Goal: Task Accomplishment & Management: Manage account settings

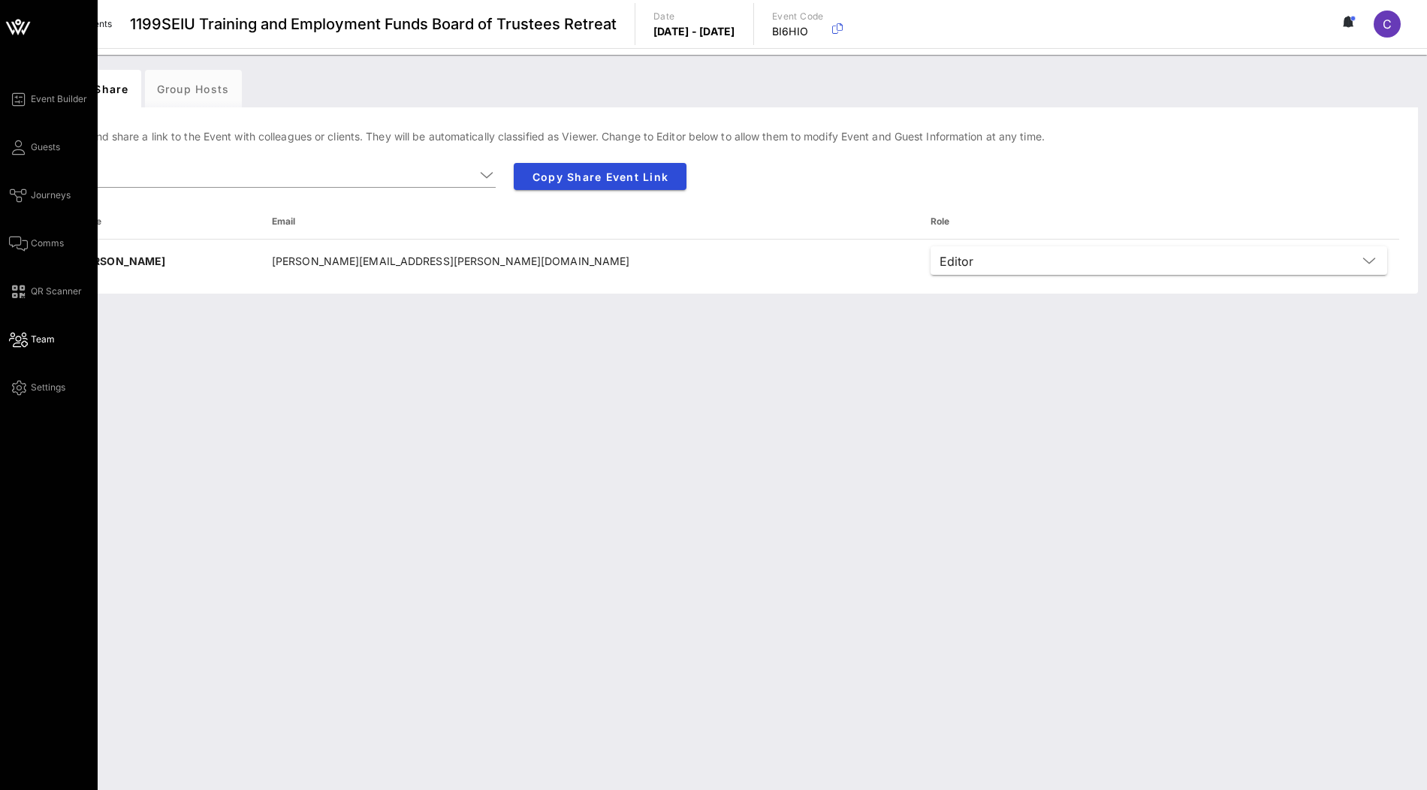
click at [3, 22] on icon at bounding box center [18, 27] width 36 height 36
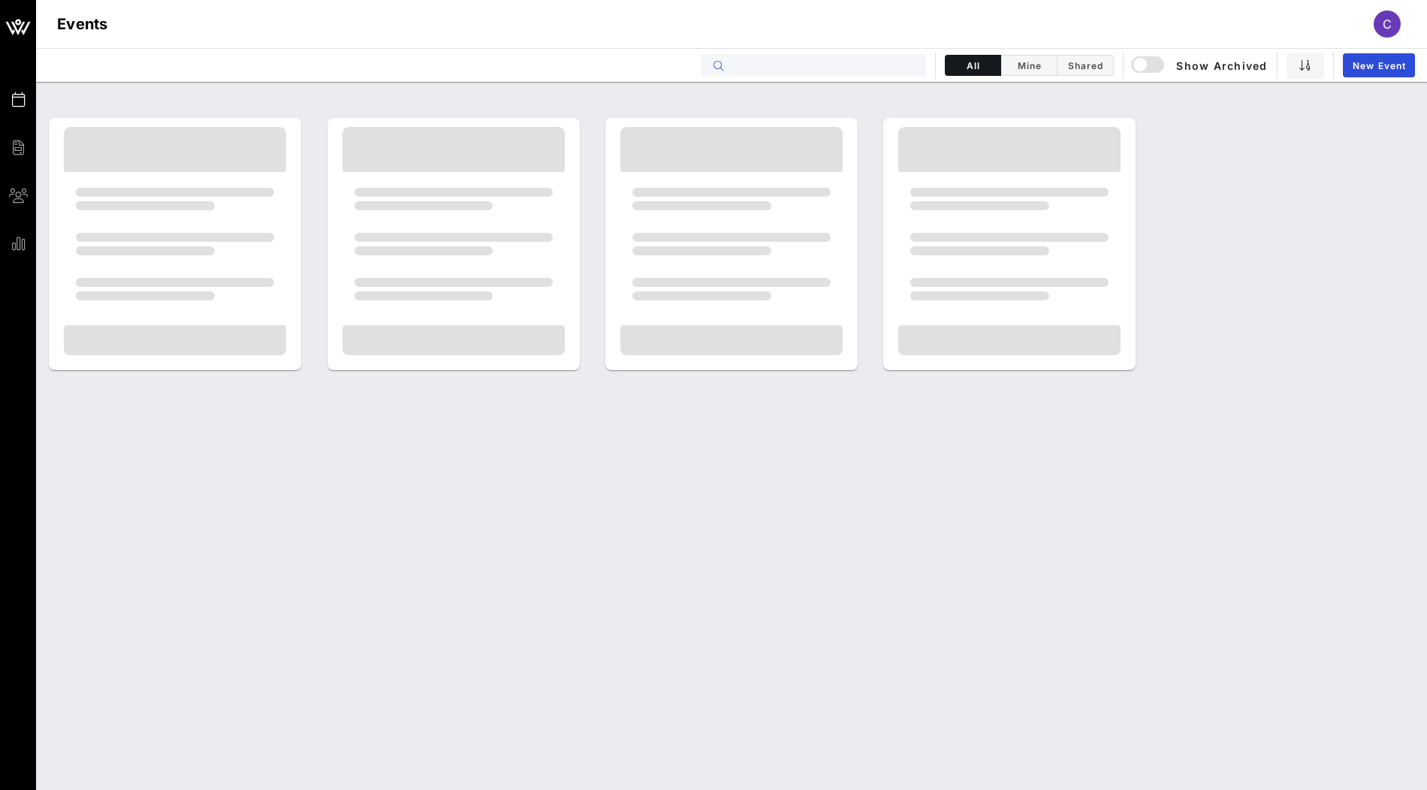
click at [885, 62] on input "text" at bounding box center [824, 66] width 186 height 20
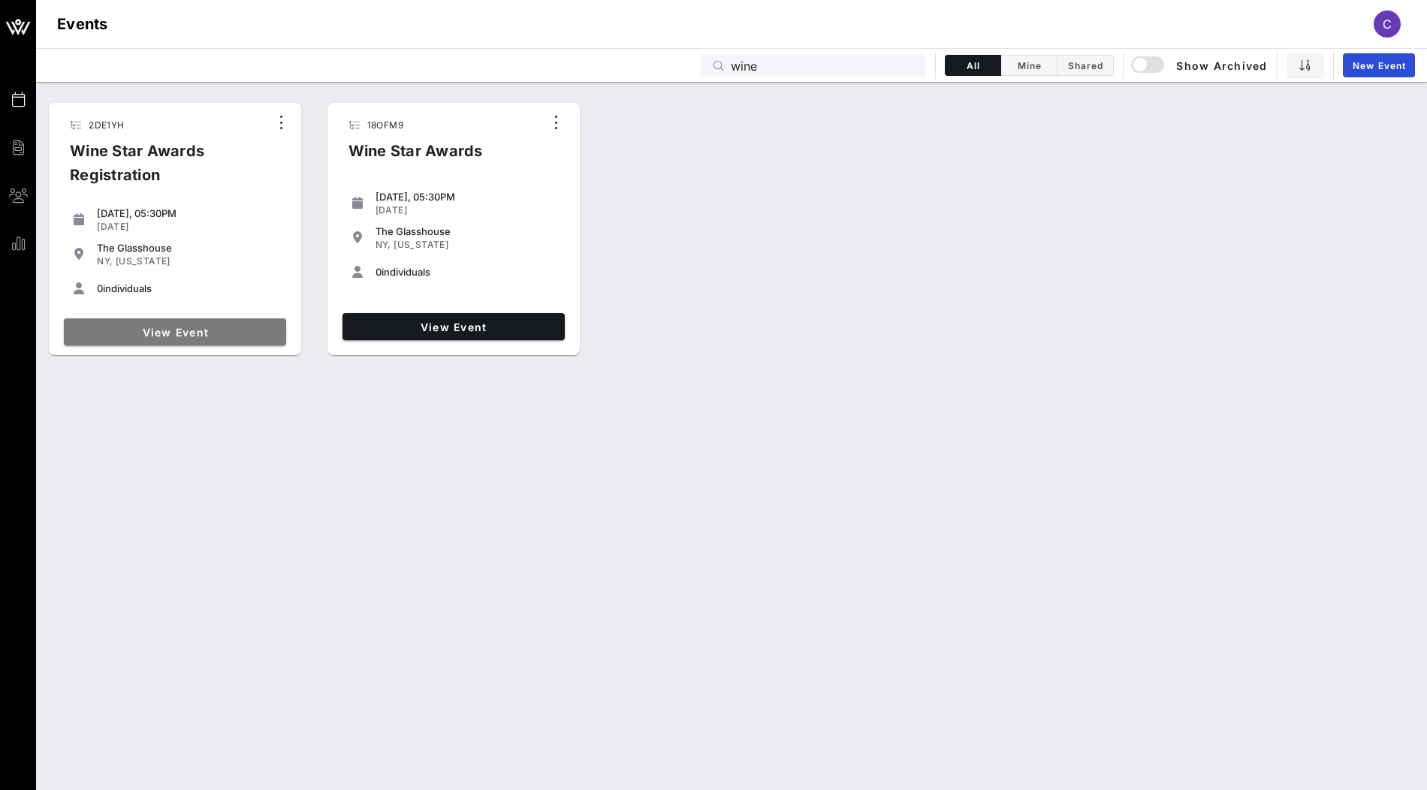
click at [231, 326] on span "View Event" at bounding box center [175, 332] width 210 height 13
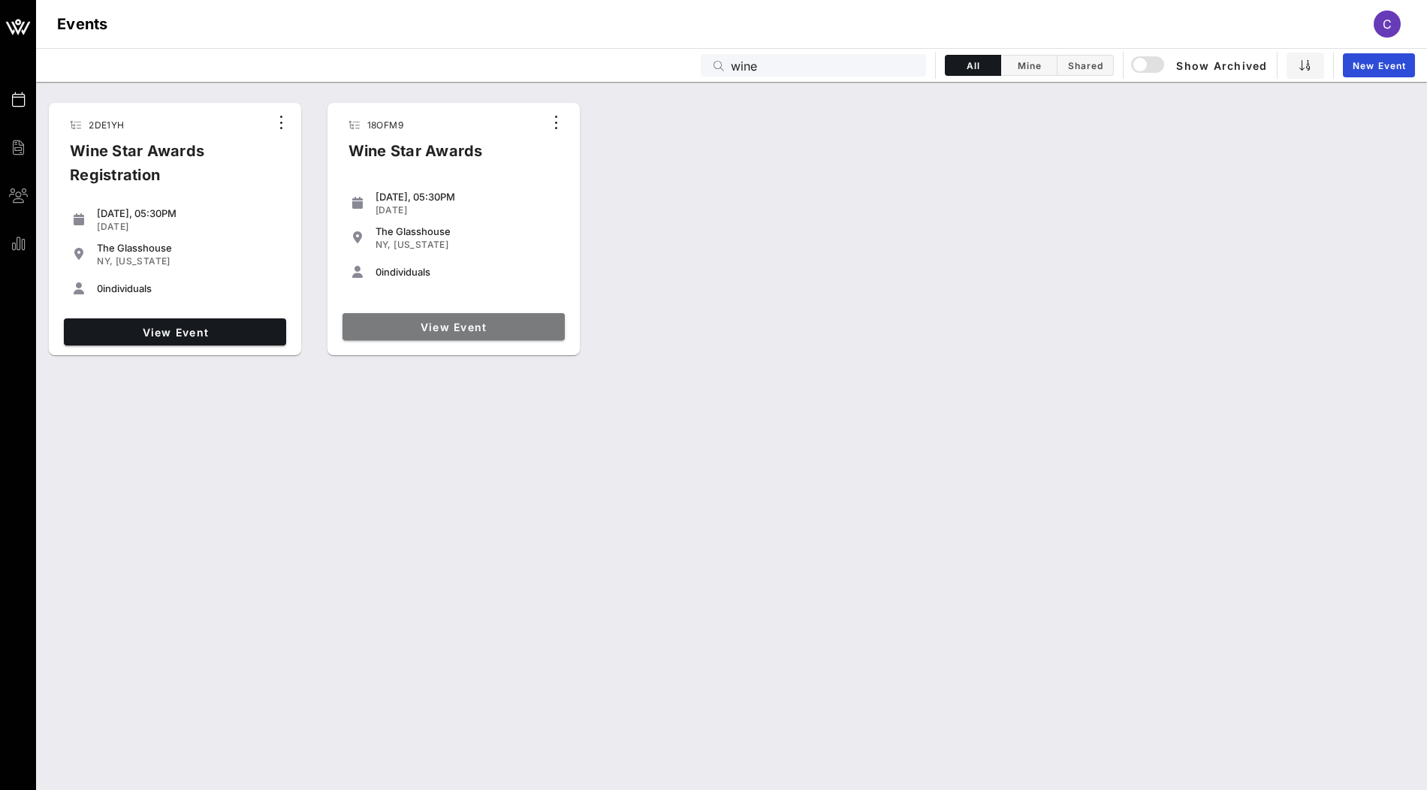
click at [382, 319] on link "View Event" at bounding box center [454, 326] width 222 height 27
click at [778, 59] on input "wine" at bounding box center [824, 66] width 186 height 20
type input "wine star"
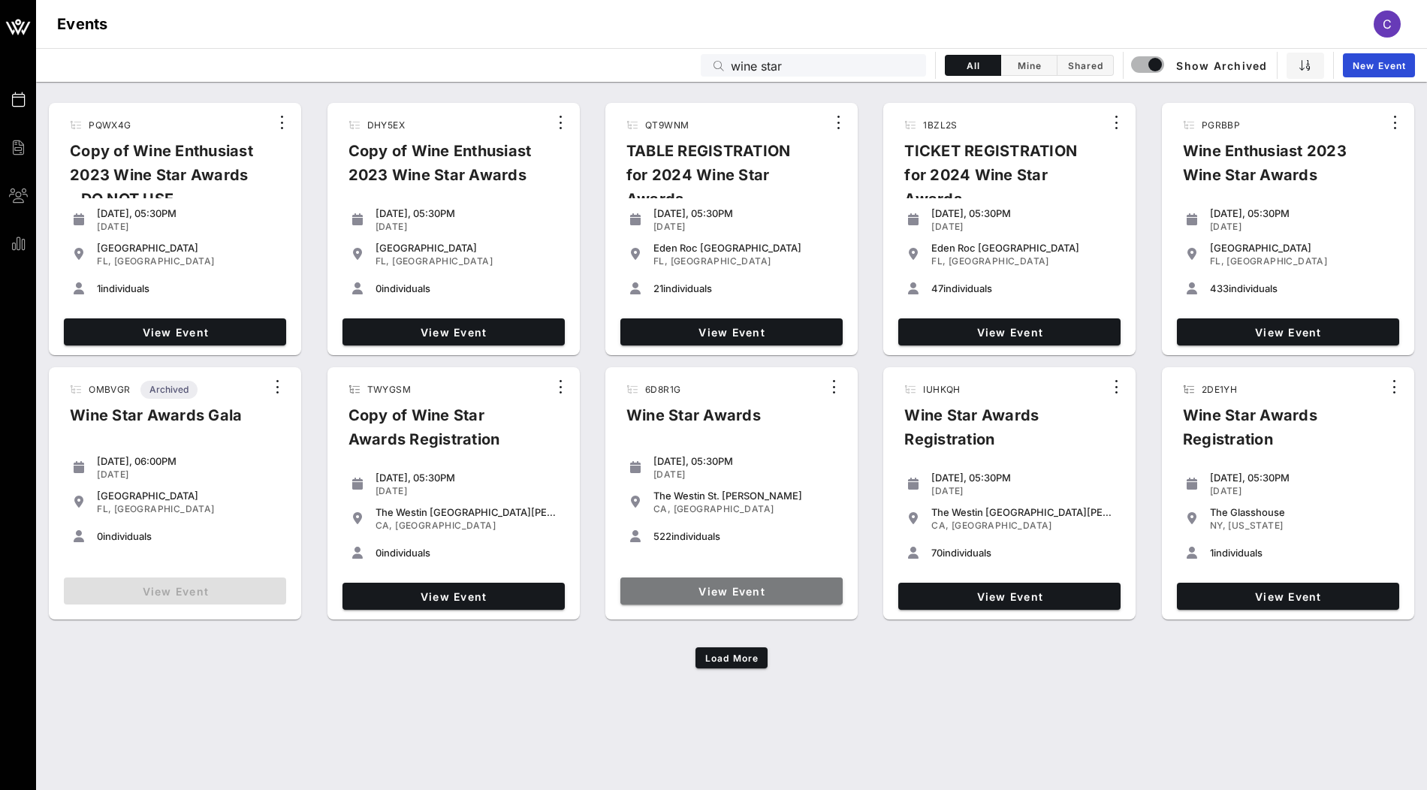
click at [731, 595] on span "View Event" at bounding box center [732, 591] width 210 height 13
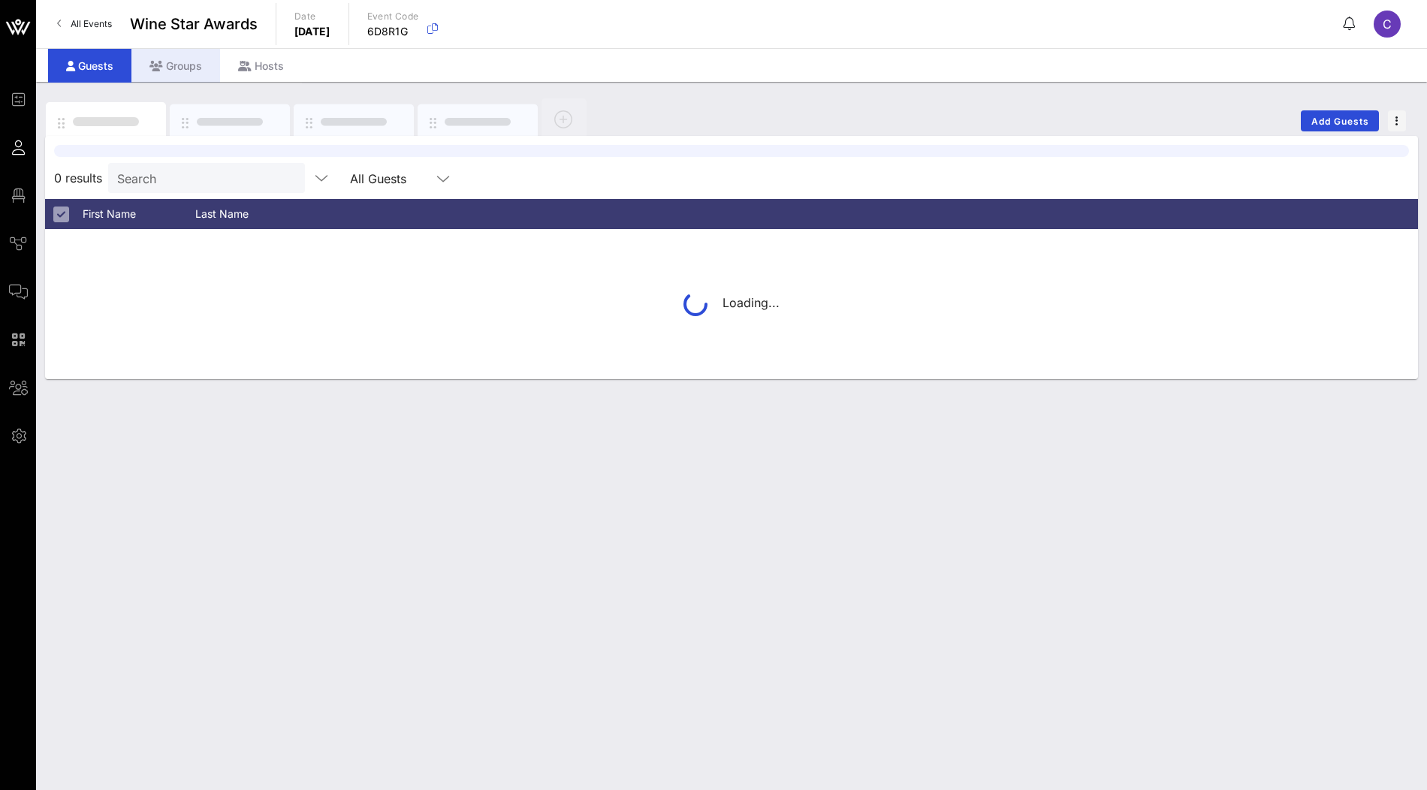
click at [195, 63] on div "Groups" at bounding box center [175, 66] width 89 height 34
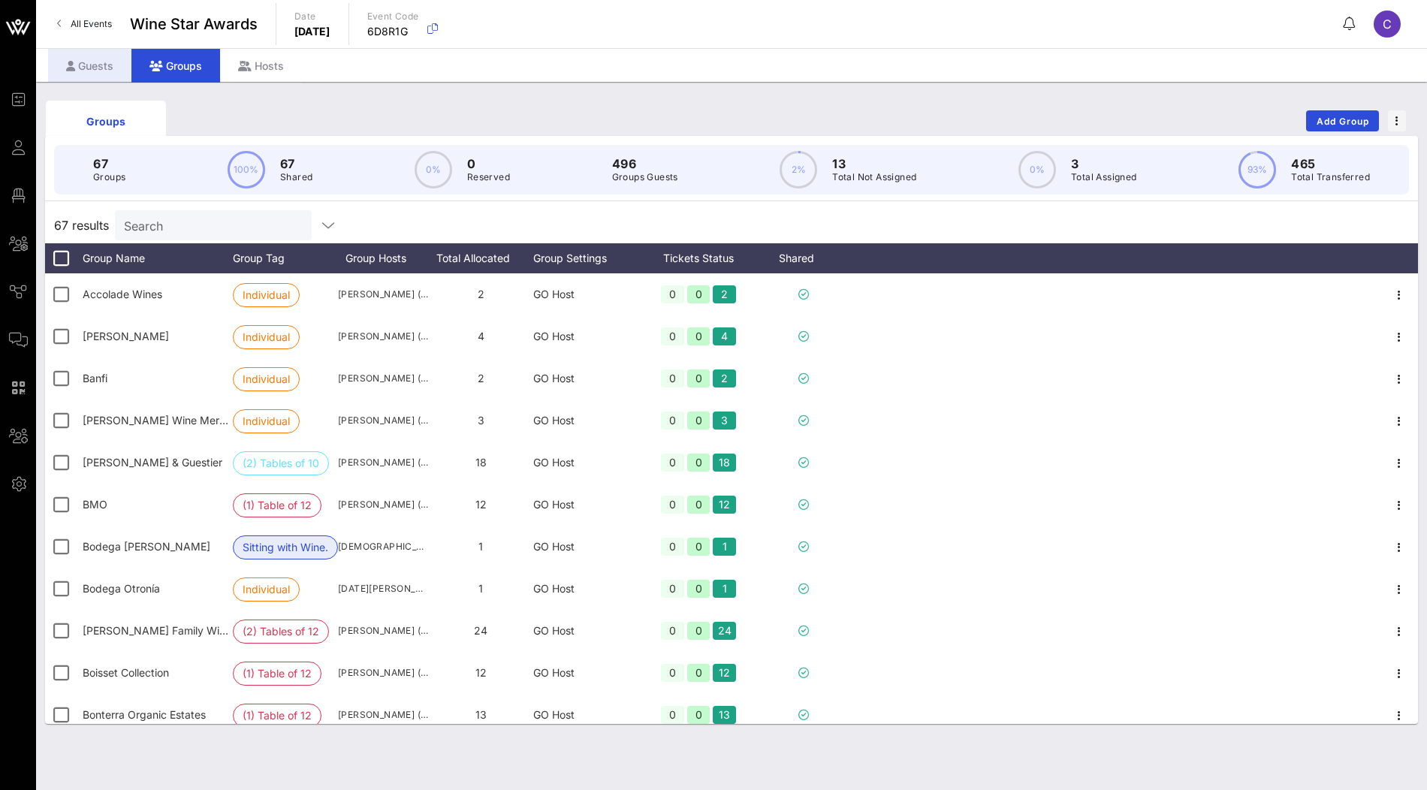
click at [111, 65] on div "Guests" at bounding box center [89, 66] width 83 height 34
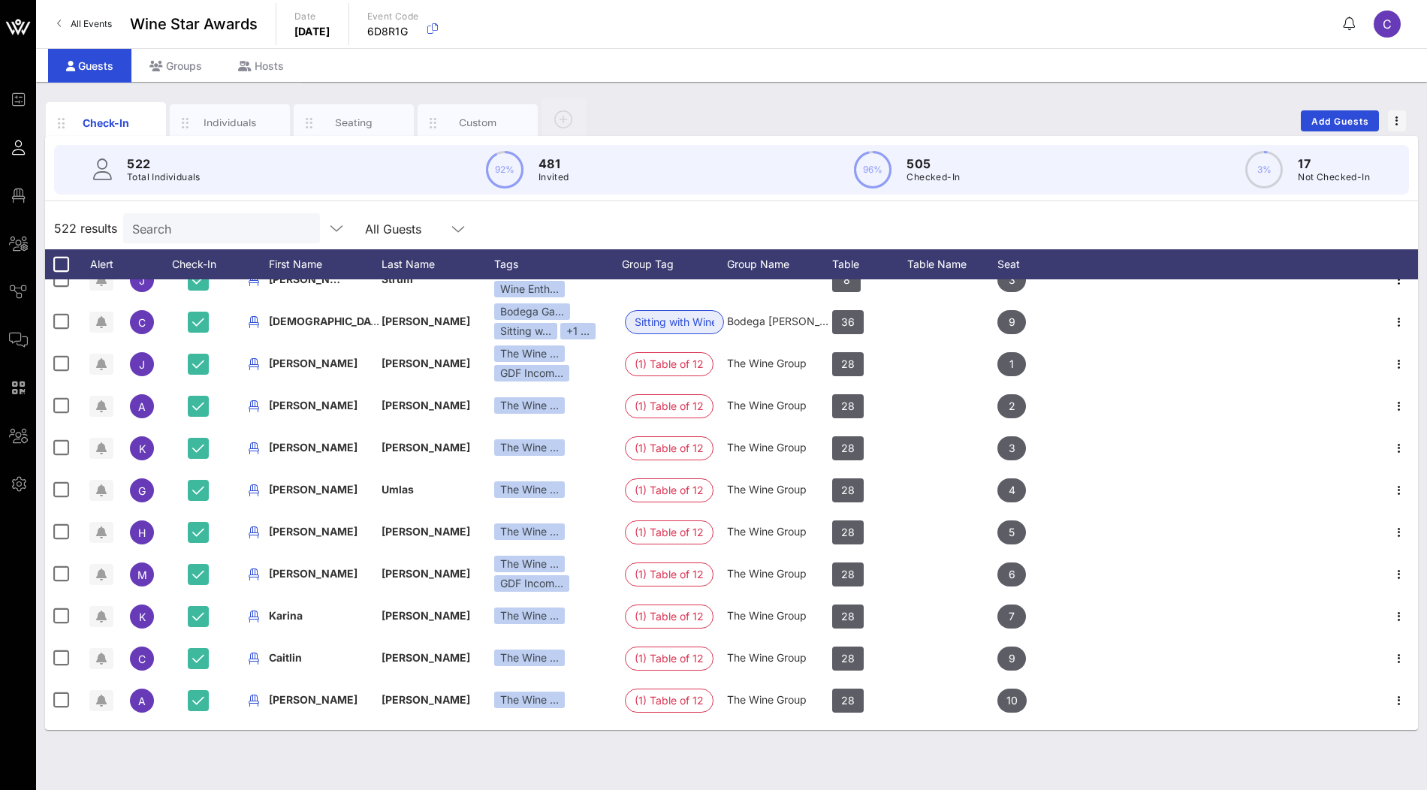
scroll to position [1633, 0]
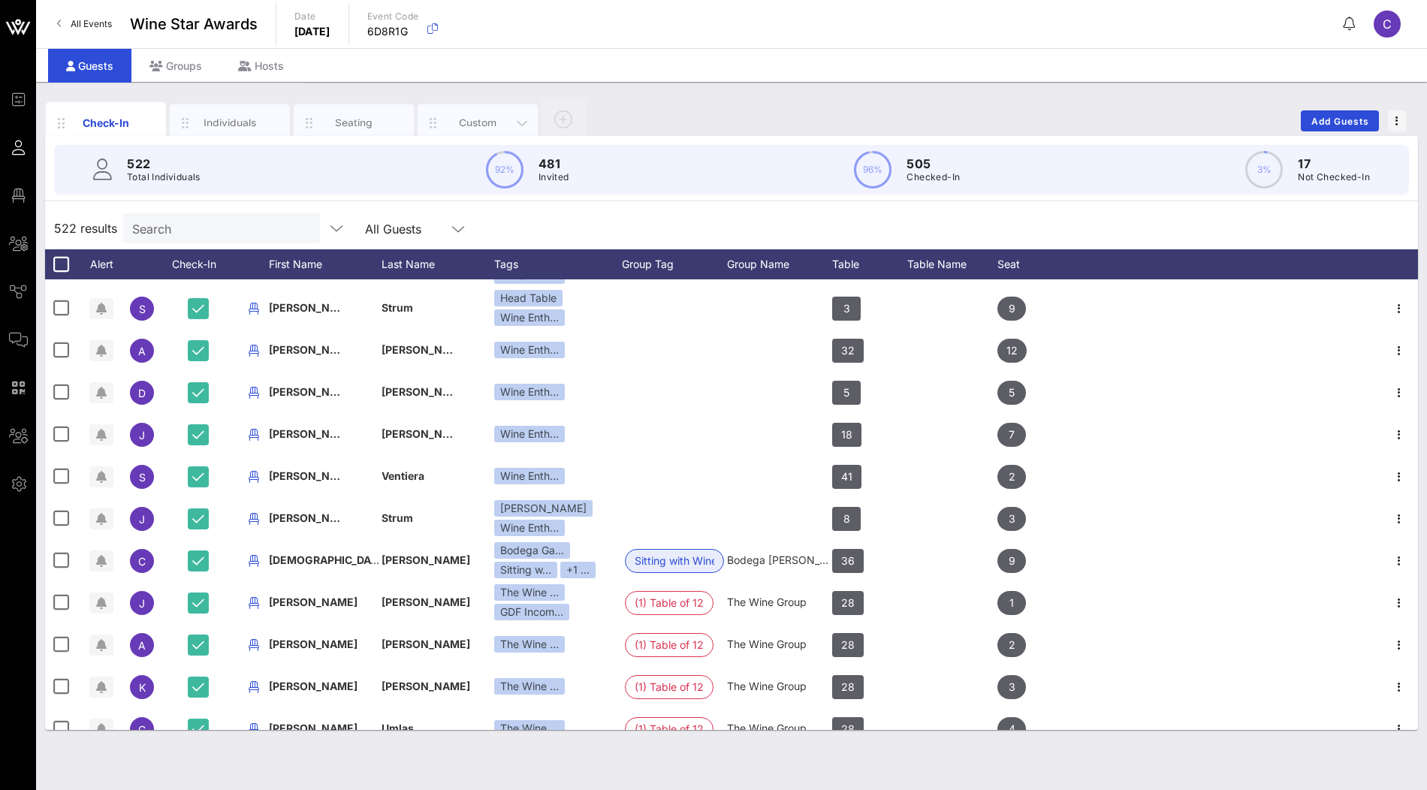
click at [476, 128] on div "Custom" at bounding box center [478, 123] width 67 height 14
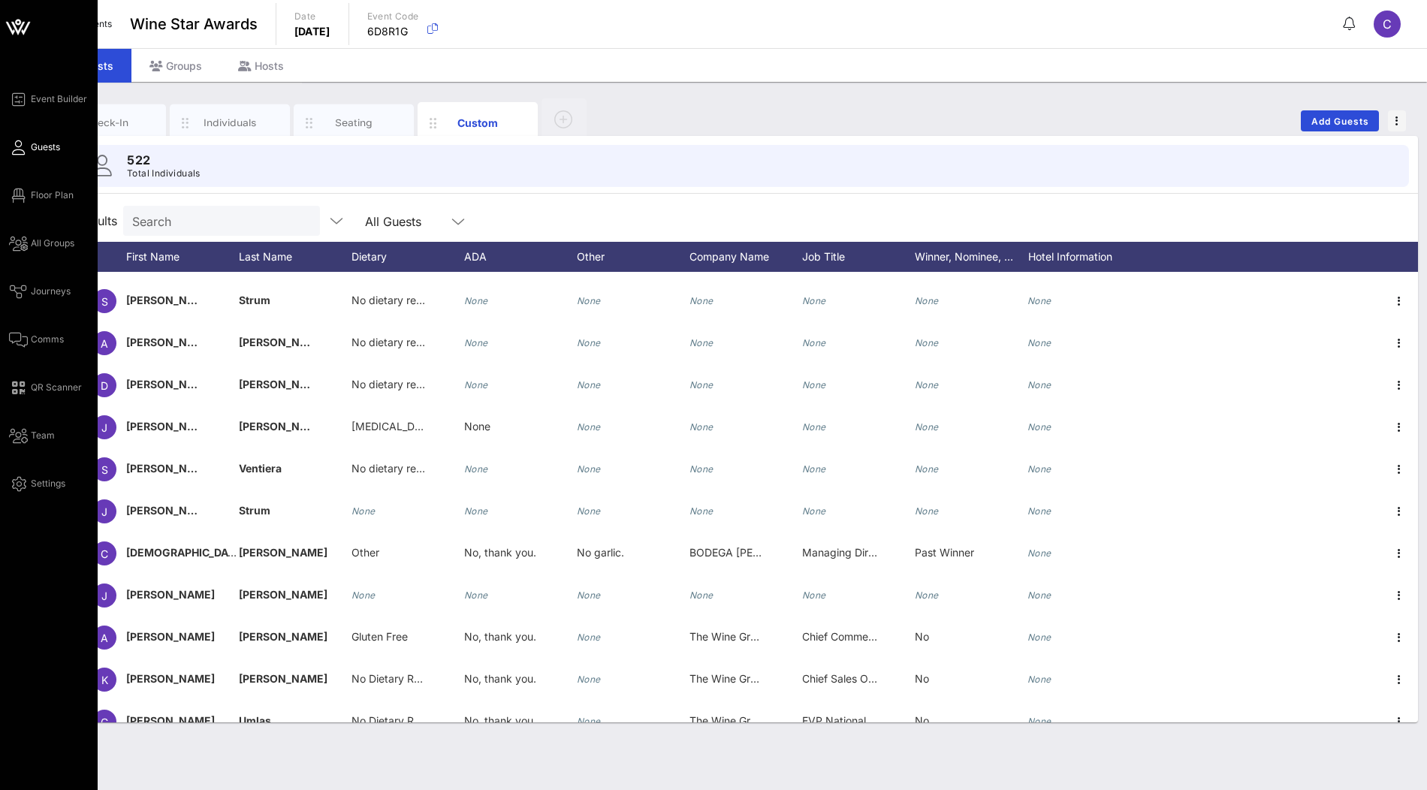
click at [20, 25] on icon at bounding box center [18, 27] width 36 height 36
click at [23, 29] on icon at bounding box center [18, 27] width 36 height 36
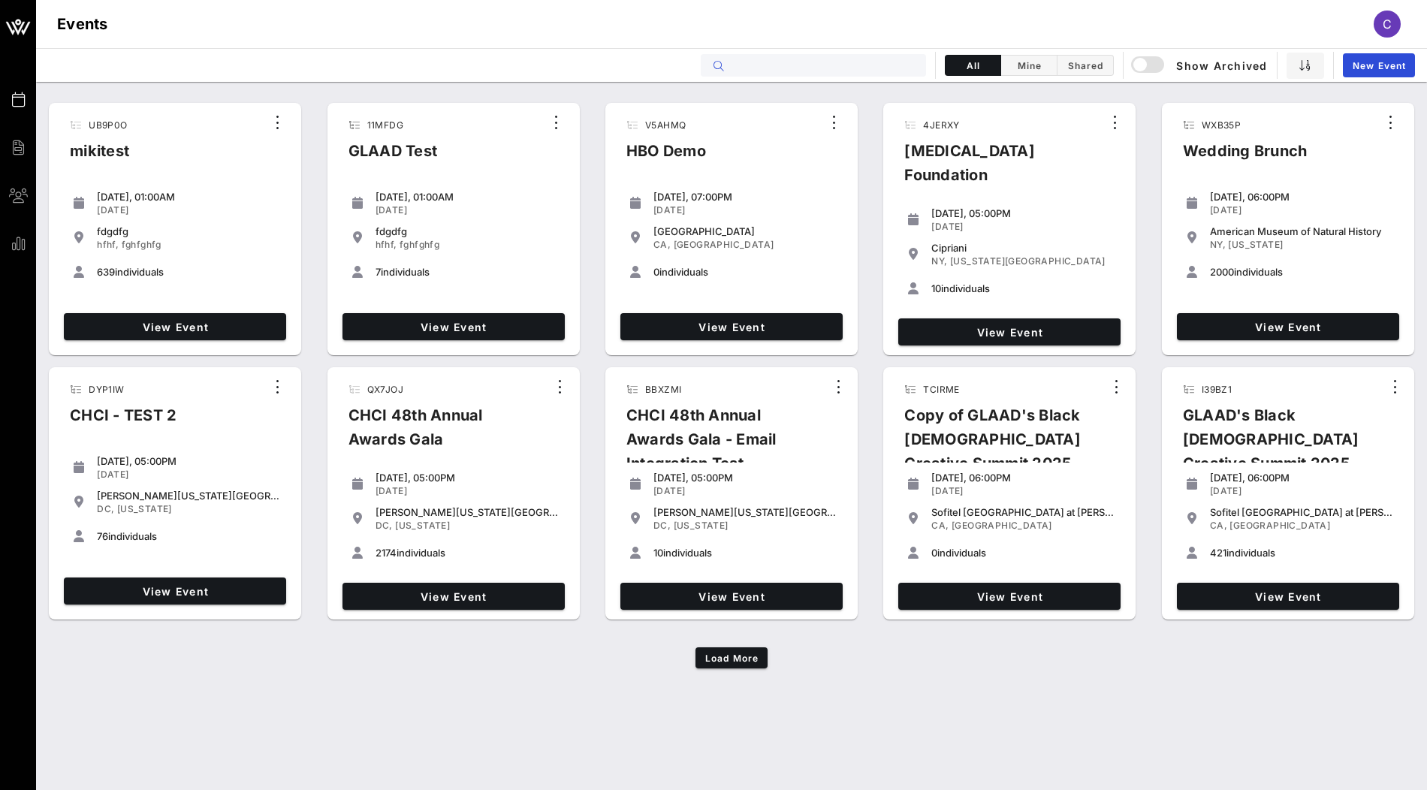
click at [823, 68] on input "text" at bounding box center [824, 66] width 186 height 20
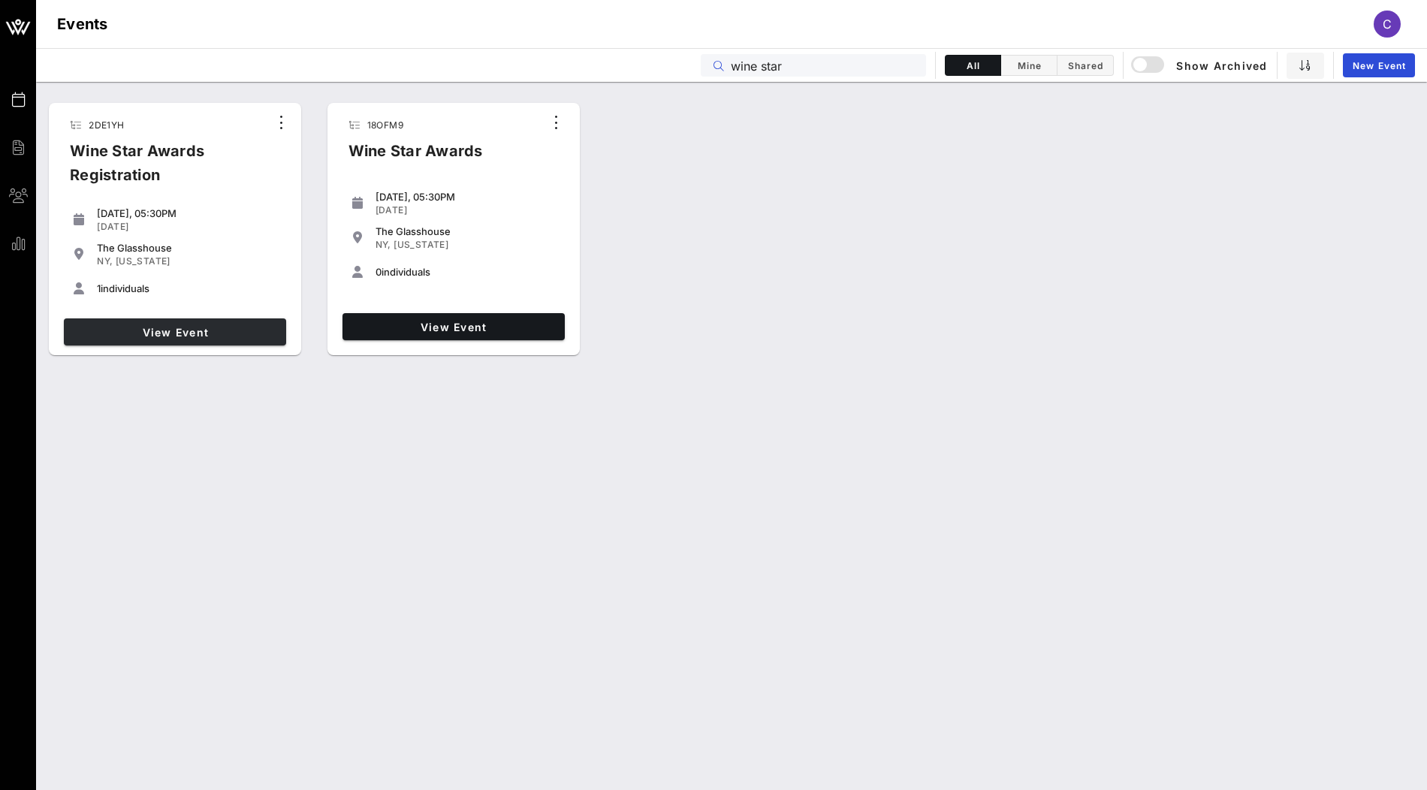
type input "wine star"
click at [250, 327] on span "View Event" at bounding box center [175, 332] width 210 height 13
click at [448, 324] on span "View Event" at bounding box center [454, 327] width 210 height 13
drag, startPoint x: 818, startPoint y: 69, endPoint x: 606, endPoint y: 67, distance: 212.6
click at [606, 67] on div "Events wine star All Mine Shared Show Archived New Event" at bounding box center [731, 65] width 1391 height 34
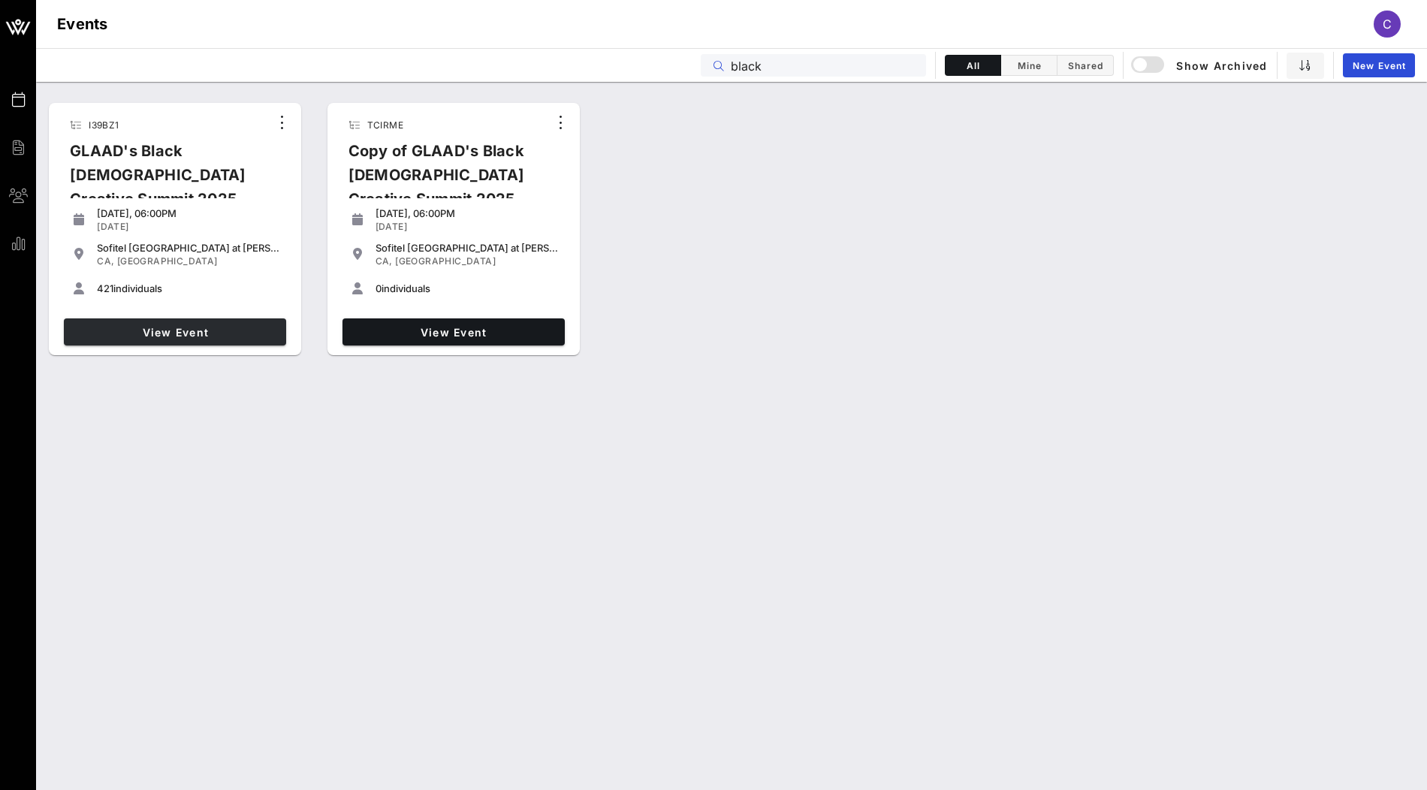
type input "black"
click at [224, 337] on span "View Event" at bounding box center [175, 332] width 210 height 13
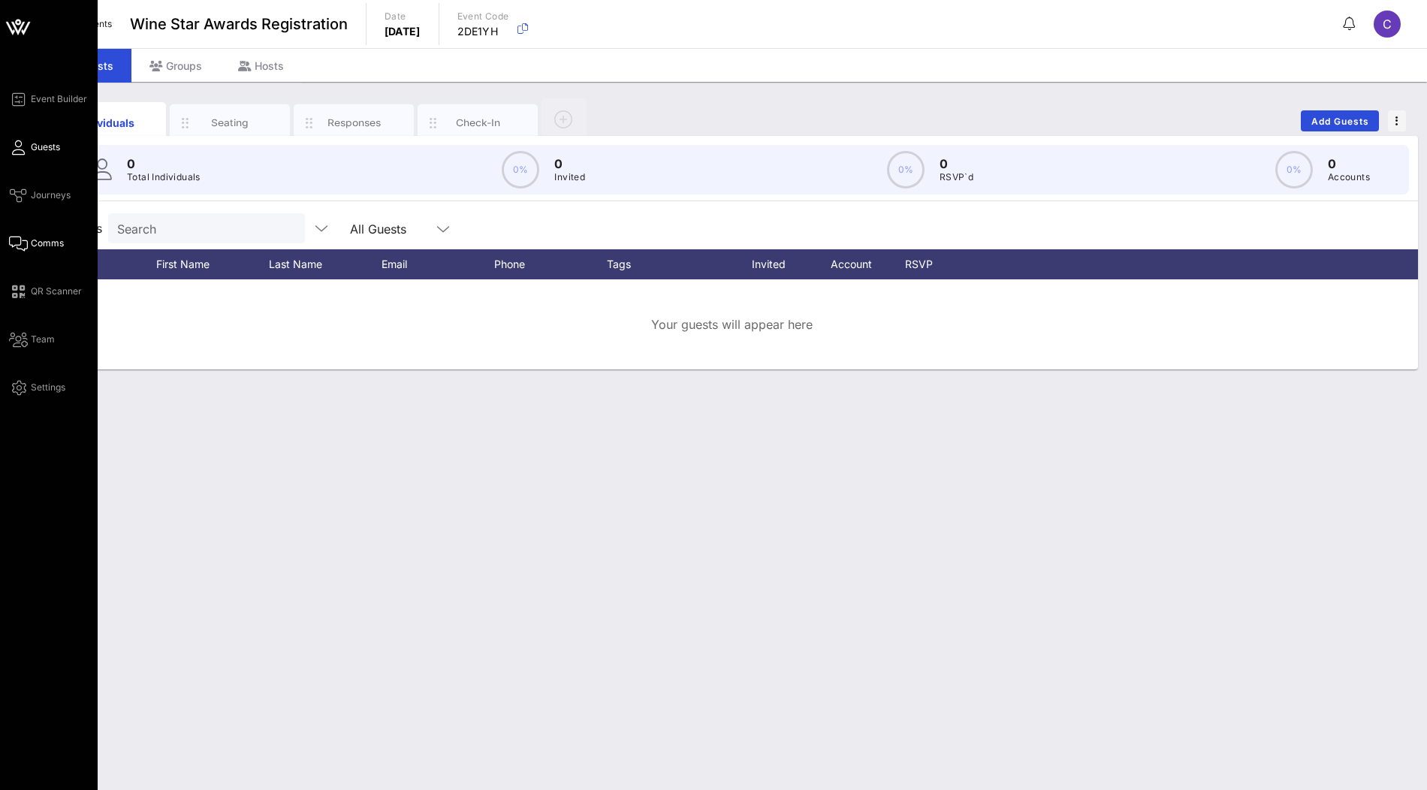
click at [48, 242] on span "Comms" at bounding box center [47, 244] width 33 height 14
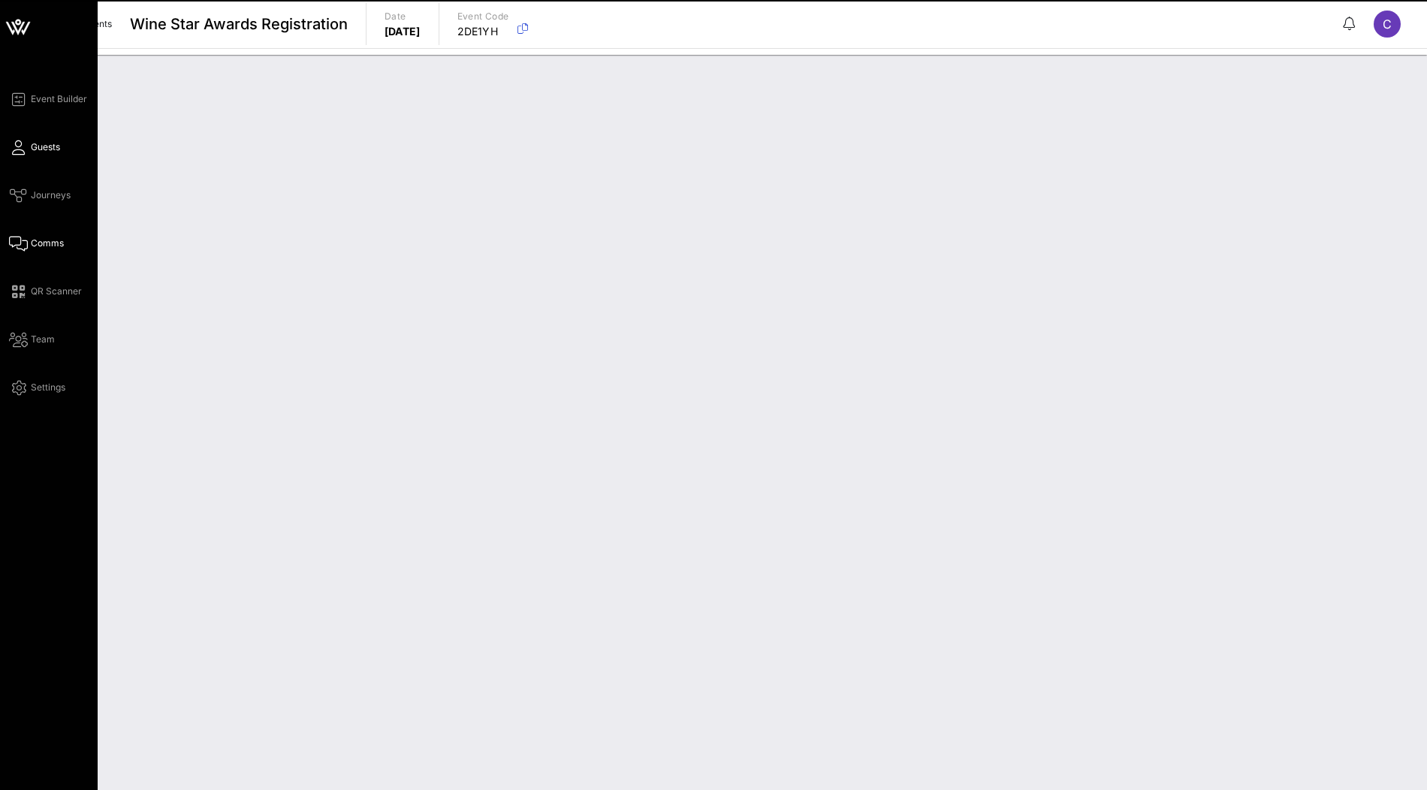
click at [55, 152] on span "Guests" at bounding box center [45, 147] width 29 height 14
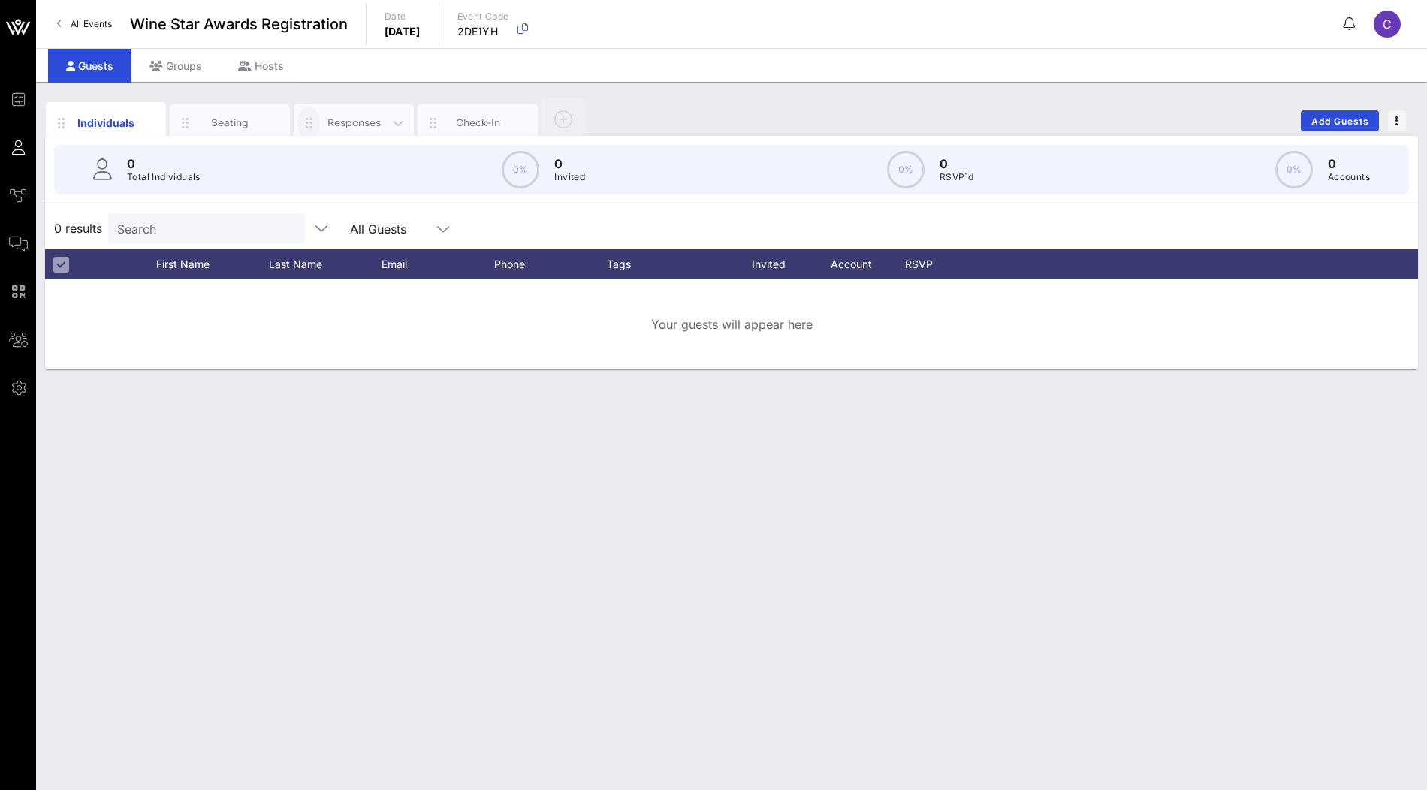
click at [310, 125] on icon "button" at bounding box center [309, 123] width 18 height 17
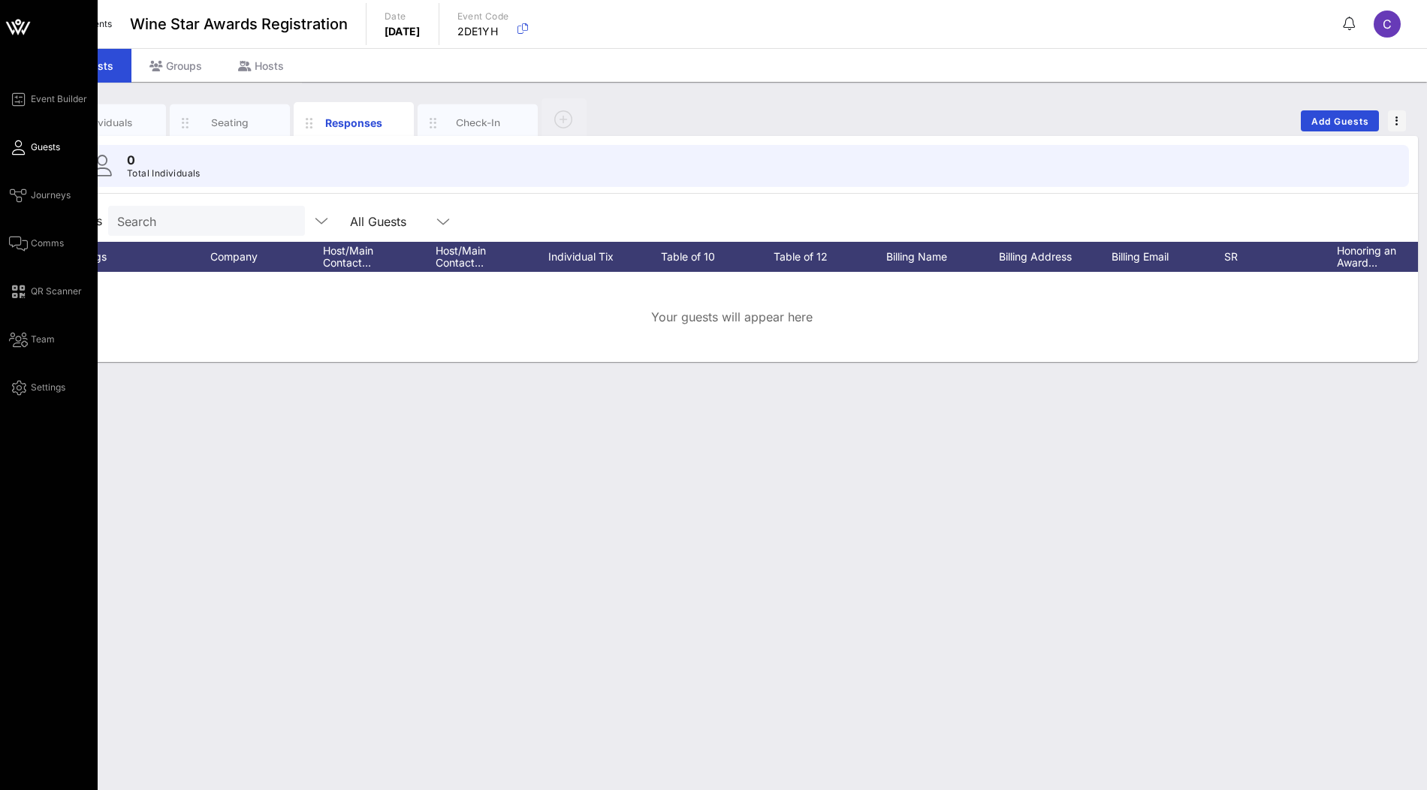
click at [29, 146] on link "Guests" at bounding box center [34, 147] width 51 height 18
click at [18, 28] on icon at bounding box center [18, 27] width 36 height 36
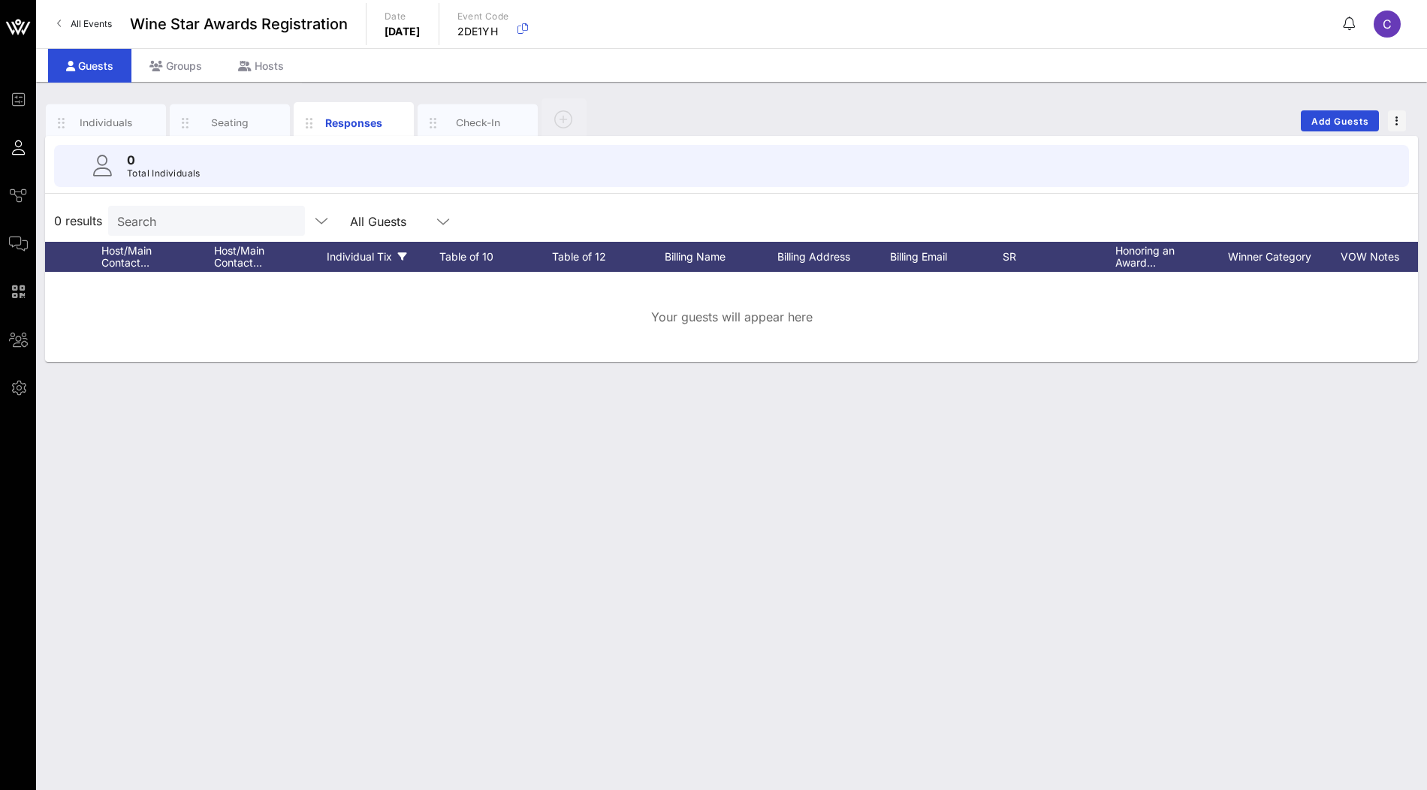
scroll to position [0, 294]
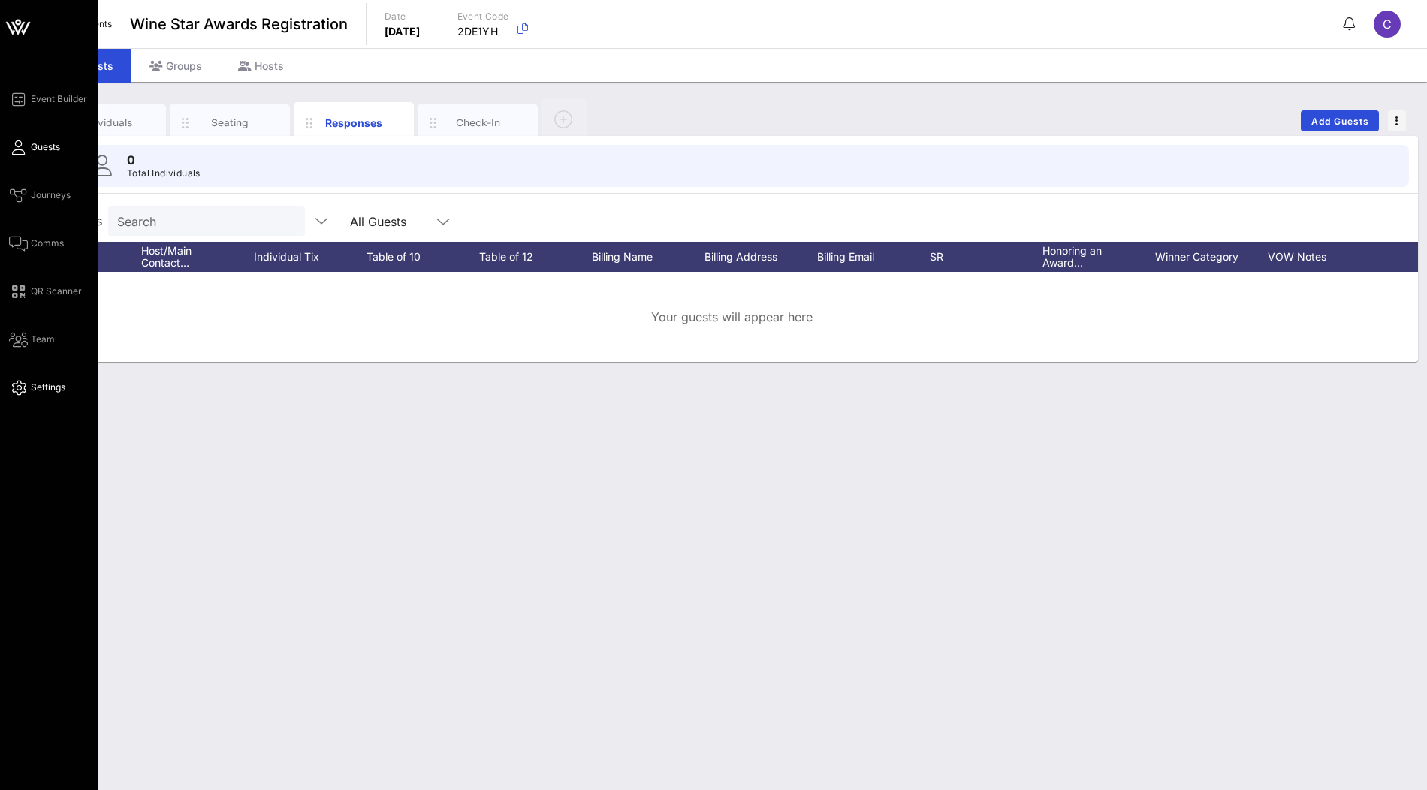
click at [31, 386] on span "Settings" at bounding box center [48, 388] width 35 height 14
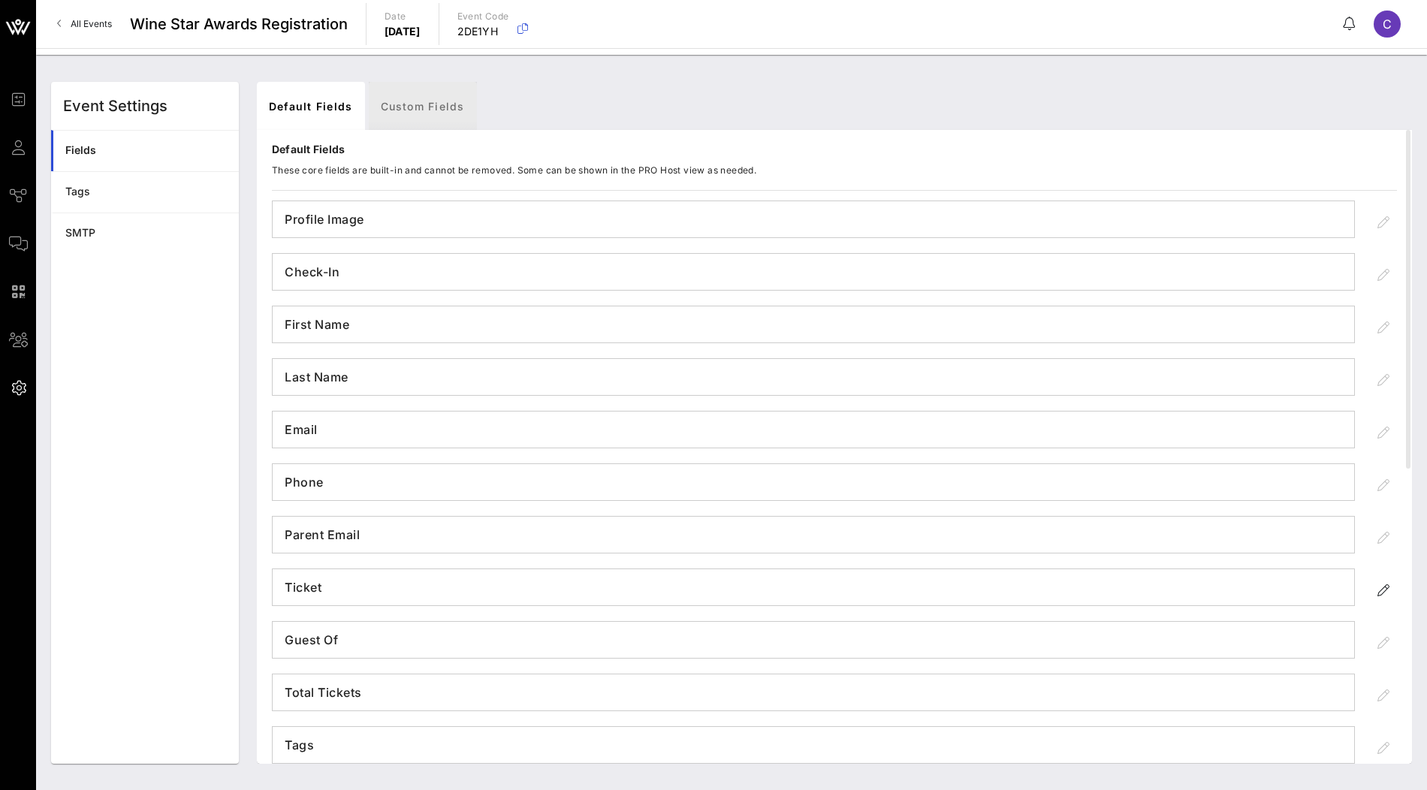
click at [457, 116] on link "Custom Fields" at bounding box center [423, 106] width 108 height 48
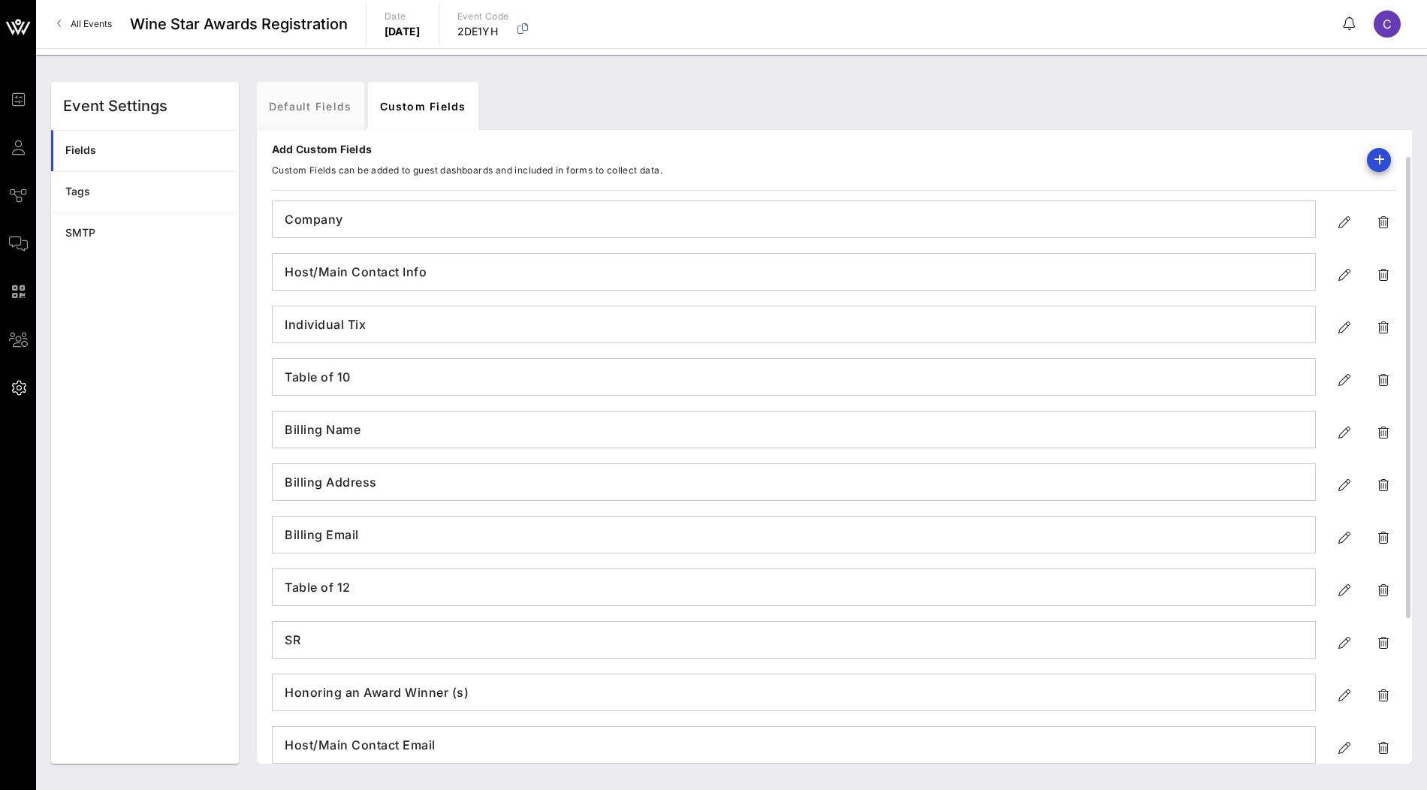
scroll to position [235, 0]
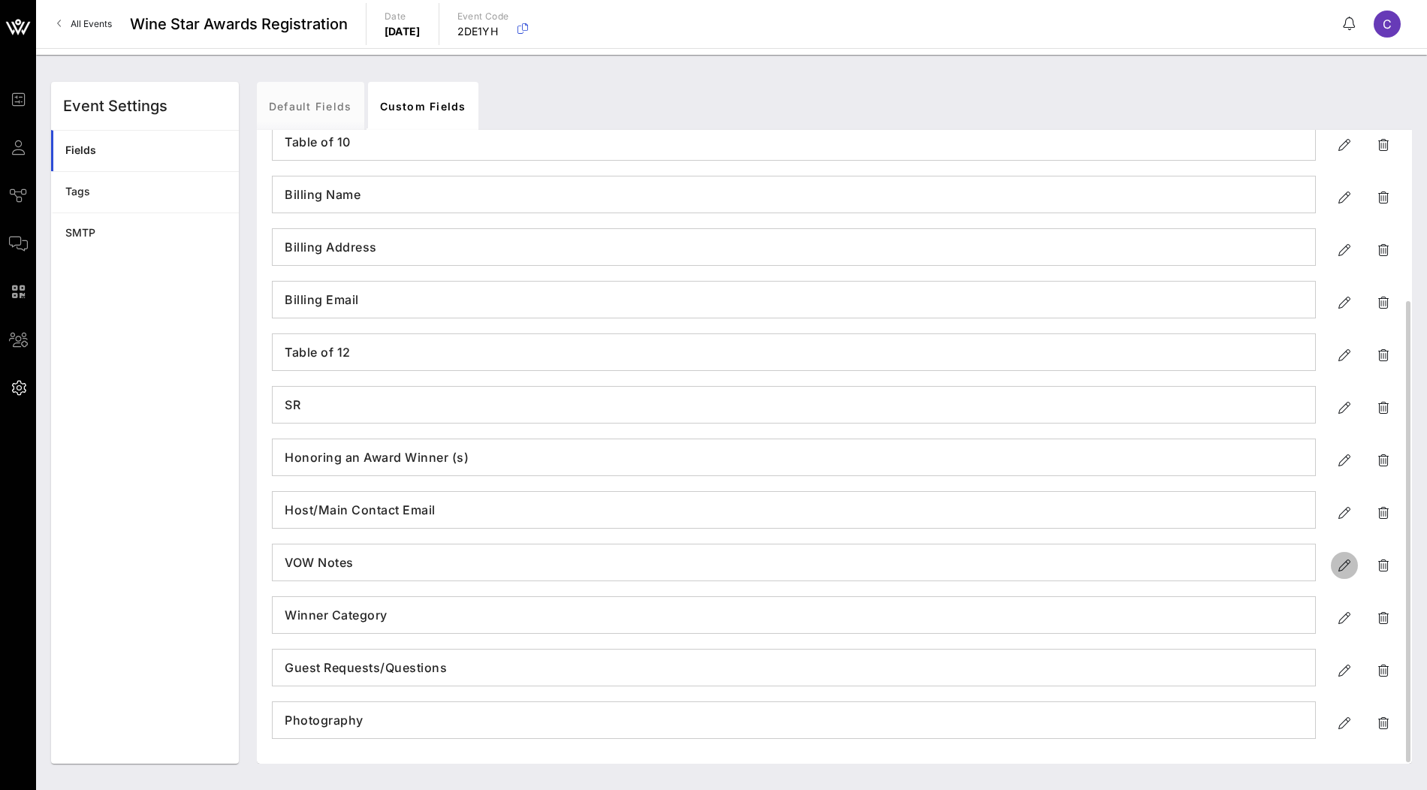
click at [1338, 564] on icon "button" at bounding box center [1345, 566] width 18 height 18
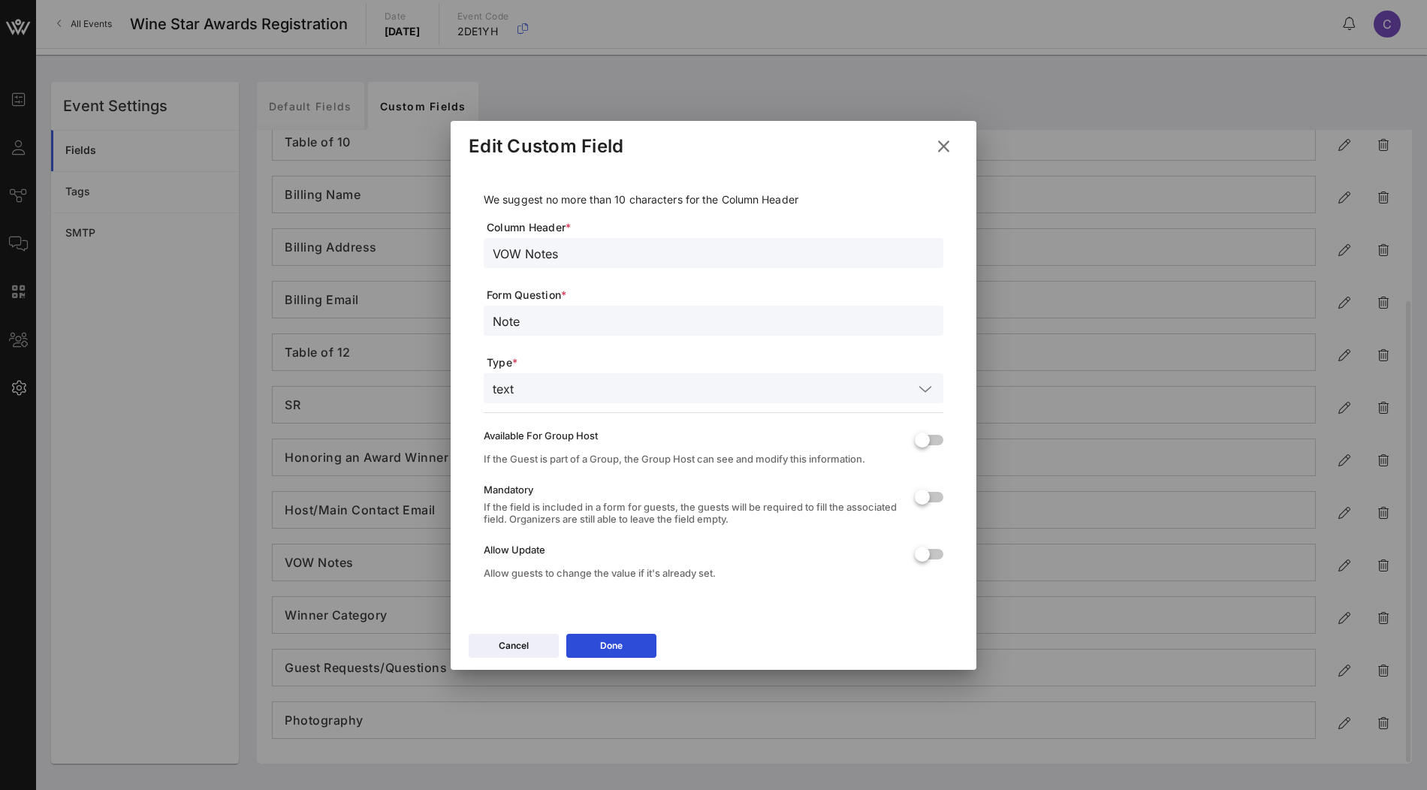
click at [648, 253] on input "VOW Notes" at bounding box center [714, 253] width 442 height 20
type input "Added to doc"
click at [666, 394] on input "text" at bounding box center [717, 389] width 394 height 20
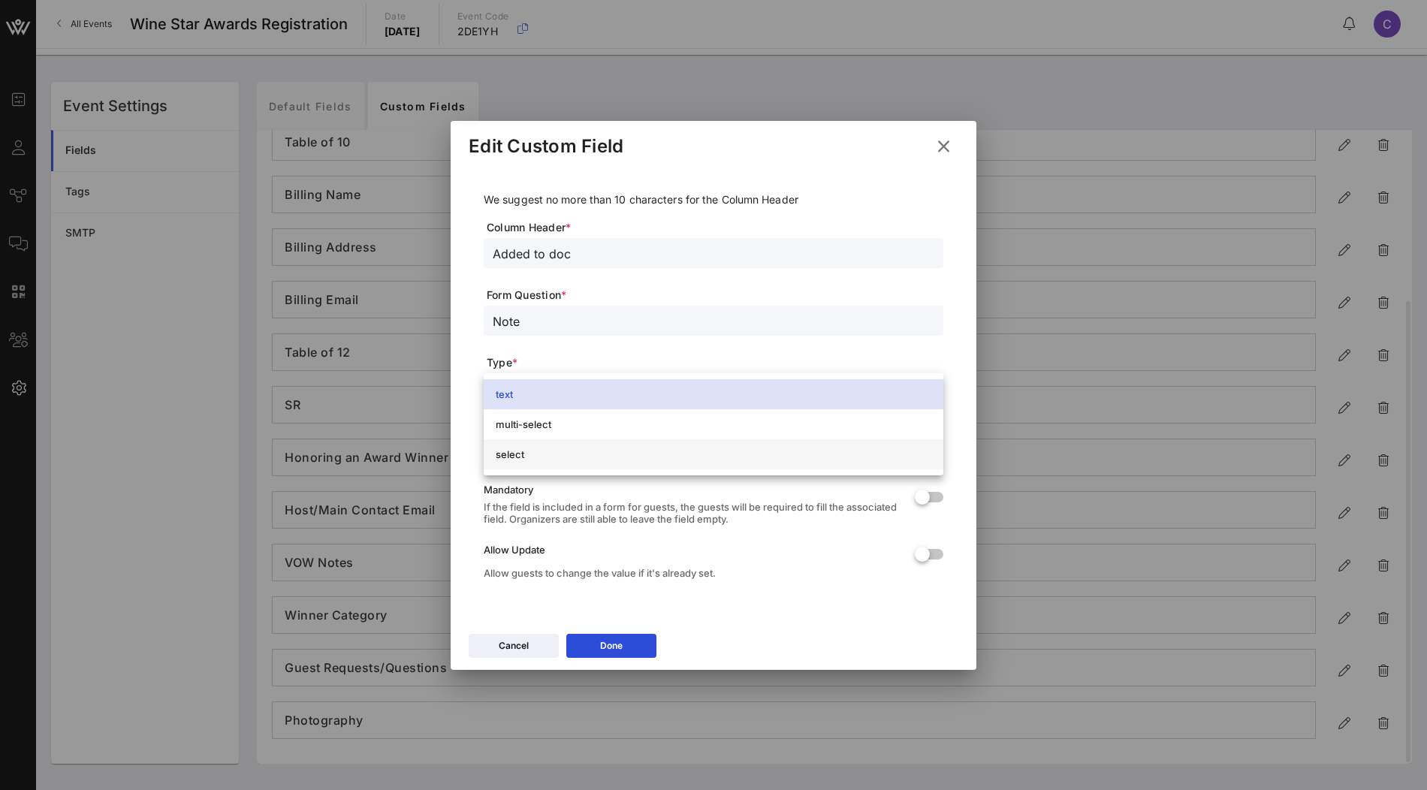
click at [601, 464] on div "select" at bounding box center [714, 454] width 436 height 24
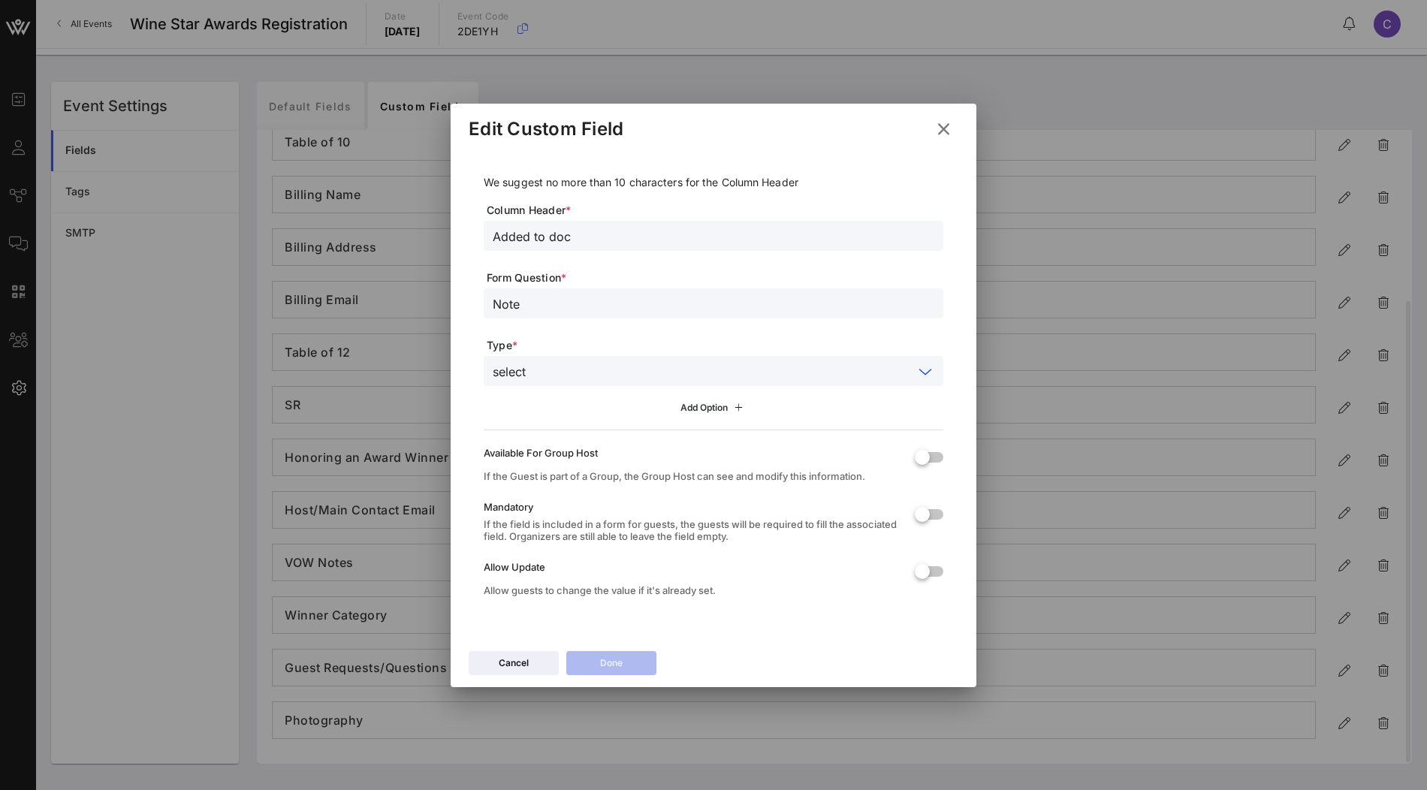
click at [718, 416] on button "Add Option" at bounding box center [714, 408] width 85 height 26
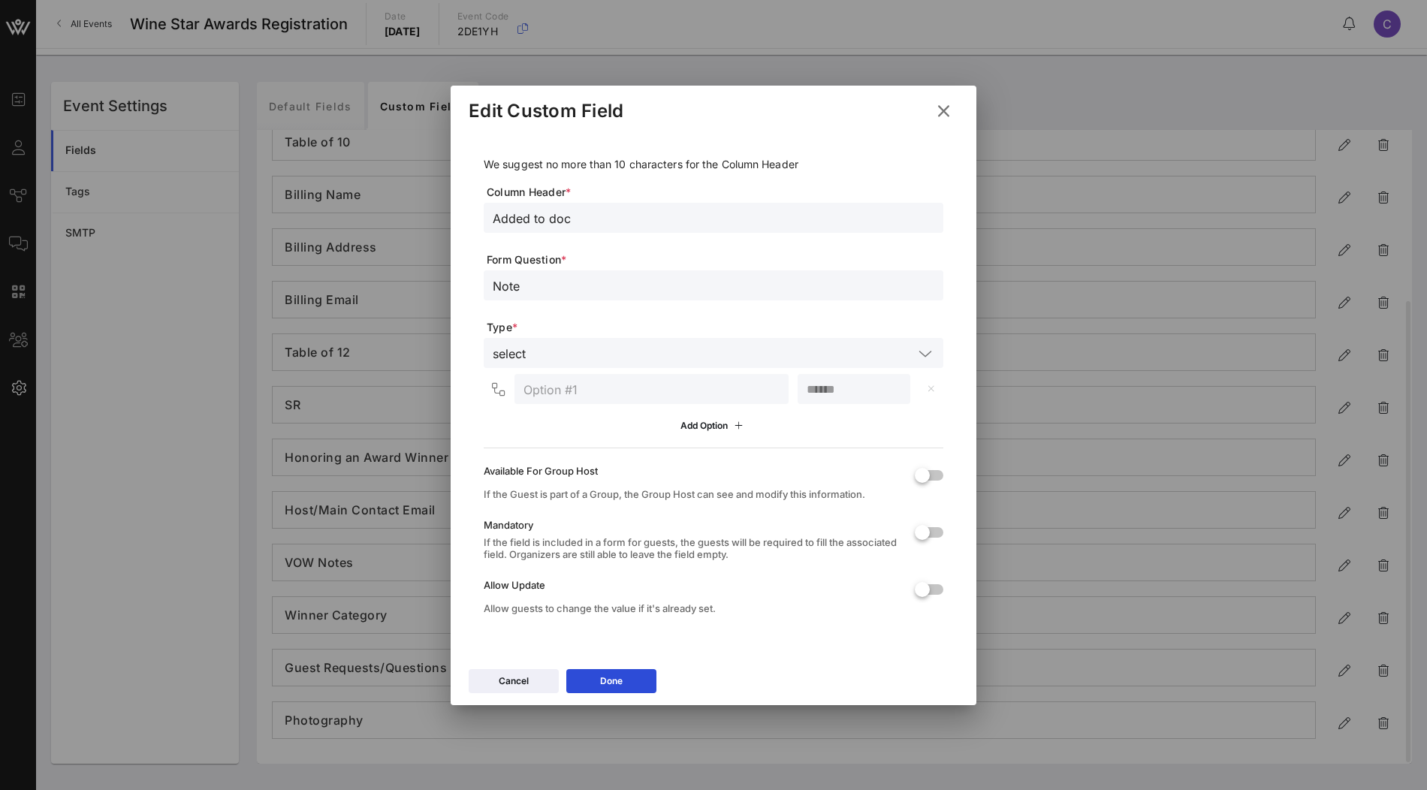
click at [672, 393] on input "text" at bounding box center [652, 389] width 256 height 20
click at [713, 392] on input "yes" at bounding box center [652, 389] width 256 height 20
type input "Yes"
click at [708, 432] on div "Add Option" at bounding box center [714, 426] width 67 height 17
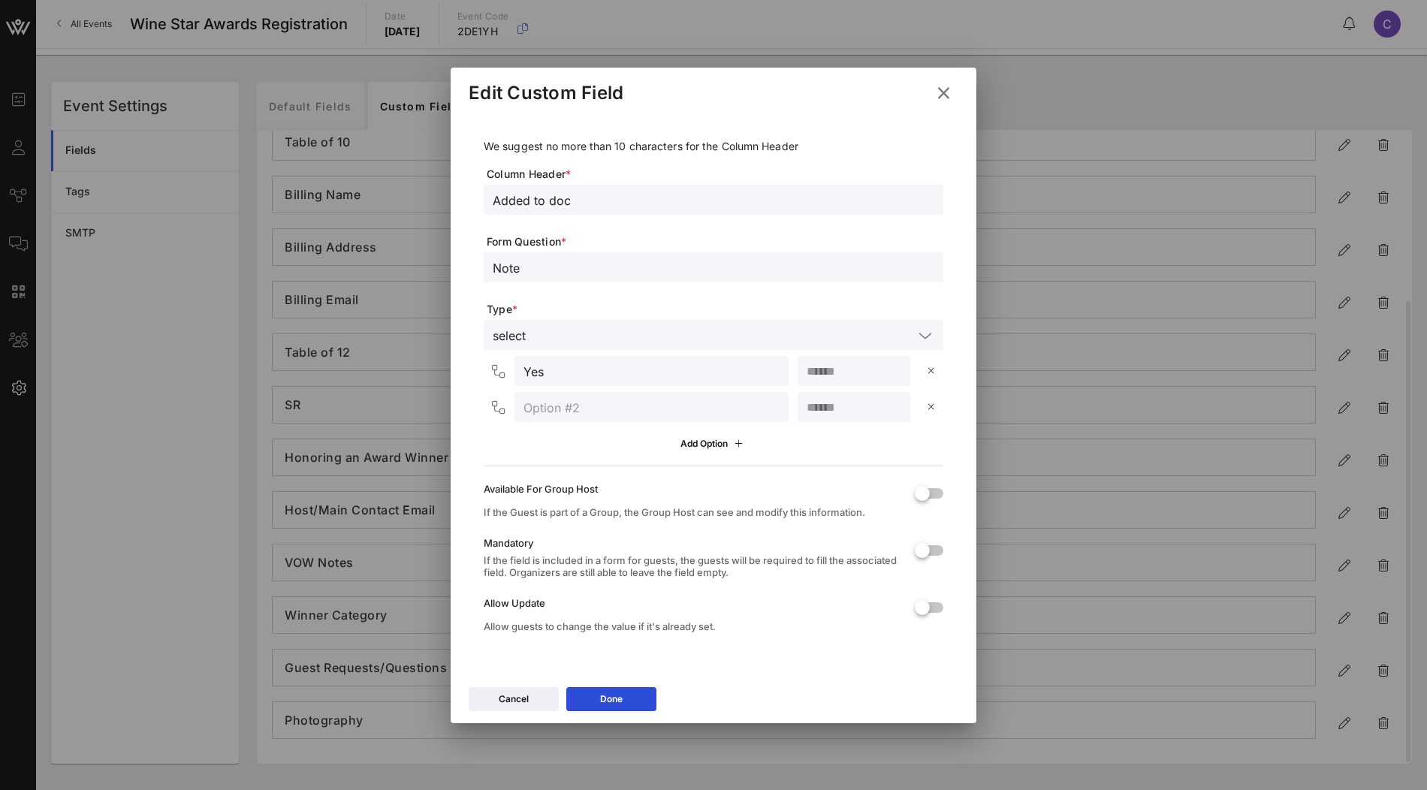
click at [793, 442] on div "Add Option" at bounding box center [714, 444] width 460 height 26
click at [931, 400] on div at bounding box center [932, 407] width 6 height 15
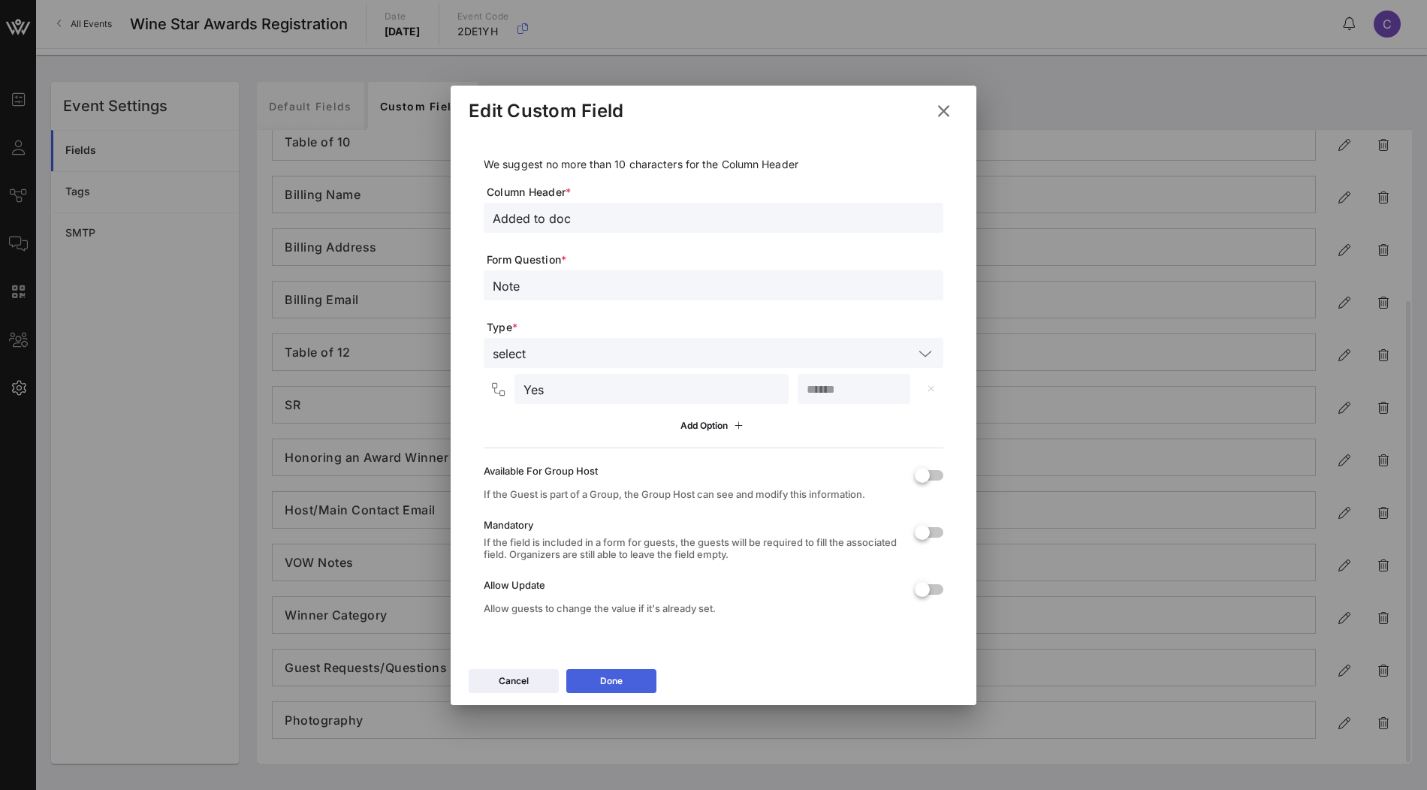
click at [621, 683] on div "Done" at bounding box center [611, 681] width 23 height 15
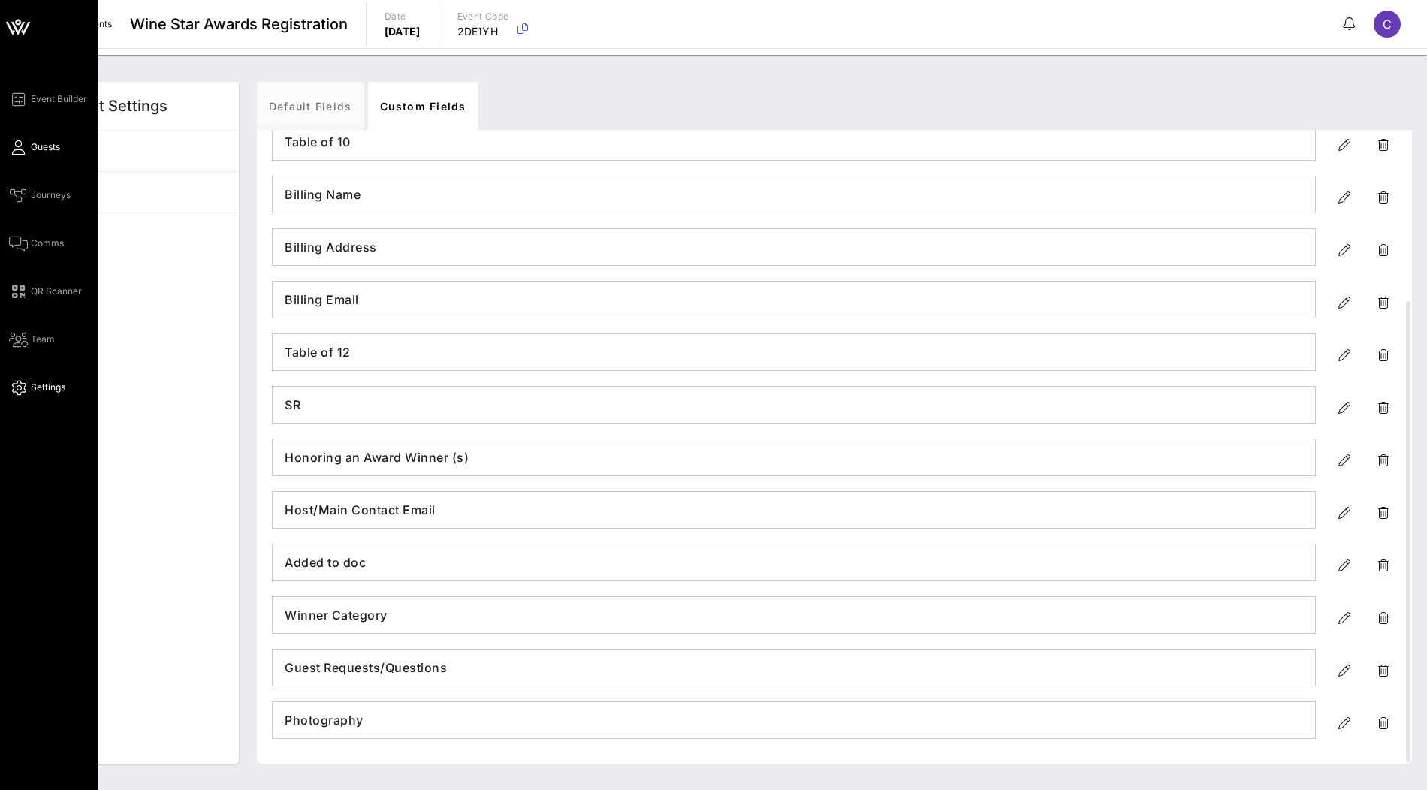
click at [49, 151] on span "Guests" at bounding box center [45, 147] width 29 height 14
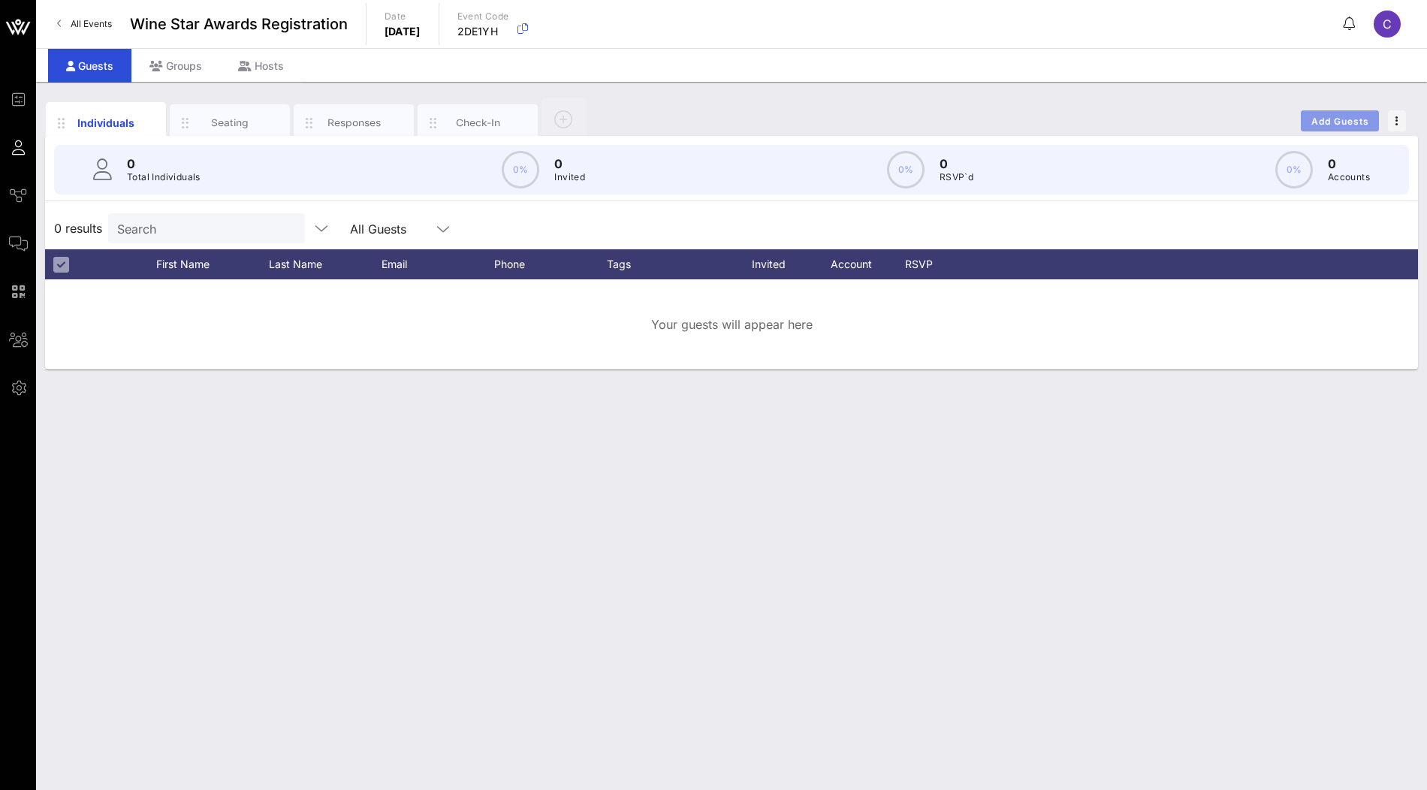
click at [1350, 123] on span "Add Guests" at bounding box center [1340, 121] width 59 height 11
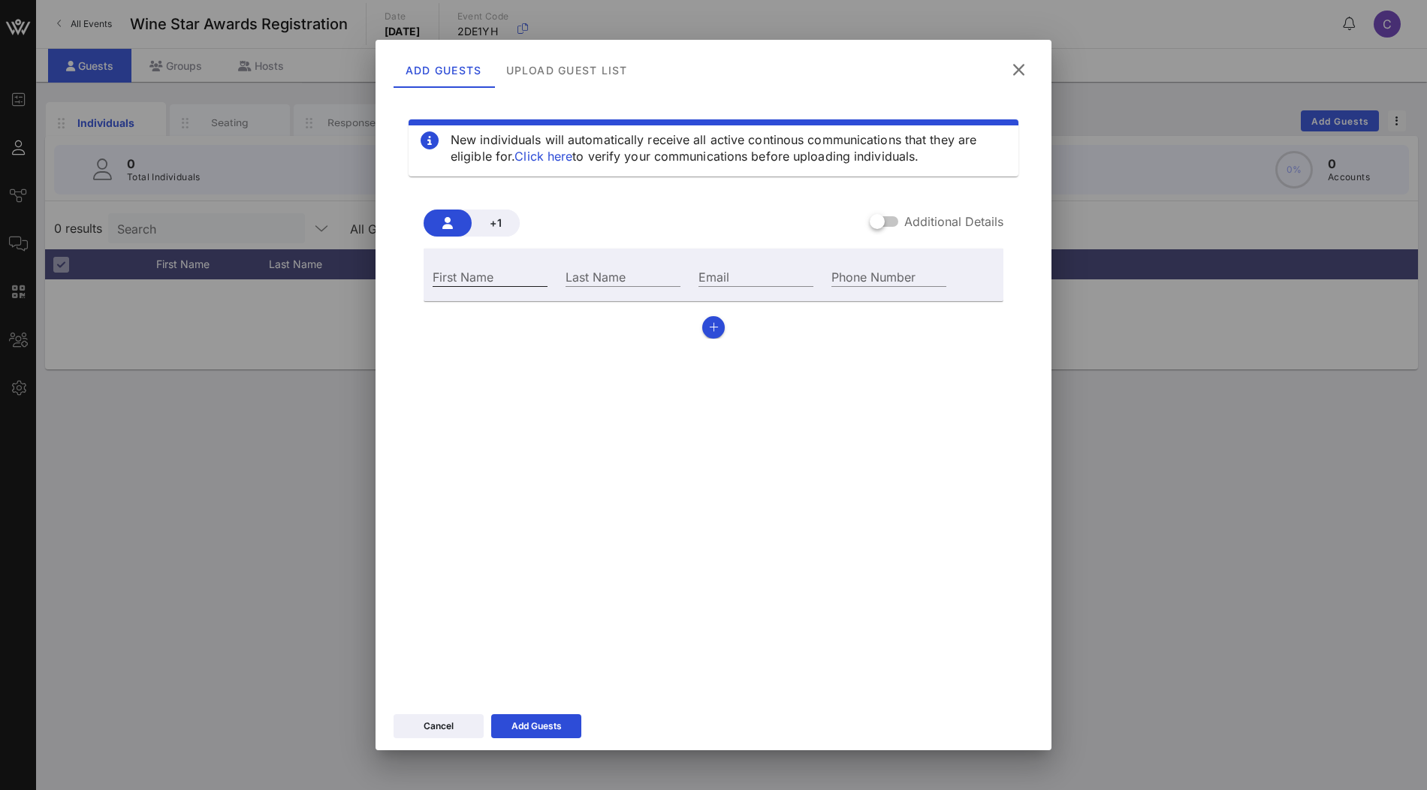
click at [498, 280] on input "First Name" at bounding box center [490, 277] width 115 height 20
type input "[PERSON_NAME]"
click at [527, 726] on div "Add Guests" at bounding box center [537, 726] width 50 height 15
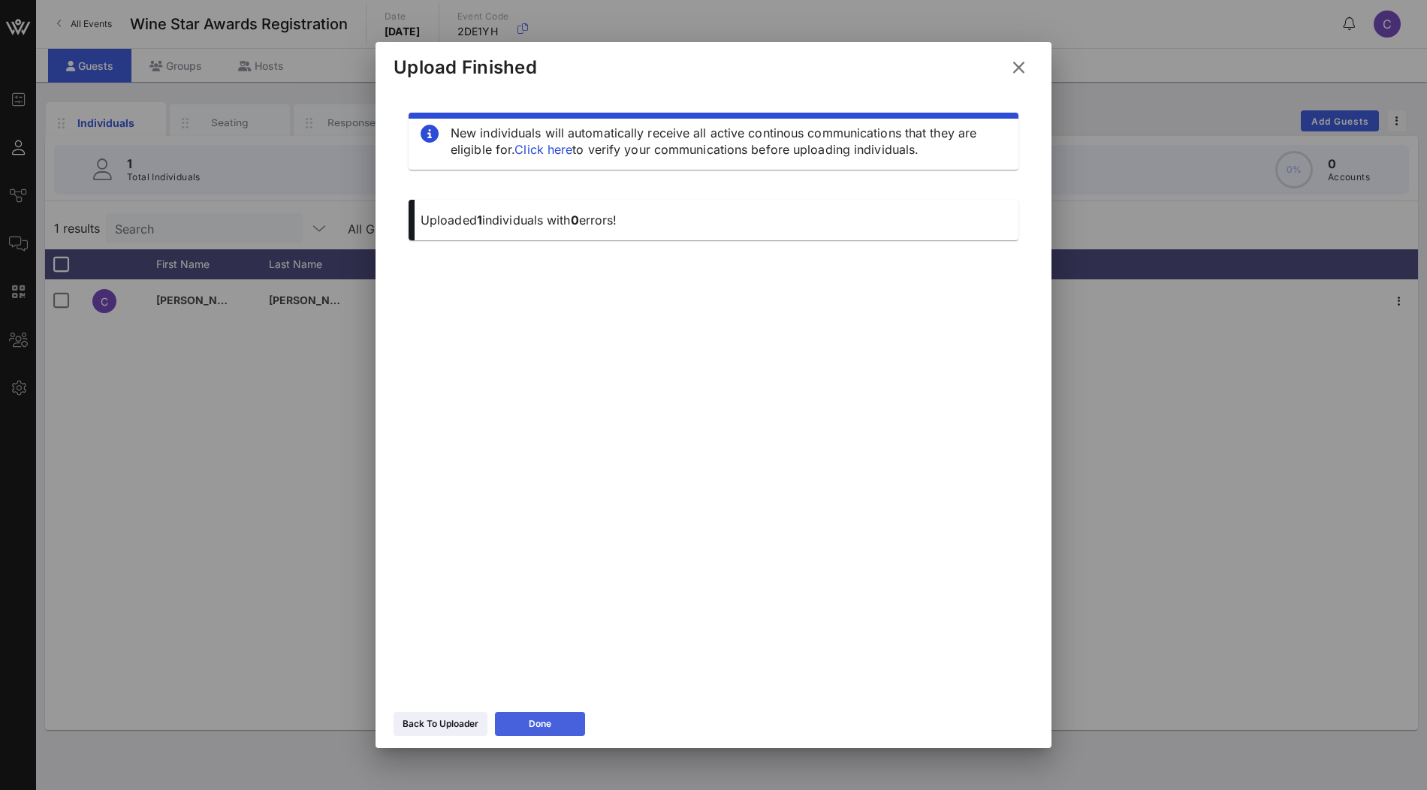
click at [533, 721] on div "Done" at bounding box center [540, 724] width 23 height 15
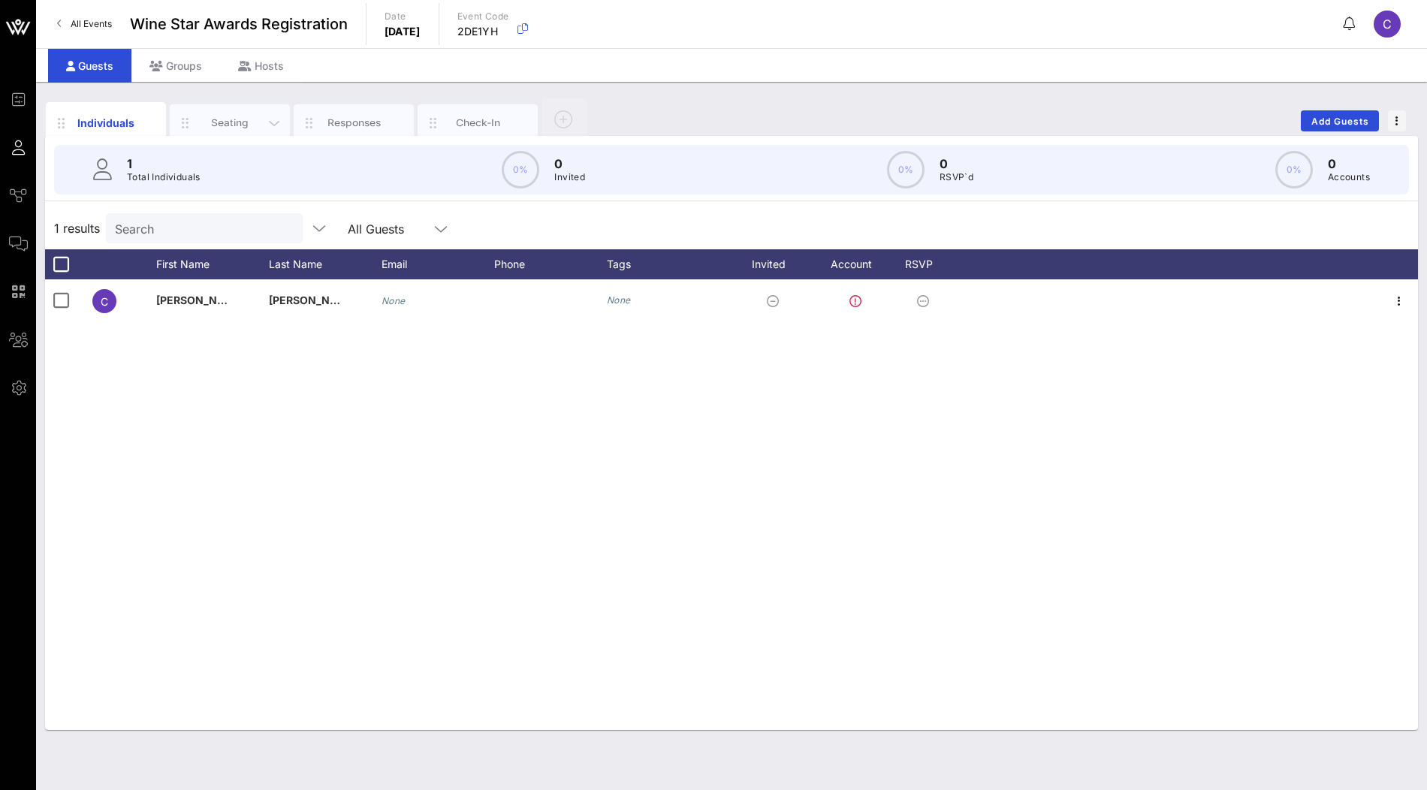
click at [246, 128] on div "Seating" at bounding box center [230, 123] width 67 height 14
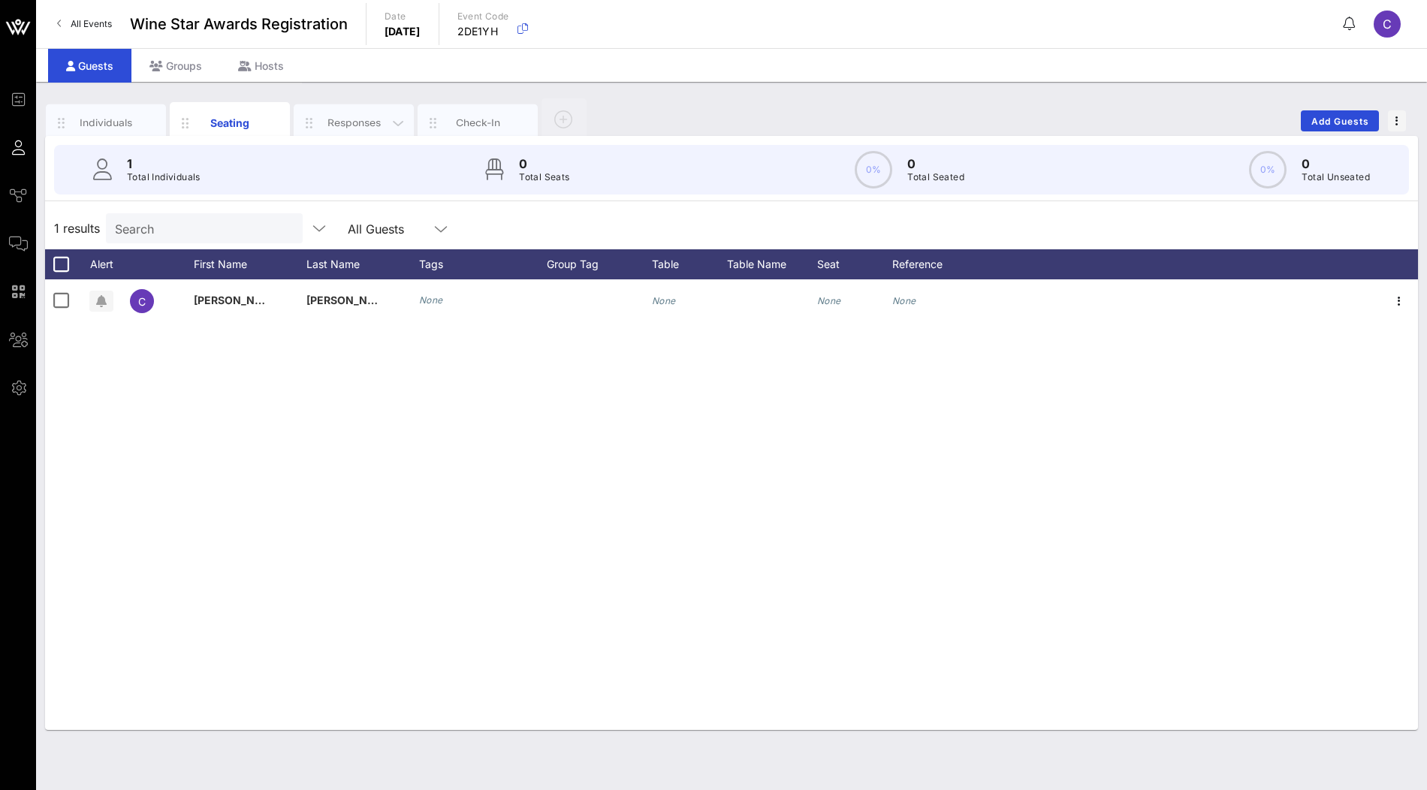
click at [332, 128] on div "Responses" at bounding box center [354, 123] width 67 height 14
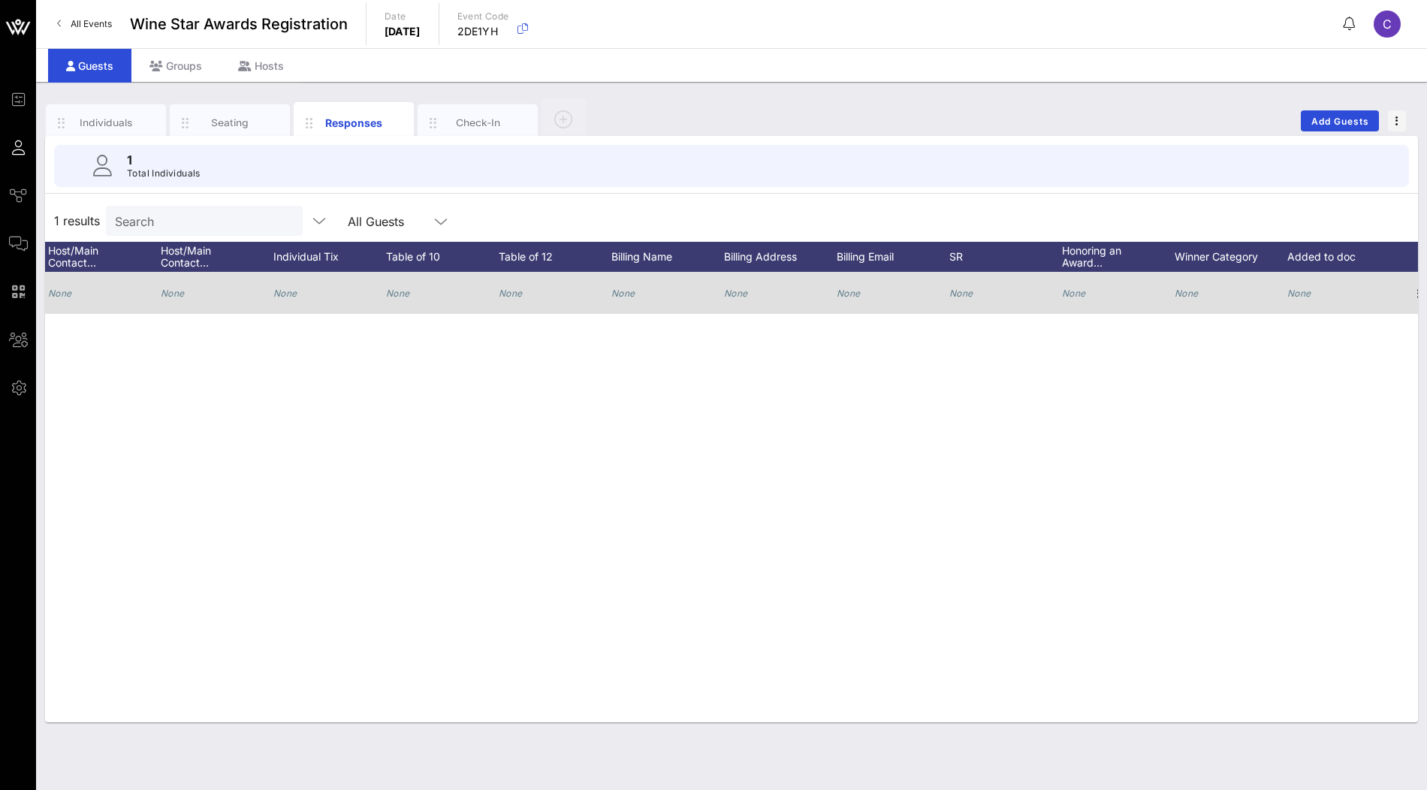
scroll to position [0, 294]
click at [1282, 291] on icon "None" at bounding box center [1280, 293] width 24 height 11
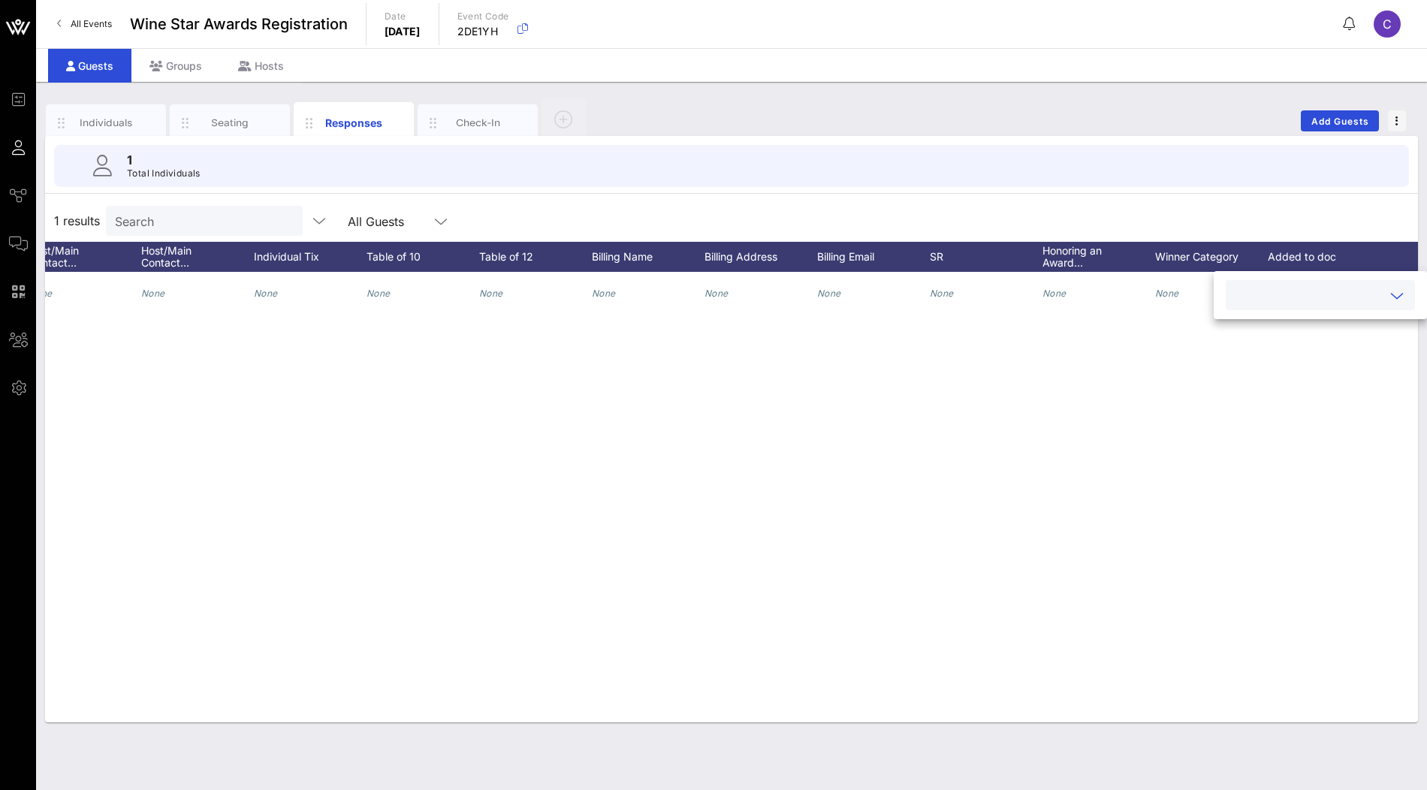
click at [1368, 295] on input "text" at bounding box center [1308, 295] width 147 height 20
click at [1340, 305] on div "Yes" at bounding box center [1316, 301] width 180 height 30
click at [1268, 376] on div "None None None None None None None None None None None None None None" at bounding box center [731, 497] width 1373 height 451
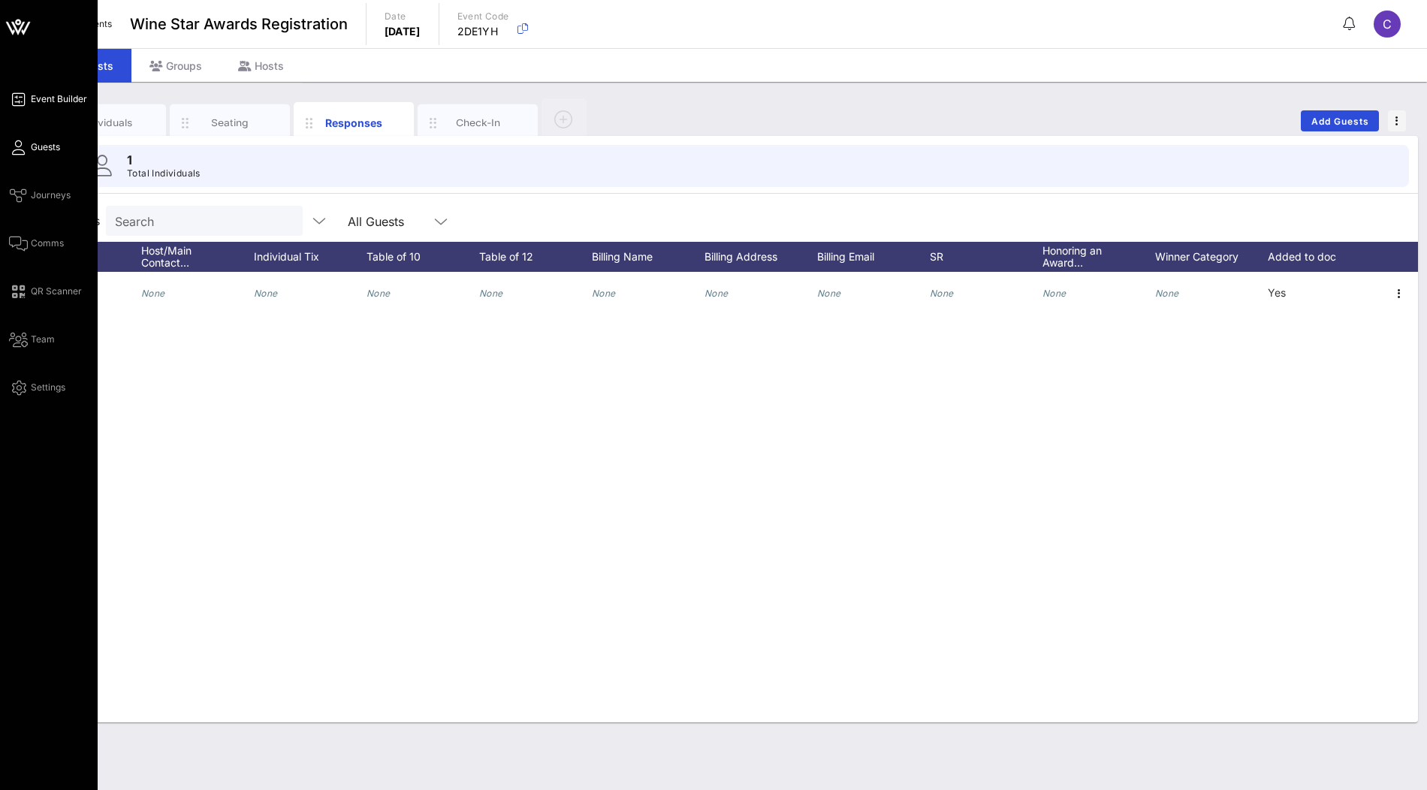
click at [62, 101] on span "Event Builder" at bounding box center [59, 99] width 56 height 14
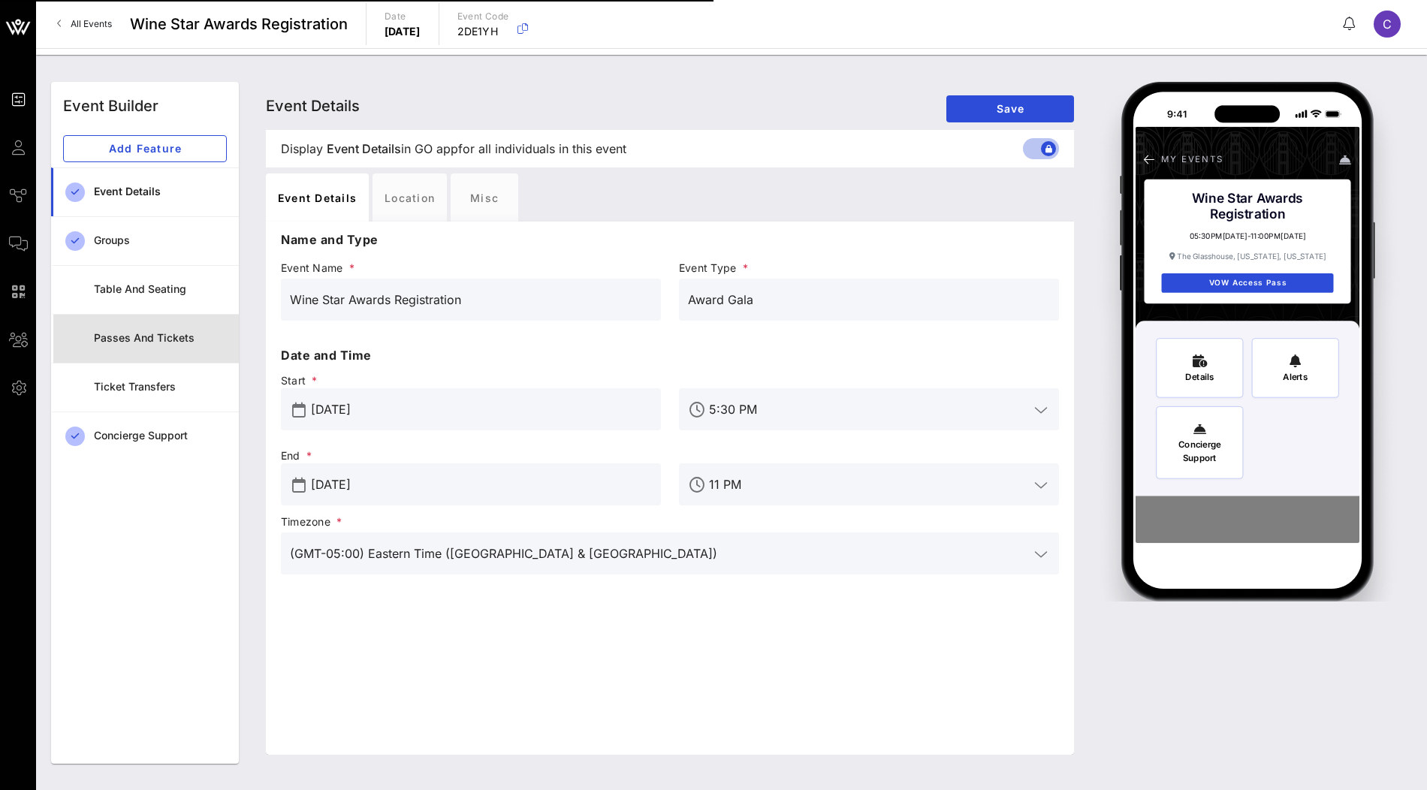
click at [153, 343] on div "Passes and Tickets" at bounding box center [160, 338] width 133 height 31
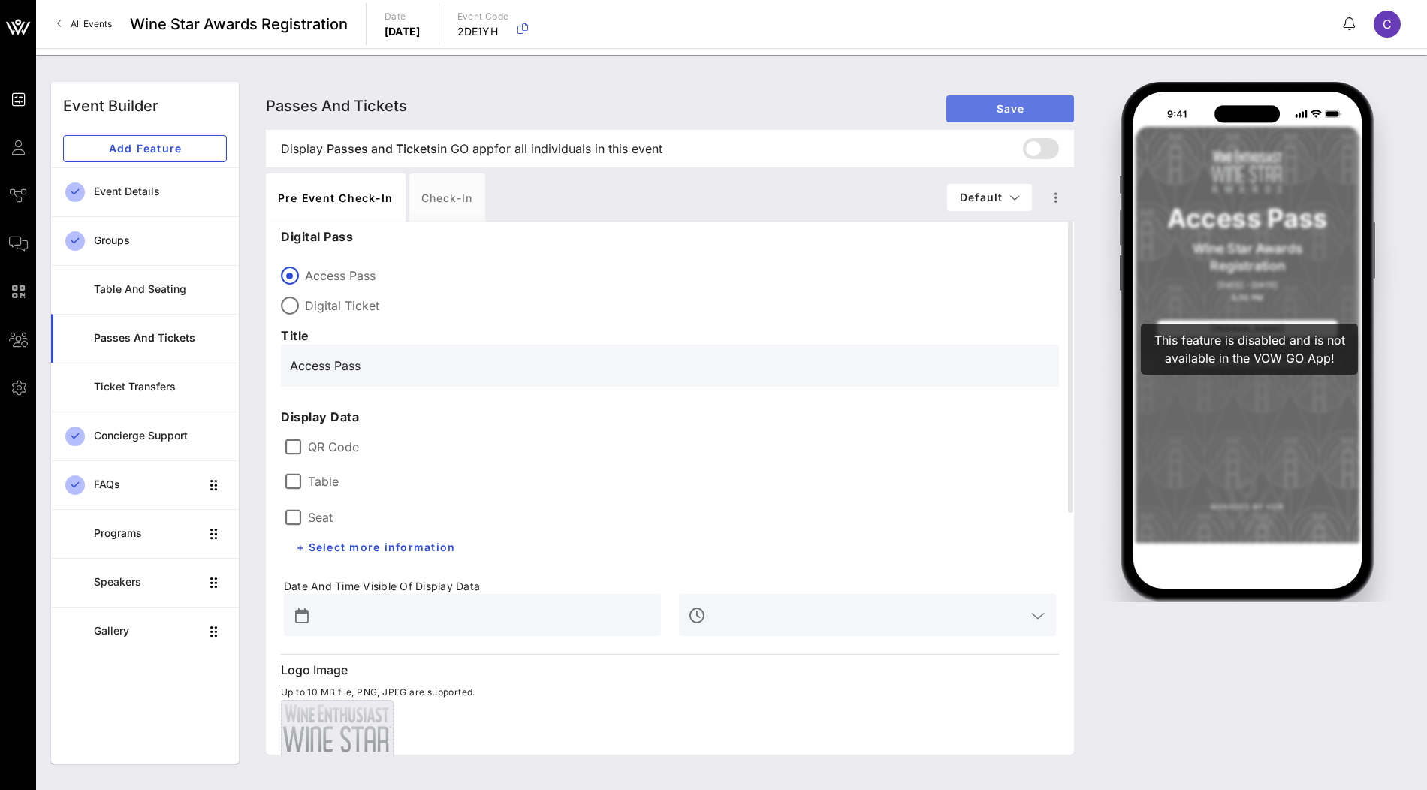
click at [1016, 107] on span "Save" at bounding box center [1011, 108] width 104 height 13
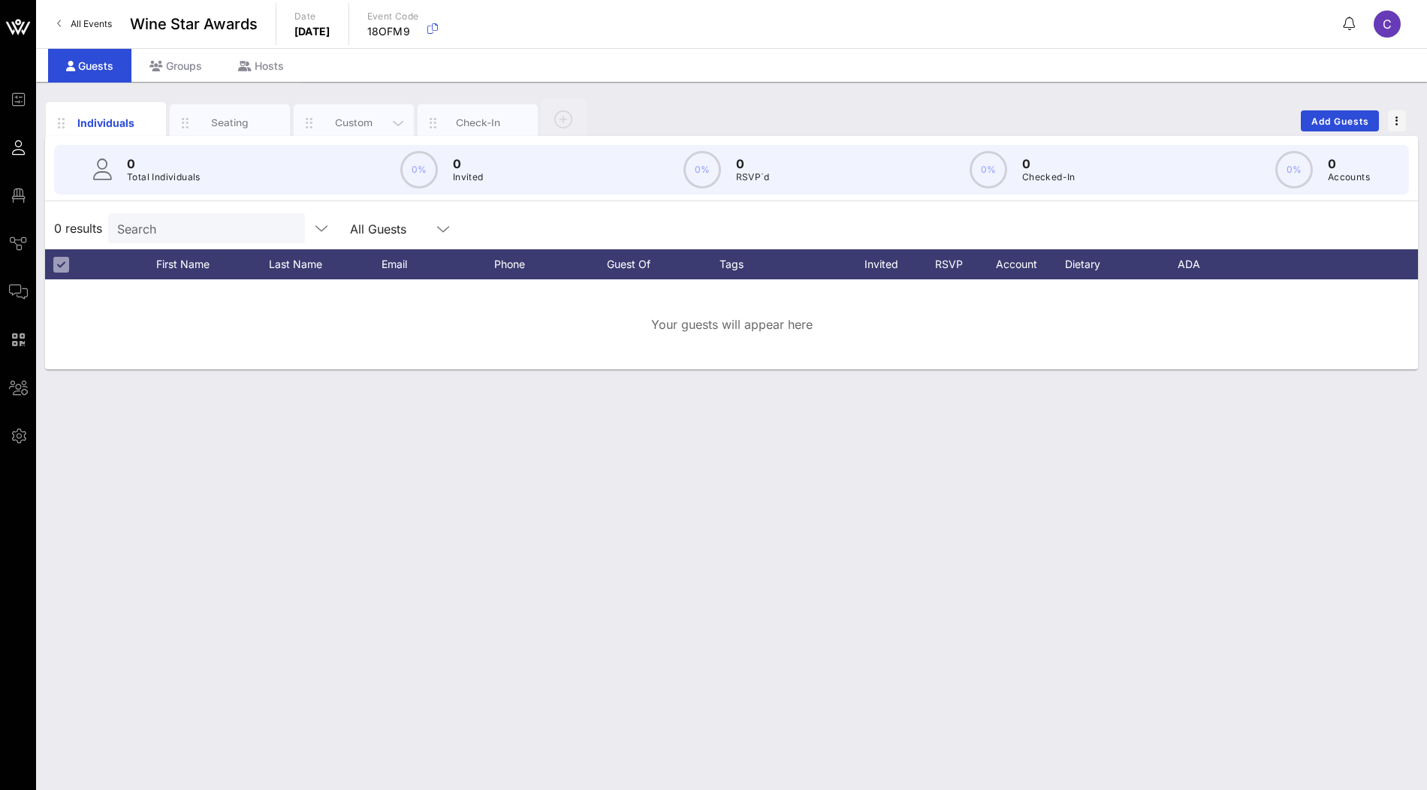
click at [363, 119] on div "Custom" at bounding box center [354, 123] width 67 height 14
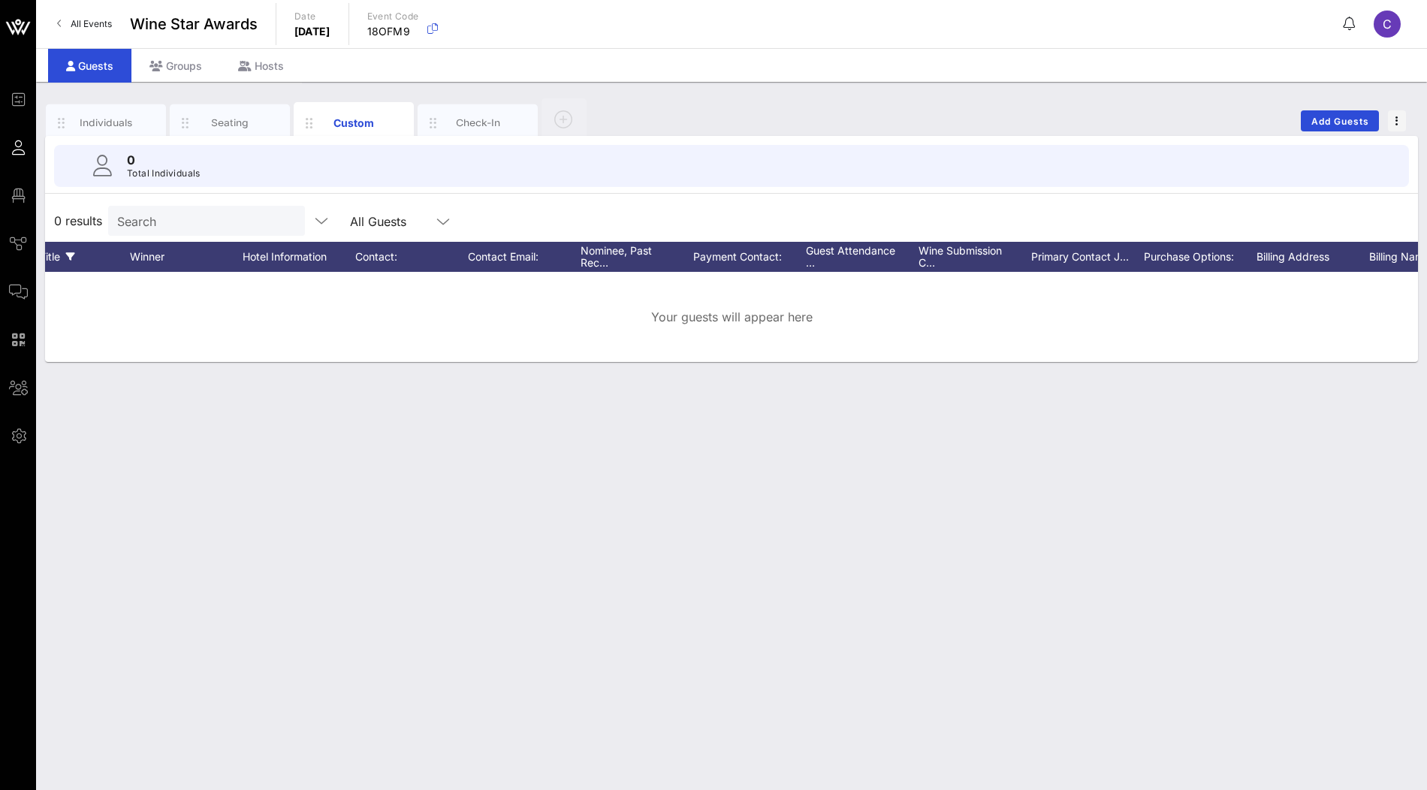
scroll to position [0, 999]
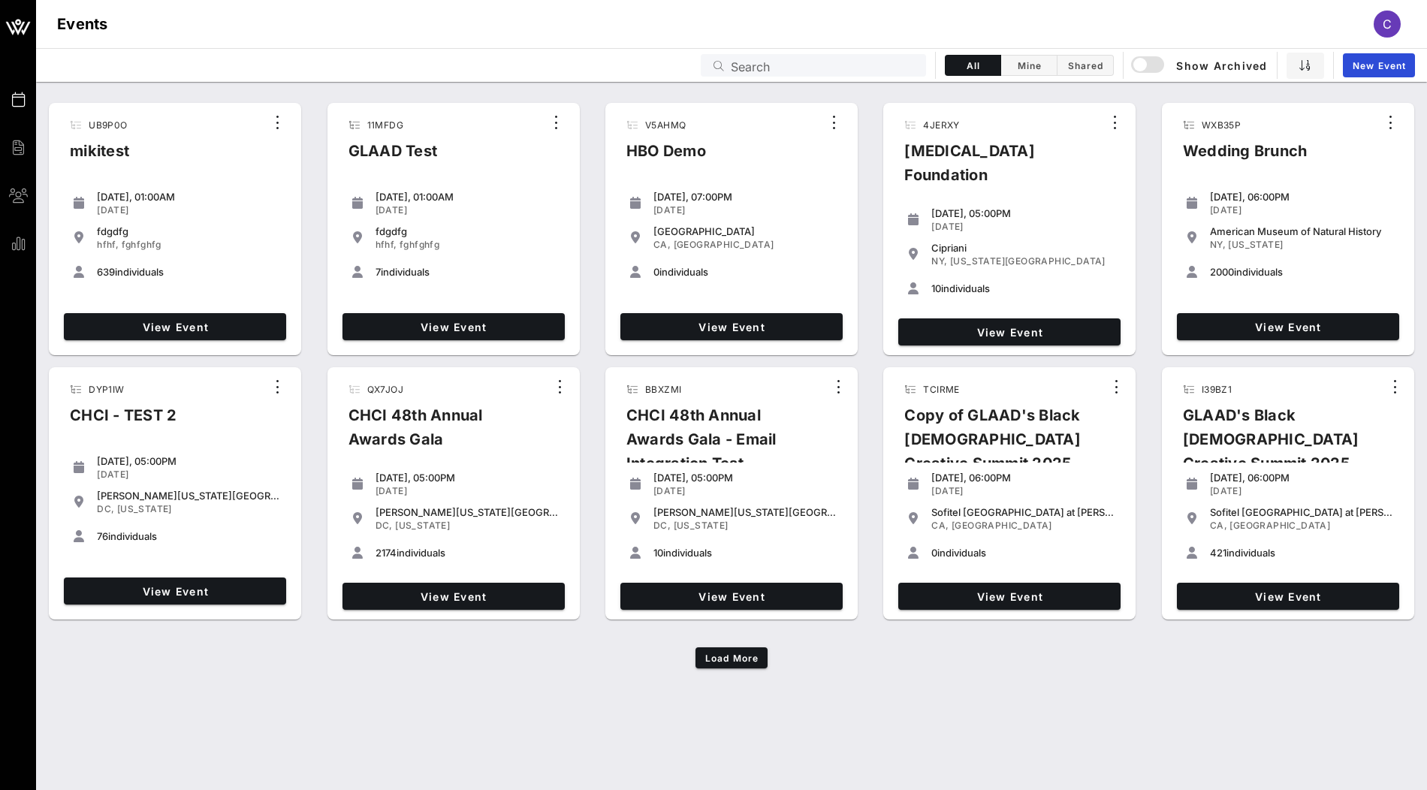
click at [864, 68] on input "Search" at bounding box center [824, 66] width 186 height 20
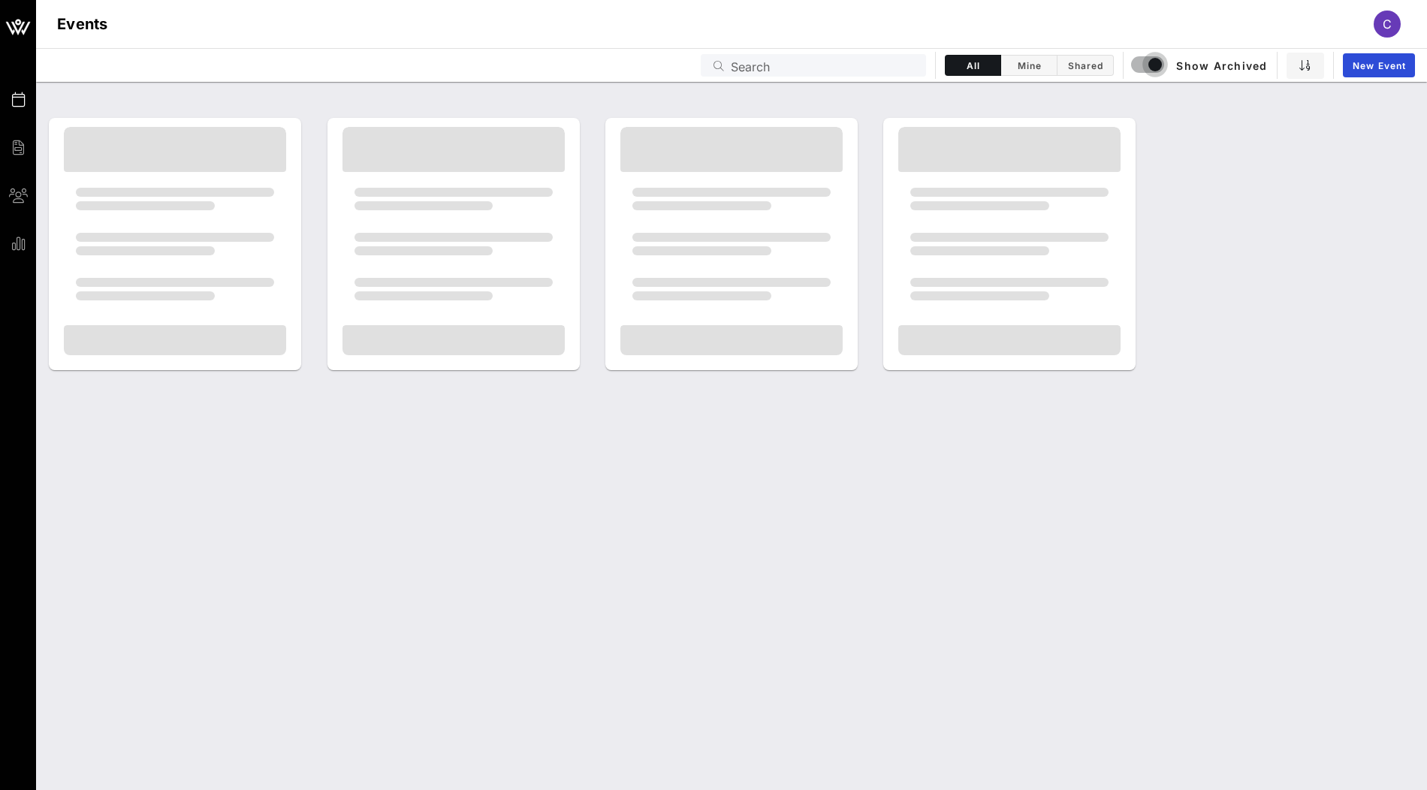
click at [805, 68] on input "Search" at bounding box center [824, 66] width 186 height 20
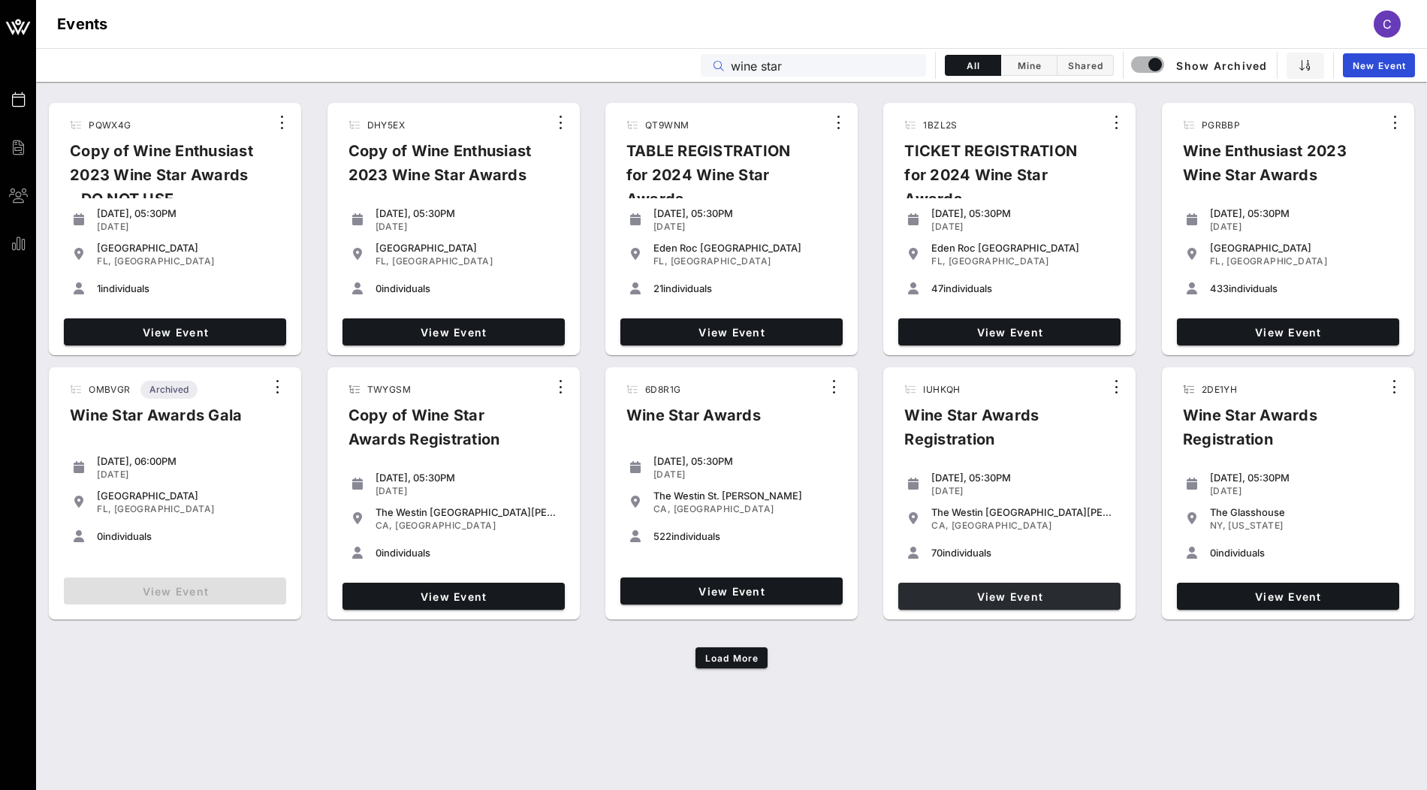
type input "wine star"
click at [1036, 595] on span "View Event" at bounding box center [1010, 596] width 210 height 13
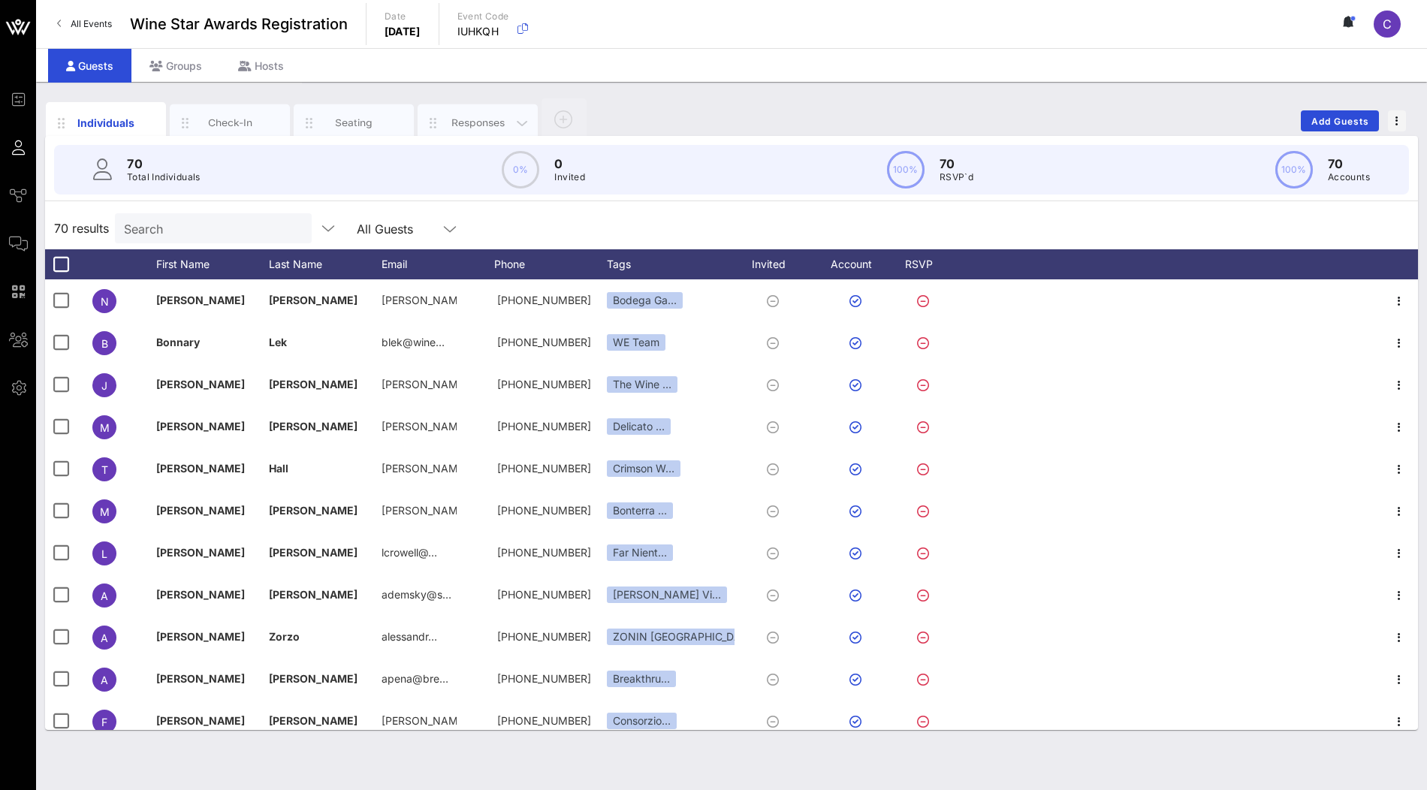
click at [472, 125] on div "Responses" at bounding box center [478, 123] width 67 height 14
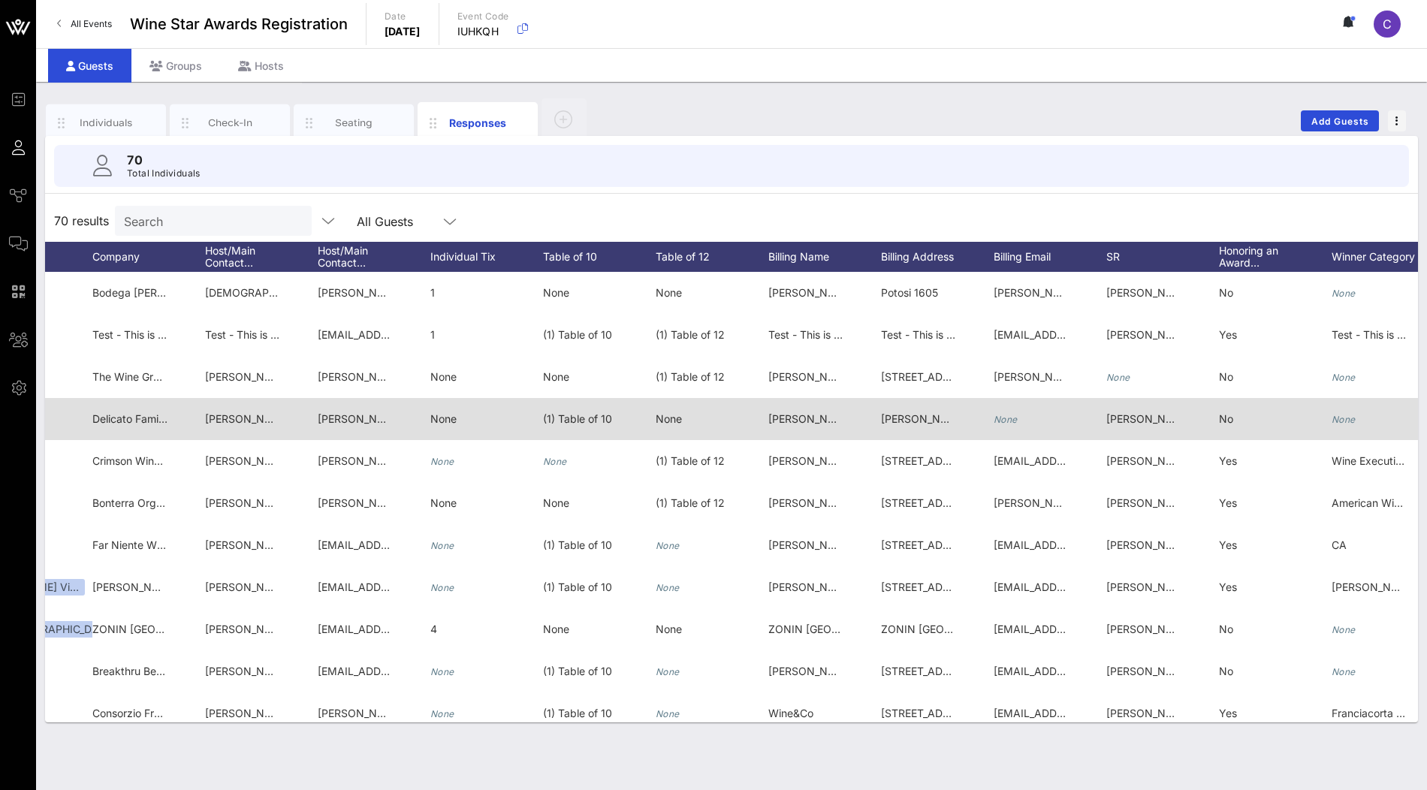
scroll to position [0, 294]
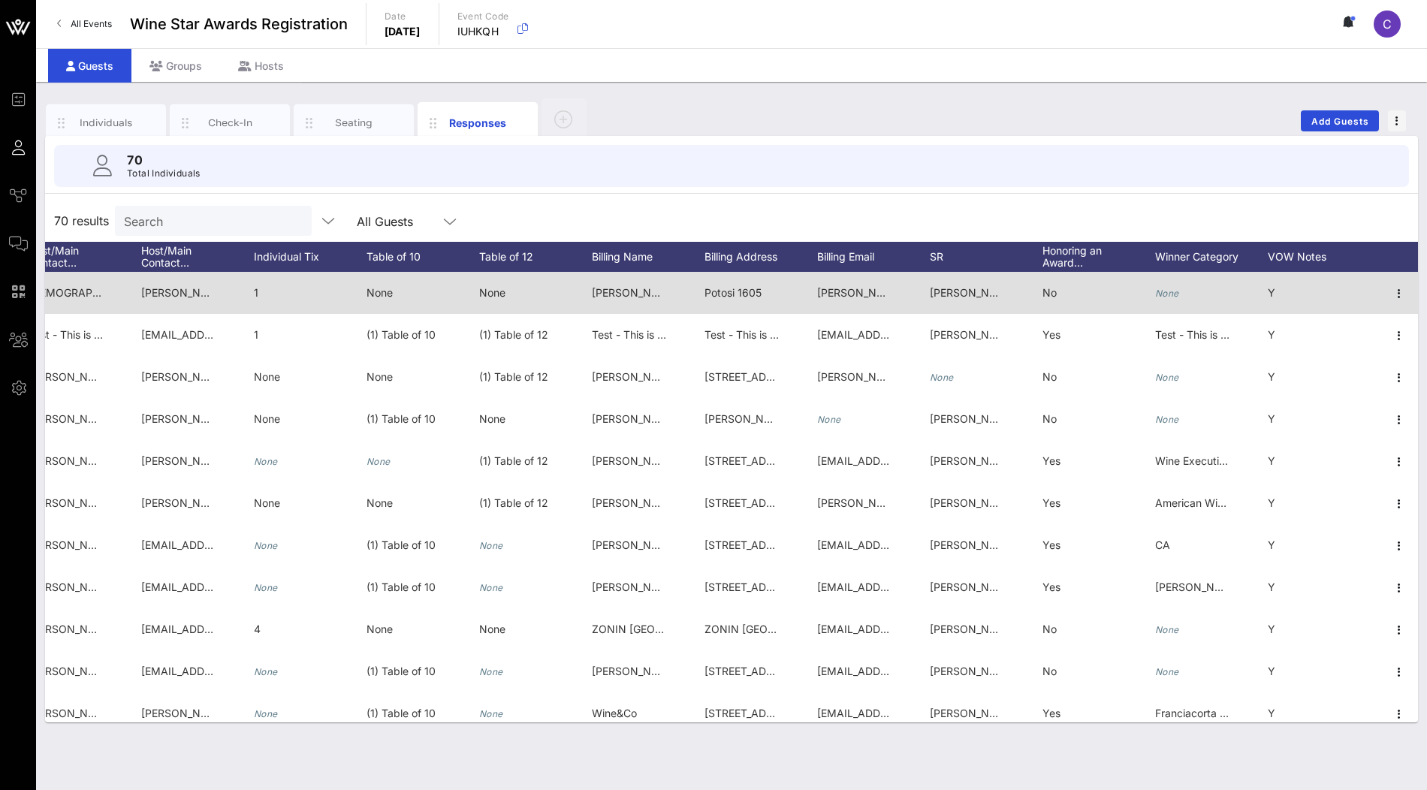
click at [1292, 289] on div "Y" at bounding box center [1324, 301] width 113 height 59
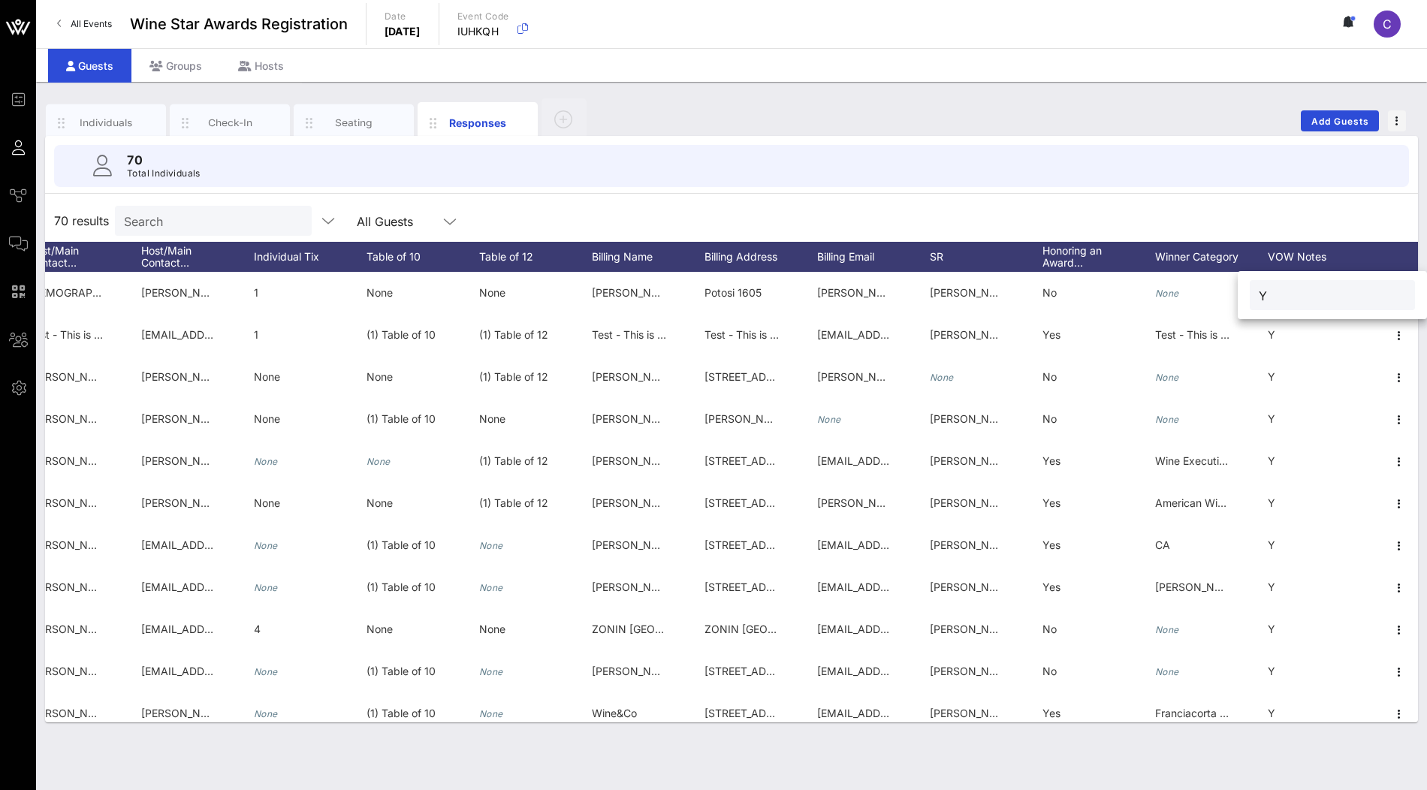
click at [1360, 219] on div "70 results Search All Guests" at bounding box center [731, 221] width 1373 height 42
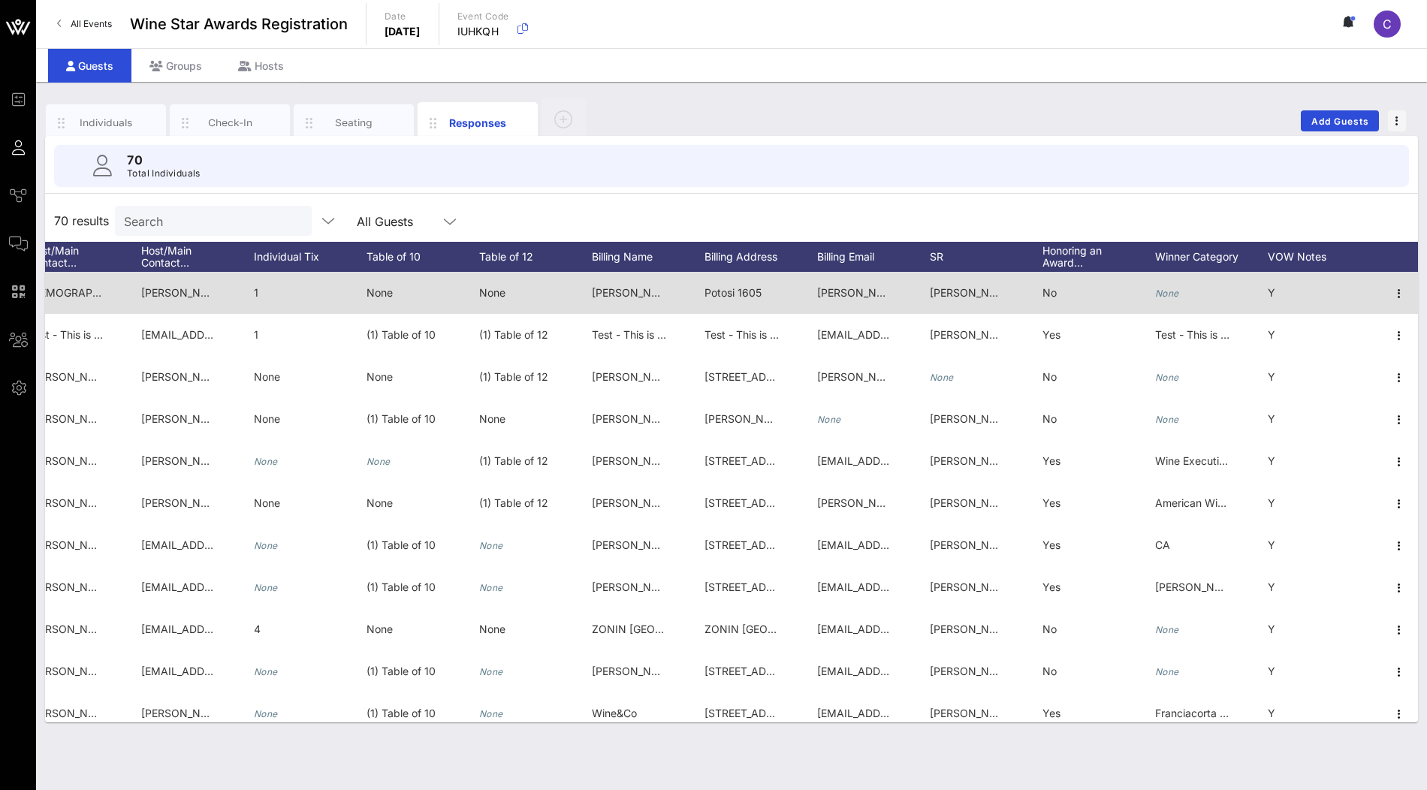
click at [1308, 290] on div "Y" at bounding box center [1324, 301] width 113 height 59
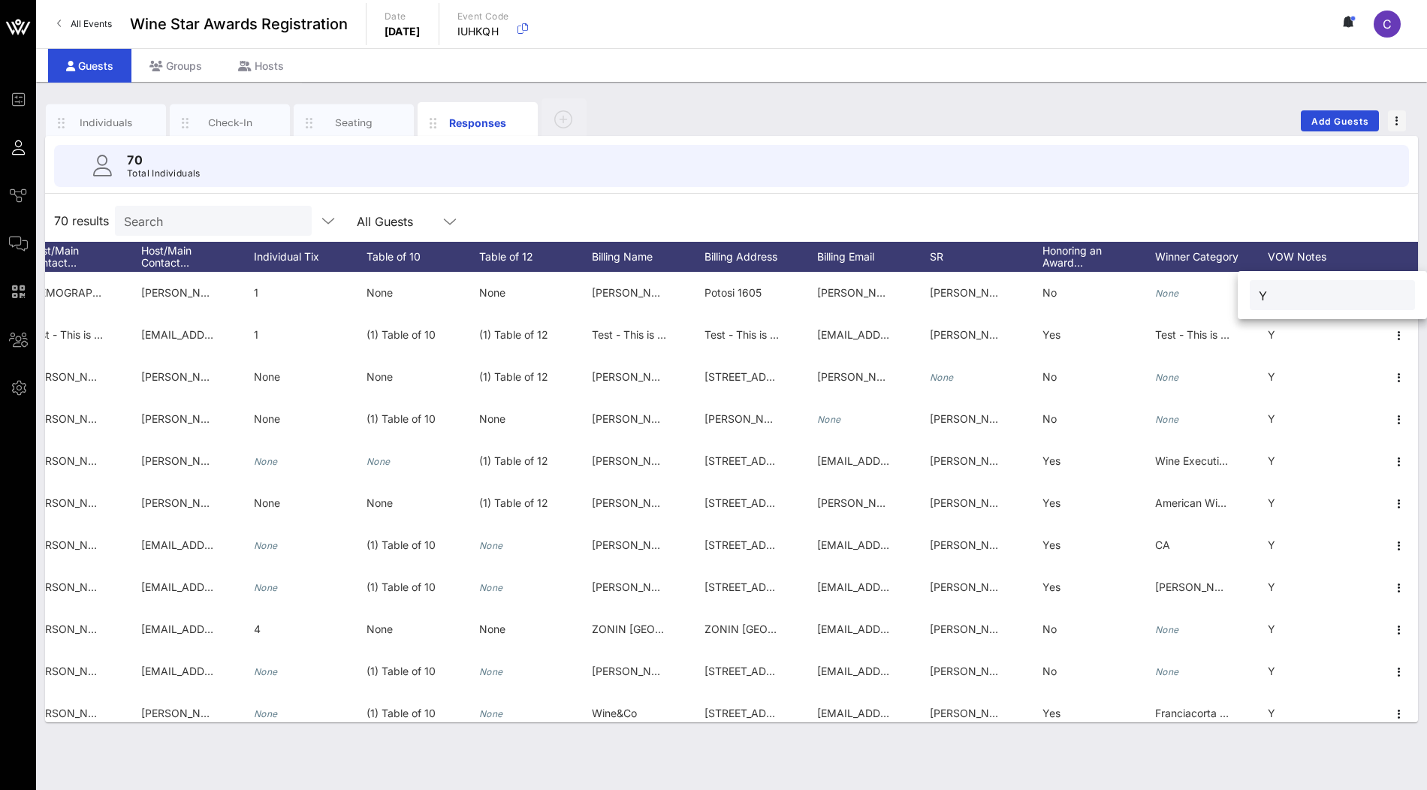
click at [1349, 213] on div "70 results Search All Guests" at bounding box center [731, 221] width 1373 height 42
click at [1314, 252] on div "VOW Notes" at bounding box center [1324, 257] width 113 height 30
click at [1284, 444] on div at bounding box center [1286, 442] width 26 height 26
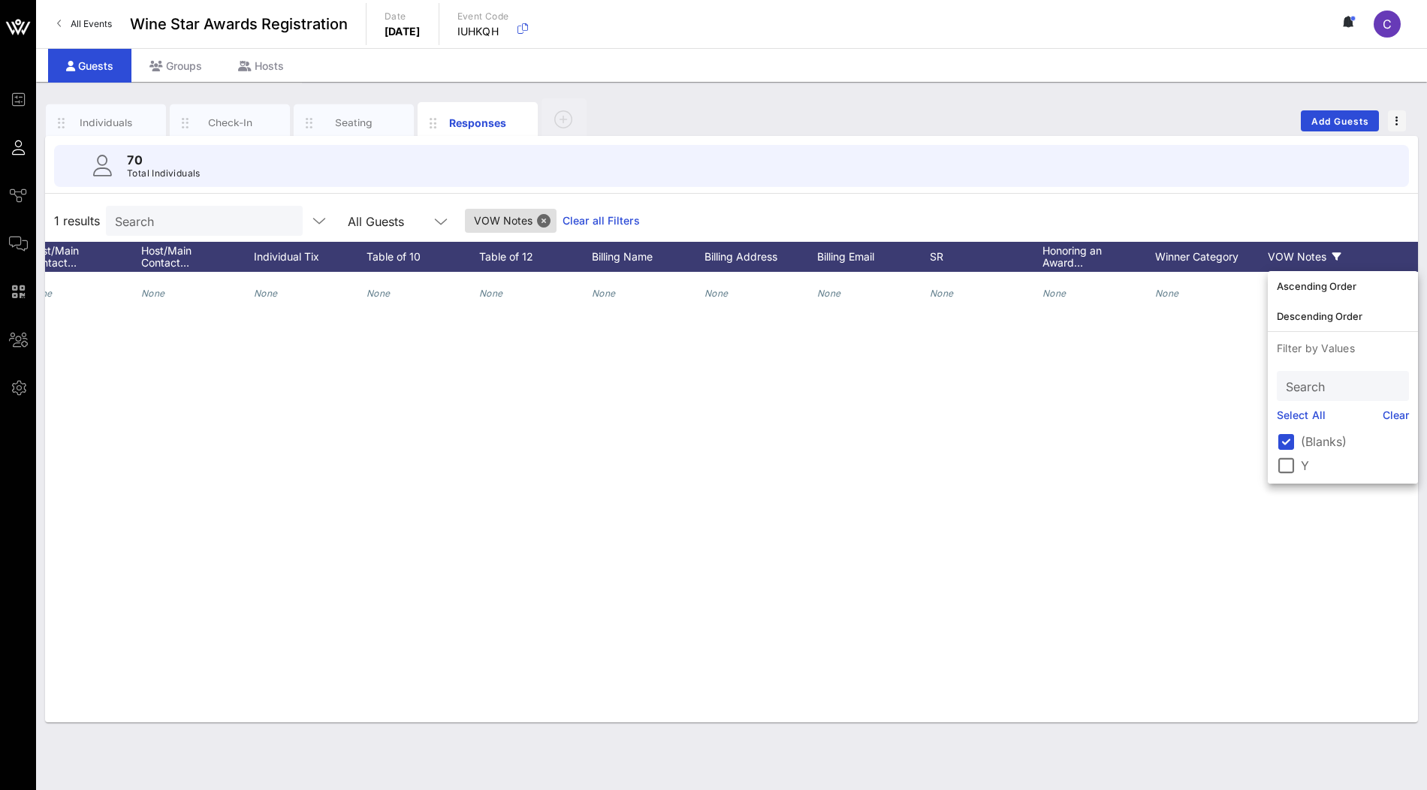
click at [1343, 220] on div "1 results Search All Guests VOW Notes Clear all Filters" at bounding box center [731, 221] width 1373 height 42
click at [1349, 221] on div "1 results Search All Guests VOW Notes Clear all Filters" at bounding box center [731, 221] width 1373 height 42
click at [1338, 238] on div "1 results Search All Guests VOW Notes Clear all Filters" at bounding box center [731, 221] width 1373 height 42
click at [1336, 248] on div "VOW Notes" at bounding box center [1324, 257] width 113 height 30
click at [1292, 435] on div at bounding box center [1286, 442] width 26 height 26
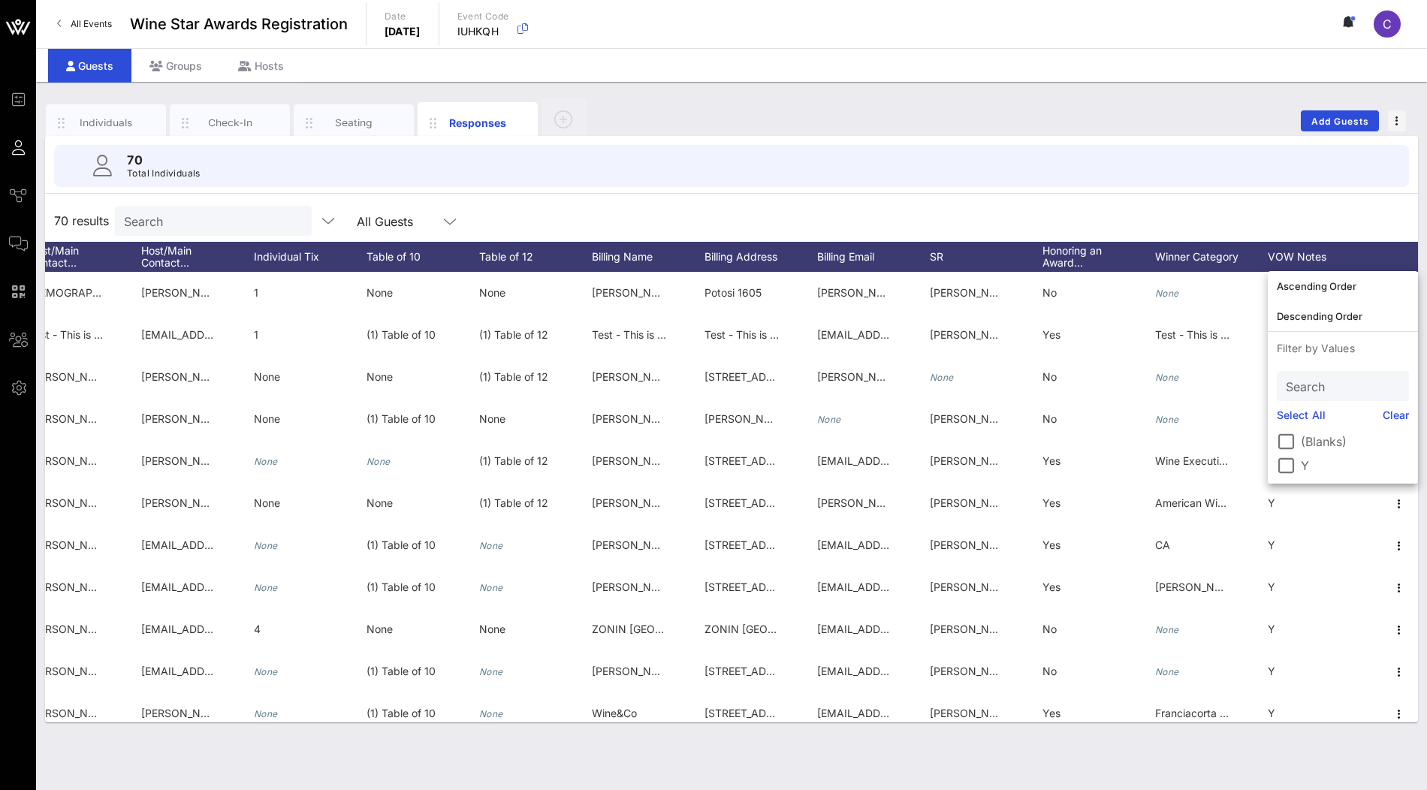
click at [1398, 416] on link "Clear" at bounding box center [1396, 415] width 27 height 17
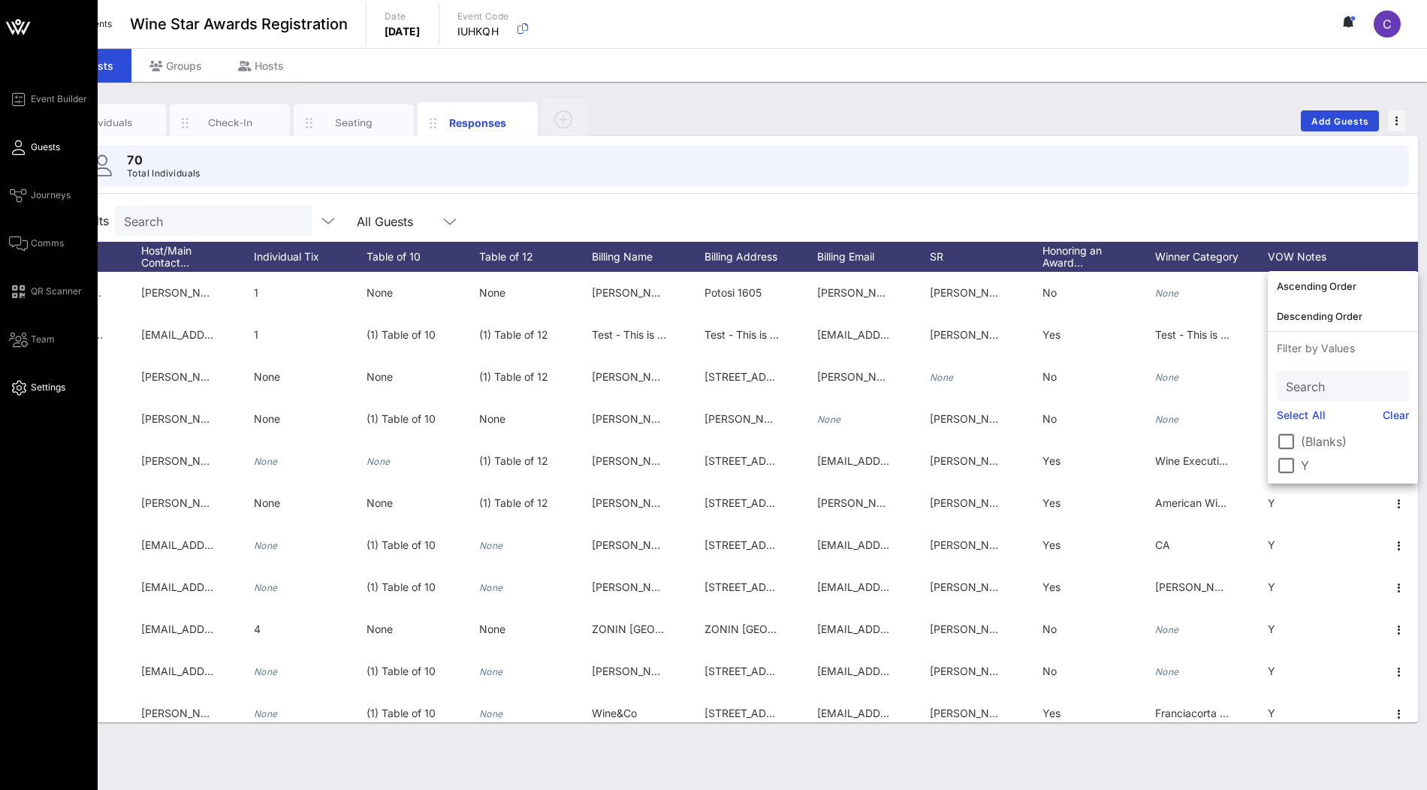
click at [36, 385] on span "Settings" at bounding box center [48, 388] width 35 height 14
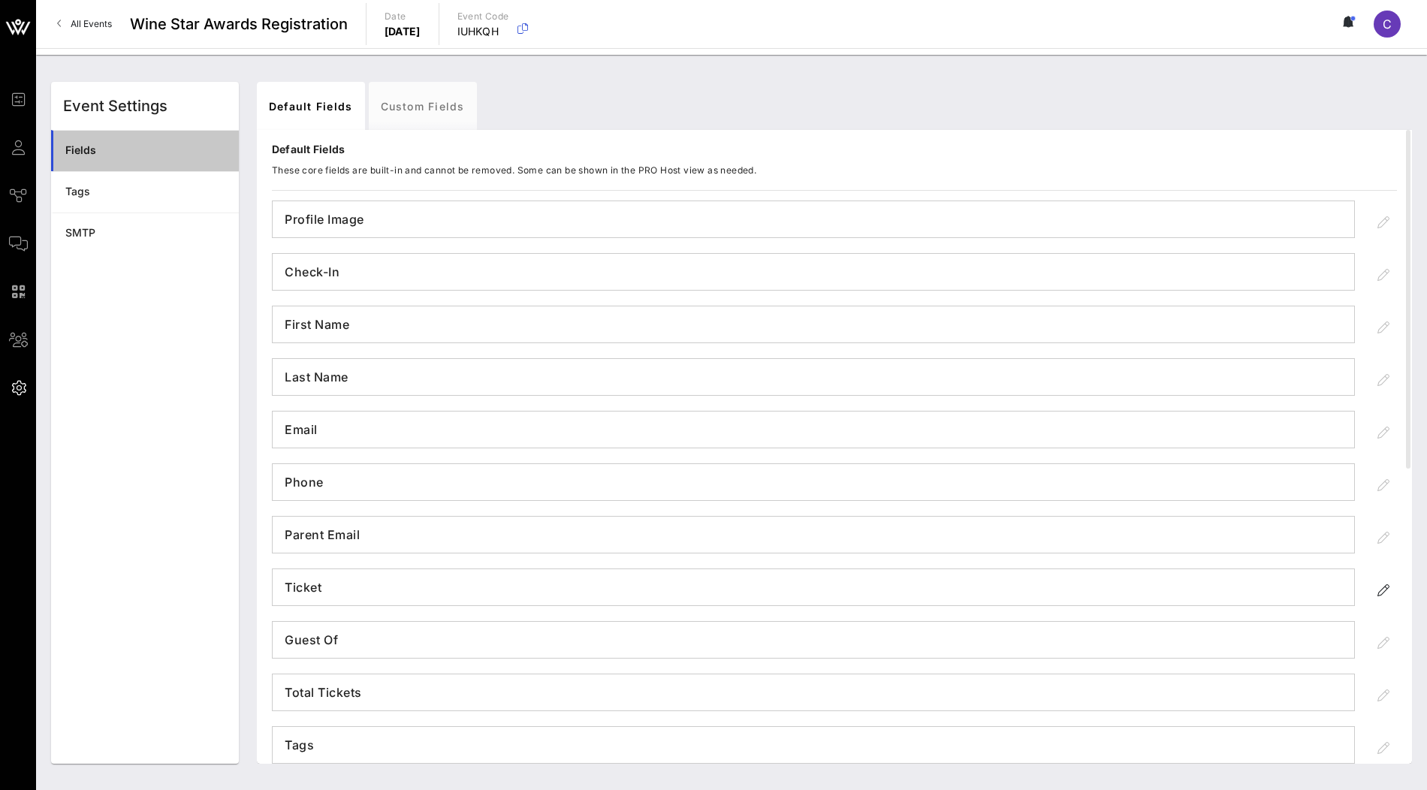
click at [124, 146] on div "Fields" at bounding box center [146, 150] width 162 height 13
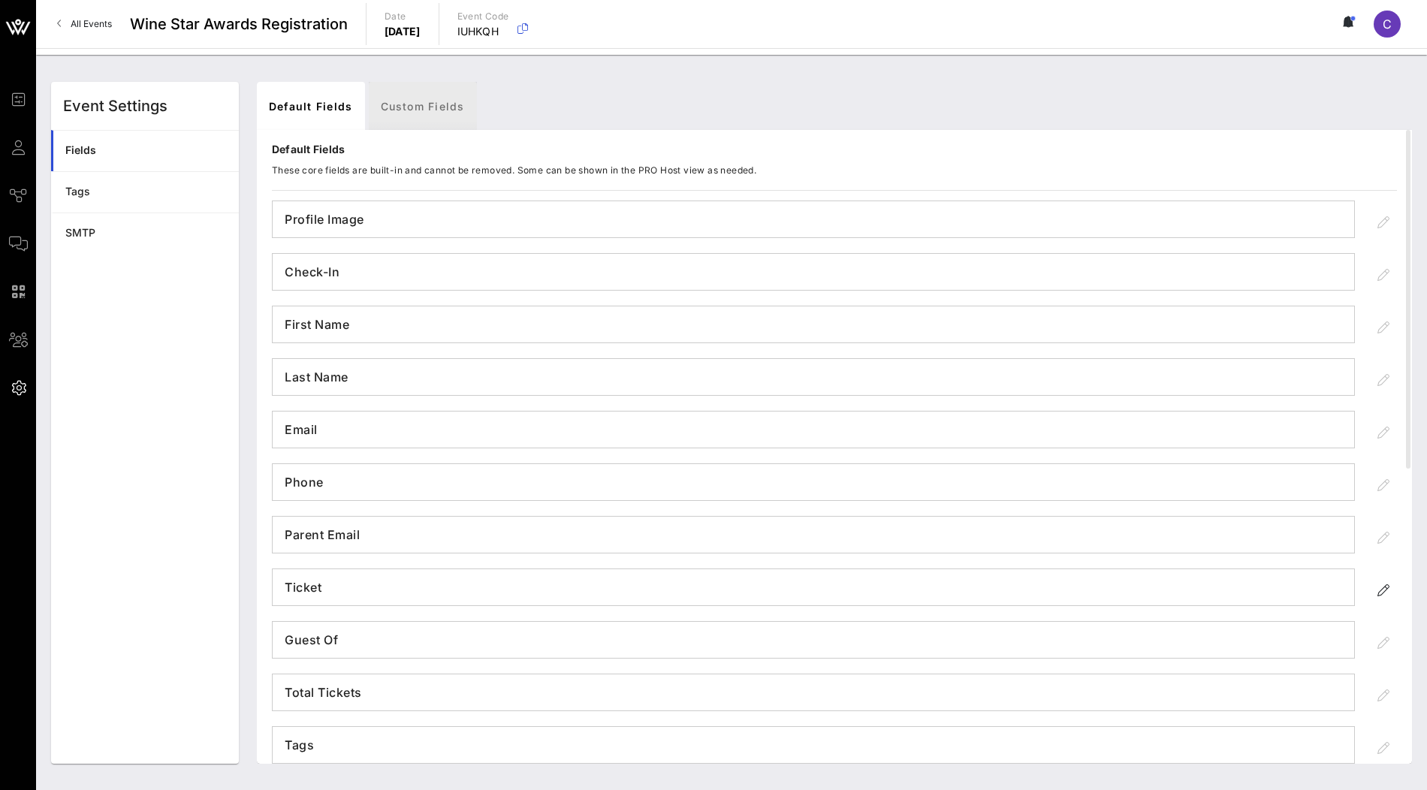
click at [433, 98] on link "Custom Fields" at bounding box center [423, 106] width 108 height 48
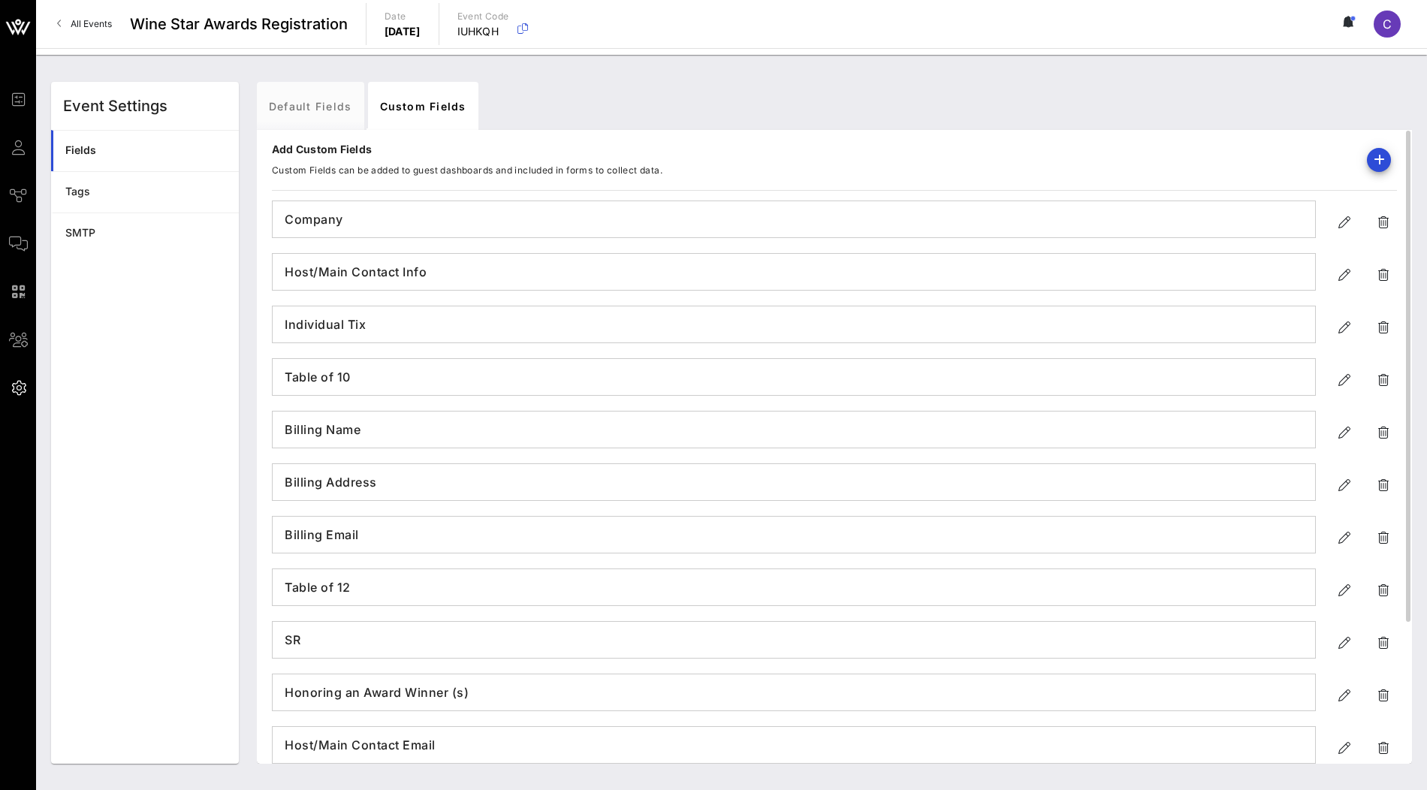
scroll to position [183, 0]
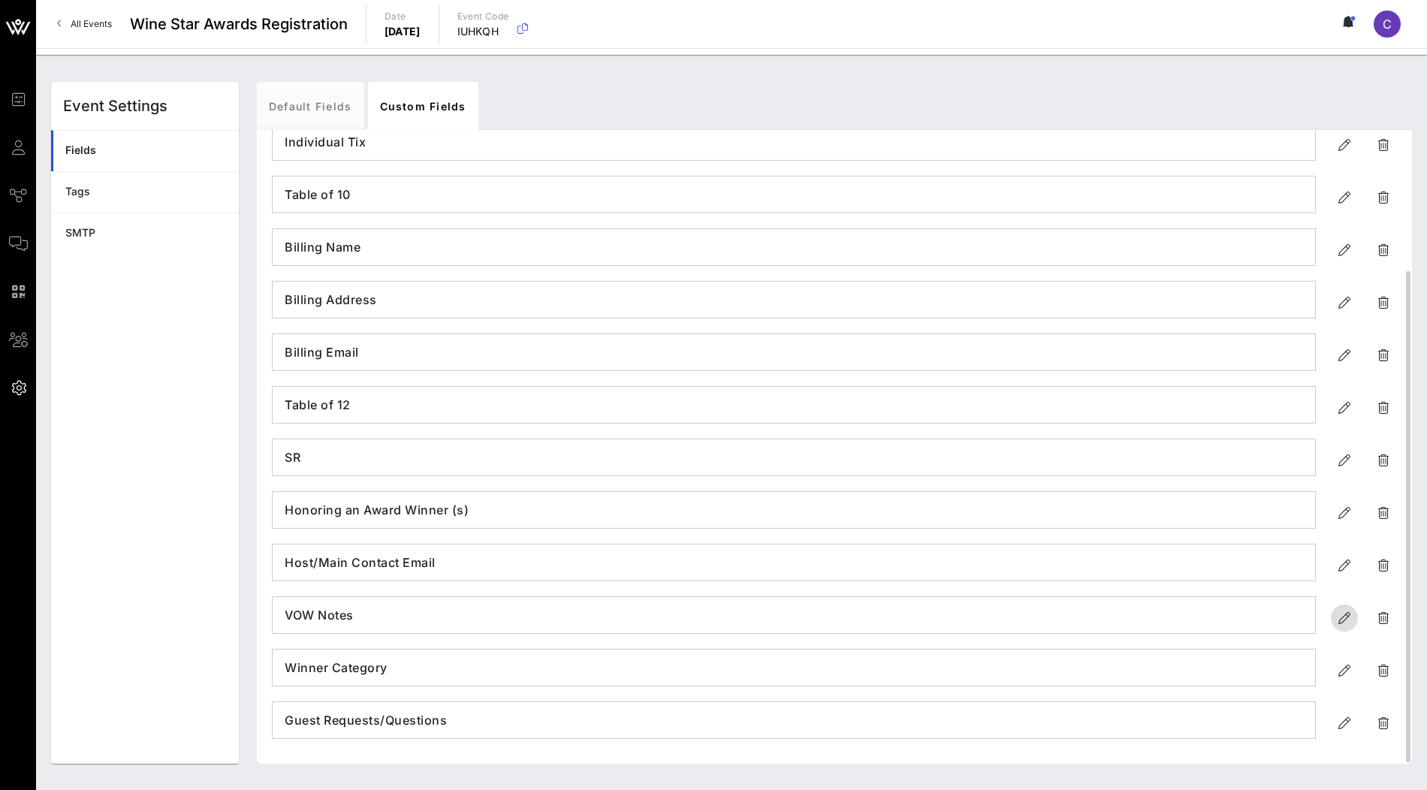
click at [1343, 611] on icon "button" at bounding box center [1345, 618] width 18 height 18
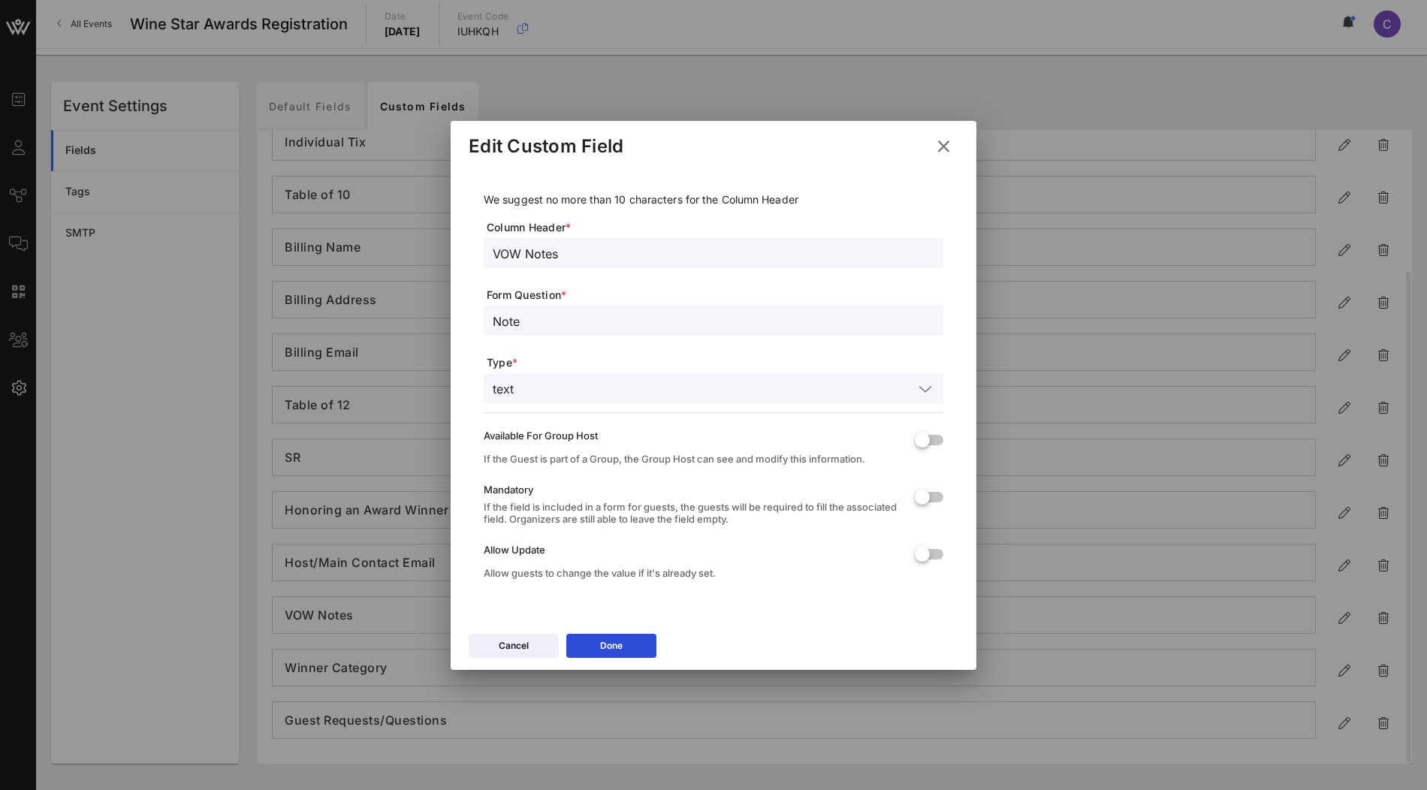
drag, startPoint x: 569, startPoint y: 257, endPoint x: 406, endPoint y: 257, distance: 163.0
click at [406, 257] on div "Event Builder Guests Journeys Comms QR Scanner Team Settings Wine Star Awards R…" at bounding box center [713, 395] width 1427 height 790
type input "Added to doc"
click at [719, 391] on input "text" at bounding box center [717, 389] width 394 height 20
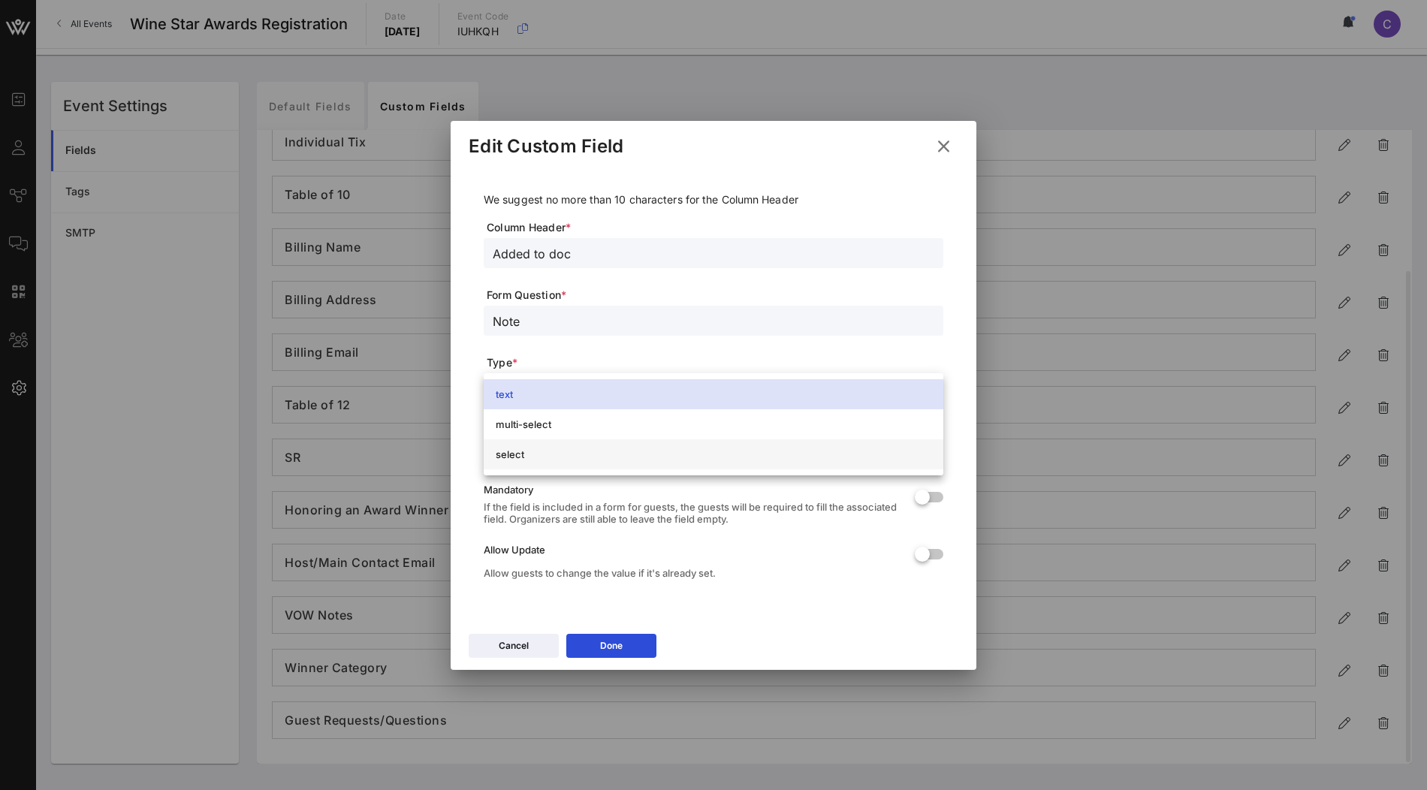
click at [513, 454] on div "select" at bounding box center [714, 455] width 436 height 12
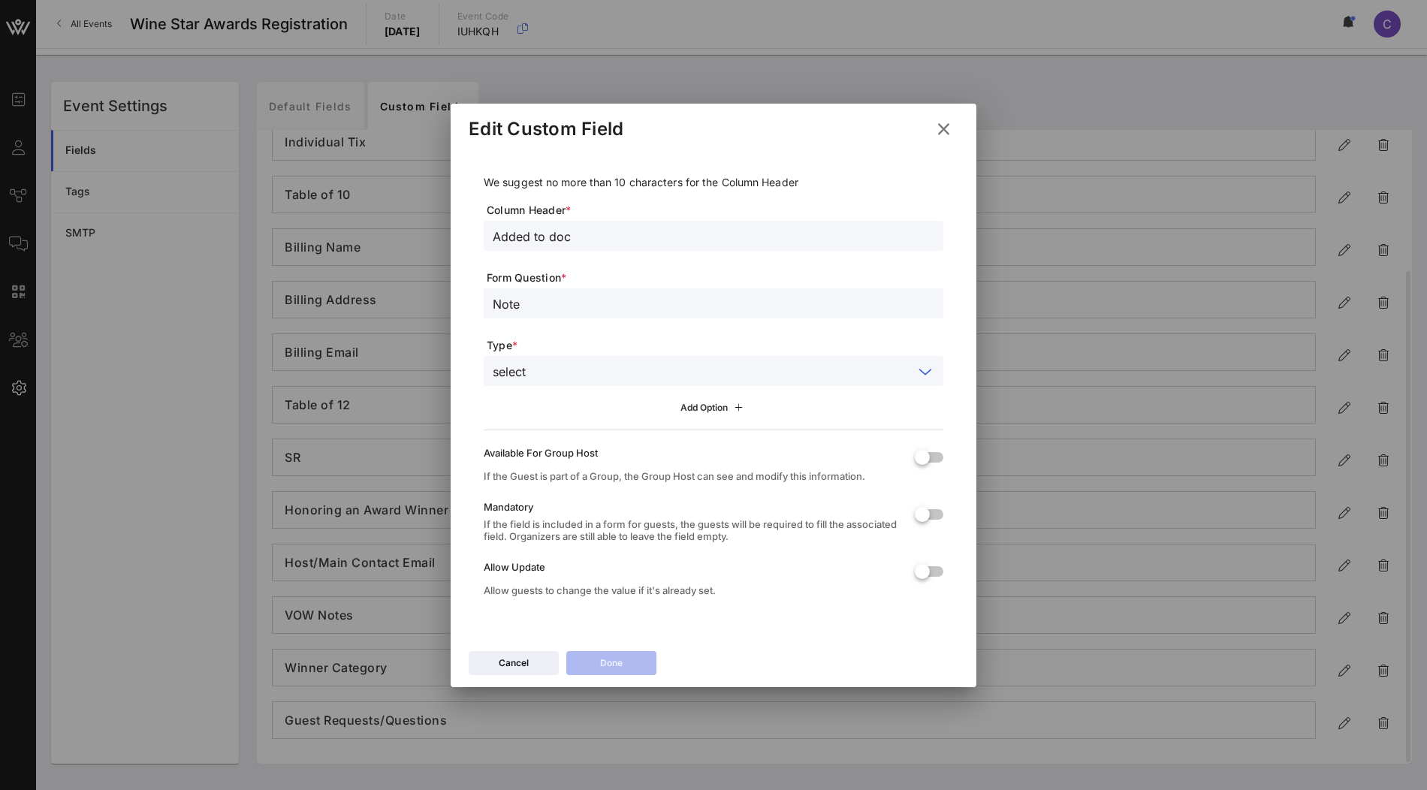
click at [709, 400] on div "Add Option" at bounding box center [714, 408] width 67 height 17
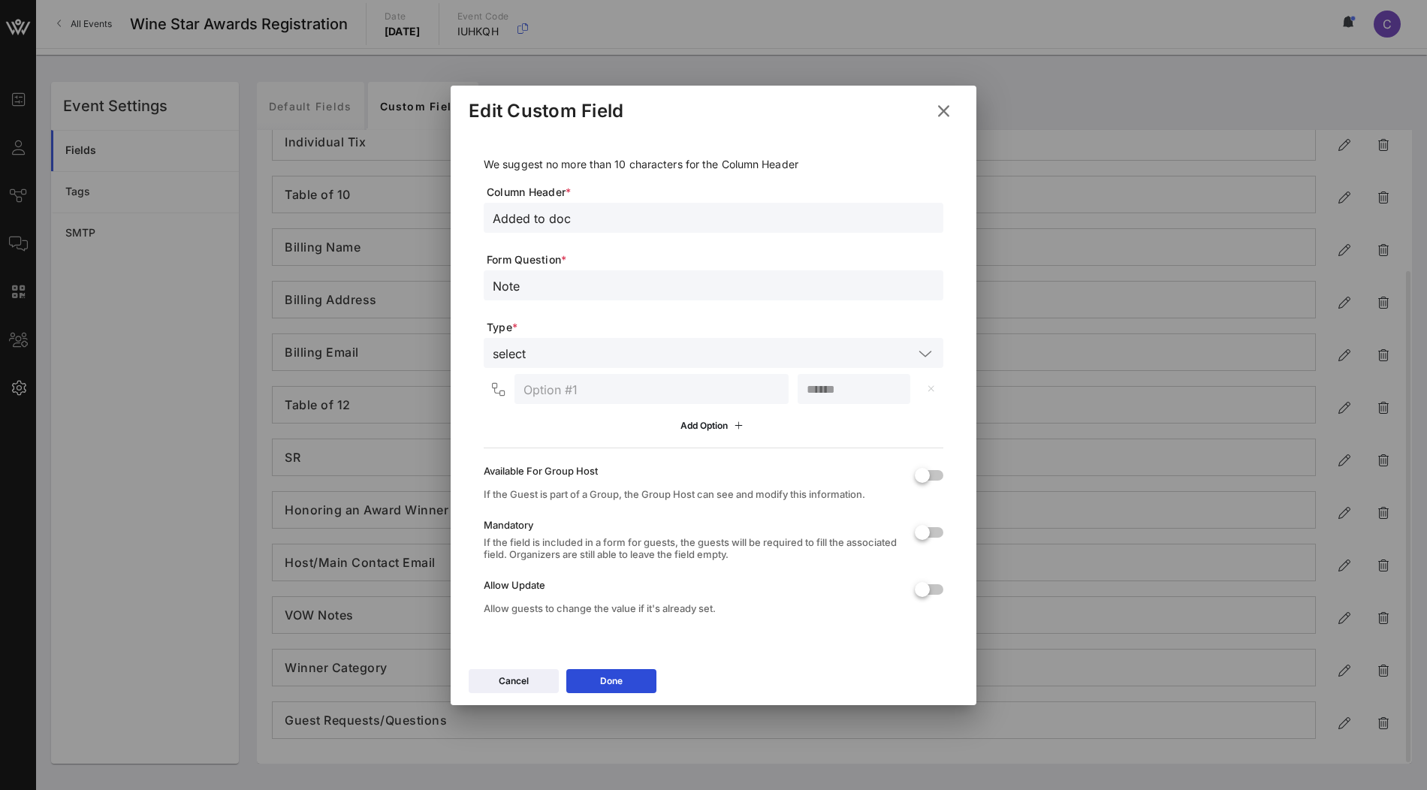
click at [711, 393] on input "text" at bounding box center [652, 389] width 256 height 20
type input "Yes"
click at [705, 421] on div "Add Option" at bounding box center [714, 426] width 67 height 17
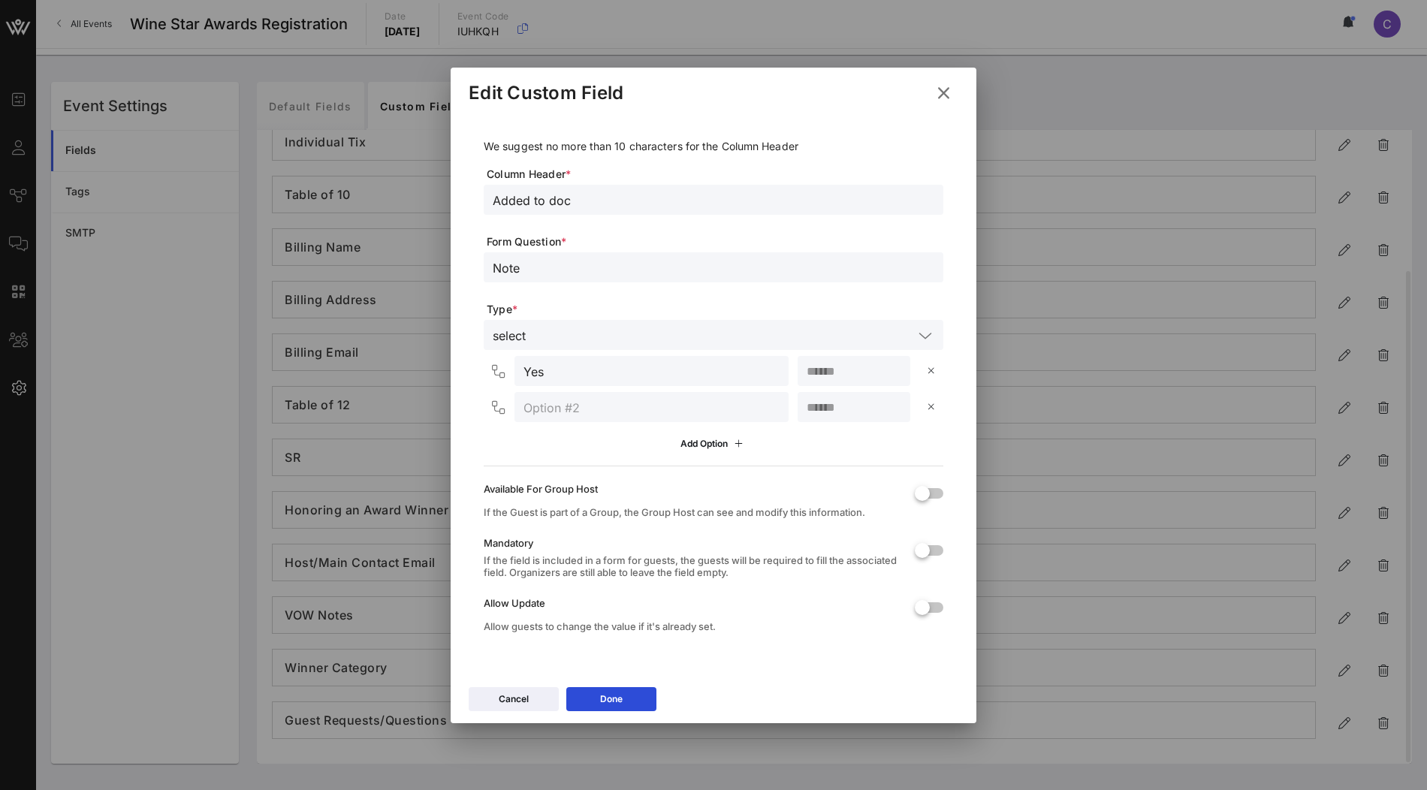
click at [663, 412] on input "text" at bounding box center [652, 407] width 256 height 20
type input "No"
click at [820, 450] on div "Add Option" at bounding box center [714, 444] width 460 height 26
click at [630, 699] on button "Done" at bounding box center [611, 699] width 90 height 24
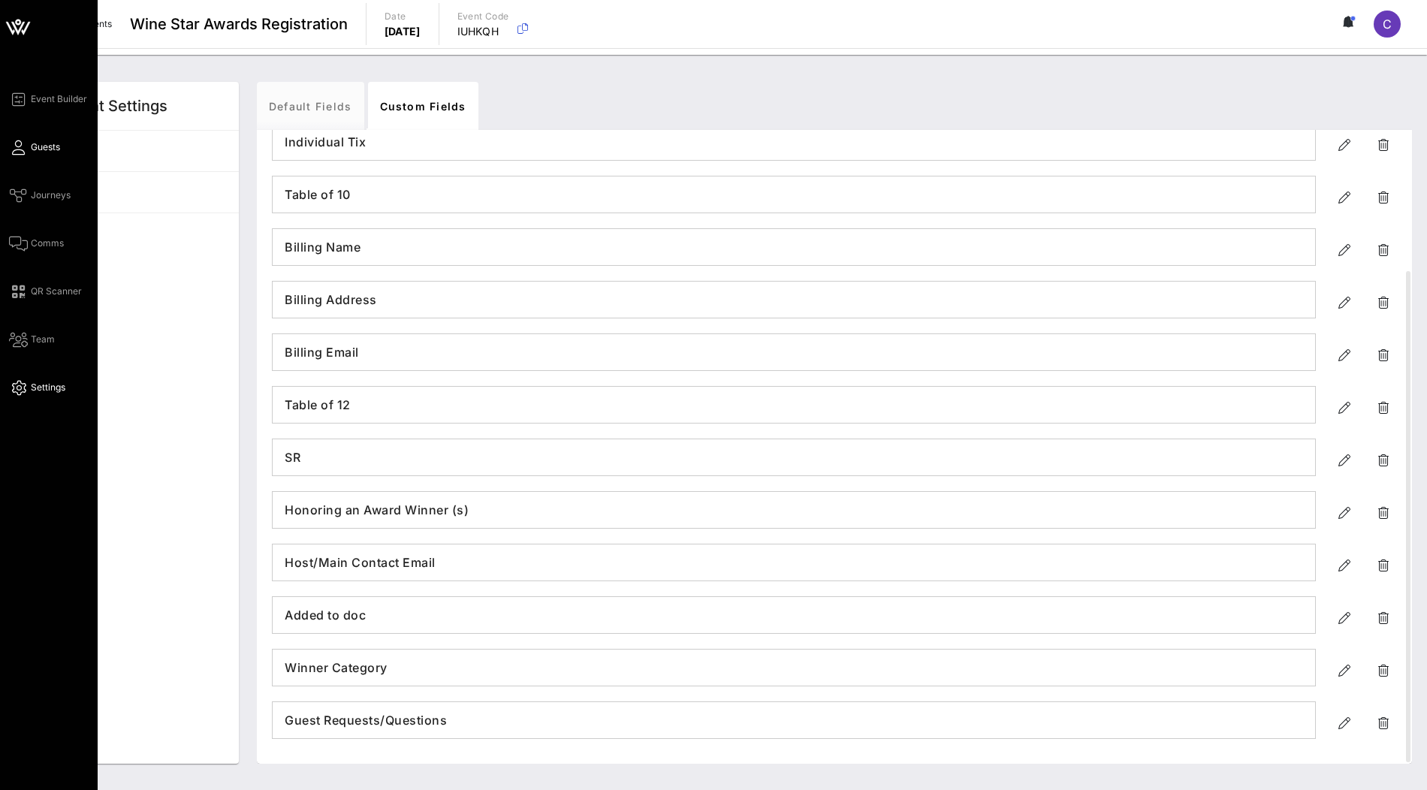
click at [44, 156] on link "Guests" at bounding box center [34, 147] width 51 height 18
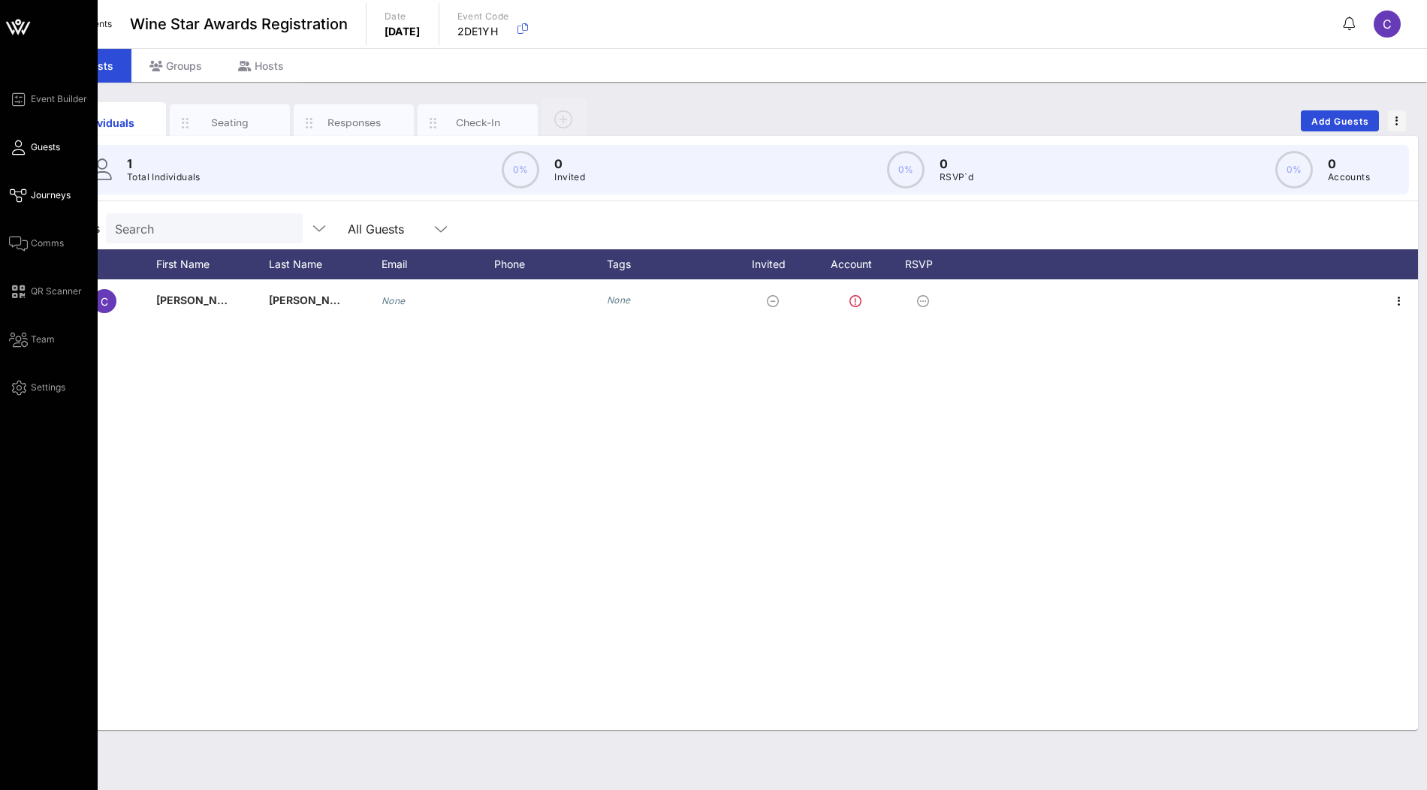
click at [49, 198] on span "Journeys" at bounding box center [51, 196] width 40 height 14
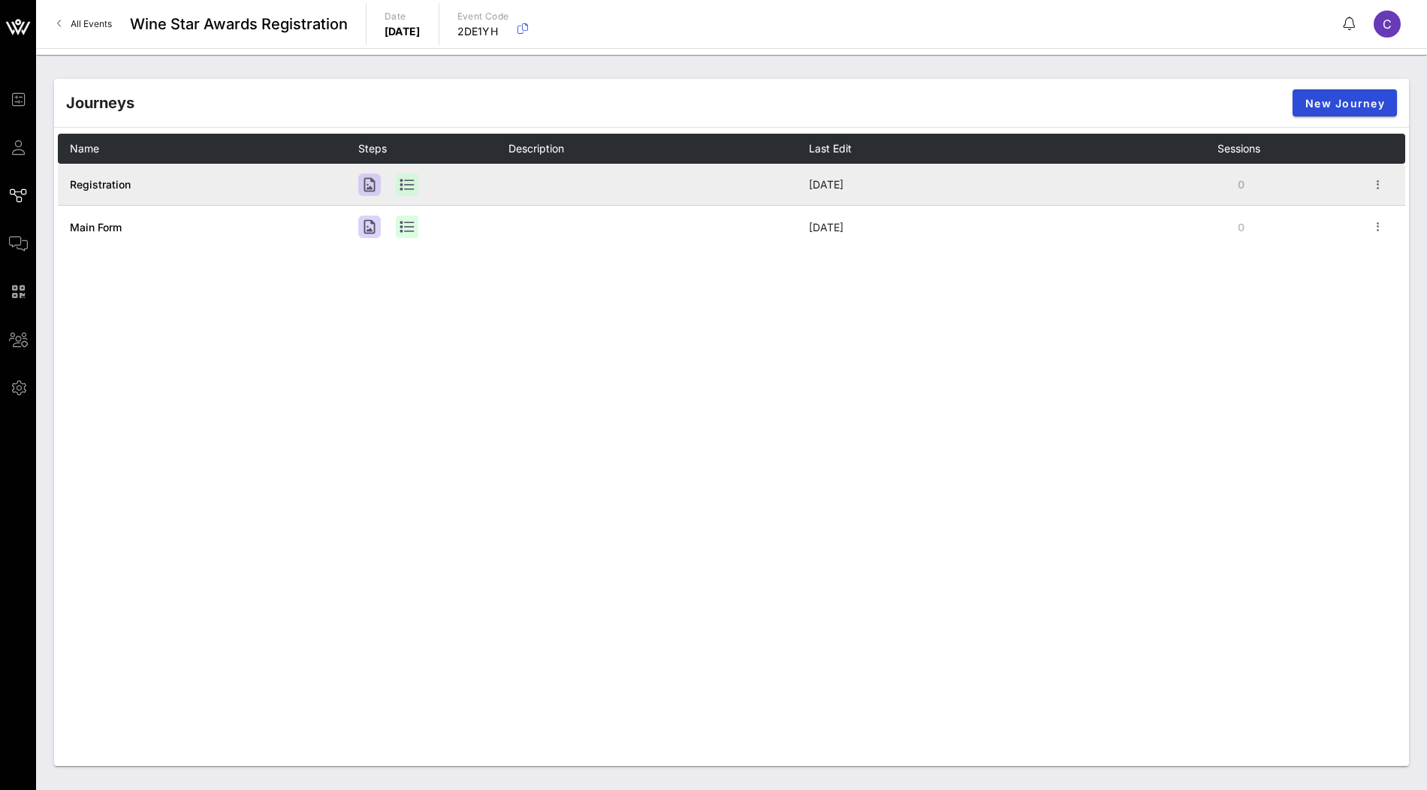
click at [107, 185] on span "Registration" at bounding box center [100, 184] width 61 height 13
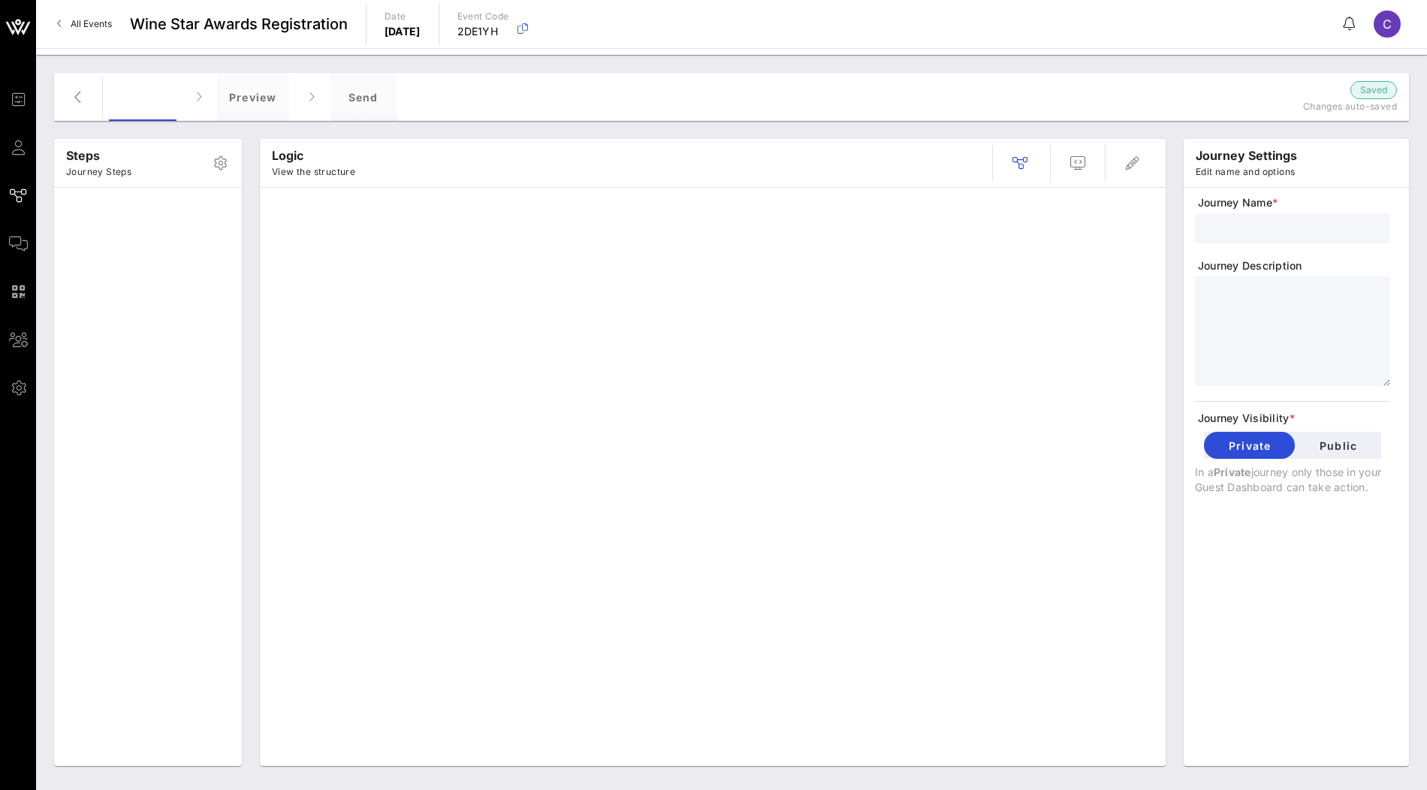
type input "Registration"
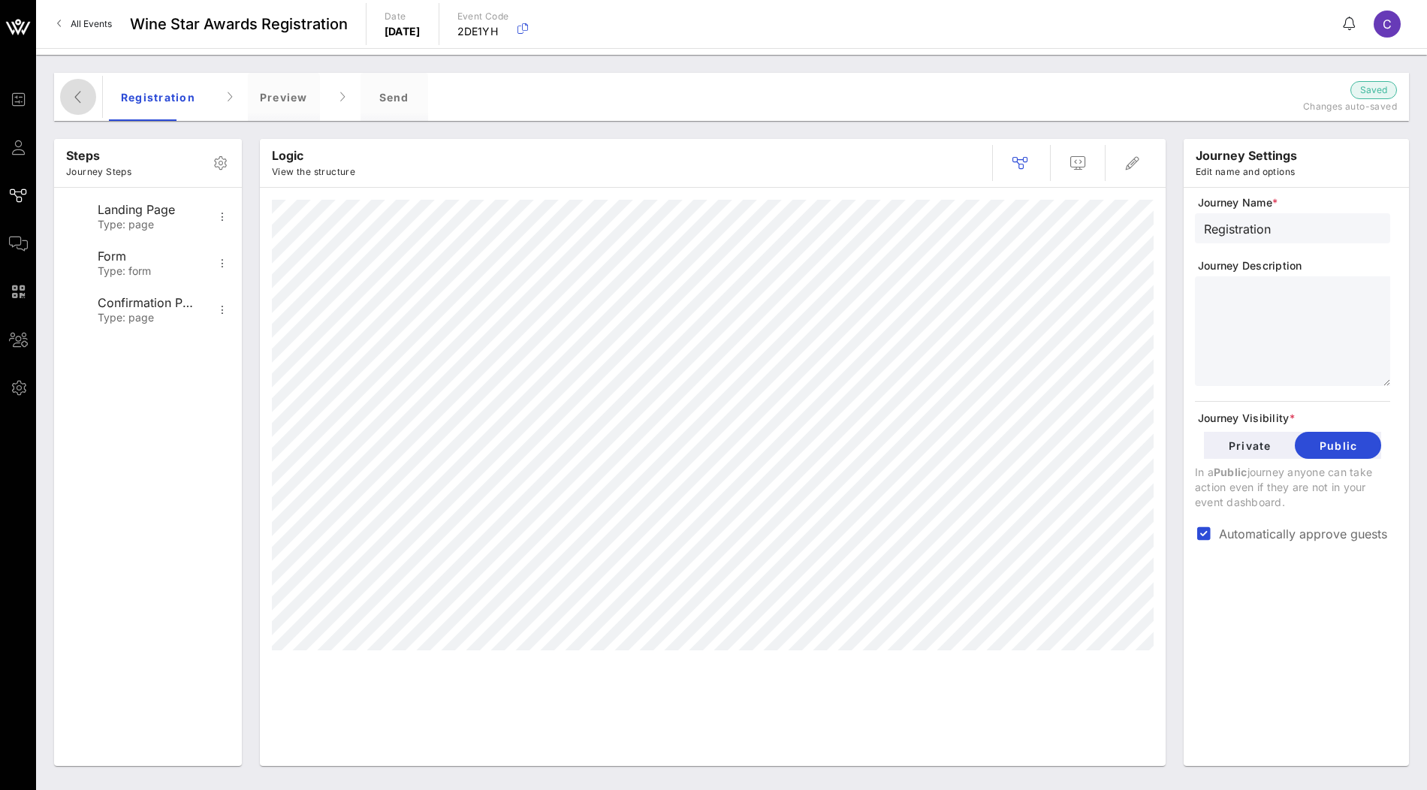
click at [71, 103] on icon "button" at bounding box center [78, 97] width 18 height 18
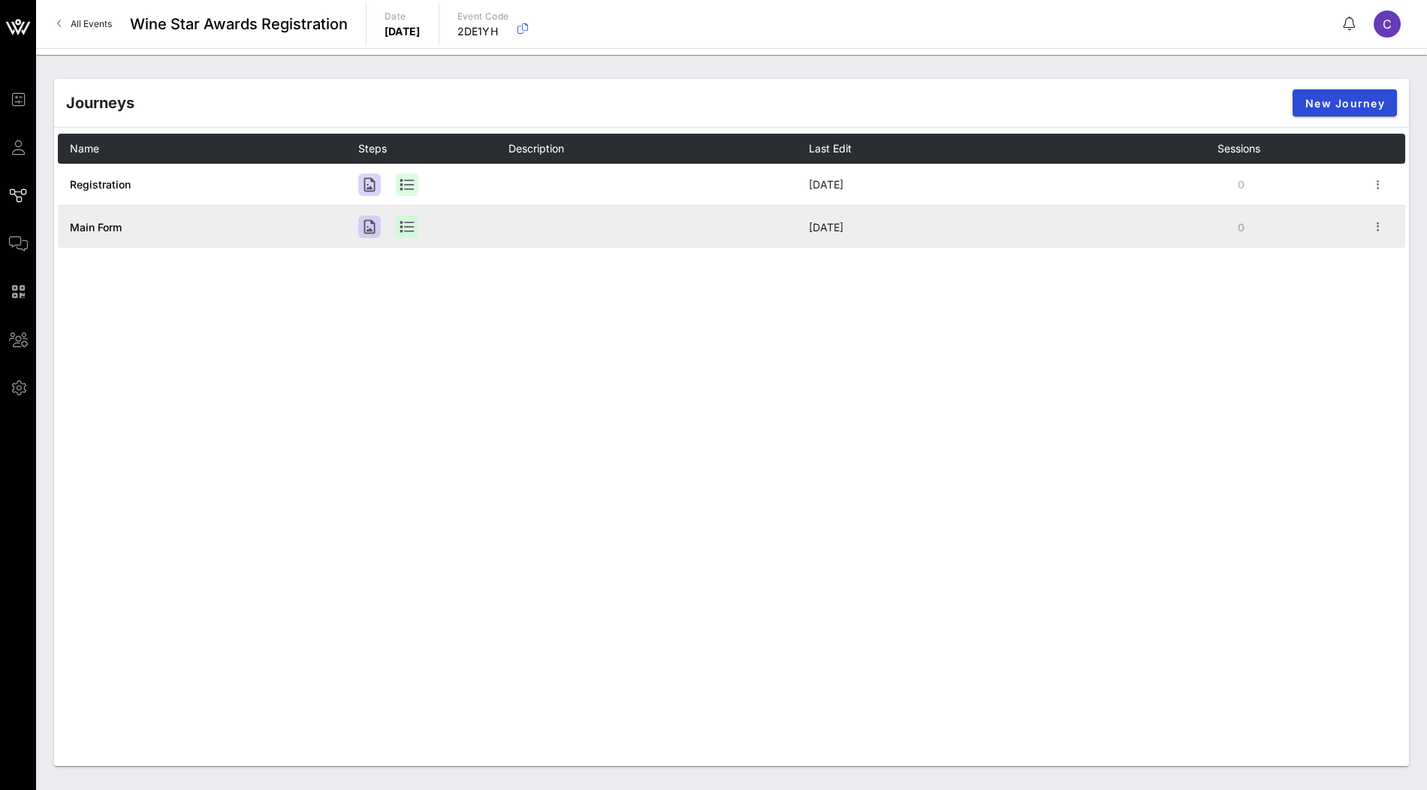
click at [101, 229] on span "Main Form" at bounding box center [96, 227] width 52 height 13
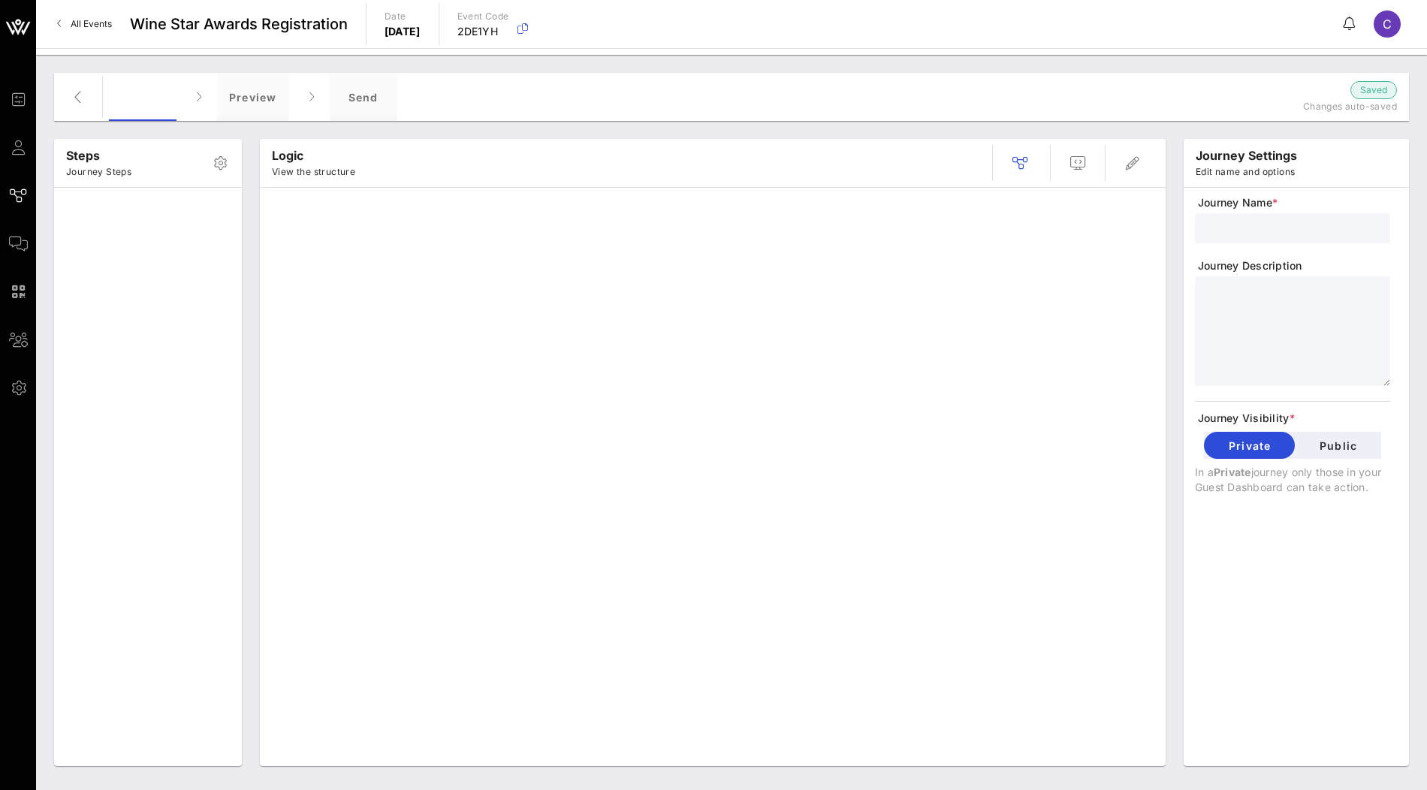
type input "Main Form"
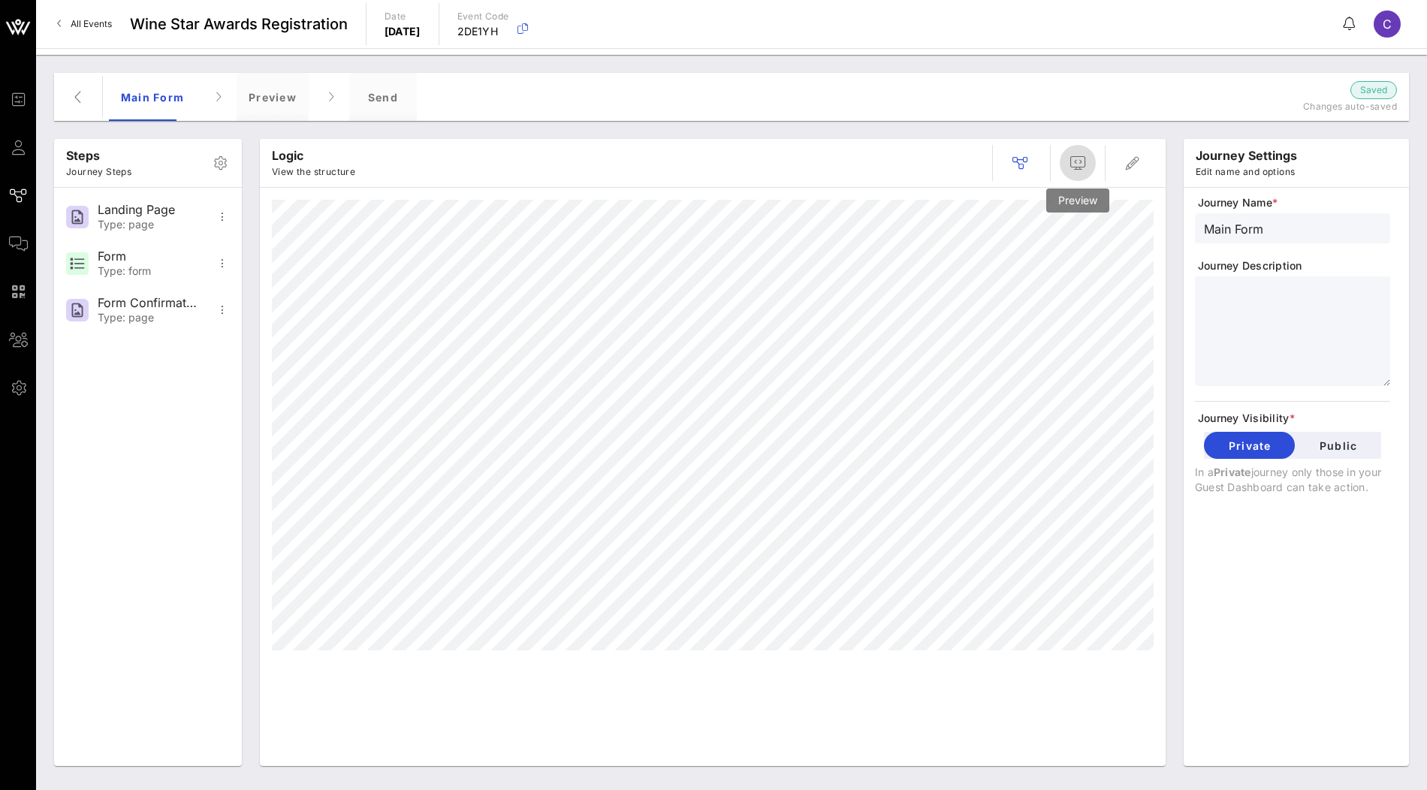
click at [1083, 165] on icon "button" at bounding box center [1078, 163] width 18 height 18
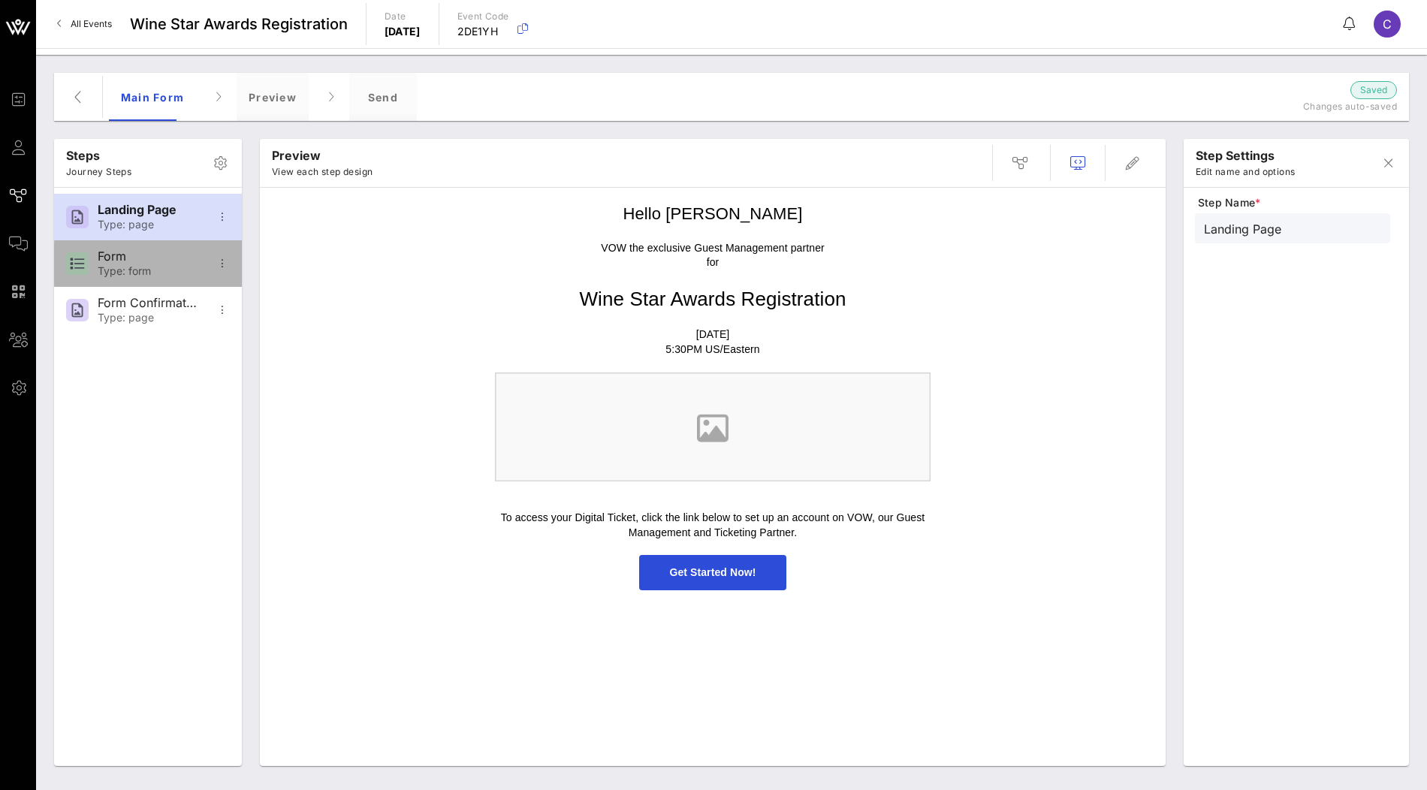
click at [183, 277] on div "Form Type: form" at bounding box center [147, 263] width 99 height 47
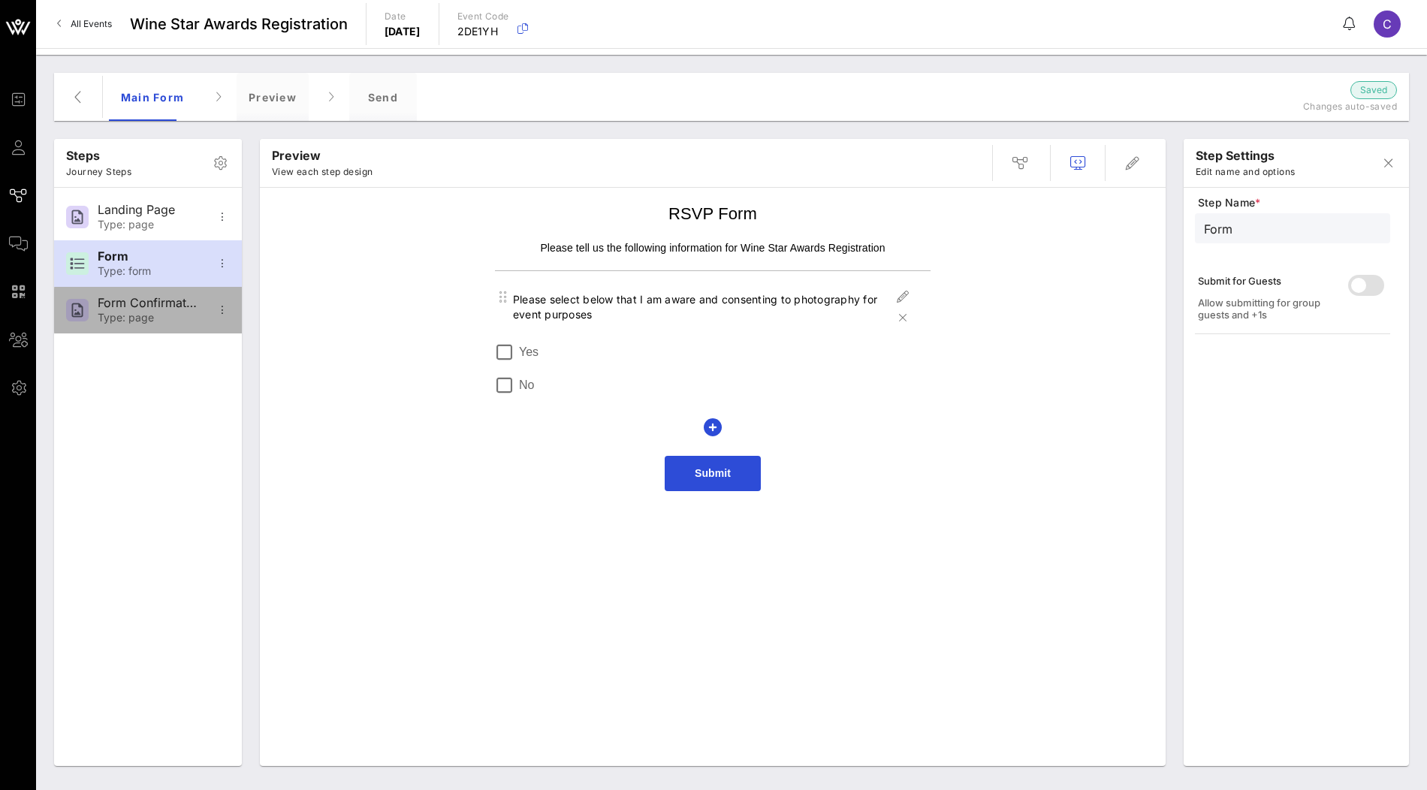
click at [129, 319] on div "Type: page" at bounding box center [147, 318] width 99 height 13
type input "Form Confirmation"
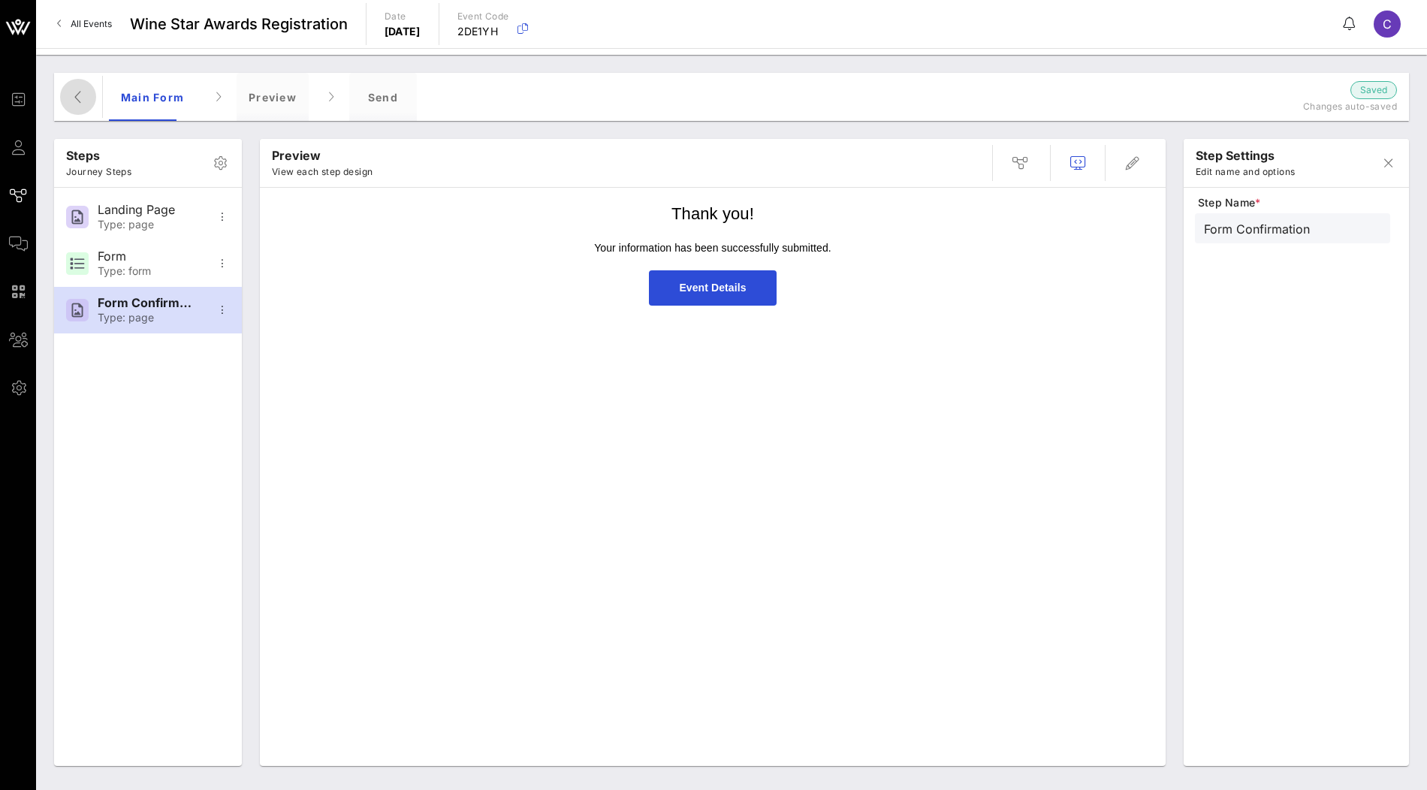
click at [77, 112] on button "button" at bounding box center [78, 97] width 36 height 36
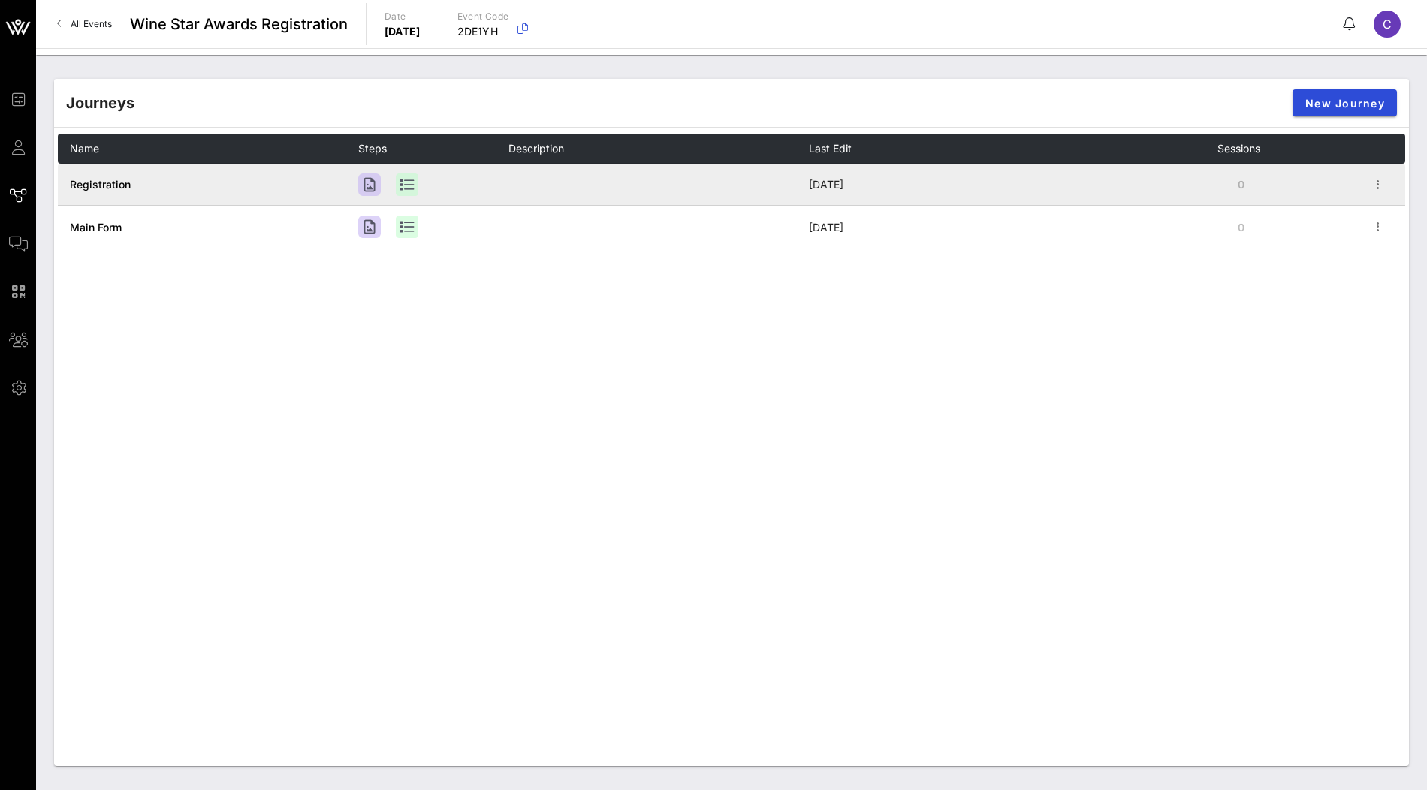
click at [111, 184] on span "Registration" at bounding box center [100, 184] width 61 height 13
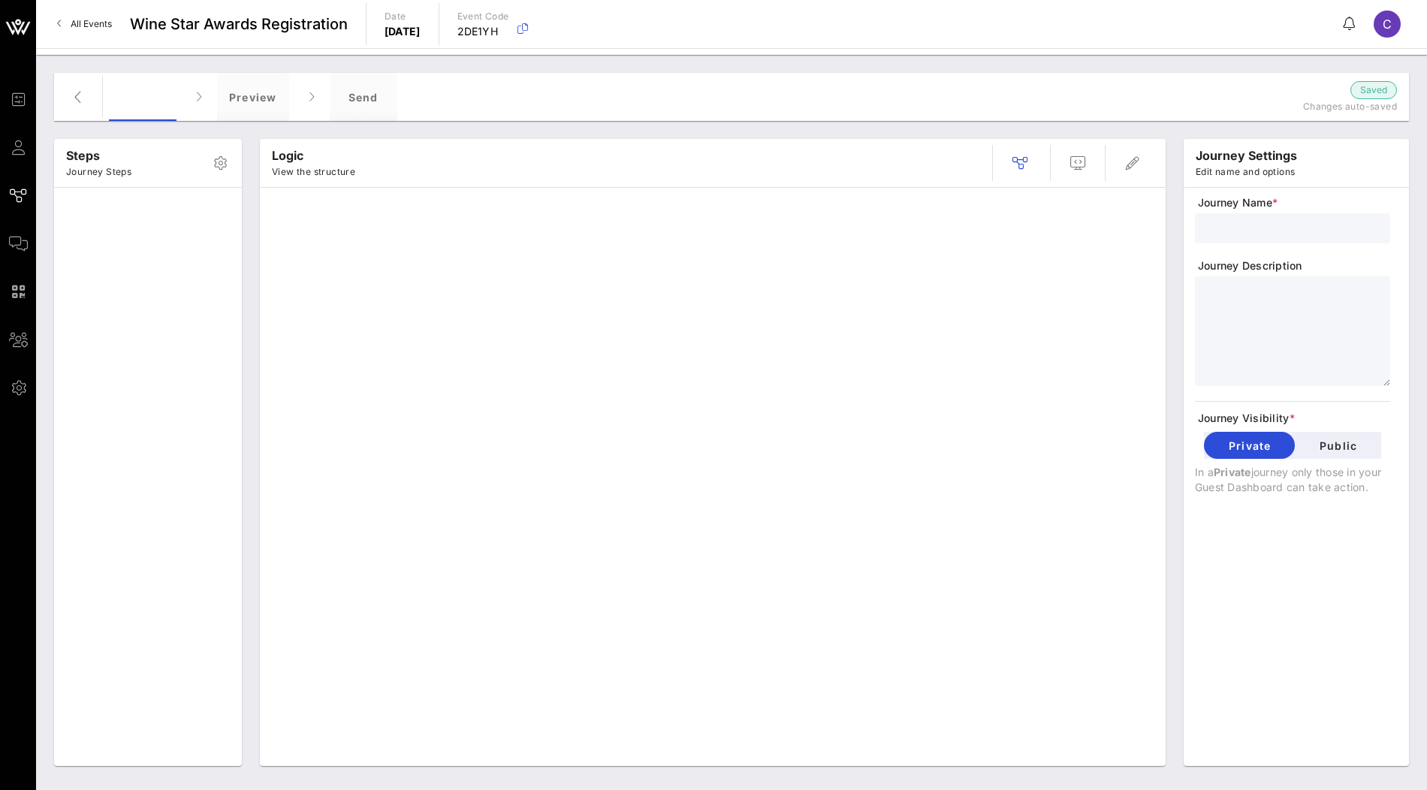
type input "Registration"
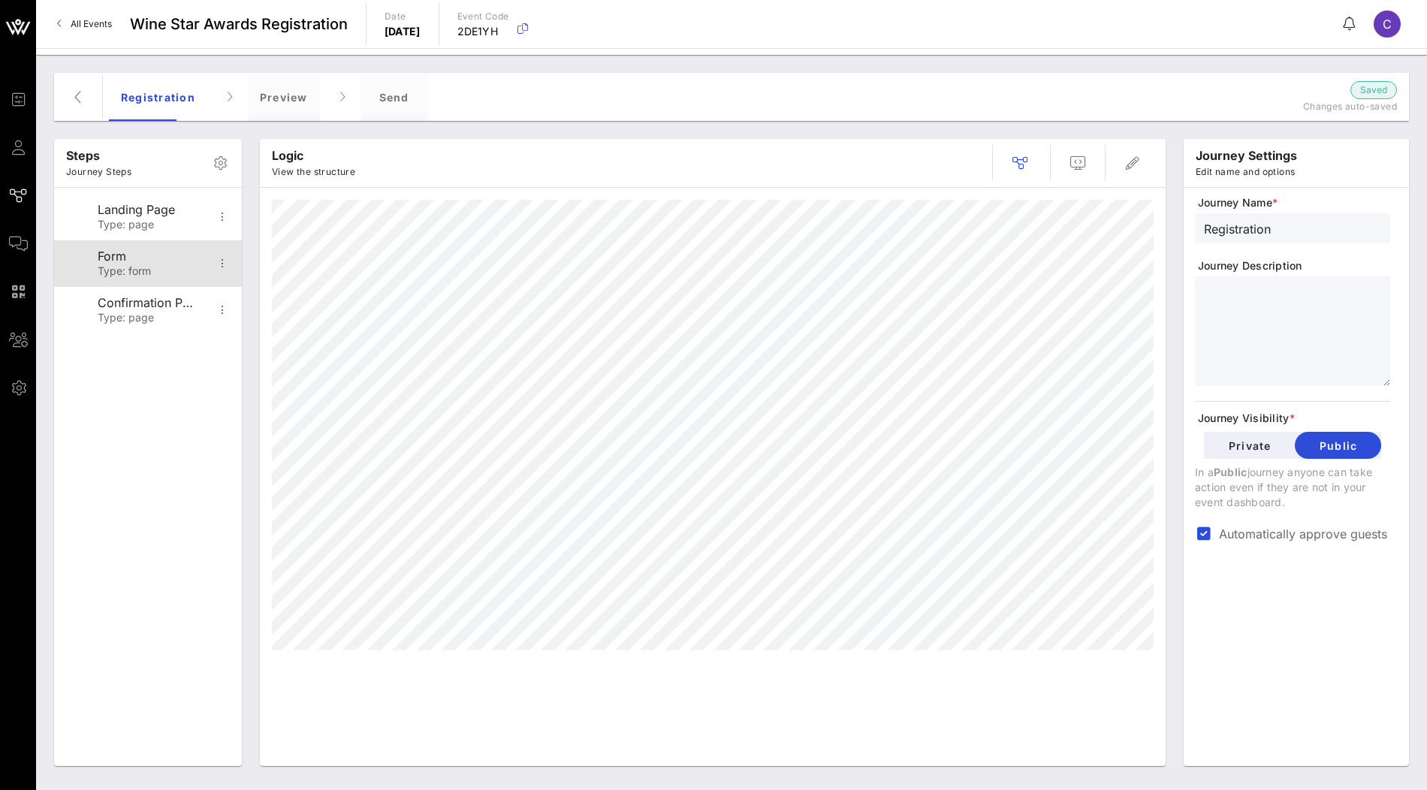
click at [119, 247] on div "Form Type: form" at bounding box center [147, 263] width 99 height 47
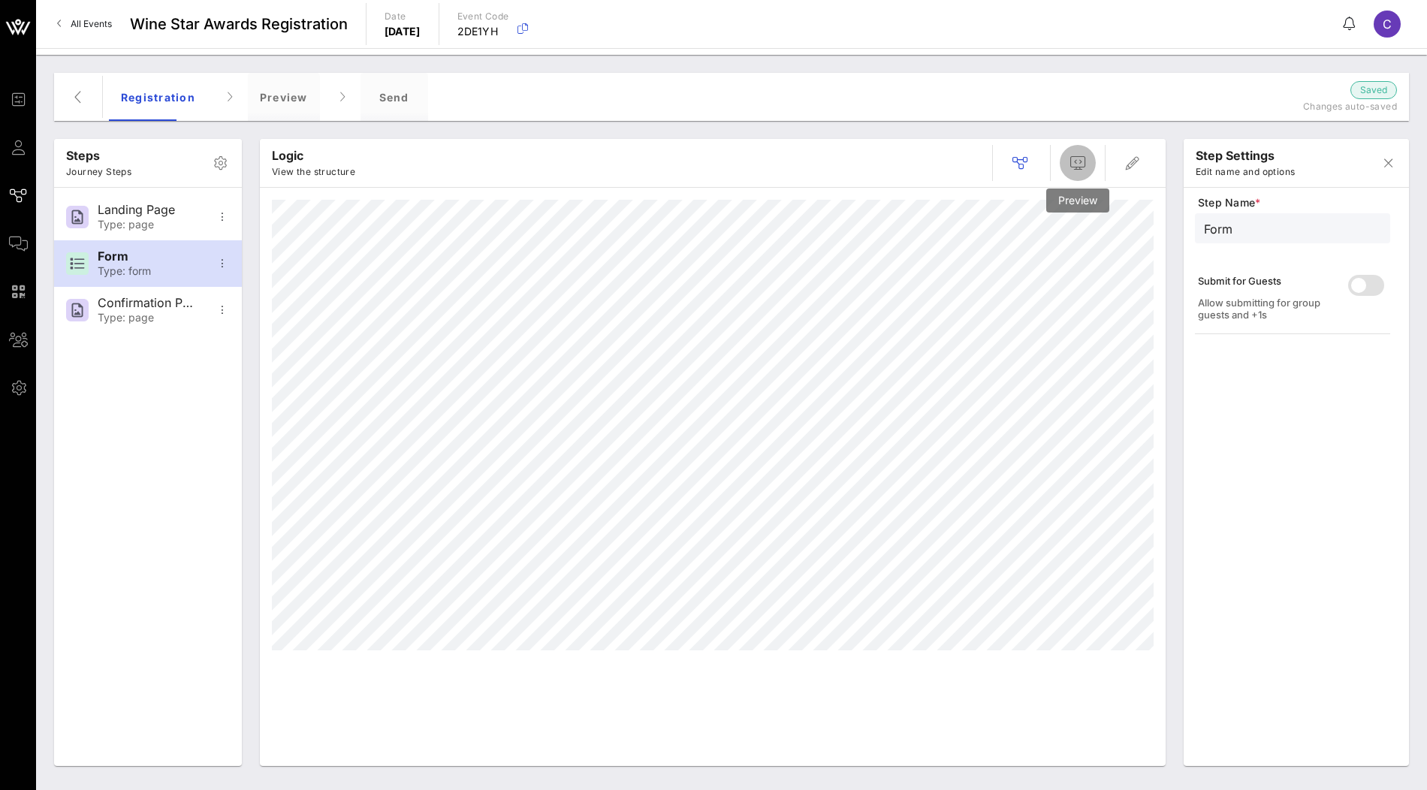
click at [1080, 161] on icon "button" at bounding box center [1078, 163] width 18 height 18
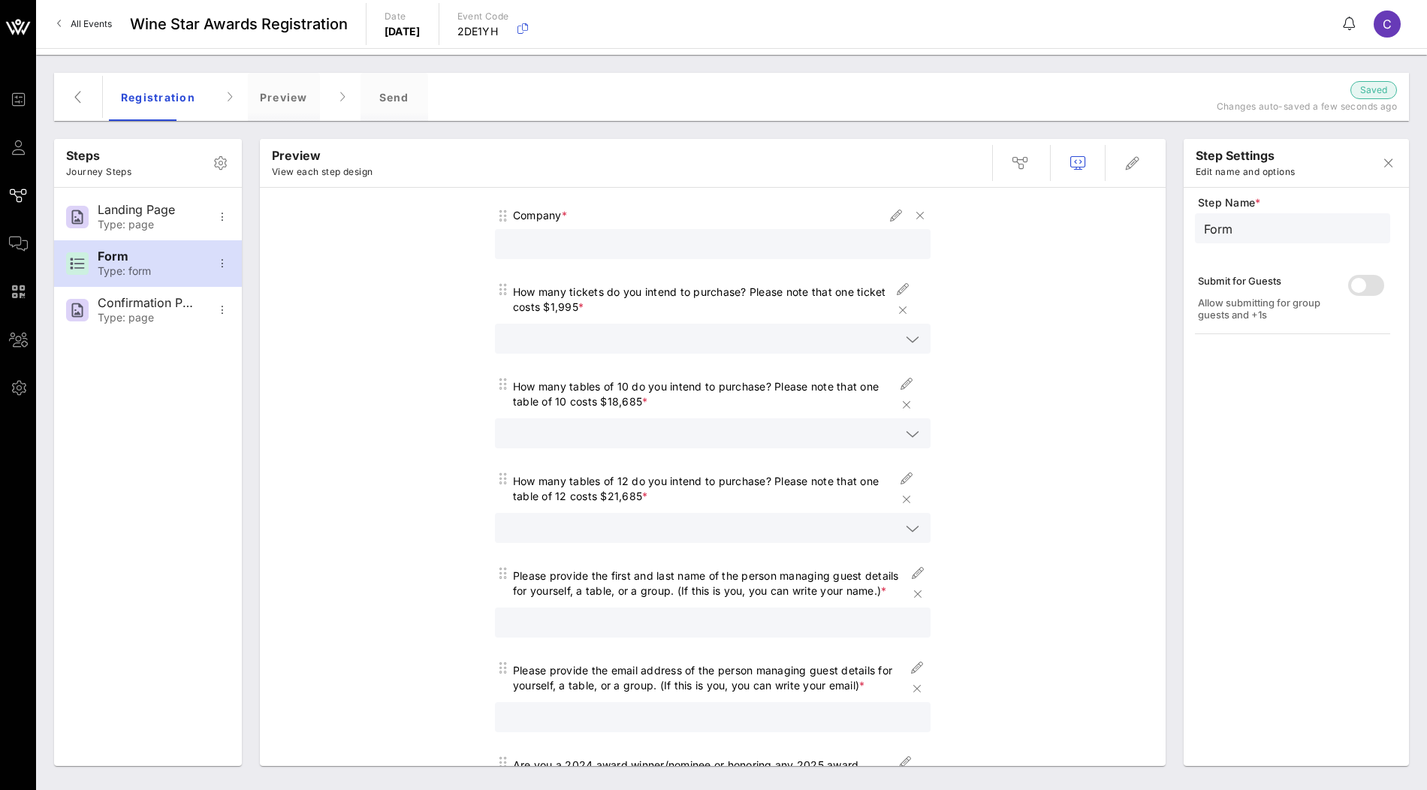
scroll to position [249, 0]
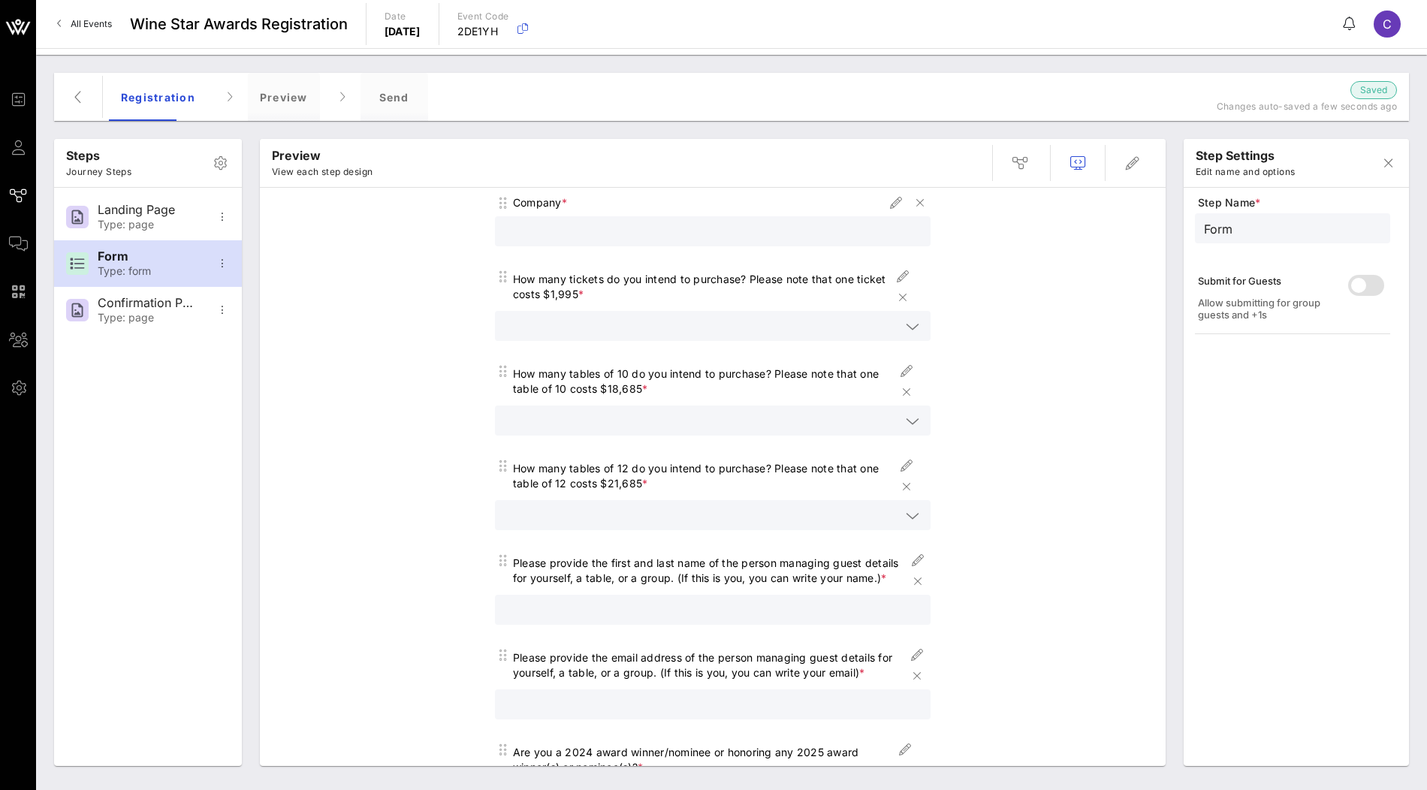
click at [903, 316] on div at bounding box center [713, 326] width 418 height 30
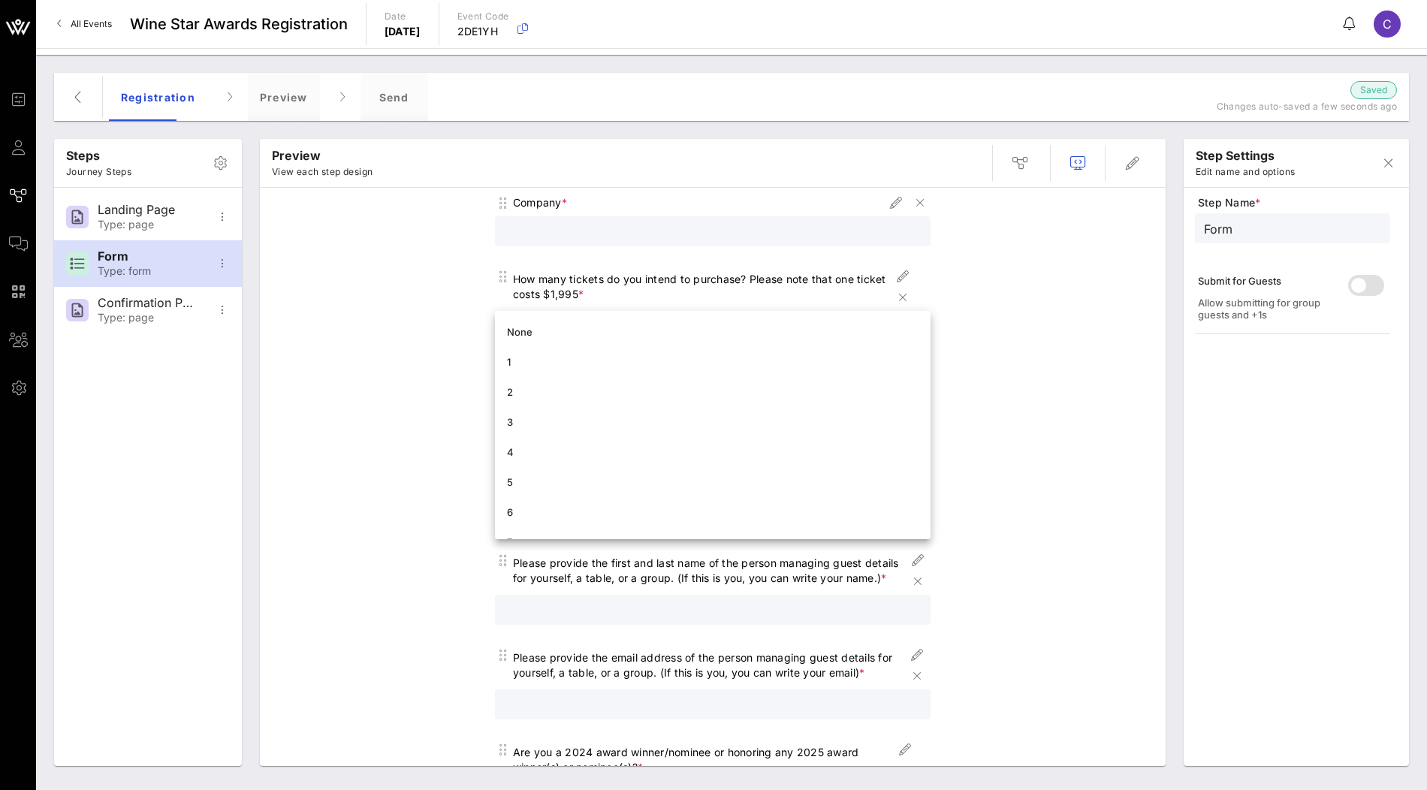
click at [1031, 340] on div "Ticket & Table Registration Form Please complete the form below with your prefe…" at bounding box center [712, 713] width 891 height 1533
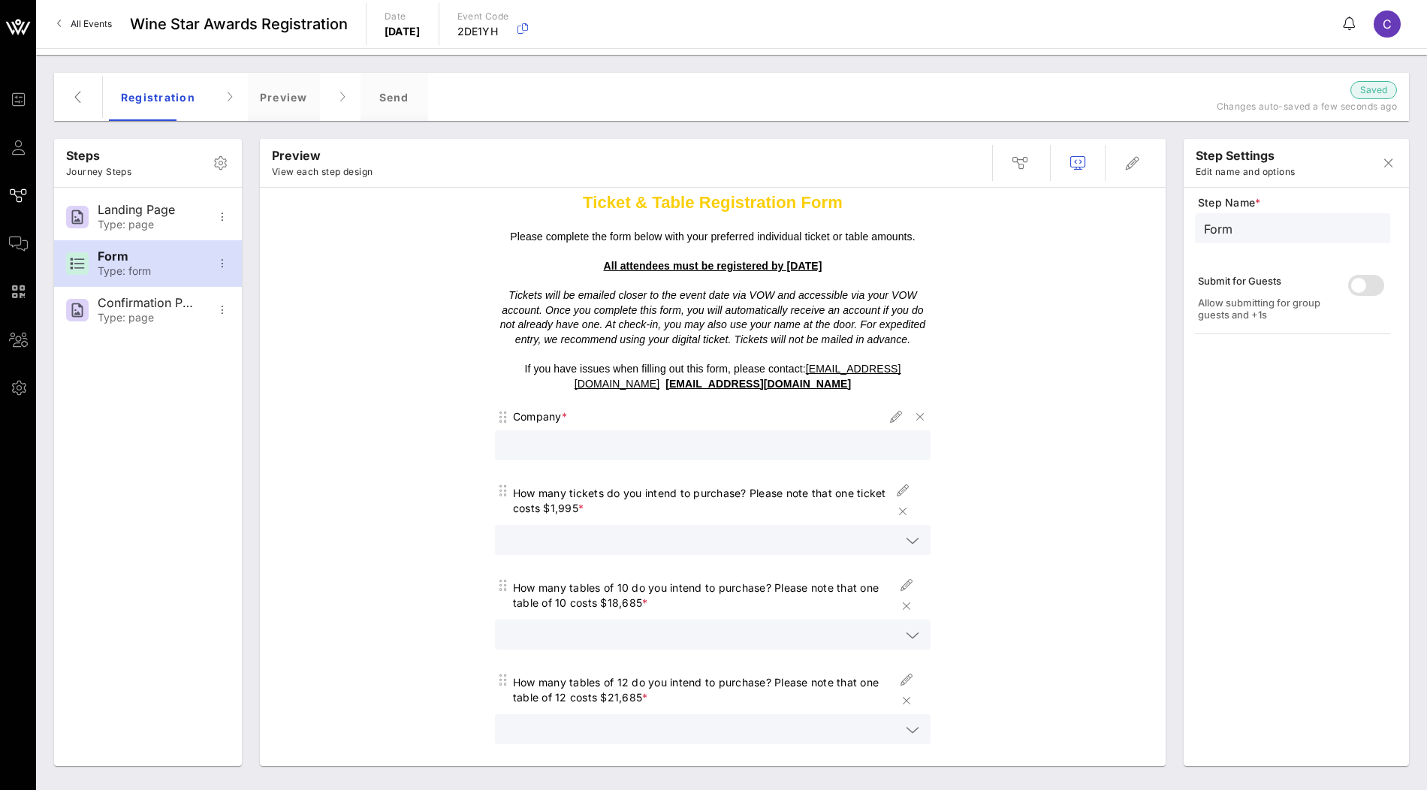
scroll to position [0, 0]
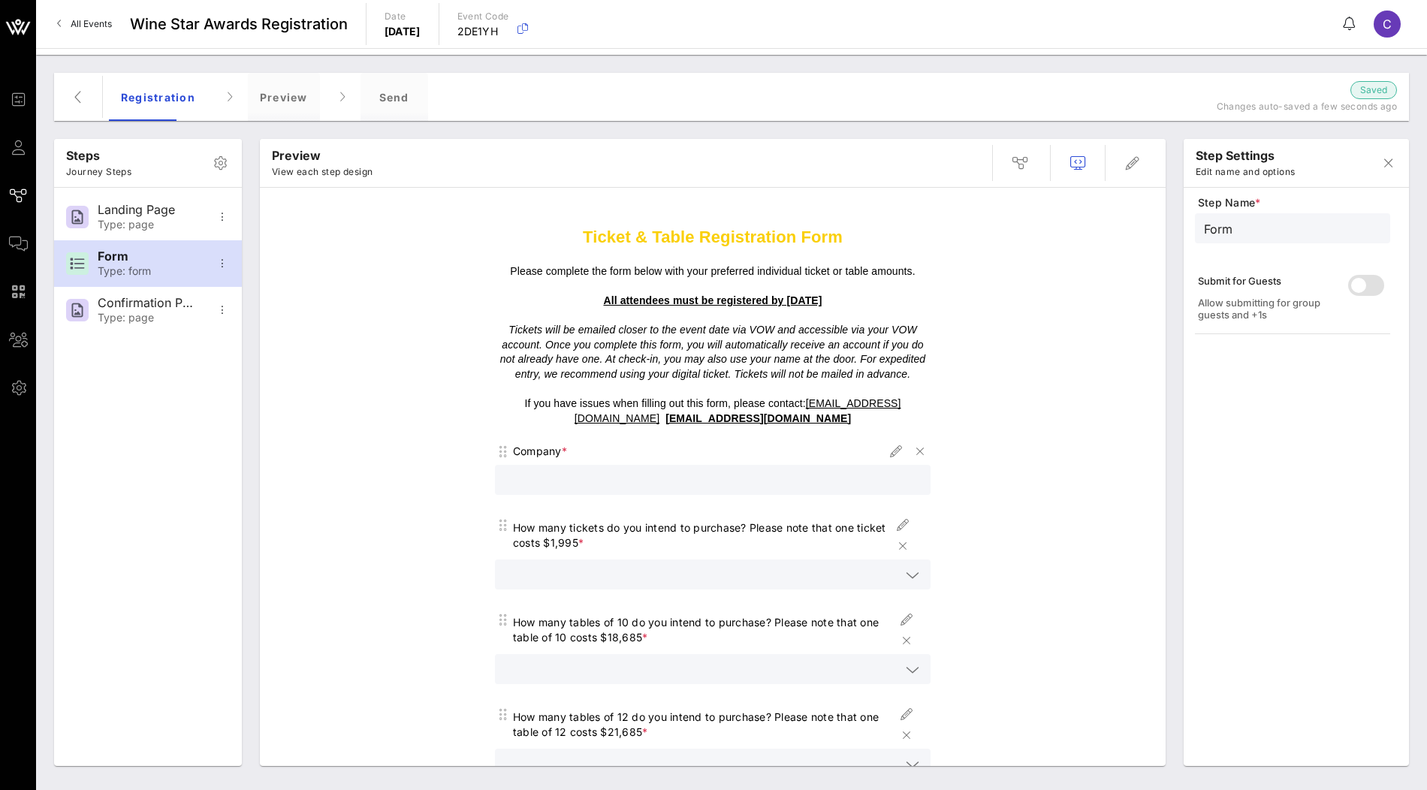
click at [156, 113] on div "Registration" at bounding box center [158, 97] width 98 height 48
click at [225, 168] on icon "button" at bounding box center [221, 163] width 18 height 18
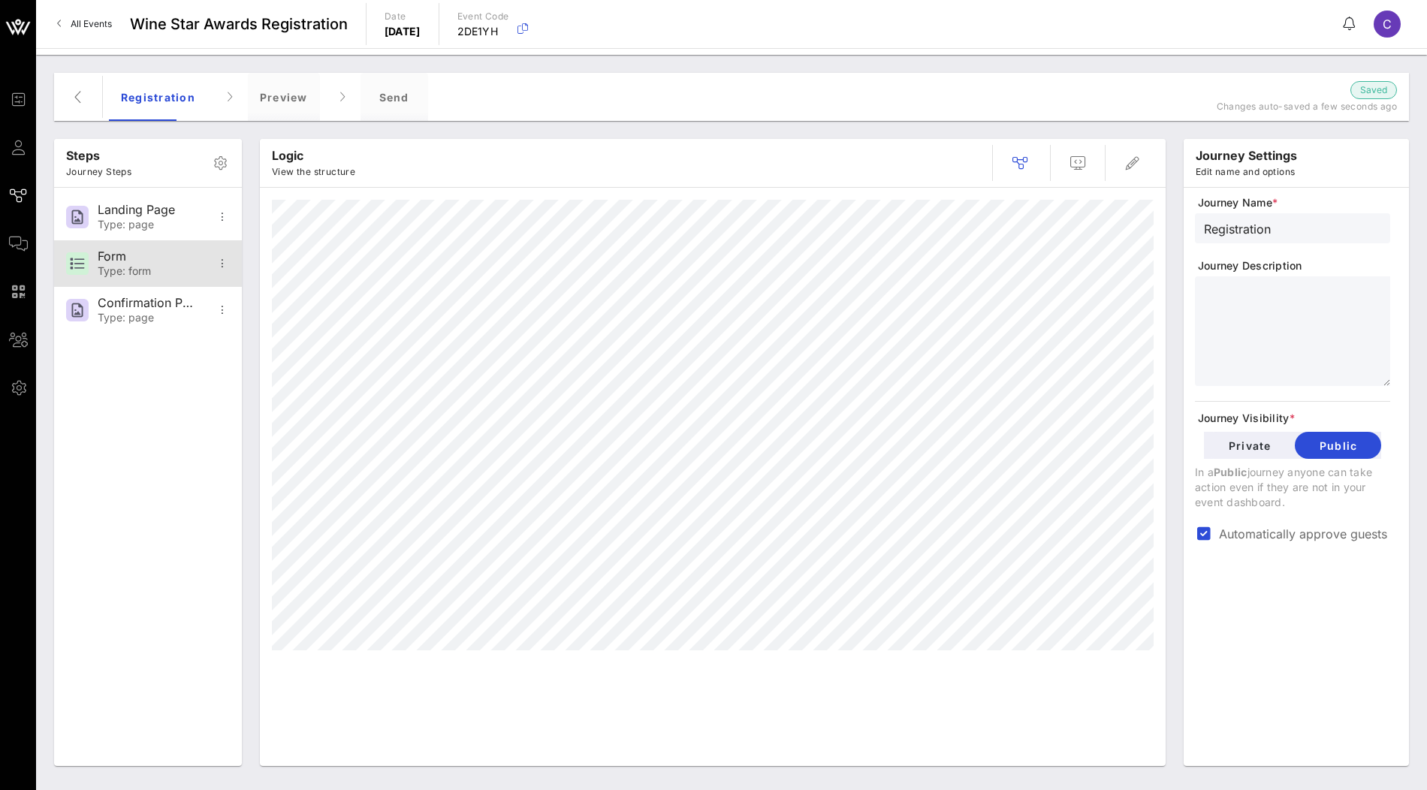
click at [140, 266] on div "Type: form" at bounding box center [147, 271] width 99 height 13
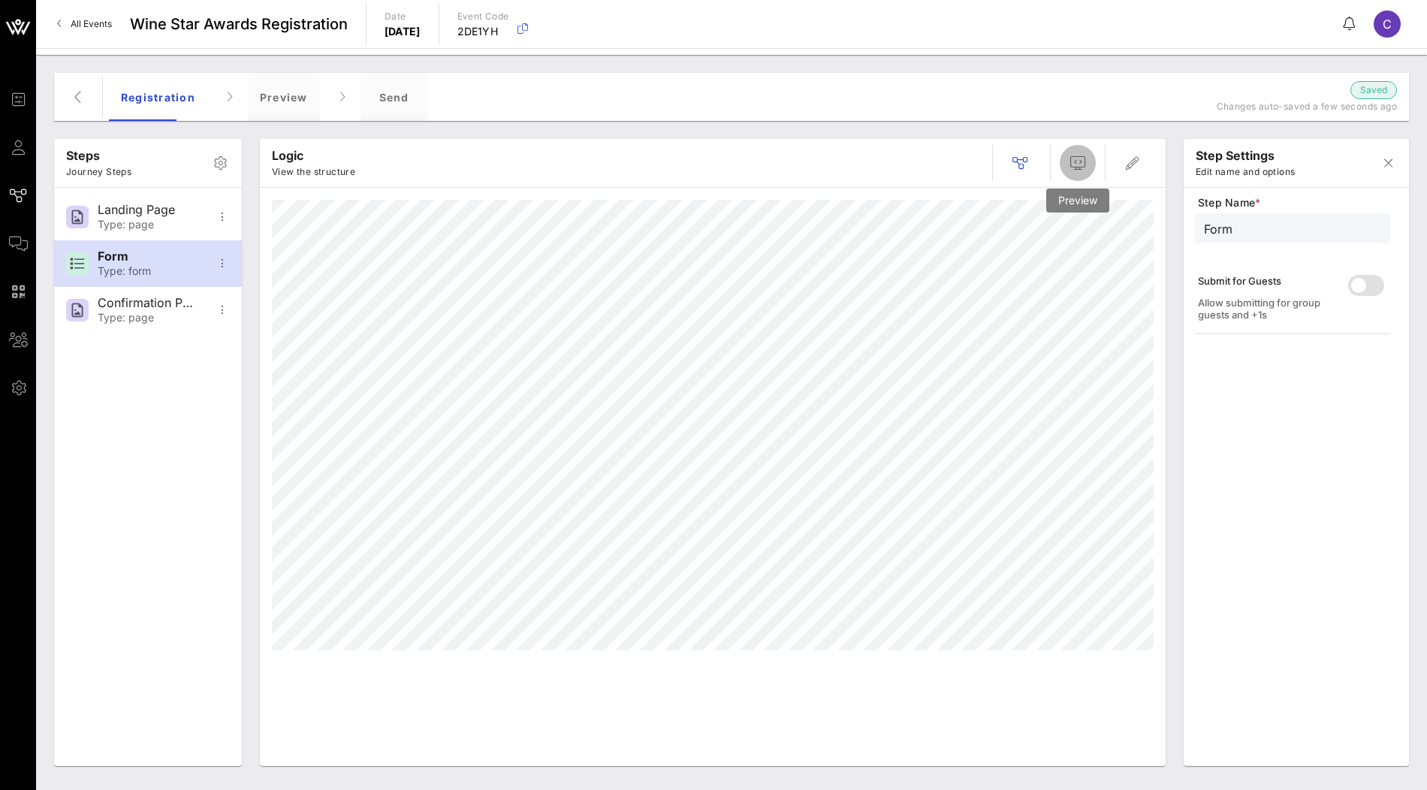
click at [1074, 159] on icon "button" at bounding box center [1078, 163] width 18 height 18
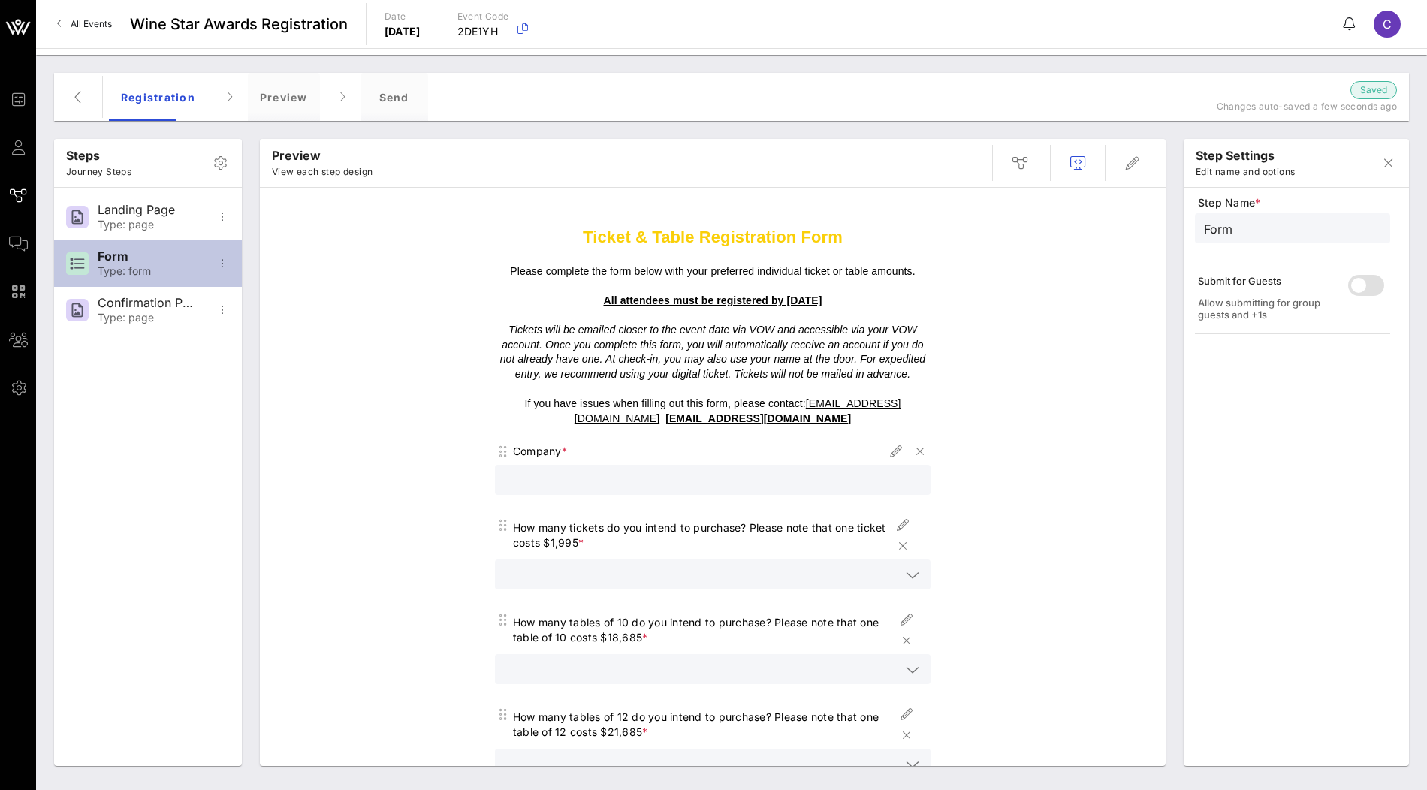
click at [107, 258] on div "Form" at bounding box center [147, 256] width 99 height 14
click at [1134, 160] on icon "button" at bounding box center [1133, 163] width 18 height 18
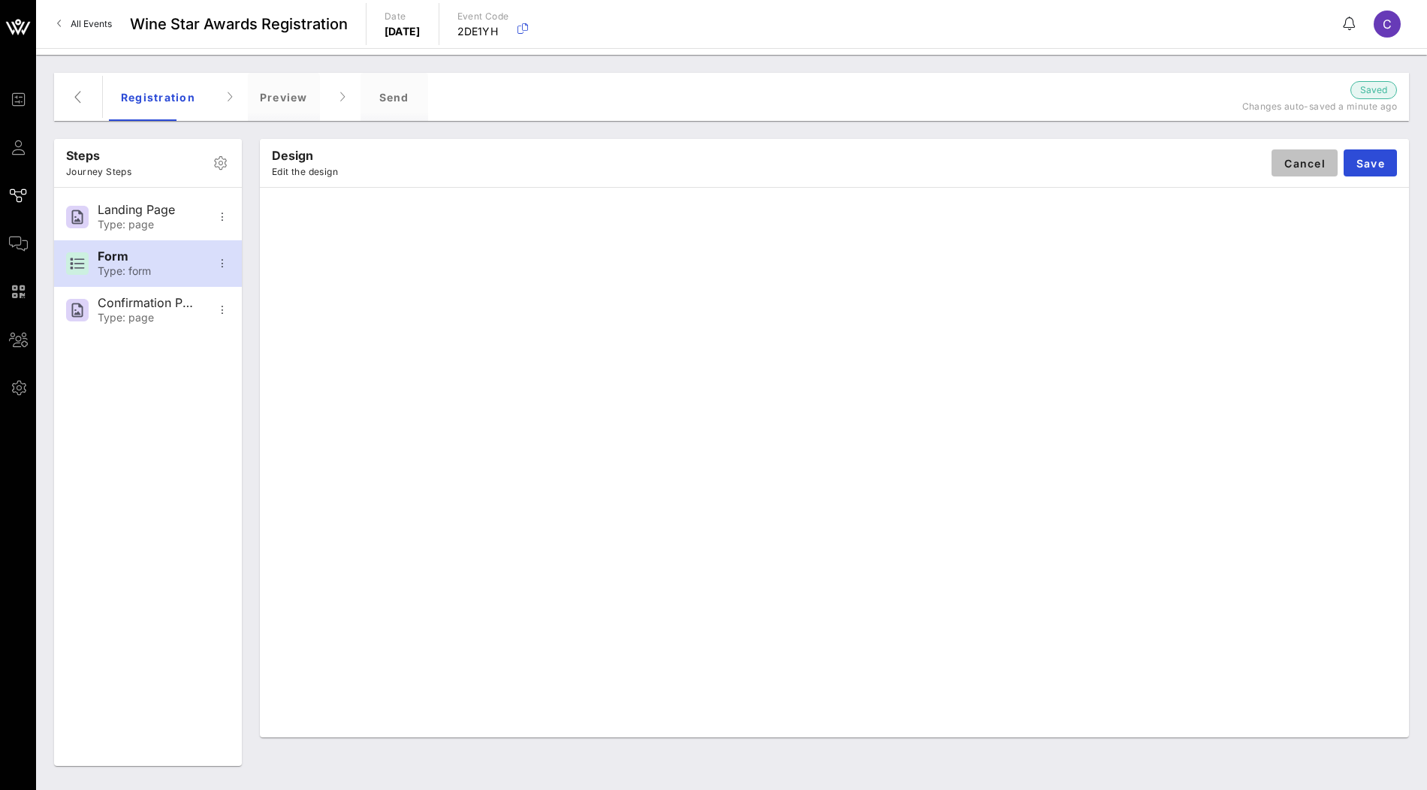
click at [1300, 165] on span "Cancel" at bounding box center [1305, 163] width 42 height 13
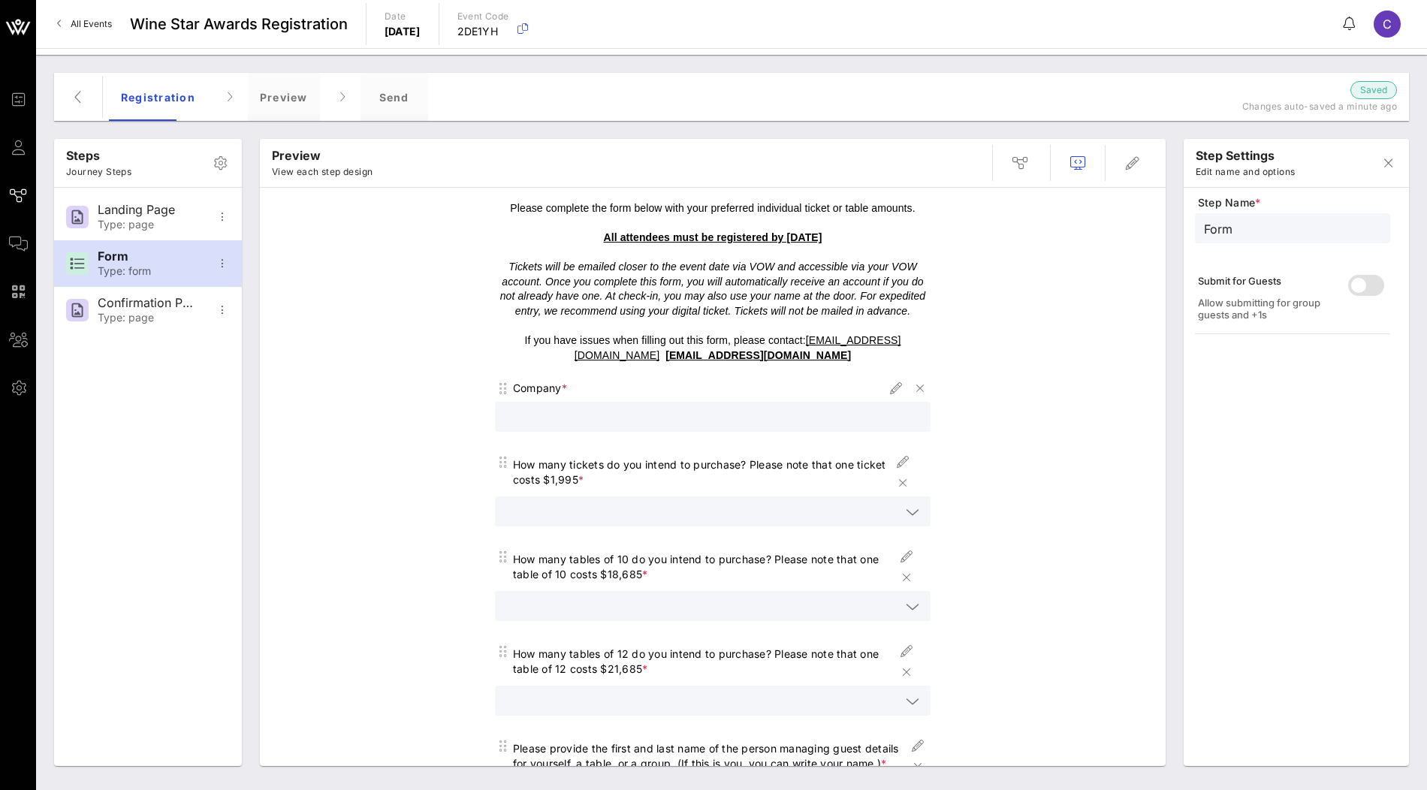
scroll to position [78, 0]
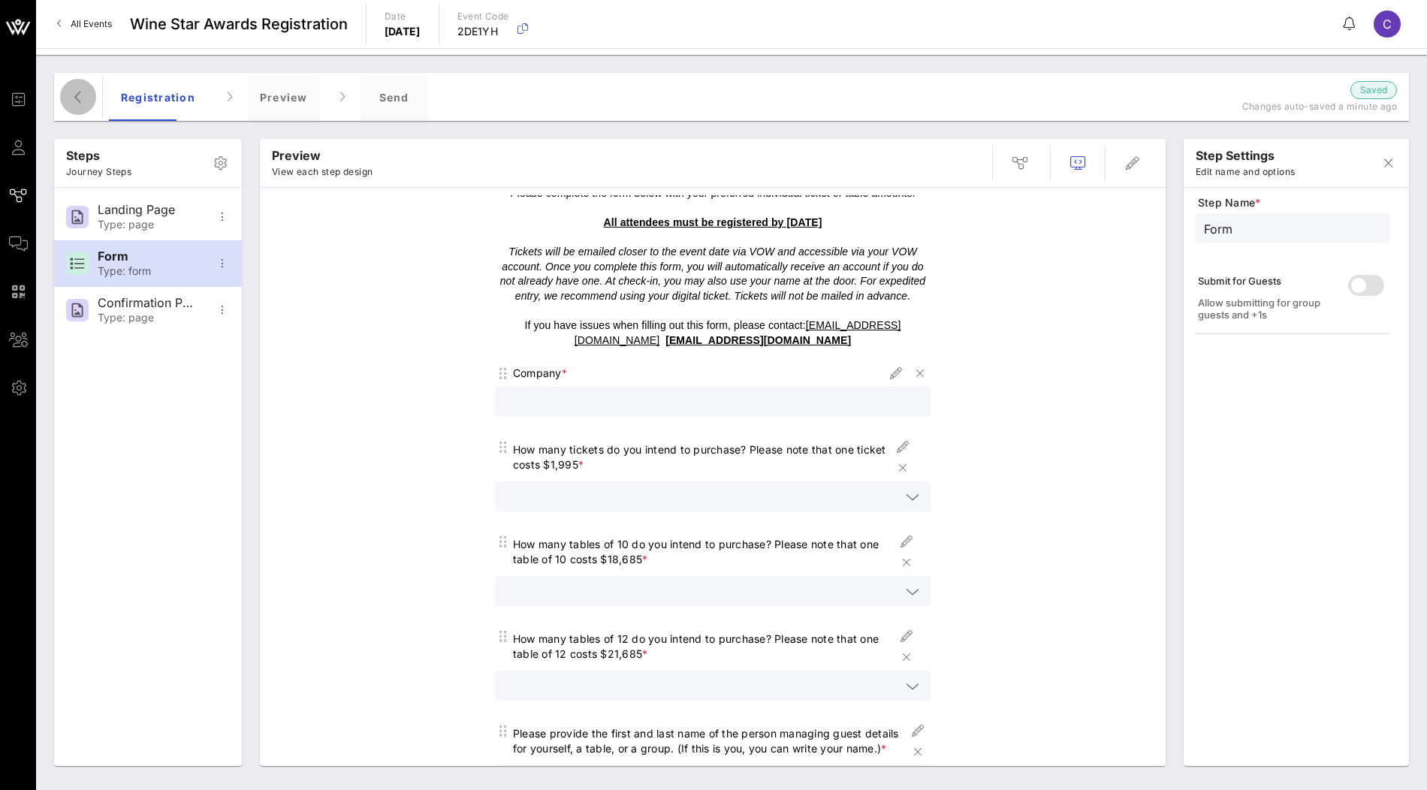
click at [82, 106] on button "button" at bounding box center [78, 97] width 36 height 36
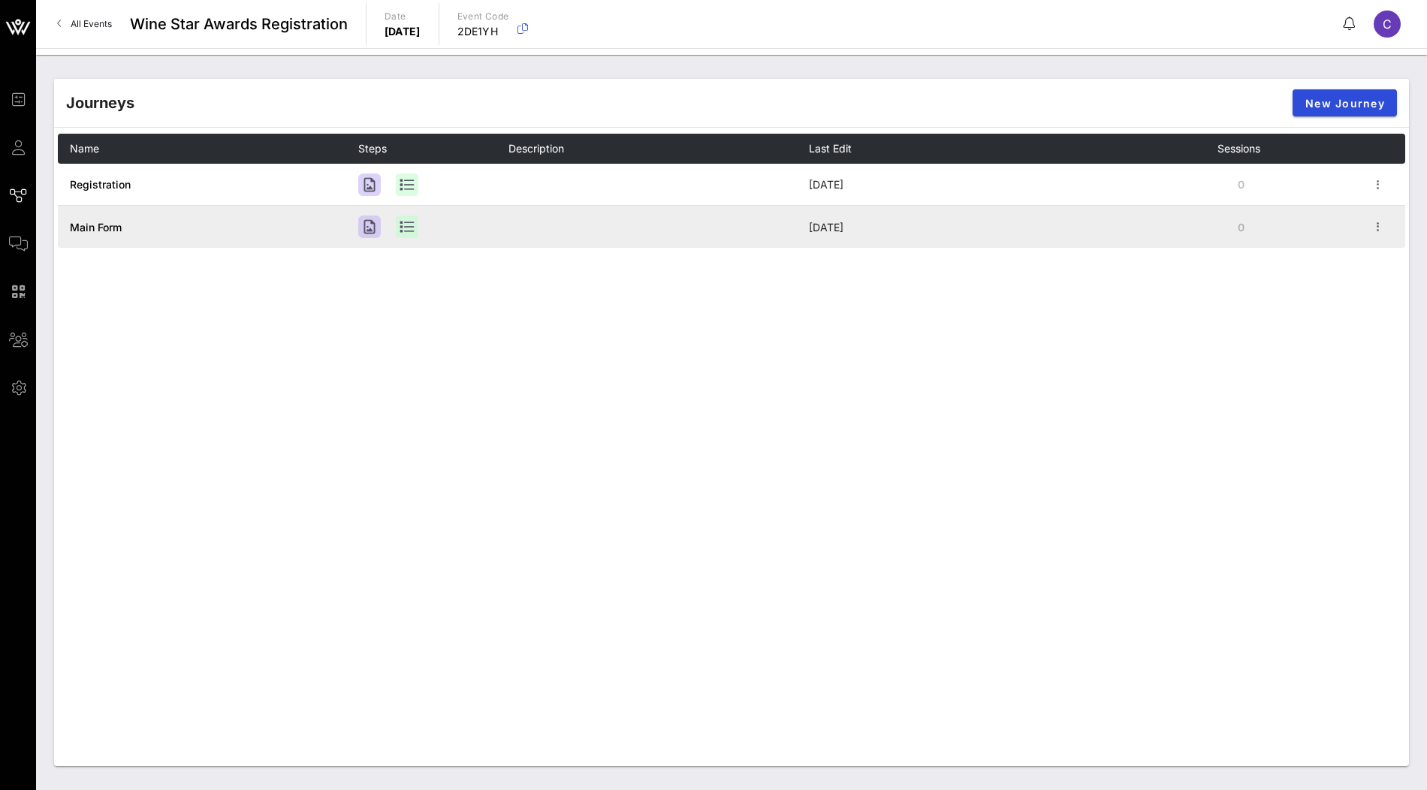
click at [105, 228] on span "Main Form" at bounding box center [96, 227] width 52 height 13
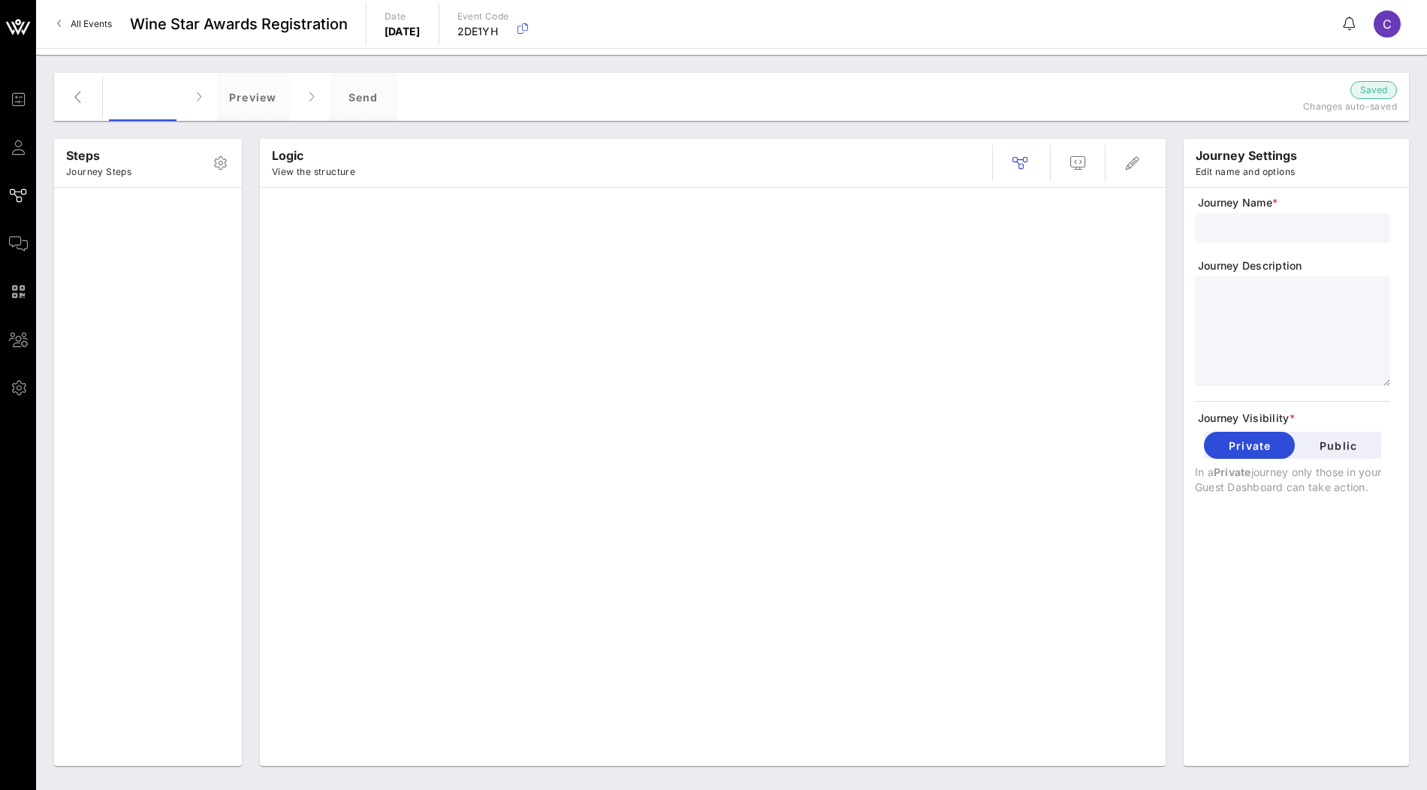
type input "Main Form"
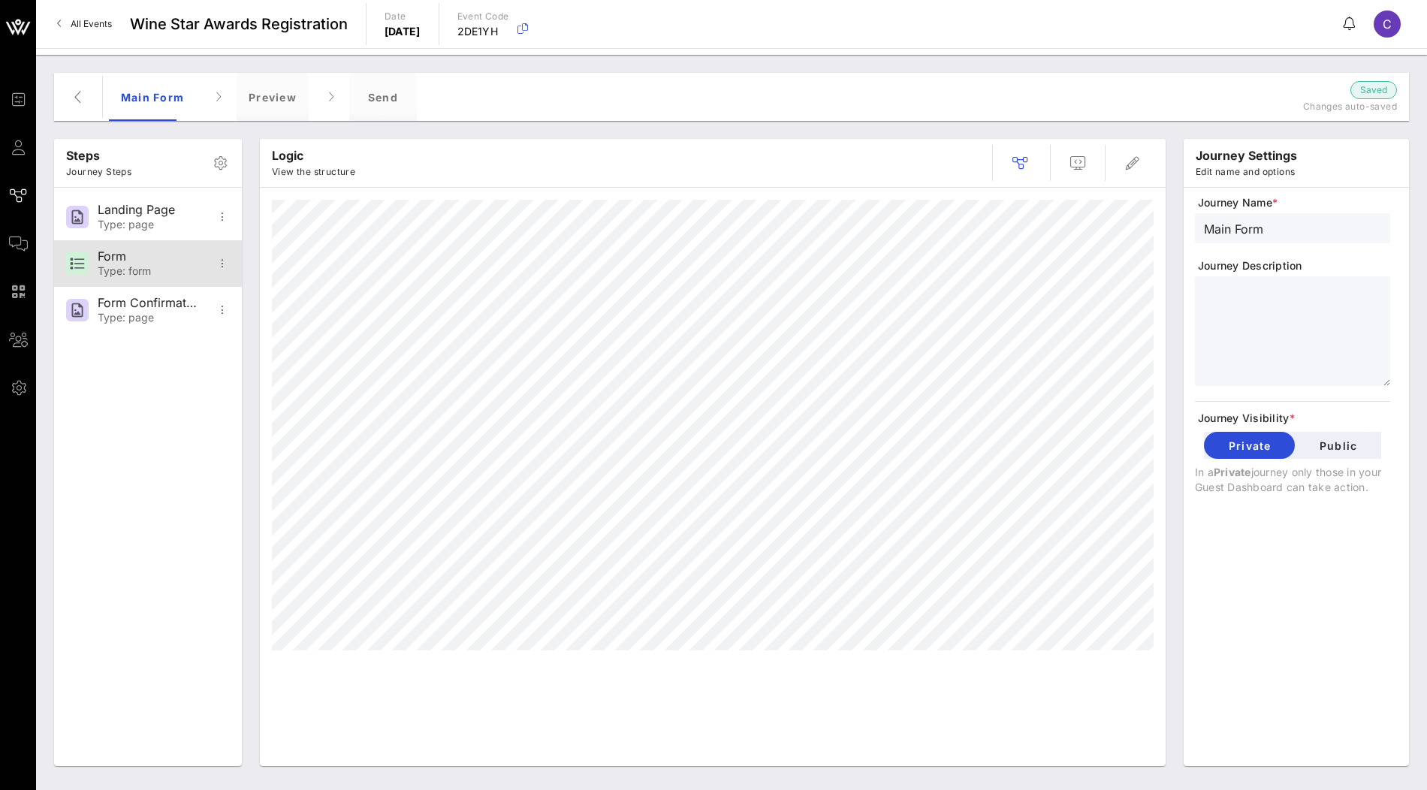
click at [153, 264] on div "Form Type: form" at bounding box center [147, 263] width 99 height 47
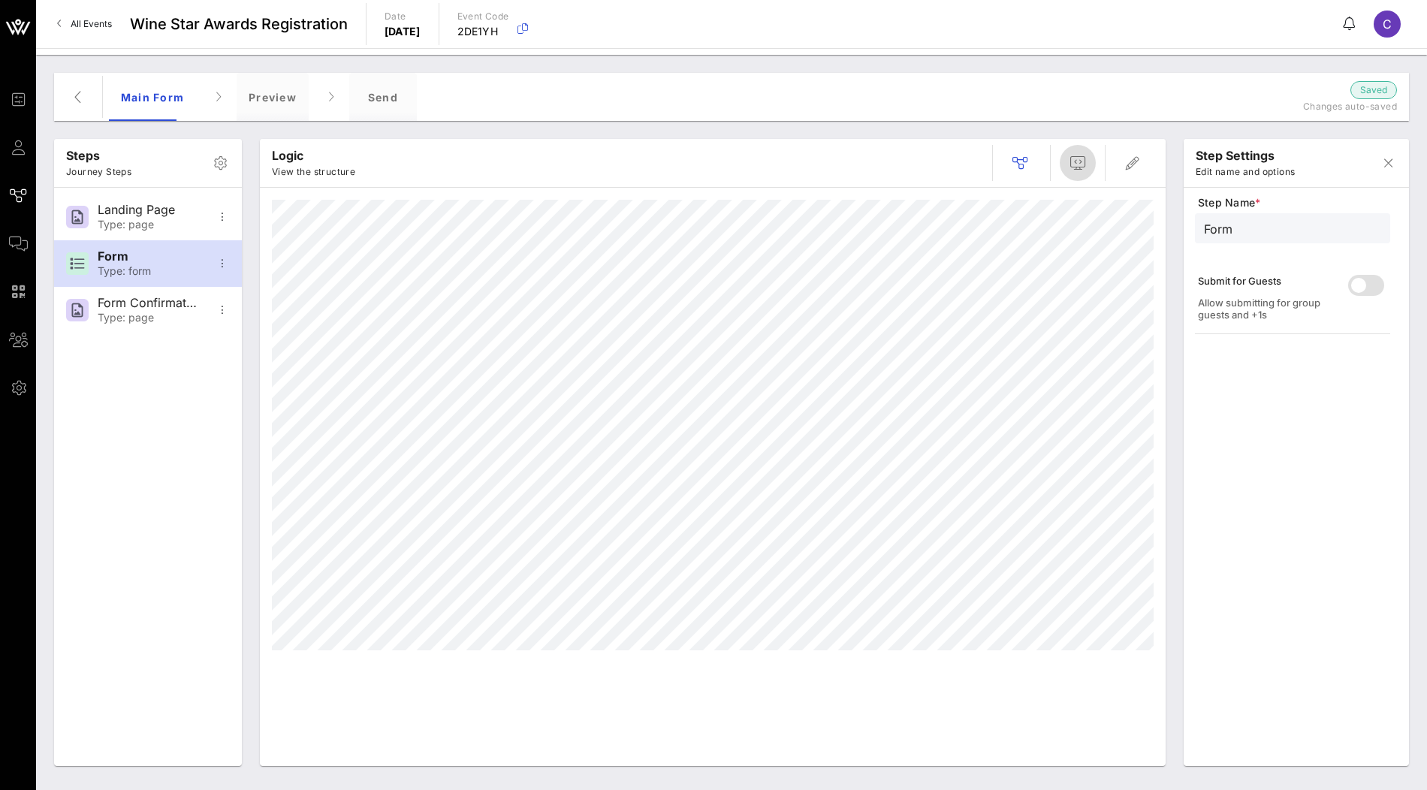
click at [1074, 171] on icon "button" at bounding box center [1078, 163] width 18 height 18
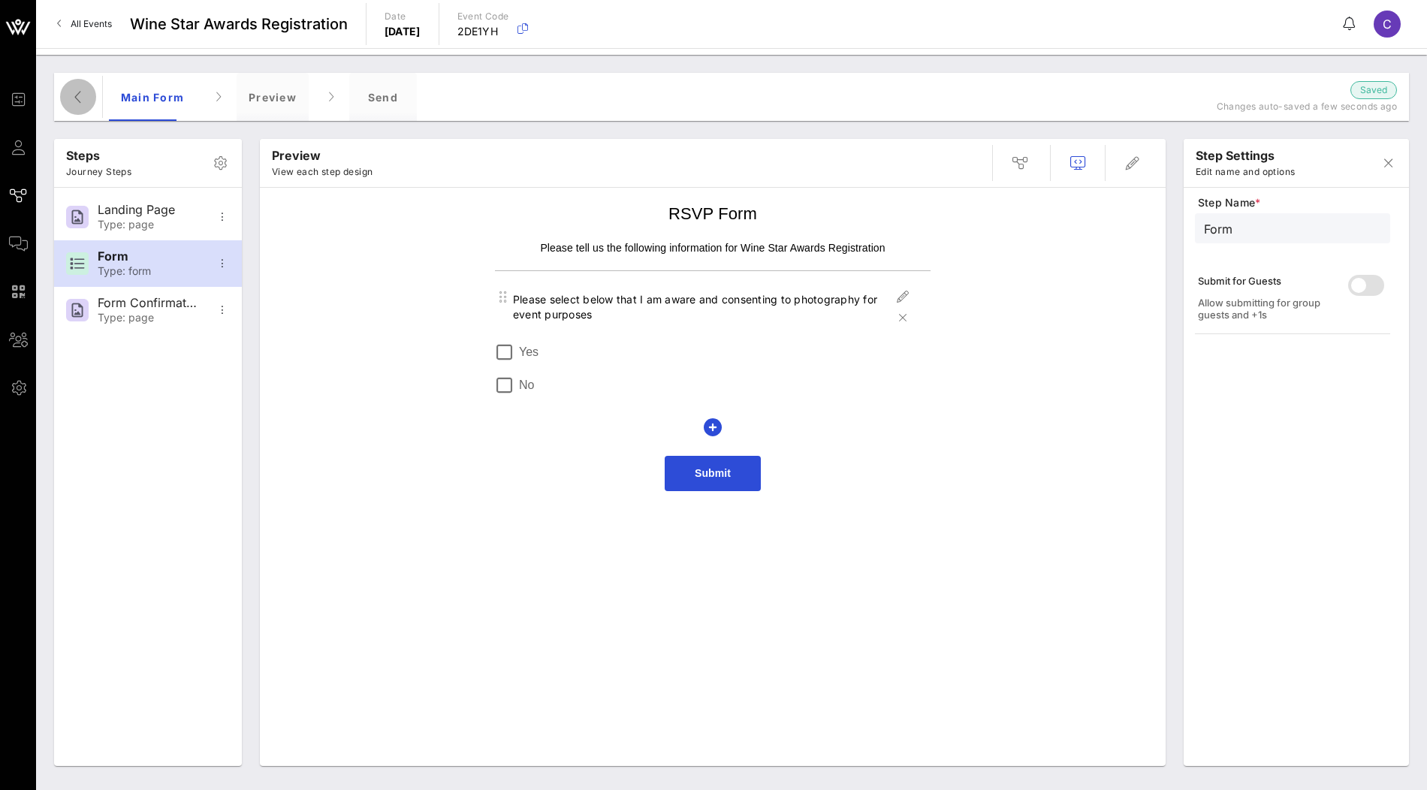
click at [81, 104] on icon "button" at bounding box center [78, 97] width 18 height 18
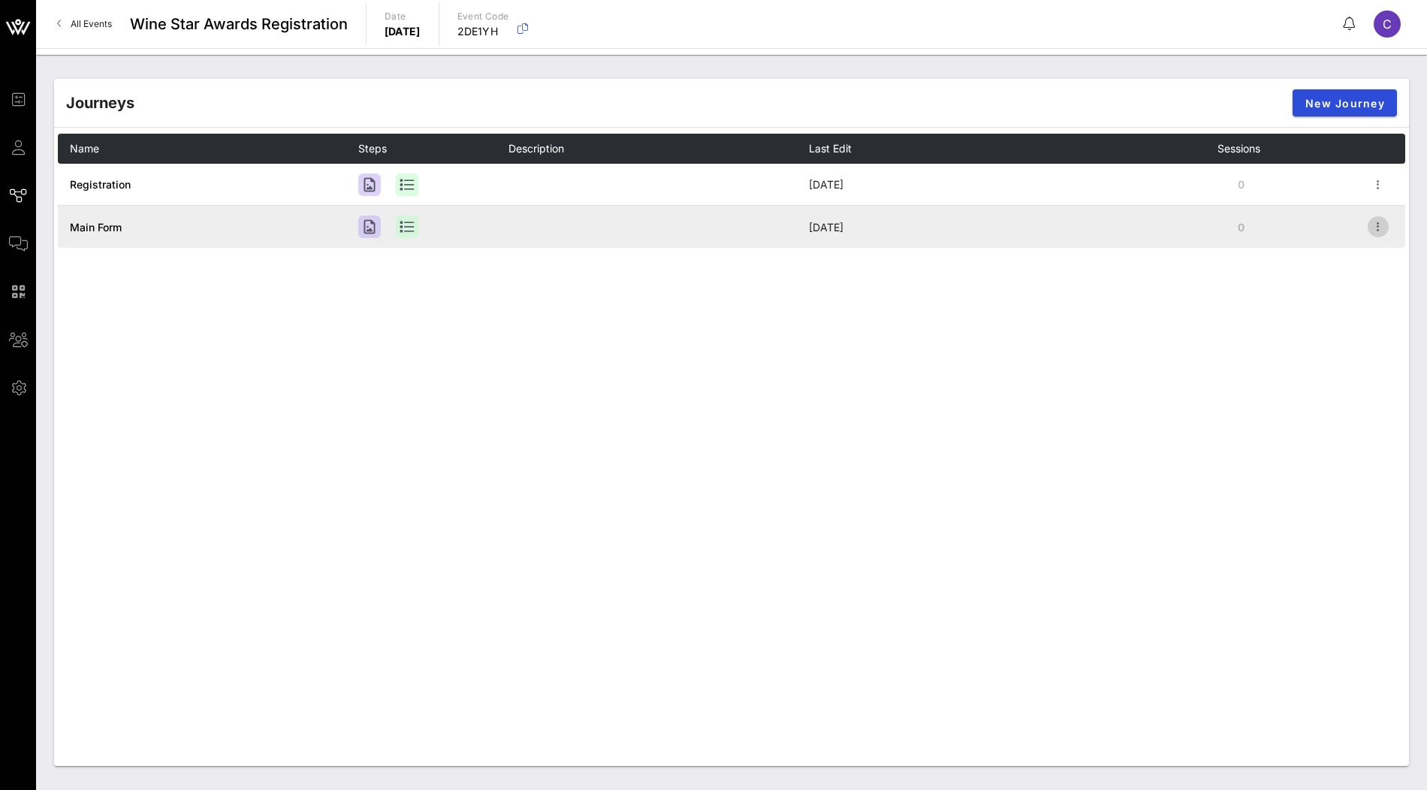
click at [1379, 232] on icon "button" at bounding box center [1379, 227] width 18 height 18
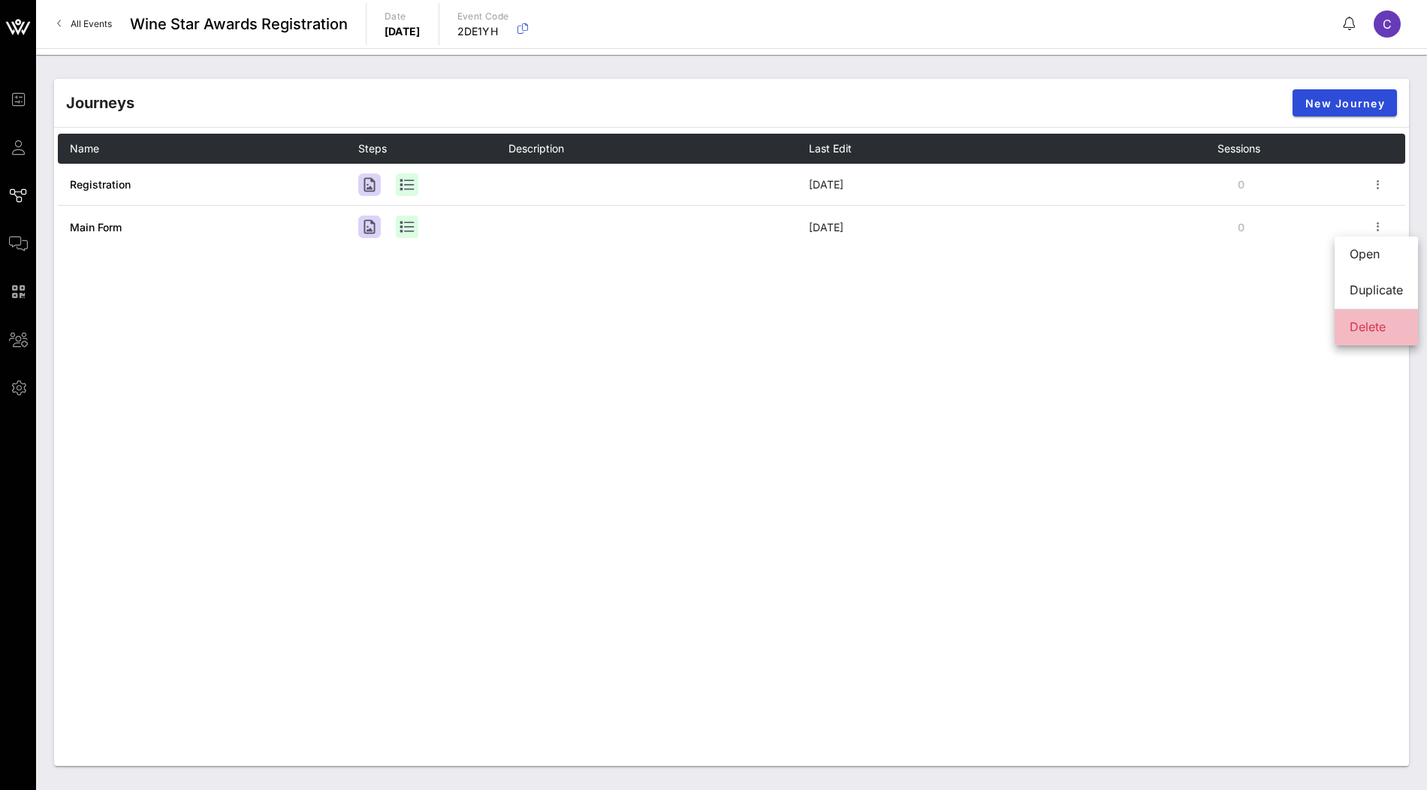
click at [1368, 325] on div "Delete" at bounding box center [1376, 327] width 53 height 14
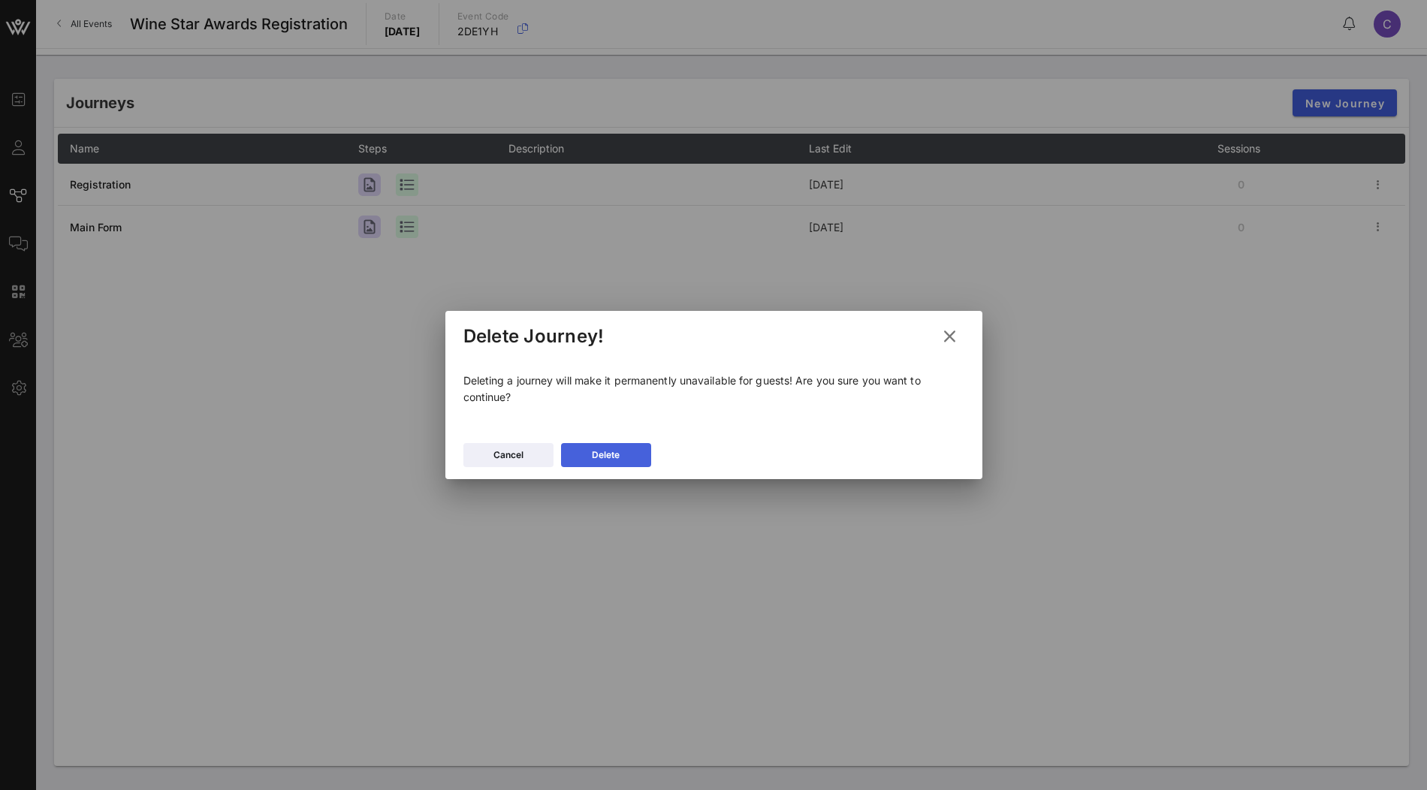
click at [611, 447] on button "Delete" at bounding box center [606, 455] width 90 height 24
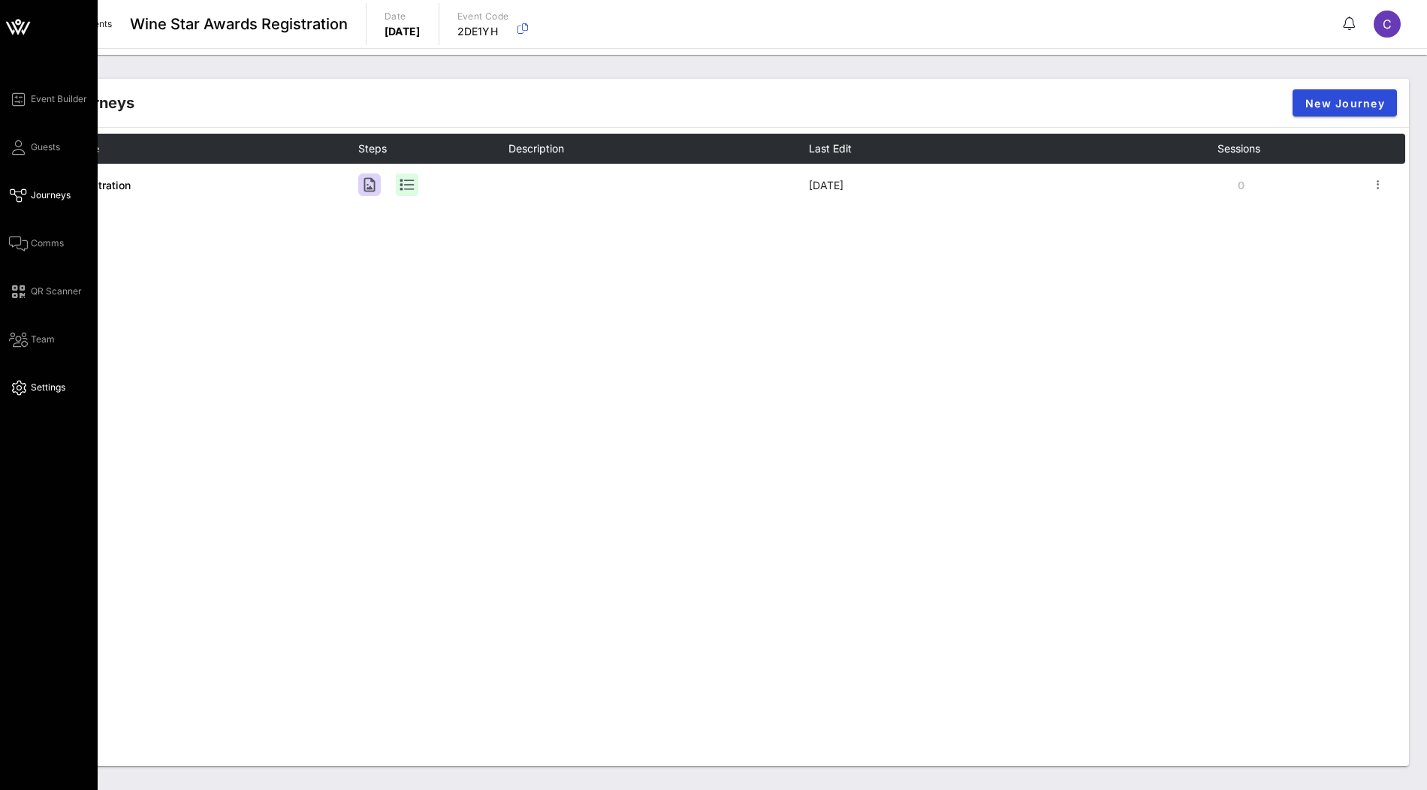
click at [46, 391] on span "Settings" at bounding box center [48, 388] width 35 height 14
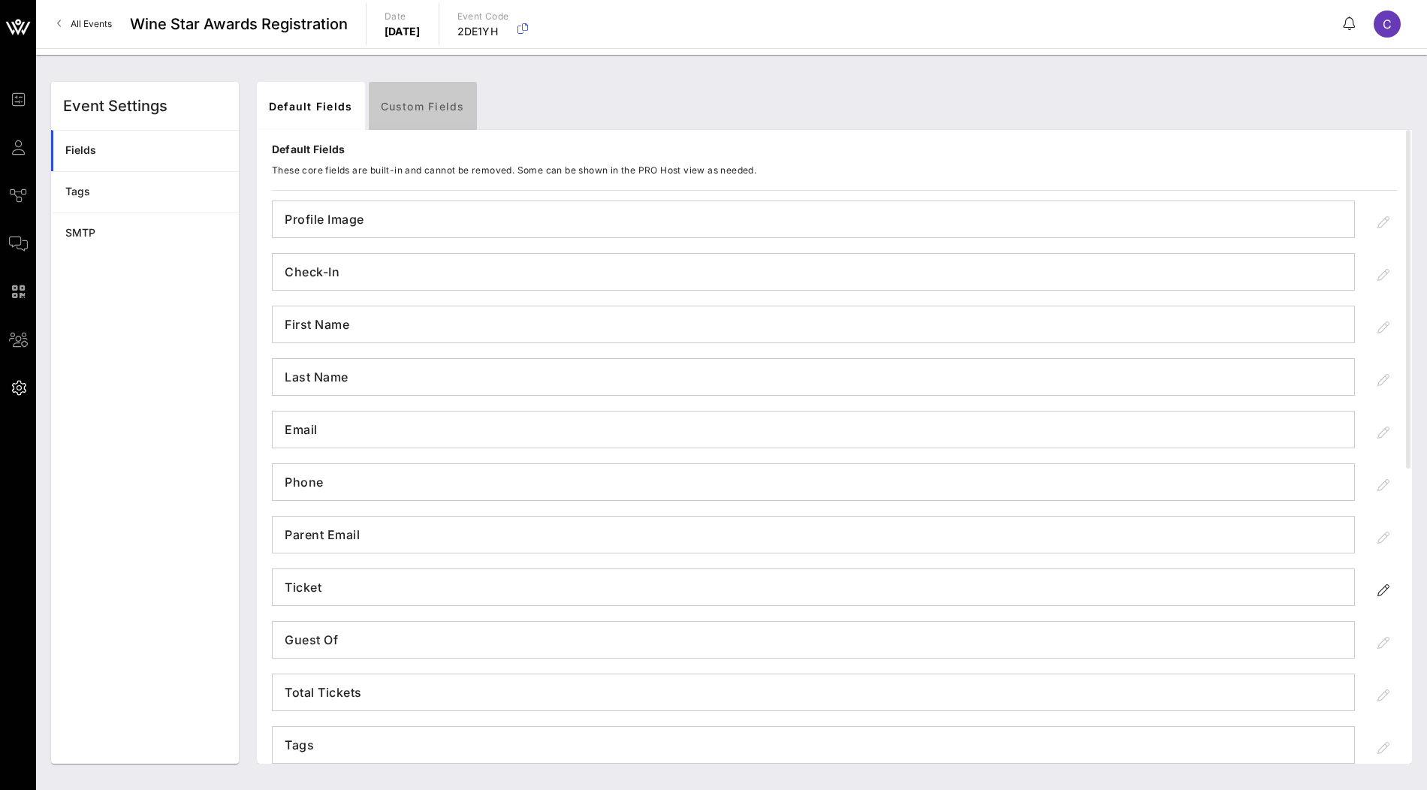
click at [418, 110] on link "Custom Fields" at bounding box center [423, 106] width 108 height 48
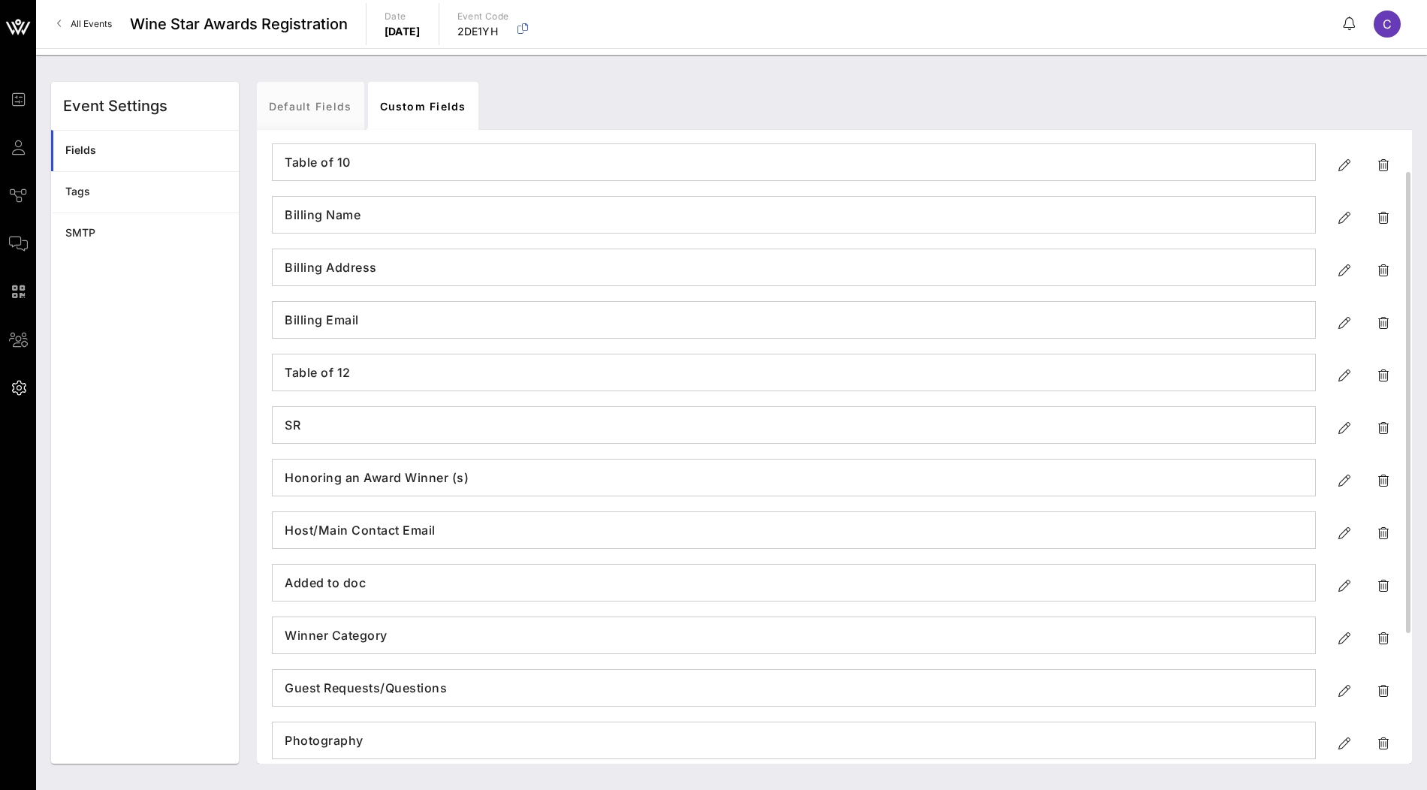
scroll to position [235, 0]
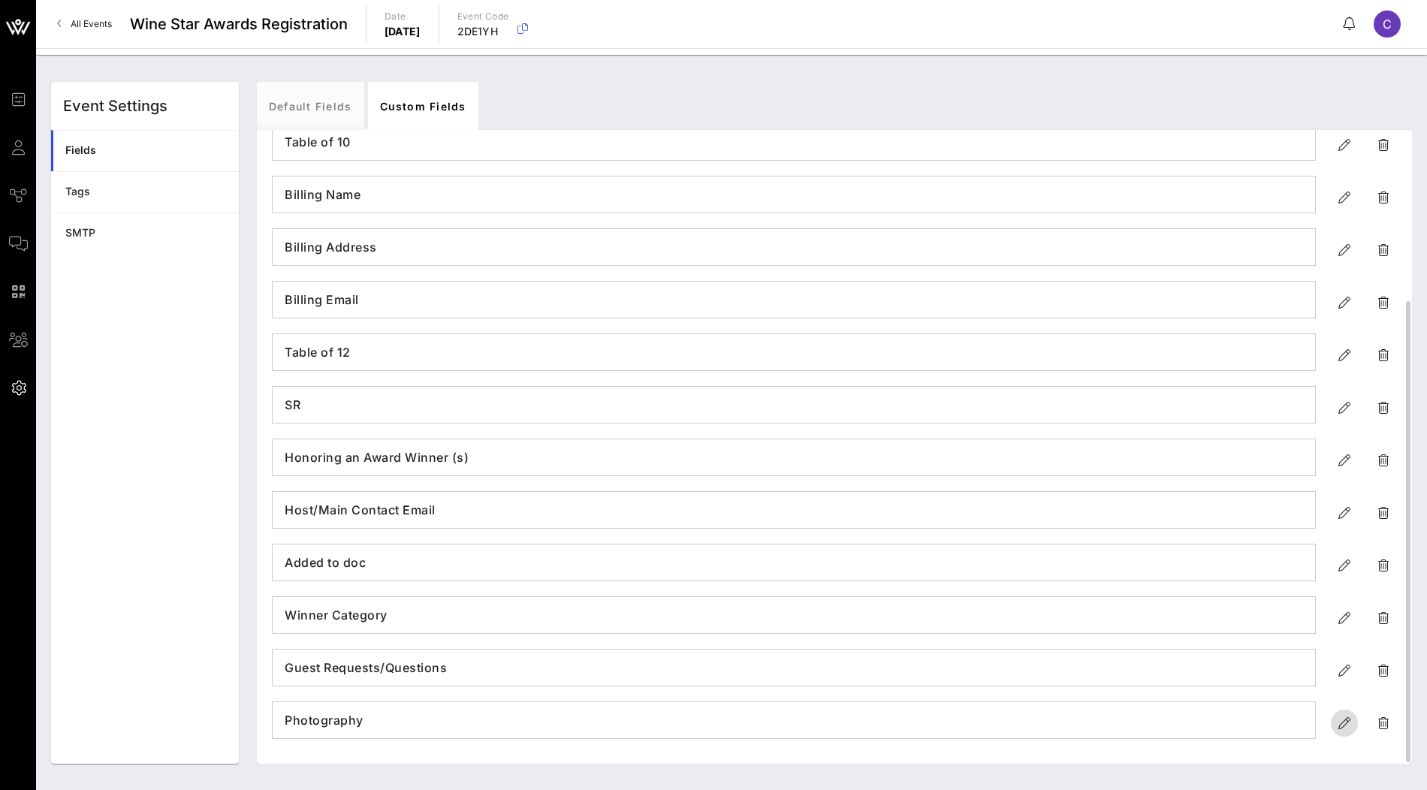
click at [1346, 723] on icon "button" at bounding box center [1345, 723] width 18 height 18
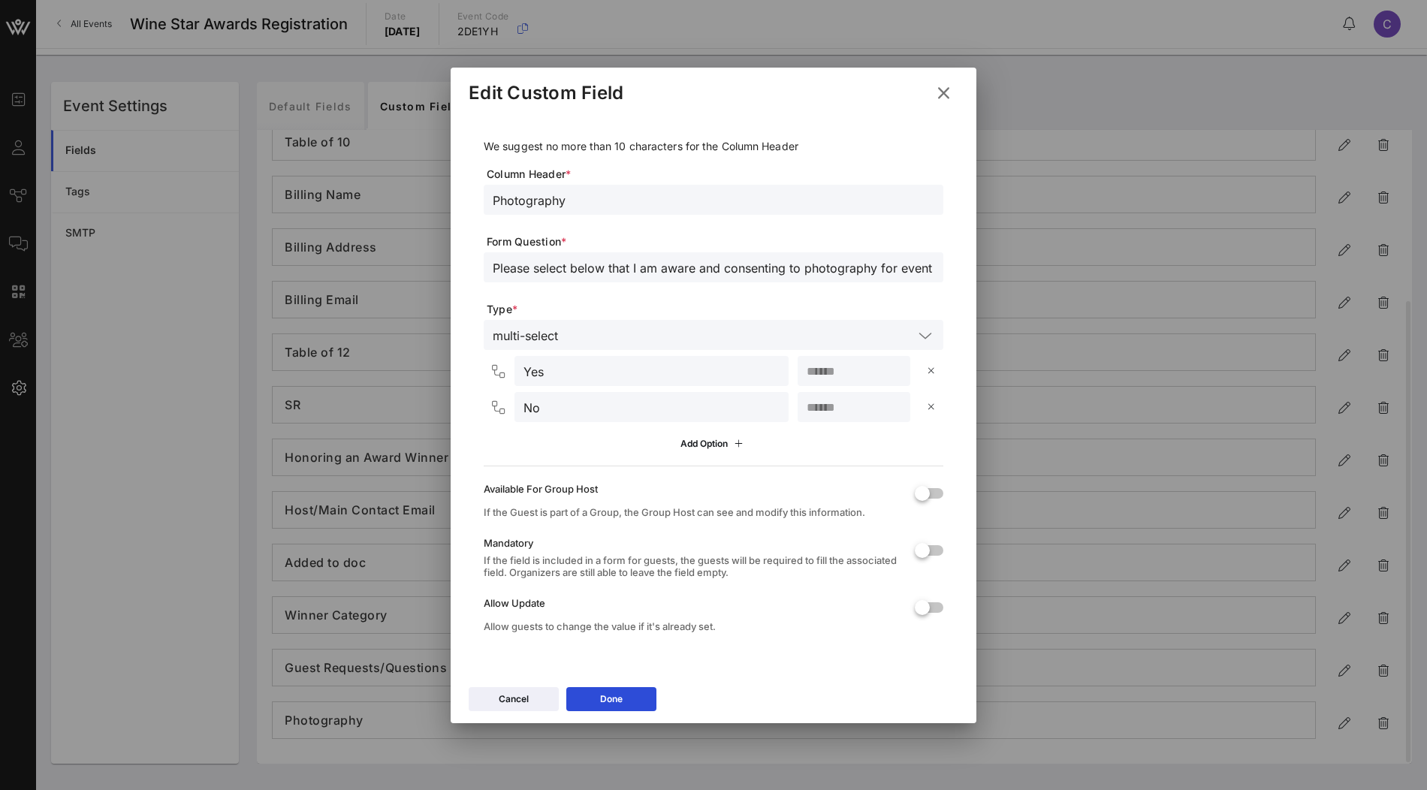
drag, startPoint x: 633, startPoint y: 267, endPoint x: 713, endPoint y: 274, distance: 80.7
click at [713, 274] on input "Please select below that I am aware and consenting to photography for event pur…" at bounding box center [714, 268] width 442 height 20
drag, startPoint x: 700, startPoint y: 265, endPoint x: 855, endPoint y: 267, distance: 154.8
click at [855, 267] on input "Please select below that I am aware and consenting to photography for event pur…" at bounding box center [714, 268] width 442 height 20
click at [869, 232] on div "Photography" at bounding box center [714, 210] width 460 height 50
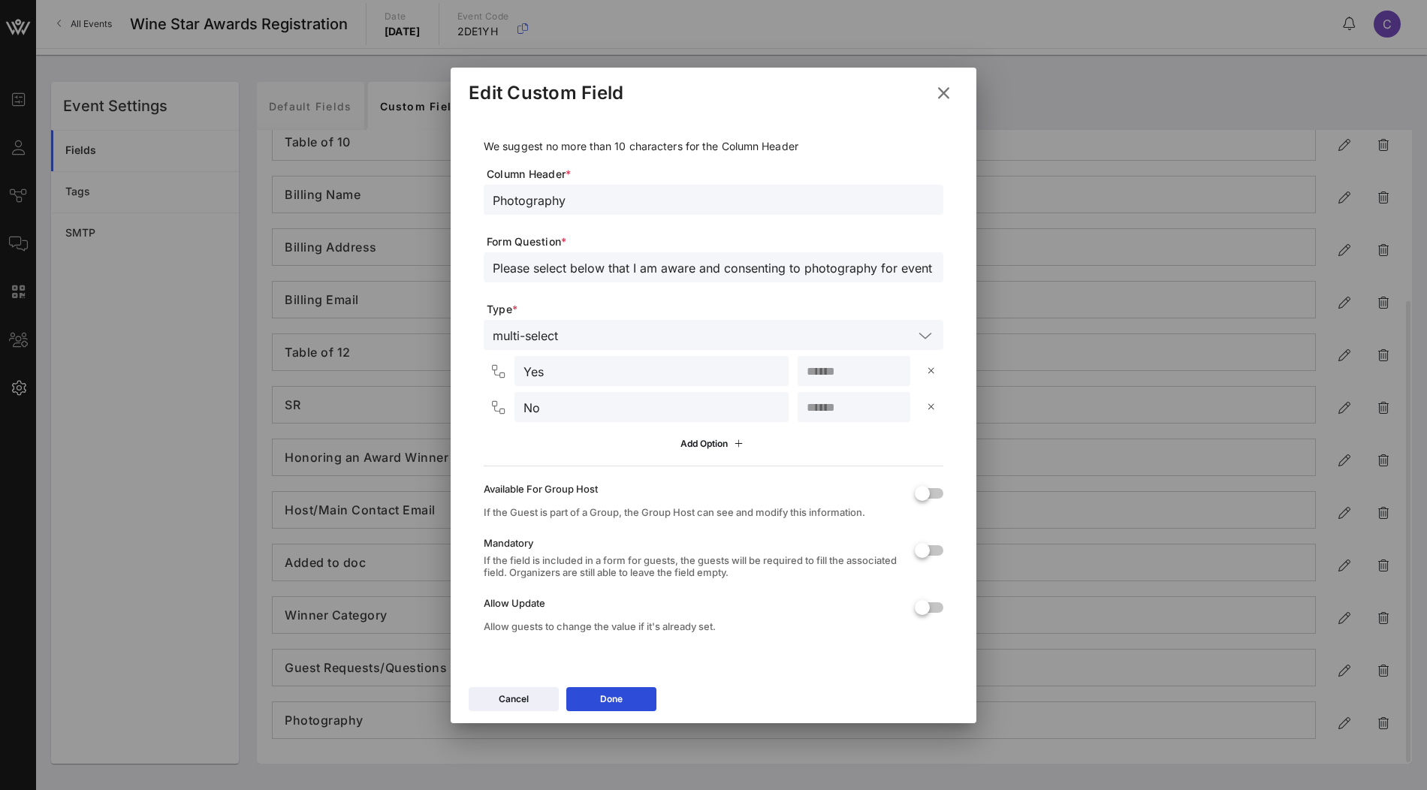
click at [945, 84] on icon at bounding box center [944, 93] width 20 height 18
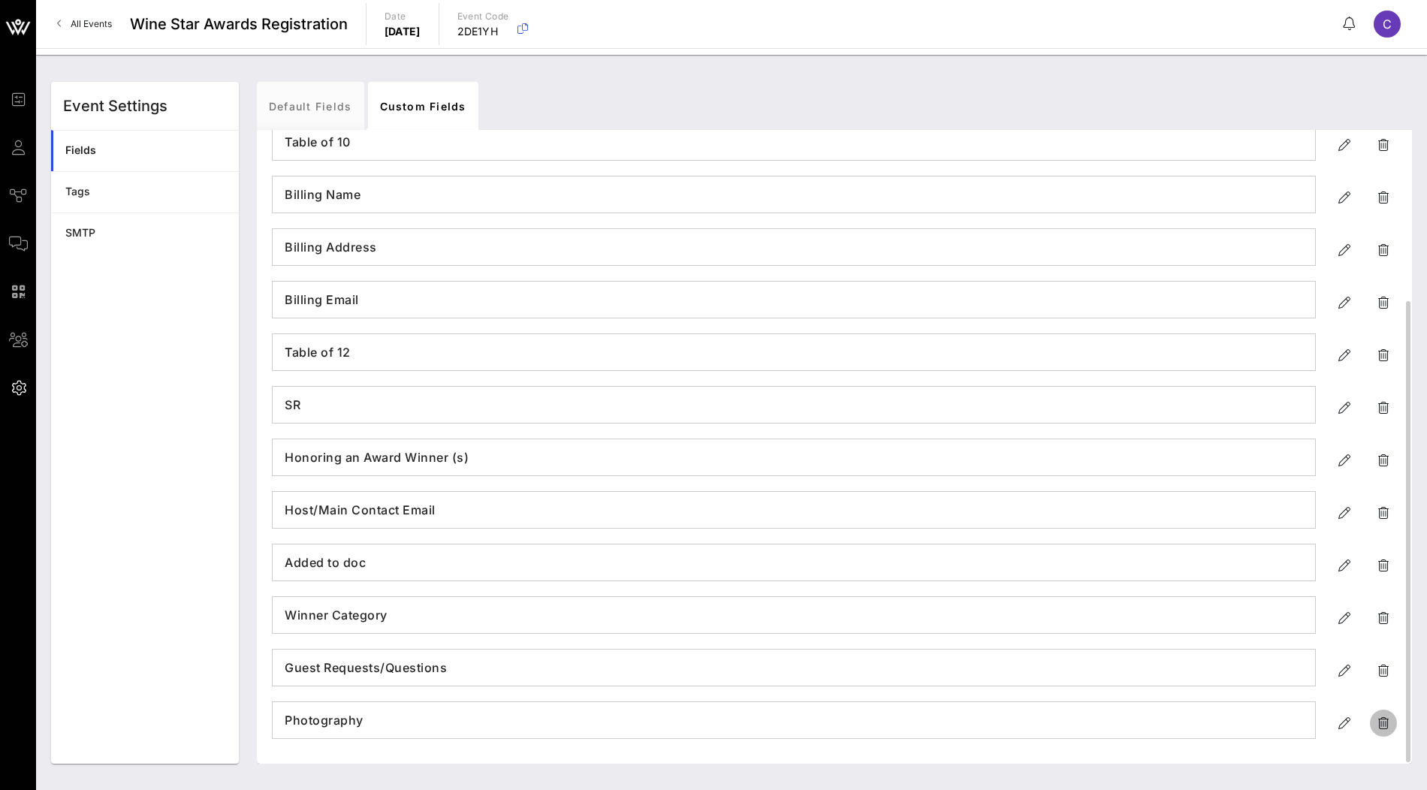
click at [1385, 723] on icon "button" at bounding box center [1384, 723] width 18 height 18
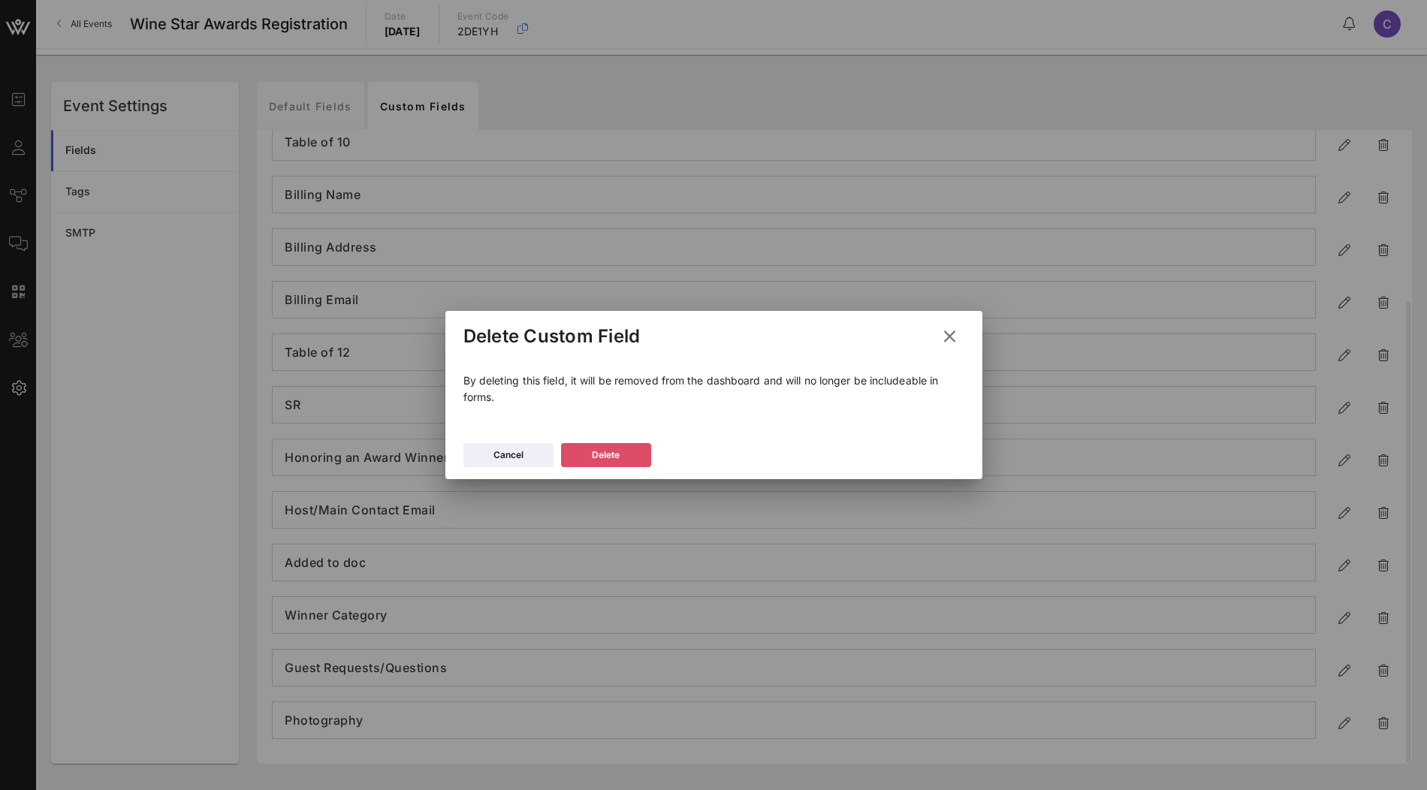
click at [610, 458] on icon at bounding box center [606, 455] width 11 height 9
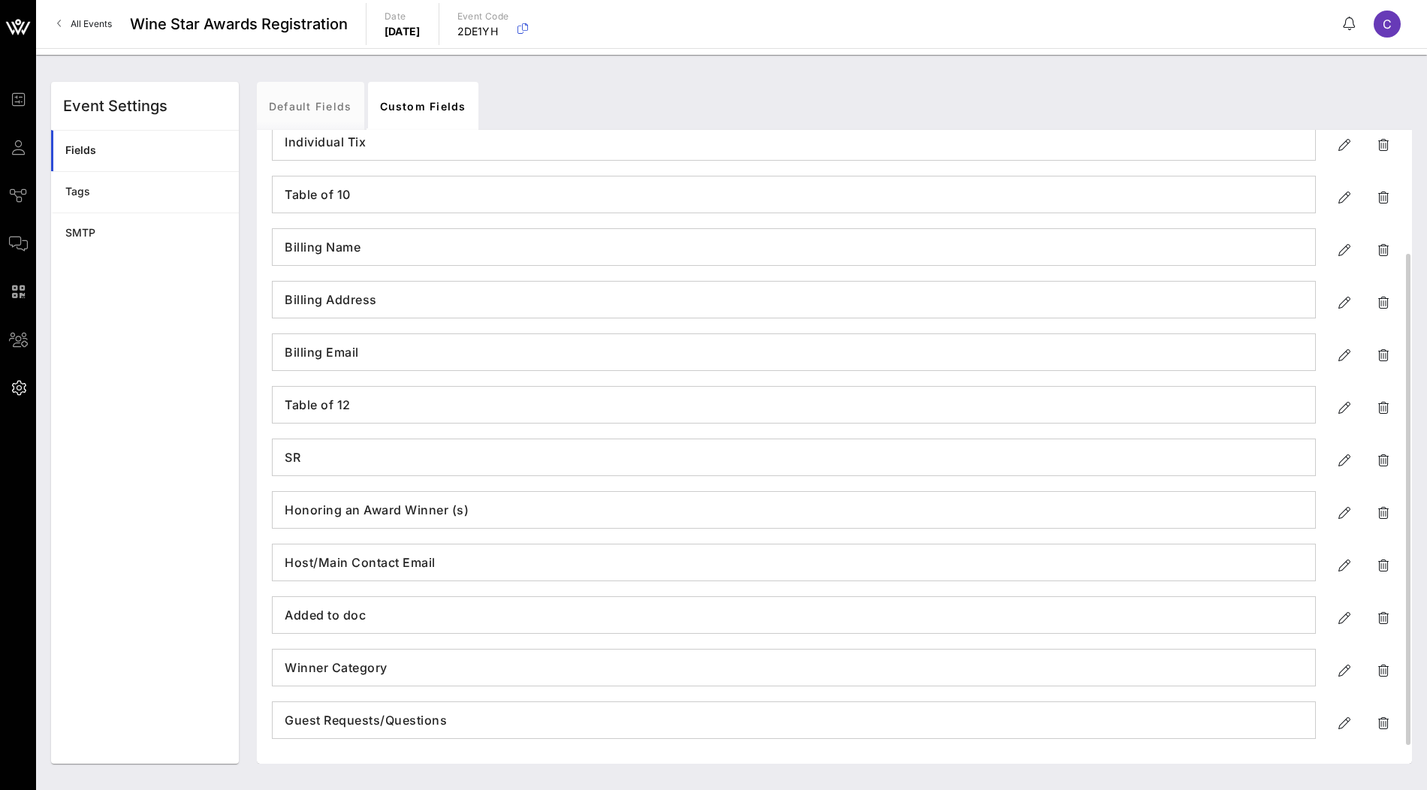
scroll to position [0, 0]
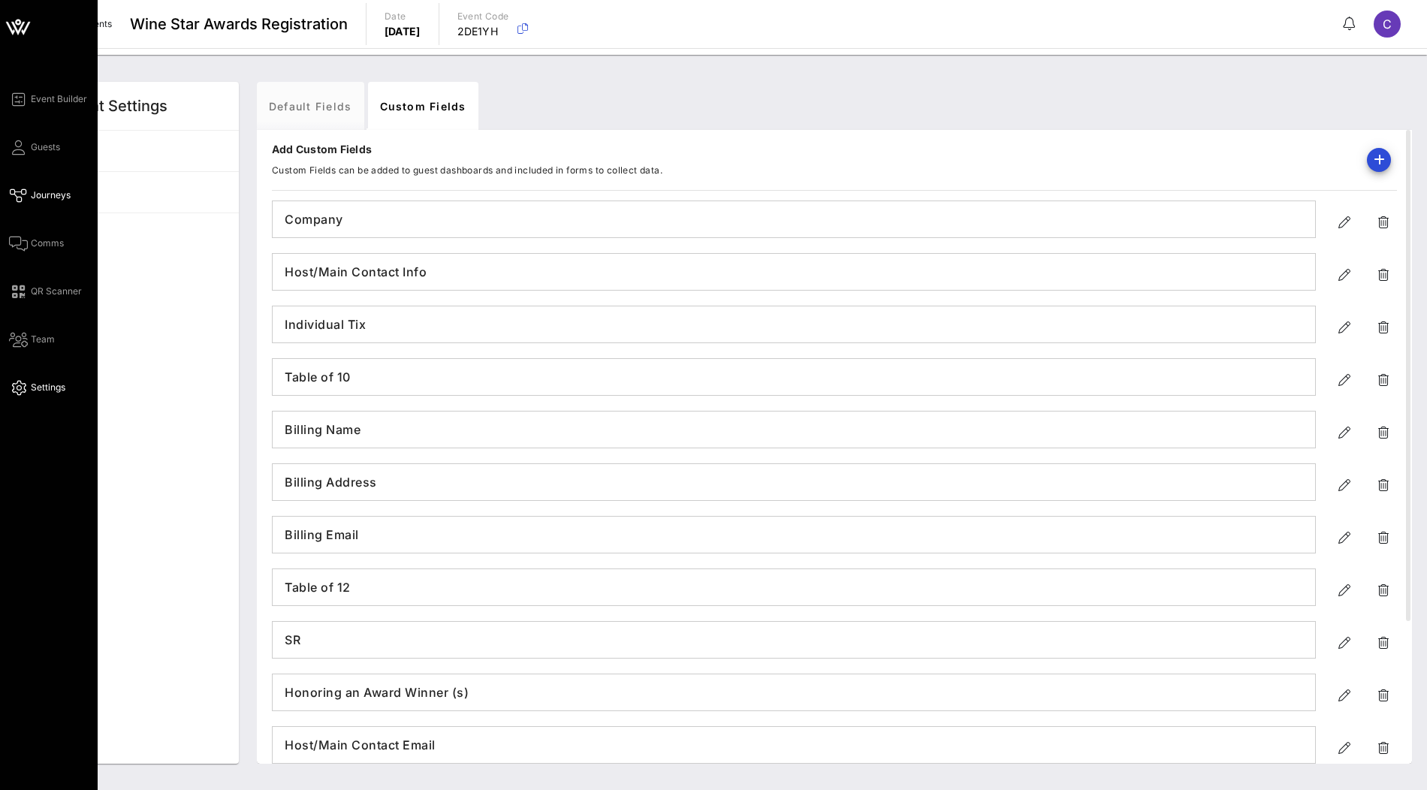
click at [46, 196] on span "Journeys" at bounding box center [51, 196] width 40 height 14
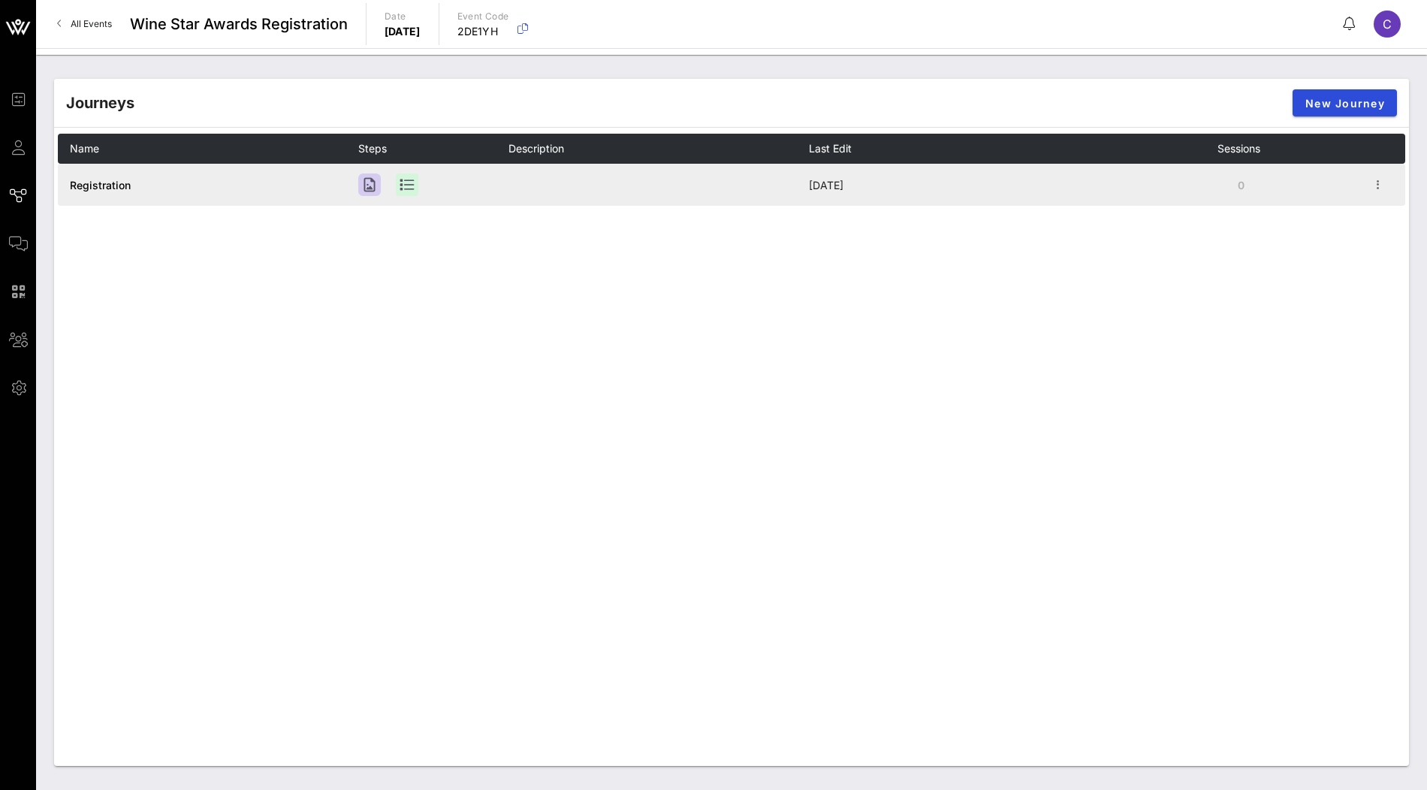
click at [108, 181] on span "Registration" at bounding box center [100, 185] width 61 height 13
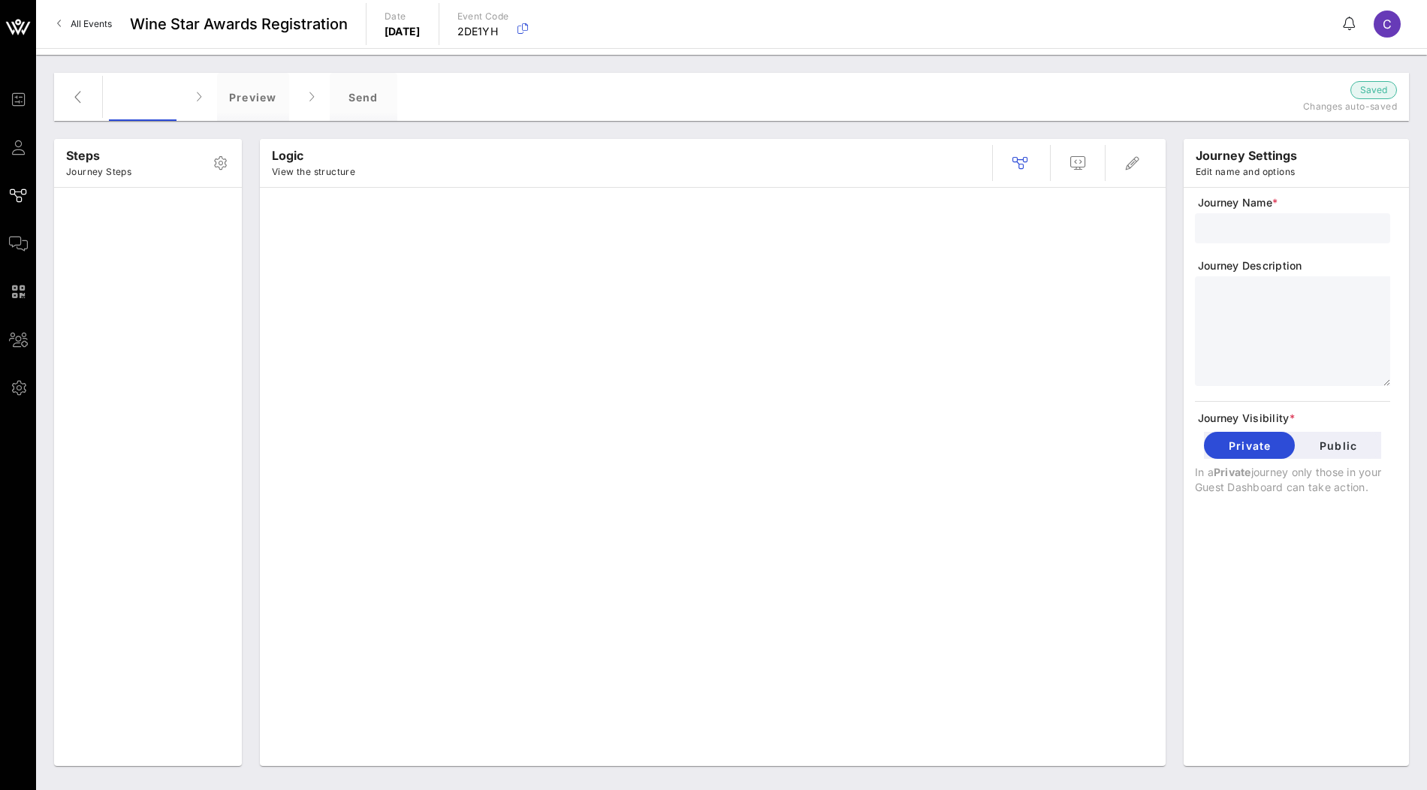
type input "Registration"
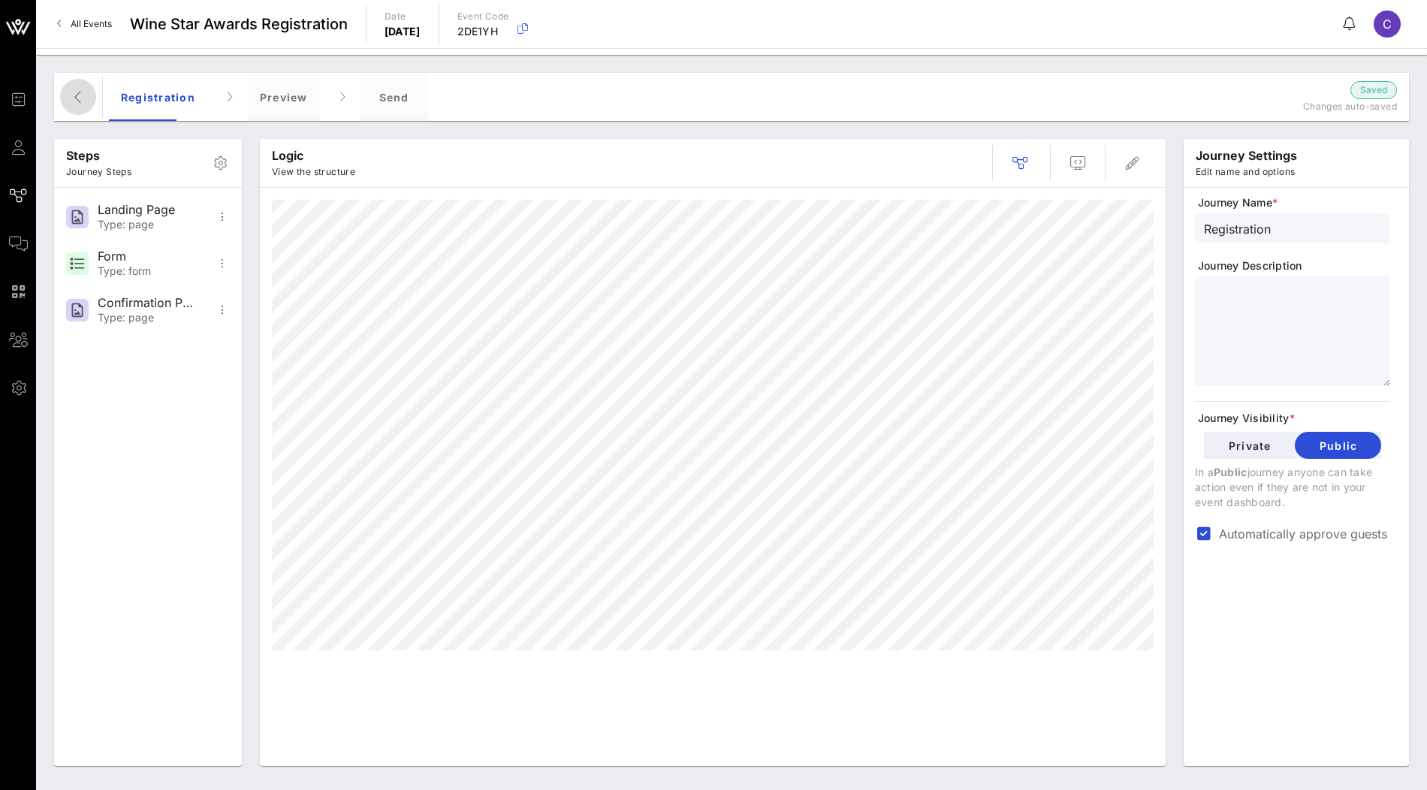
click at [77, 103] on icon "button" at bounding box center [78, 97] width 18 height 18
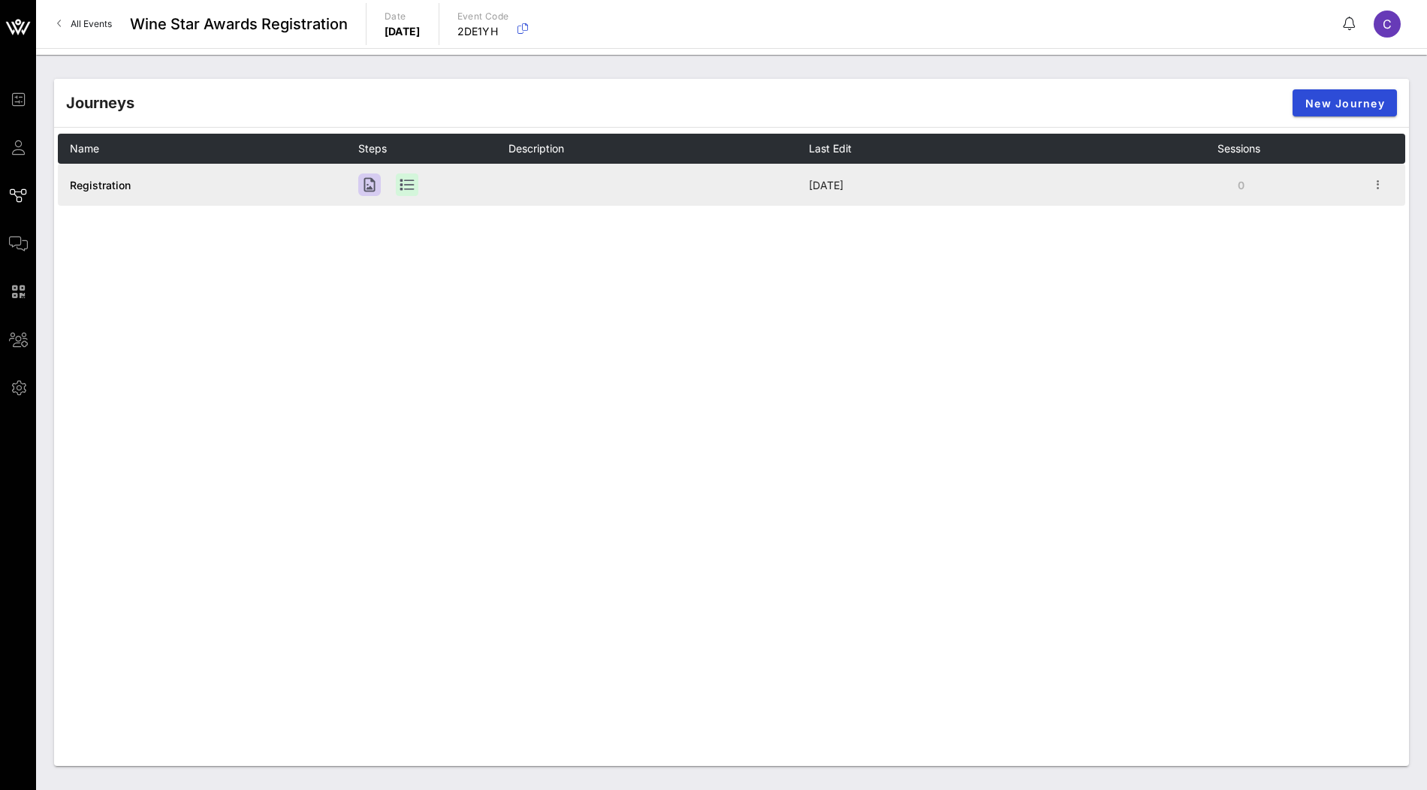
click at [95, 181] on span "Registration" at bounding box center [100, 185] width 61 height 13
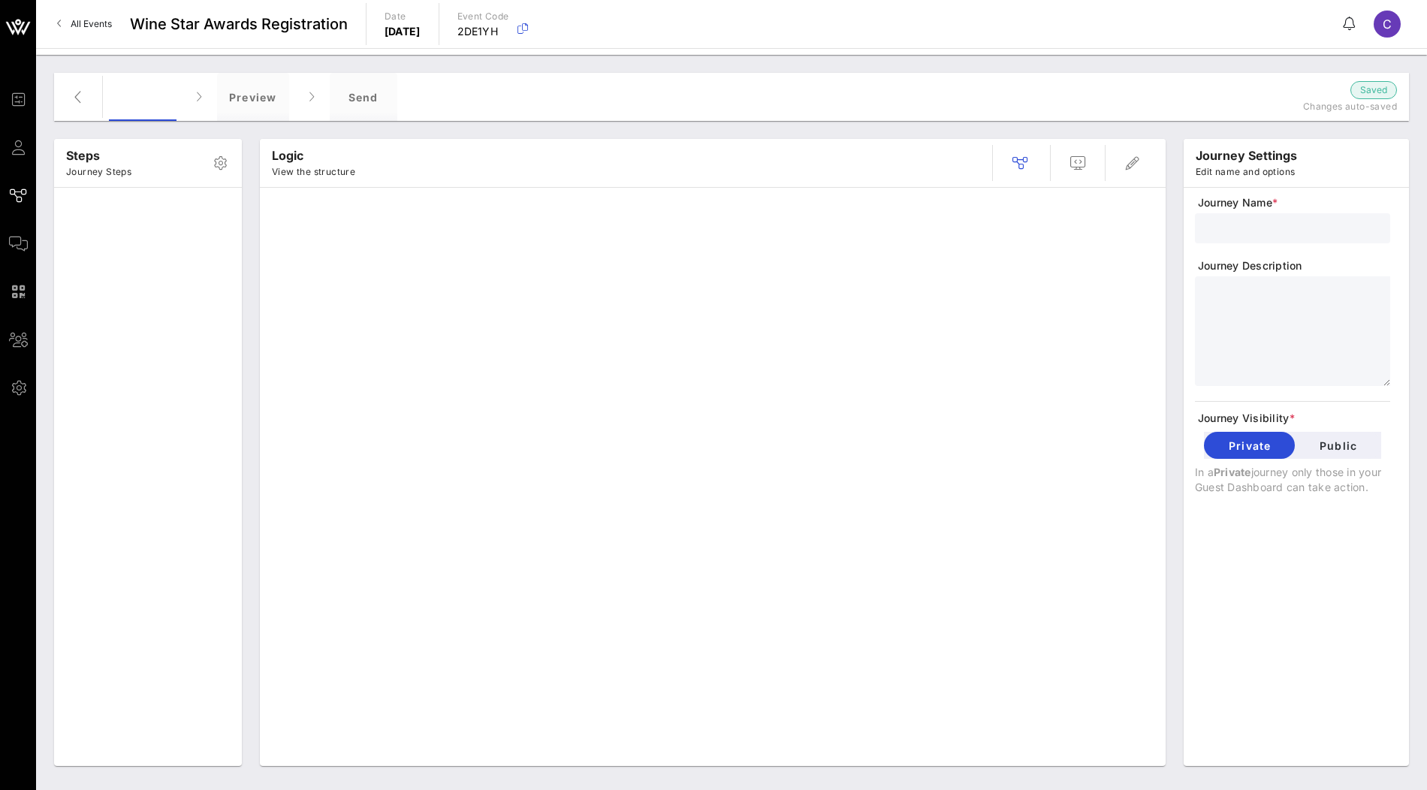
type input "Registration"
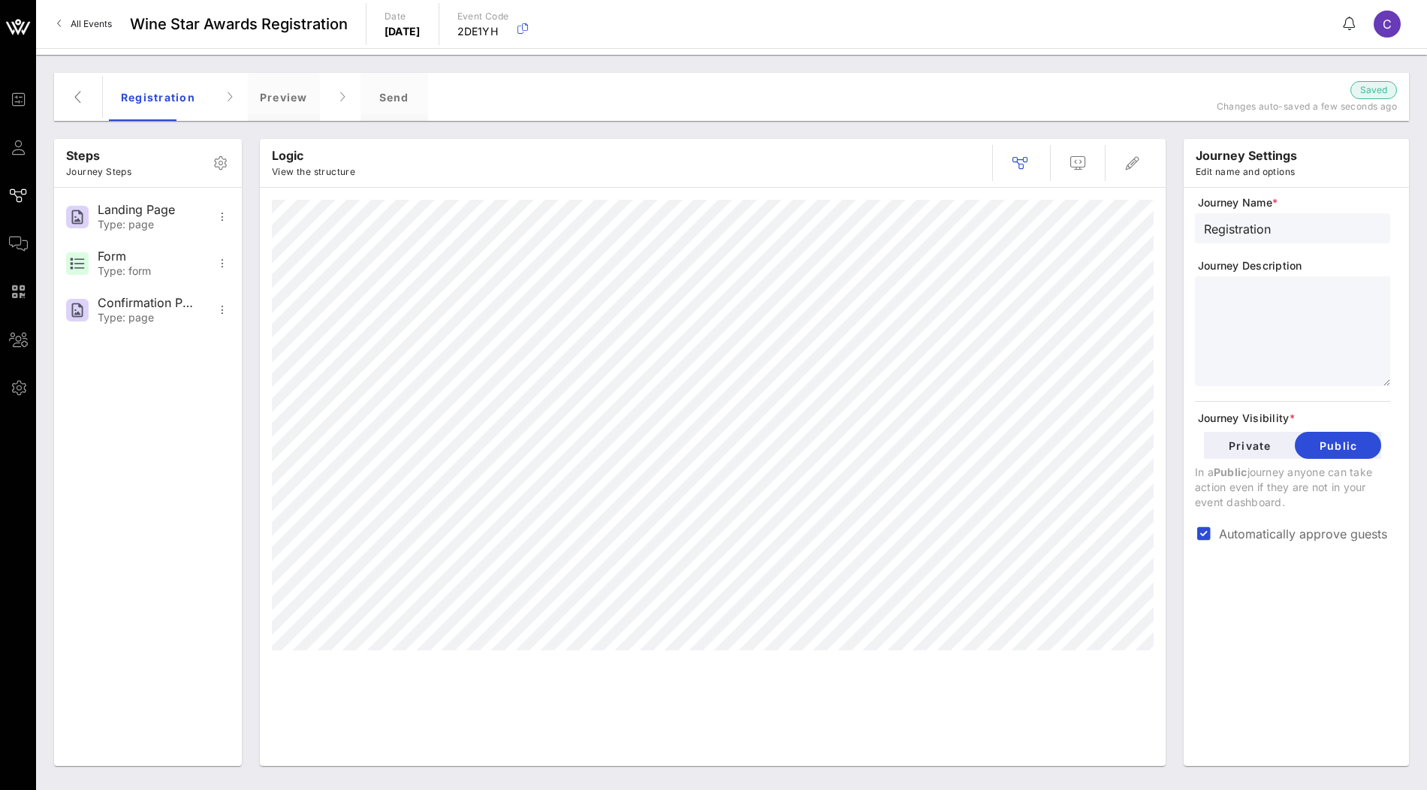
drag, startPoint x: 1222, startPoint y: 533, endPoint x: 1359, endPoint y: 536, distance: 136.8
click at [1359, 536] on label "Automatically approve guests" at bounding box center [1304, 534] width 171 height 15
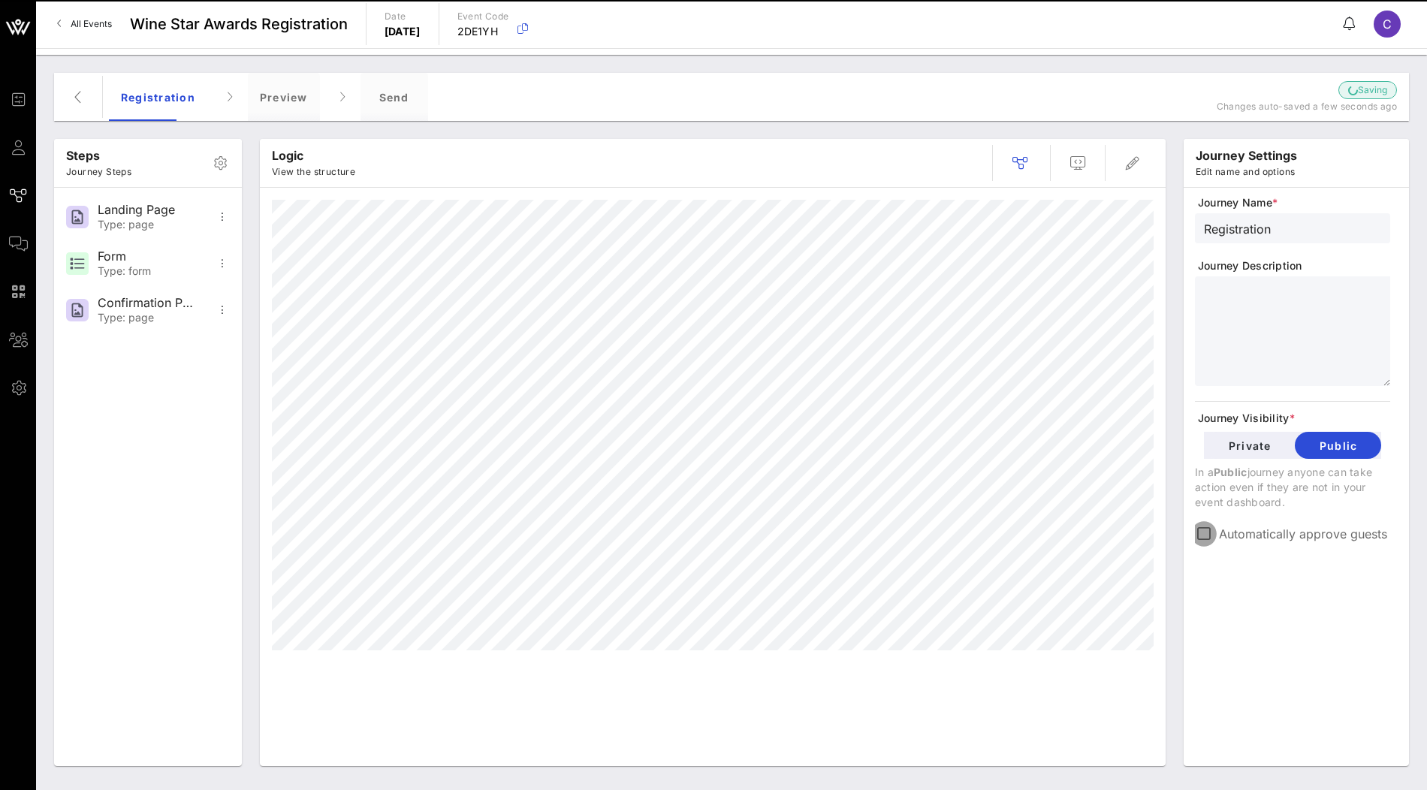
click at [1209, 536] on div at bounding box center [1204, 534] width 21 height 21
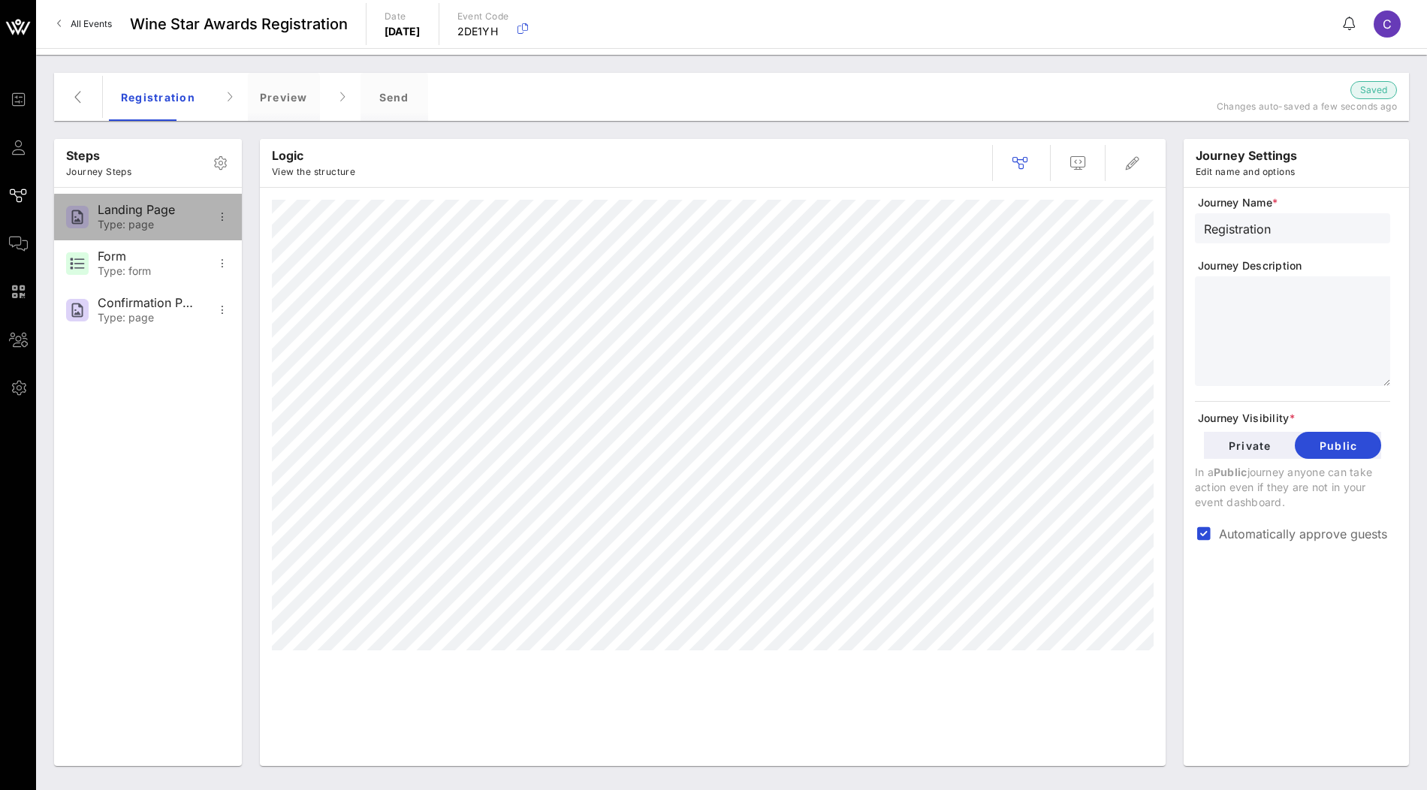
click at [166, 219] on div "Type: page" at bounding box center [147, 225] width 99 height 13
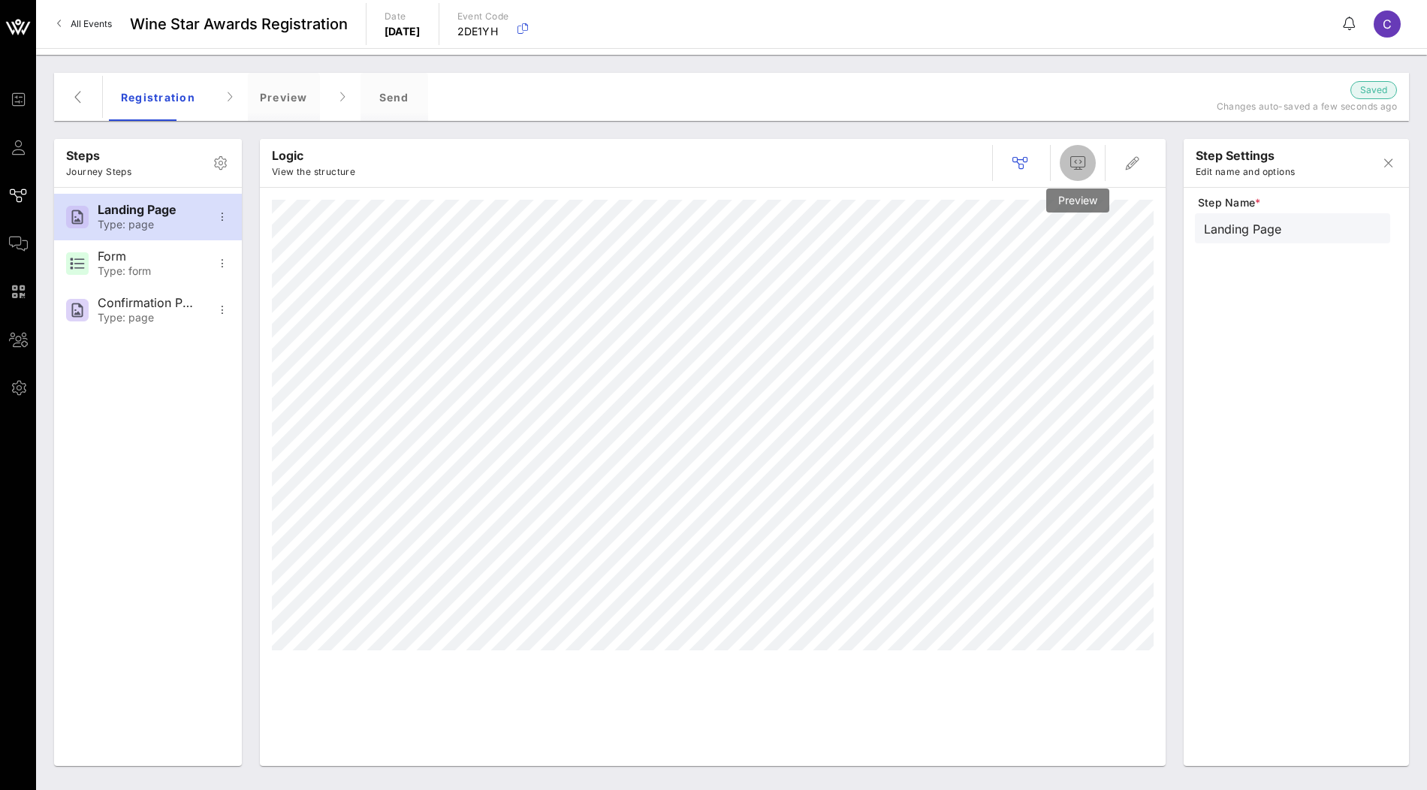
click at [1067, 163] on span "button" at bounding box center [1078, 163] width 36 height 18
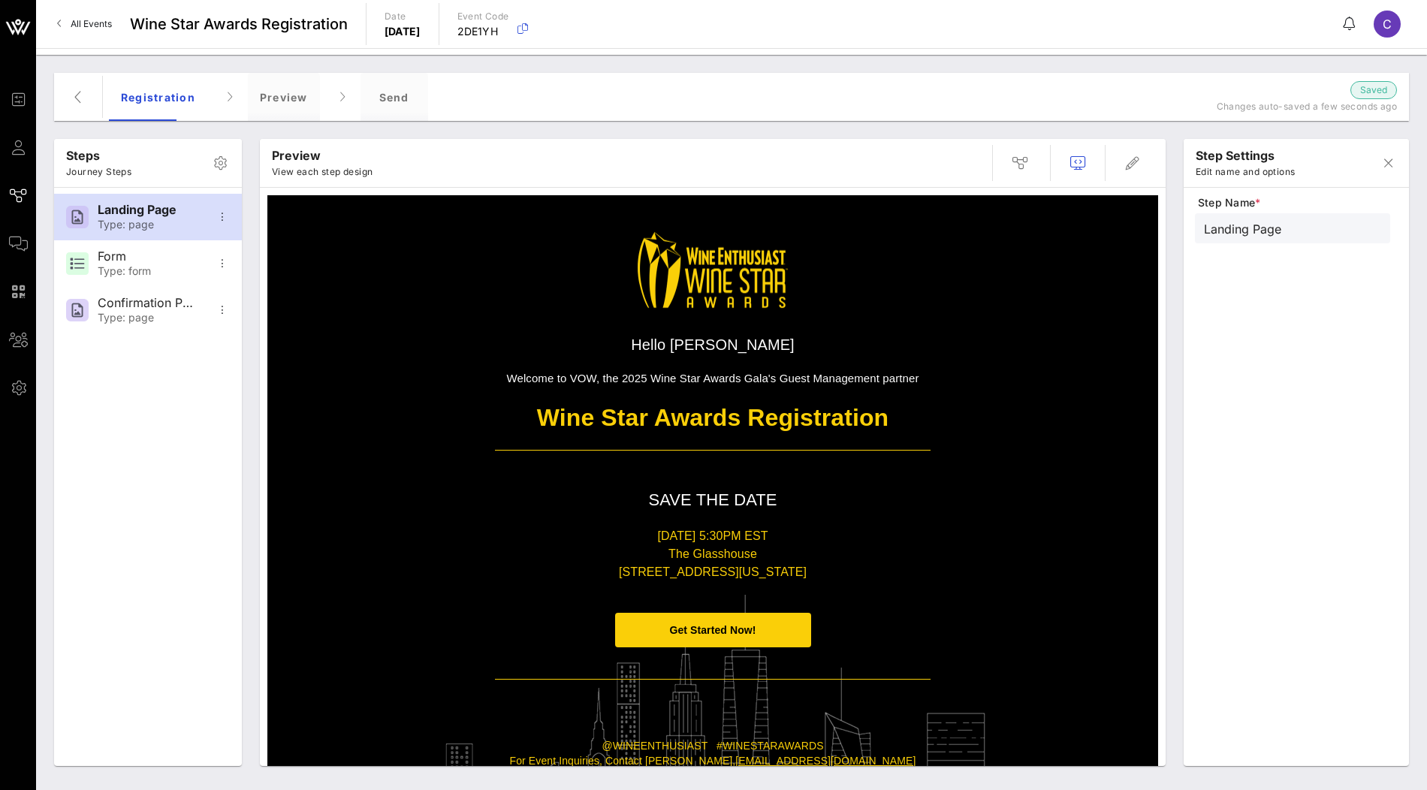
scroll to position [95, 0]
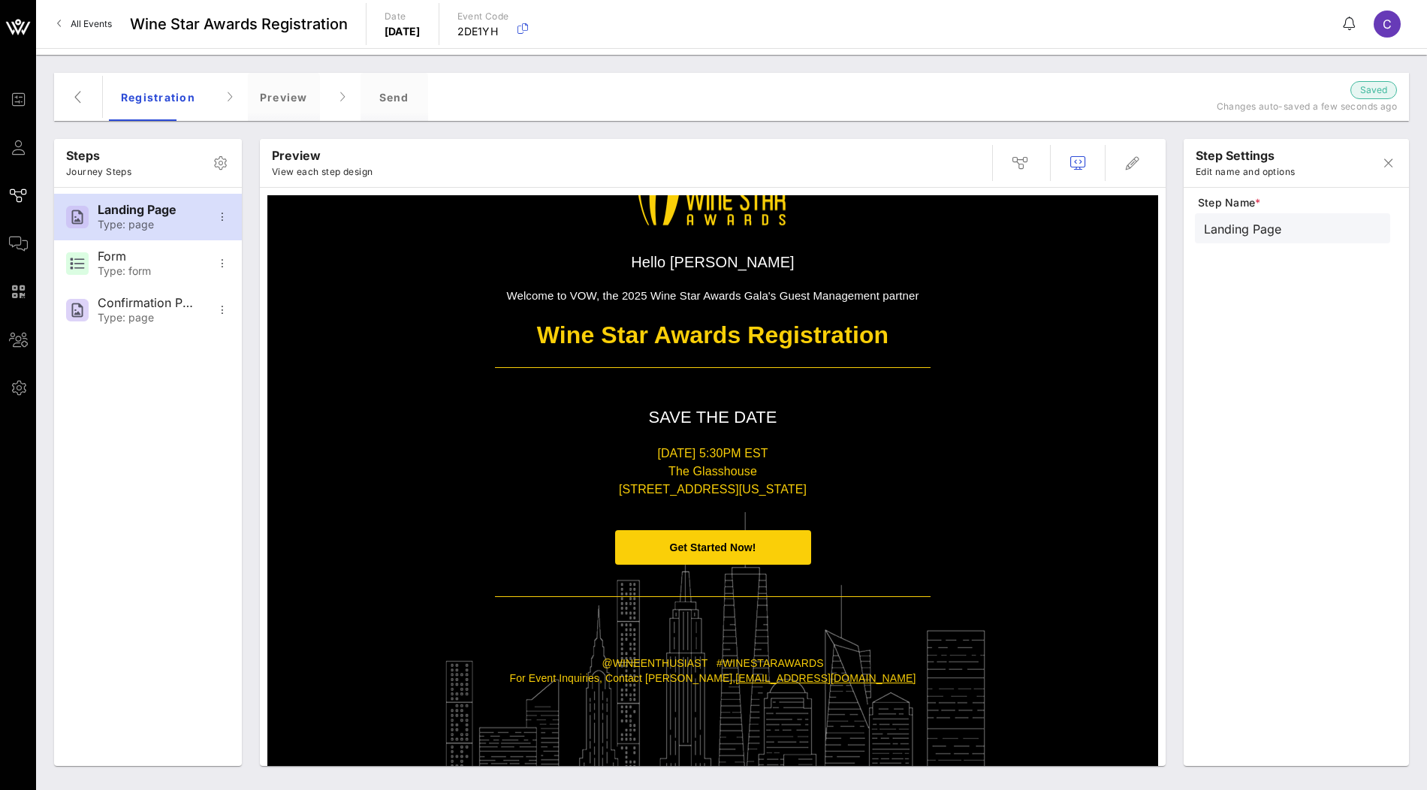
click at [901, 677] on p "@WINEENTHUSIAST #WINESTARAWARDS For Event Inquiries, Contact Ebony Hurwitz, ehu…" at bounding box center [713, 686] width 436 height 59
drag, startPoint x: 894, startPoint y: 676, endPoint x: 748, endPoint y: 677, distance: 146.5
click at [748, 677] on p "@WINEENTHUSIAST #WINESTARAWARDS For Event Inquiries, Contact Ebony Hurwitz, ehu…" at bounding box center [713, 686] width 436 height 59
click at [887, 644] on p at bounding box center [713, 649] width 436 height 15
click at [1138, 162] on icon "button" at bounding box center [1133, 163] width 18 height 18
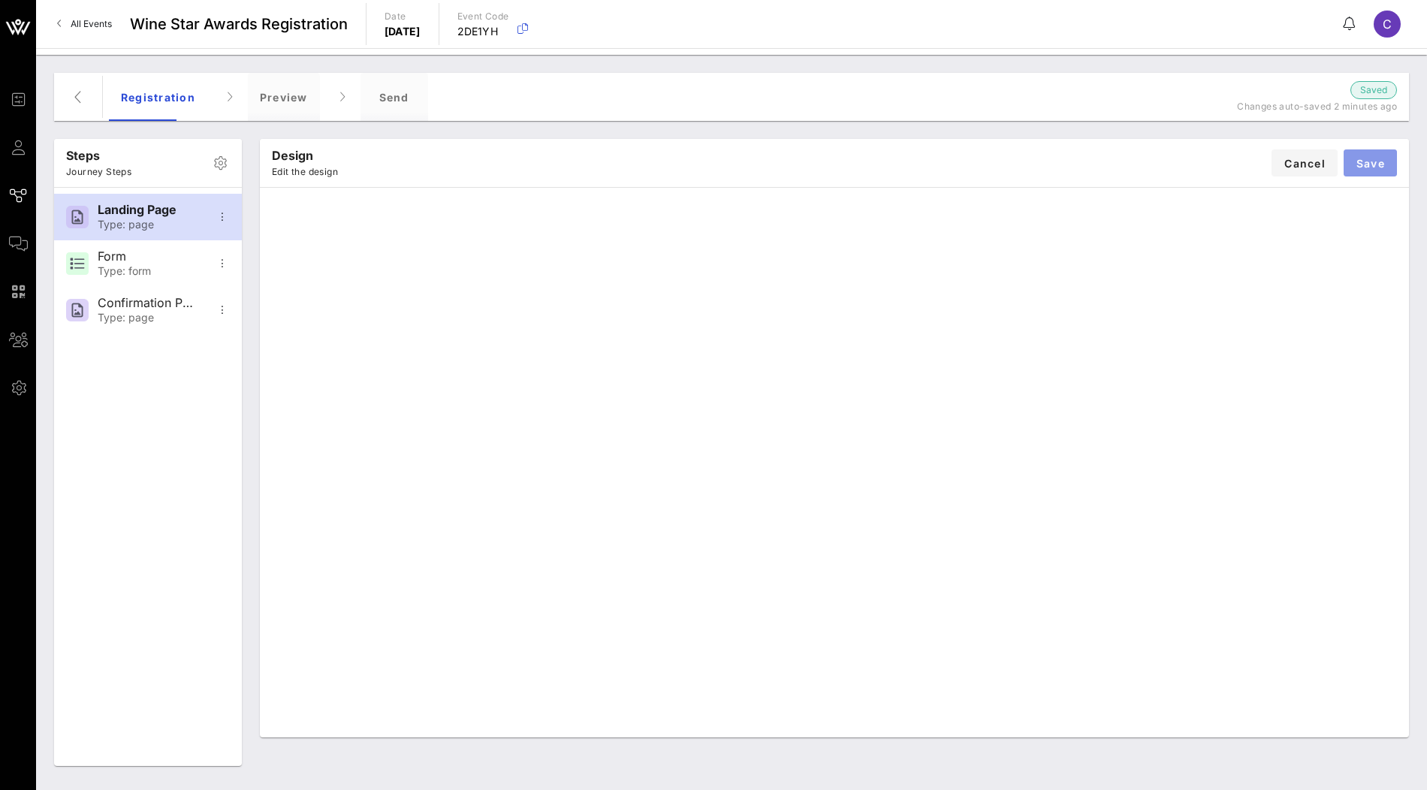
click at [1371, 161] on span "Save" at bounding box center [1370, 163] width 29 height 13
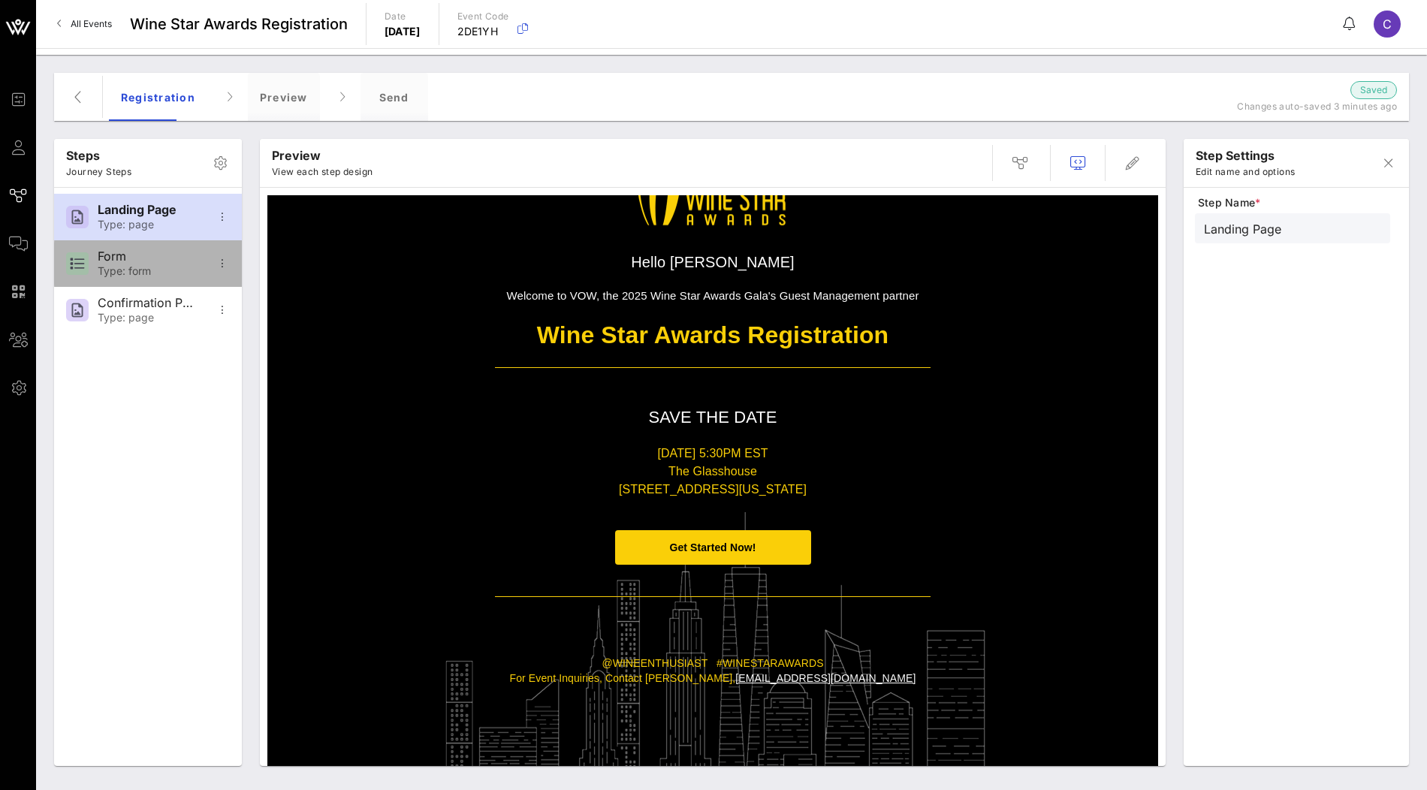
click at [159, 275] on div "Type: form" at bounding box center [147, 271] width 99 height 13
type input "Form"
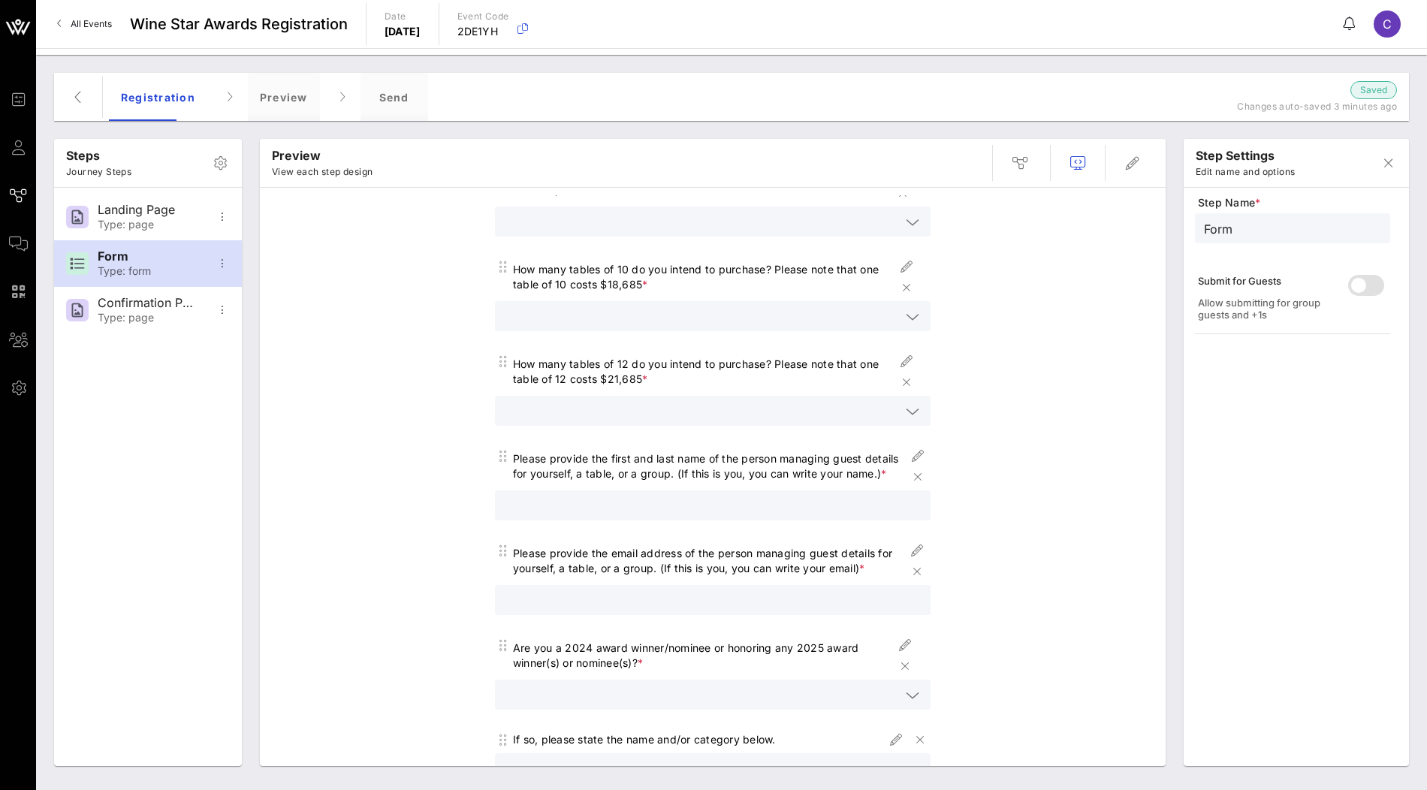
scroll to position [346, 0]
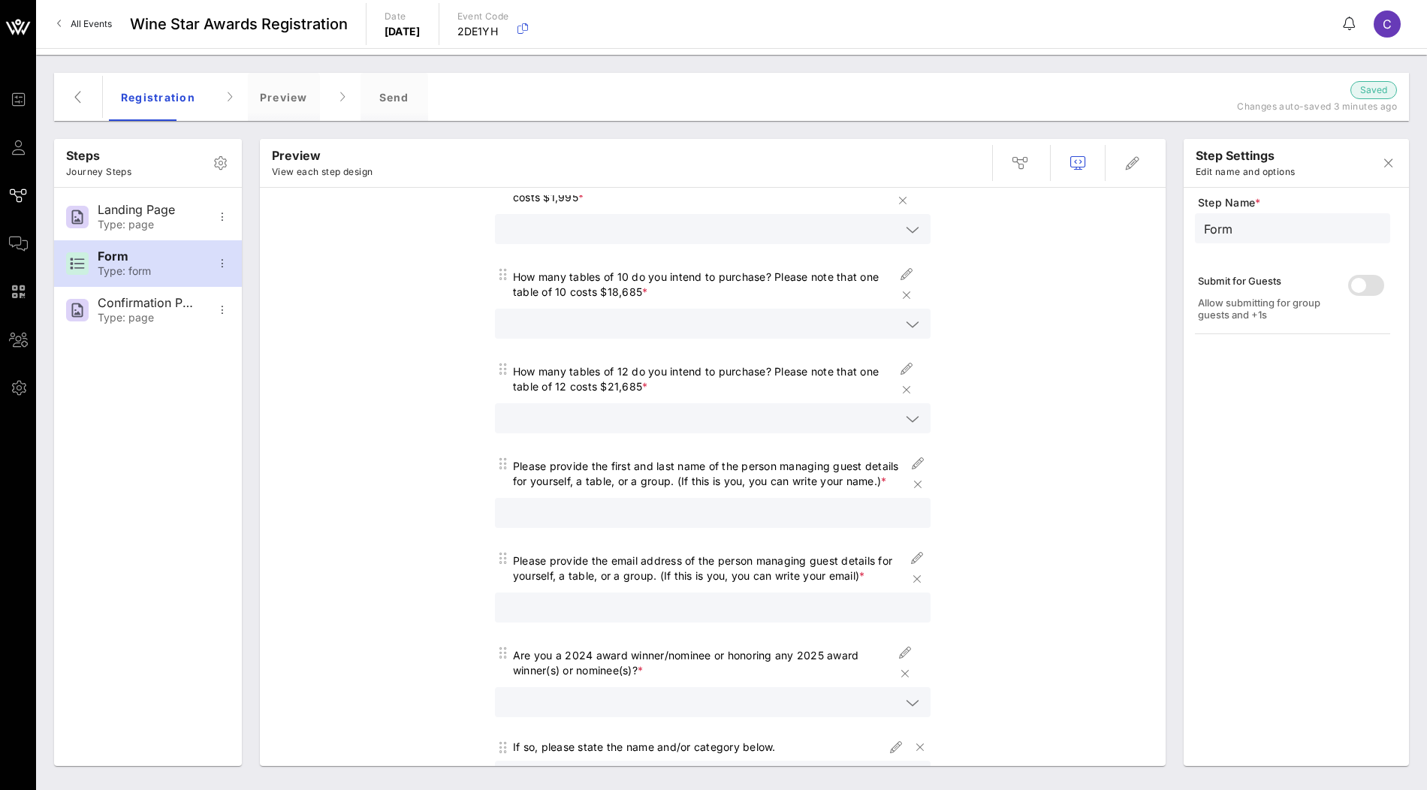
click at [915, 319] on icon at bounding box center [913, 325] width 14 height 18
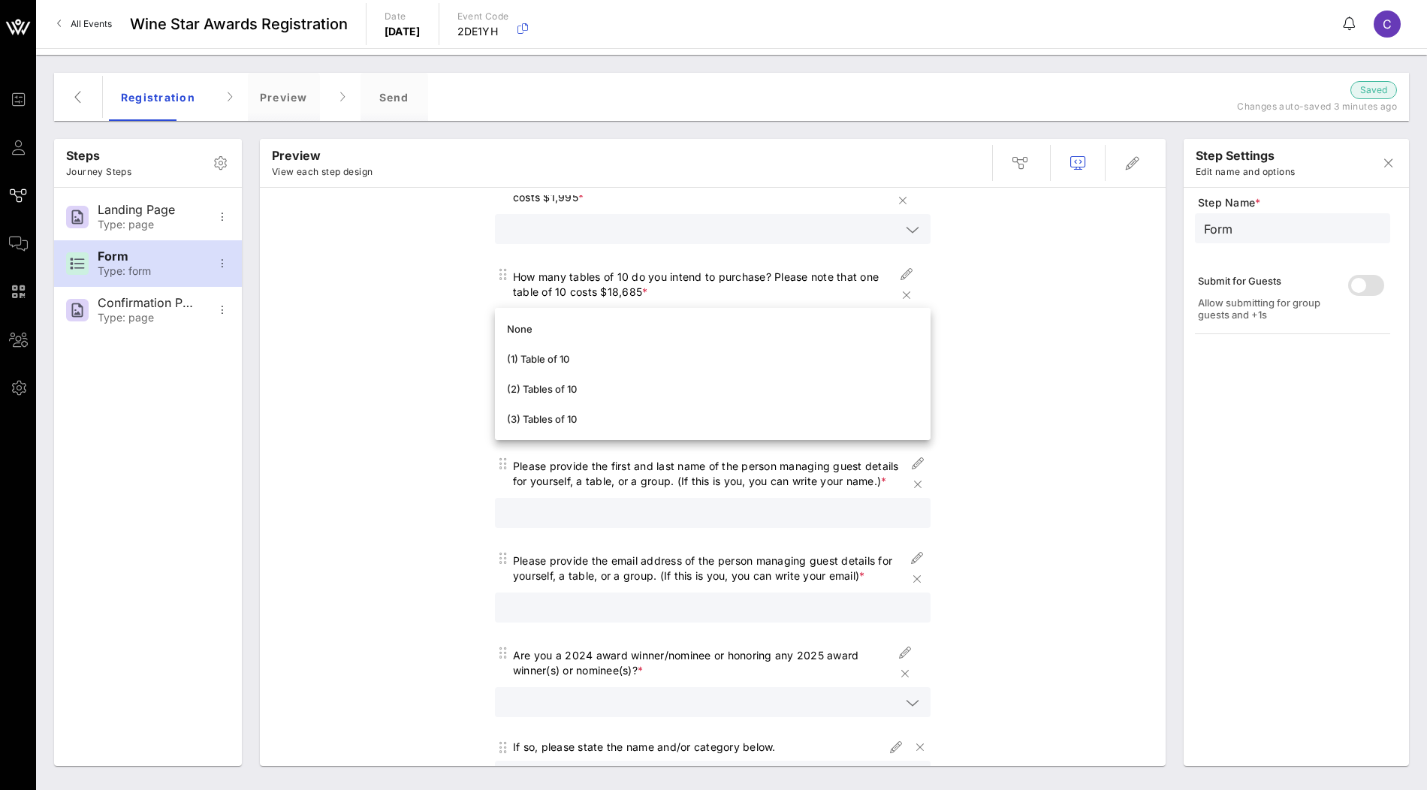
click at [1000, 320] on div "Ticket & Table Registration Form Please complete the form below with your prefe…" at bounding box center [712, 616] width 891 height 1533
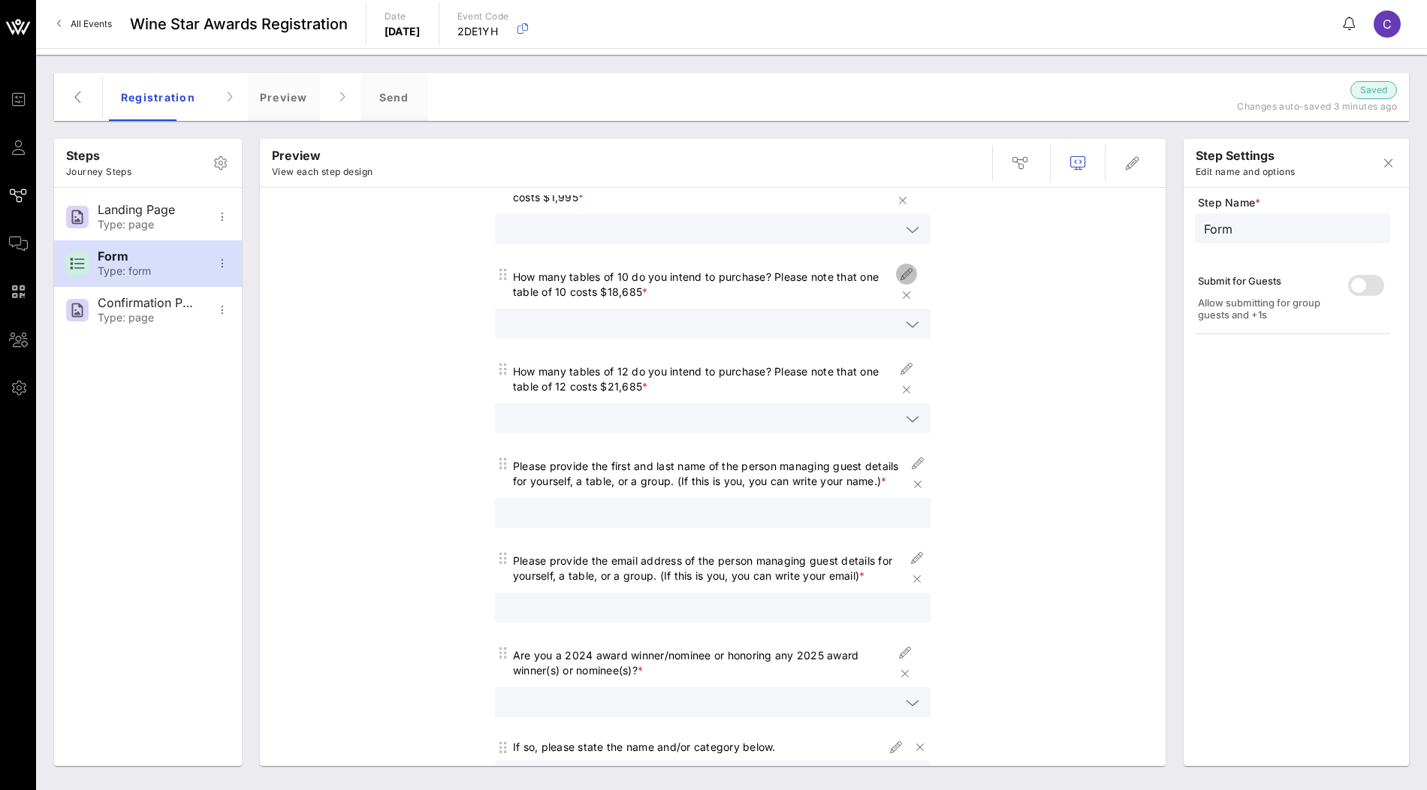
click at [907, 273] on icon "button" at bounding box center [907, 274] width 18 height 18
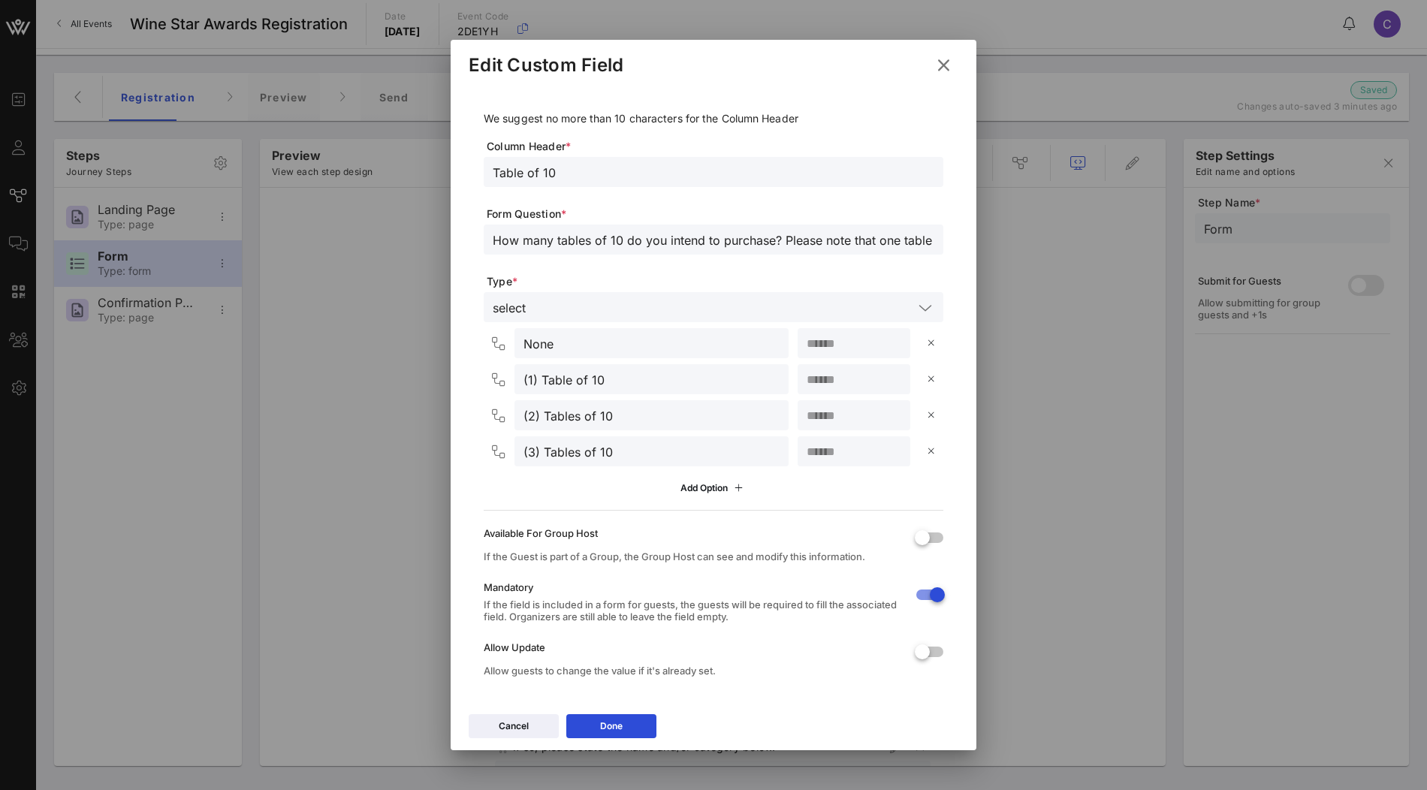
click at [947, 68] on icon at bounding box center [944, 65] width 20 height 18
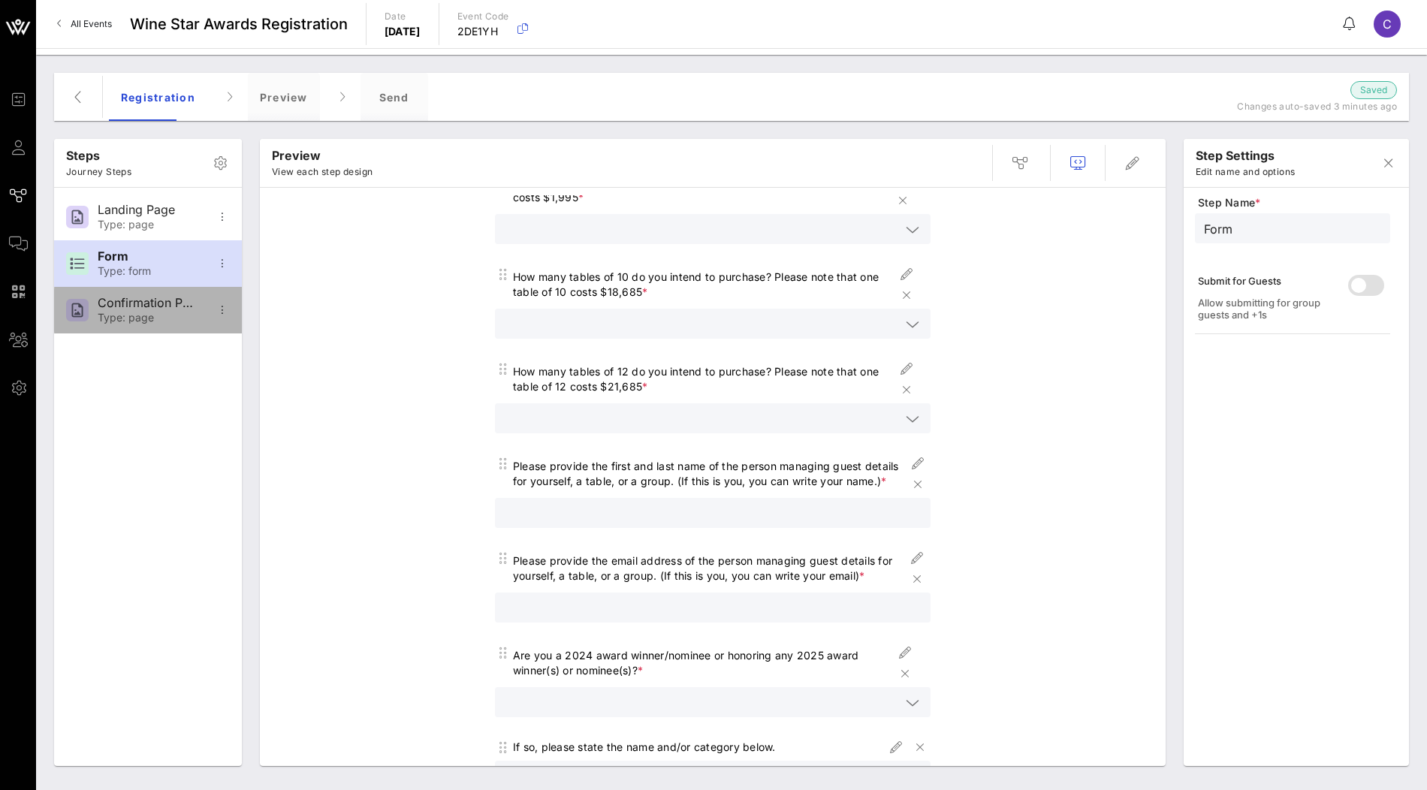
click at [140, 309] on div "Confirmation Page" at bounding box center [147, 303] width 99 height 14
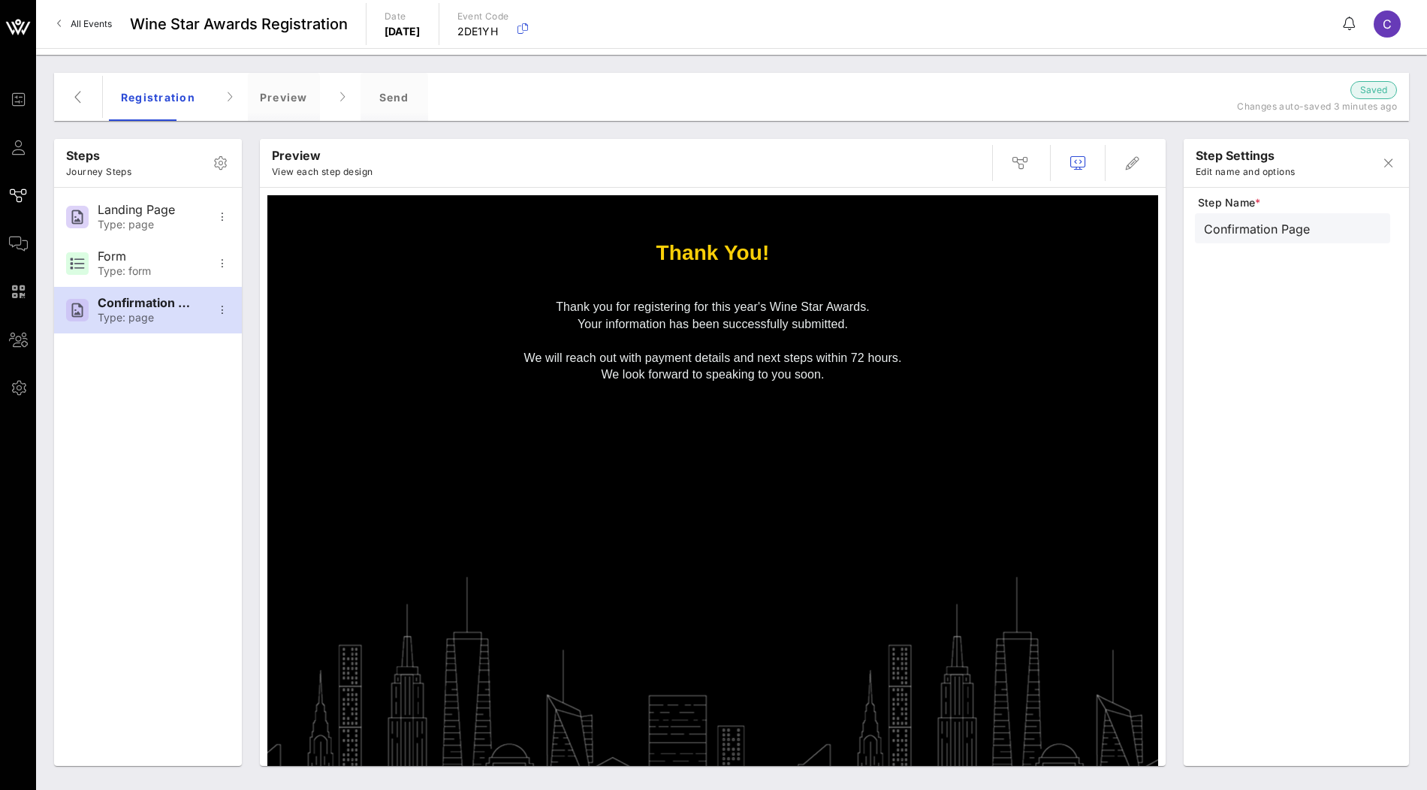
scroll to position [0, 0]
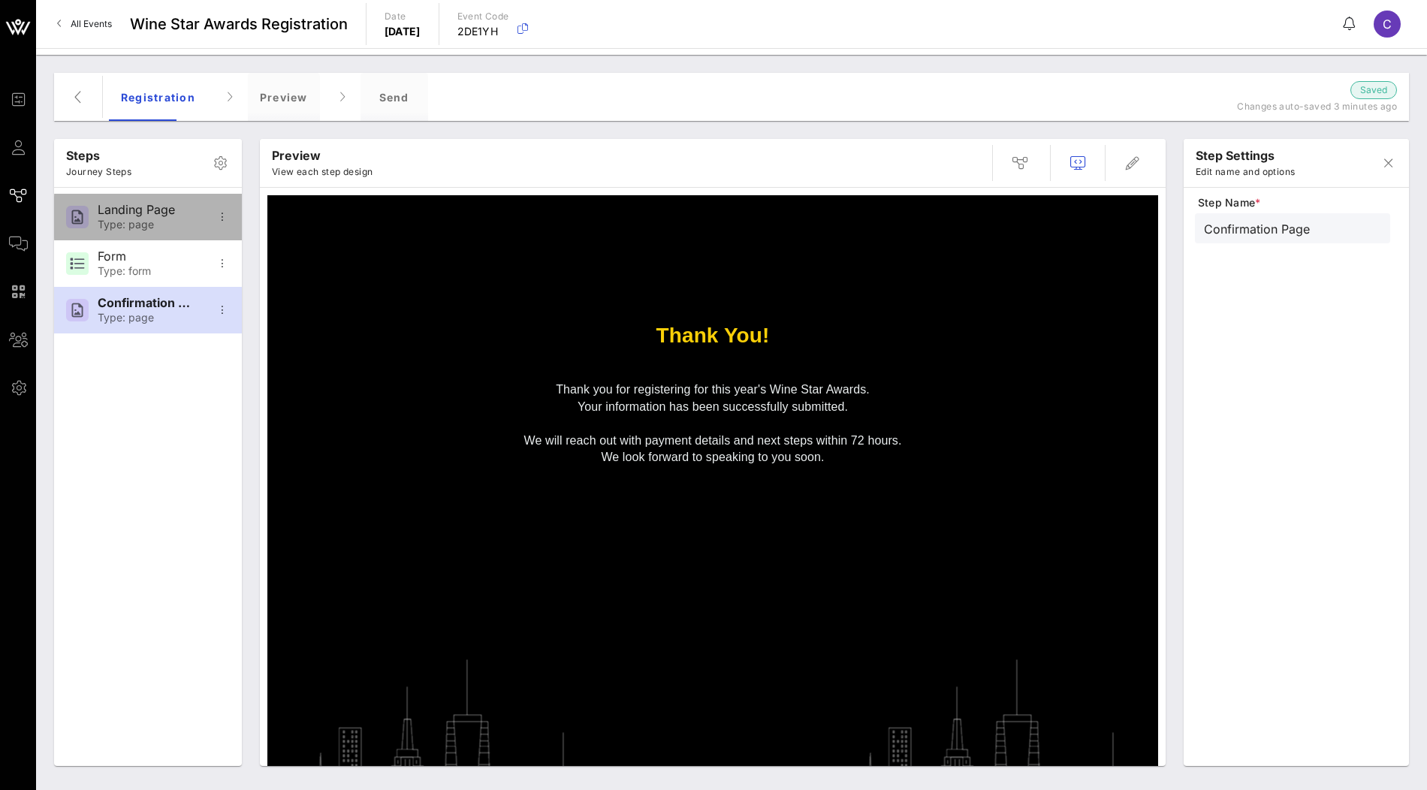
click at [156, 225] on div "Type: page" at bounding box center [147, 225] width 99 height 13
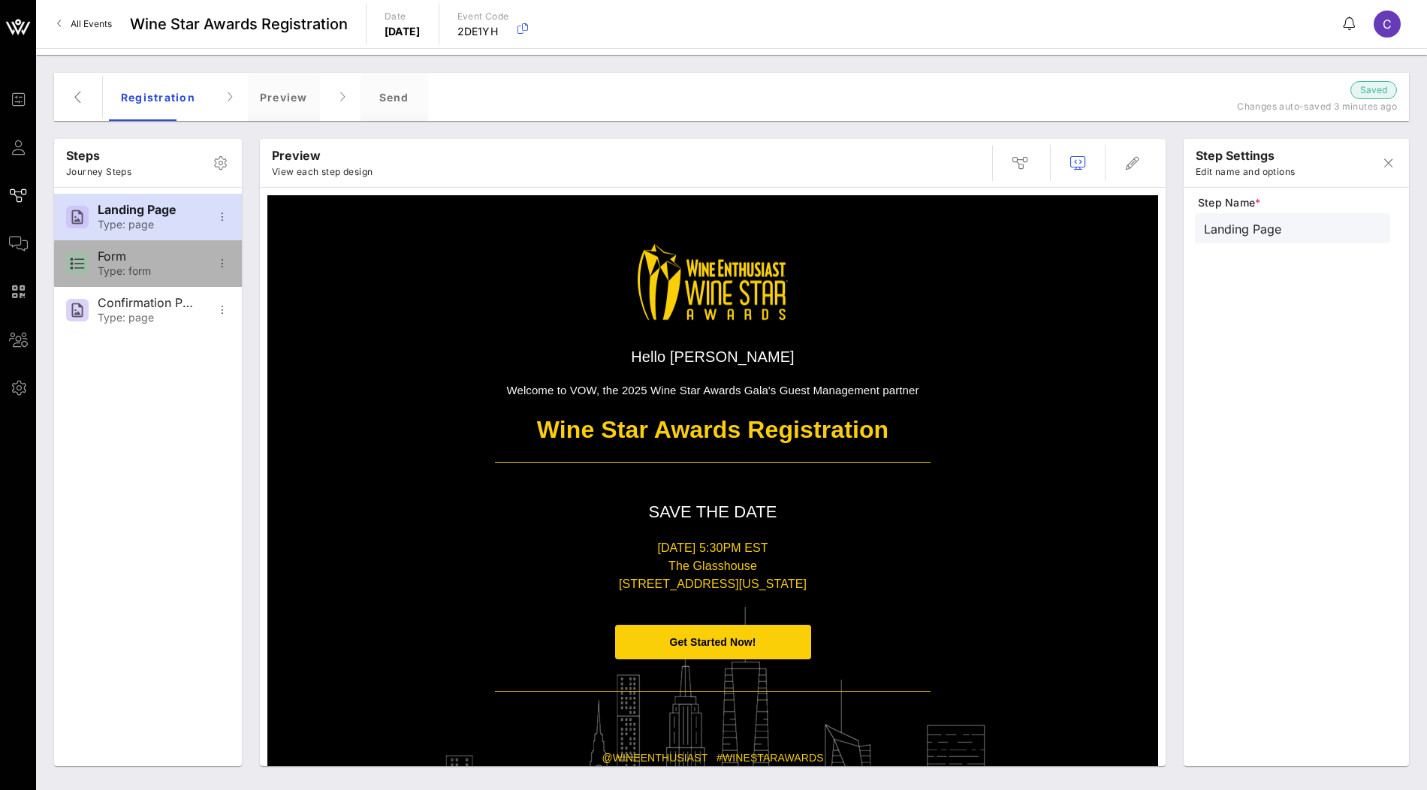
click at [141, 267] on div "Type: form" at bounding box center [147, 271] width 99 height 13
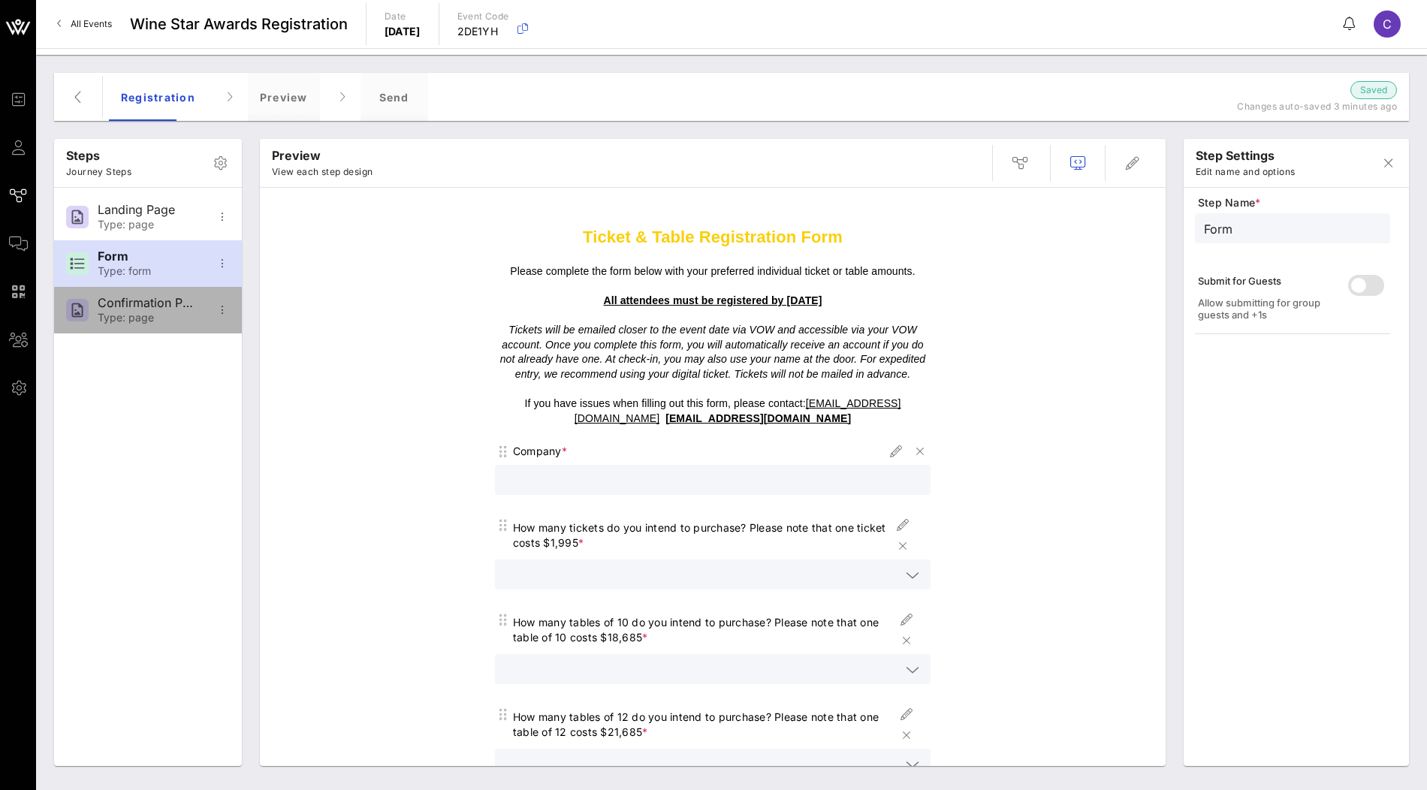
click at [137, 301] on div "Confirmation Page" at bounding box center [147, 303] width 99 height 14
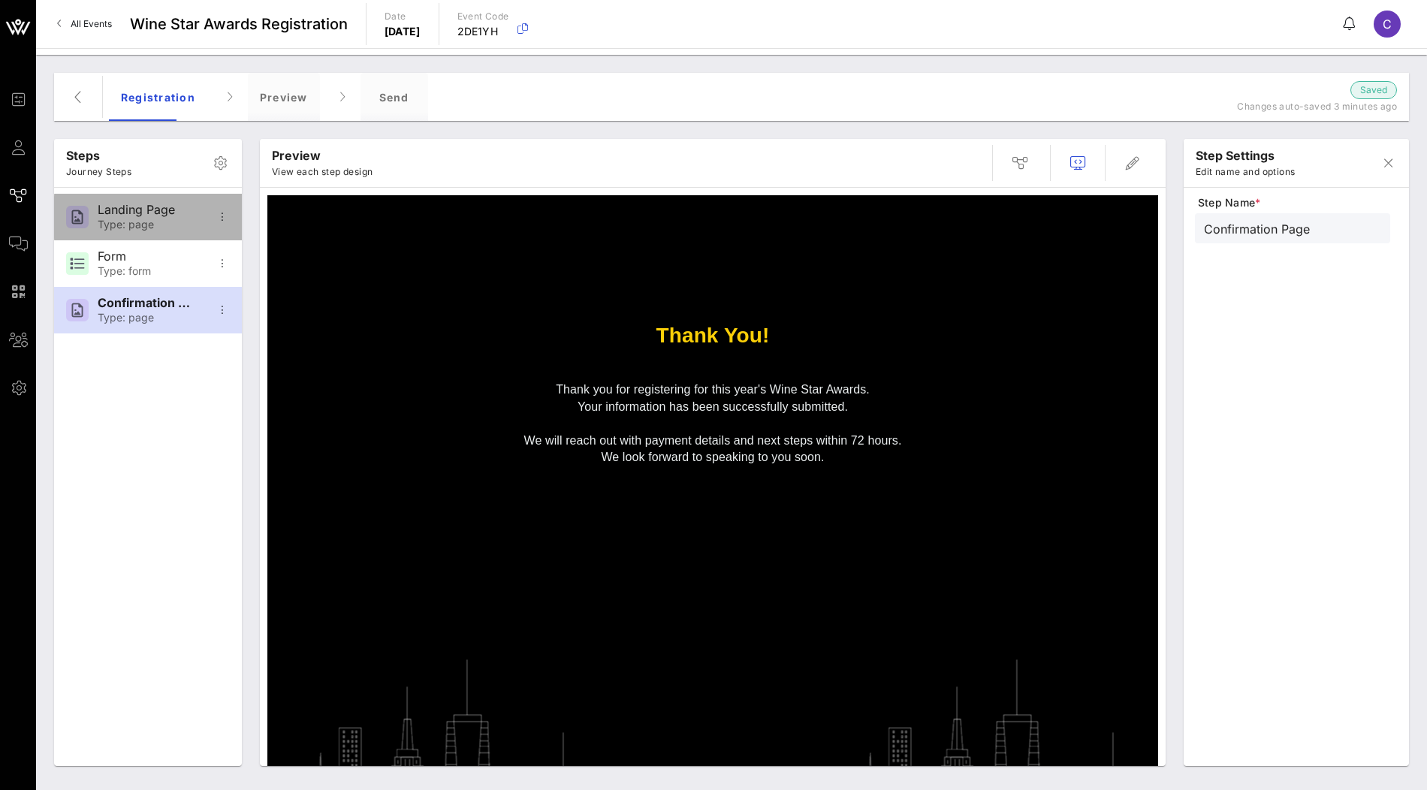
click at [147, 224] on div "Type: page" at bounding box center [147, 225] width 99 height 13
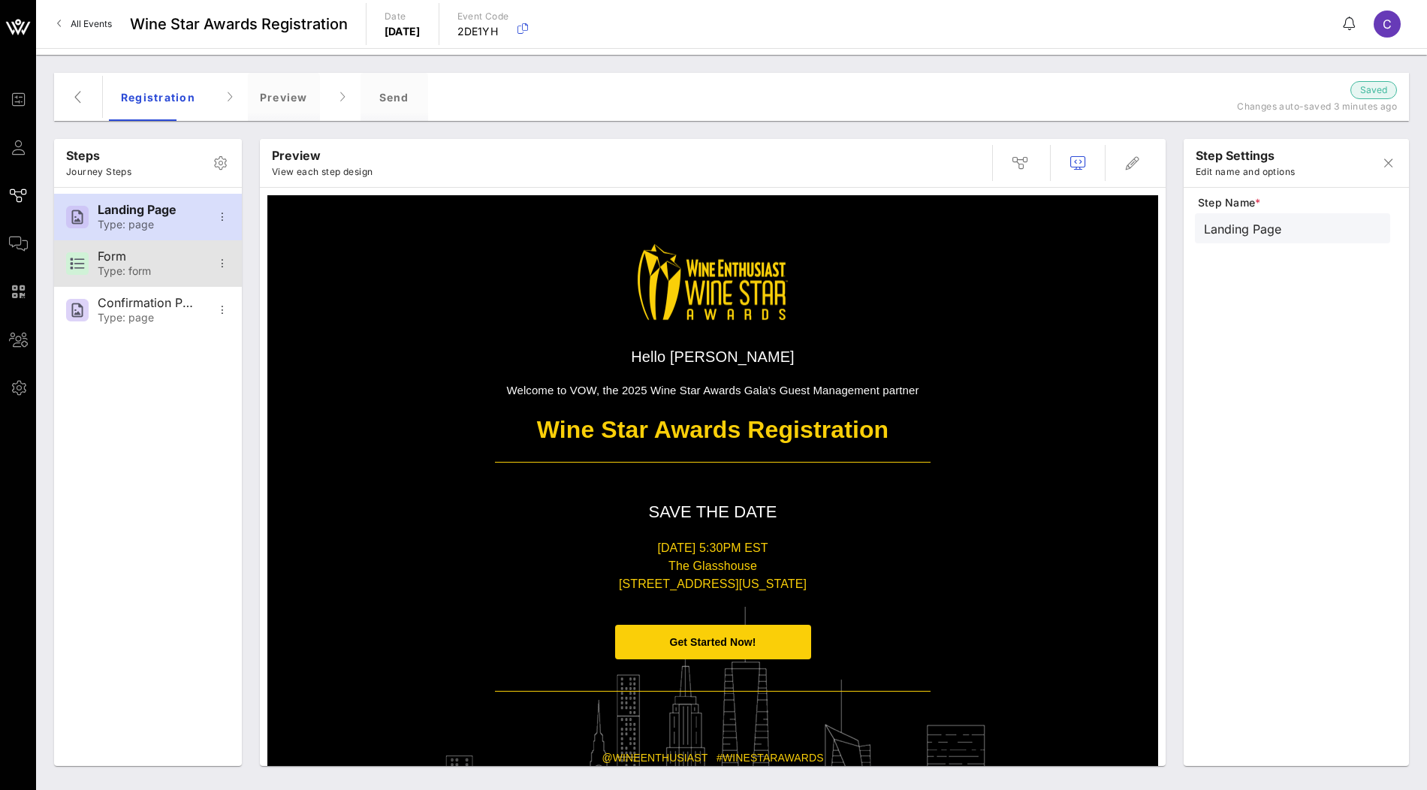
click at [143, 274] on div "Type: form" at bounding box center [147, 271] width 99 height 13
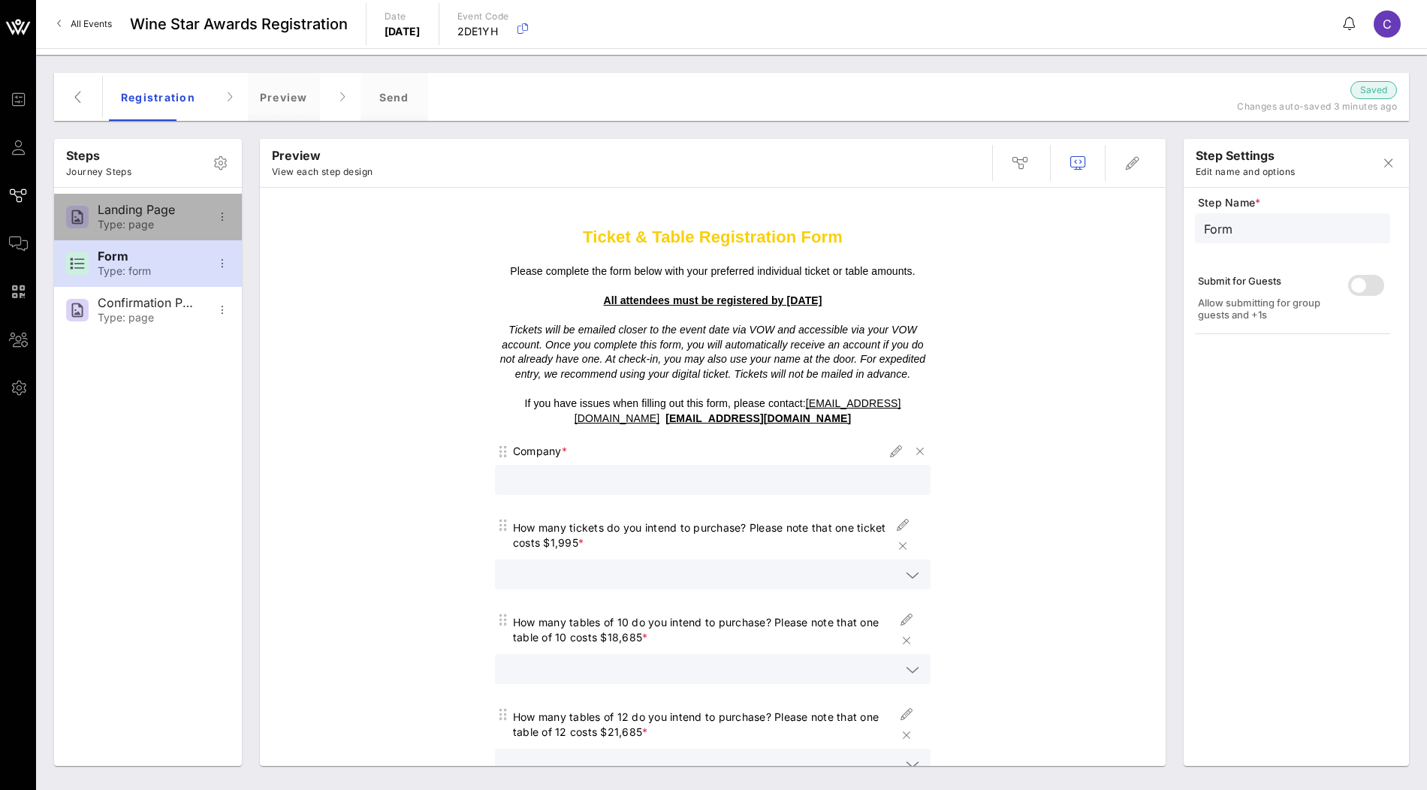
click at [162, 219] on div "Type: page" at bounding box center [147, 225] width 99 height 13
type input "Landing Page"
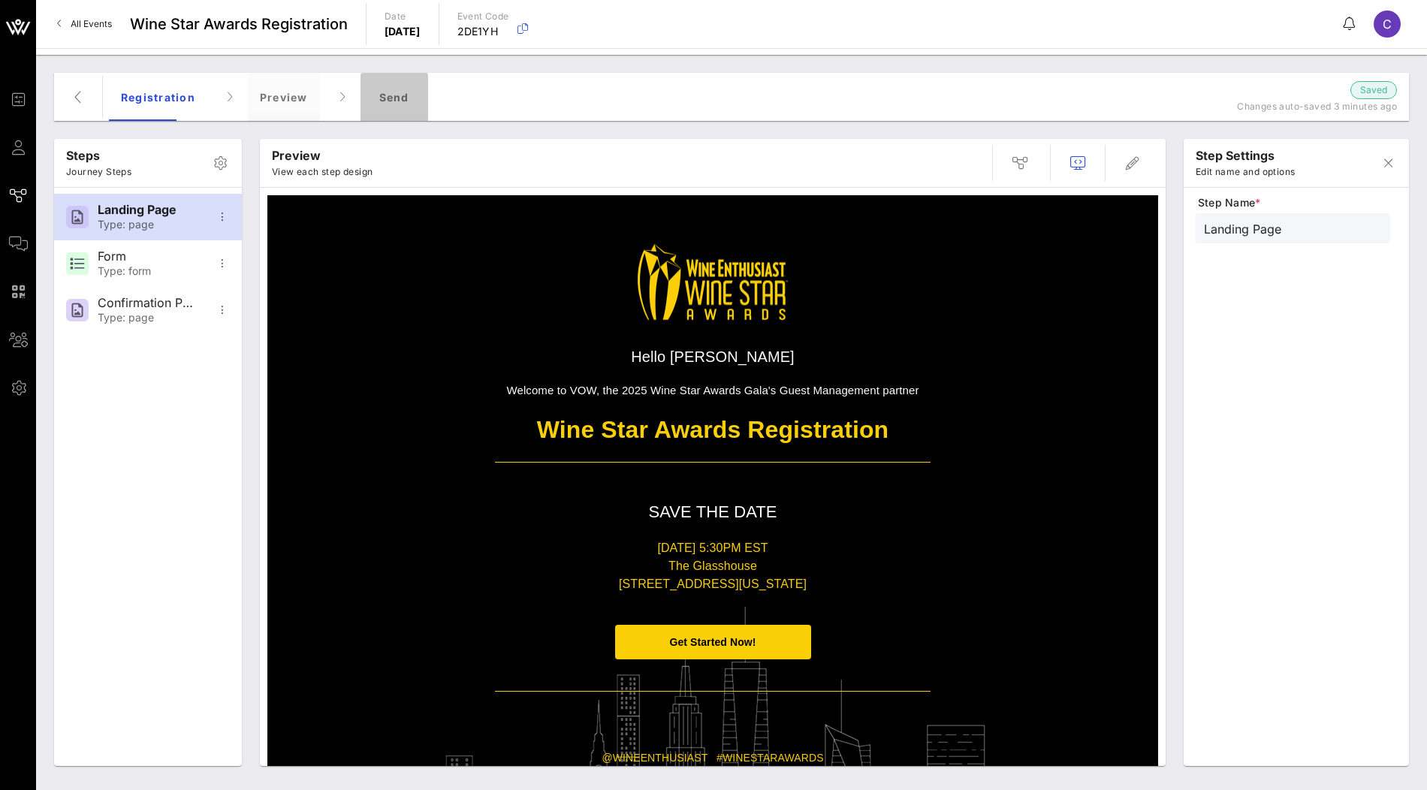
click at [394, 90] on div "Send" at bounding box center [395, 97] width 68 height 48
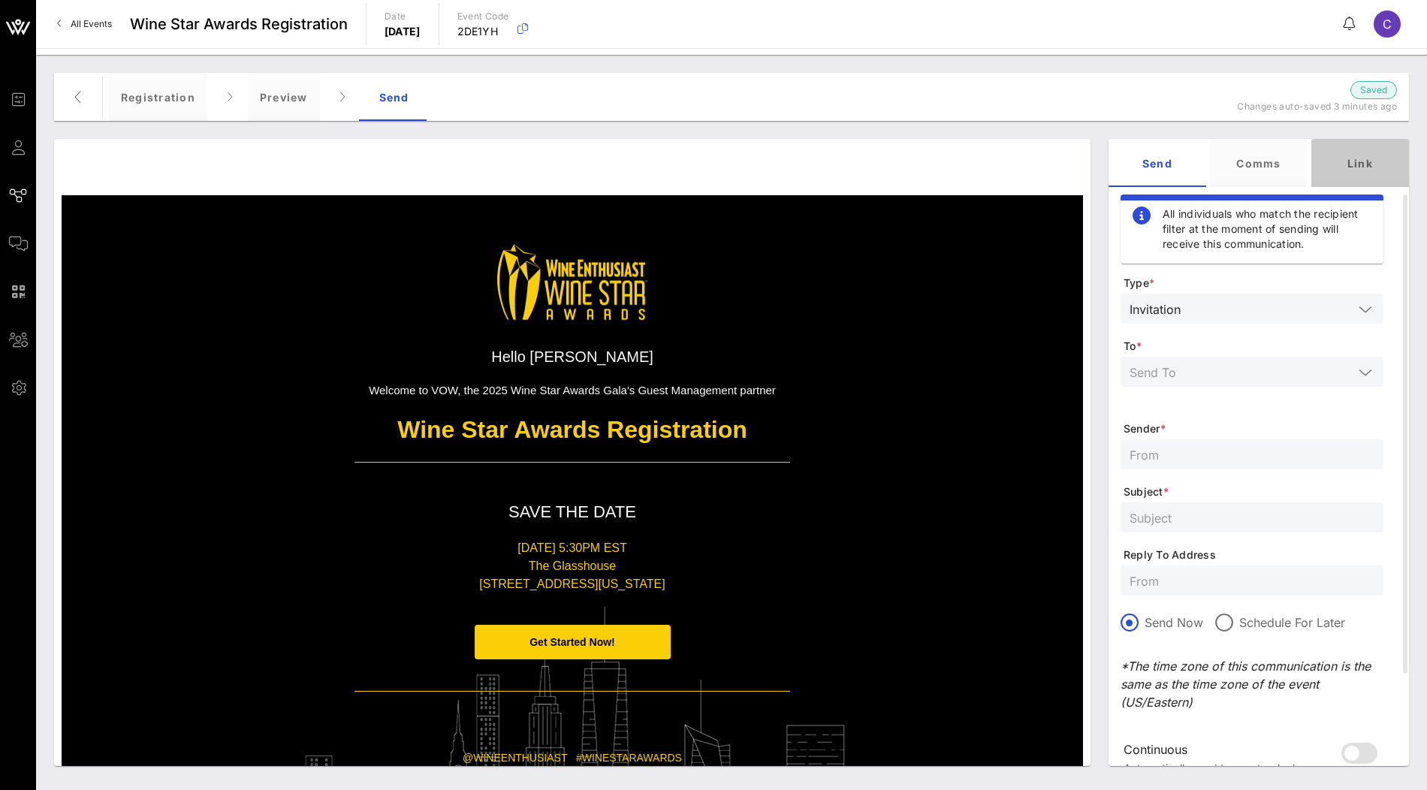
click at [1373, 168] on div "Link" at bounding box center [1361, 163] width 98 height 48
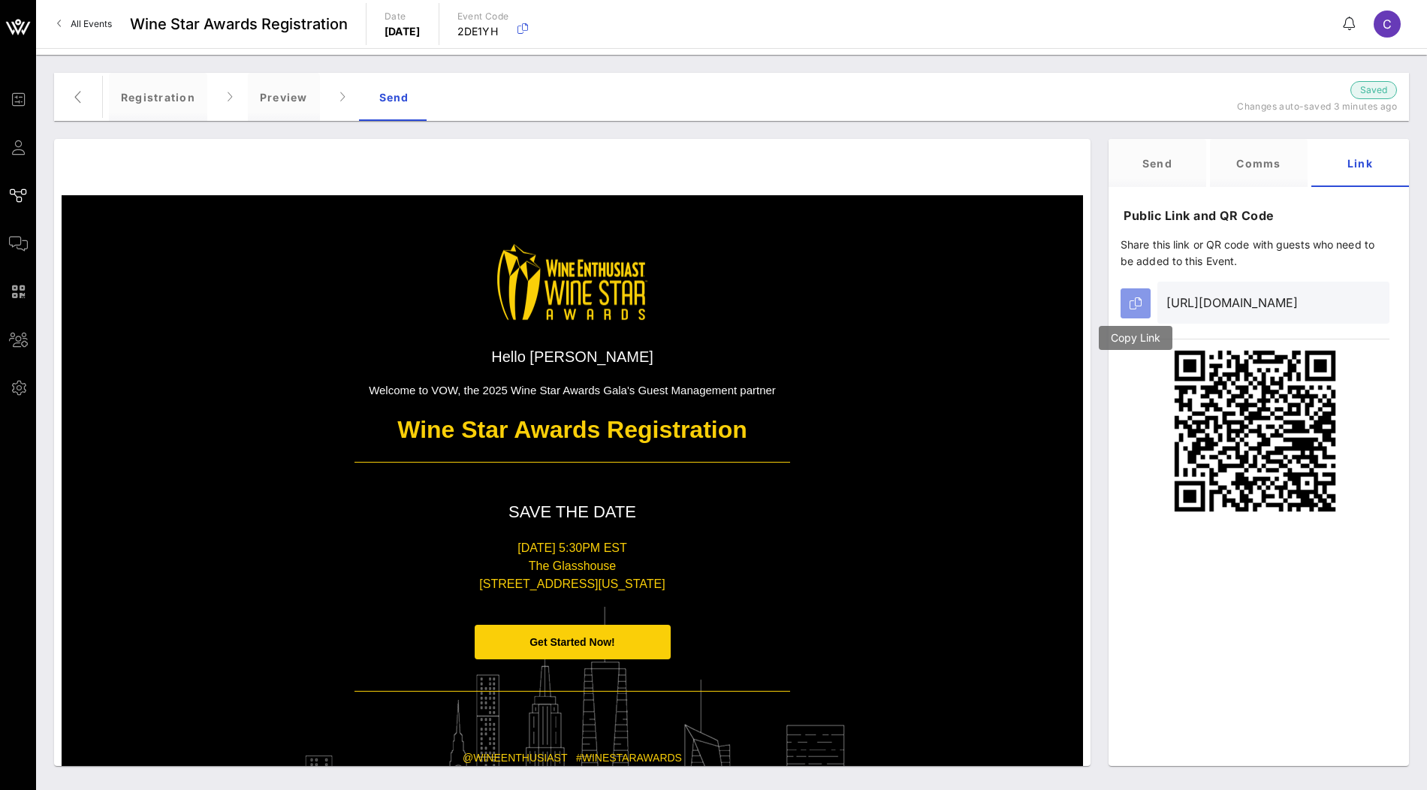
click at [1137, 305] on icon "button" at bounding box center [1136, 304] width 12 height 12
drag, startPoint x: 1161, startPoint y: 352, endPoint x: 1272, endPoint y: 495, distance: 180.5
click at [1270, 495] on div at bounding box center [1255, 431] width 269 height 165
click at [1362, 491] on div at bounding box center [1255, 431] width 269 height 165
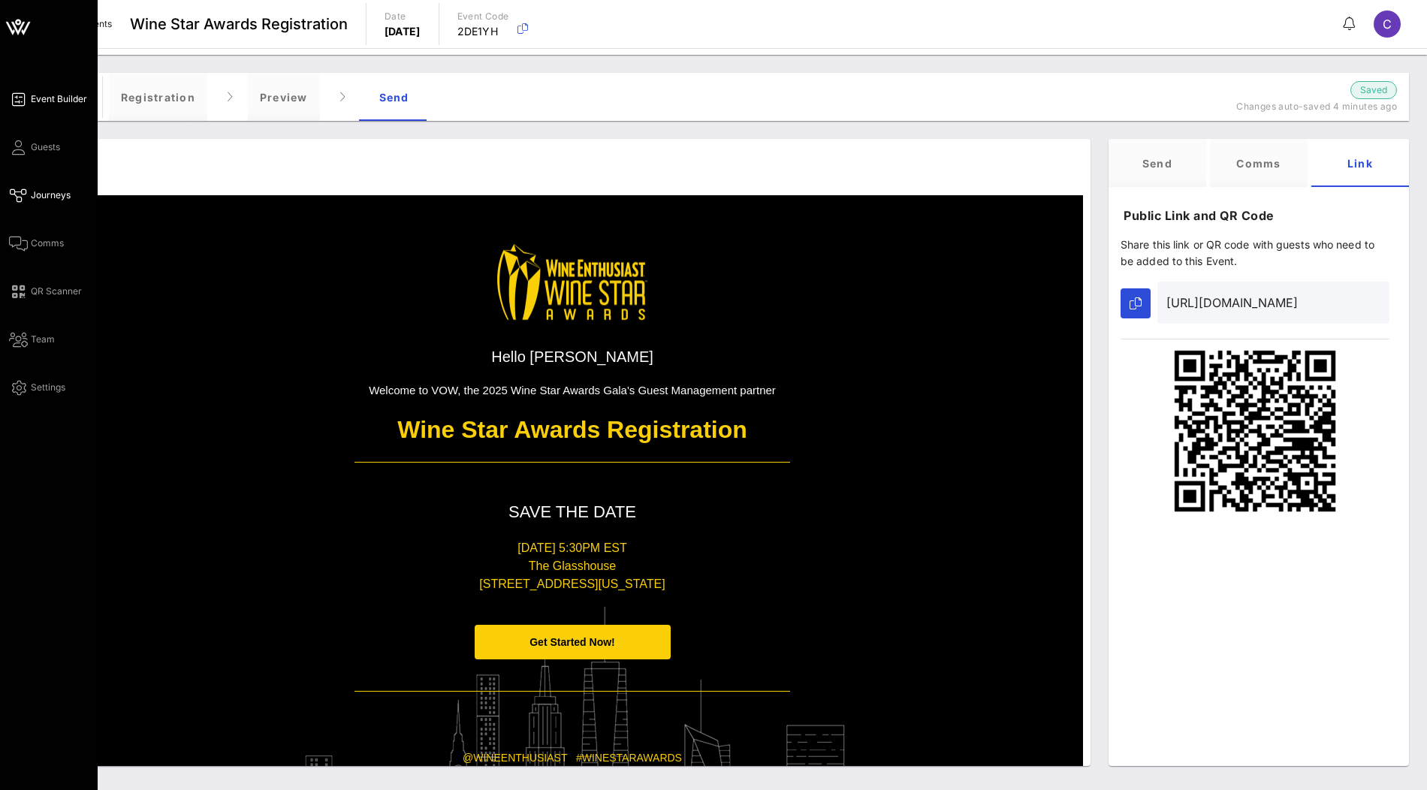
click at [68, 100] on span "Event Builder" at bounding box center [59, 99] width 56 height 14
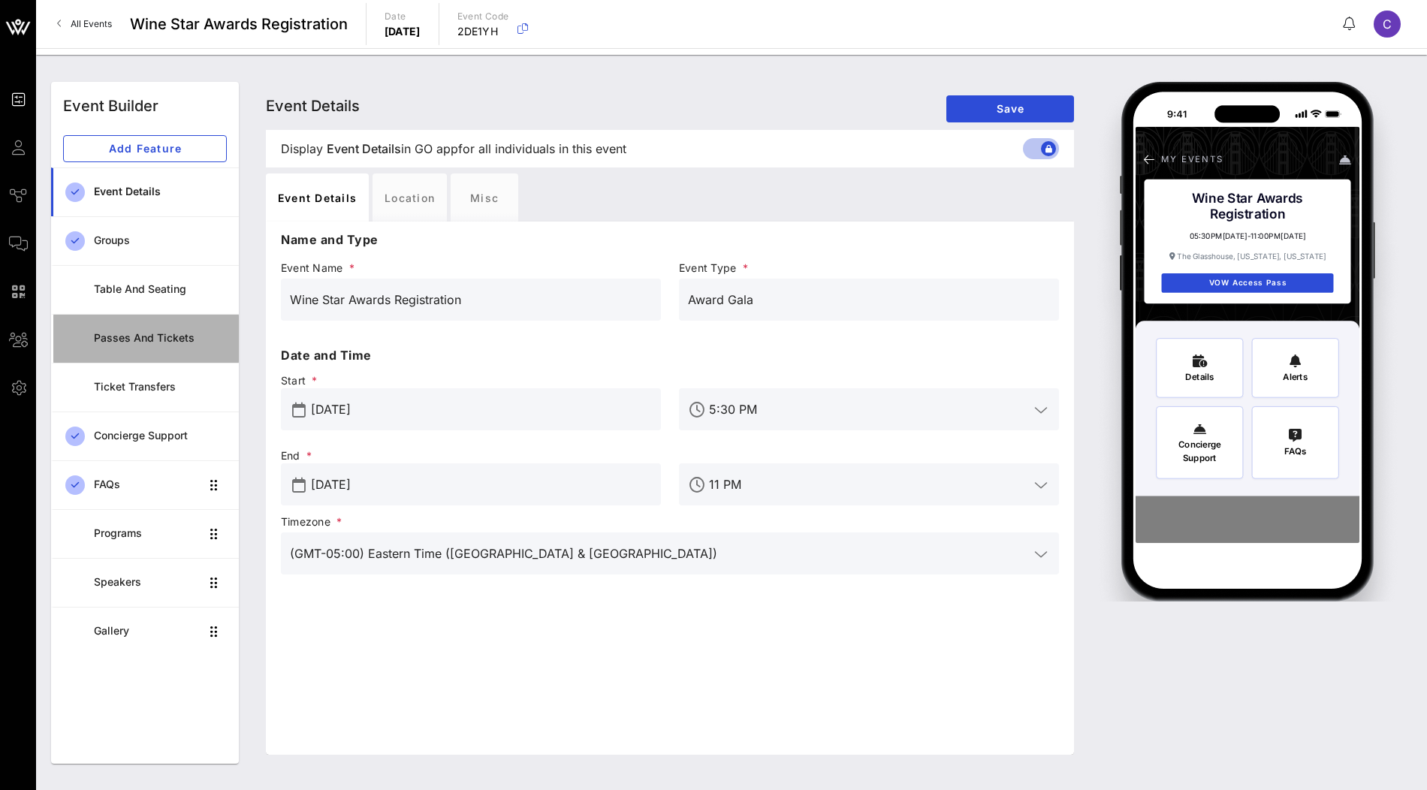
click at [162, 328] on div "Passes and Tickets" at bounding box center [160, 338] width 133 height 31
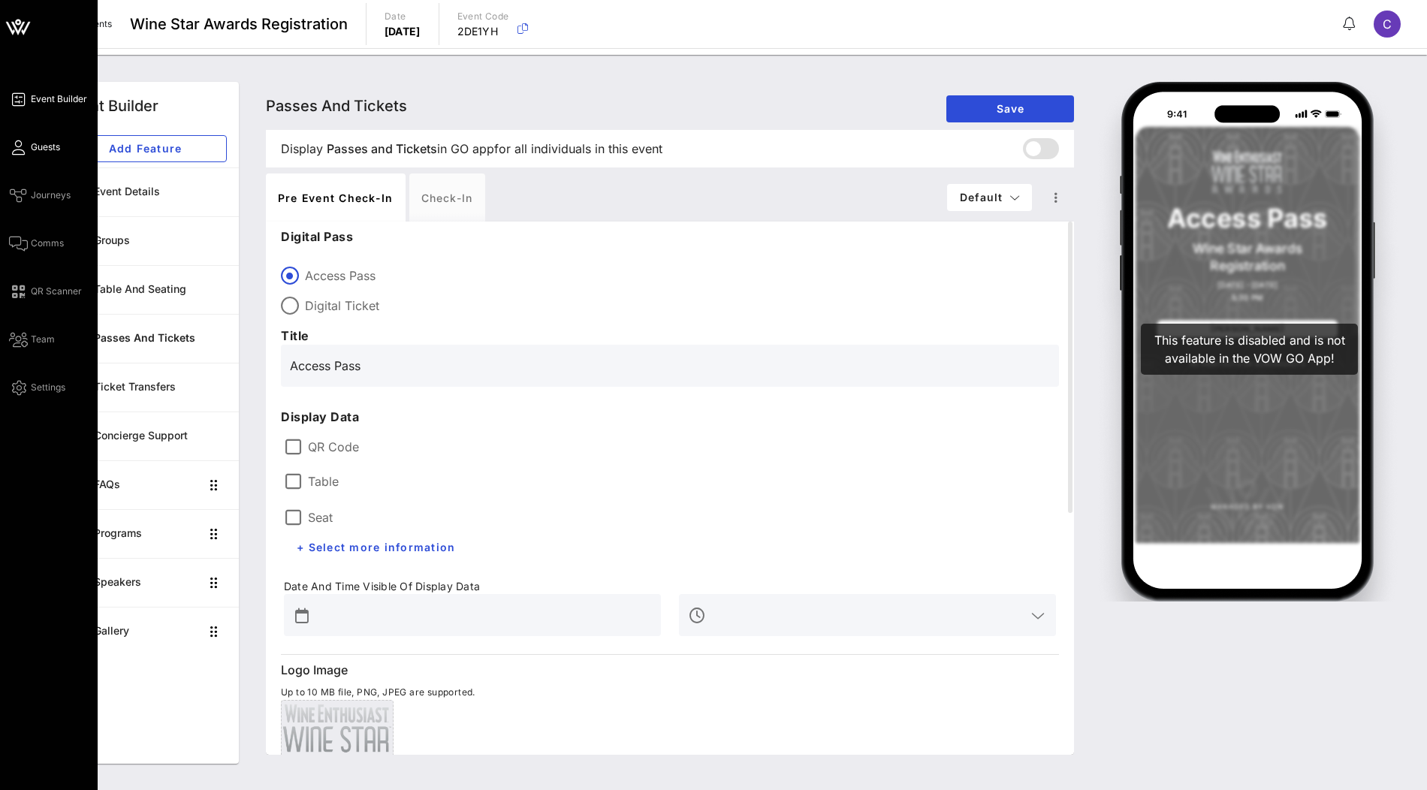
click at [50, 152] on span "Guests" at bounding box center [45, 147] width 29 height 14
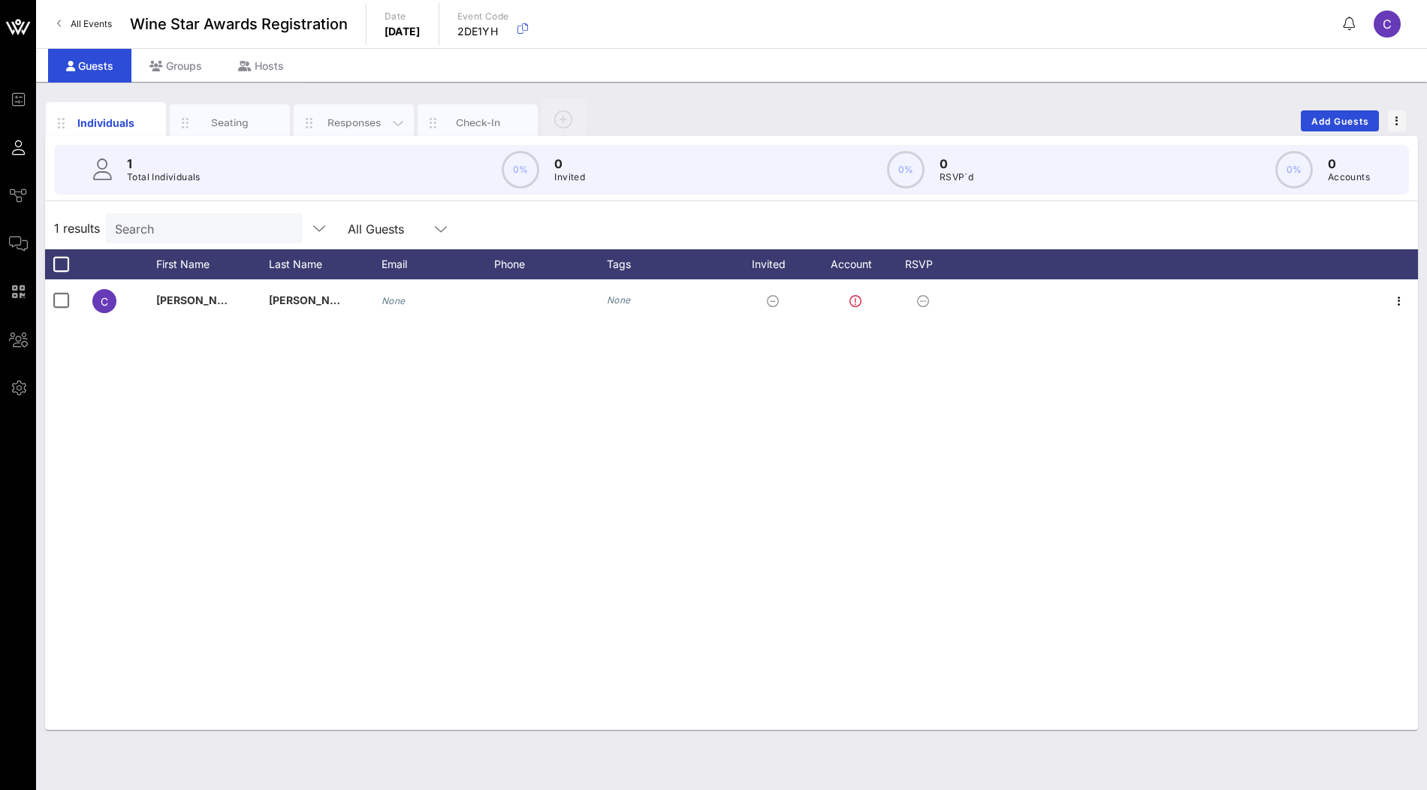
click at [352, 116] on div "Responses" at bounding box center [354, 123] width 67 height 14
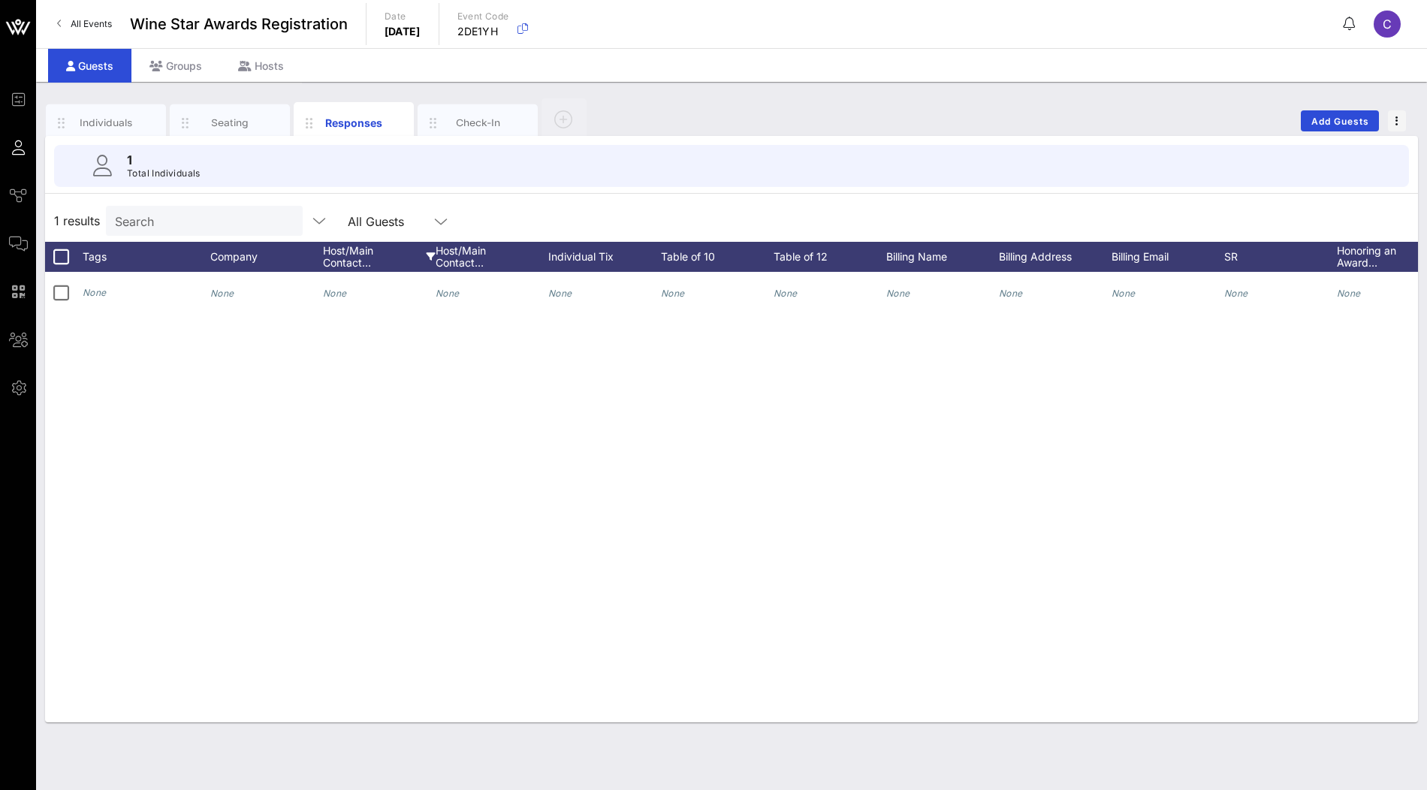
click at [377, 256] on div "Host/Main Contact…" at bounding box center [379, 257] width 113 height 30
click at [368, 442] on label "(Blanks)" at bounding box center [410, 441] width 108 height 15
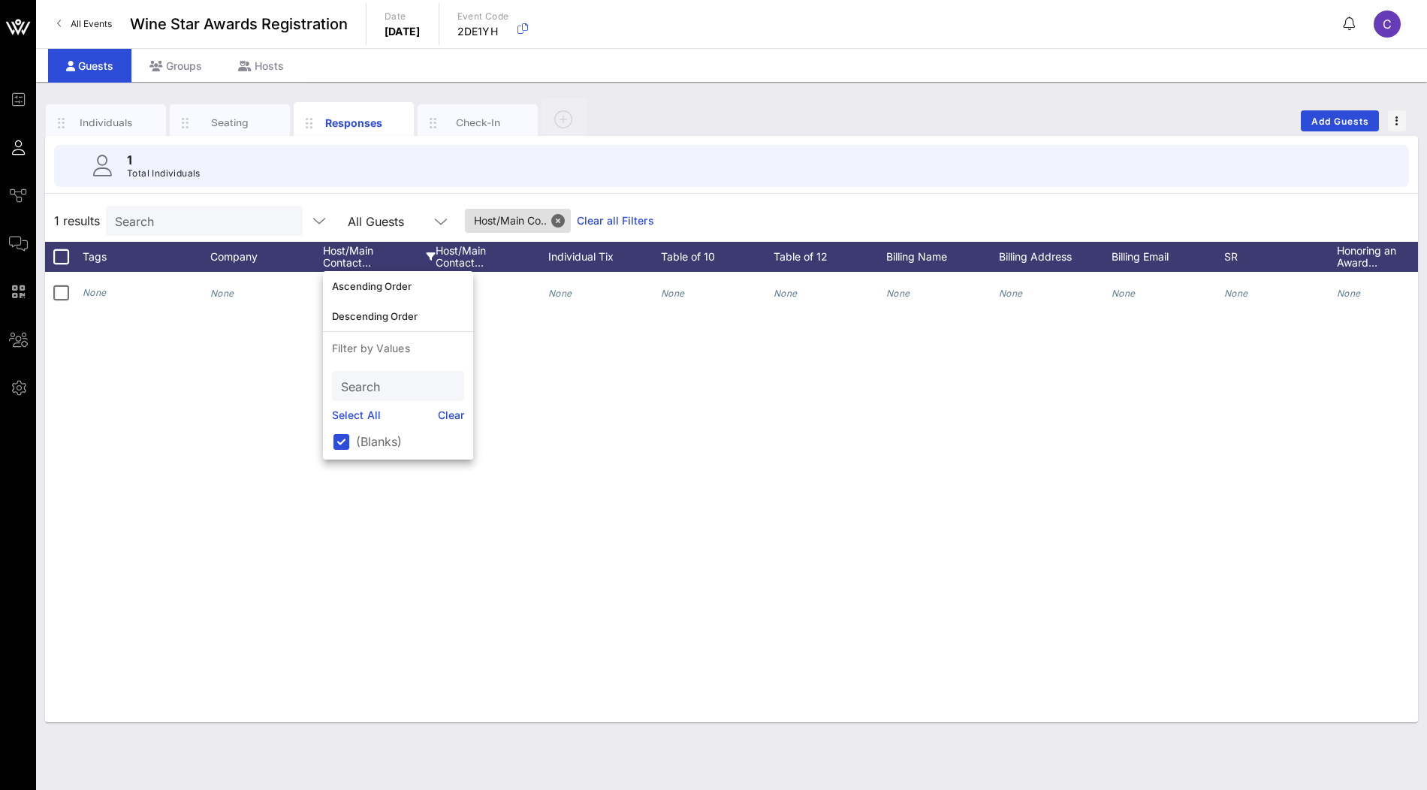
click at [196, 406] on div "None None None None None None None None None None None None None Yes" at bounding box center [731, 497] width 1373 height 451
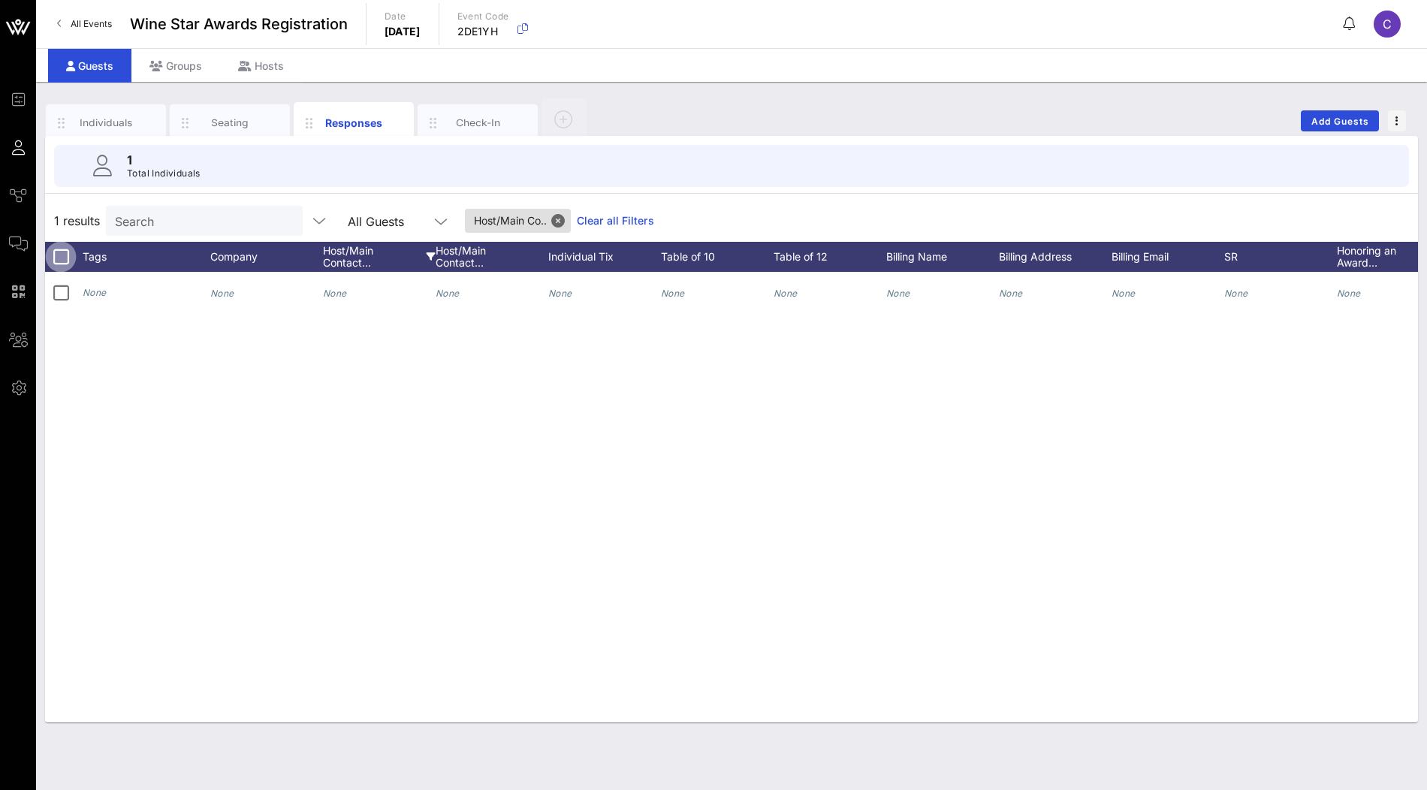
click at [62, 259] on div at bounding box center [61, 257] width 26 height 26
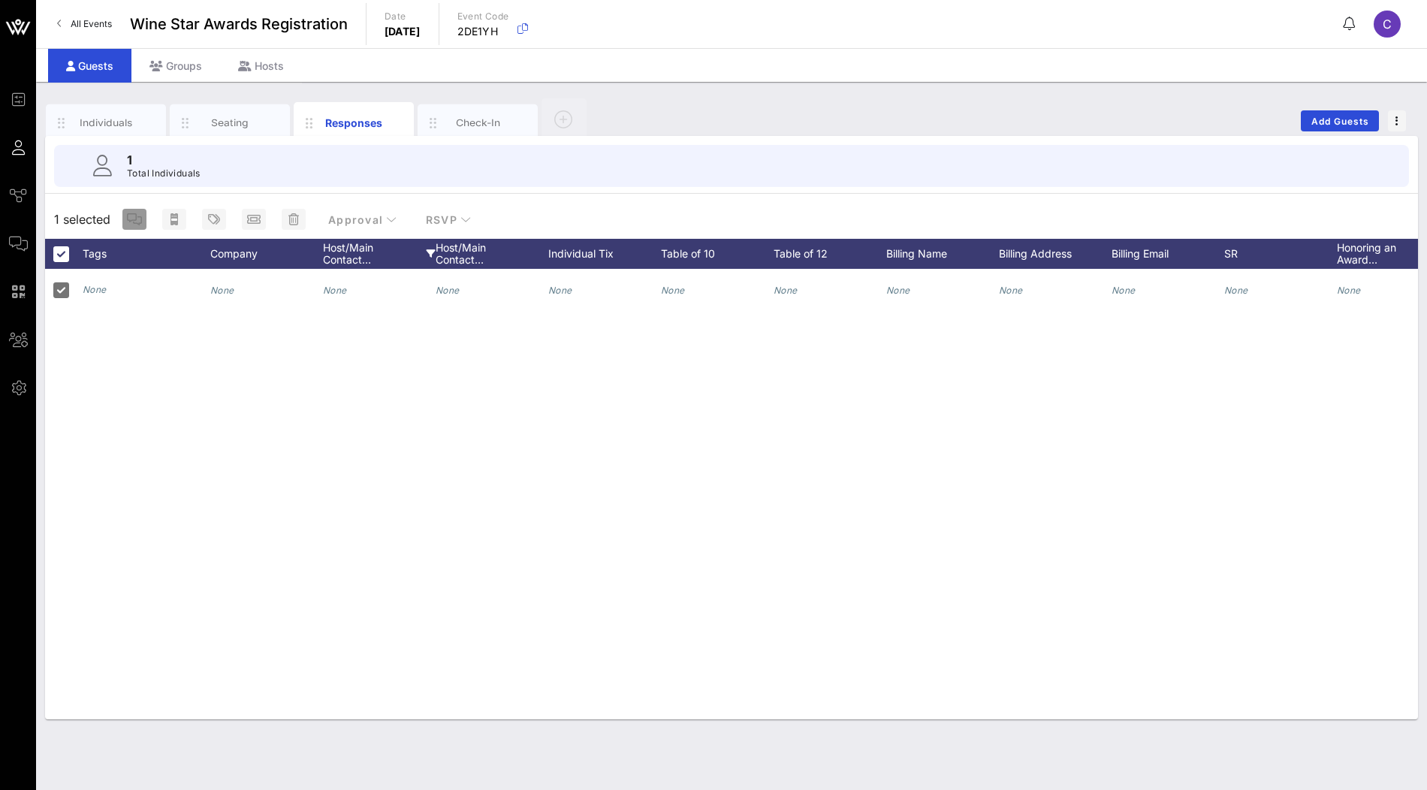
click at [137, 221] on icon "button" at bounding box center [134, 219] width 15 height 12
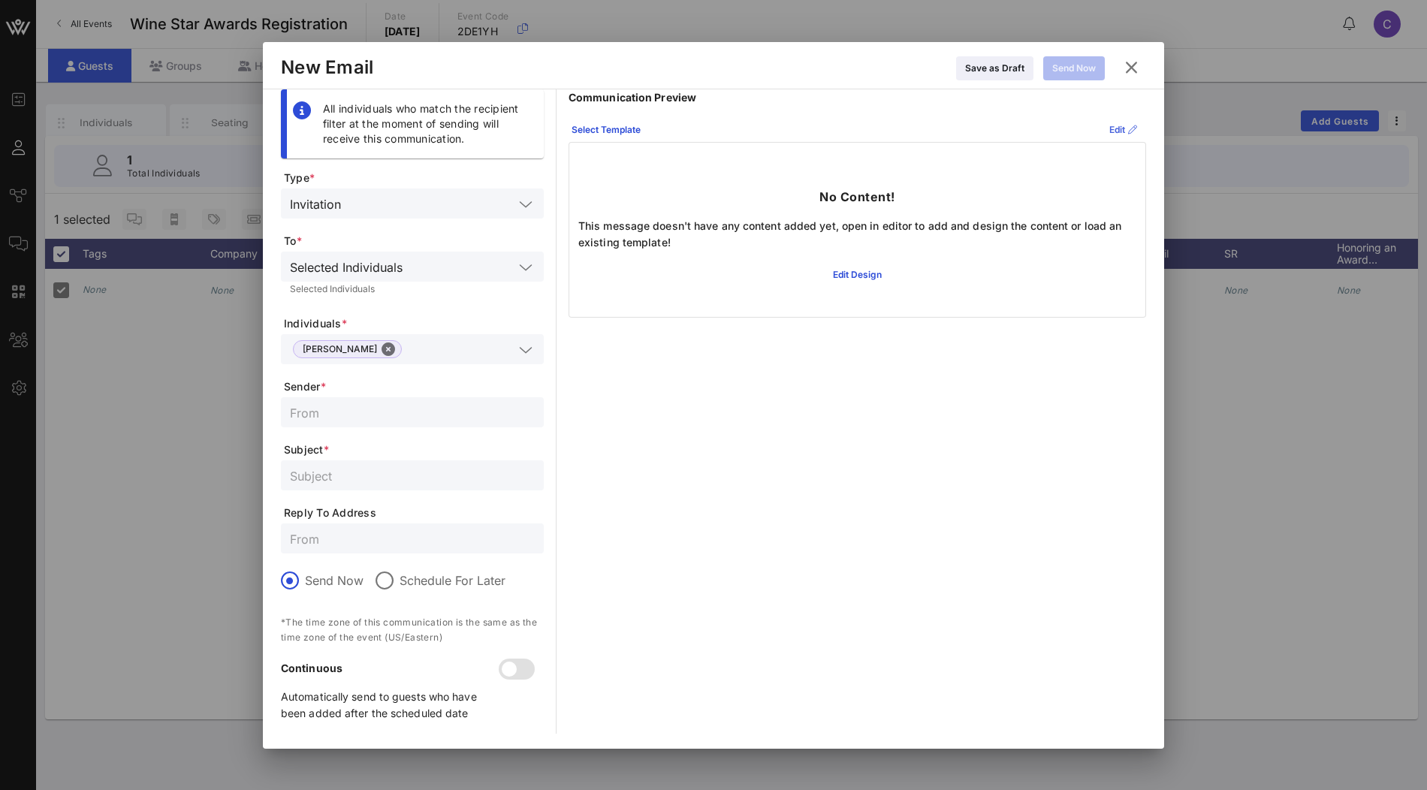
click at [1105, 129] on button "Edit" at bounding box center [1124, 130] width 46 height 24
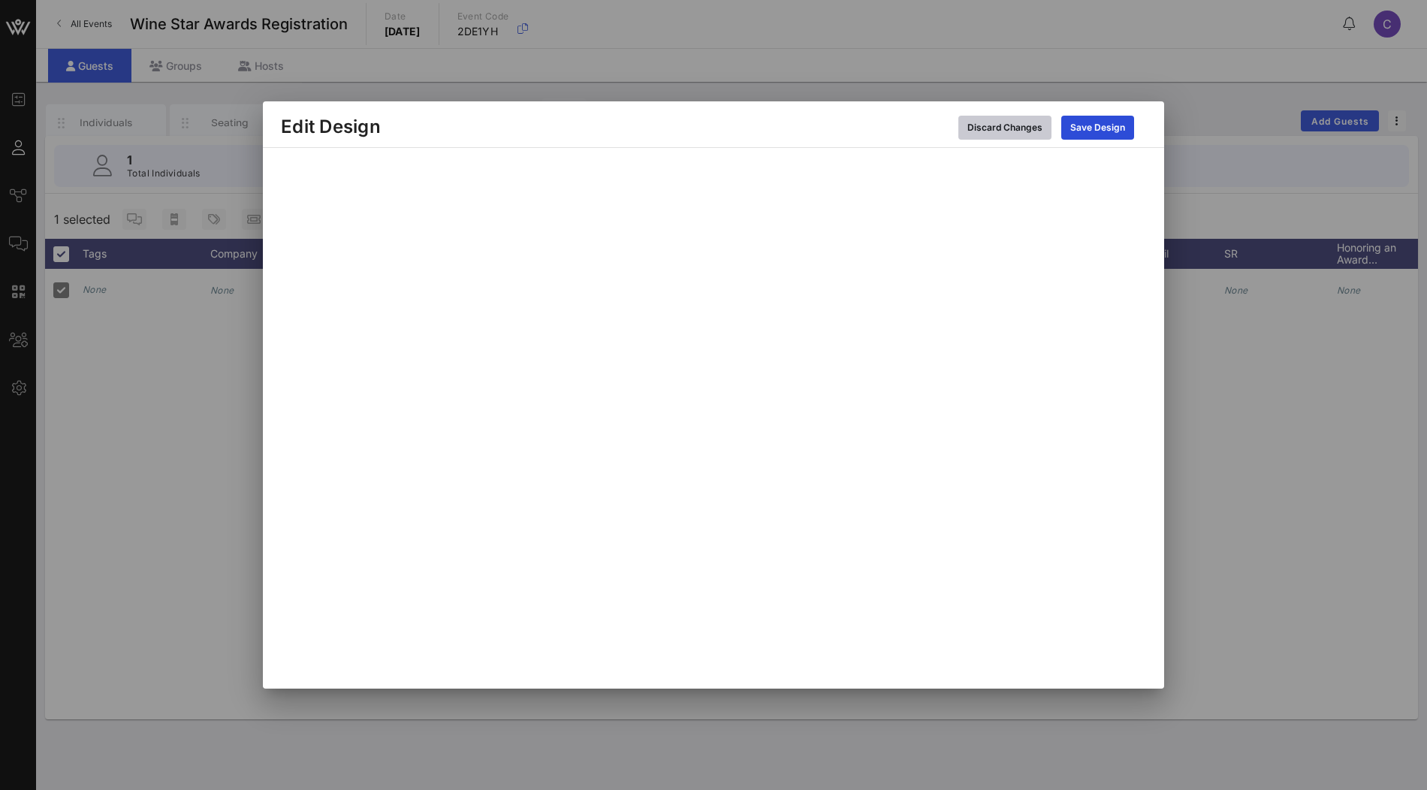
click at [984, 126] on div "Discard Changes" at bounding box center [1005, 127] width 75 height 15
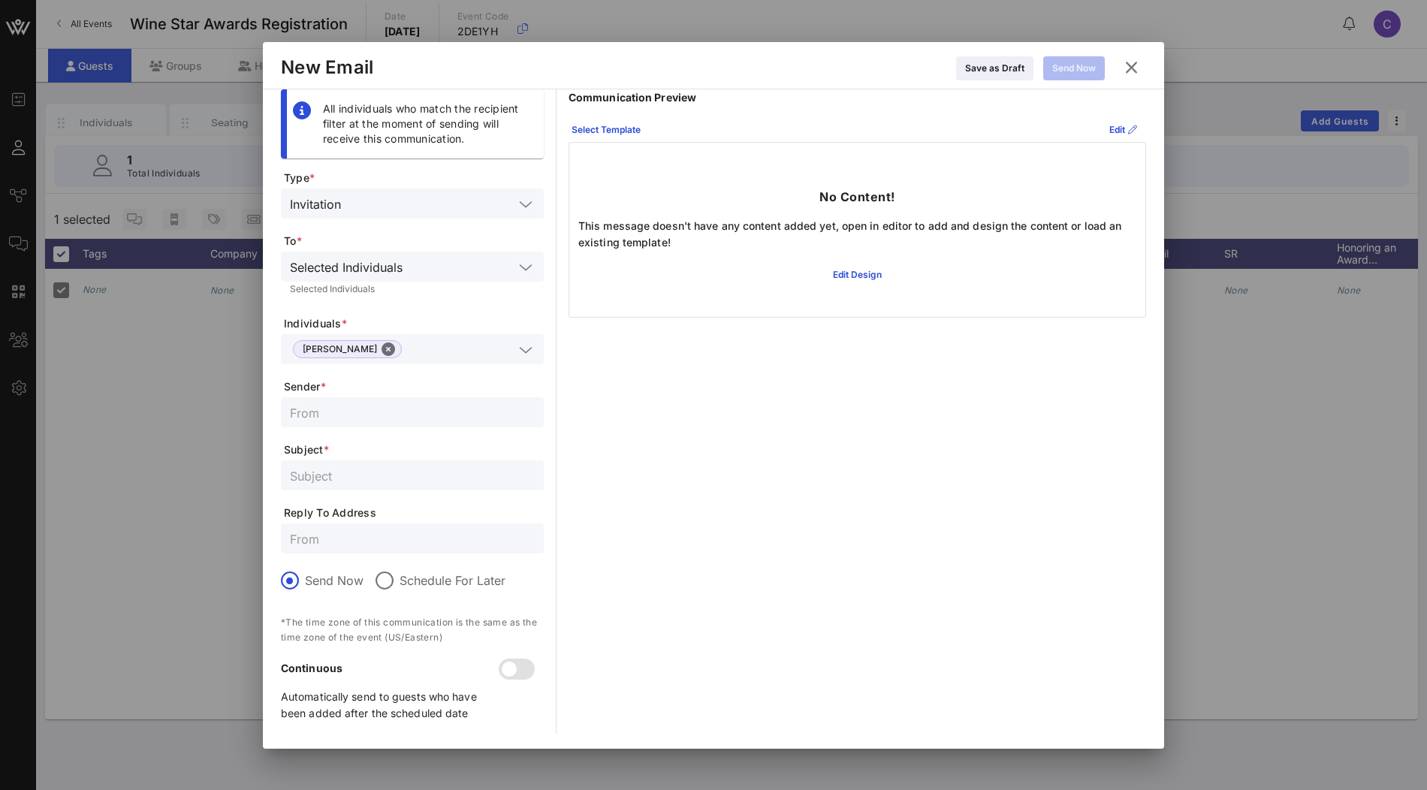
click at [1137, 71] on icon at bounding box center [1132, 68] width 20 height 18
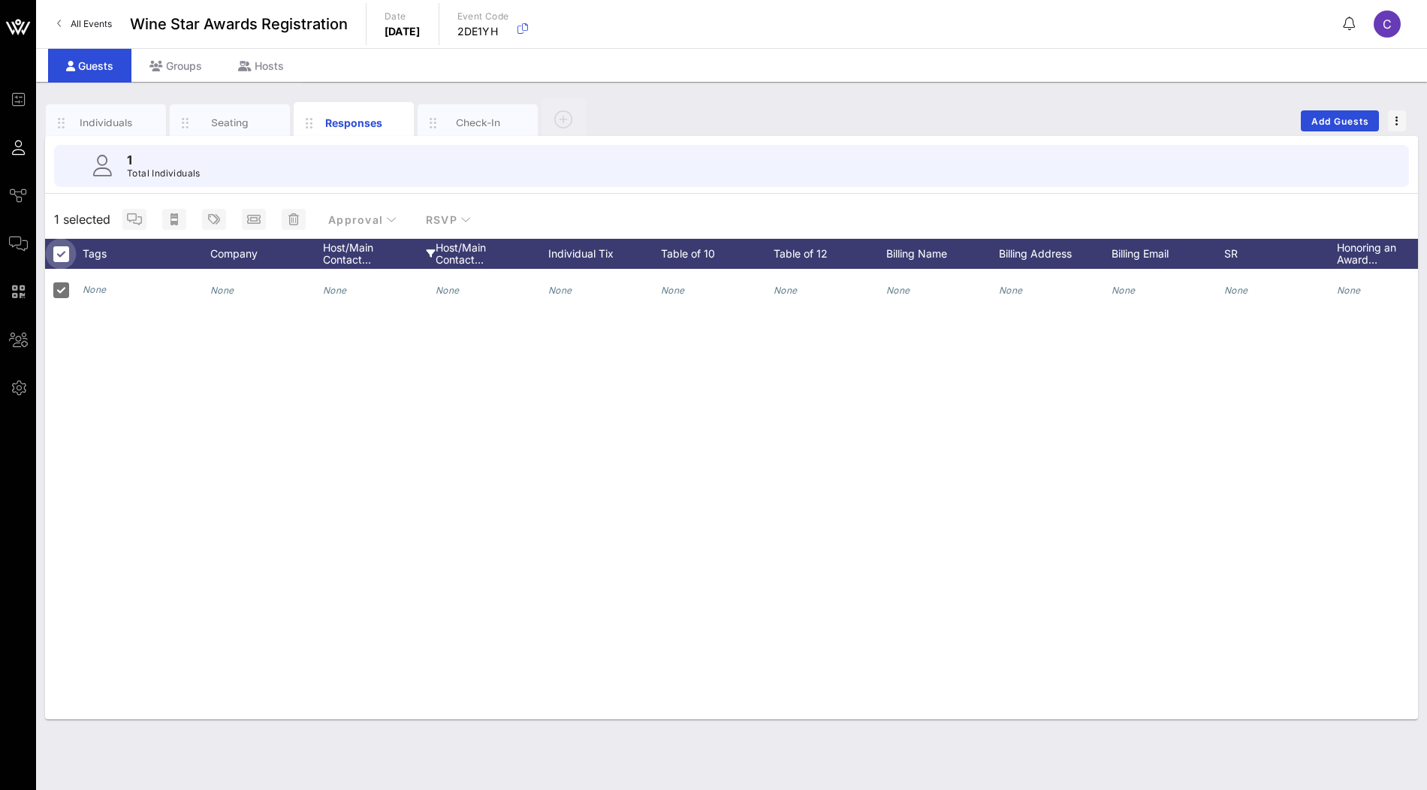
click at [58, 253] on div at bounding box center [61, 254] width 26 height 26
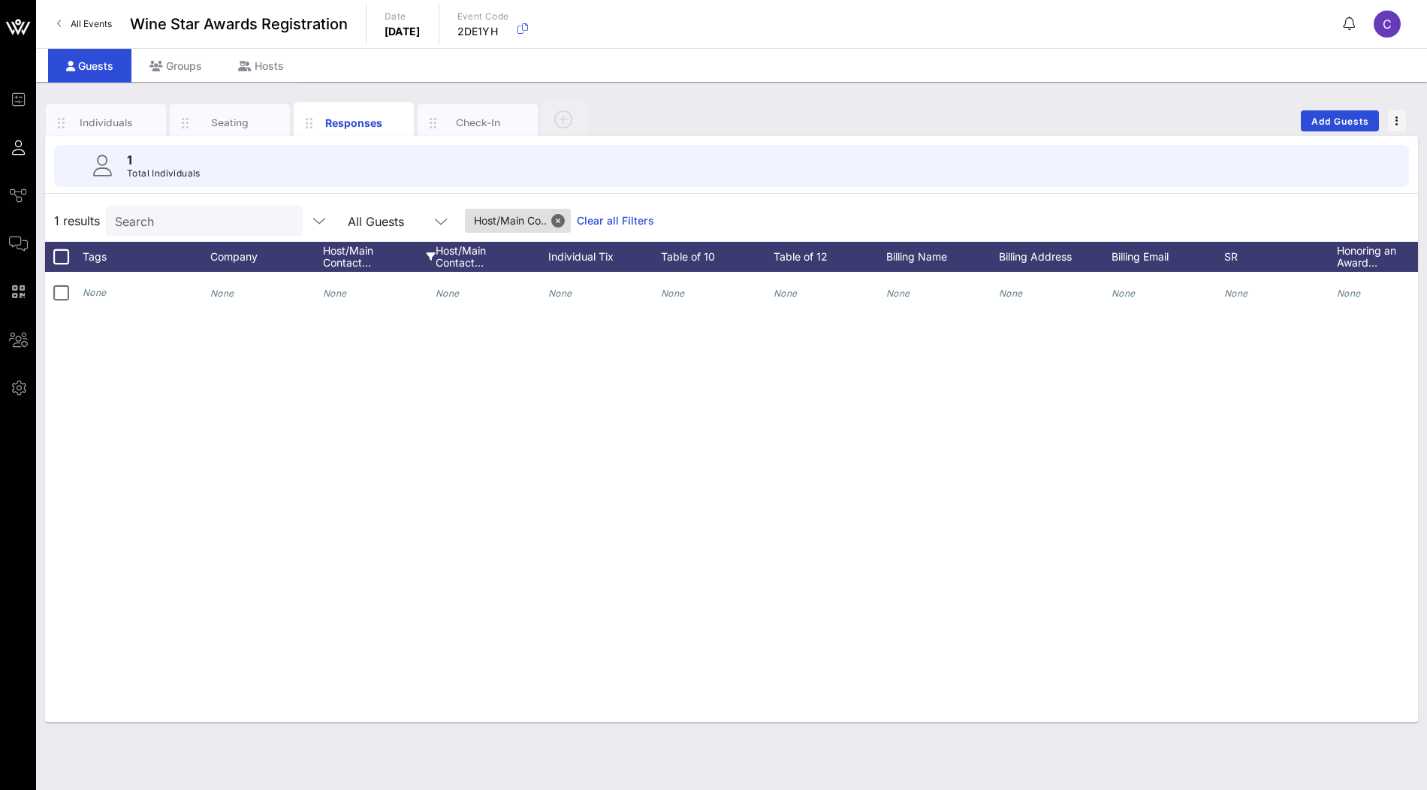
click at [577, 214] on link "Clear all Filters" at bounding box center [615, 221] width 77 height 17
drag, startPoint x: 354, startPoint y: 23, endPoint x: 134, endPoint y: 23, distance: 220.1
click at [134, 23] on div "All Events Wine Star Awards Registration Date Monday, Jan. 26, 2026 Event Code …" at bounding box center [731, 24] width 1391 height 48
click at [701, 110] on div "Individuals Seating Responses Check-In Add Guests" at bounding box center [731, 121] width 1373 height 48
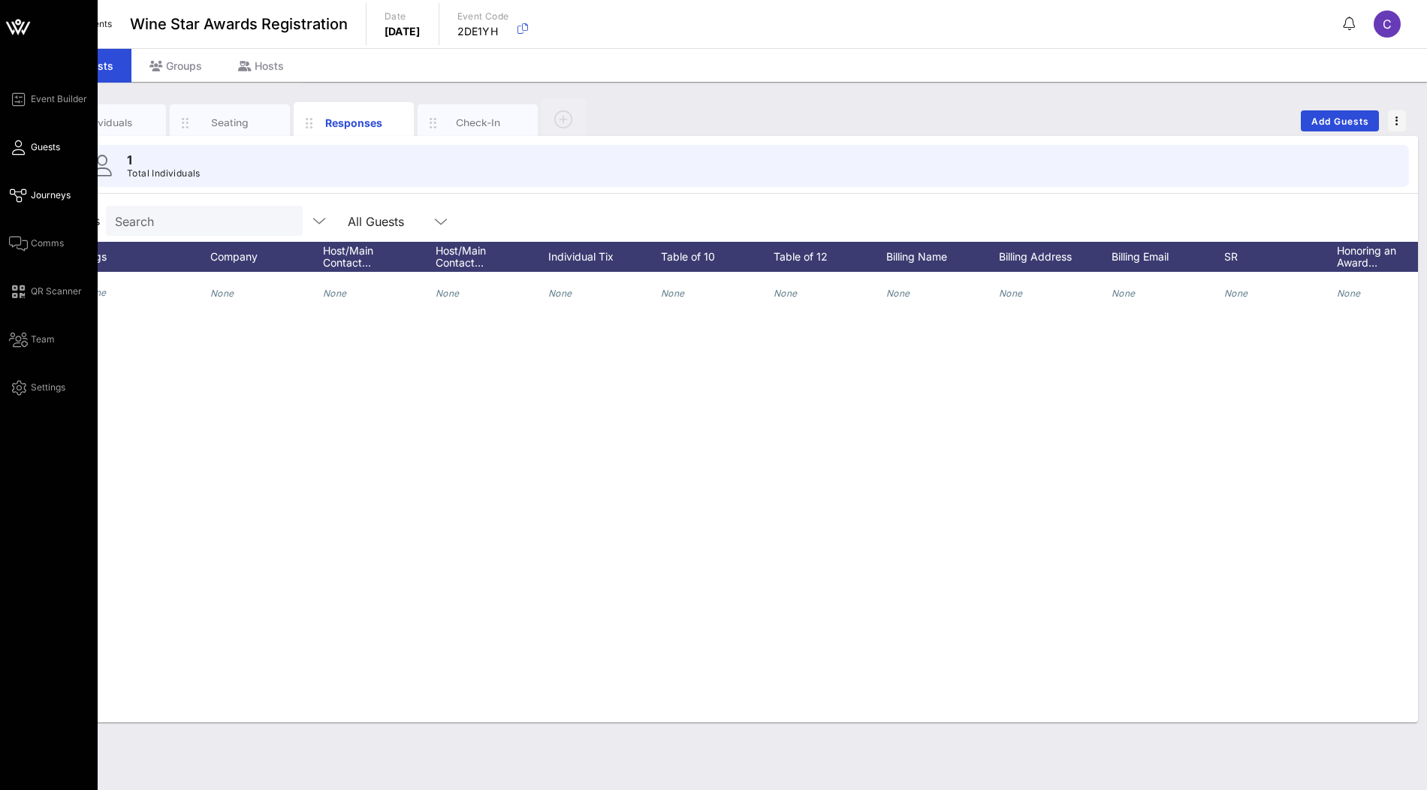
click at [49, 192] on span "Journeys" at bounding box center [51, 196] width 40 height 14
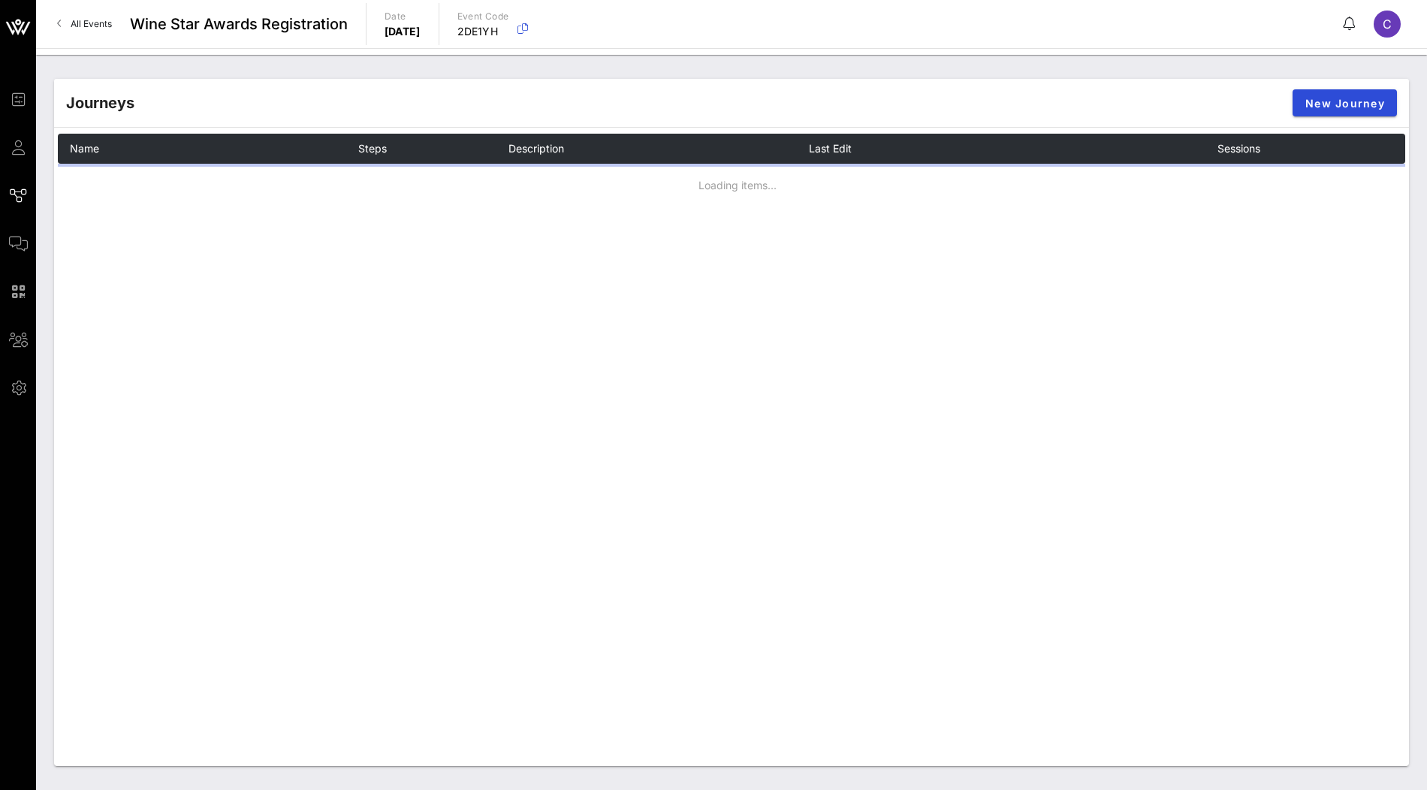
click at [700, 85] on div "Journeys New Journey" at bounding box center [731, 103] width 1355 height 48
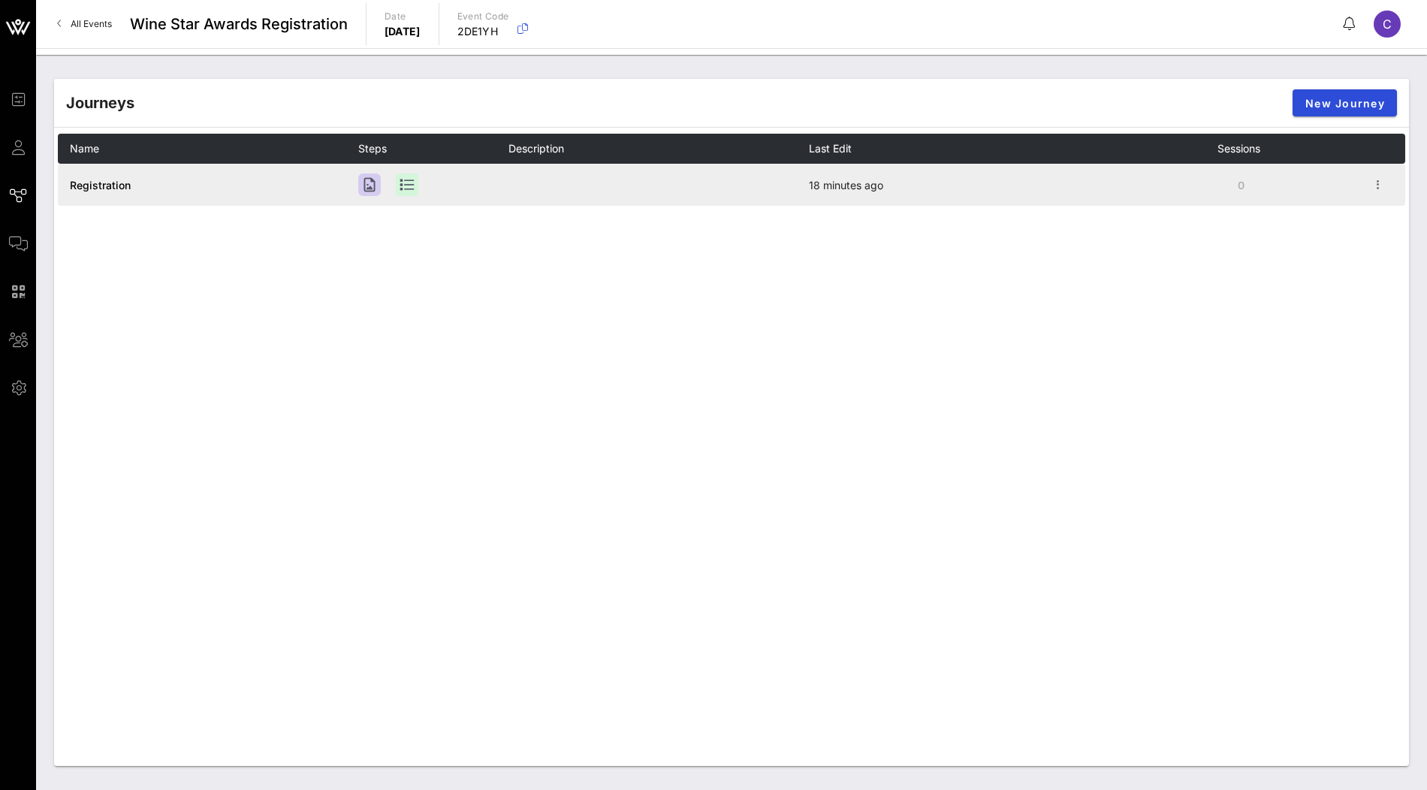
click at [113, 186] on span "Registration" at bounding box center [100, 185] width 61 height 13
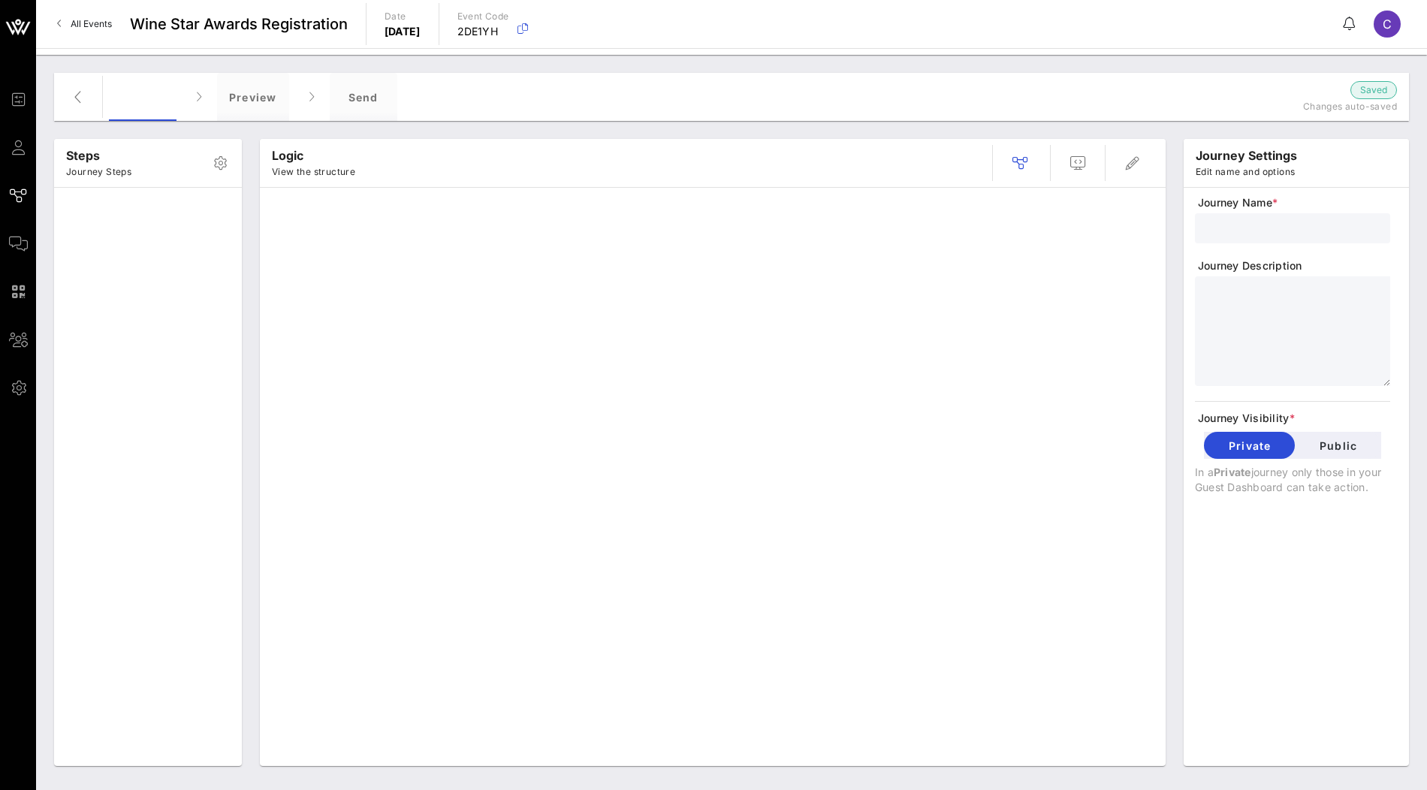
type input "Registration"
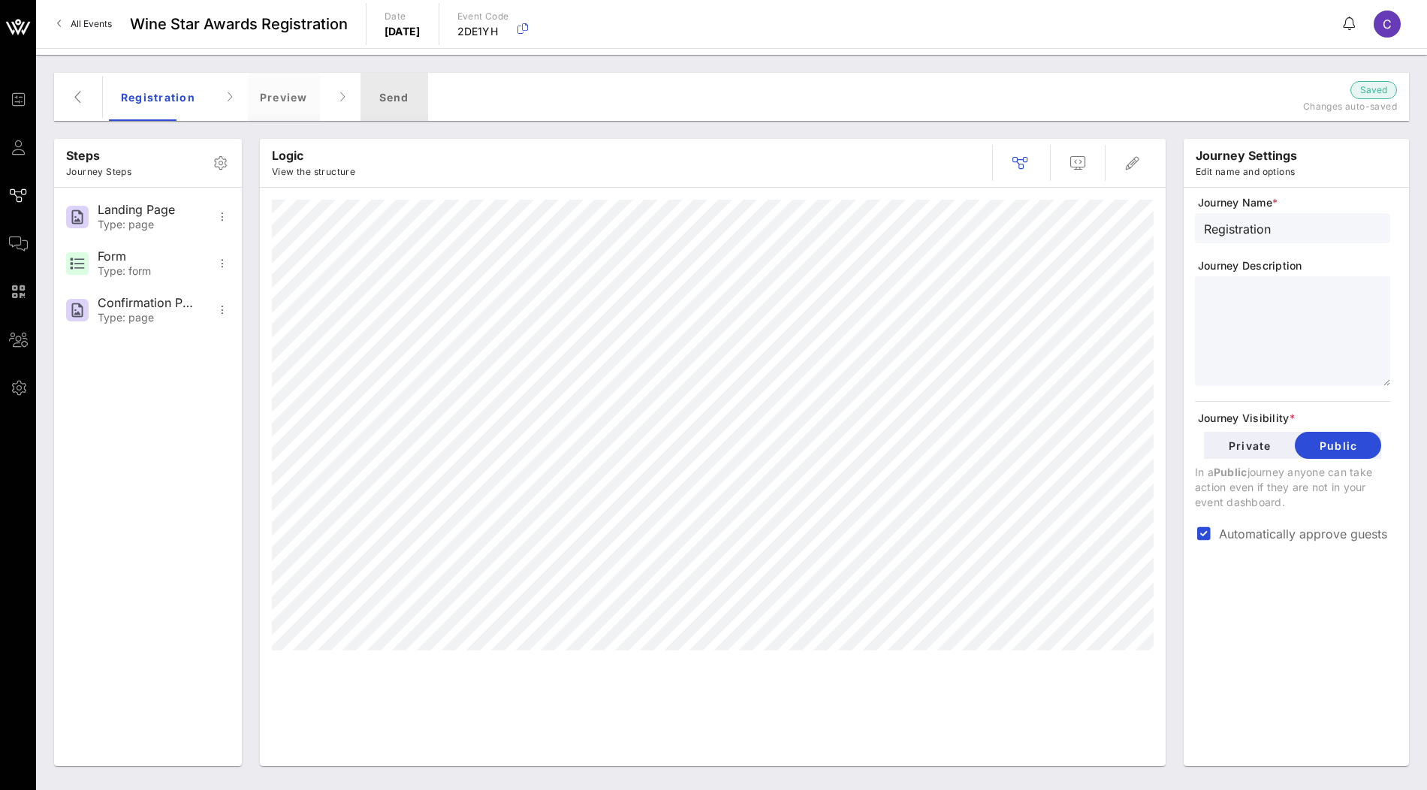
click at [400, 101] on div "Send" at bounding box center [395, 97] width 68 height 48
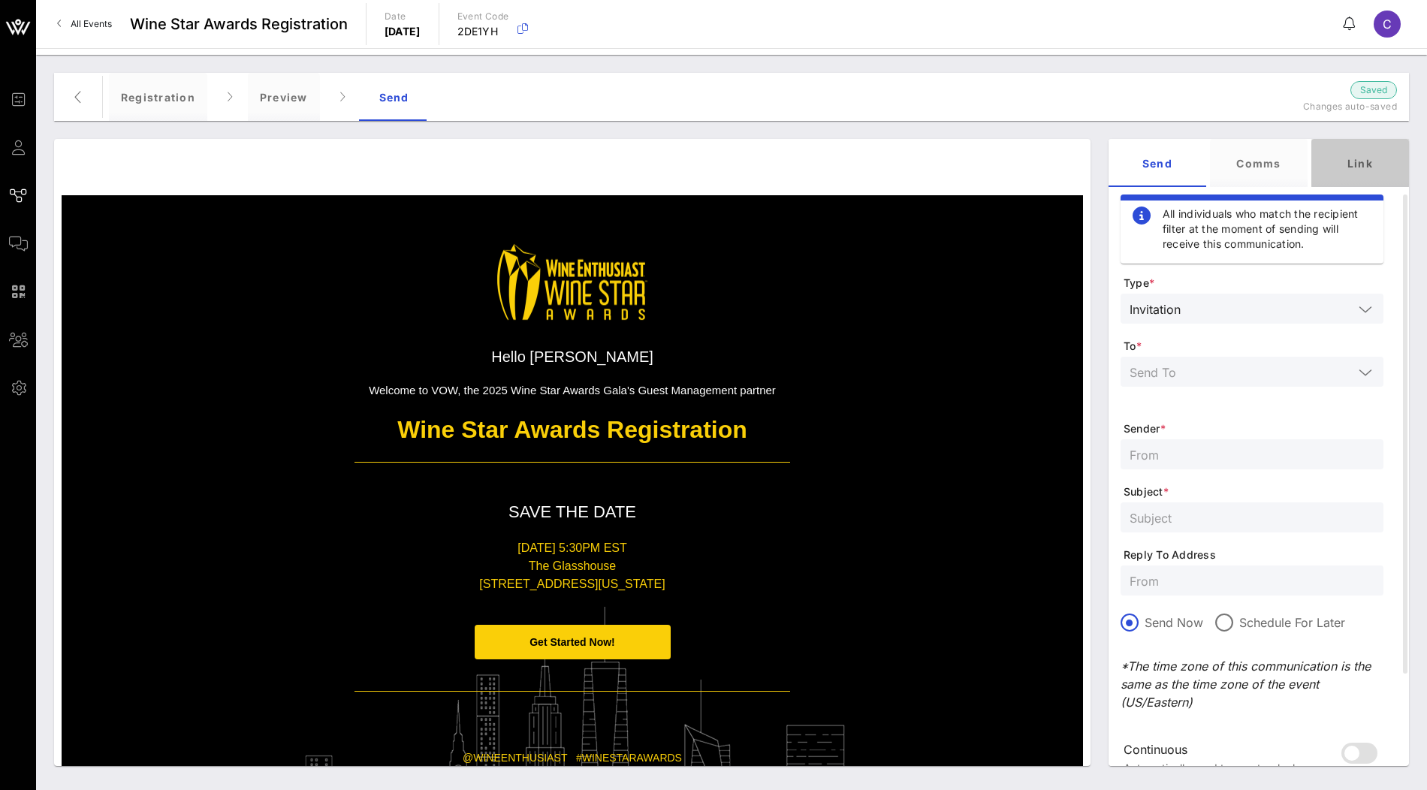
click at [1354, 156] on div "Link" at bounding box center [1361, 163] width 98 height 48
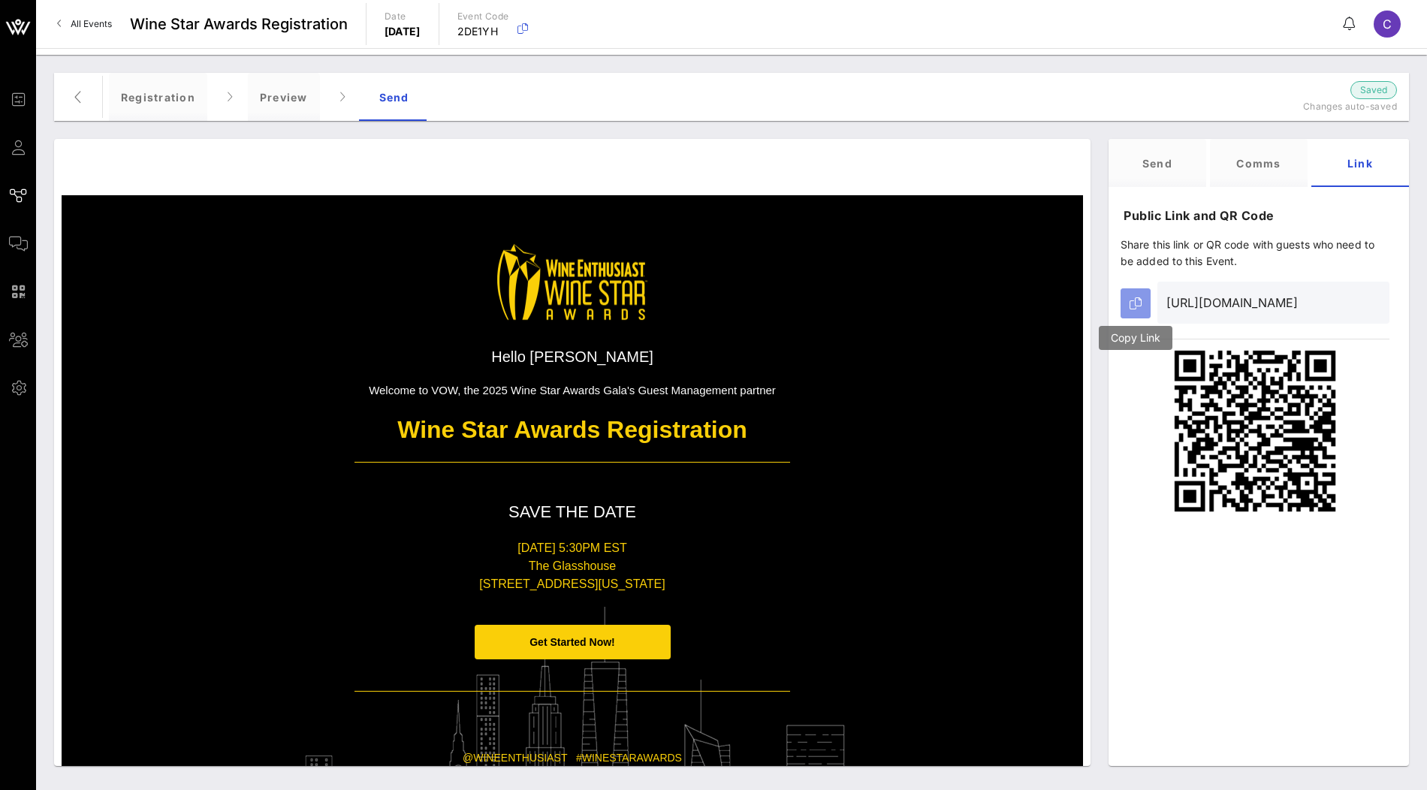
click at [1134, 300] on icon "button" at bounding box center [1136, 304] width 12 height 12
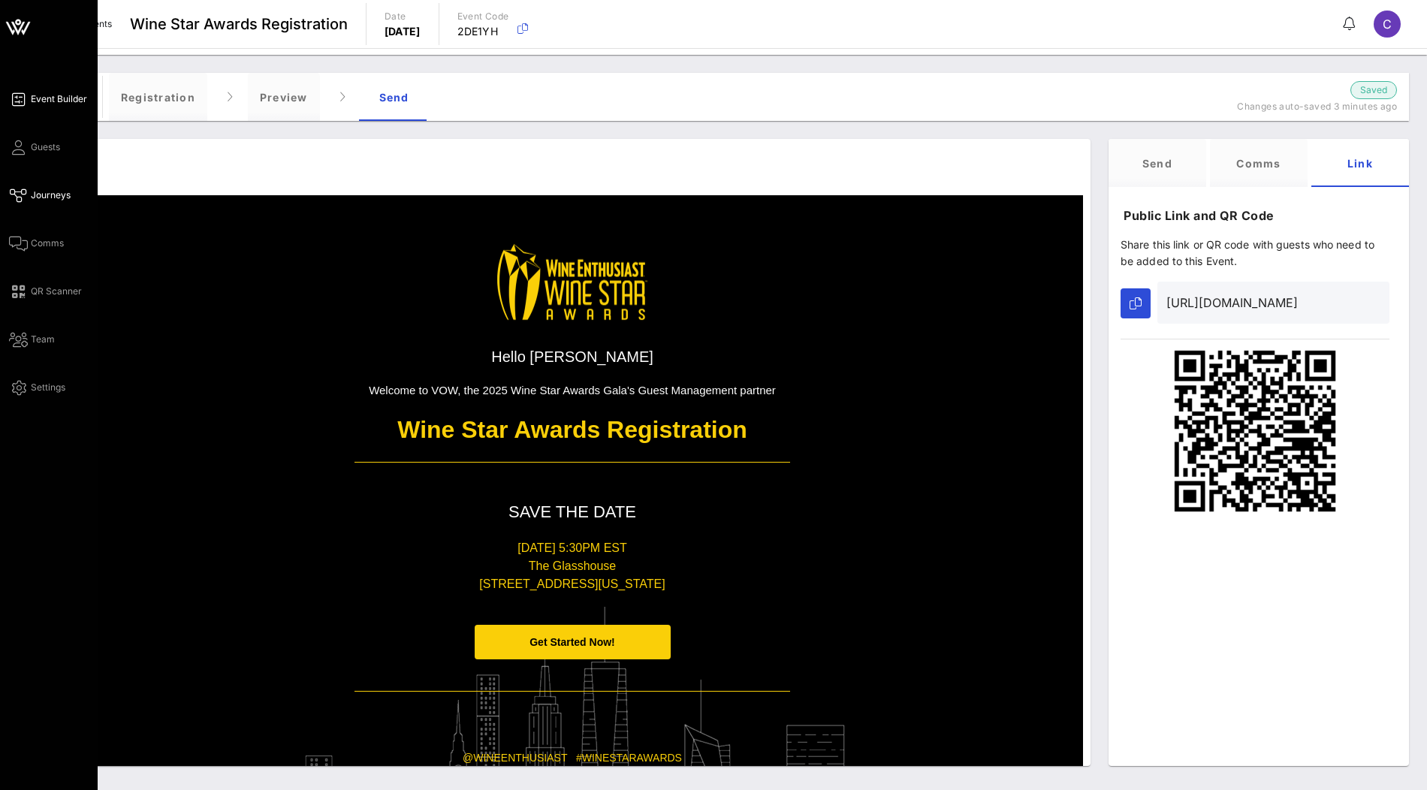
click at [55, 104] on span "Event Builder" at bounding box center [59, 99] width 56 height 14
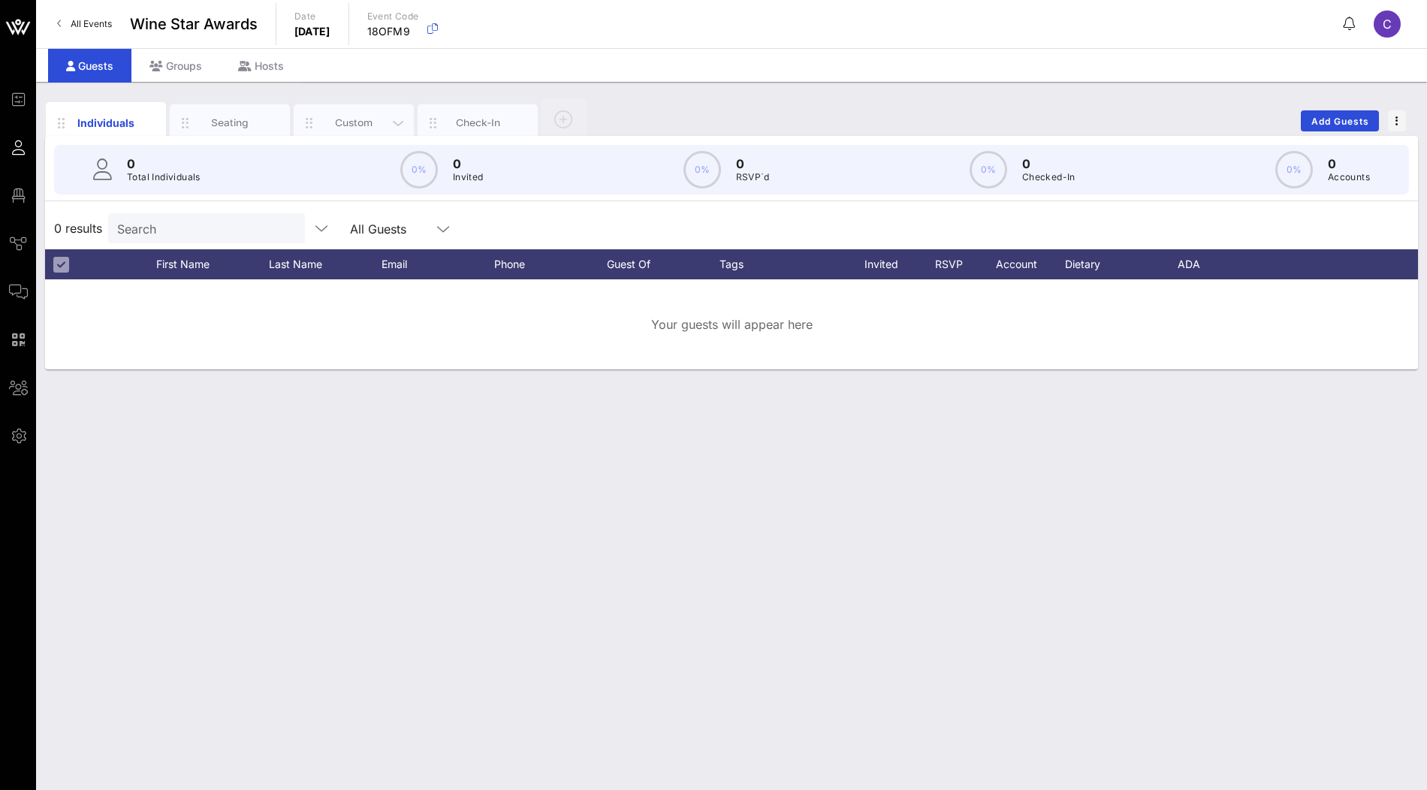
click at [343, 128] on div "Custom" at bounding box center [354, 123] width 67 height 14
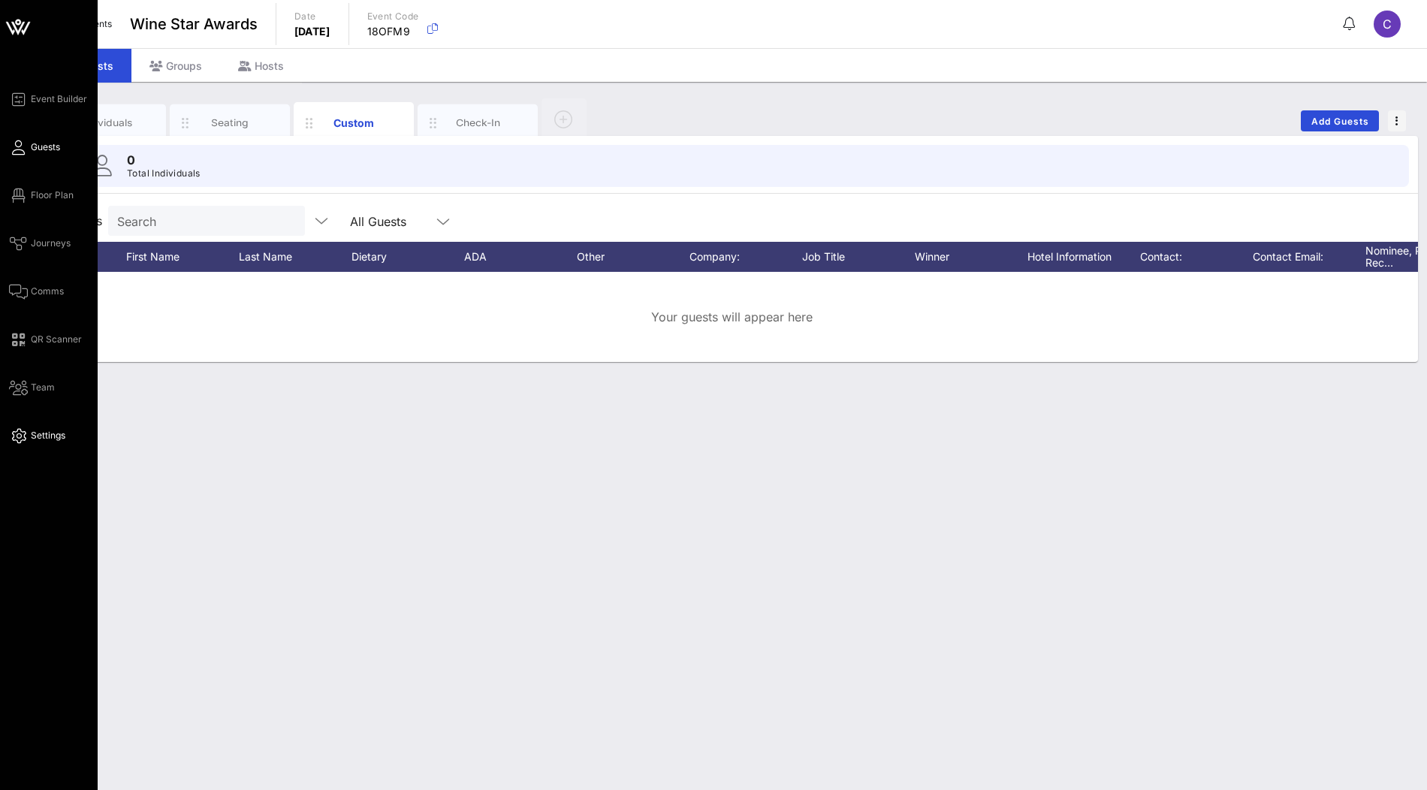
click at [41, 433] on span "Settings" at bounding box center [48, 436] width 35 height 14
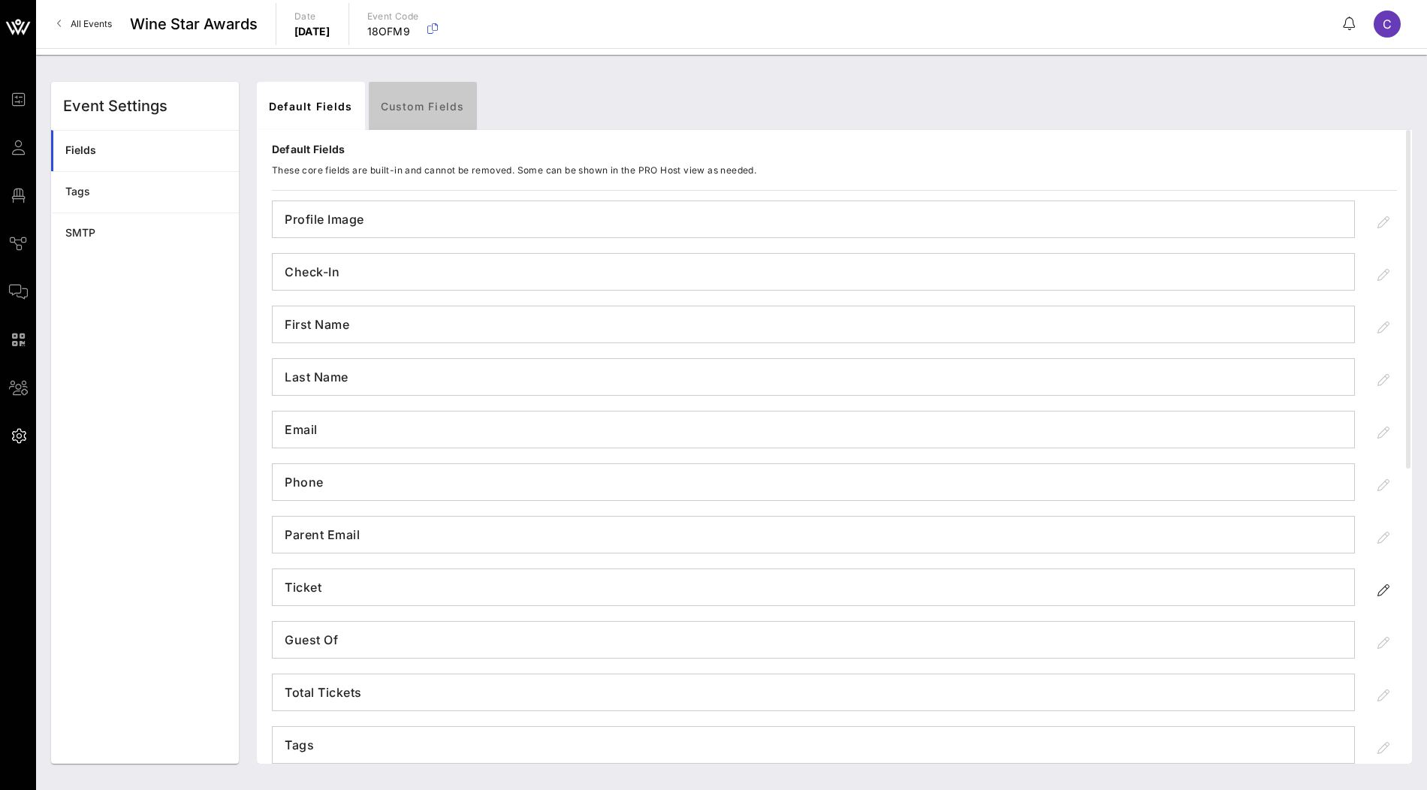
click at [436, 113] on link "Custom Fields" at bounding box center [423, 106] width 108 height 48
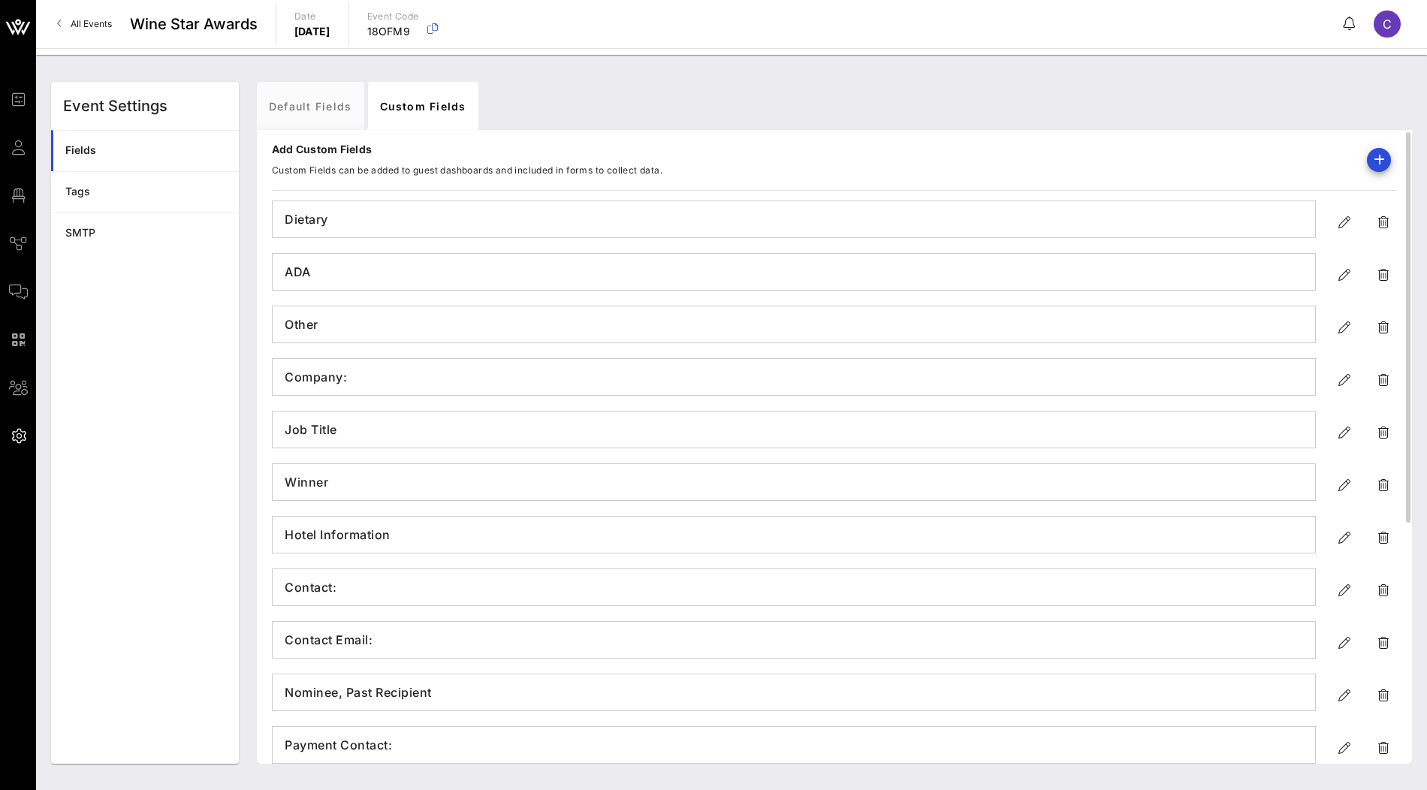
scroll to position [393, 0]
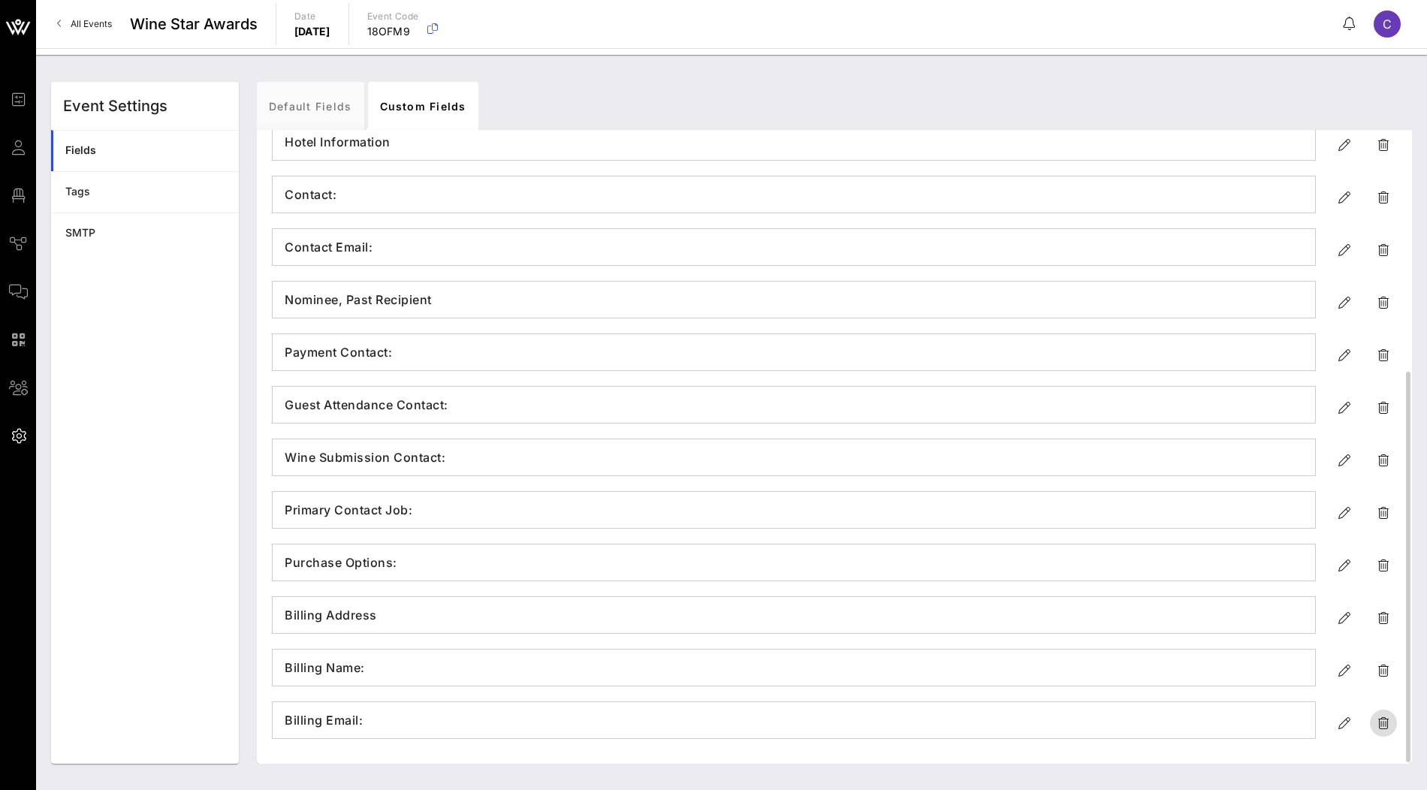
click at [1385, 722] on icon "button" at bounding box center [1384, 723] width 18 height 18
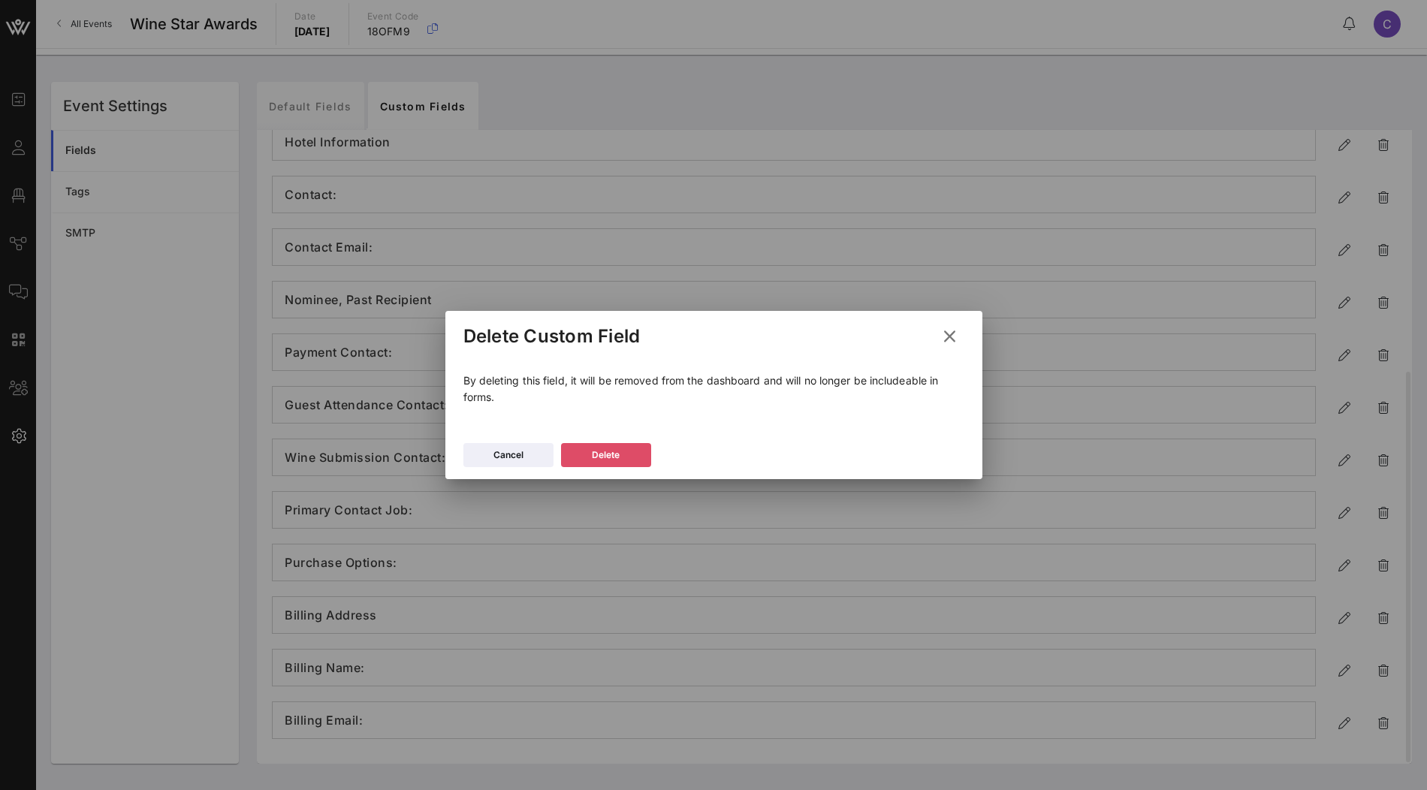
click at [612, 455] on div "Delete" at bounding box center [606, 455] width 28 height 15
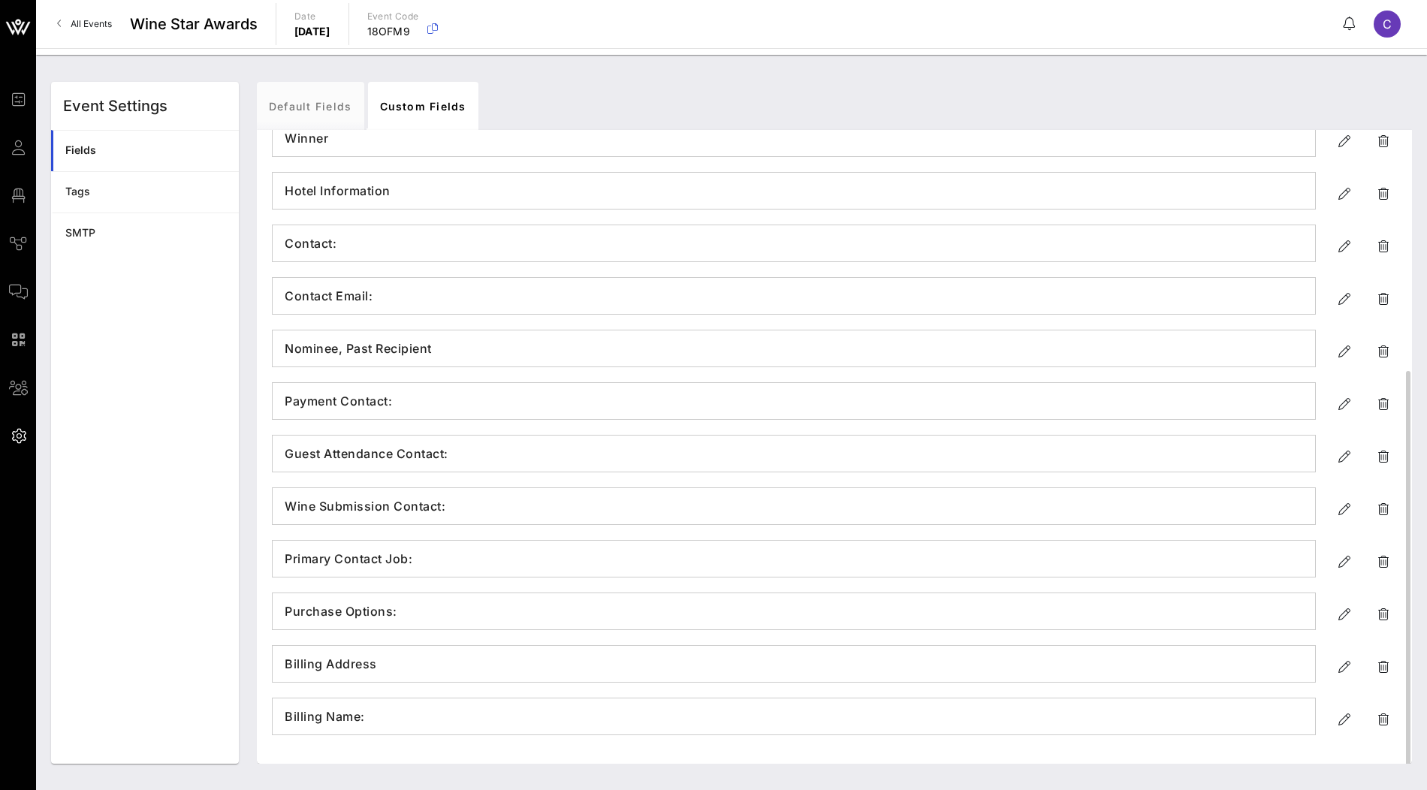
scroll to position [340, 0]
click at [1379, 725] on icon "button" at bounding box center [1384, 723] width 18 height 18
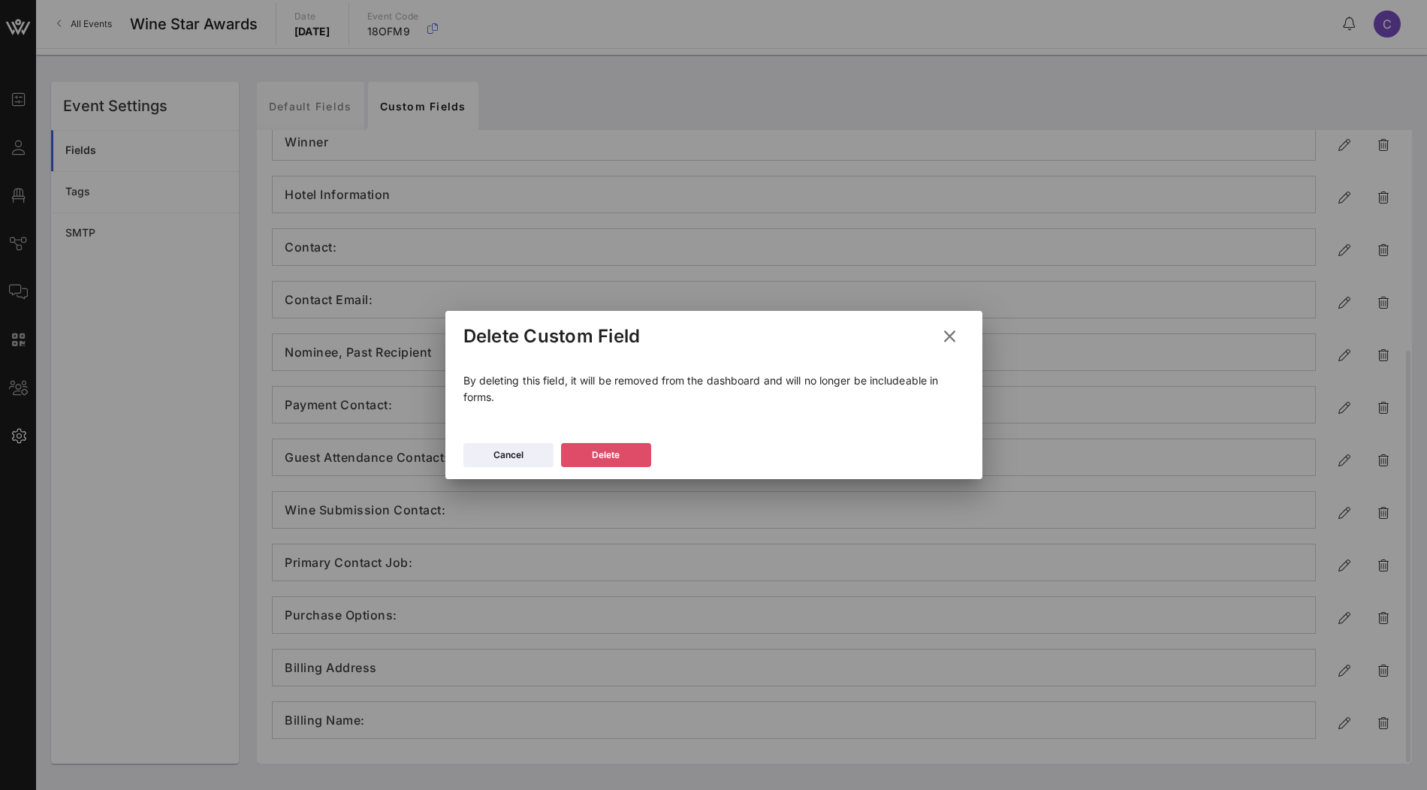
click at [616, 458] on div "Delete" at bounding box center [606, 455] width 28 height 15
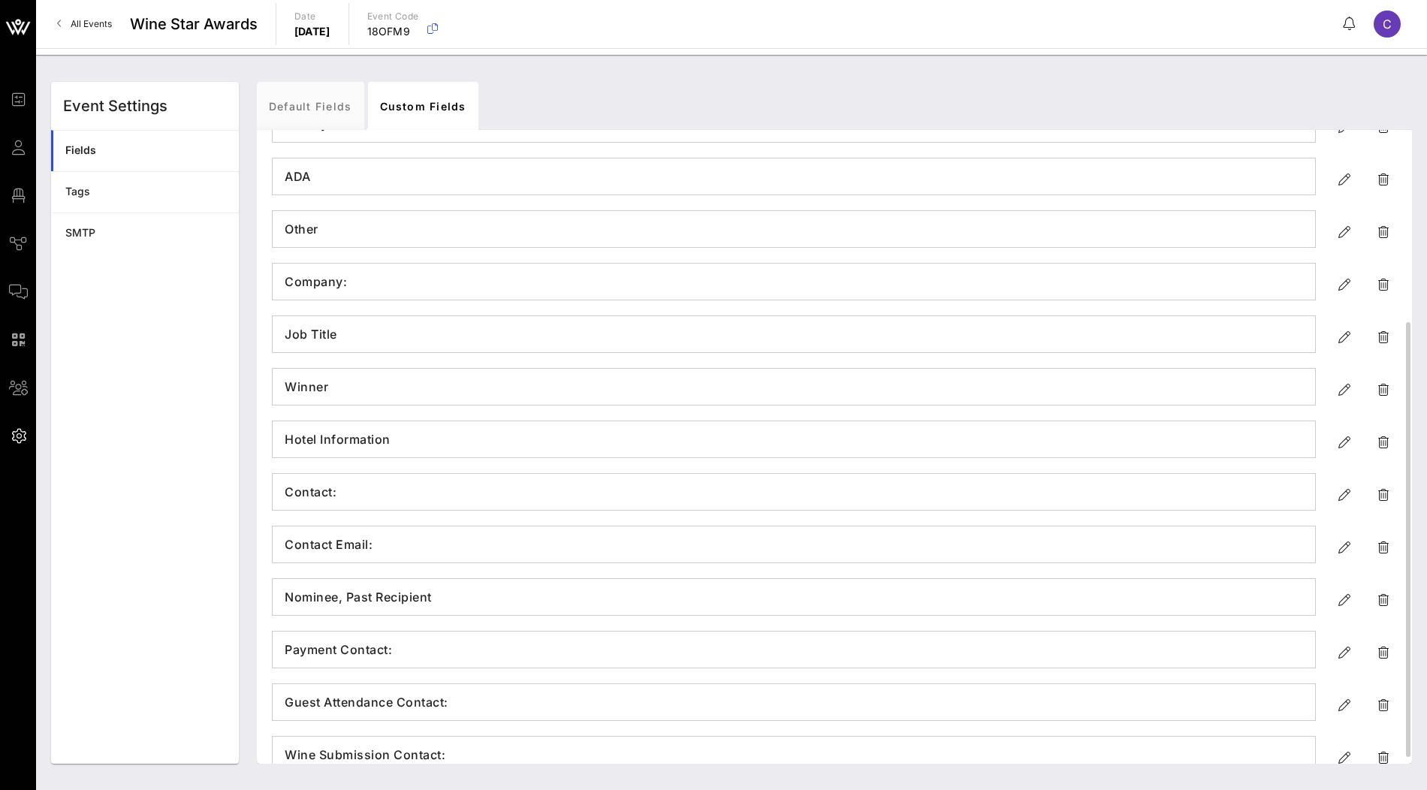
scroll to position [288, 0]
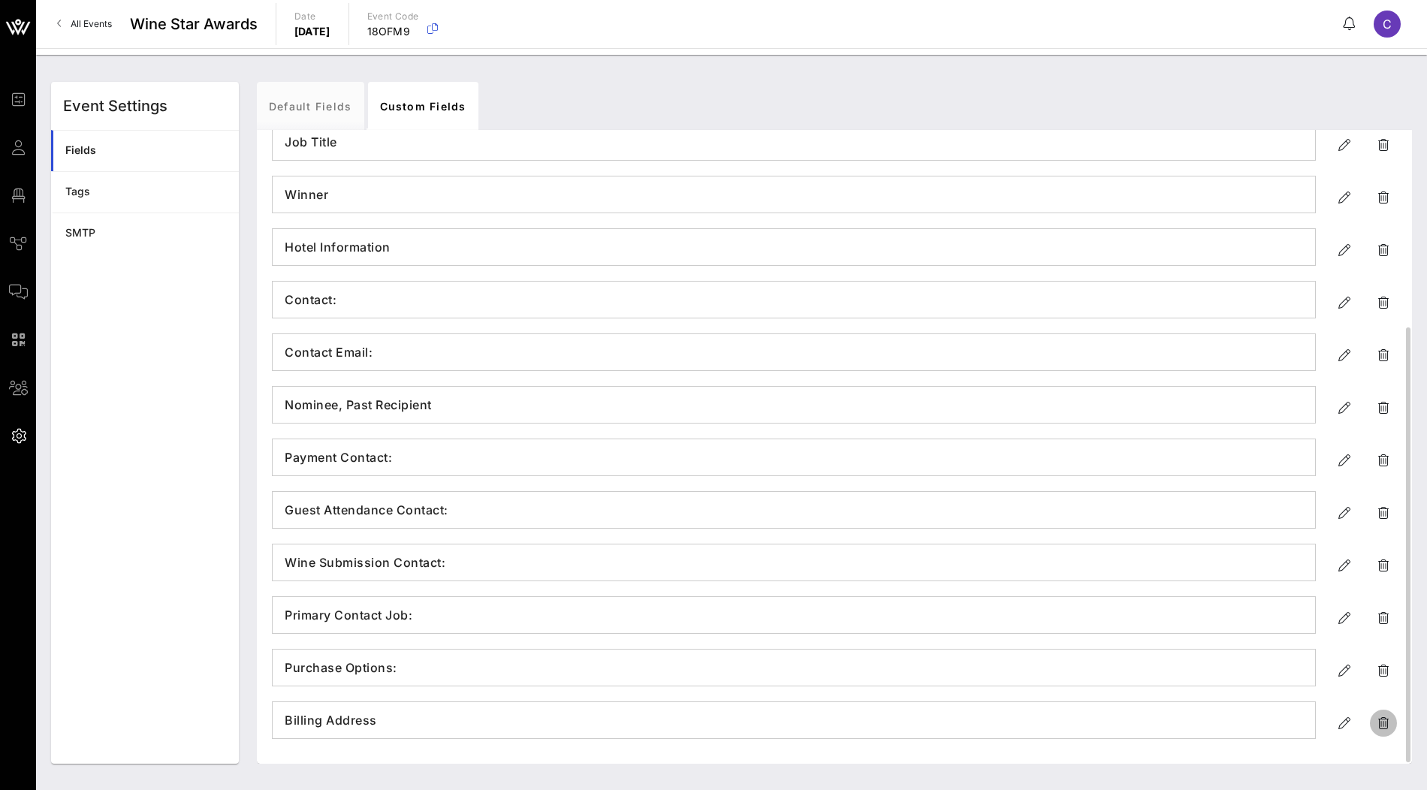
click at [1383, 720] on icon "button" at bounding box center [1384, 723] width 18 height 18
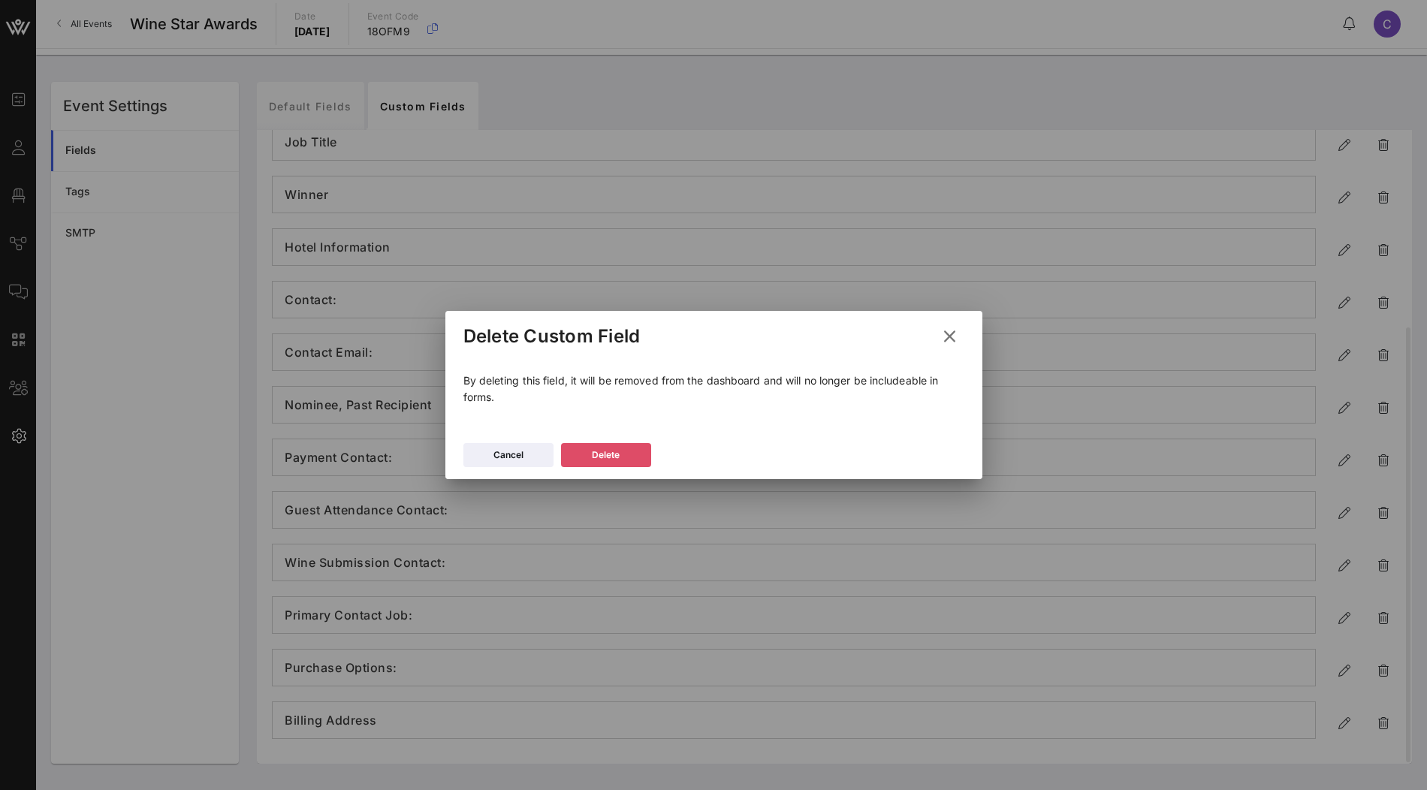
click at [632, 452] on button "Delete" at bounding box center [606, 455] width 90 height 24
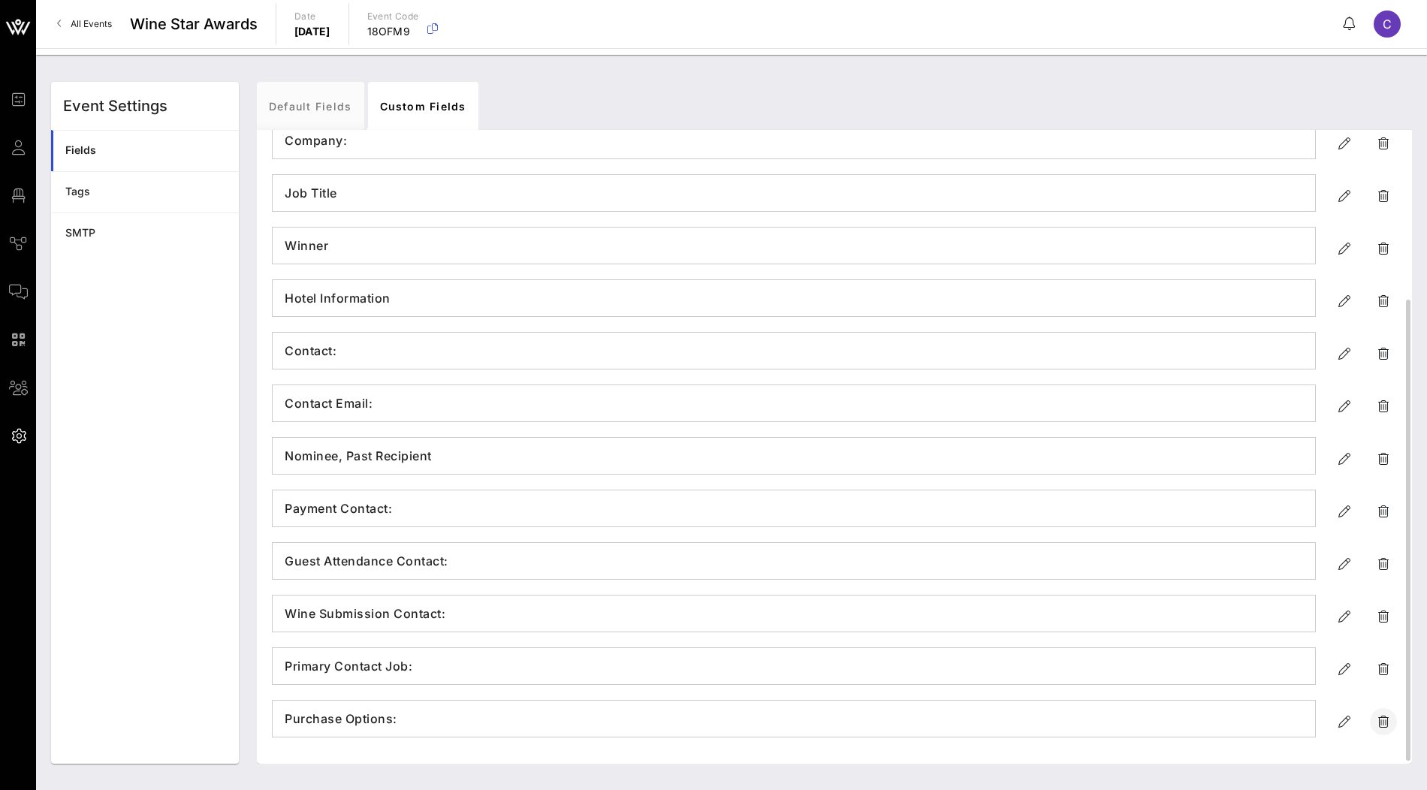
scroll to position [235, 0]
click at [1384, 718] on icon "button" at bounding box center [1384, 723] width 18 height 18
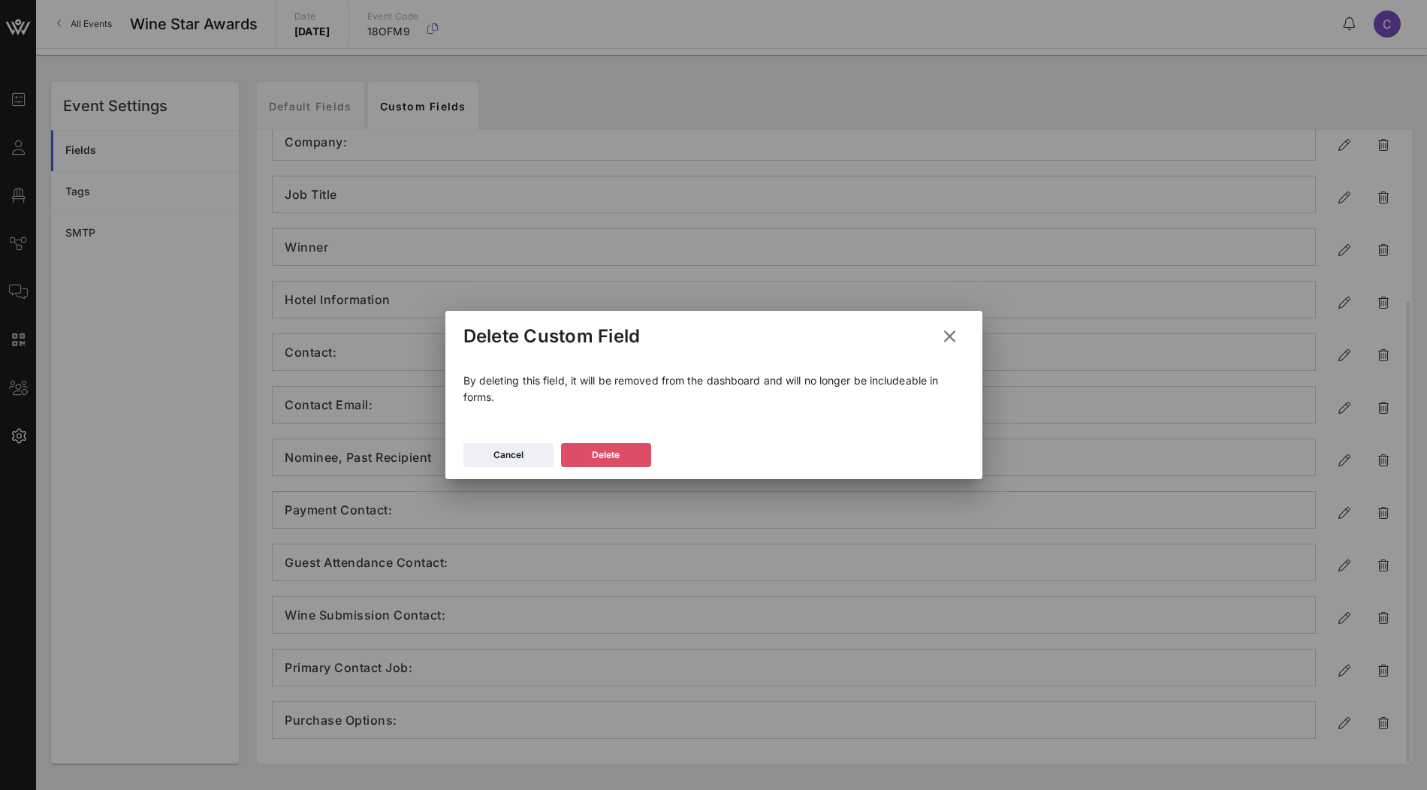
click at [633, 451] on button "Delete" at bounding box center [606, 455] width 90 height 24
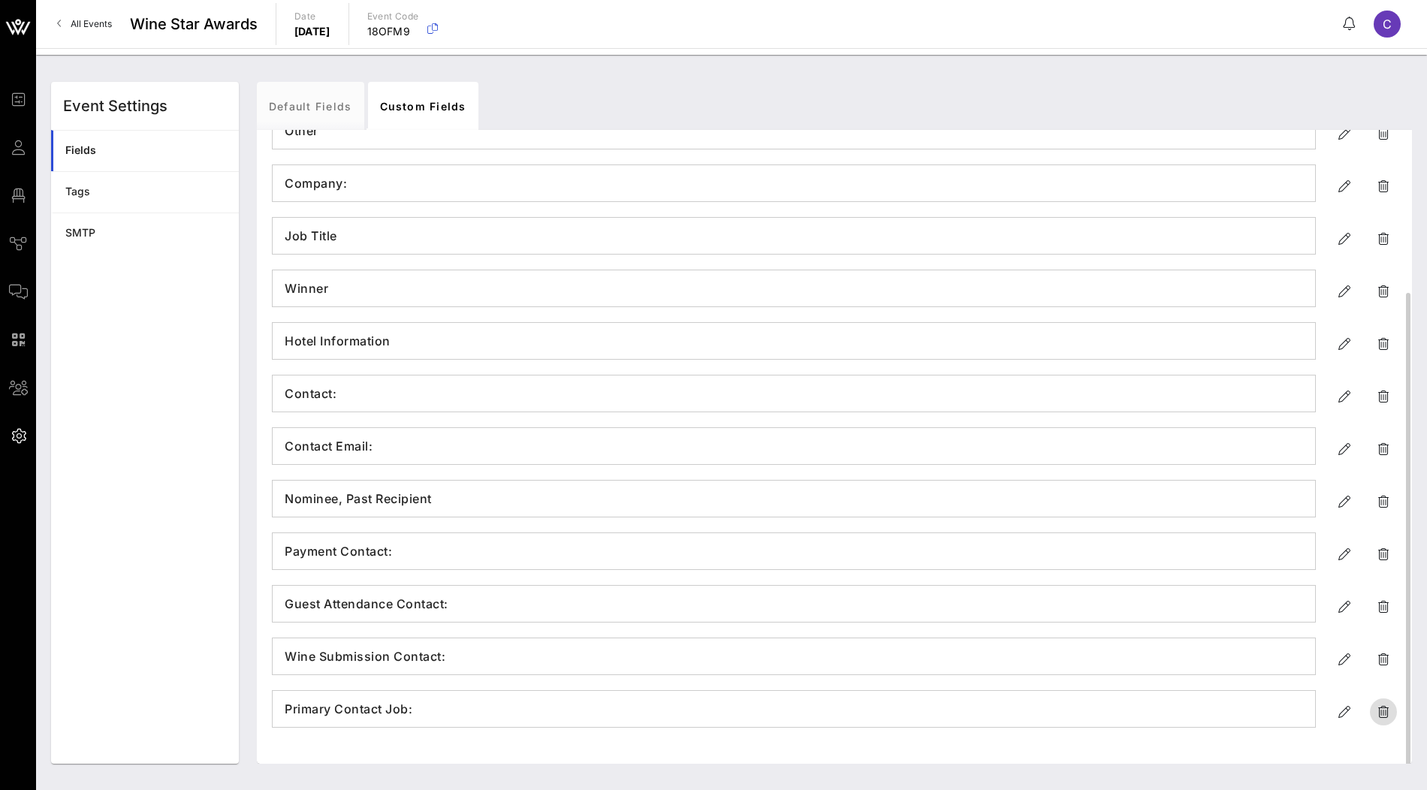
click at [1384, 699] on button "button" at bounding box center [1383, 712] width 27 height 27
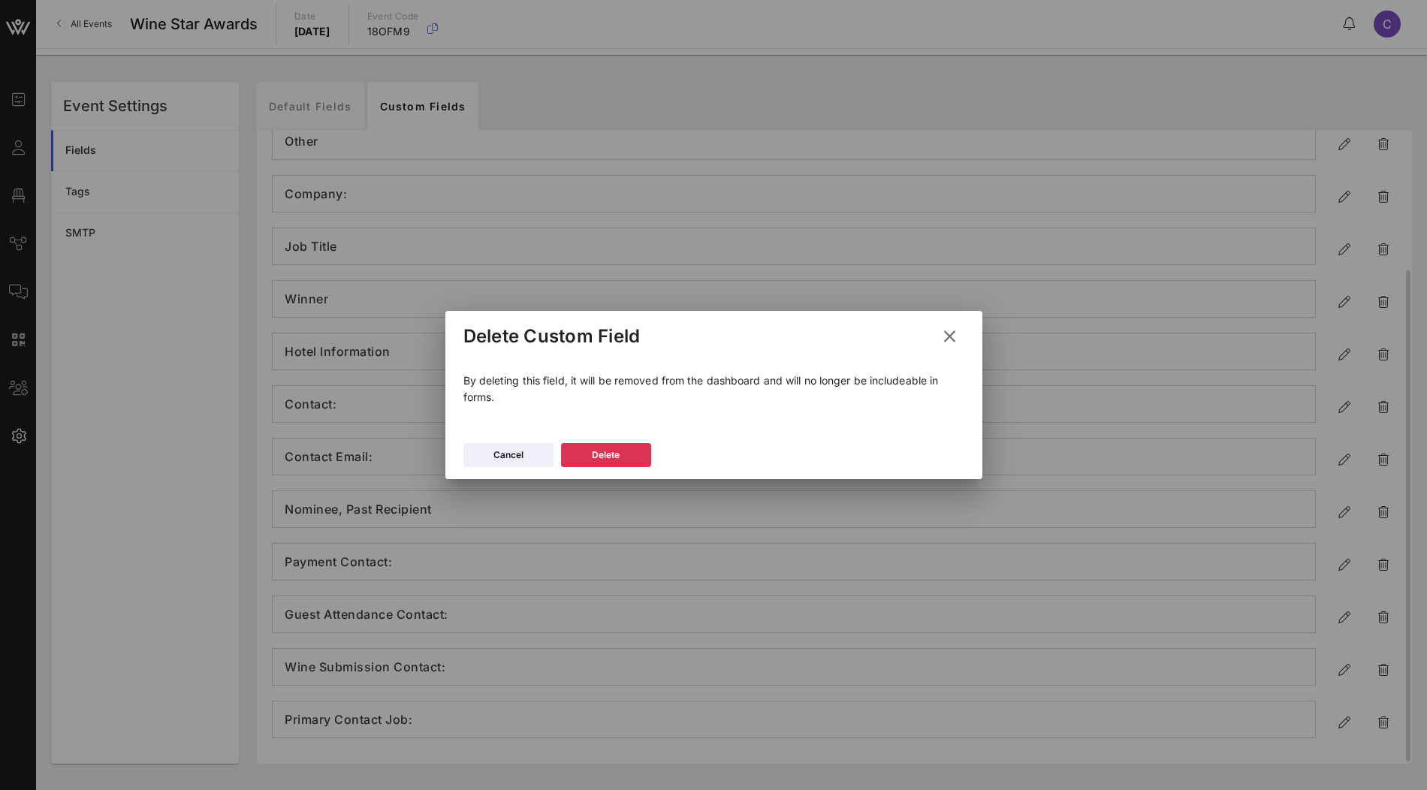
scroll to position [183, 0]
click at [609, 449] on div "Delete" at bounding box center [606, 455] width 28 height 15
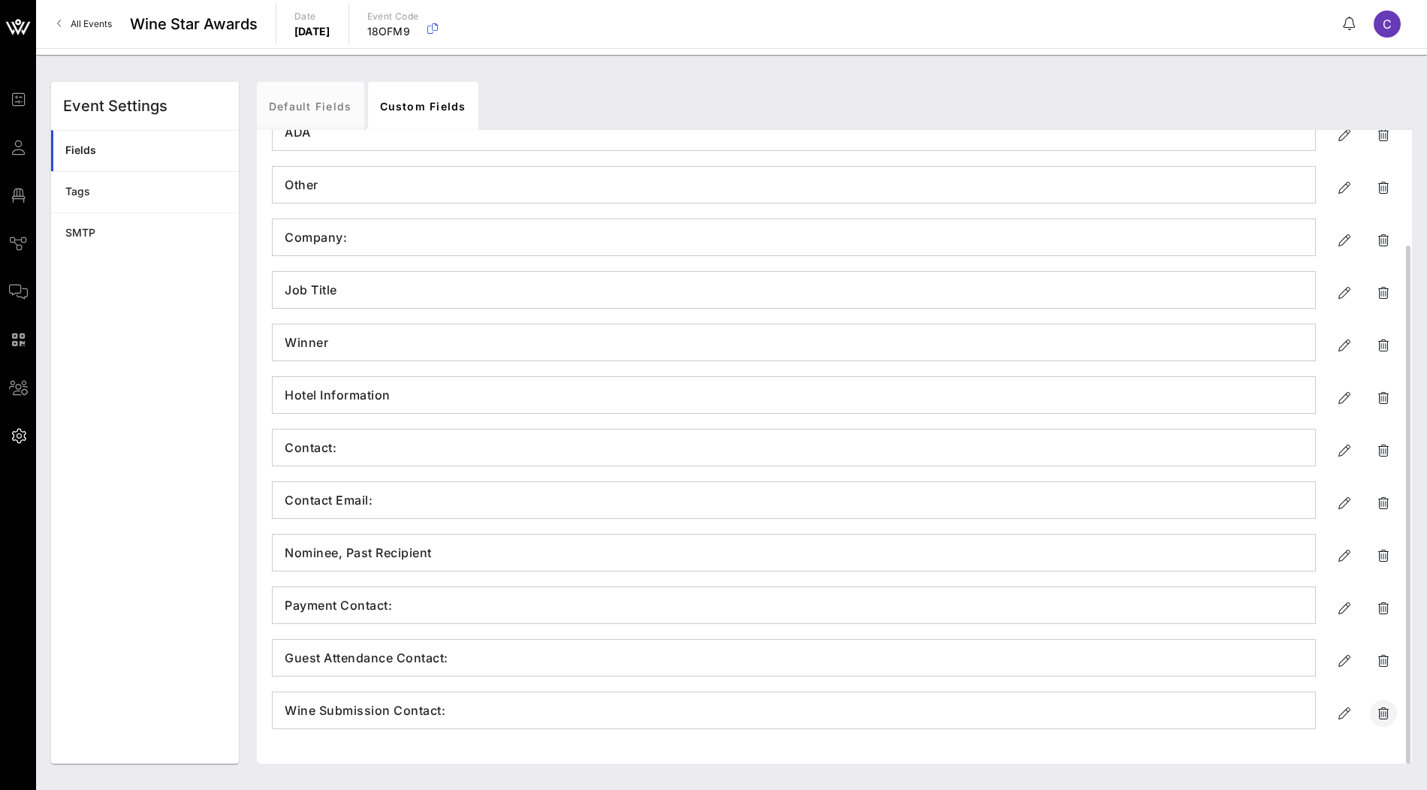
scroll to position [130, 0]
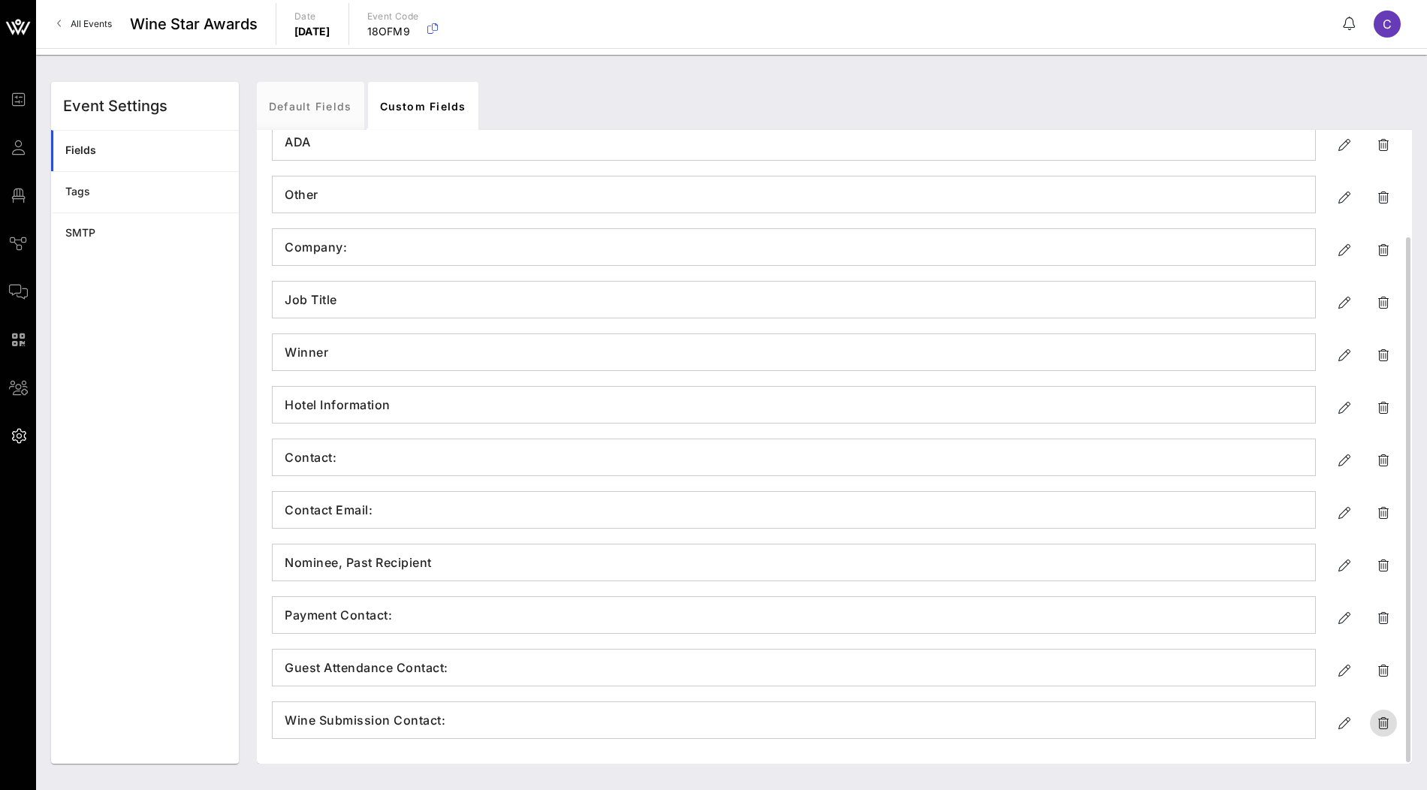
click at [1384, 726] on icon "button" at bounding box center [1384, 723] width 18 height 18
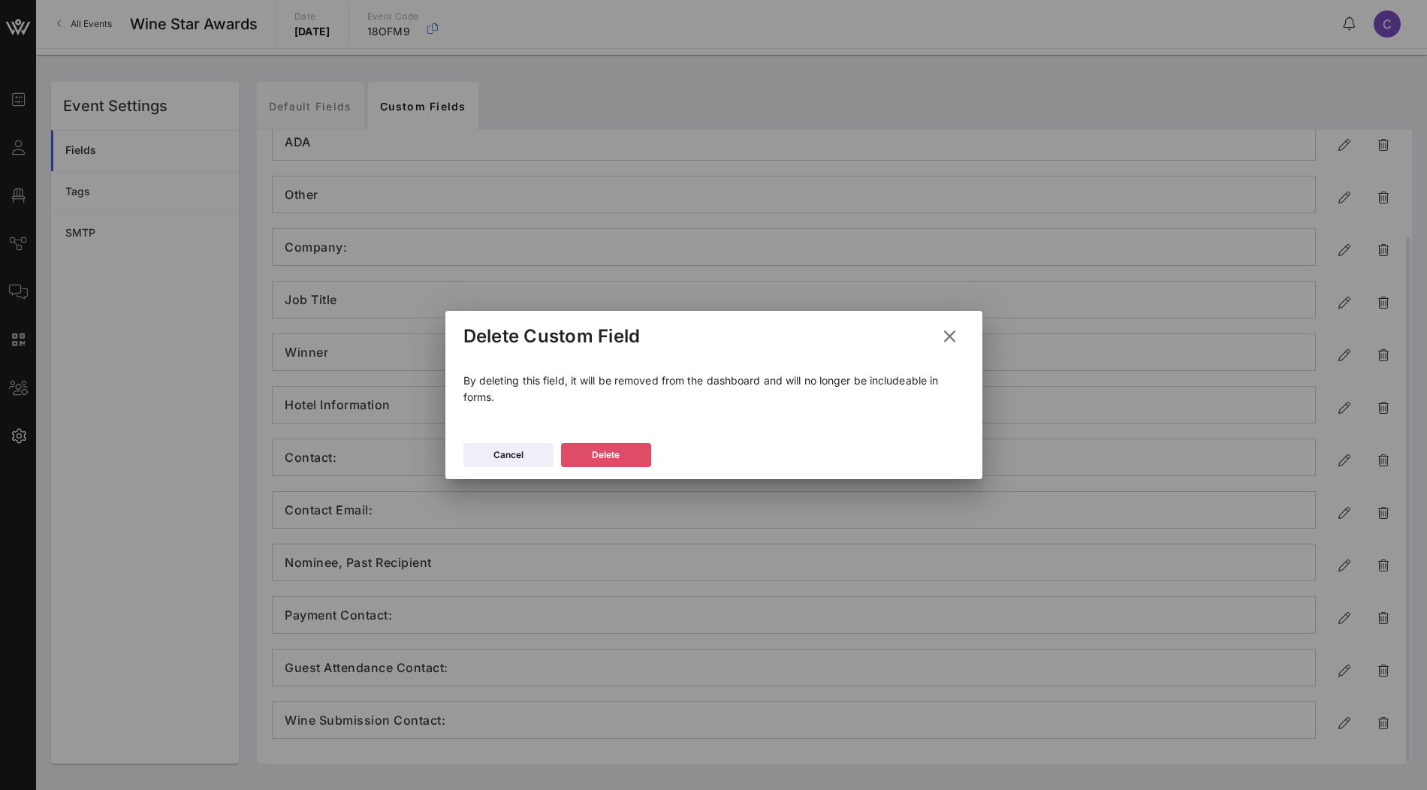
click at [599, 458] on div "Delete" at bounding box center [606, 455] width 28 height 15
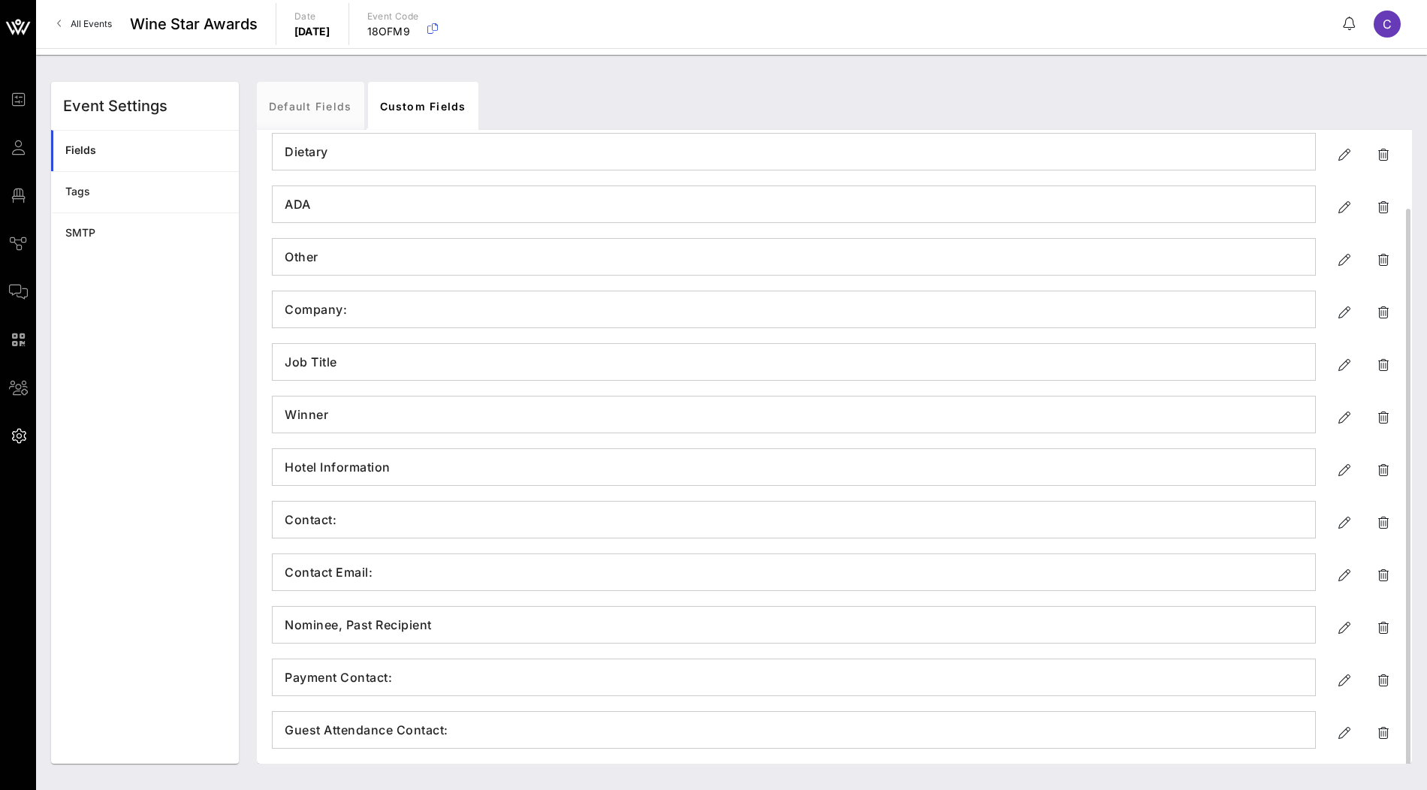
scroll to position [77, 0]
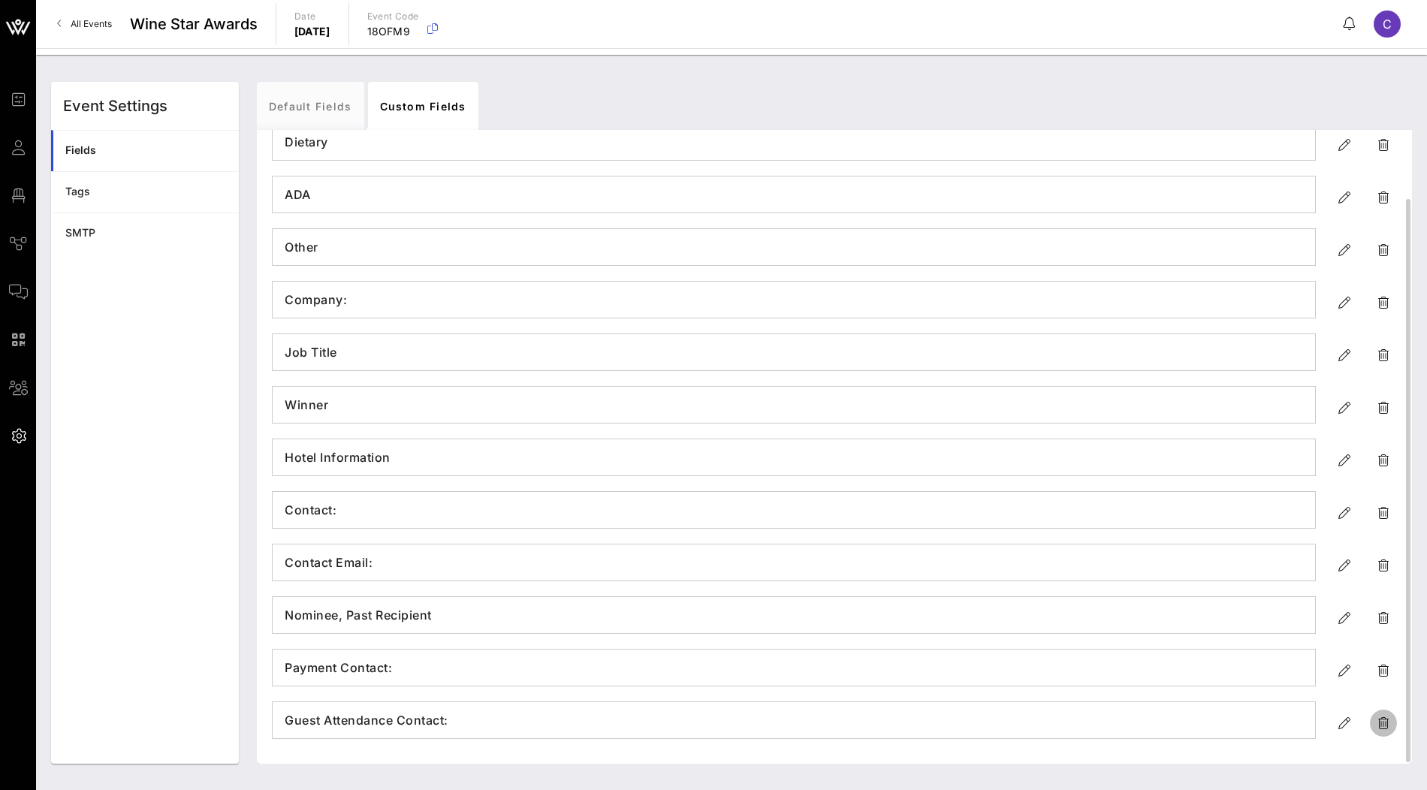
click at [1385, 723] on icon "button" at bounding box center [1384, 723] width 18 height 18
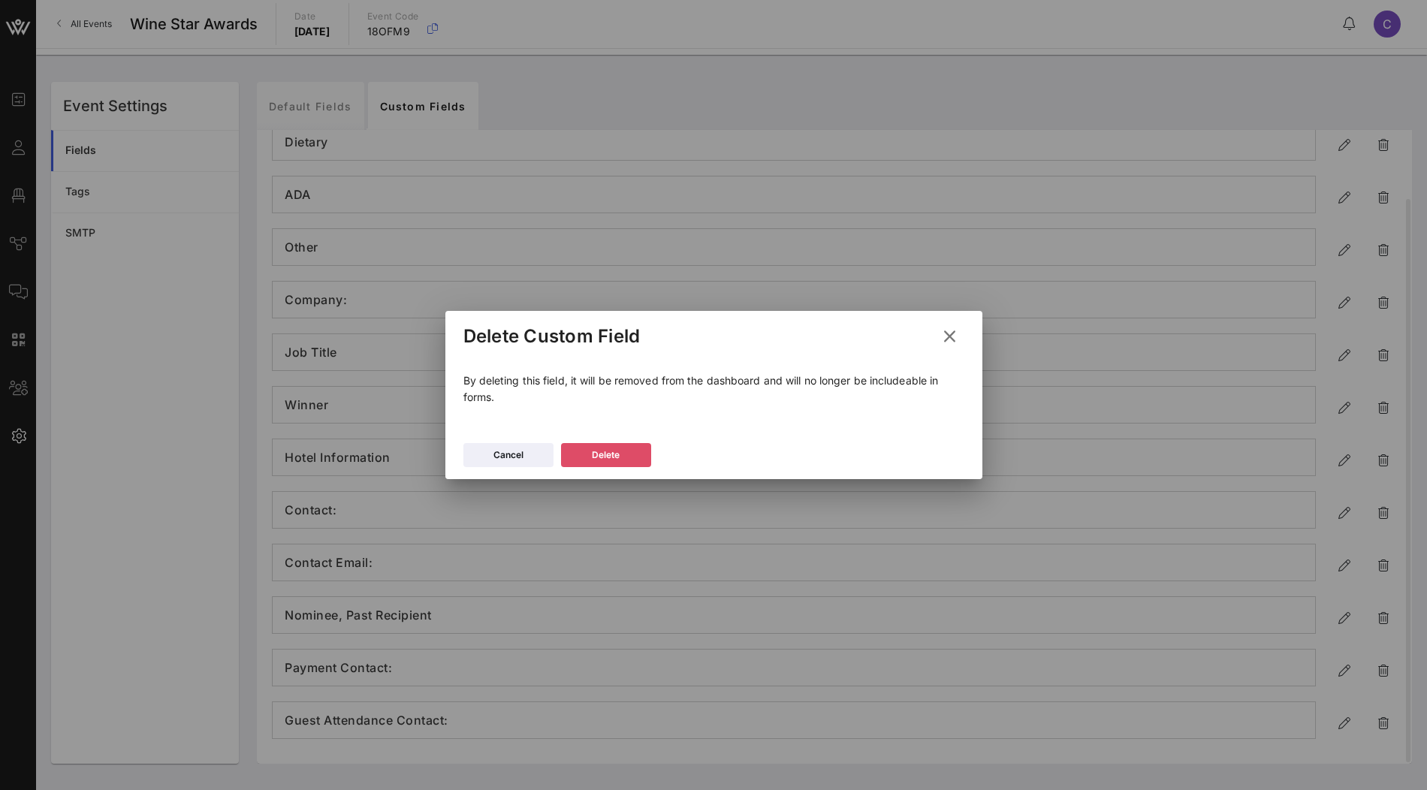
click at [634, 454] on button "Delete" at bounding box center [606, 455] width 90 height 24
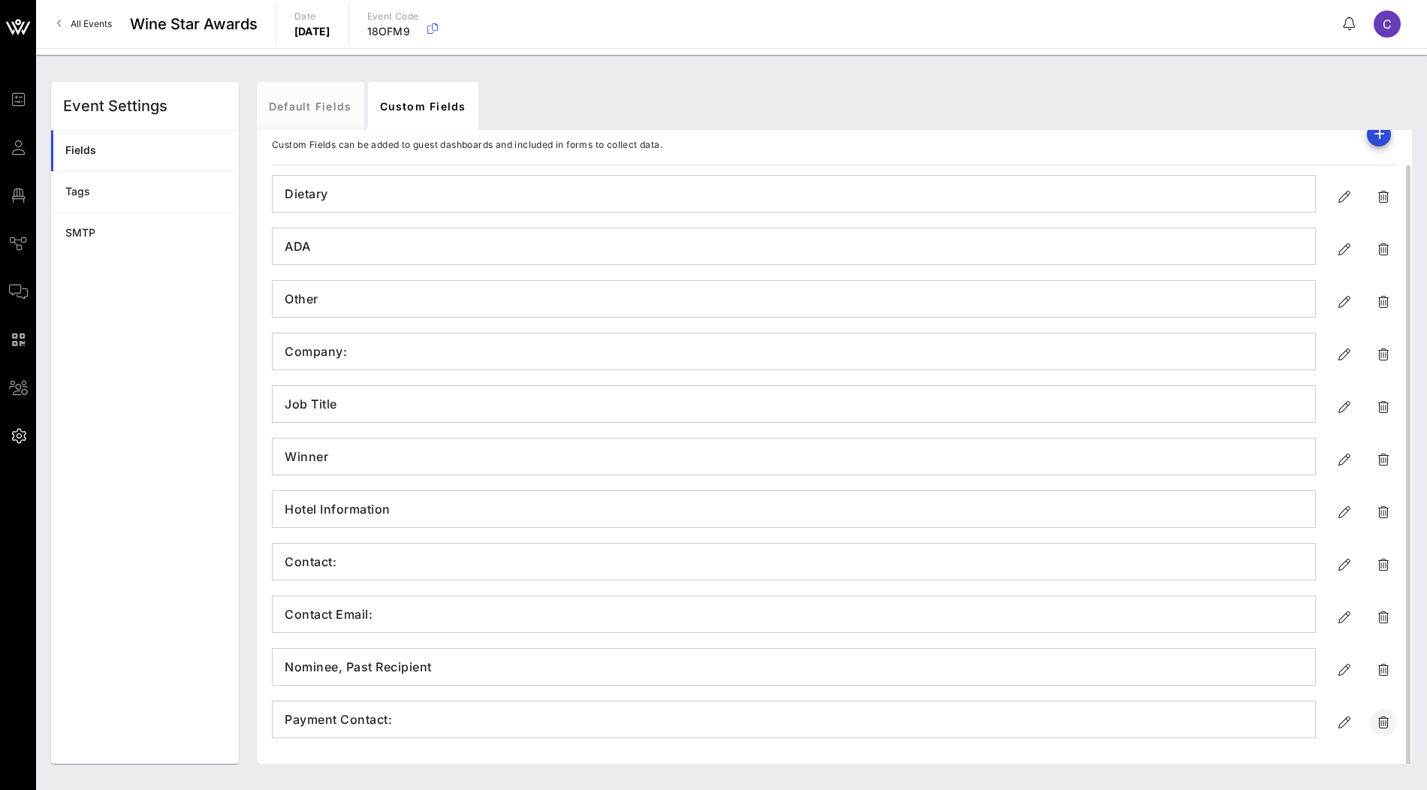
scroll to position [25, 0]
click at [1385, 718] on icon "button" at bounding box center [1384, 723] width 18 height 18
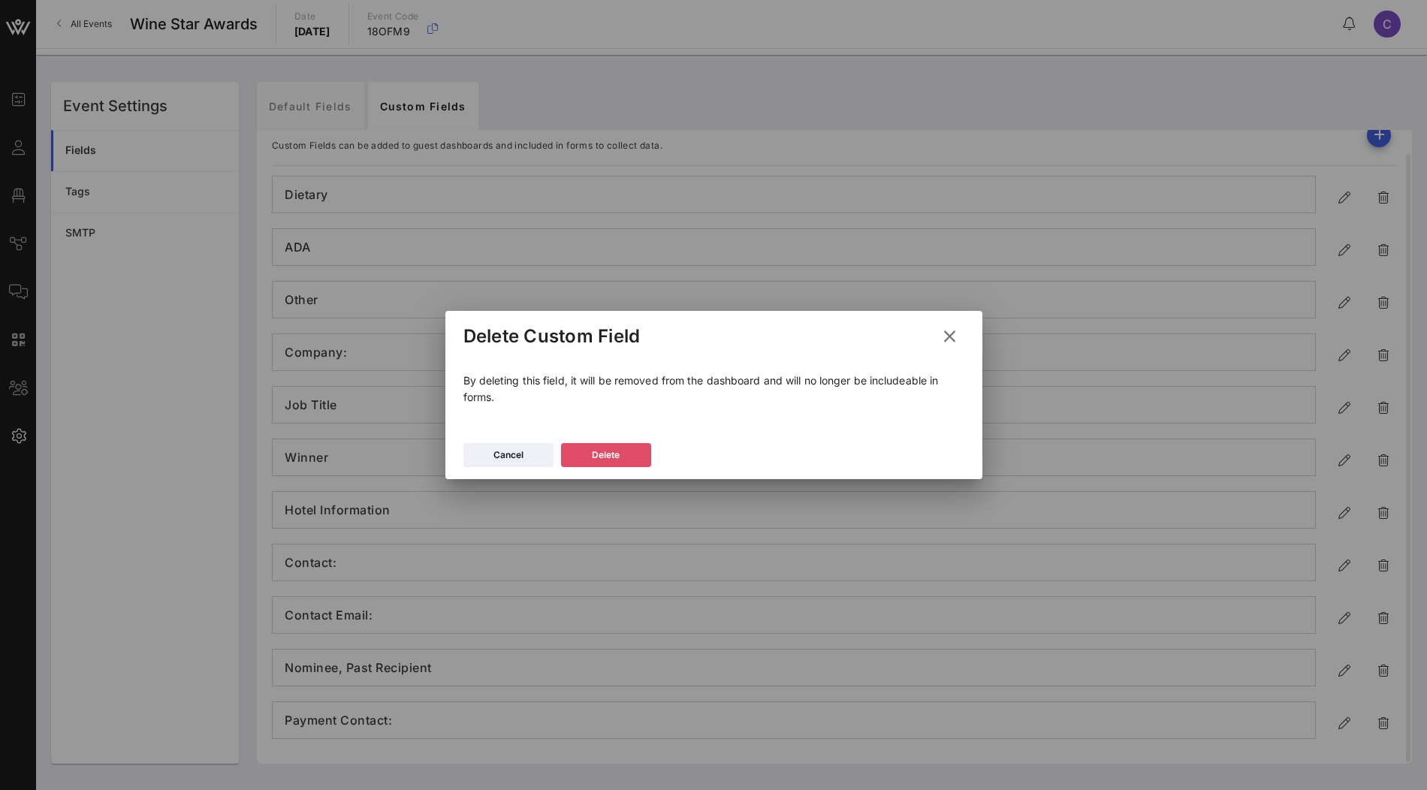
click at [636, 457] on button "Delete" at bounding box center [606, 455] width 90 height 24
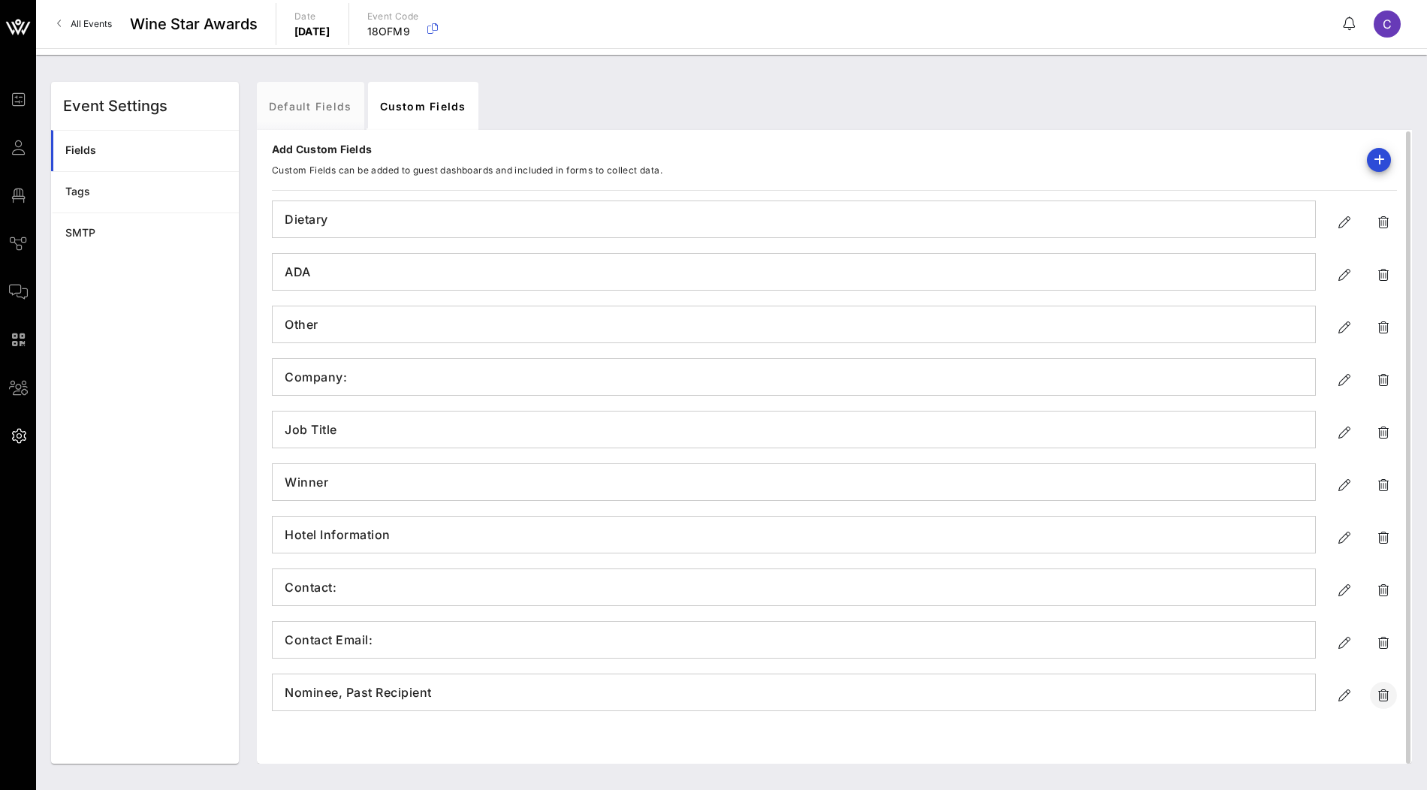
scroll to position [0, 0]
click at [1386, 693] on icon "button" at bounding box center [1384, 696] width 18 height 18
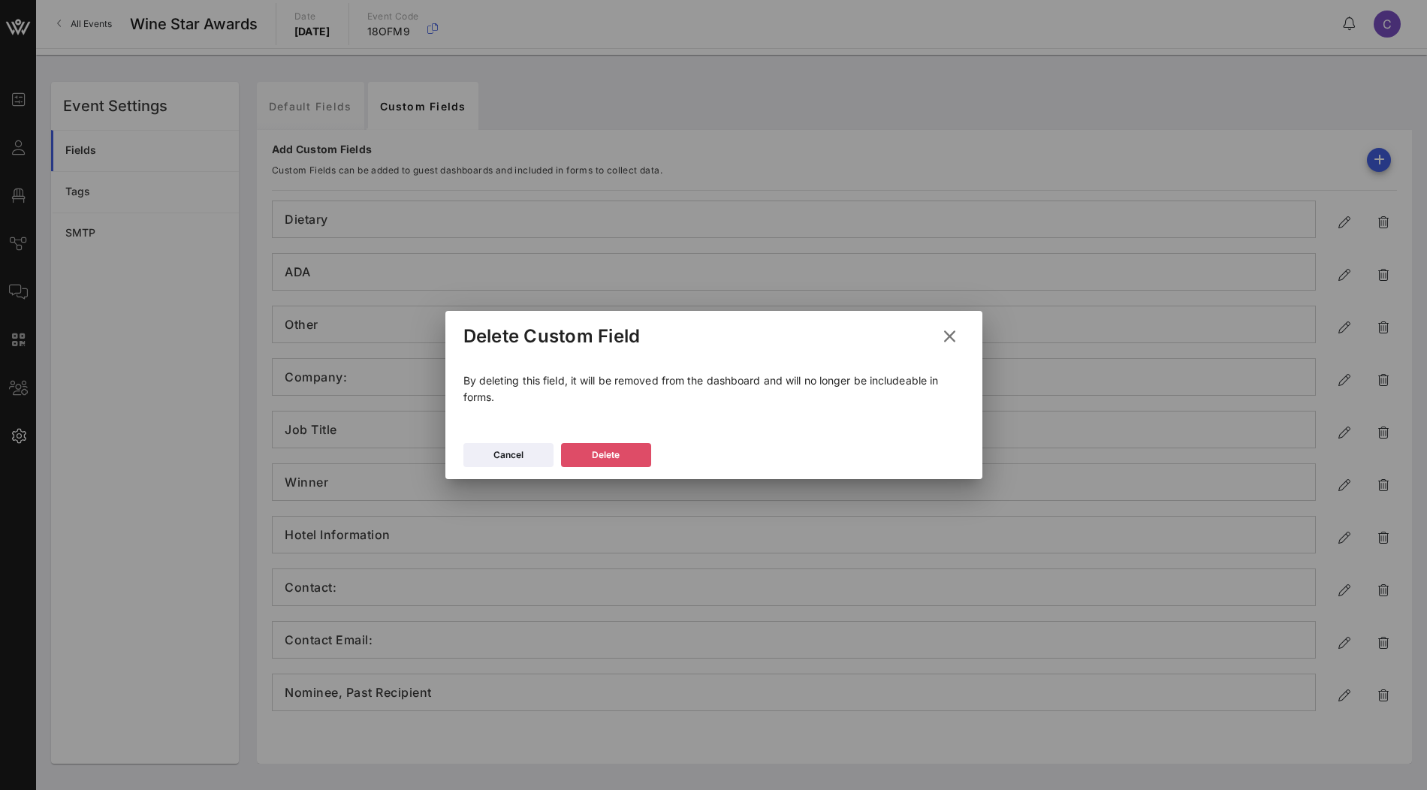
click at [615, 449] on div "Delete" at bounding box center [606, 455] width 28 height 15
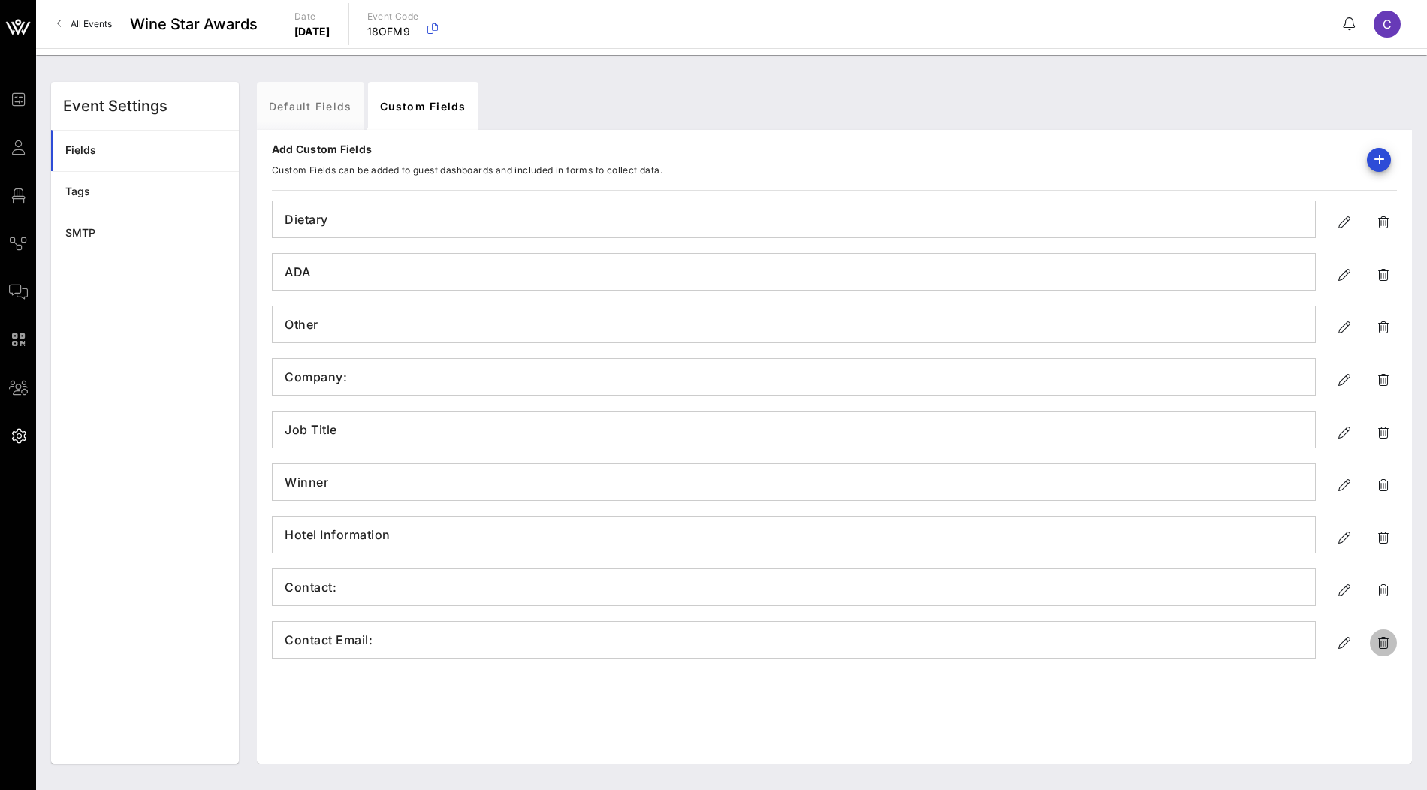
click at [1390, 646] on icon "button" at bounding box center [1384, 643] width 18 height 18
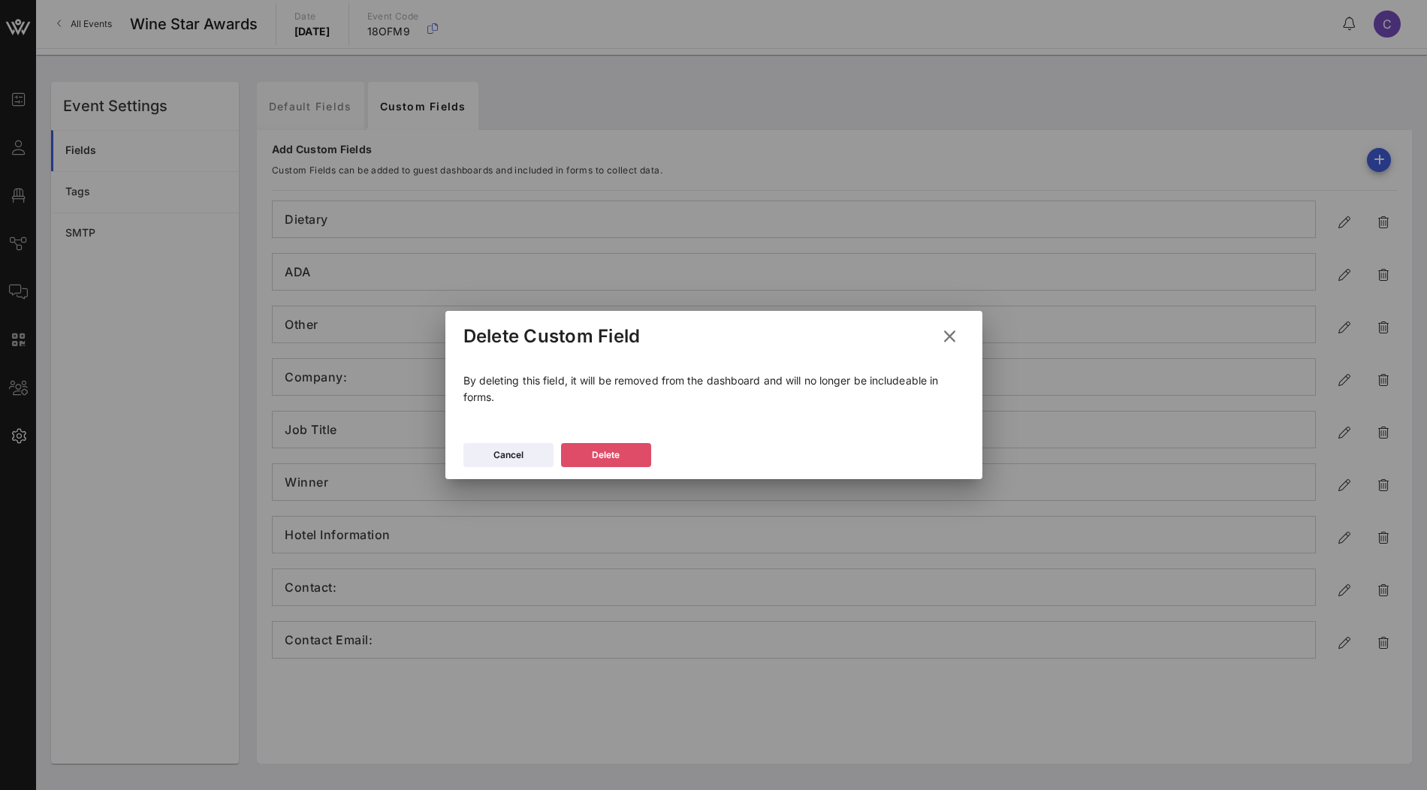
click at [630, 457] on button "Delete" at bounding box center [606, 455] width 90 height 24
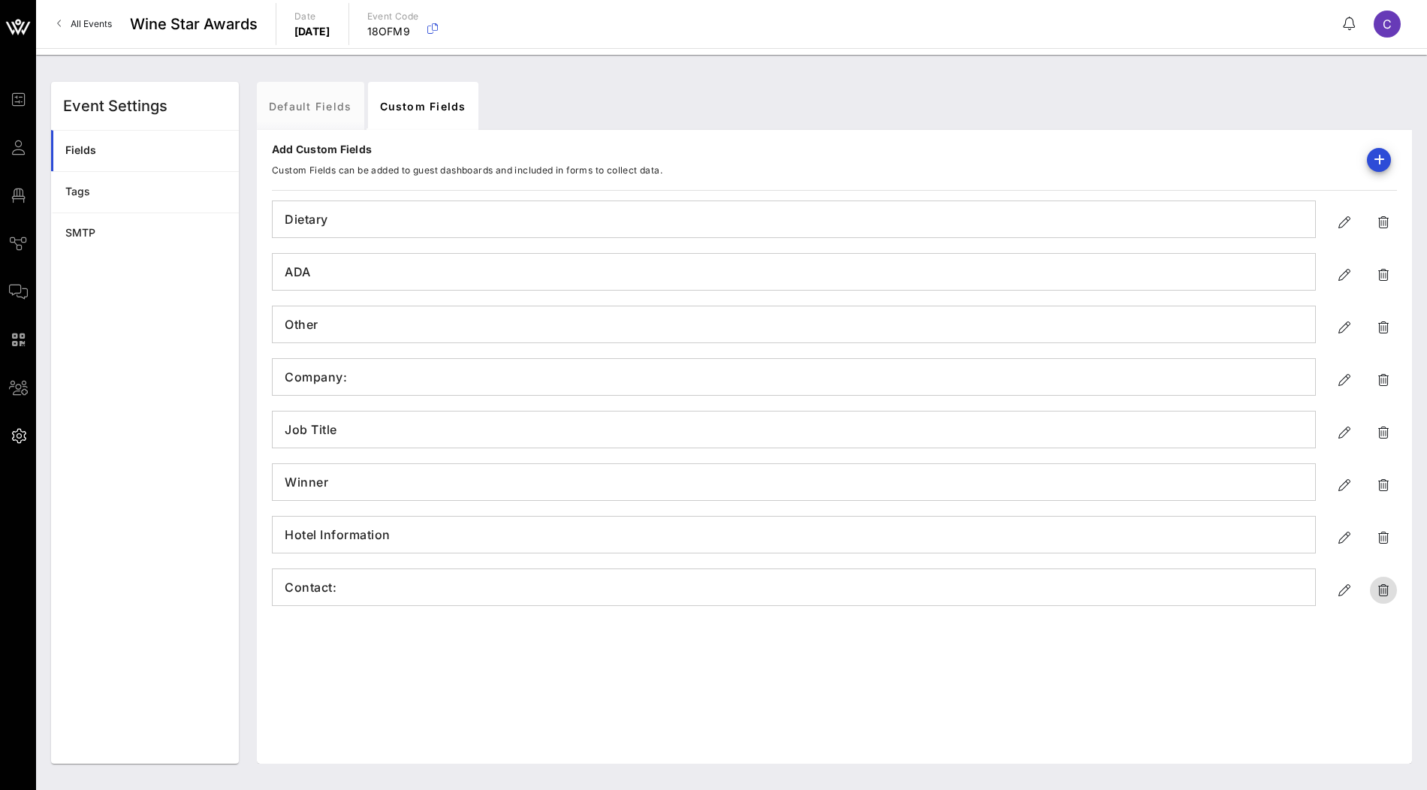
click at [1385, 594] on icon "button" at bounding box center [1384, 590] width 18 height 18
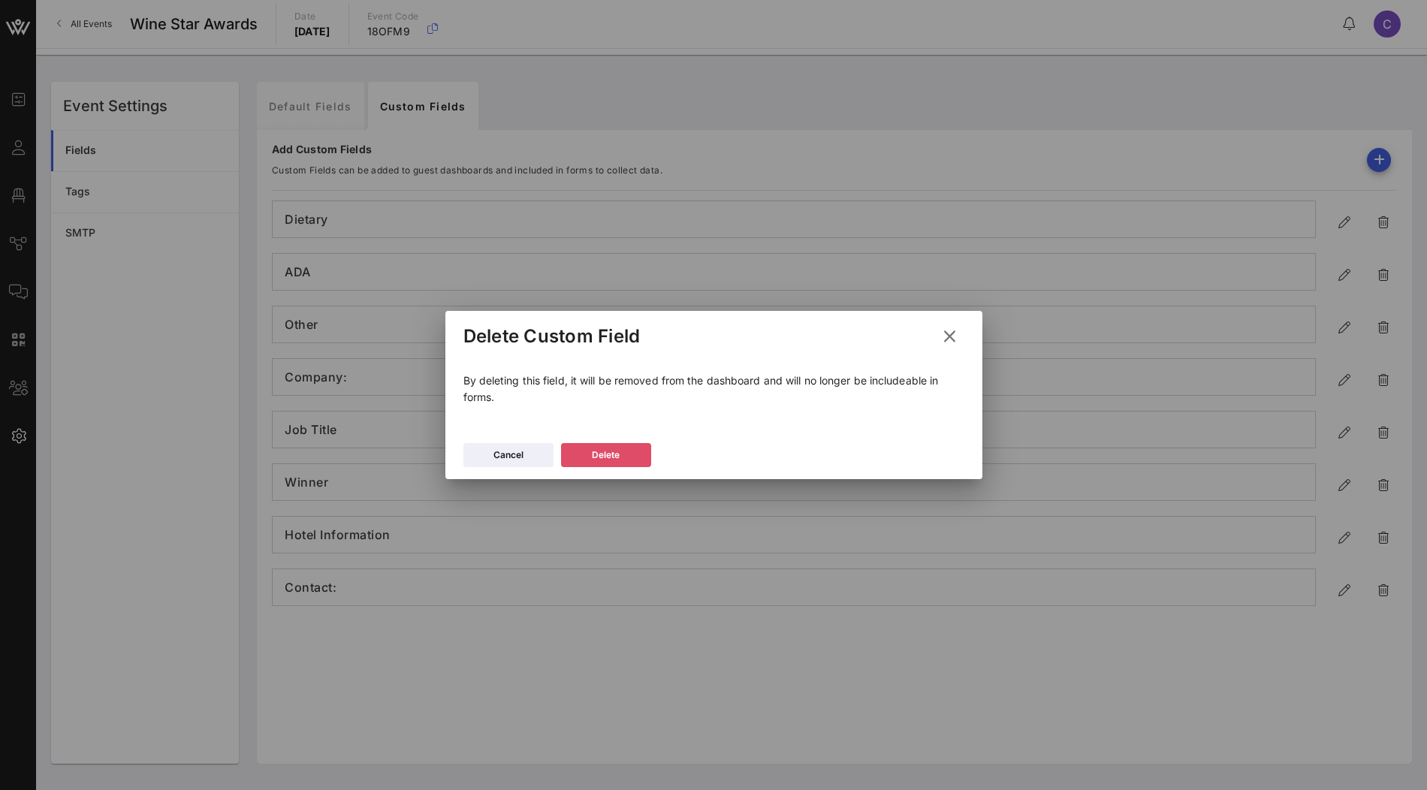
click at [629, 458] on button "Delete" at bounding box center [606, 455] width 90 height 24
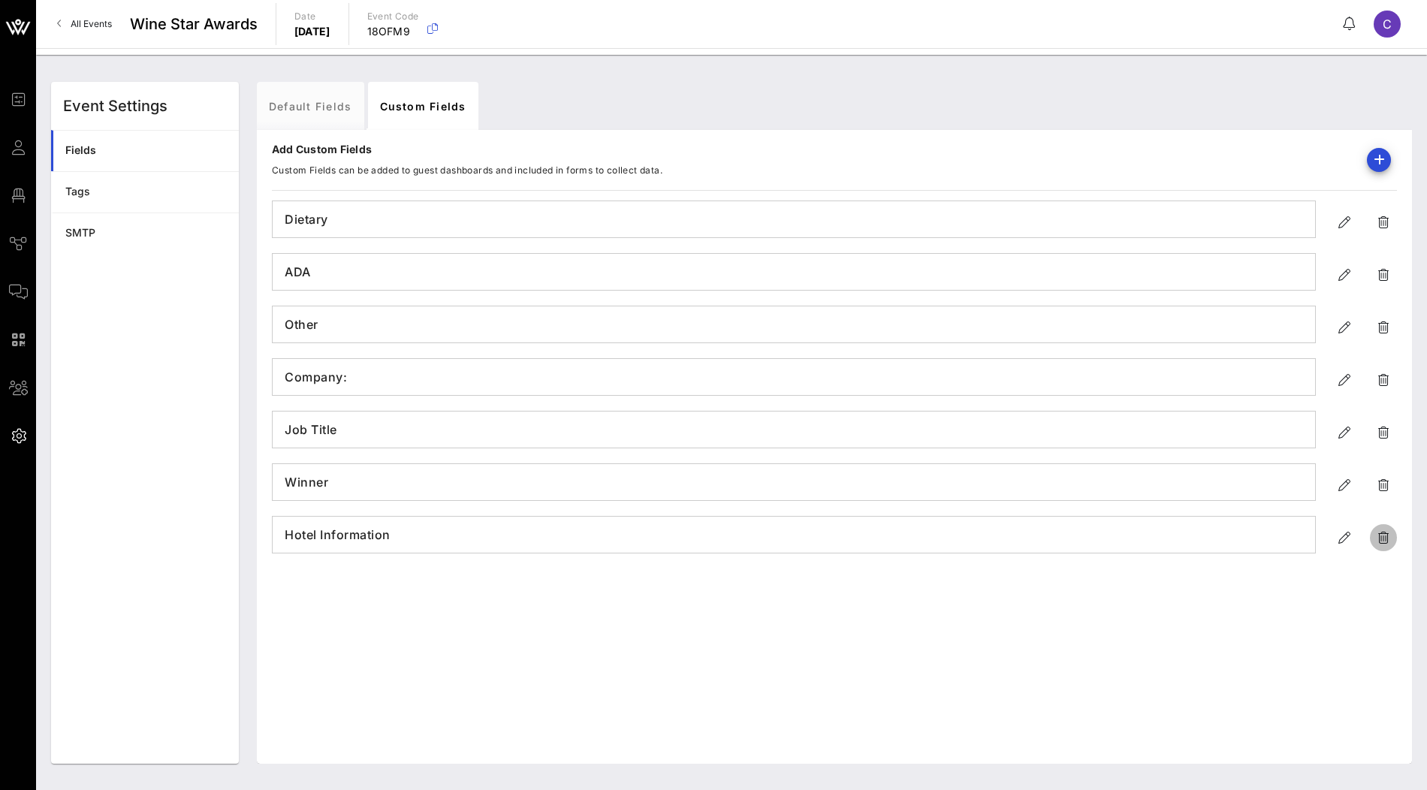
click at [1385, 539] on icon "button" at bounding box center [1384, 538] width 18 height 18
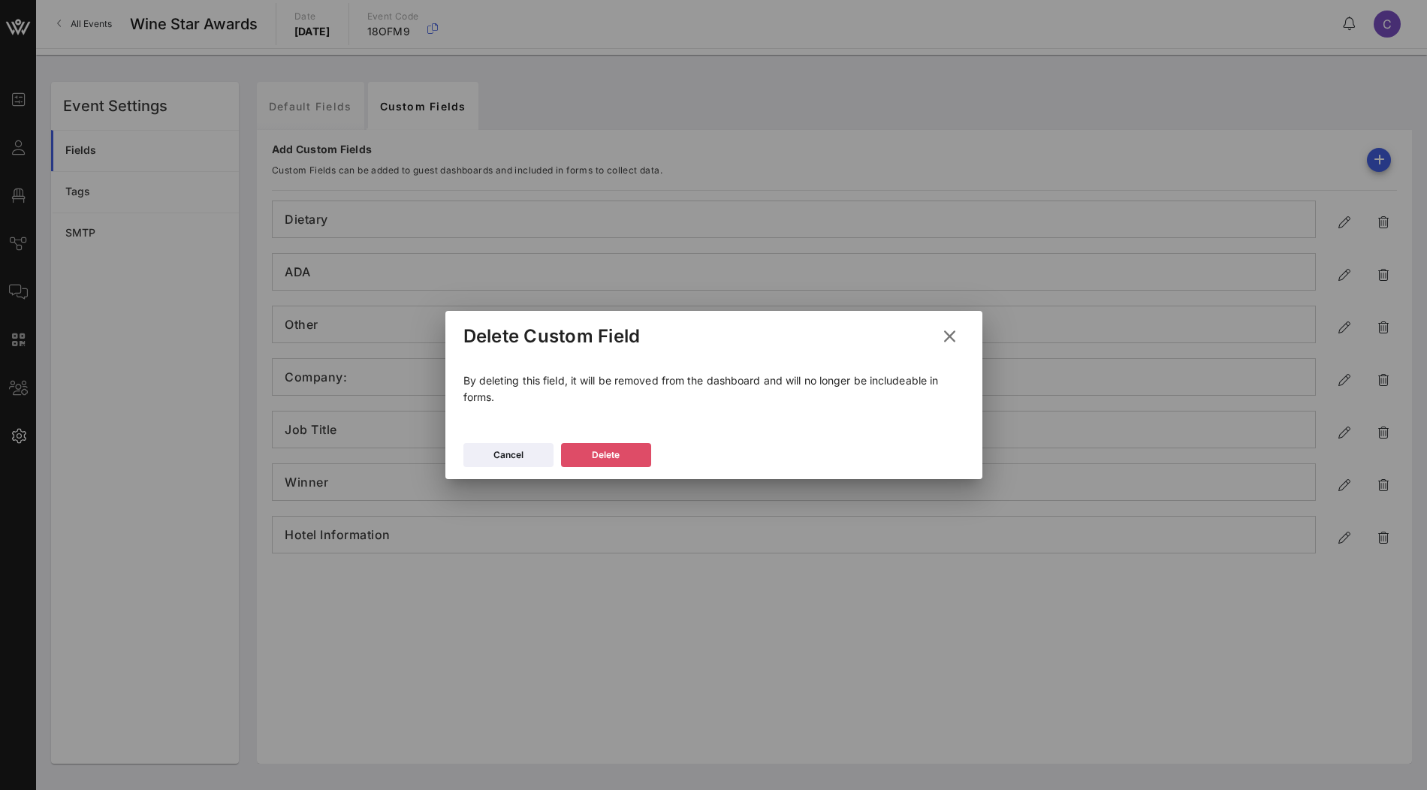
click at [613, 457] on div "Delete" at bounding box center [606, 455] width 28 height 15
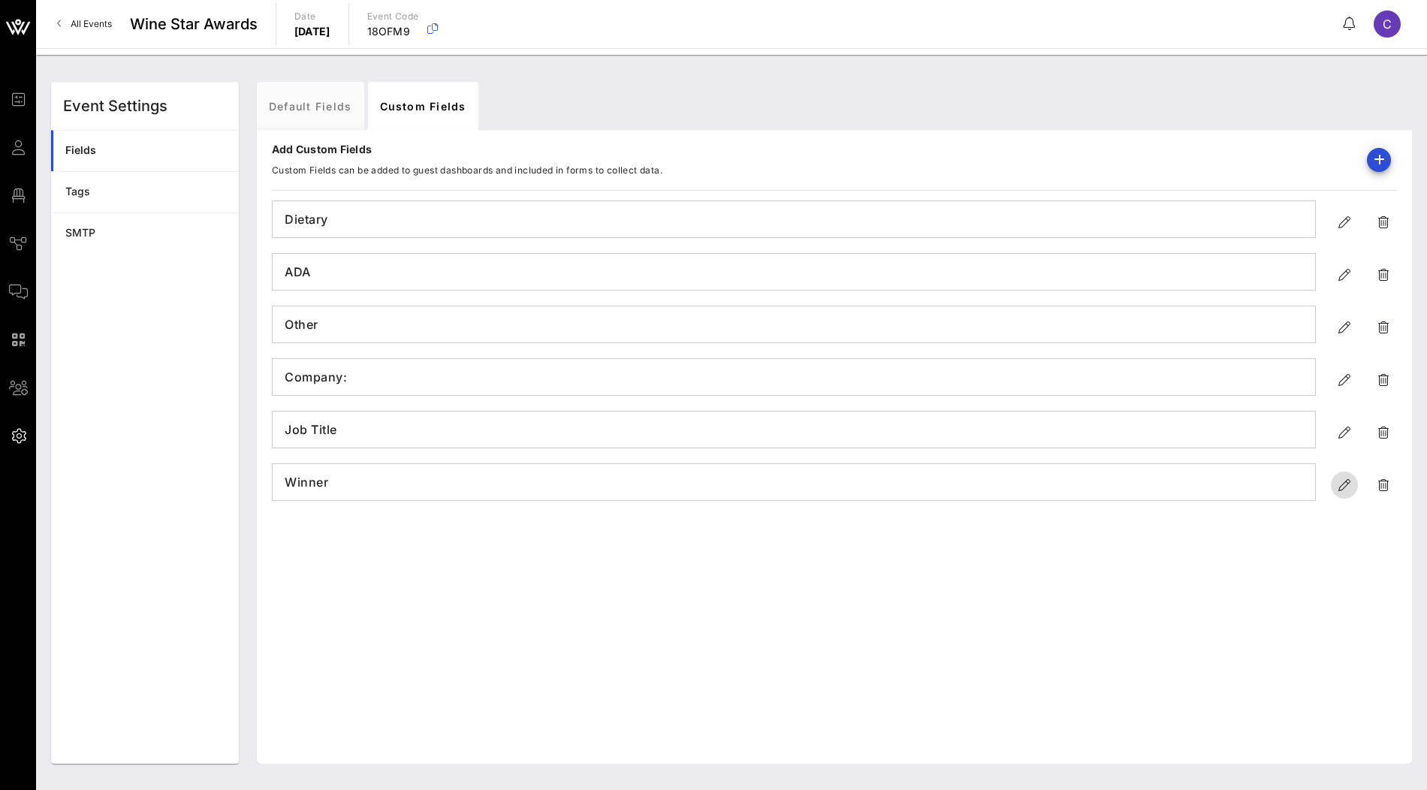
click at [1343, 485] on icon "button" at bounding box center [1345, 485] width 18 height 18
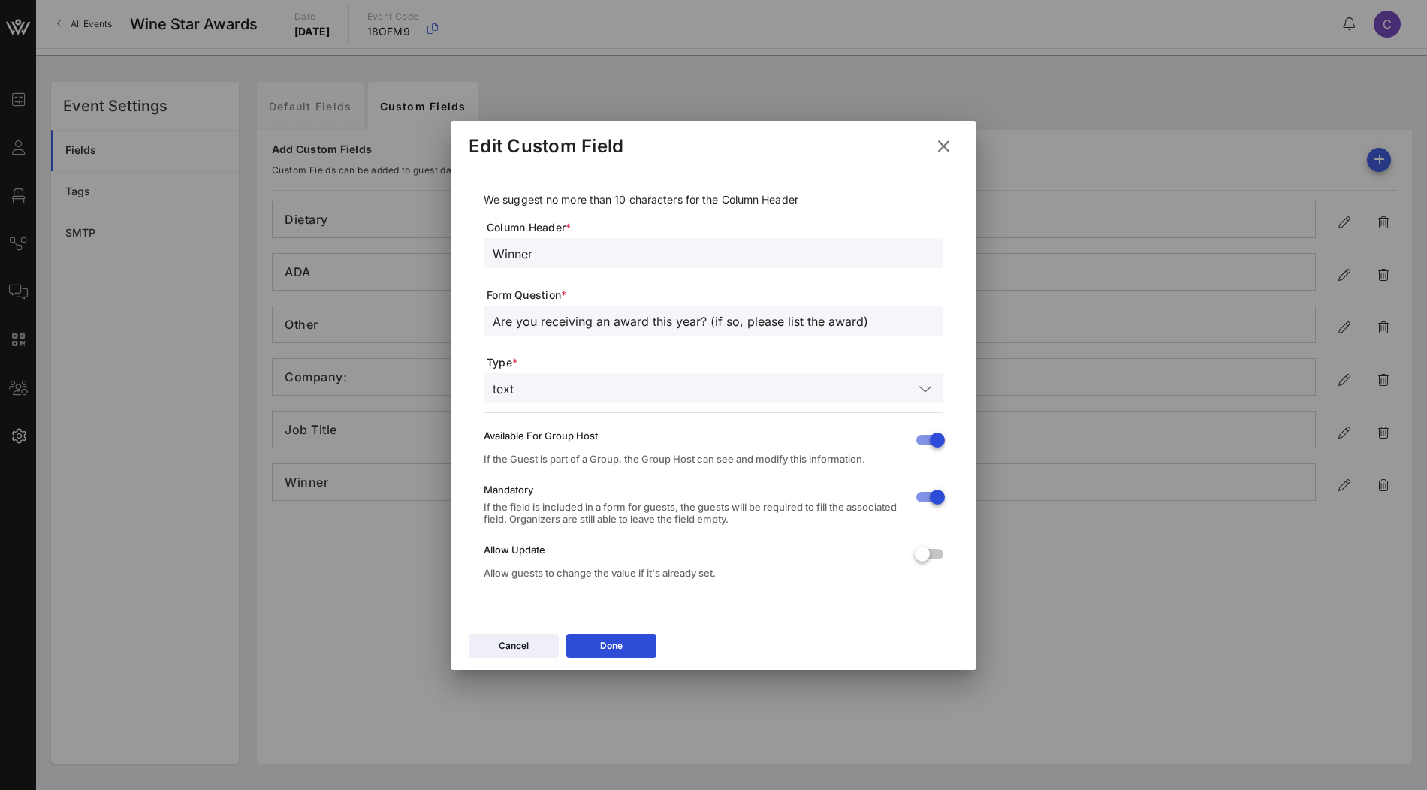
click at [945, 144] on icon at bounding box center [944, 146] width 20 height 18
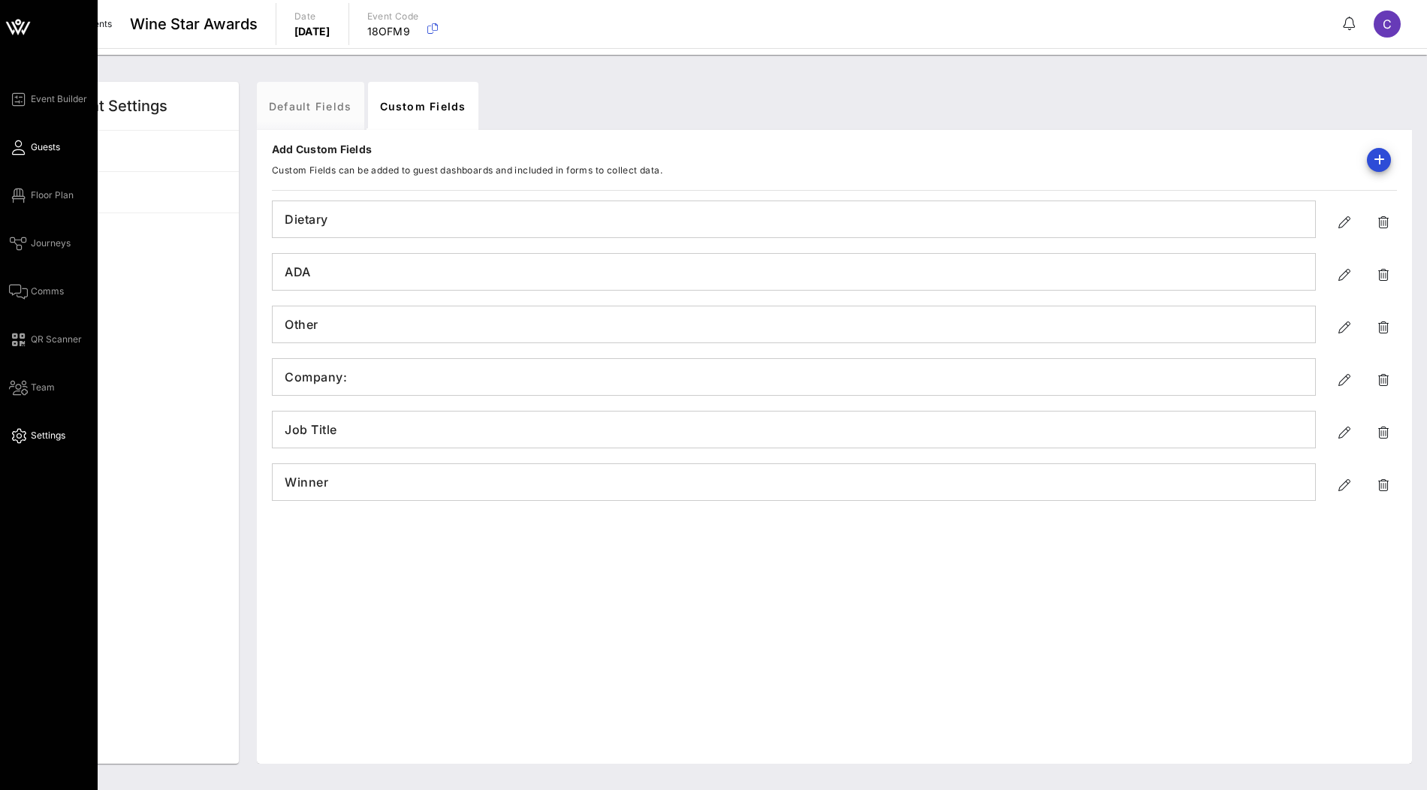
click at [46, 153] on span "Guests" at bounding box center [45, 147] width 29 height 14
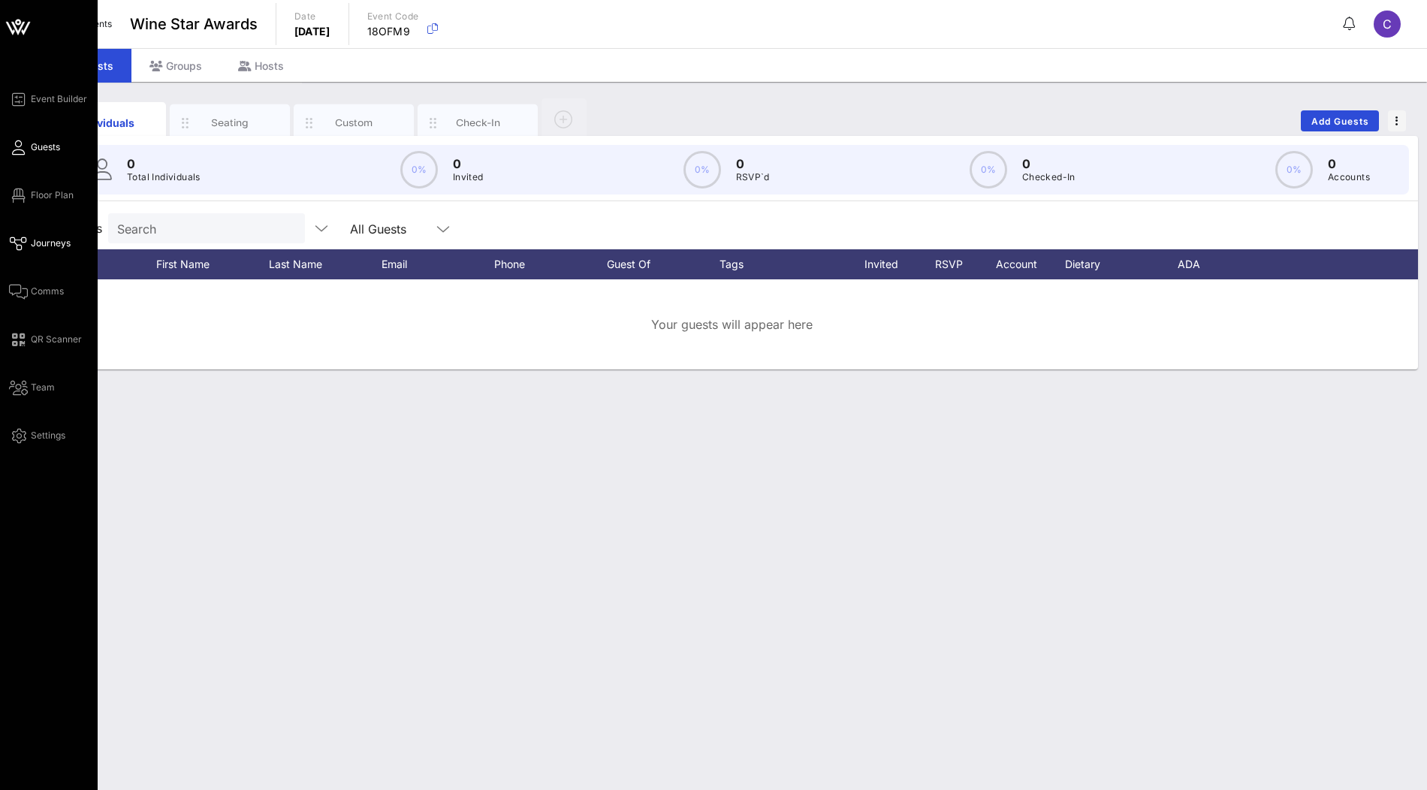
click at [45, 247] on span "Journeys" at bounding box center [51, 244] width 40 height 14
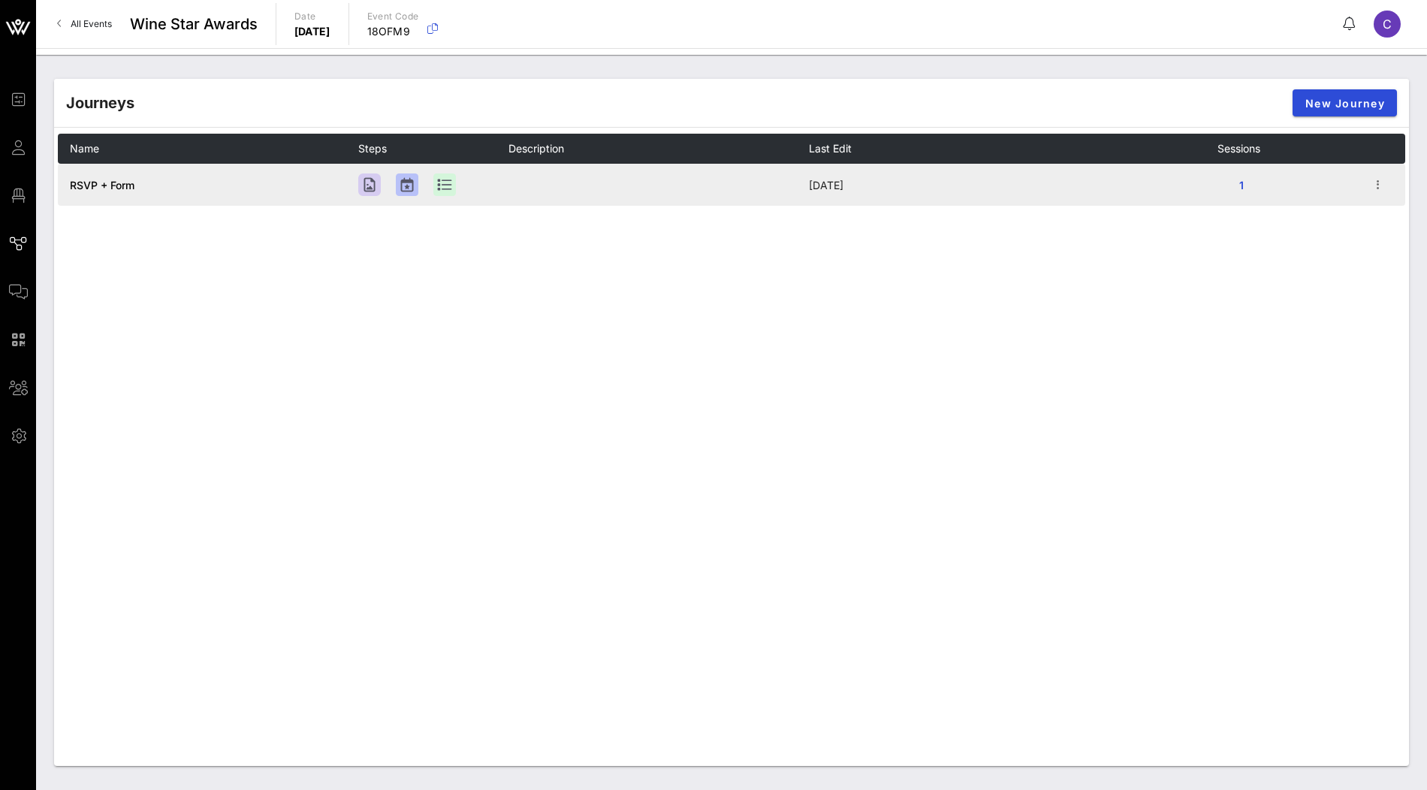
click at [101, 186] on span "RSVP + Form" at bounding box center [102, 185] width 65 height 13
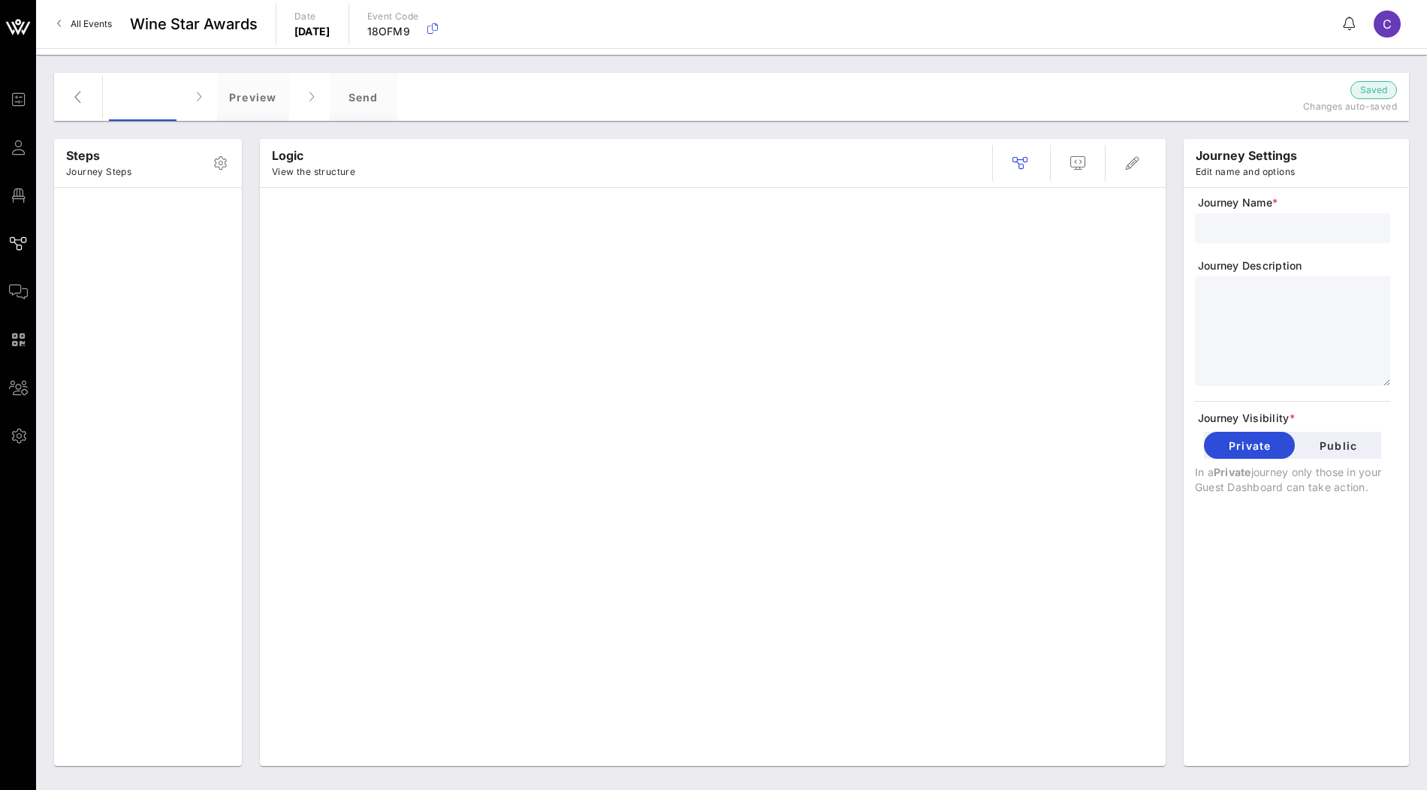
type input "RSVP + Form"
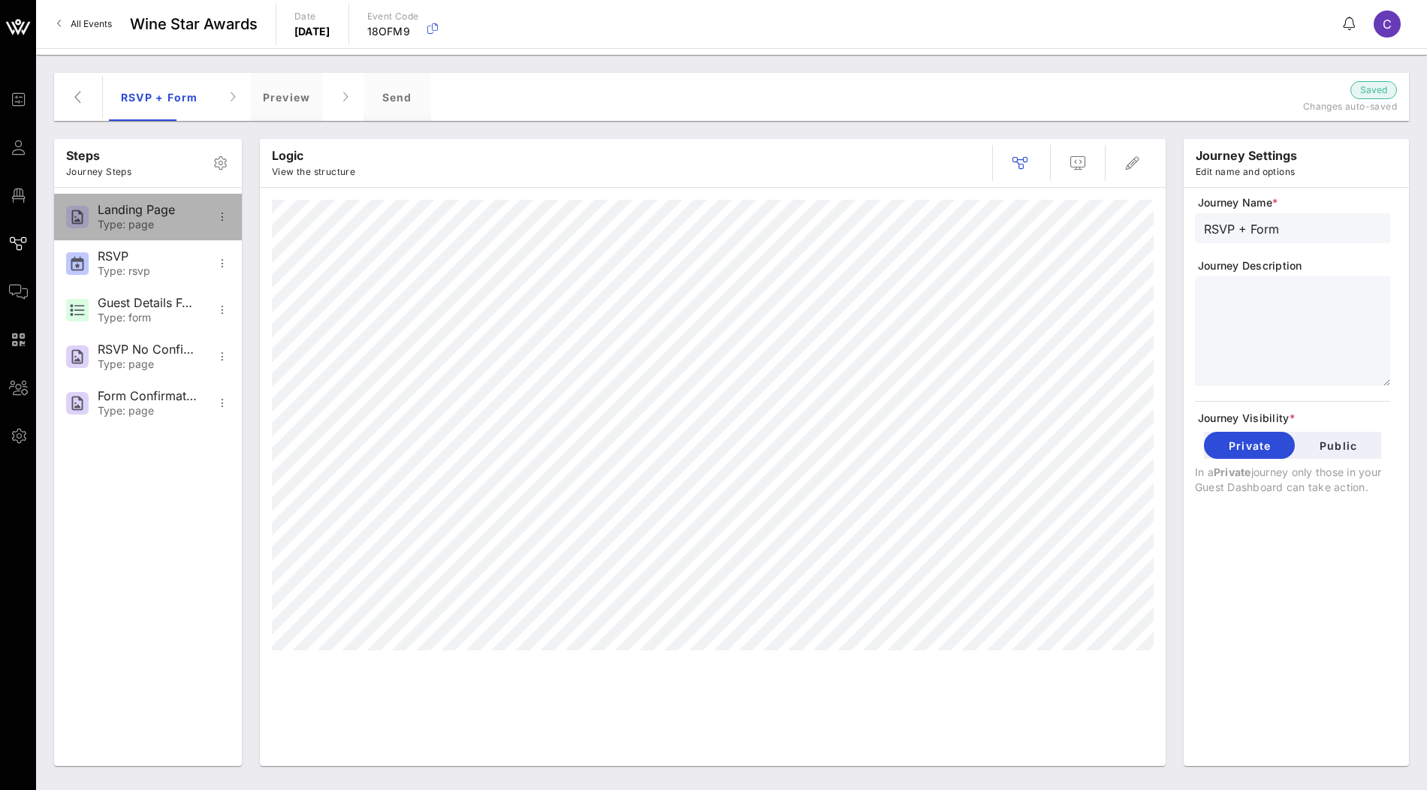
click at [168, 226] on div "Type: page" at bounding box center [147, 225] width 99 height 13
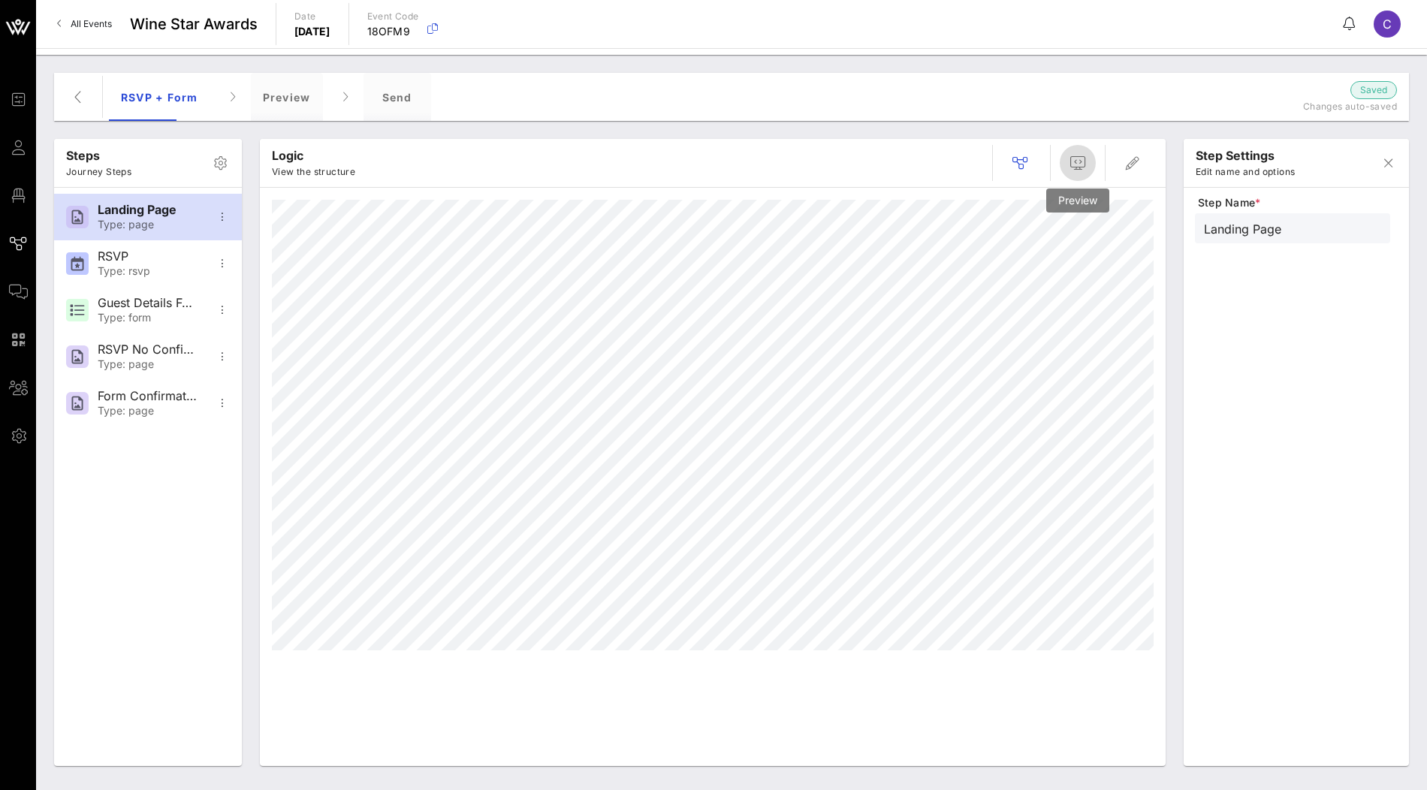
click at [1077, 161] on icon "button" at bounding box center [1078, 163] width 18 height 18
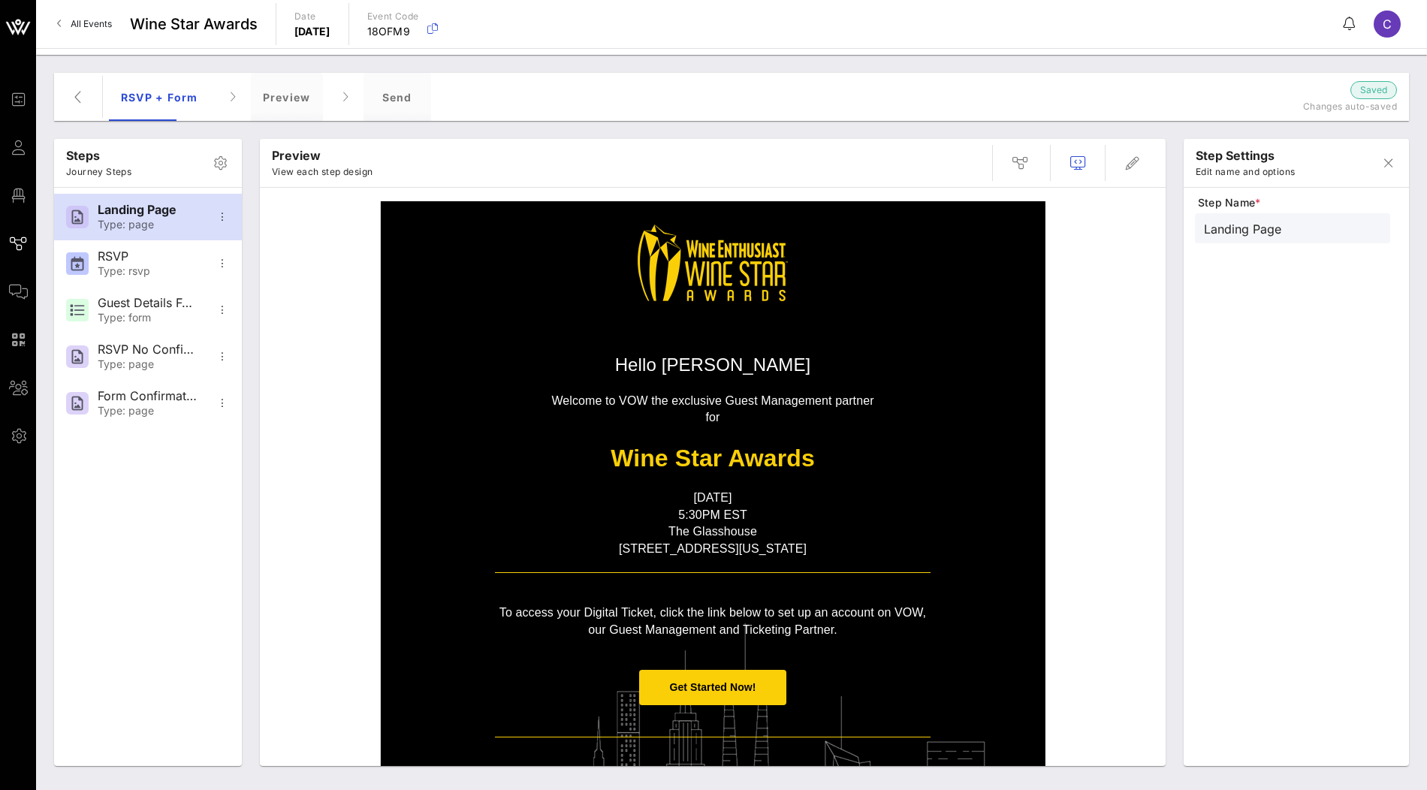
scroll to position [128, 0]
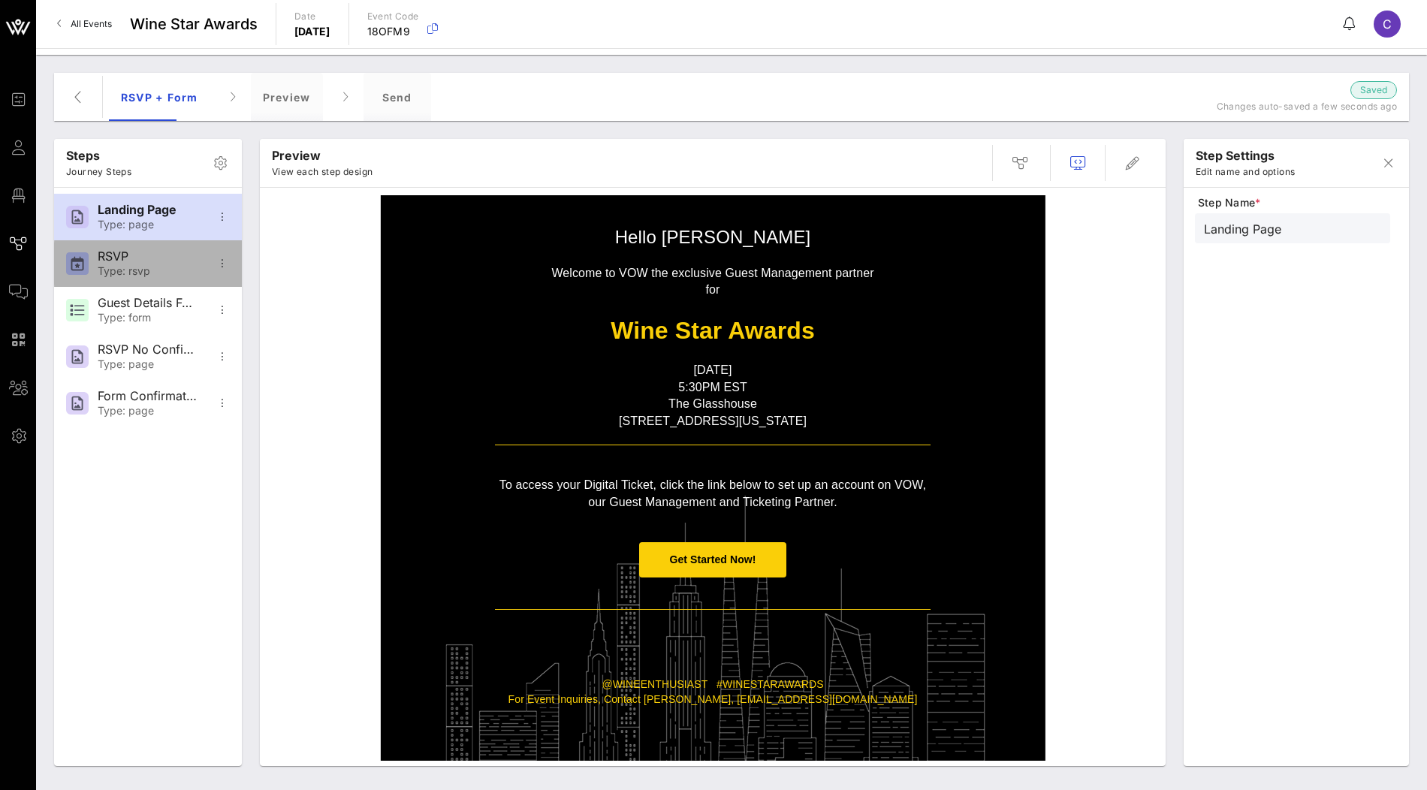
click at [114, 270] on div "Type: rsvp" at bounding box center [147, 271] width 99 height 13
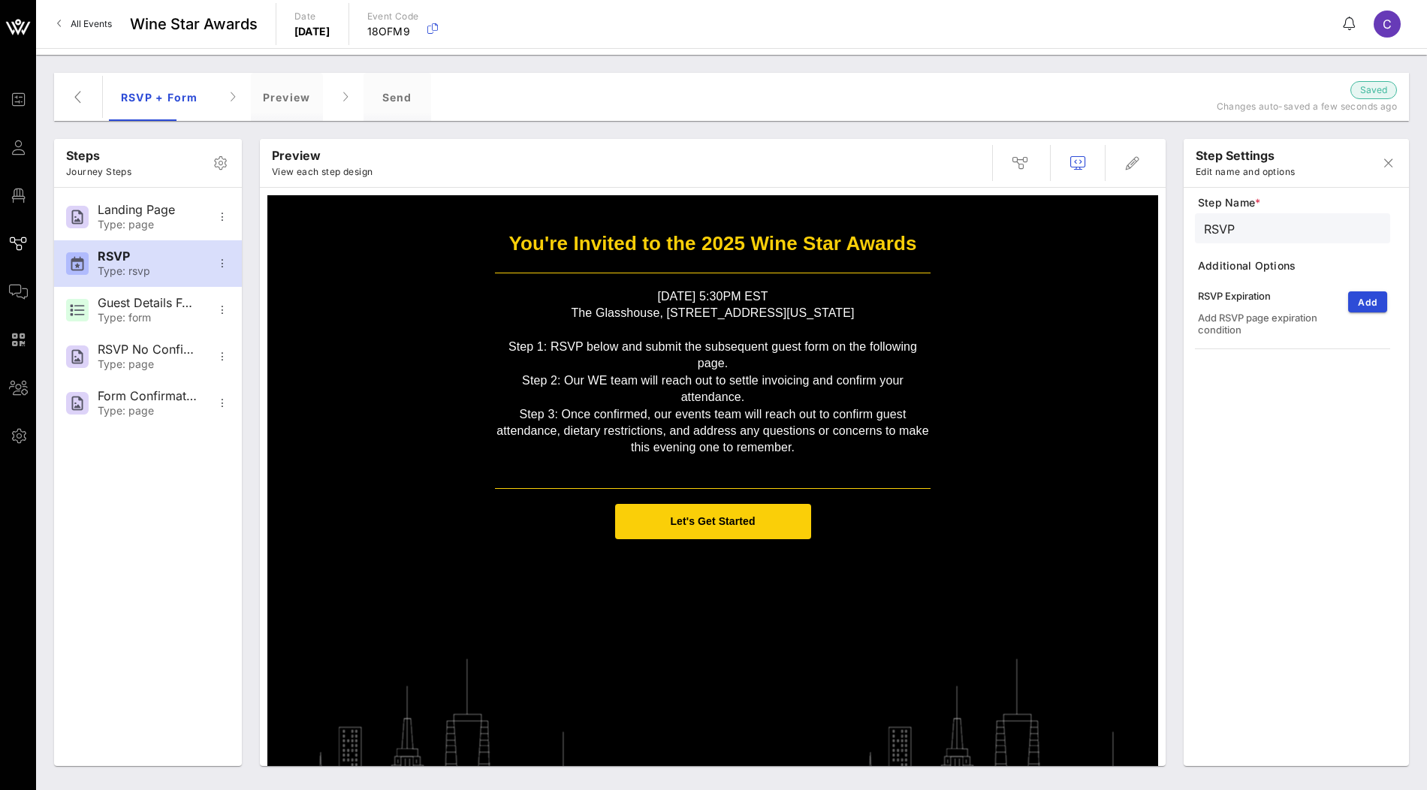
scroll to position [80, 0]
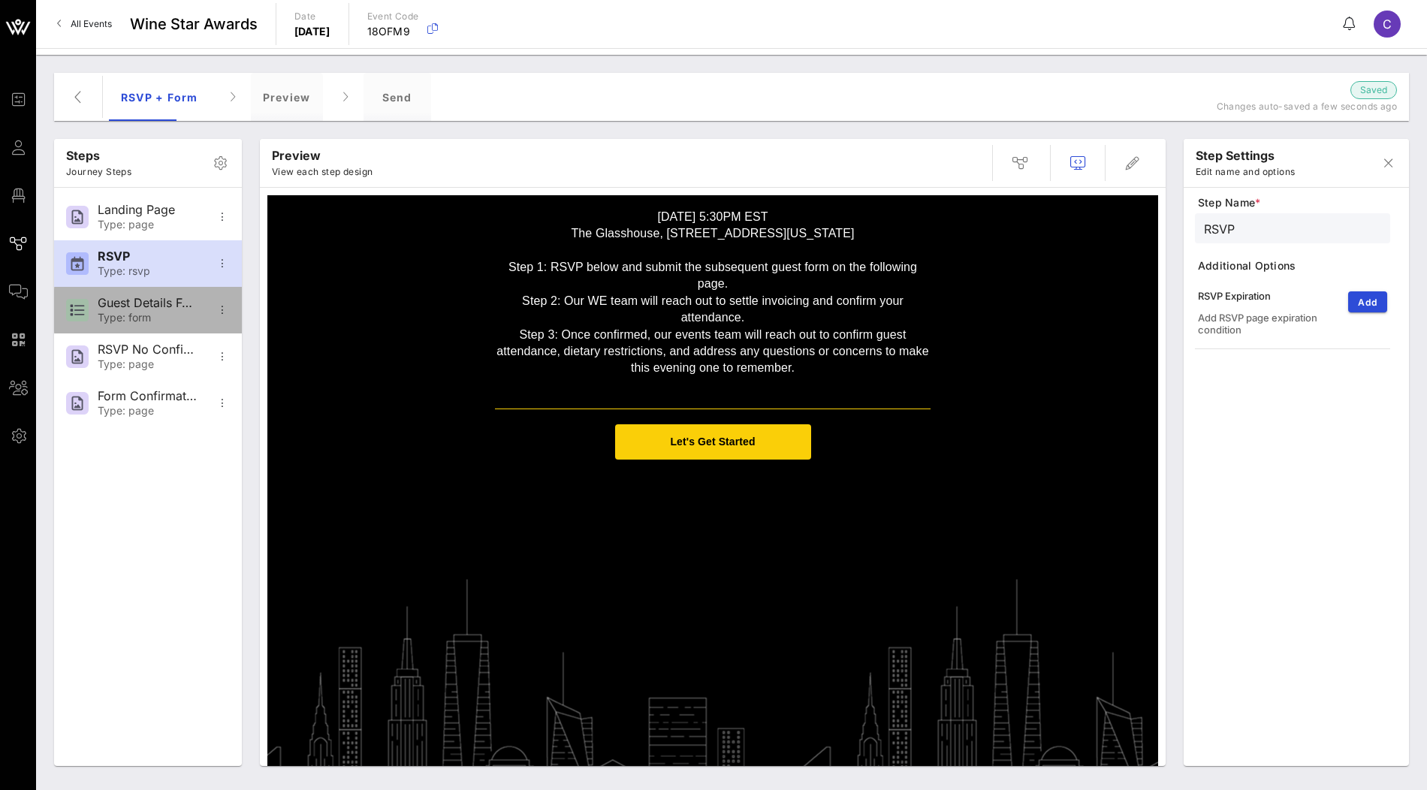
click at [140, 307] on div "Guest Details Form" at bounding box center [147, 303] width 99 height 14
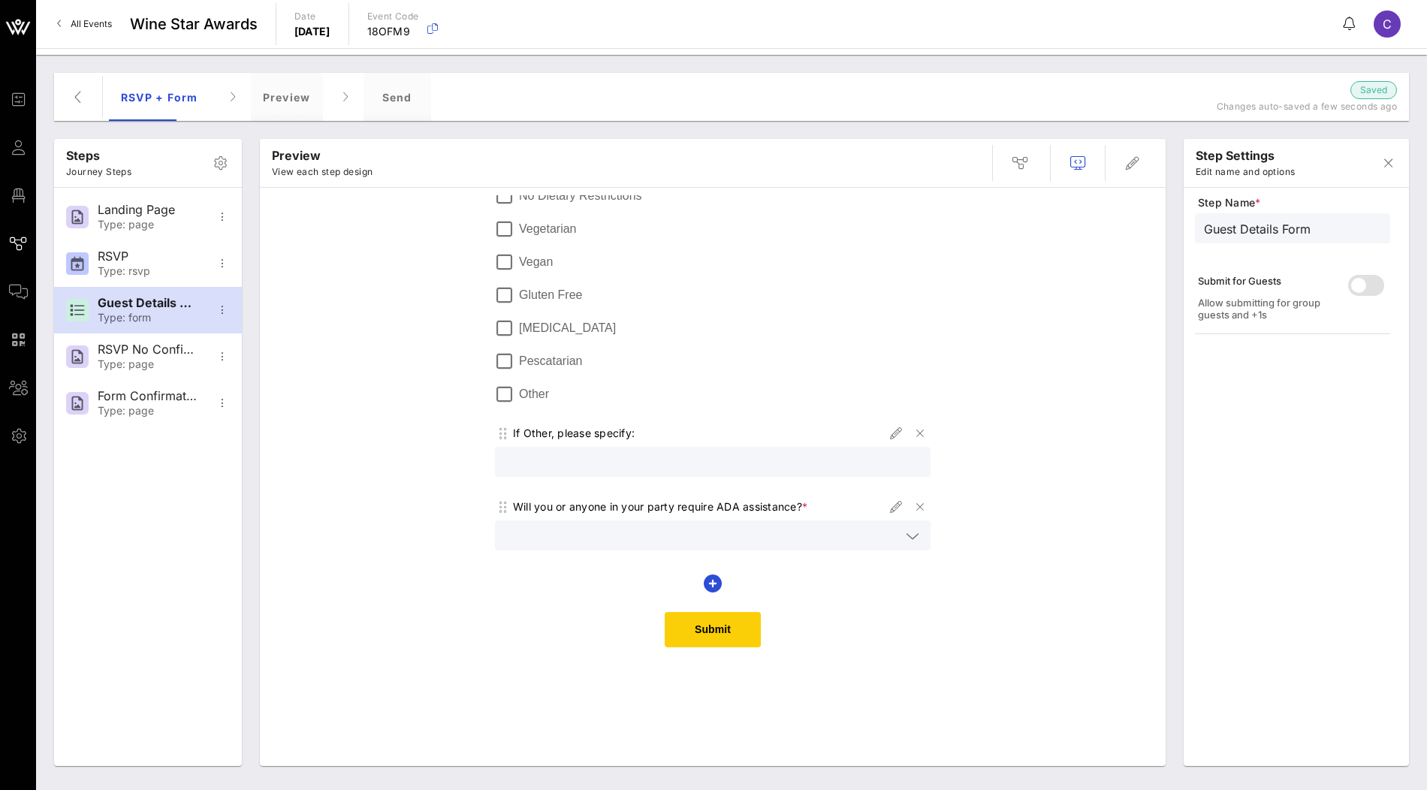
scroll to position [0, 0]
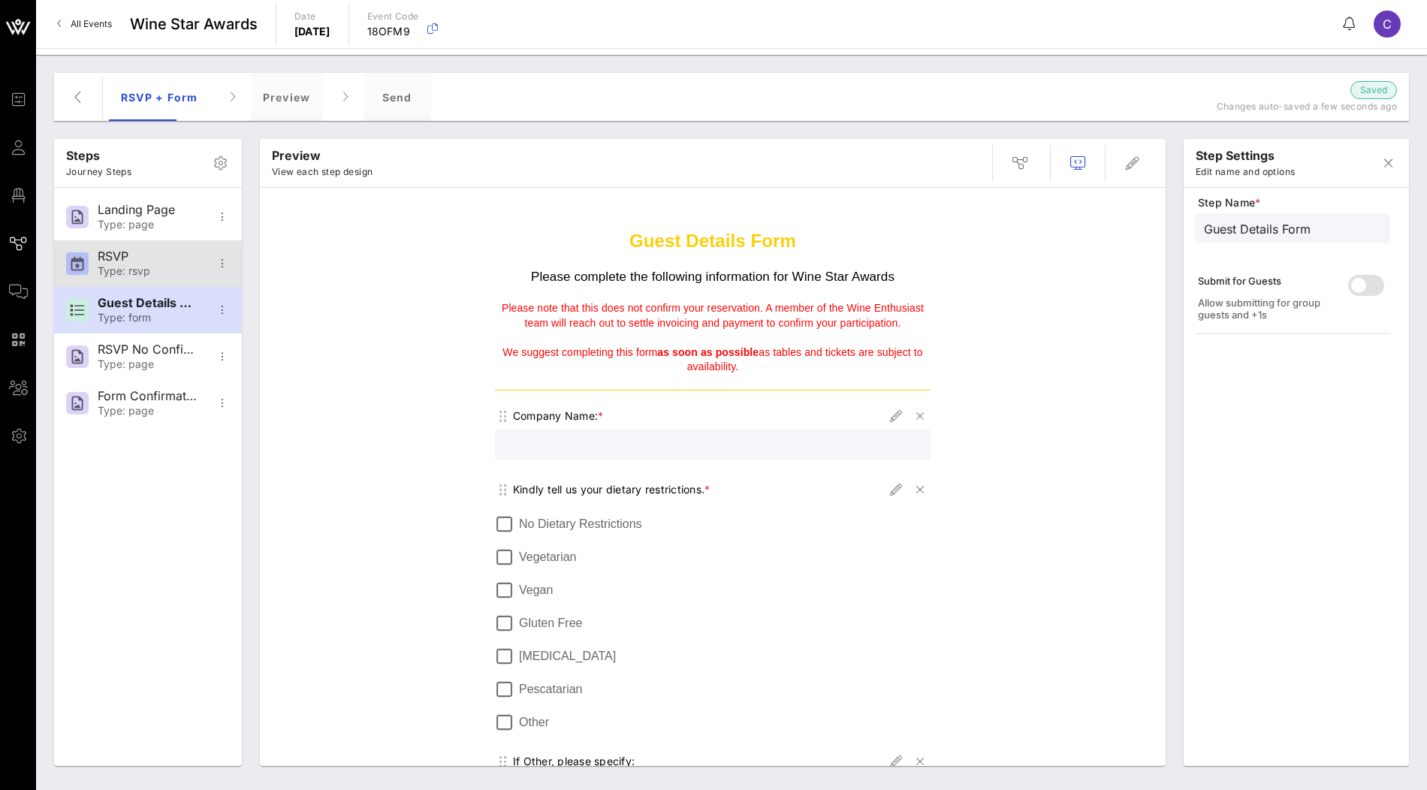
click at [164, 270] on div "Type: rsvp" at bounding box center [147, 271] width 99 height 13
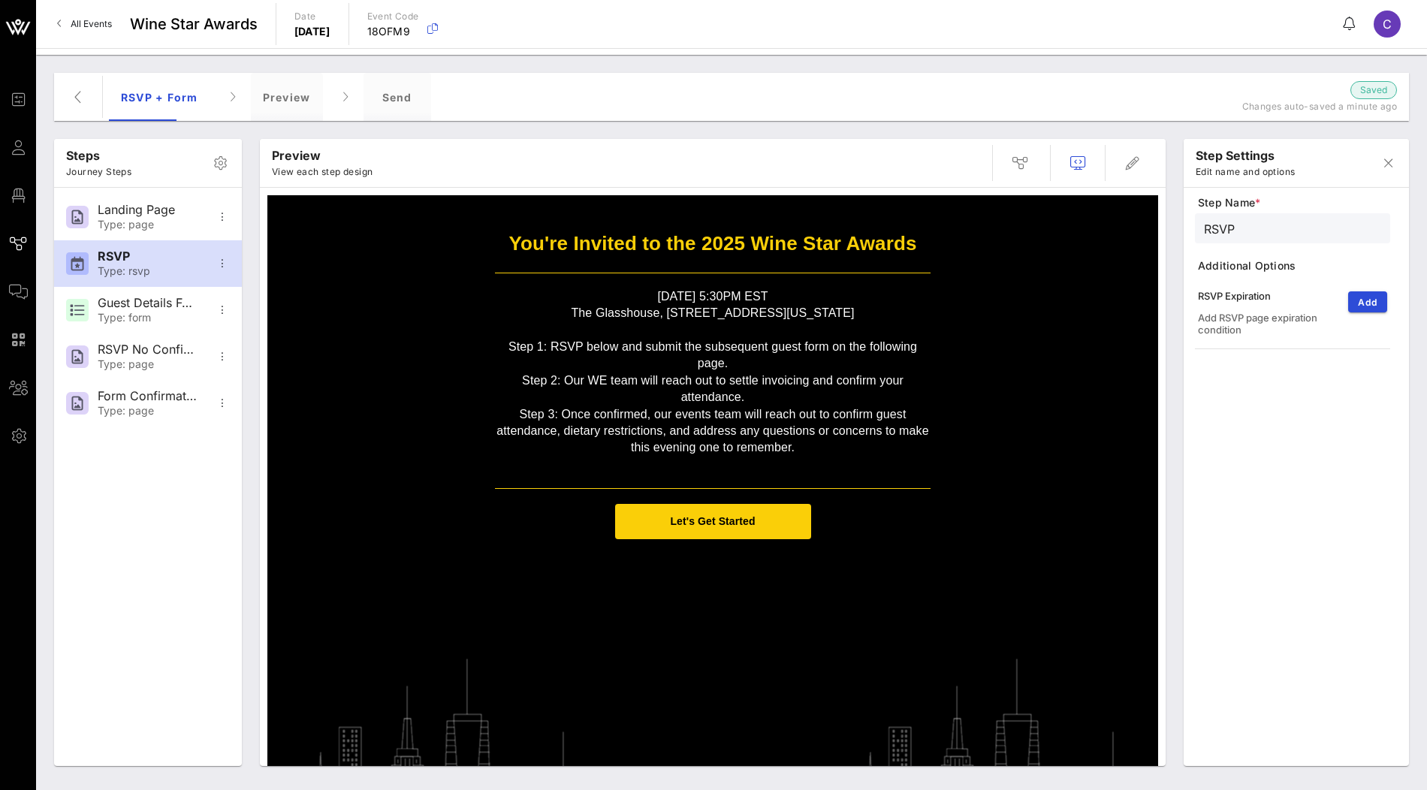
click at [705, 567] on div "You're Invited to the 2025 Wine Star Awards Monday, January 26, 2026 5:30PM EST…" at bounding box center [712, 521] width 891 height 652
click at [705, 579] on div "You're Invited to the 2025 Wine Star Awards Monday, January 26, 2026 5:30PM EST…" at bounding box center [712, 521] width 891 height 652
click at [717, 579] on div "You're Invited to the 2025 Wine Star Awards Monday, January 26, 2026 5:30PM EST…" at bounding box center [712, 521] width 891 height 652
click at [735, 566] on div "You're Invited to the 2025 Wine Star Awards Monday, January 26, 2026 5:30PM EST…" at bounding box center [712, 521] width 891 height 652
click at [142, 352] on div "RSVP No Confirmation" at bounding box center [147, 350] width 99 height 14
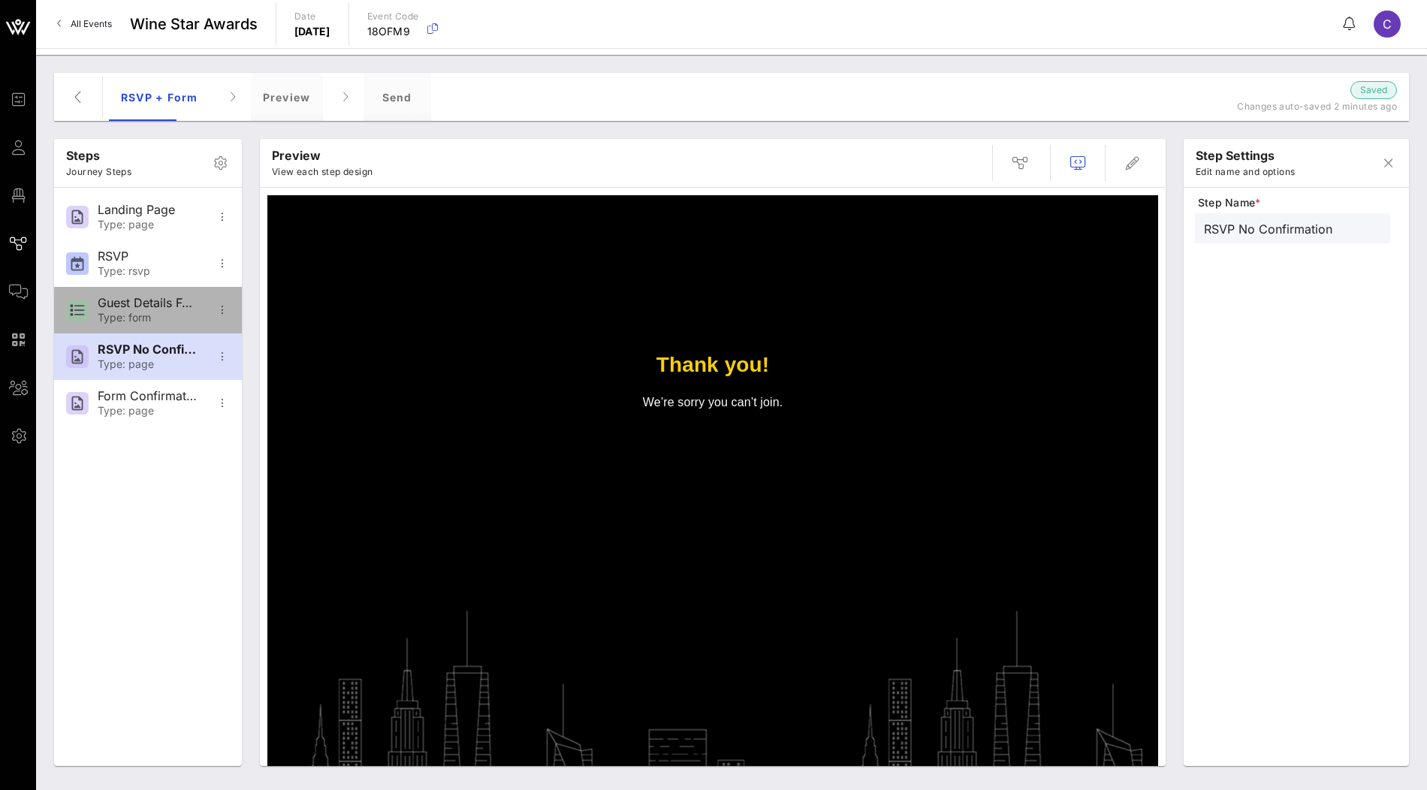
click at [159, 317] on div "Type: form" at bounding box center [147, 318] width 99 height 13
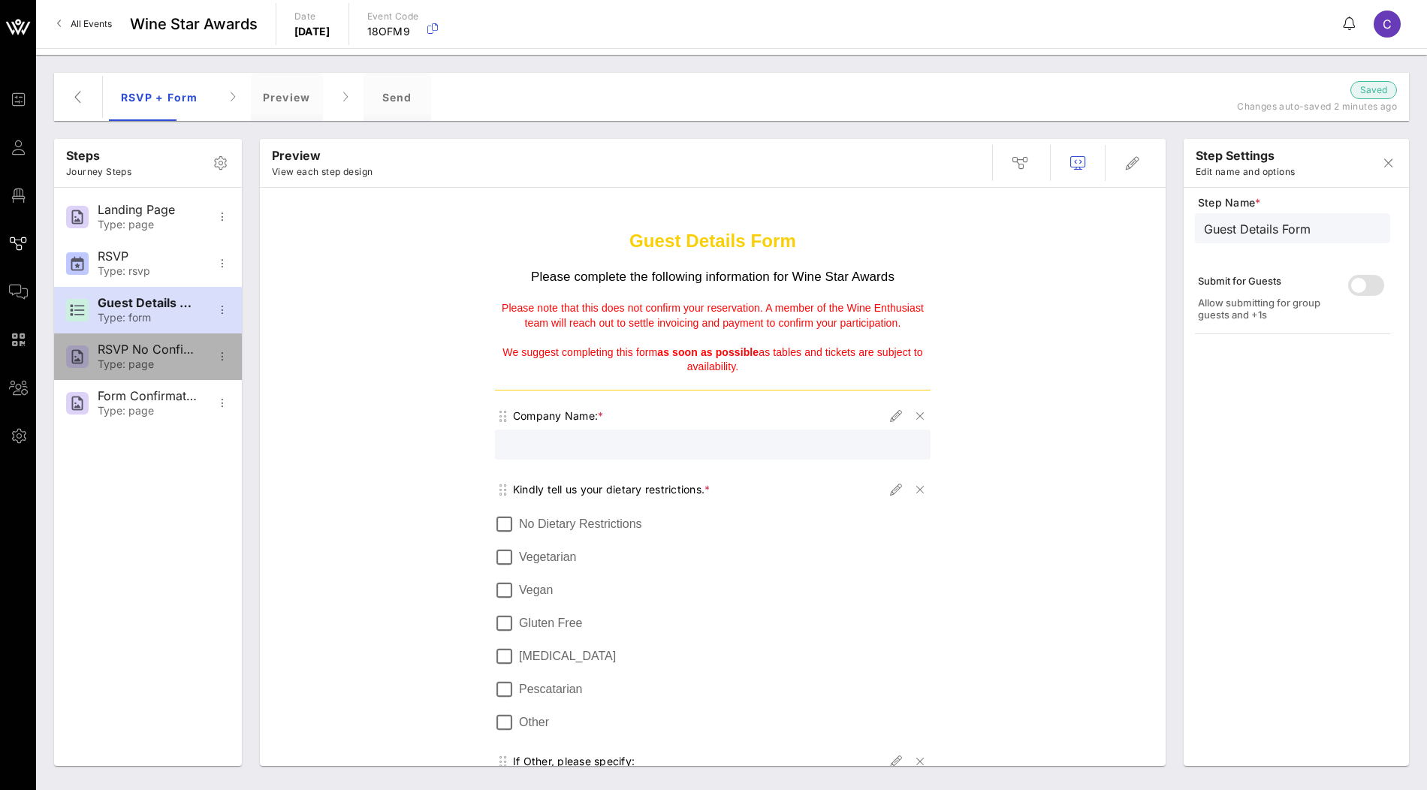
click at [162, 353] on div "RSVP No Confirmation" at bounding box center [147, 350] width 99 height 14
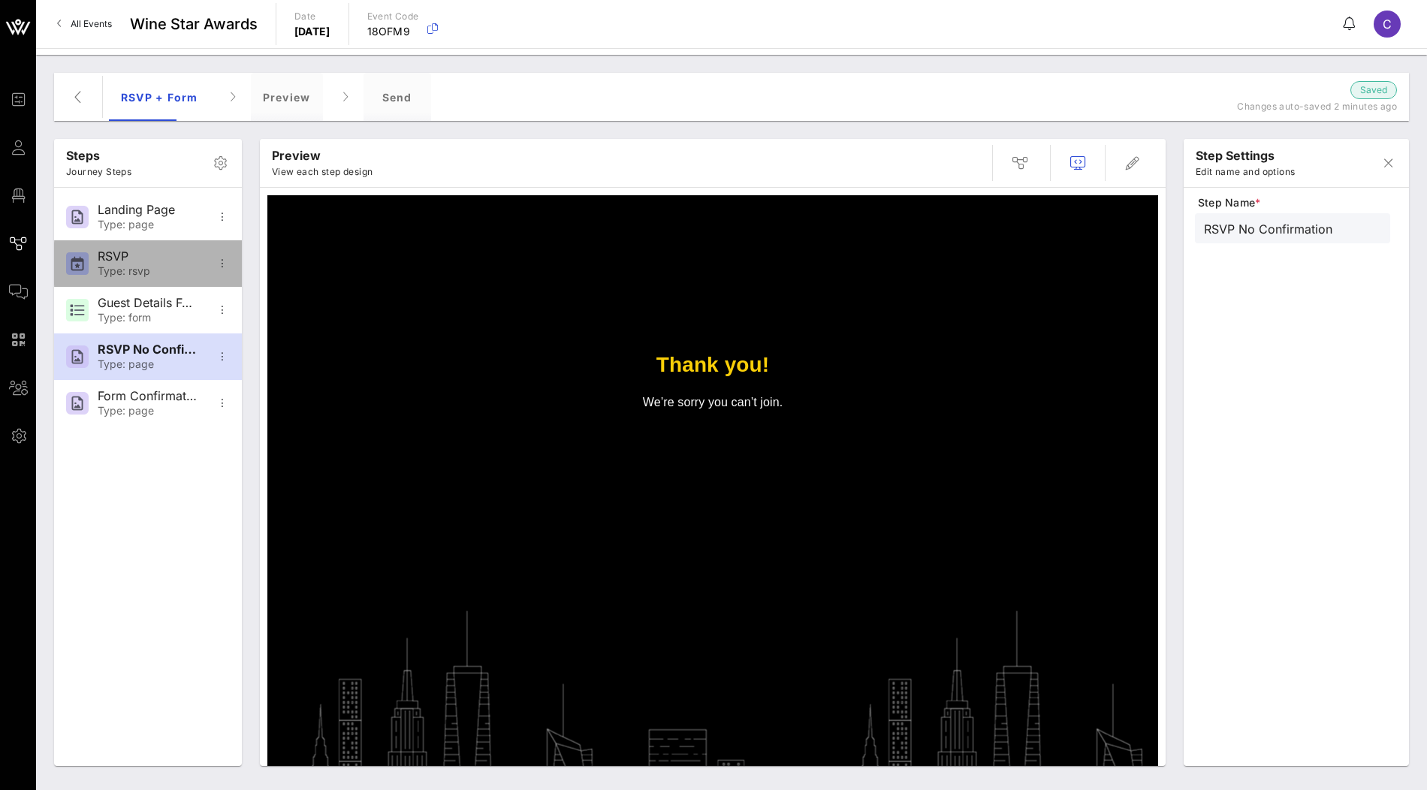
click at [141, 262] on div "RSVP" at bounding box center [147, 256] width 99 height 14
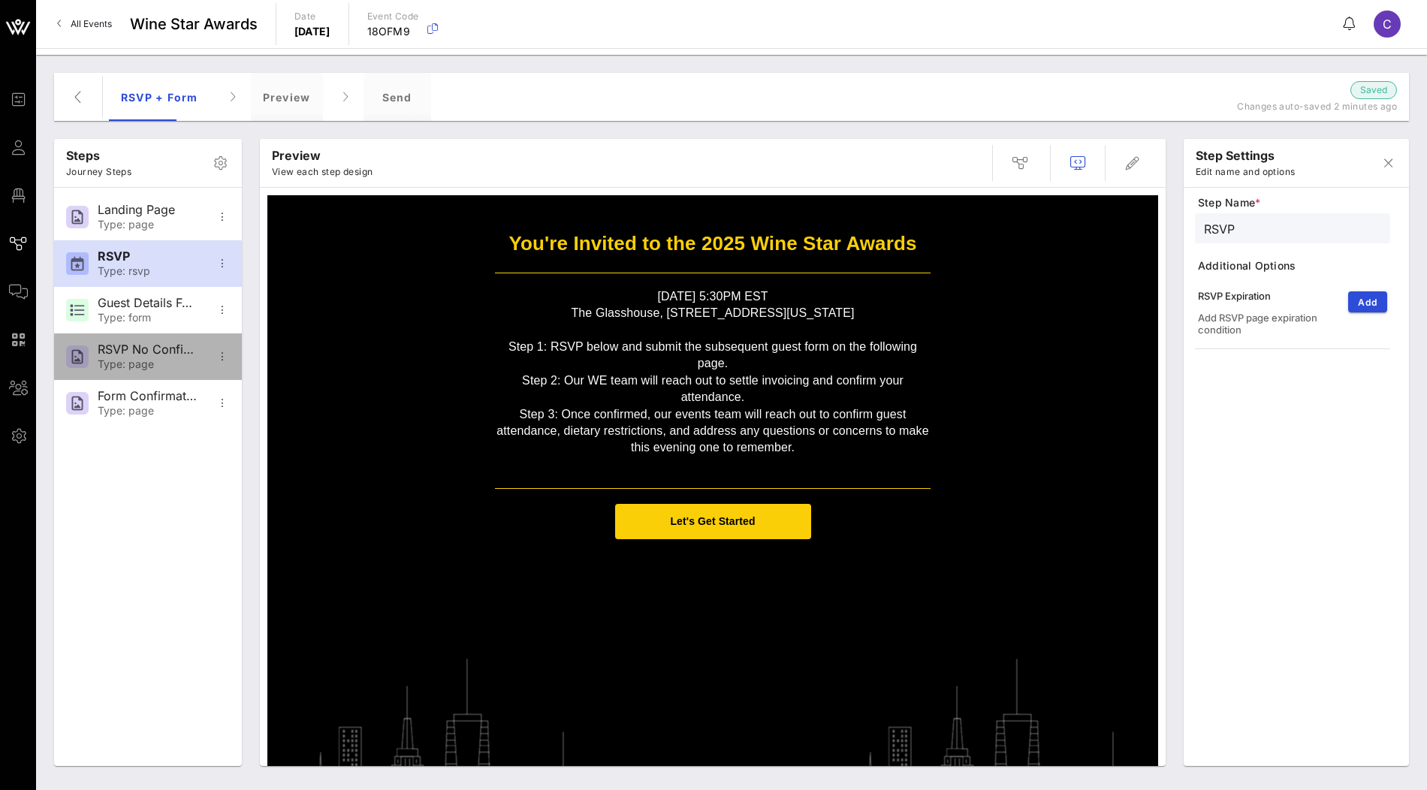
click at [159, 358] on div "Type: page" at bounding box center [147, 364] width 99 height 13
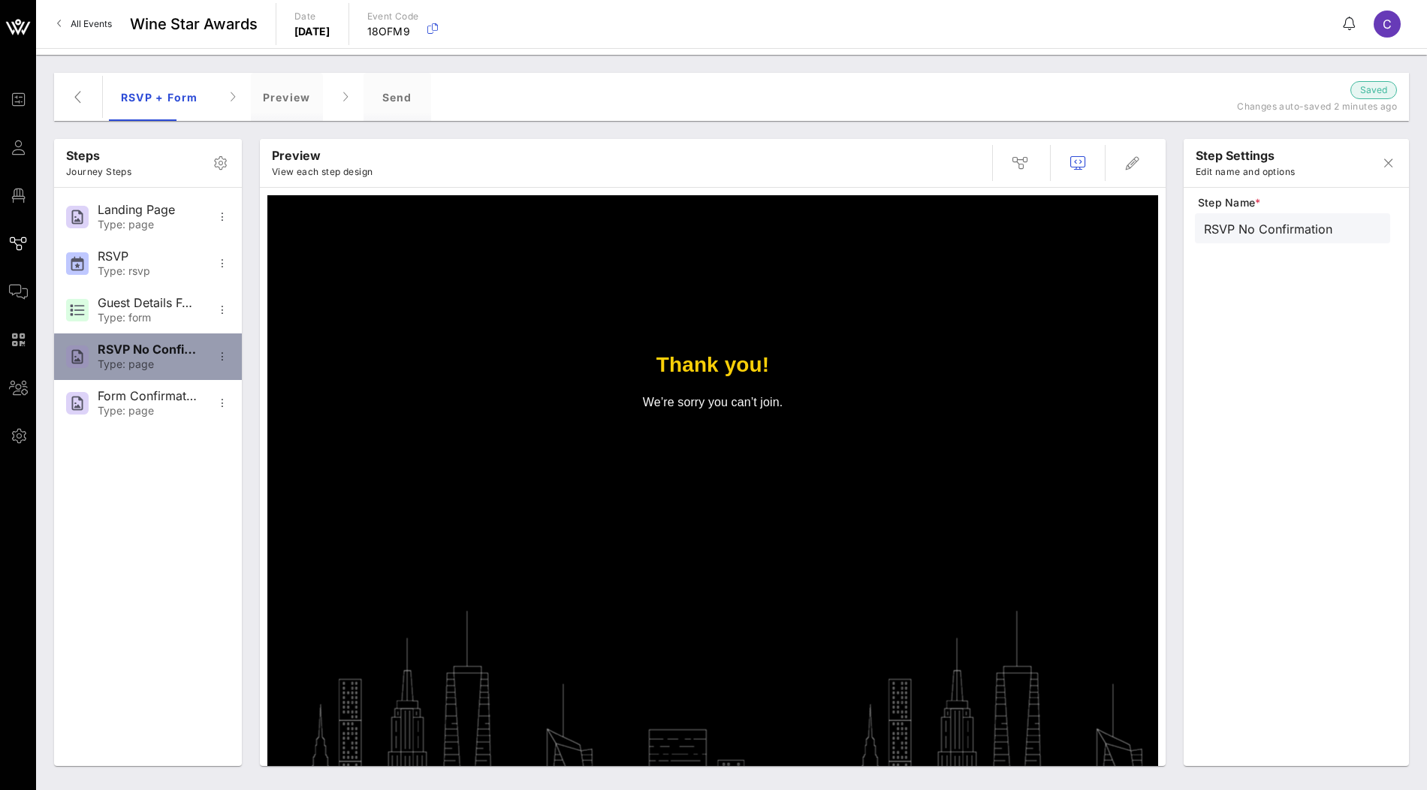
click at [139, 363] on div "Type: page" at bounding box center [147, 364] width 99 height 13
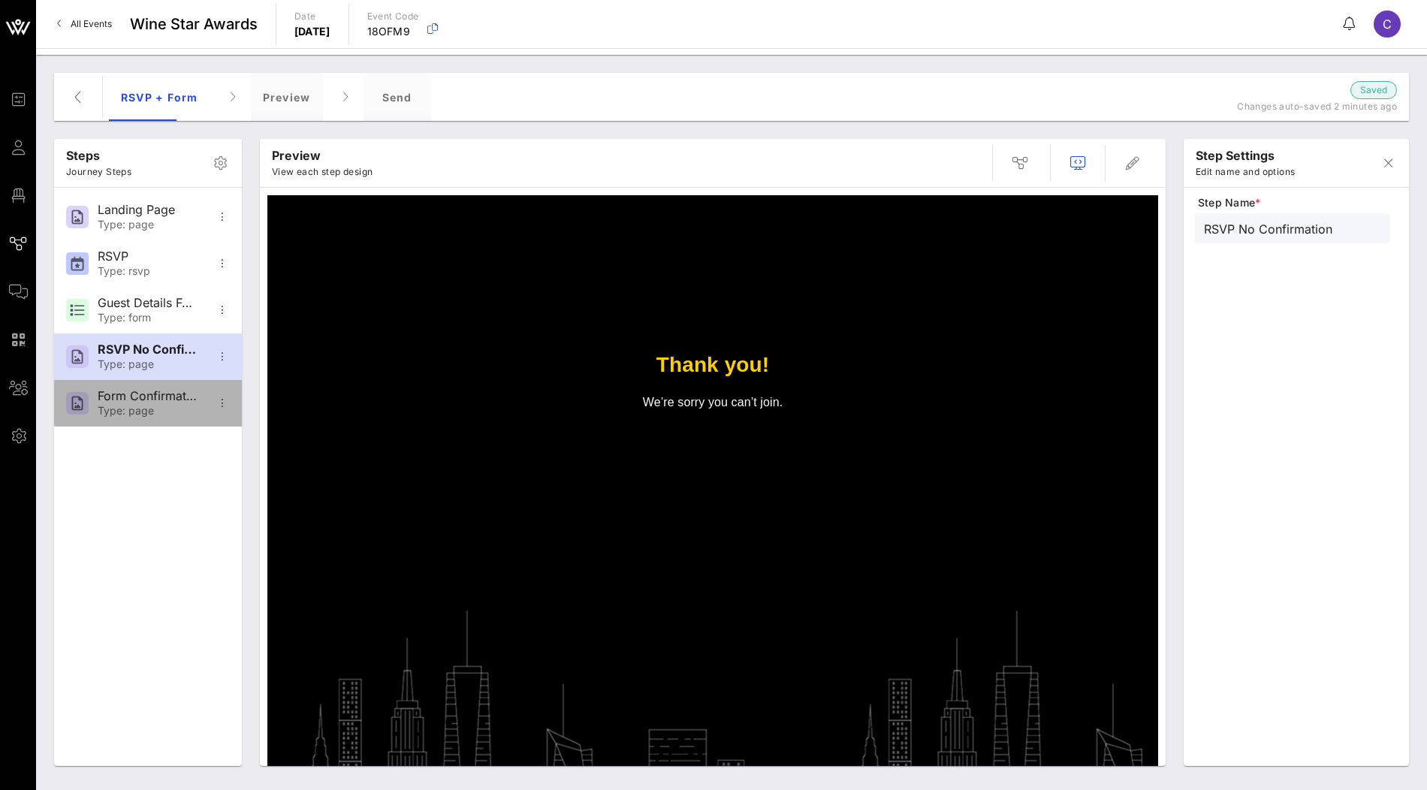
click at [128, 412] on div "Type: page" at bounding box center [147, 411] width 99 height 13
type input "Form Confirmation"
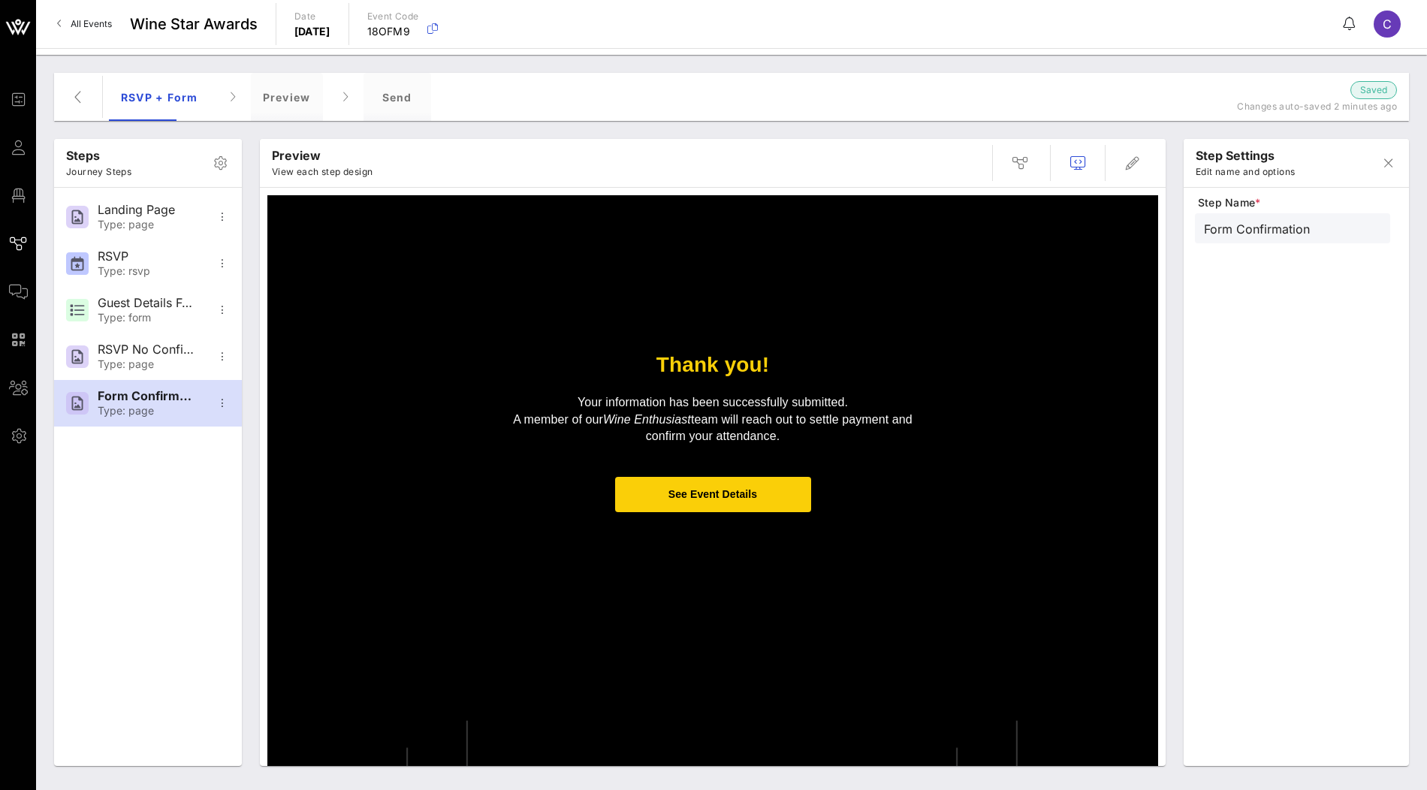
drag, startPoint x: 578, startPoint y: 405, endPoint x: 890, endPoint y: 436, distance: 313.4
click at [890, 436] on p "Your information has been successfully submitted. A member of our Wine Enthusia…" at bounding box center [713, 419] width 436 height 50
click at [860, 409] on p "Your information has been successfully submitted. A member of our Wine Enthusia…" at bounding box center [713, 419] width 436 height 50
drag, startPoint x: 791, startPoint y: 436, endPoint x: 519, endPoint y: 398, distance: 274.6
click at [519, 398] on p "Your information has been successfully submitted. A member of our Wine Enthusia…" at bounding box center [713, 419] width 436 height 50
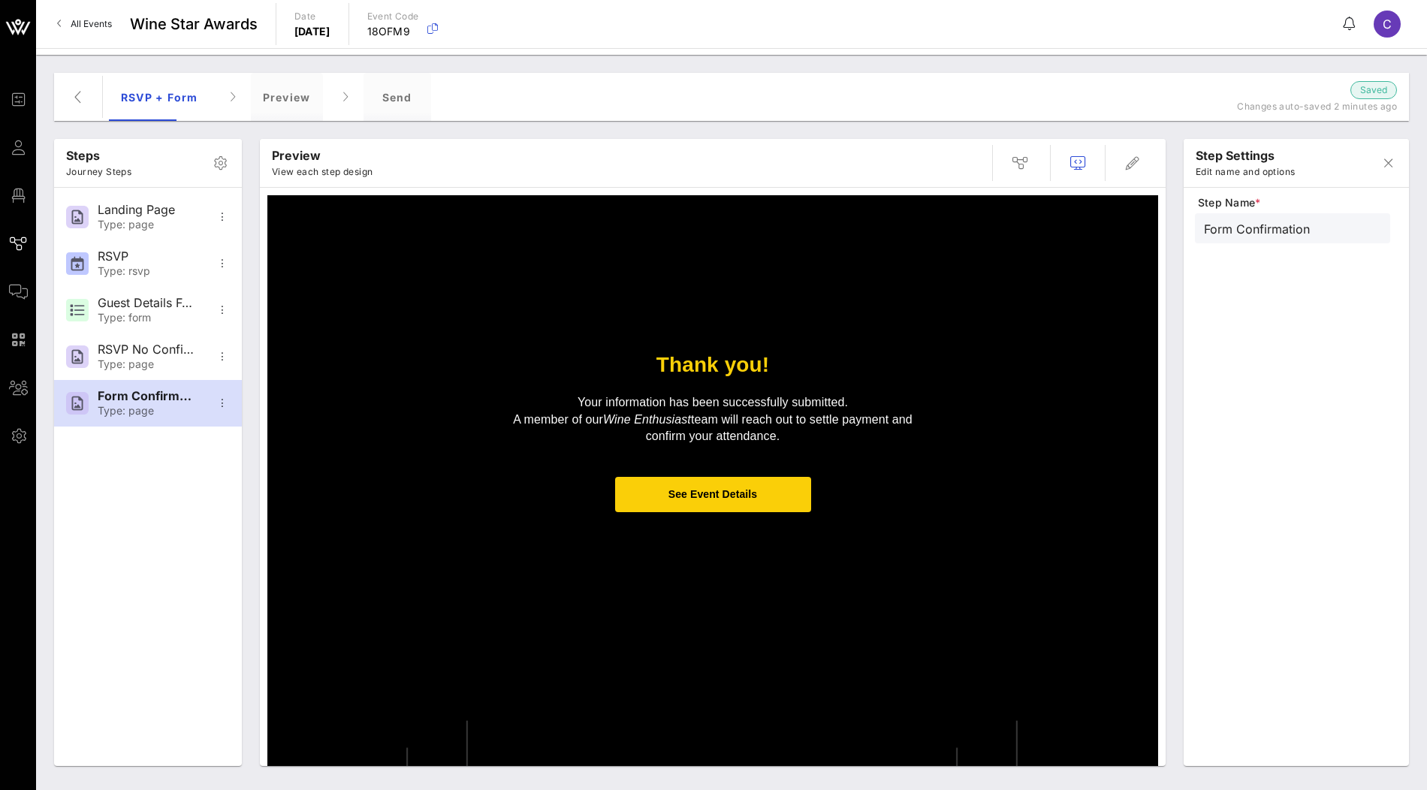
click at [822, 433] on p "Your information has been successfully submitted. A member of our Wine Enthusia…" at bounding box center [713, 419] width 436 height 50
click at [753, 415] on p "Your information has been successfully submitted. A member of our Wine Enthusia…" at bounding box center [713, 419] width 436 height 50
click at [736, 418] on p "Your information has been successfully submitted. A member of our Wine Enthusia…" at bounding box center [713, 419] width 436 height 50
drag, startPoint x: 745, startPoint y: 418, endPoint x: 936, endPoint y: 419, distance: 190.8
click at [936, 419] on td "Your information has been successfully submitted. A member of our Wine Enthusia…" at bounding box center [713, 428] width 451 height 83
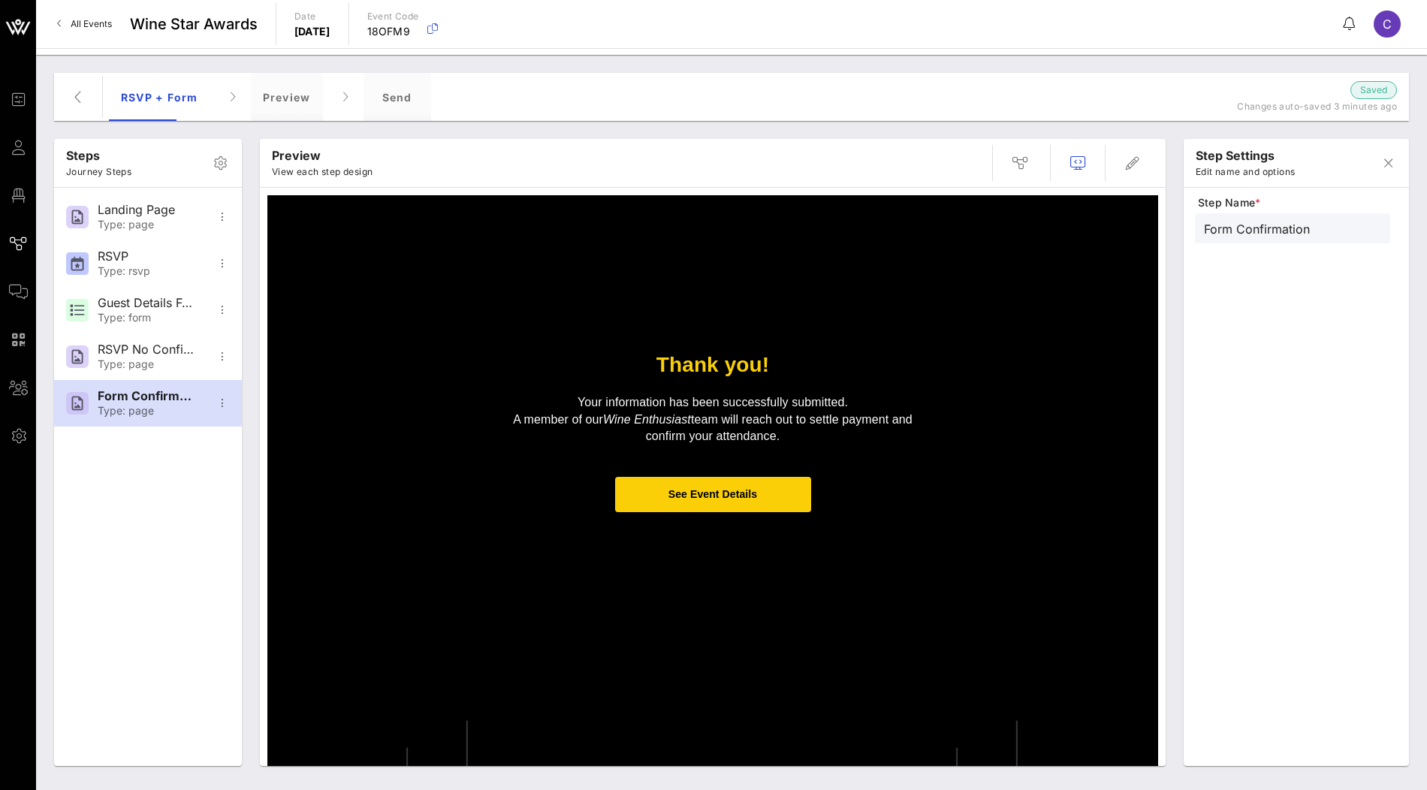
click at [829, 449] on p at bounding box center [713, 453] width 436 height 17
drag, startPoint x: 809, startPoint y: 436, endPoint x: 505, endPoint y: 416, distance: 304.9
click at [505, 416] on p "Your information has been successfully submitted. A member of our Wine Enthusia…" at bounding box center [713, 419] width 436 height 50
drag, startPoint x: 786, startPoint y: 438, endPoint x: 505, endPoint y: 422, distance: 281.4
click at [505, 422] on p "Your information has been successfully submitted. A member of our Wine Enthusia…" at bounding box center [713, 419] width 436 height 50
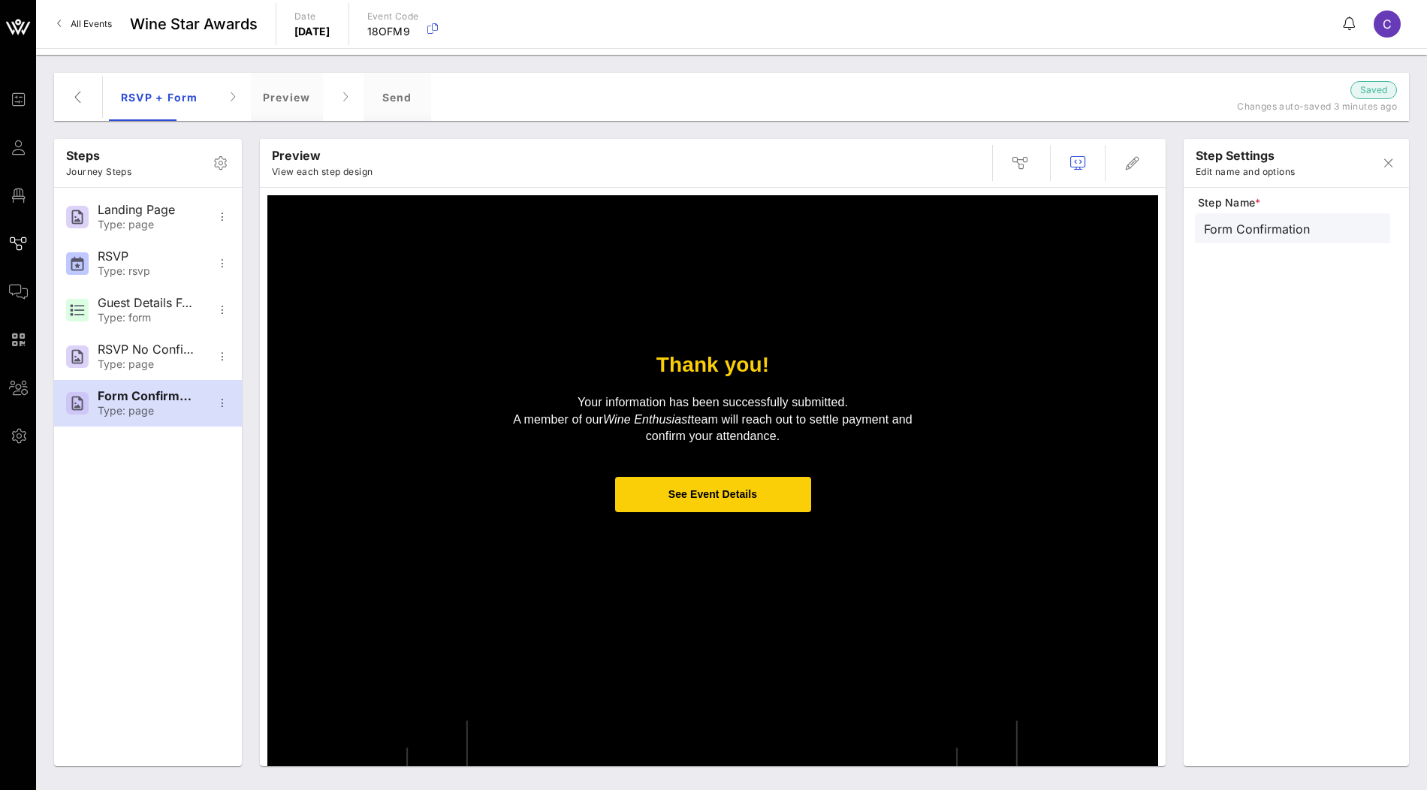
click at [543, 476] on td "See Event Details" at bounding box center [713, 495] width 451 height 50
drag, startPoint x: 786, startPoint y: 439, endPoint x: 503, endPoint y: 422, distance: 283.0
click at [503, 422] on p "Your information has been successfully submitted. A member of our Wine Enthusia…" at bounding box center [713, 419] width 436 height 50
click at [1135, 159] on icon "button" at bounding box center [1133, 163] width 18 height 18
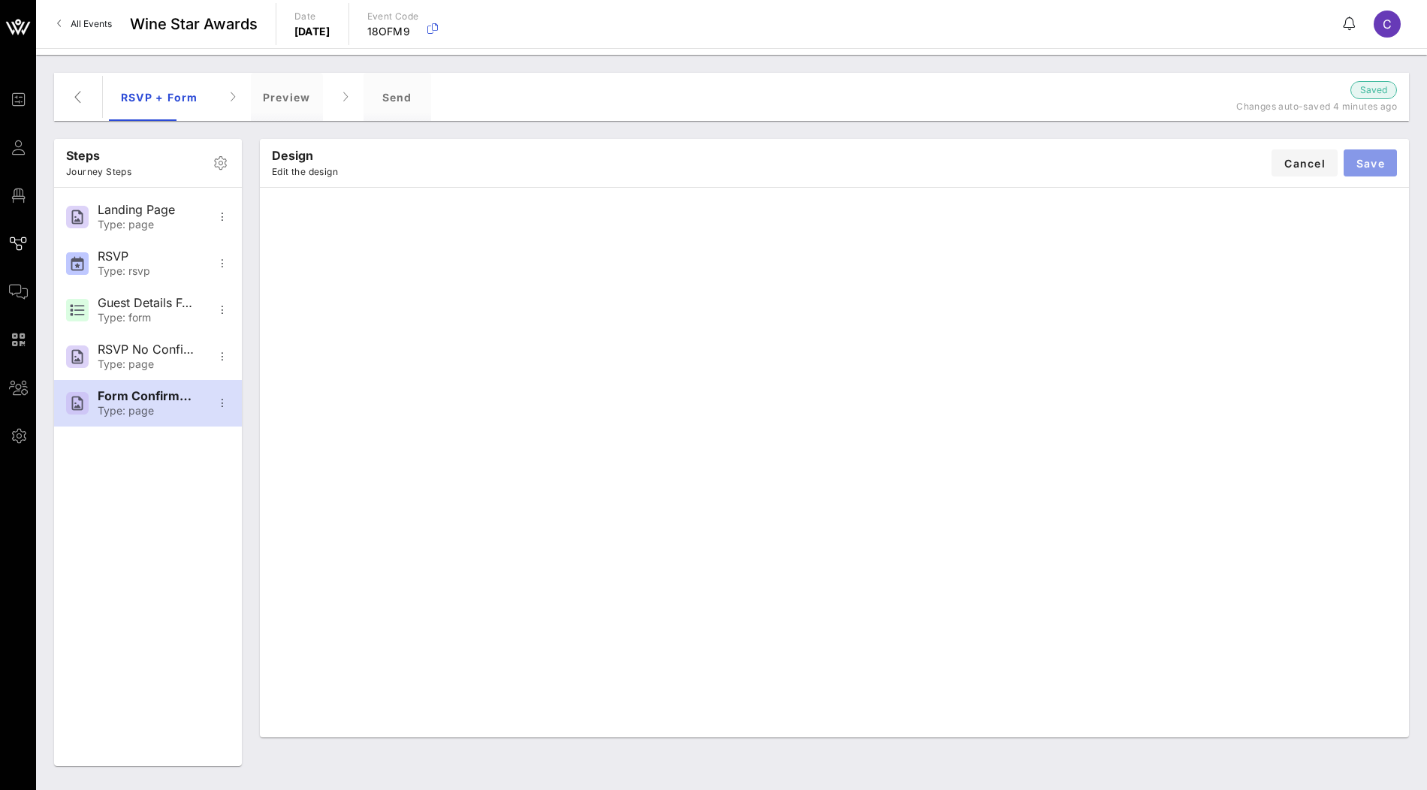
click at [1369, 171] on button "Save" at bounding box center [1370, 163] width 53 height 27
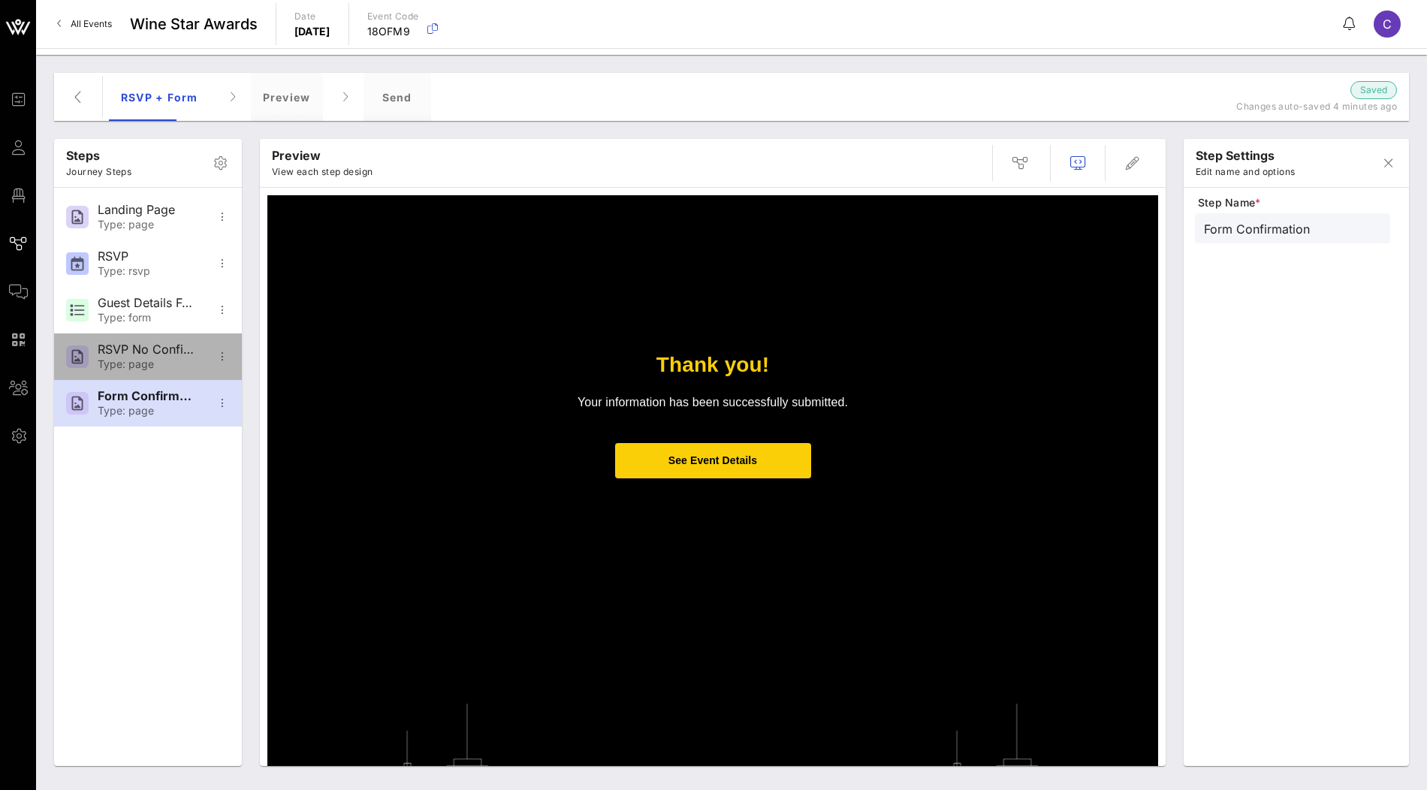
click at [153, 357] on div "RSVP No Confirmation Type: page" at bounding box center [147, 357] width 99 height 47
type input "RSVP No Confirmation"
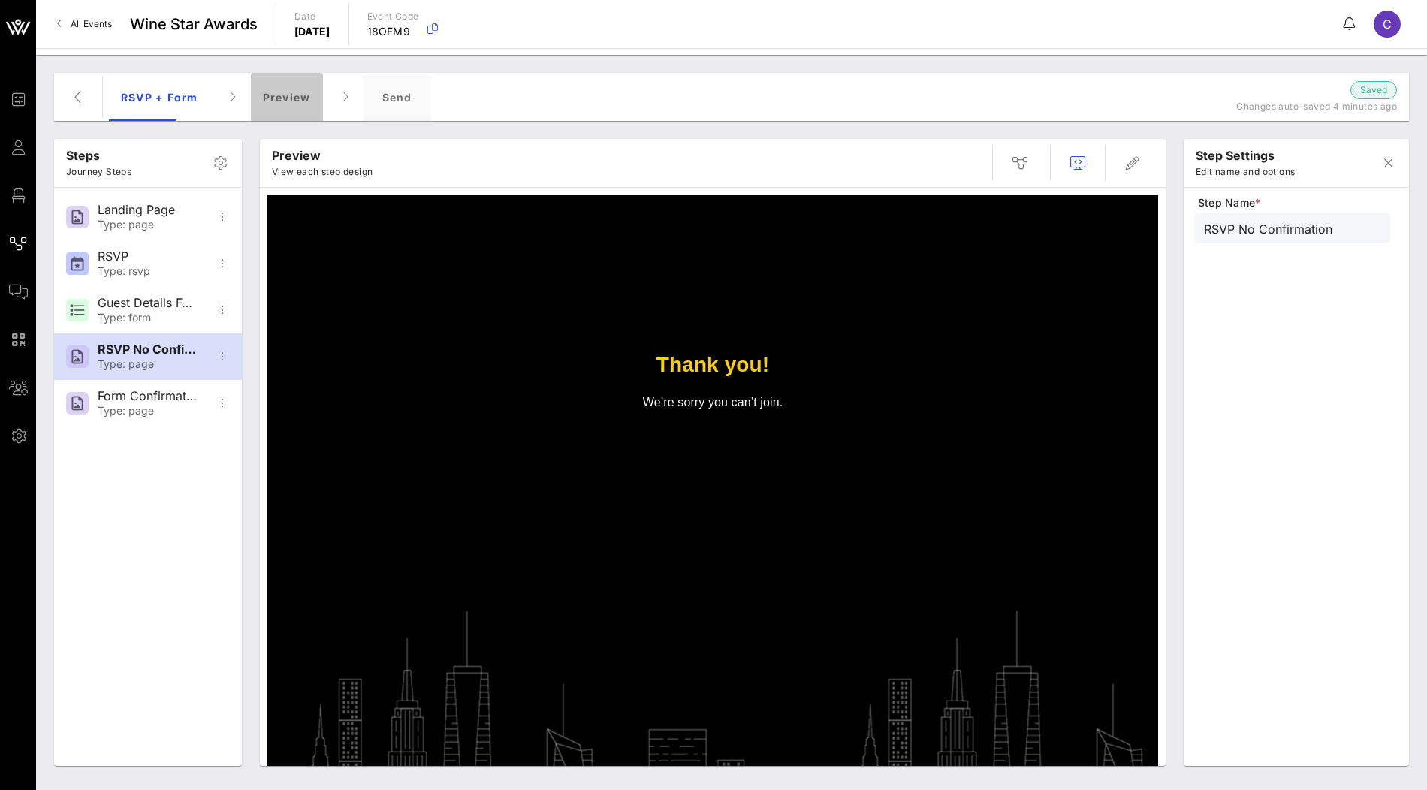
click at [290, 92] on div "Preview" at bounding box center [287, 97] width 72 height 48
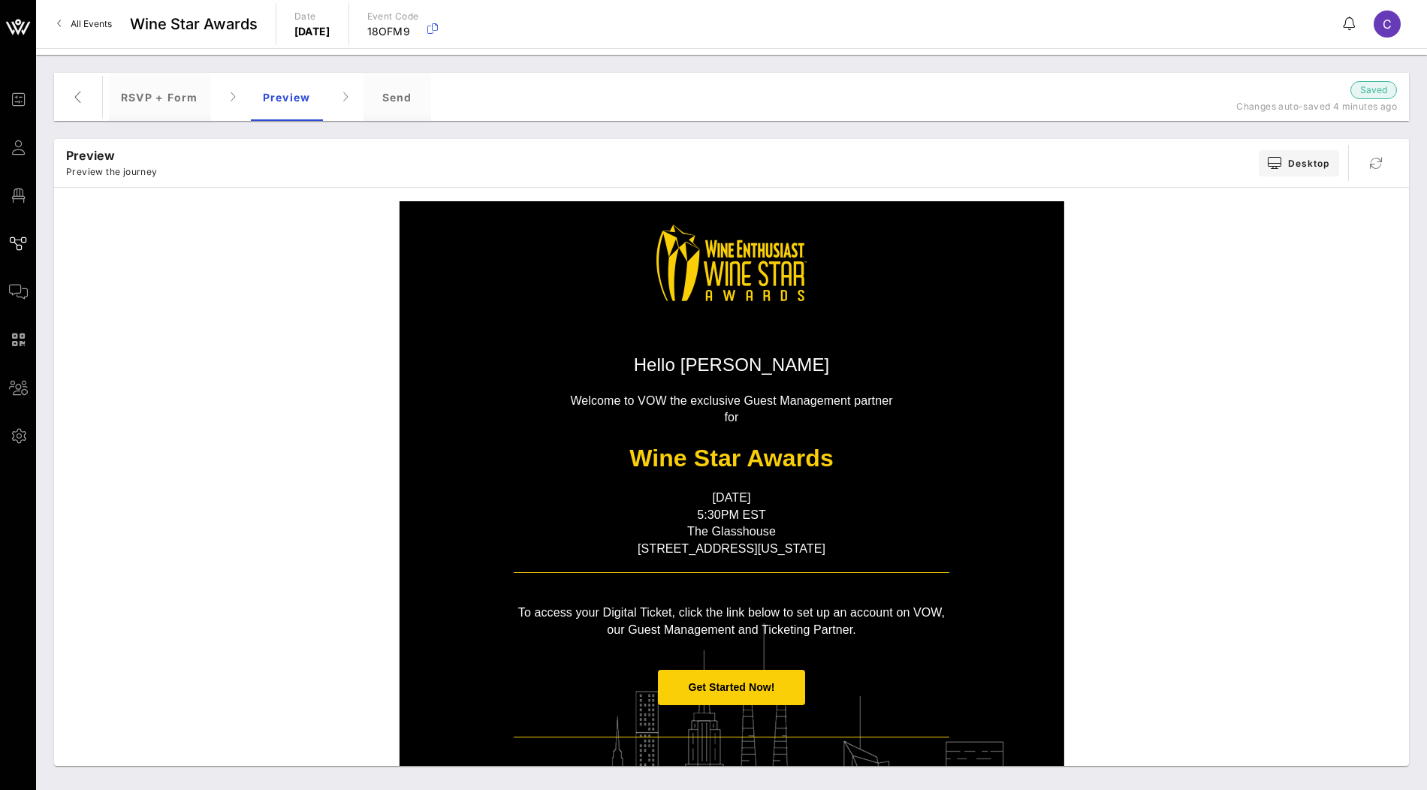
click at [721, 693] on span "Get Started Now!" at bounding box center [731, 687] width 146 height 35
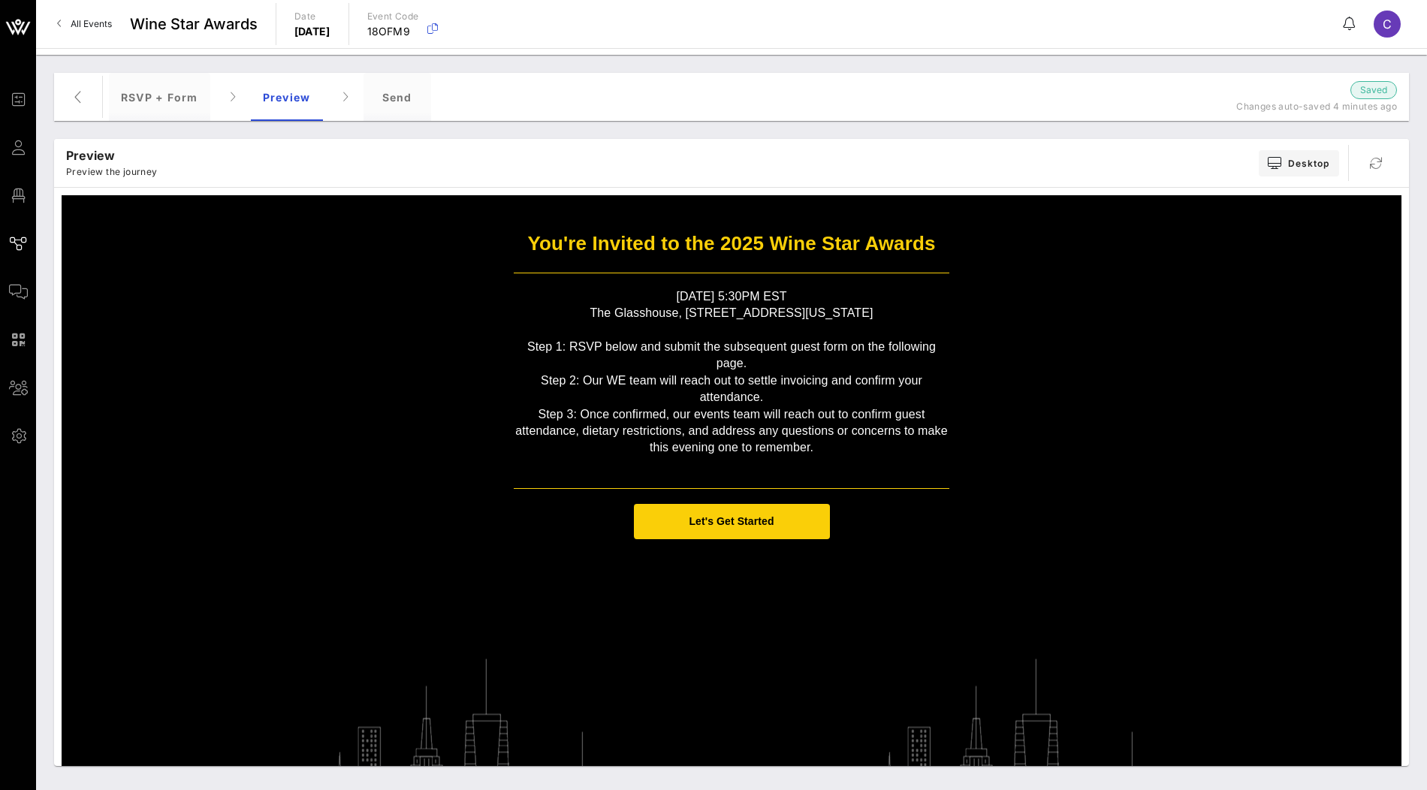
click at [751, 527] on span "Let's Get Started" at bounding box center [732, 521] width 196 height 35
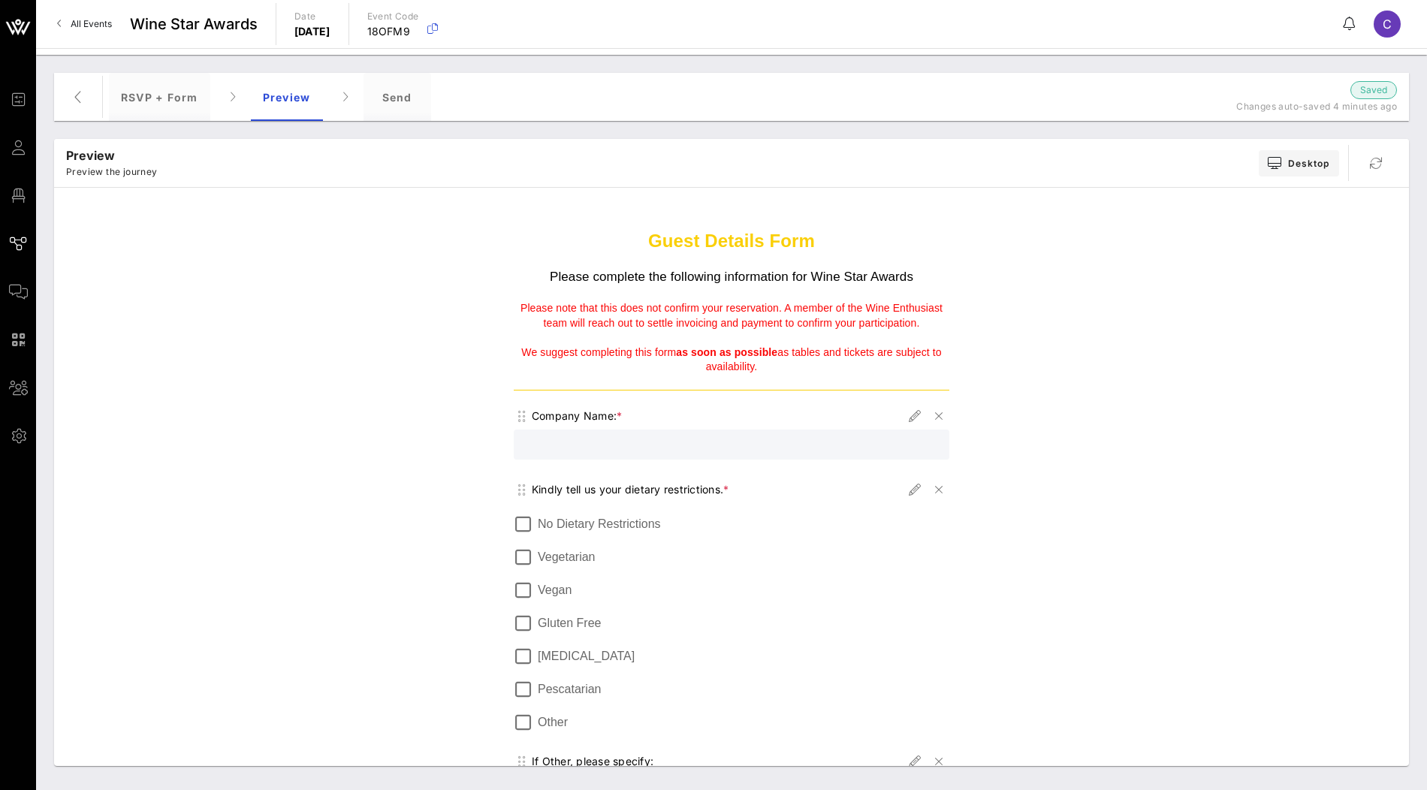
scroll to position [328, 0]
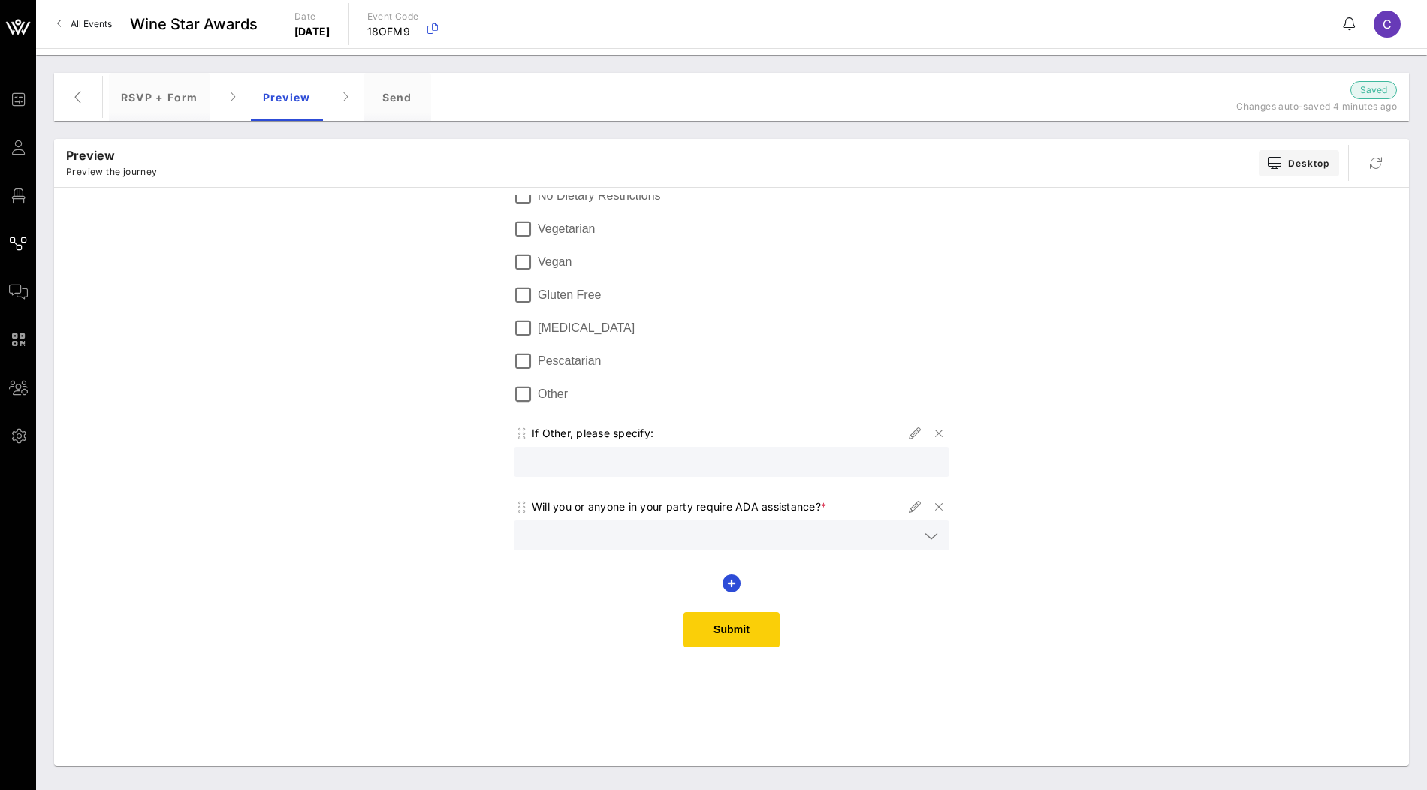
click at [730, 636] on span "Submit" at bounding box center [732, 629] width 96 height 35
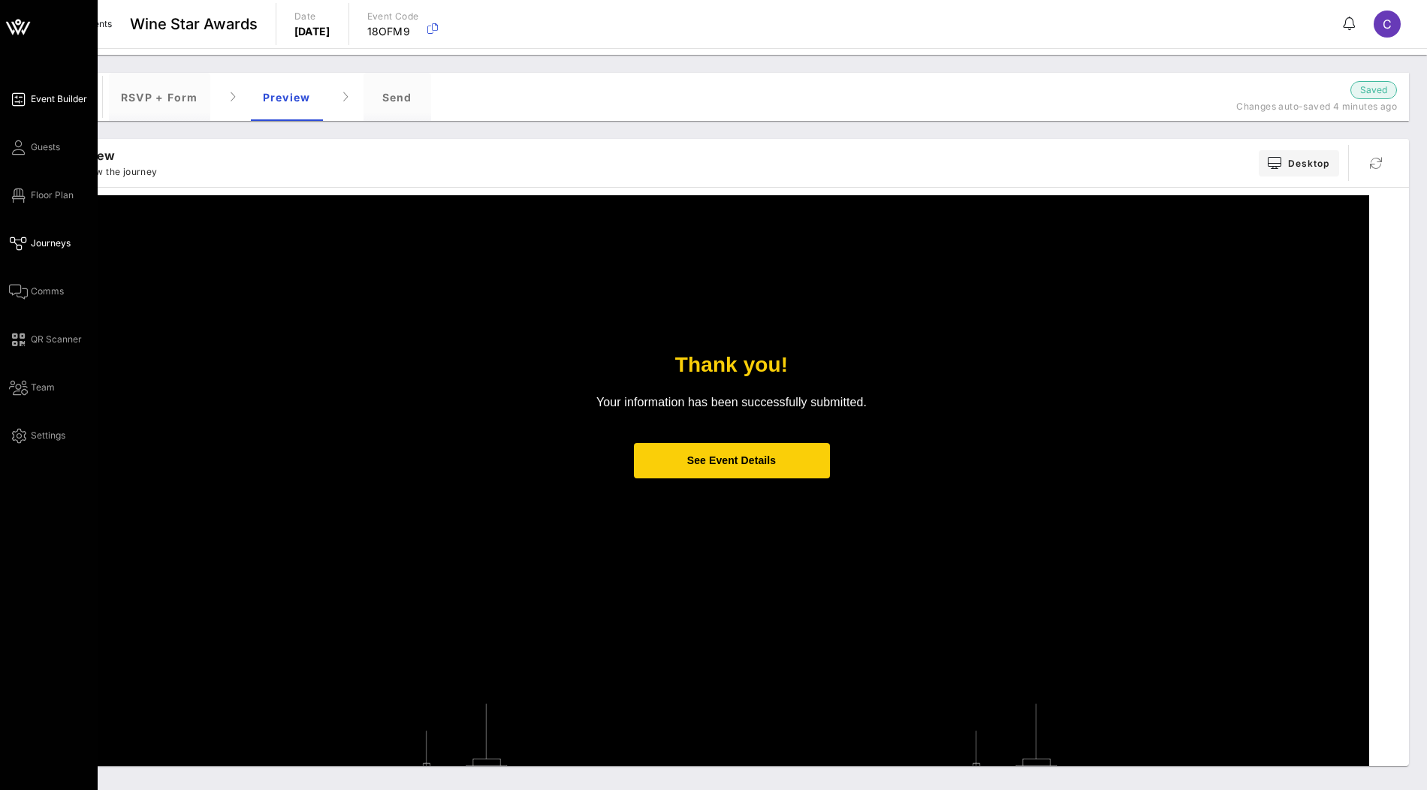
click at [53, 95] on span "Event Builder" at bounding box center [59, 99] width 56 height 14
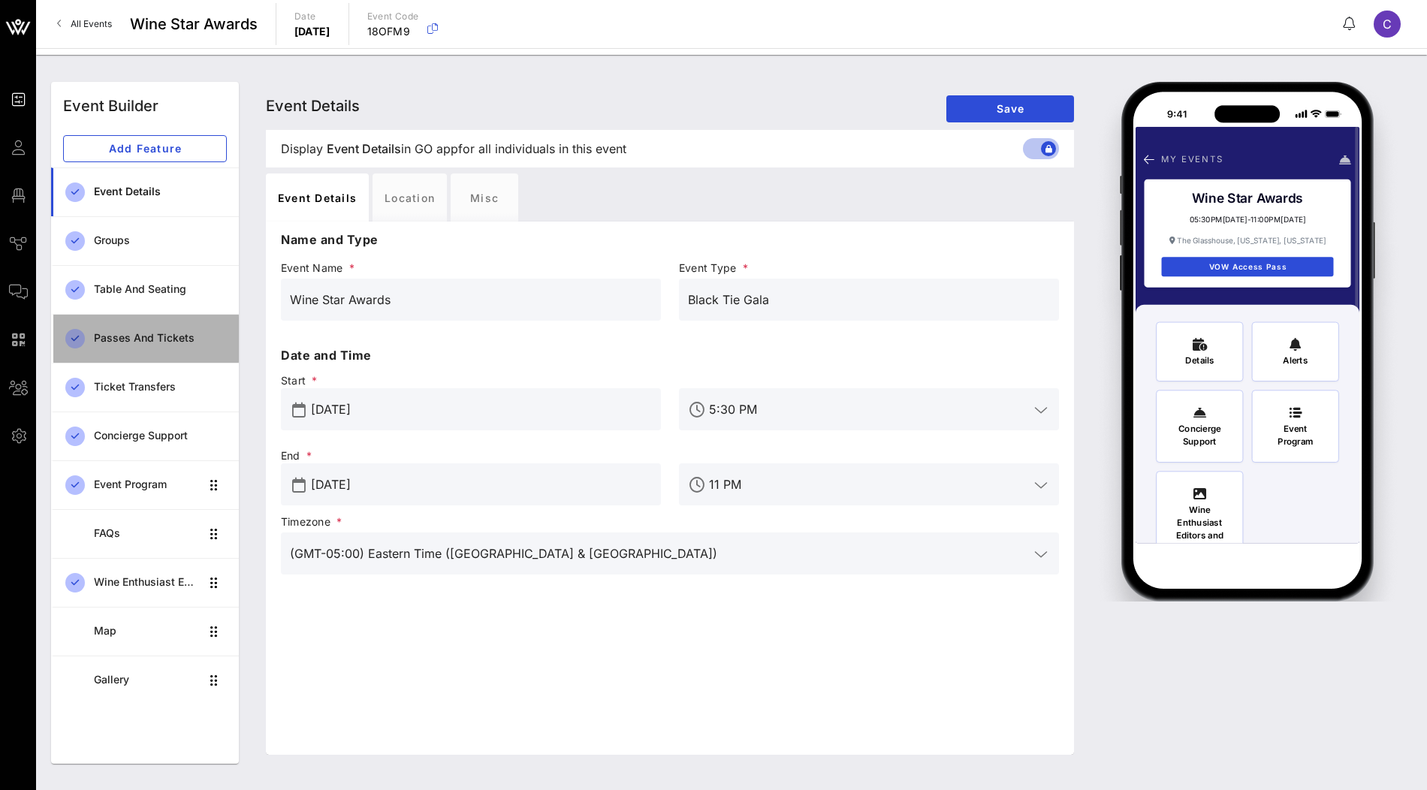
click at [143, 340] on div "Passes and Tickets" at bounding box center [160, 338] width 133 height 13
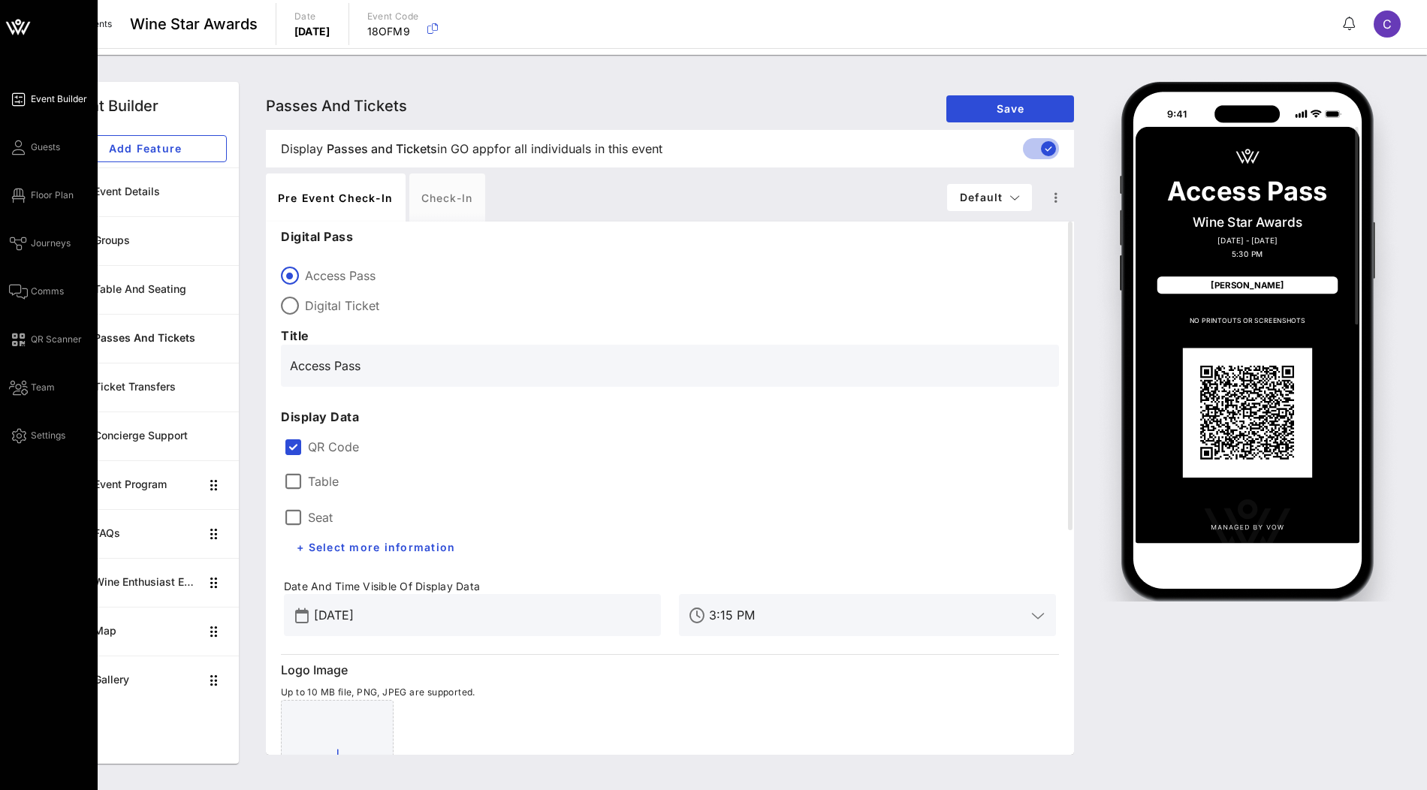
drag, startPoint x: 379, startPoint y: 366, endPoint x: 34, endPoint y: 367, distance: 345.6
click at [34, 367] on div "Event Builder Guests Floor Plan Journeys Comms QR Scanner Team Settings Wine St…" at bounding box center [713, 395] width 1427 height 790
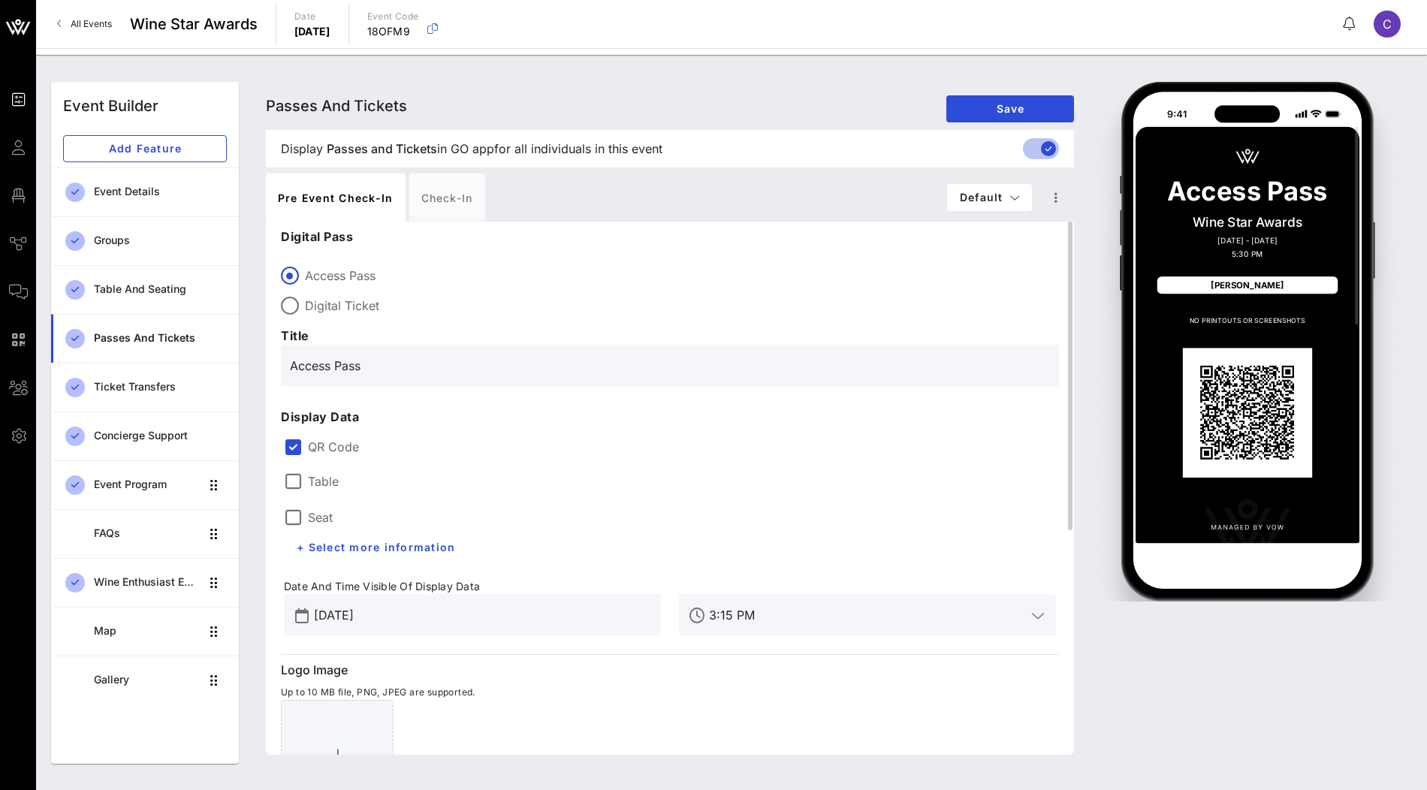
click at [522, 304] on label "Digital Ticket" at bounding box center [682, 305] width 754 height 15
type input "Digital Ticket"
click at [450, 204] on div "Check-in" at bounding box center [447, 198] width 76 height 48
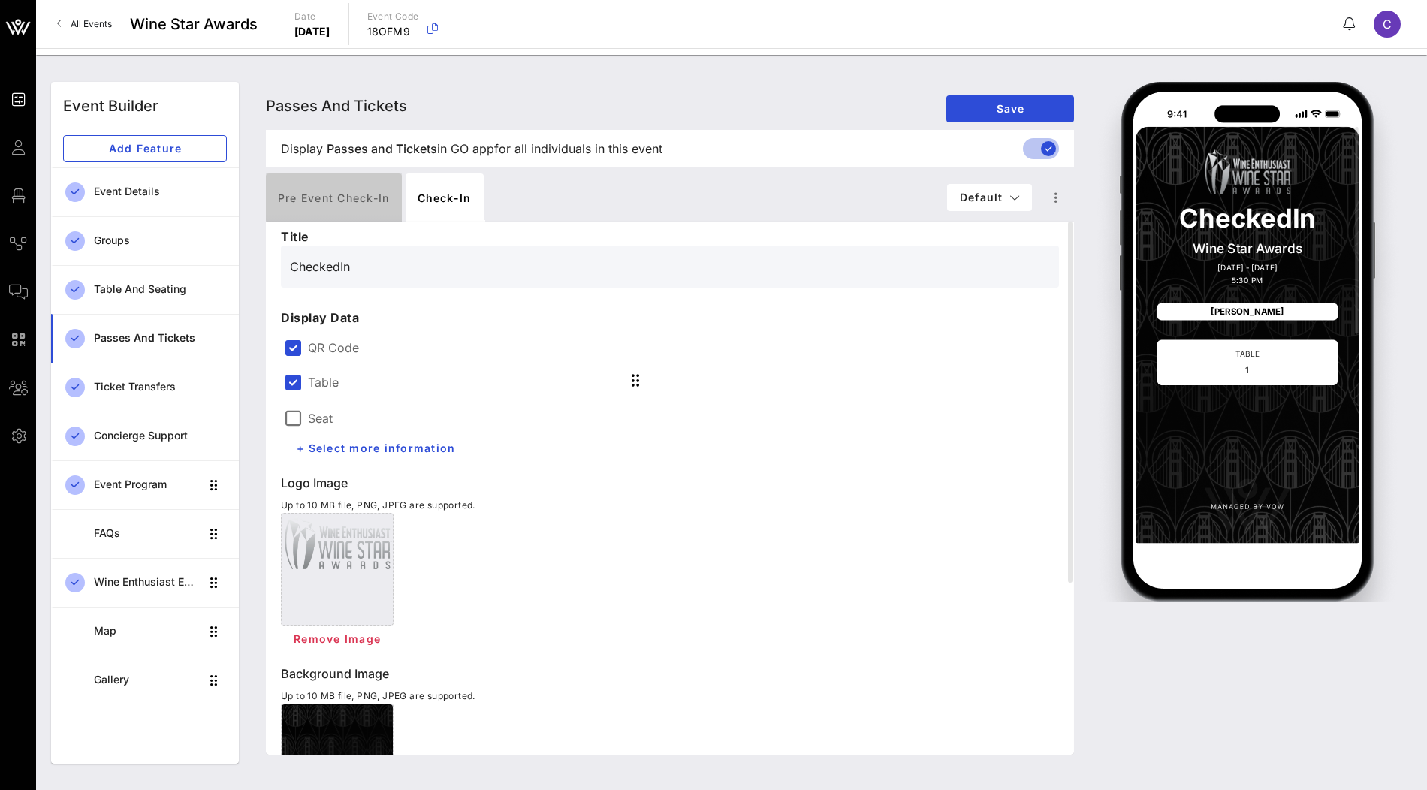
click at [348, 207] on div "Pre Event Check-in" at bounding box center [334, 198] width 136 height 48
type input "Digital Ticket"
type input "#000000"
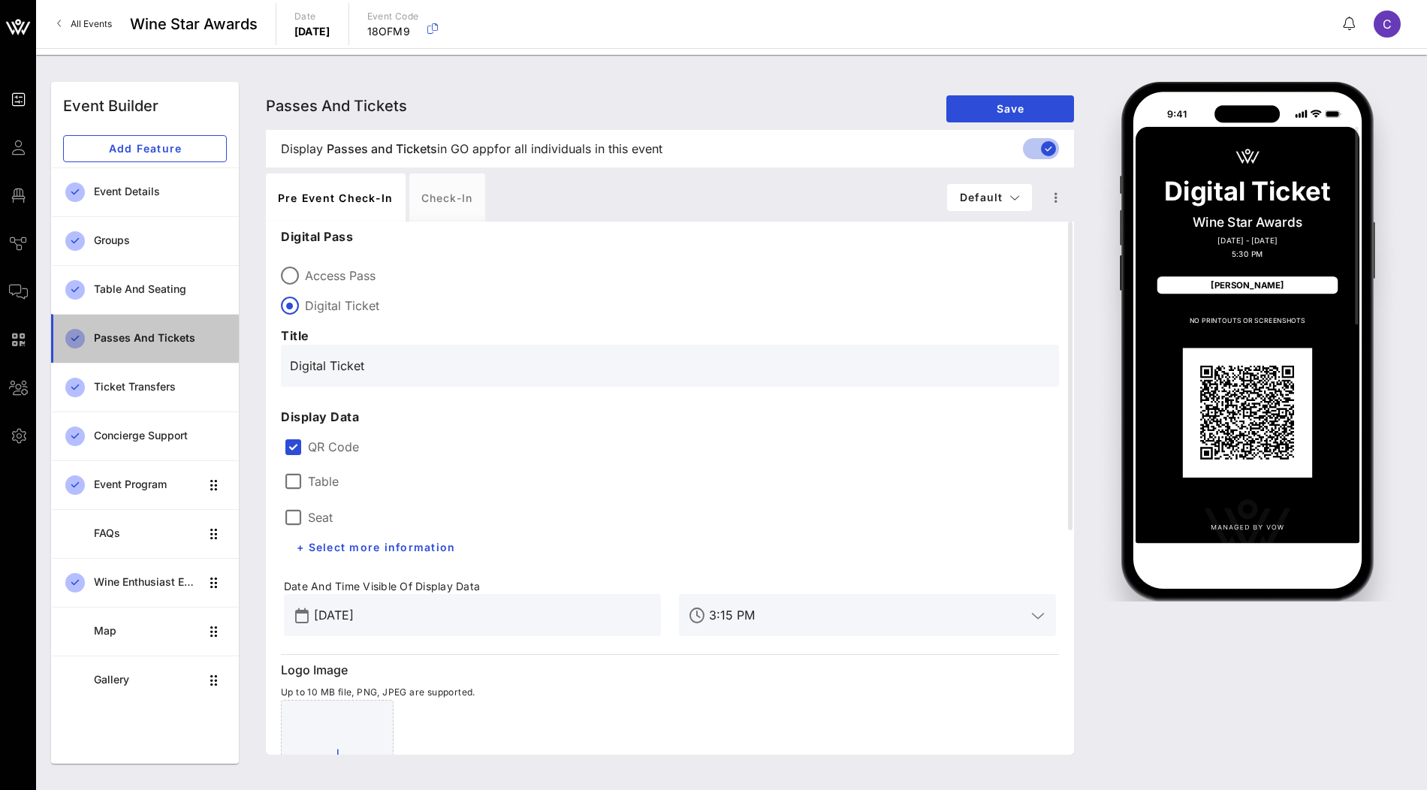
click at [134, 343] on div "Passes and Tickets" at bounding box center [160, 338] width 133 height 13
click at [148, 343] on div "Passes and Tickets" at bounding box center [160, 338] width 133 height 13
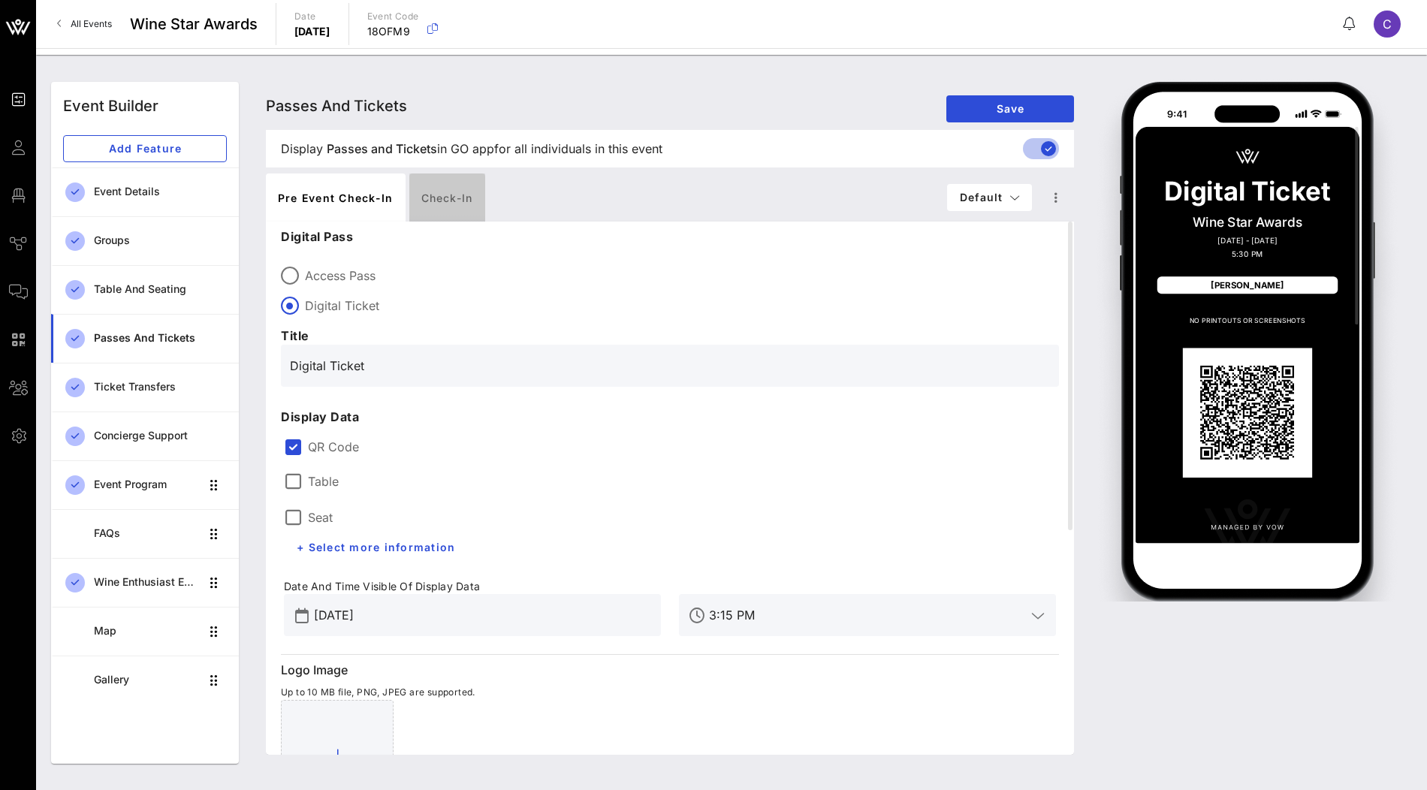
click at [445, 204] on div "Check-in" at bounding box center [447, 198] width 76 height 48
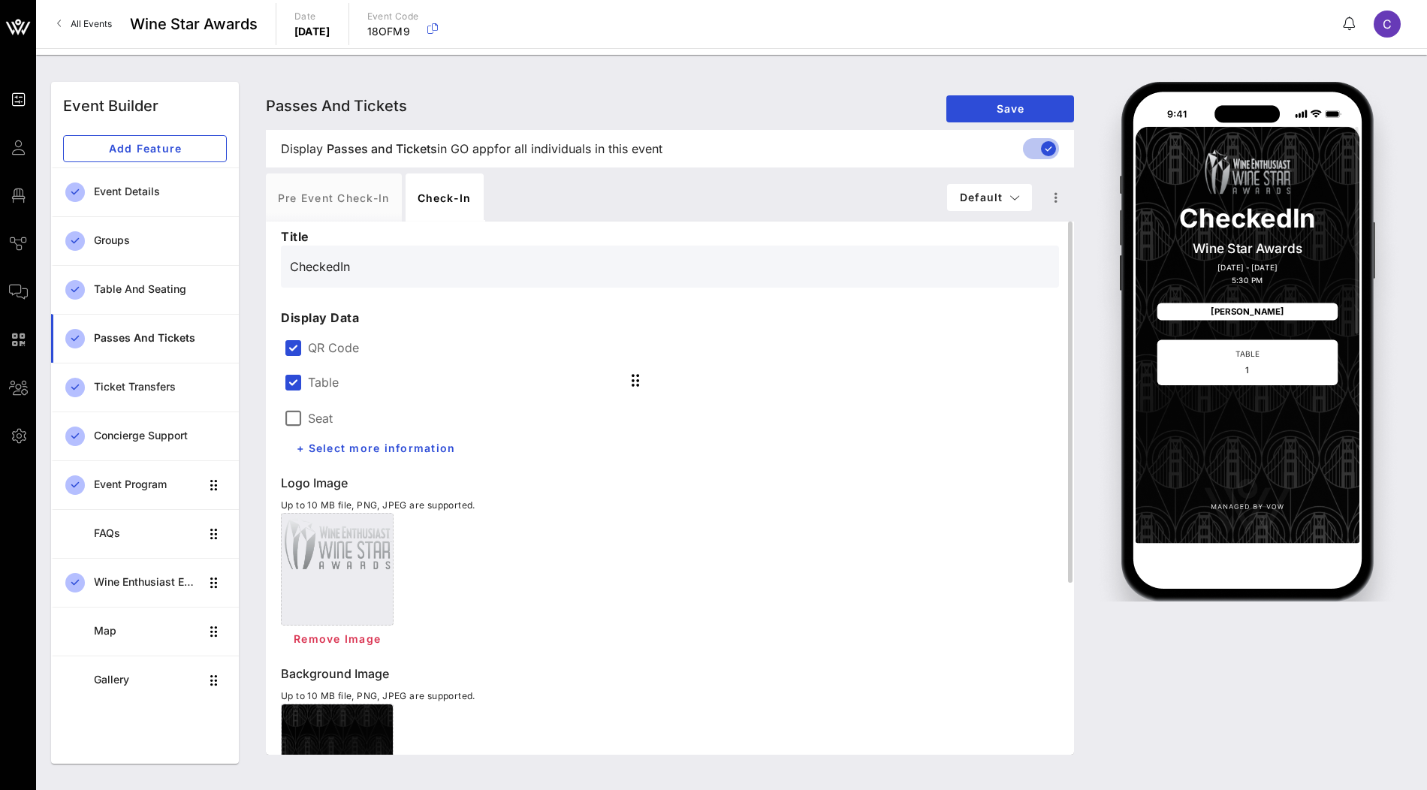
click at [339, 264] on input "CheckedIn" at bounding box center [670, 267] width 760 height 24
type input "Checked-In"
click at [981, 110] on span "Save" at bounding box center [1011, 108] width 104 height 13
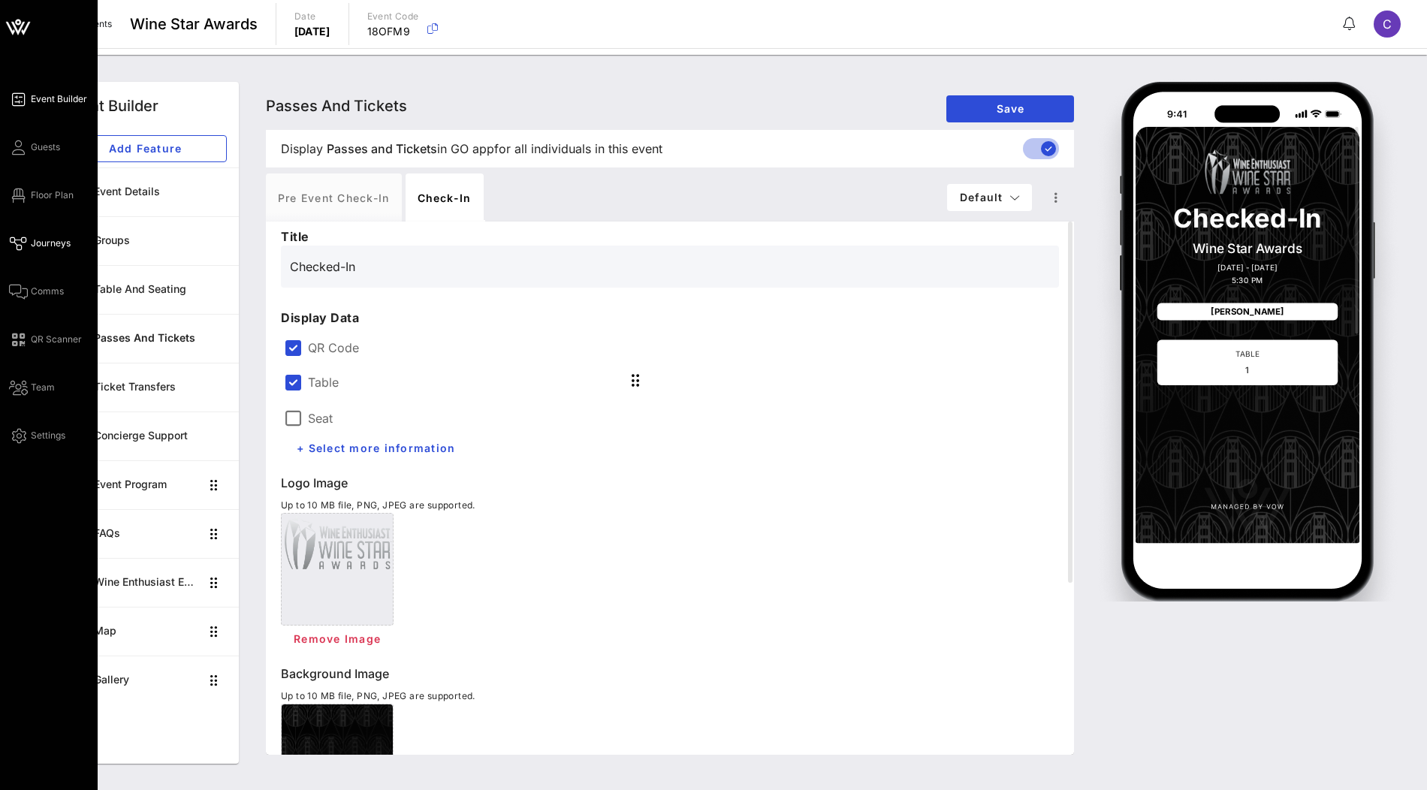
drag, startPoint x: 41, startPoint y: 243, endPoint x: 41, endPoint y: 235, distance: 8.3
click at [41, 243] on span "Journeys" at bounding box center [51, 244] width 40 height 14
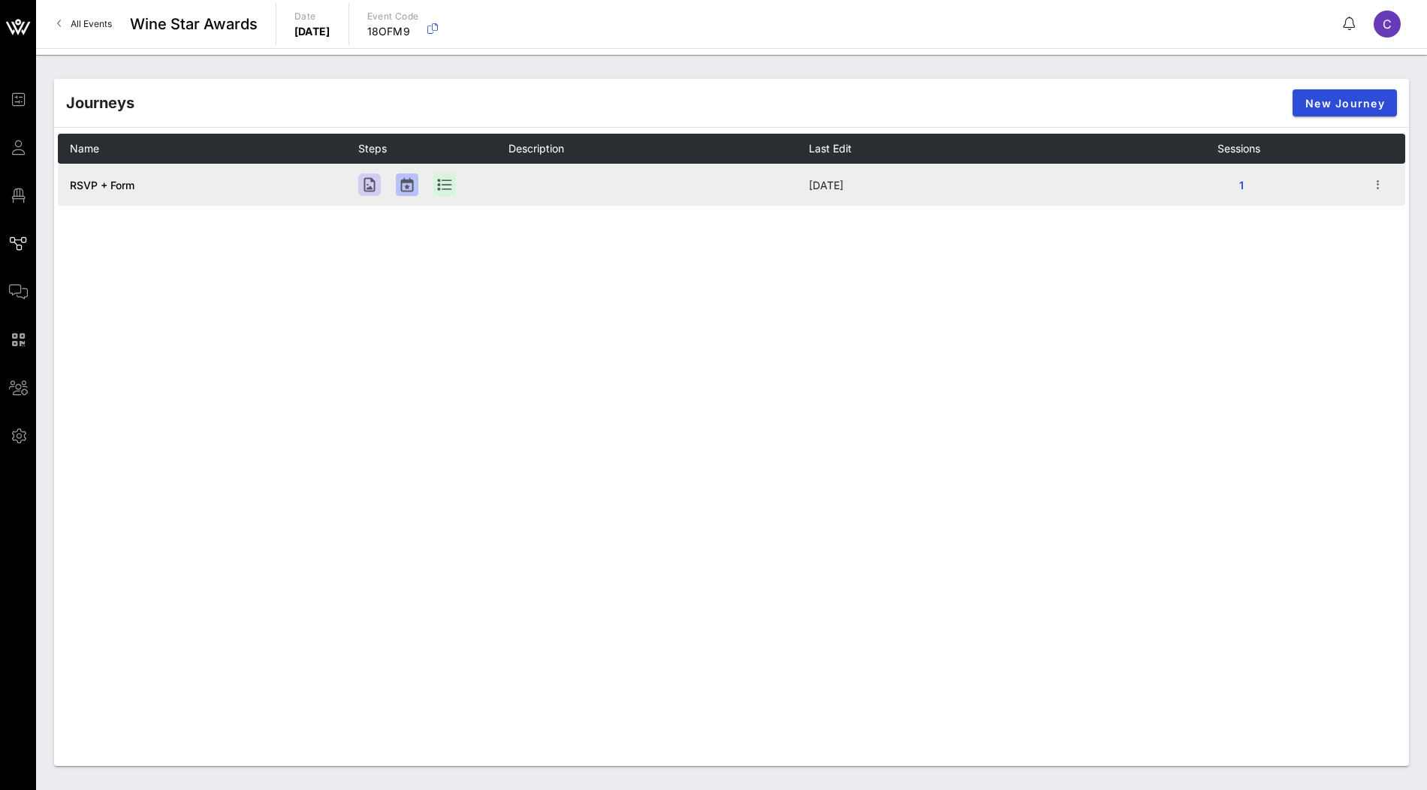
click at [101, 182] on span "RSVP + Form" at bounding box center [102, 185] width 65 height 13
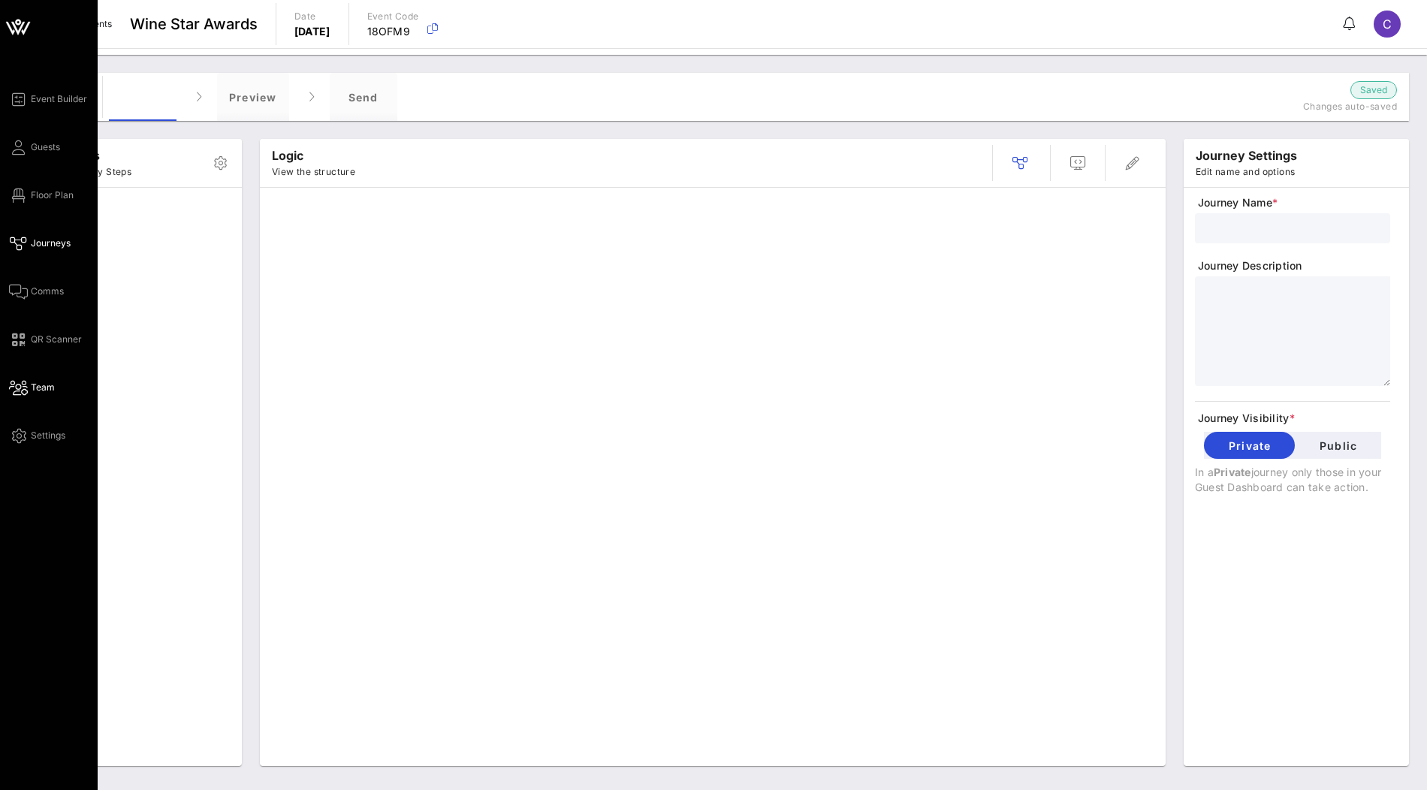
type input "RSVP + Form"
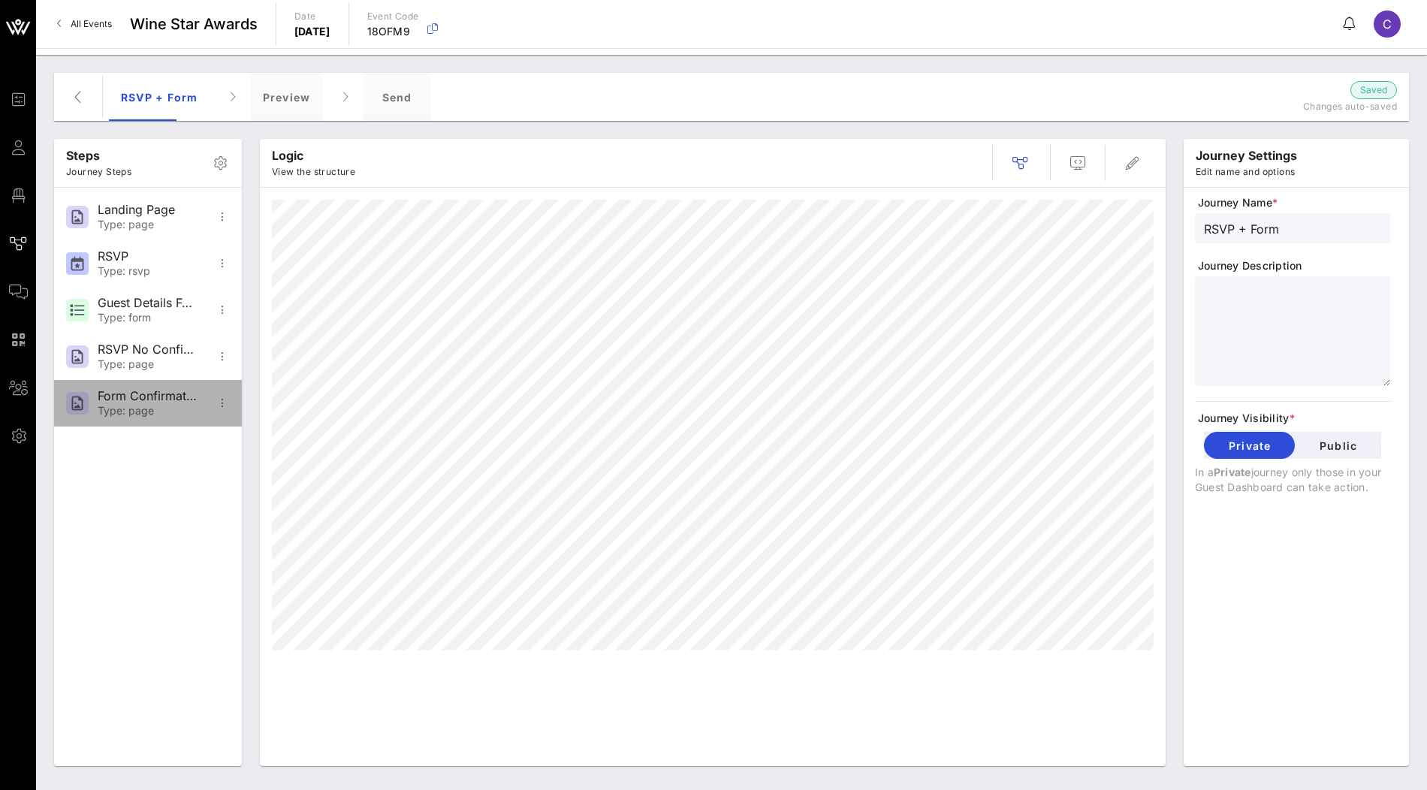
click at [148, 411] on div "Type: page" at bounding box center [147, 411] width 99 height 13
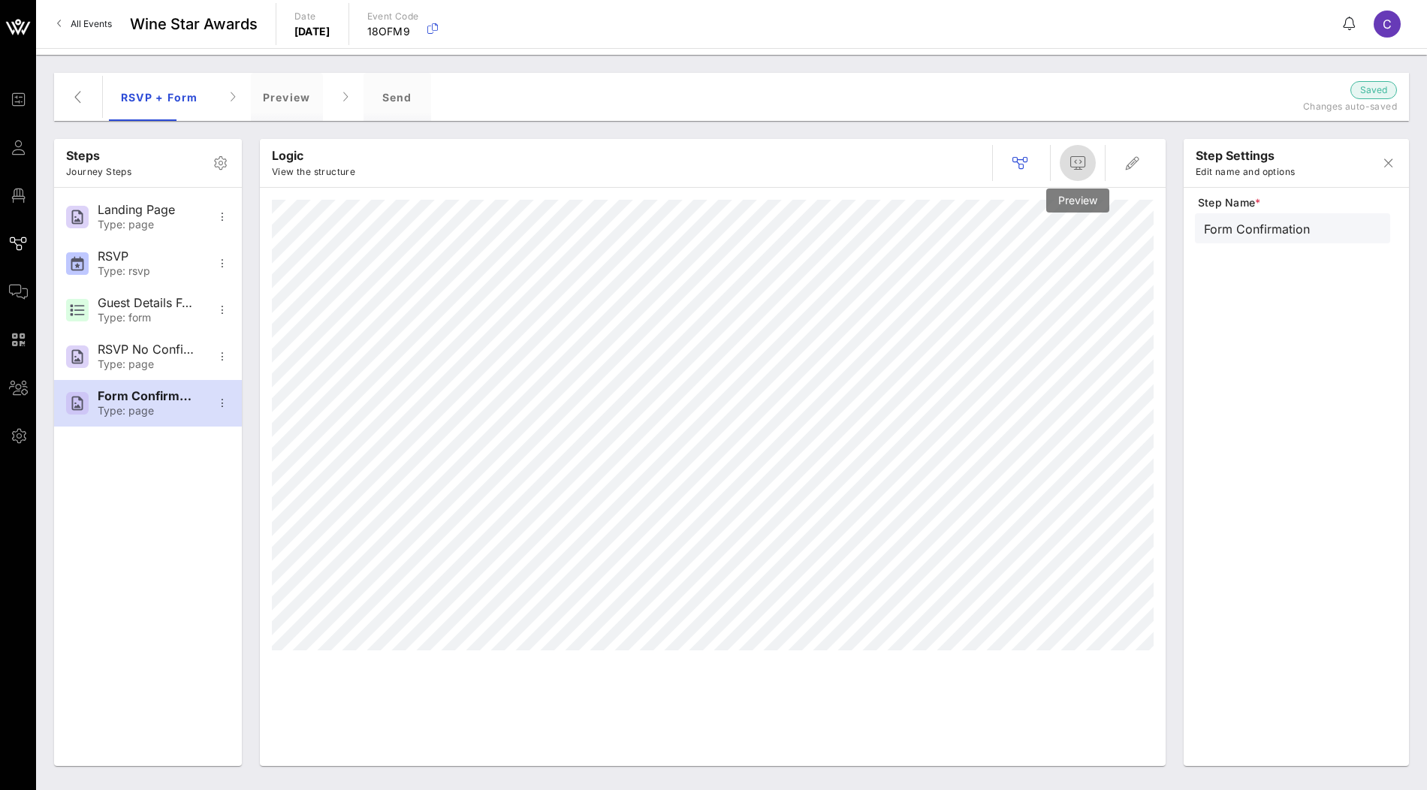
click at [1083, 166] on icon "button" at bounding box center [1078, 163] width 18 height 18
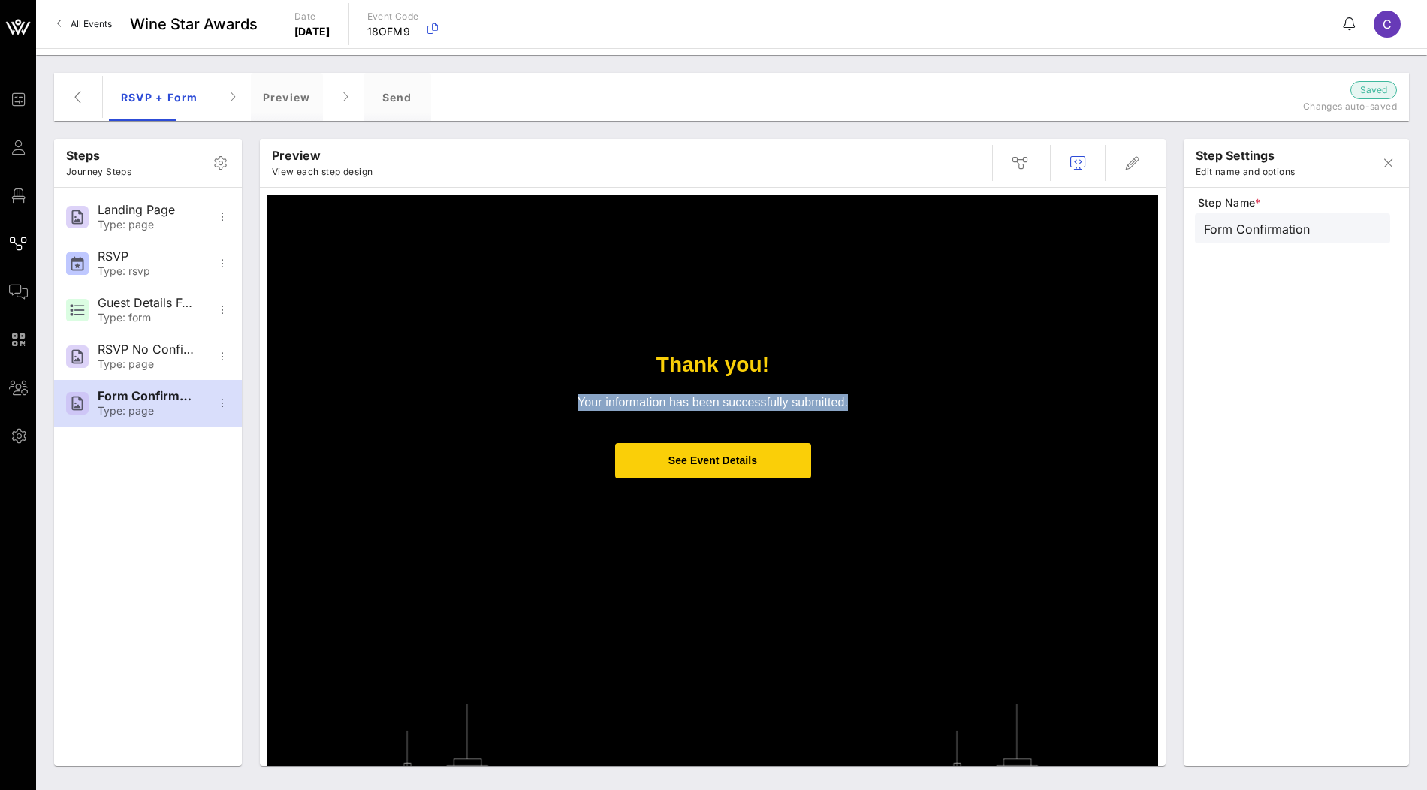
drag, startPoint x: 578, startPoint y: 405, endPoint x: 863, endPoint y: 403, distance: 284.7
click at [863, 403] on p "Your information has been successfully submitted." at bounding box center [713, 402] width 436 height 17
click at [862, 404] on p "Your information has been successfully submitted." at bounding box center [713, 402] width 436 height 17
click at [855, 405] on p "Your information has been successfully submitted." at bounding box center [713, 402] width 436 height 17
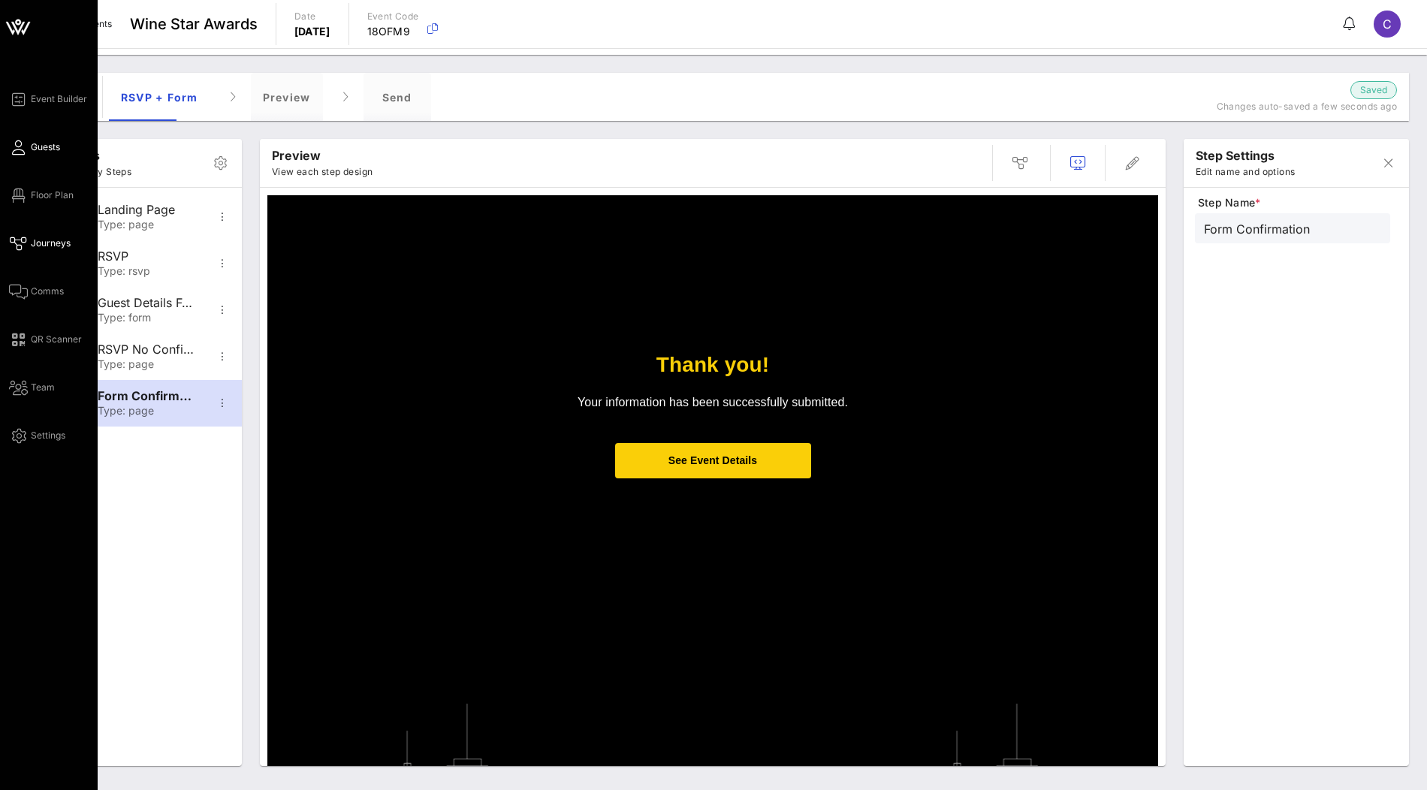
click at [48, 149] on span "Guests" at bounding box center [45, 147] width 29 height 14
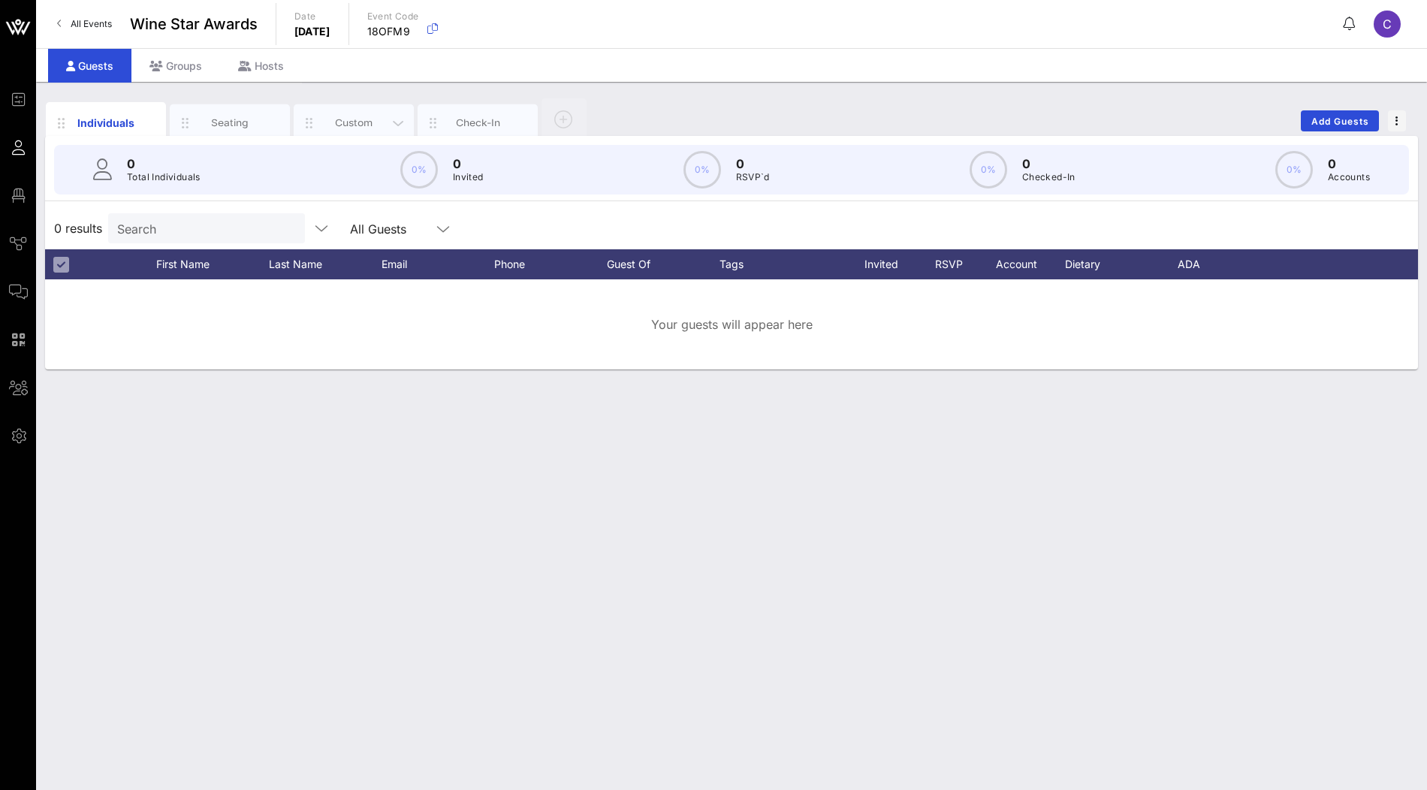
click at [358, 130] on div "Custom" at bounding box center [354, 123] width 120 height 38
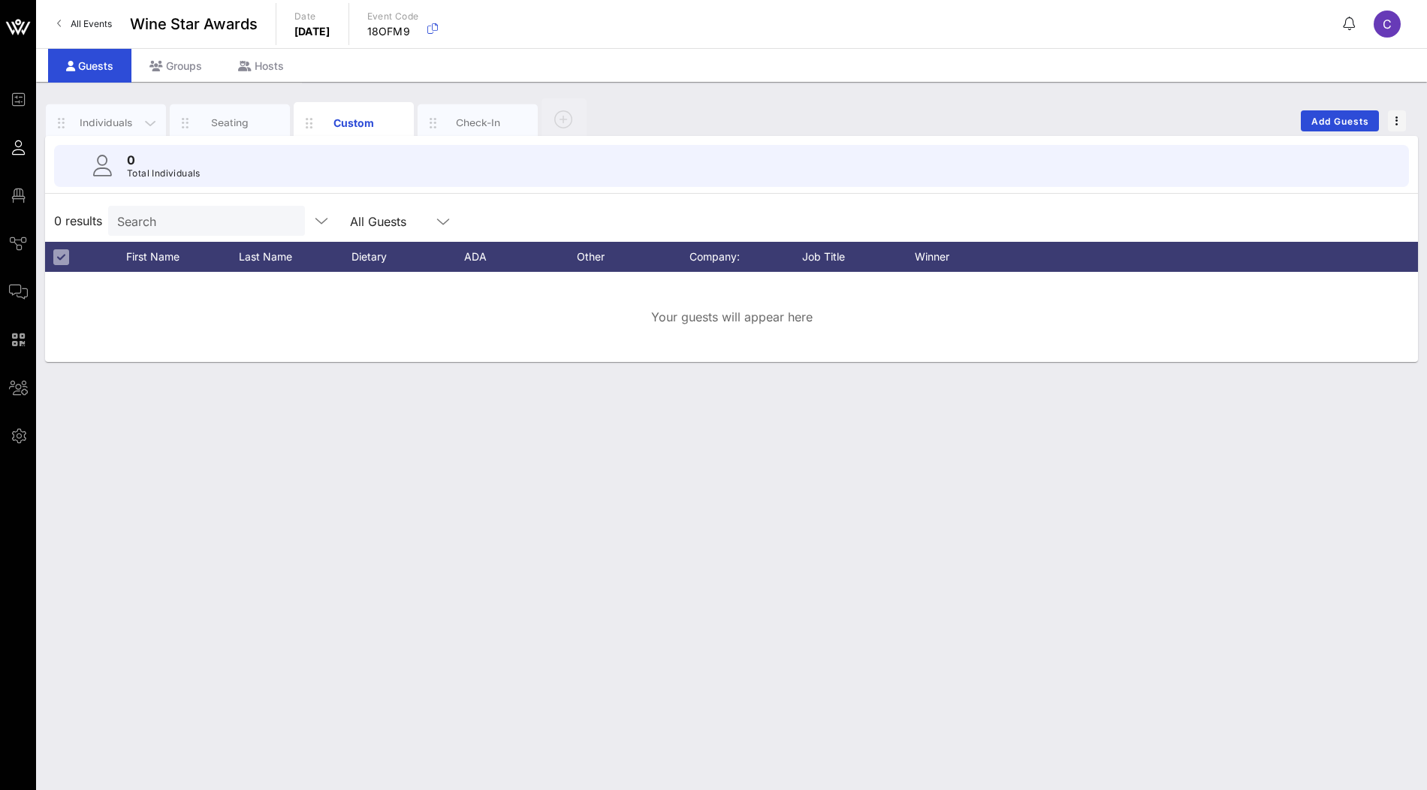
click at [103, 119] on div "Individuals" at bounding box center [106, 123] width 67 height 14
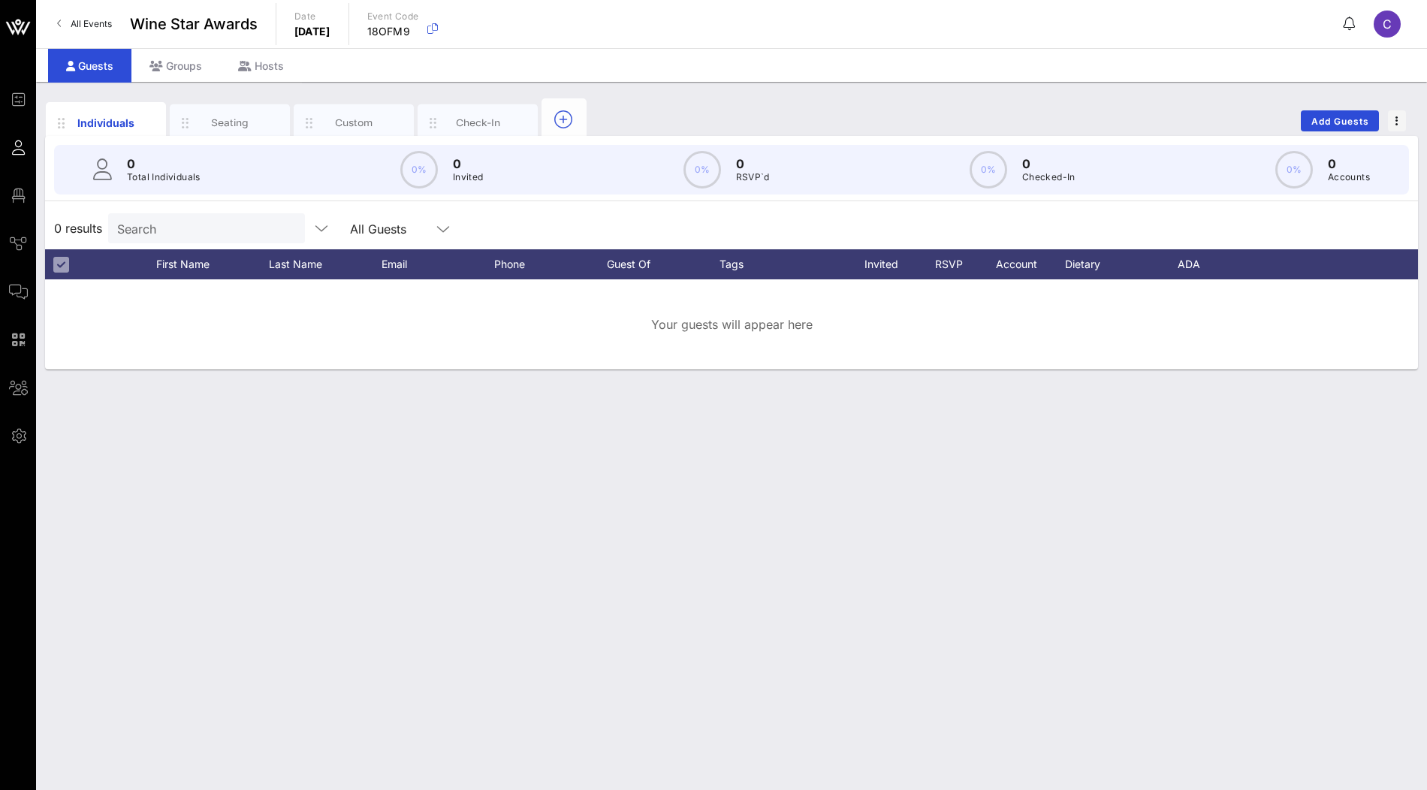
click at [582, 126] on div at bounding box center [564, 118] width 45 height 41
click at [557, 116] on icon "button" at bounding box center [563, 119] width 18 height 18
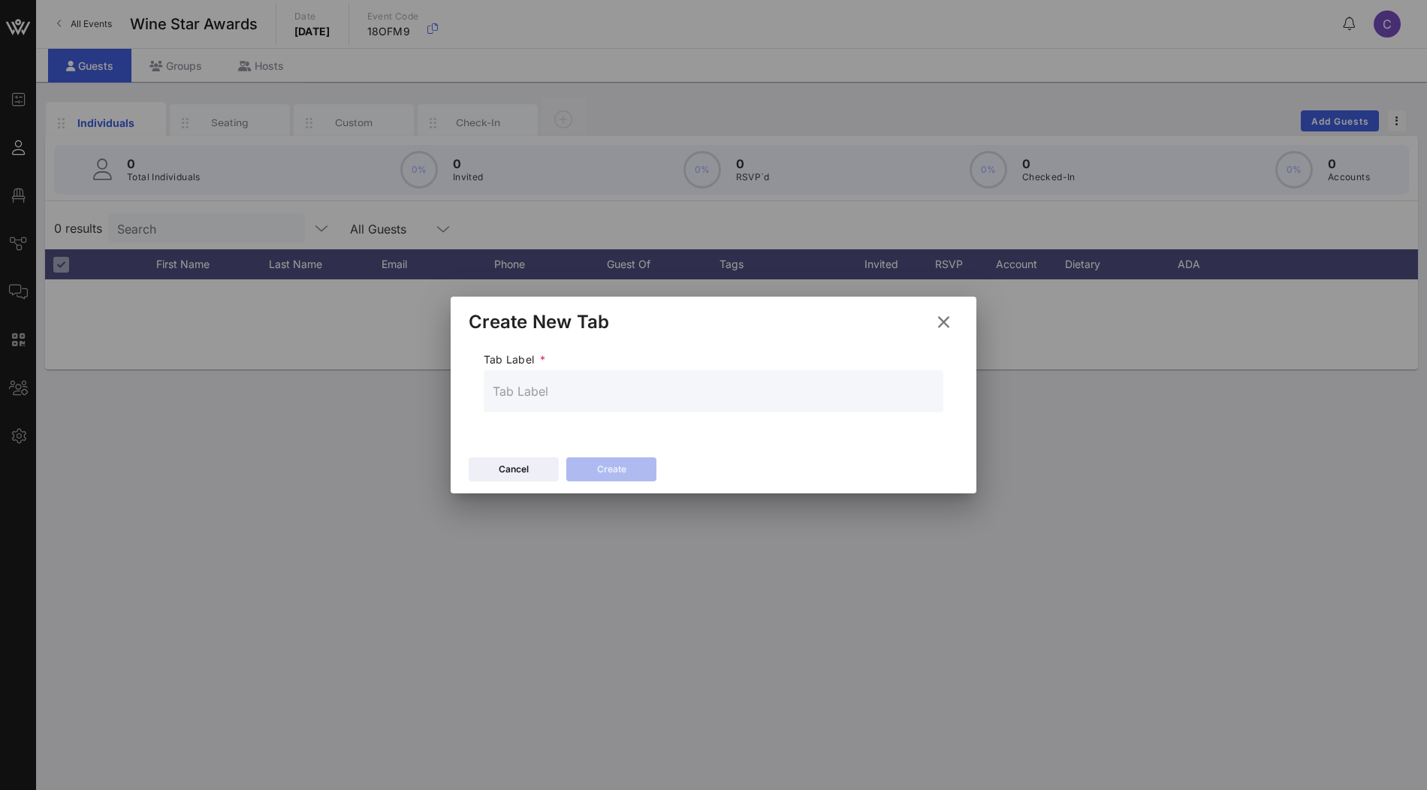
click at [939, 325] on icon at bounding box center [945, 322] width 26 height 24
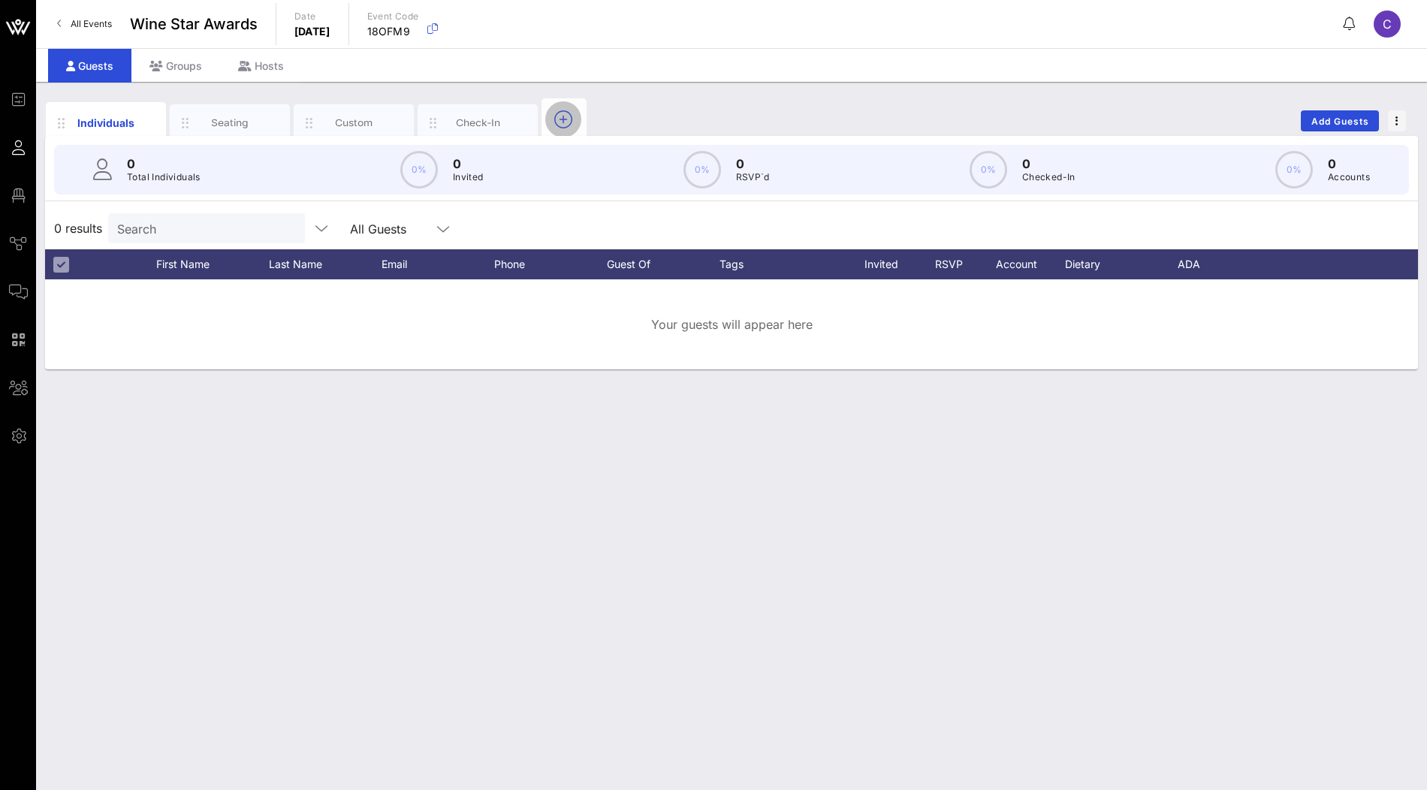
click at [566, 123] on icon "button" at bounding box center [563, 119] width 18 height 18
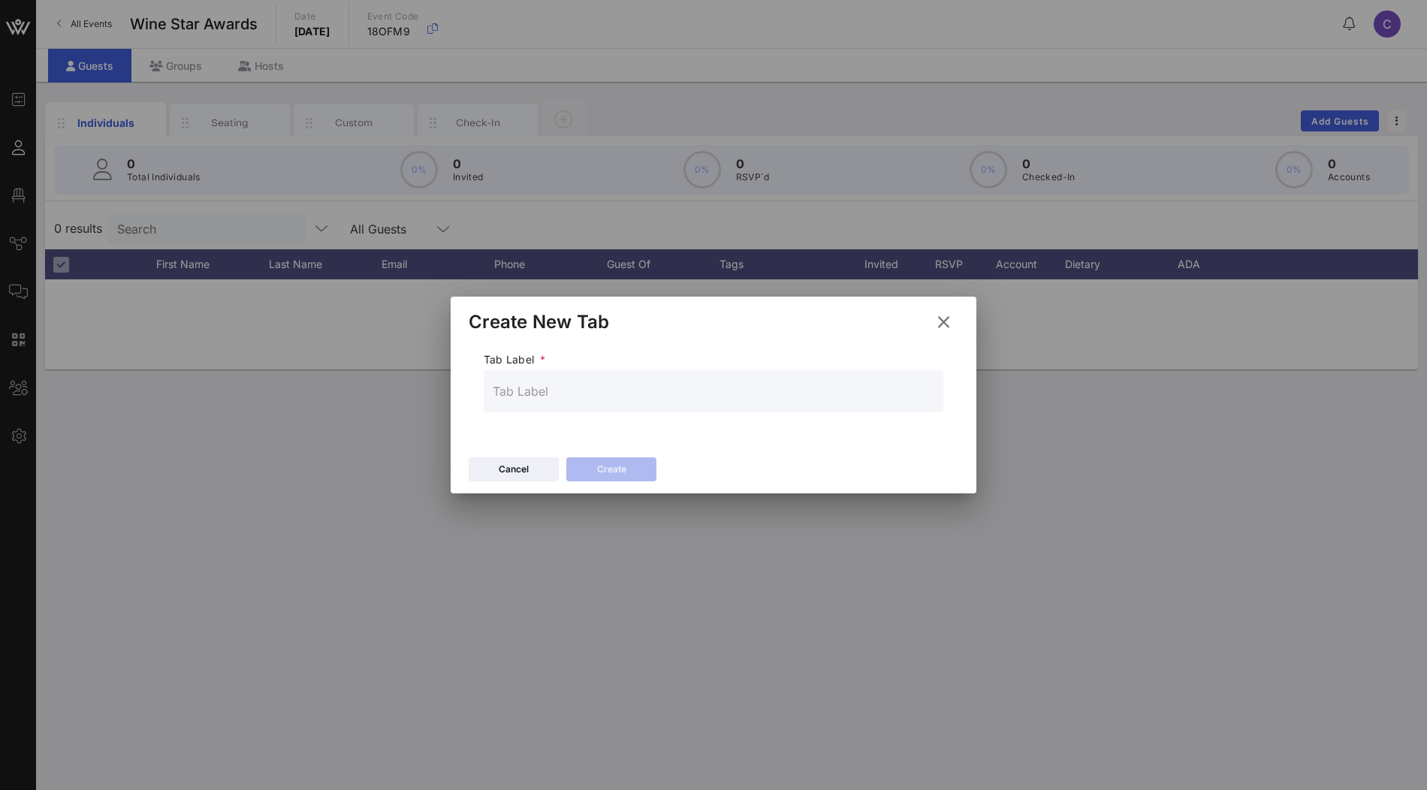
click at [672, 394] on input "text" at bounding box center [714, 391] width 442 height 24
type input "Responses"
click at [632, 471] on button "Create" at bounding box center [611, 470] width 90 height 24
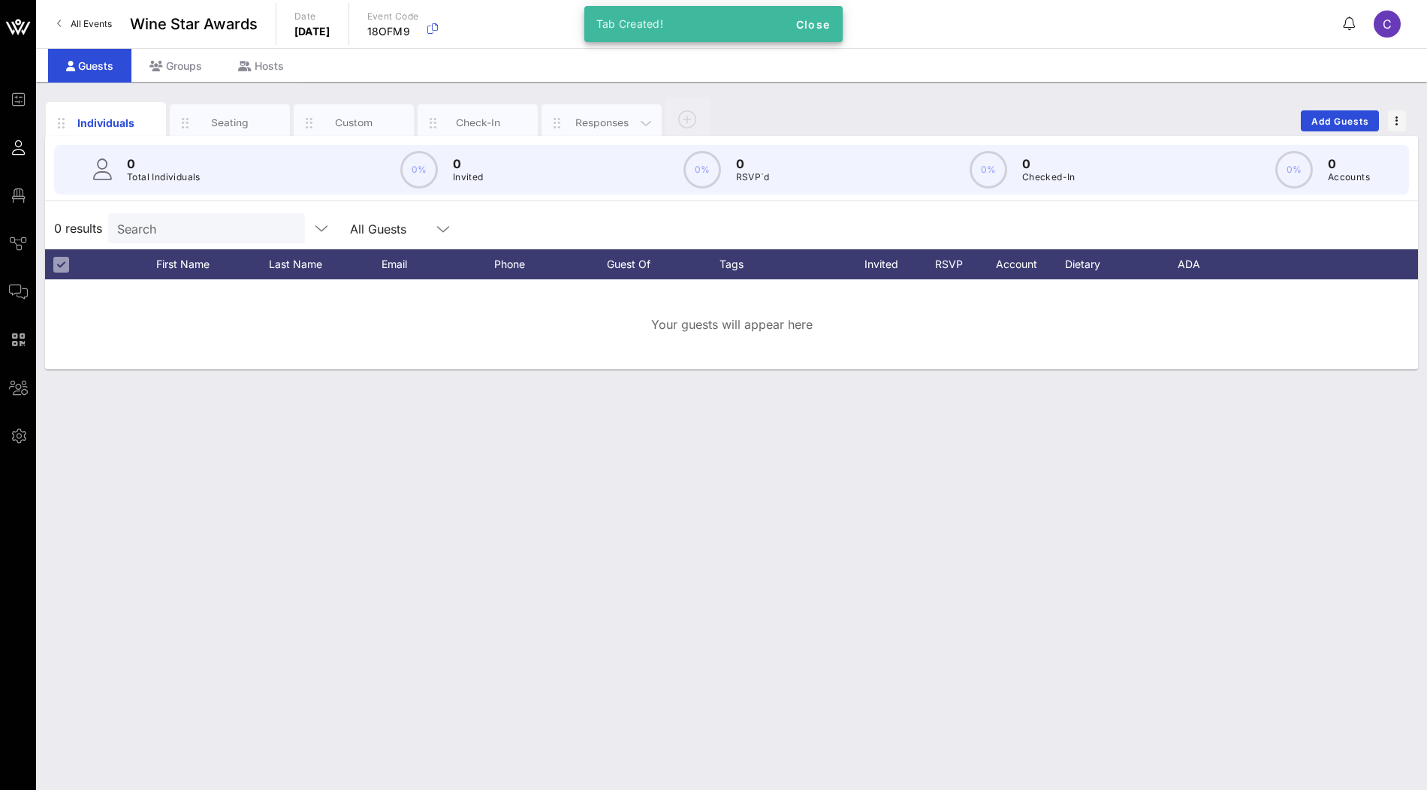
click at [605, 104] on div "Responses" at bounding box center [602, 123] width 120 height 38
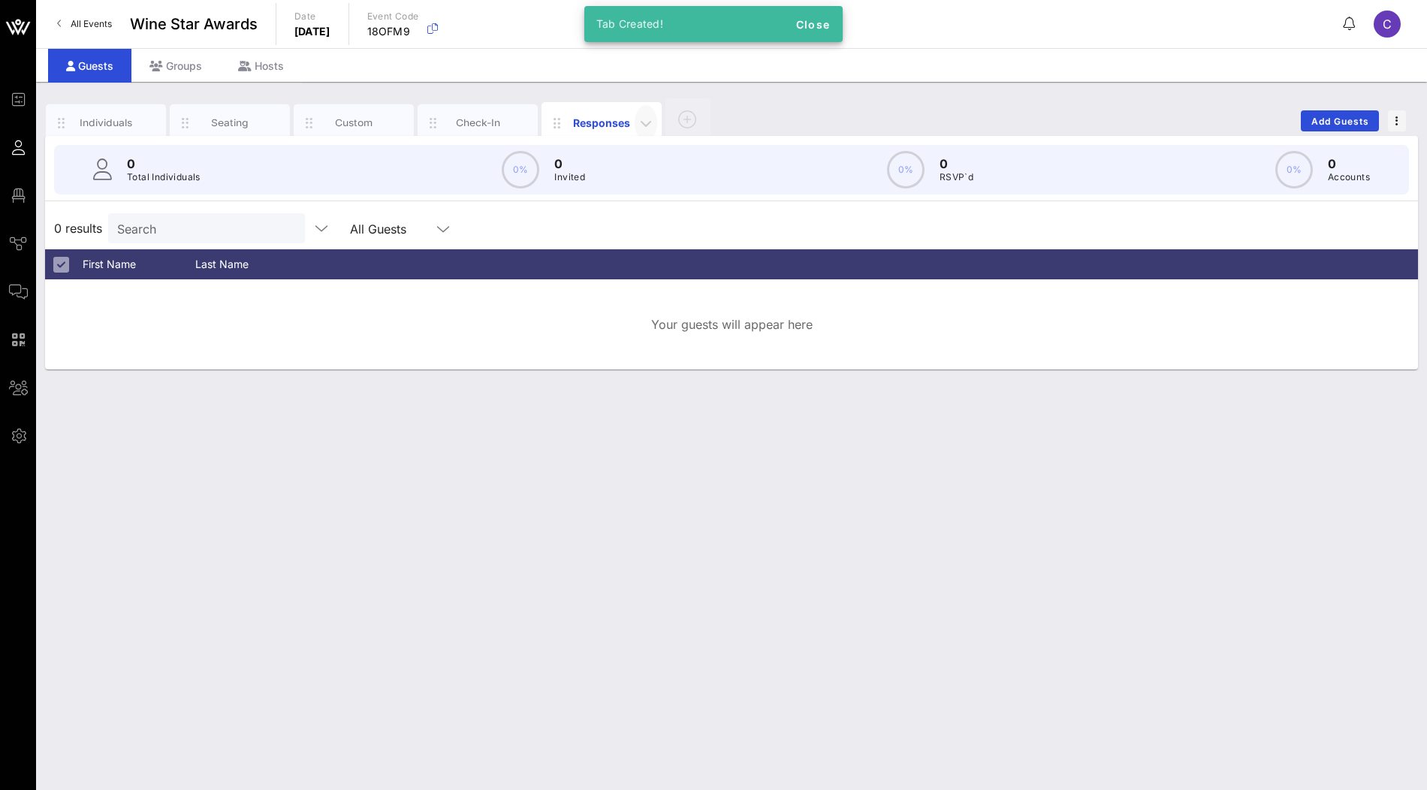
click at [647, 123] on icon "button" at bounding box center [646, 123] width 18 height 18
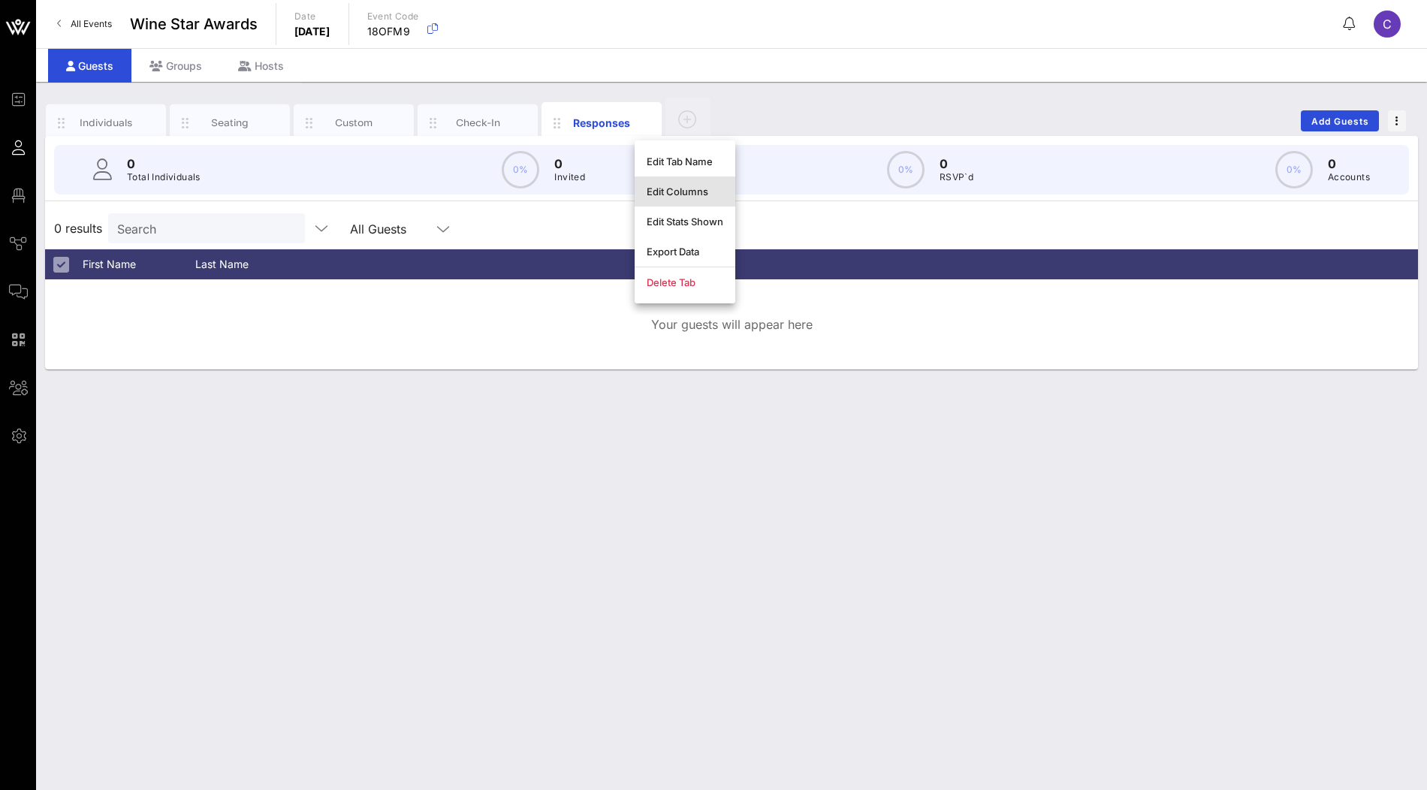
click at [675, 191] on div "Edit Columns" at bounding box center [685, 192] width 77 height 12
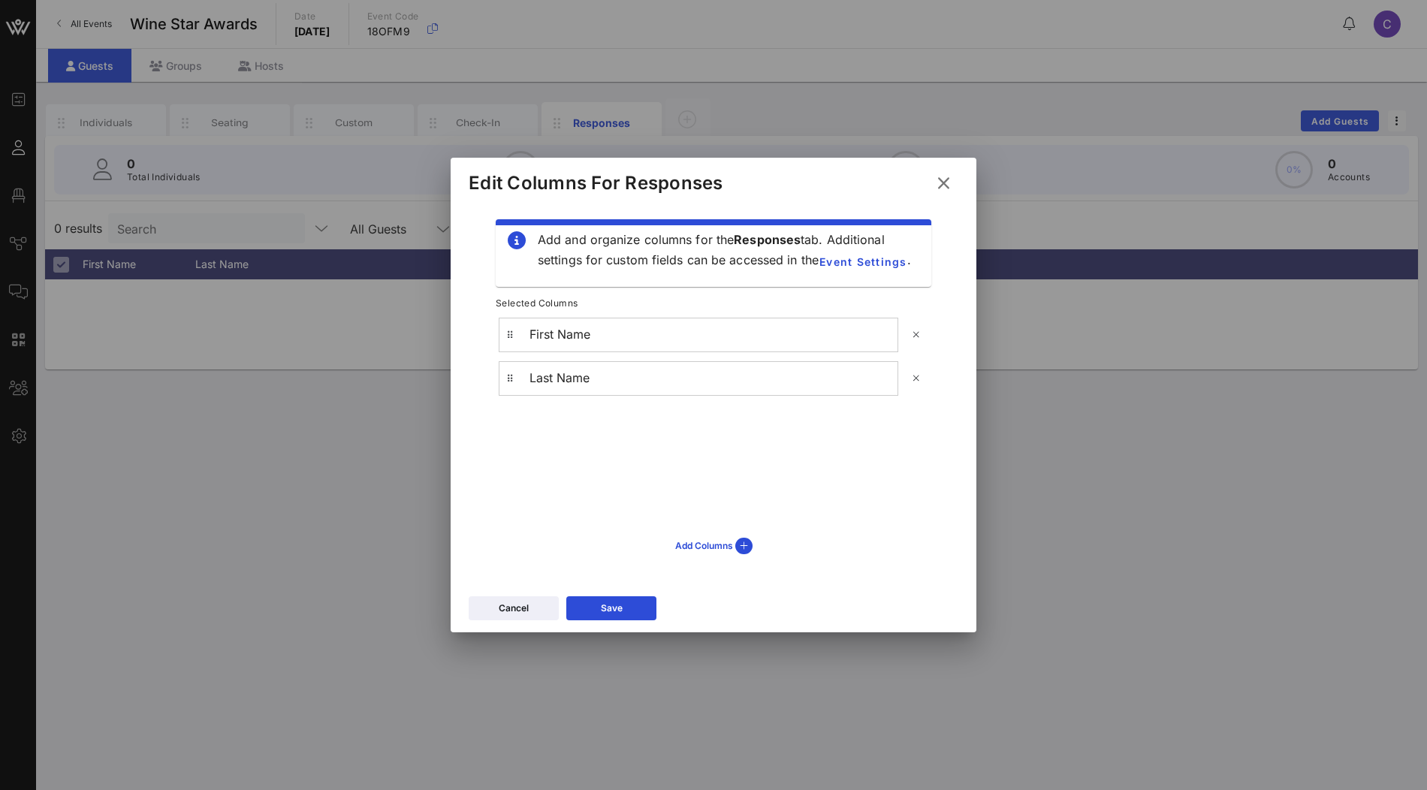
click at [720, 532] on div "First Name Last Name" at bounding box center [714, 420] width 460 height 225
click at [720, 538] on div "Add Columns" at bounding box center [713, 546] width 77 height 17
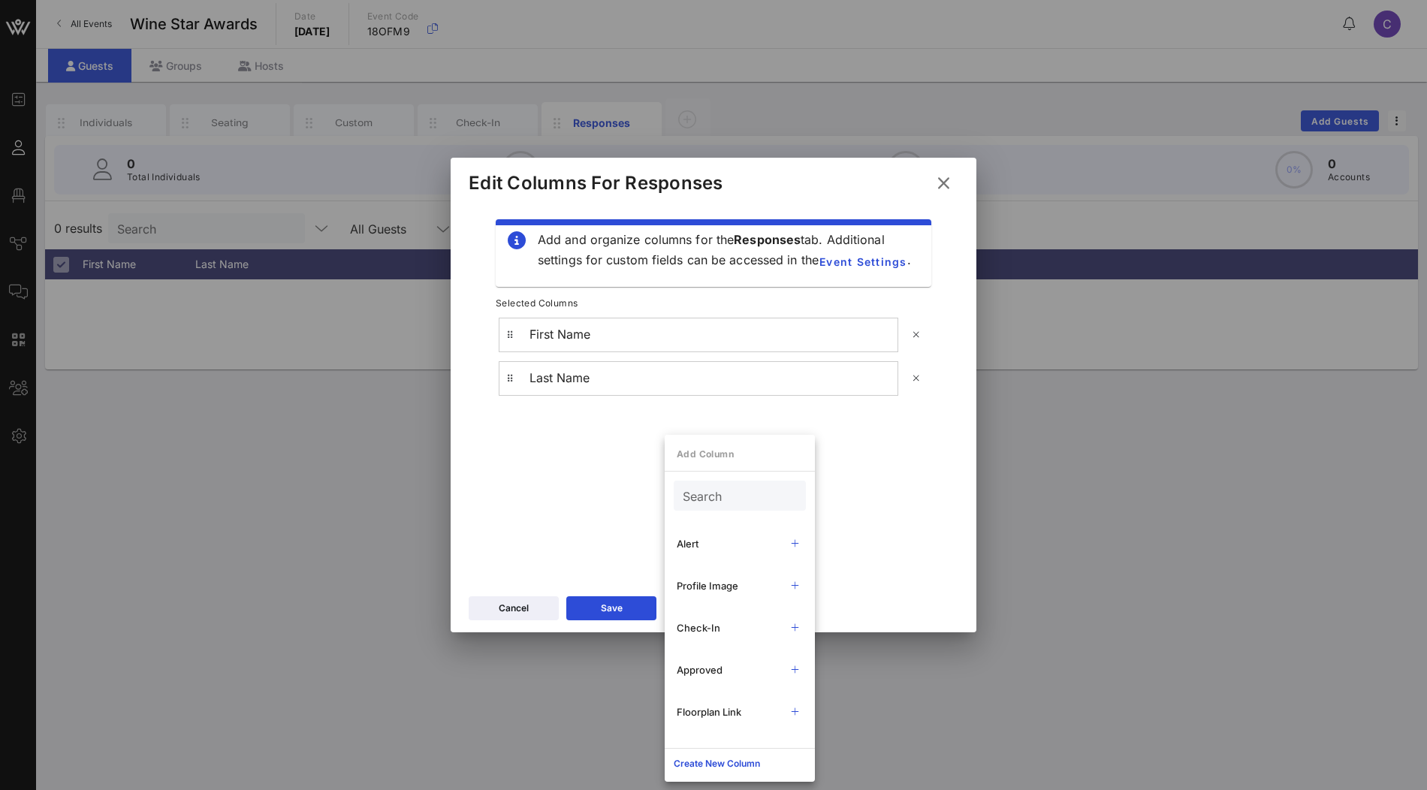
click at [731, 501] on input "Search" at bounding box center [738, 496] width 111 height 20
click at [521, 604] on div "Cancel" at bounding box center [514, 608] width 30 height 15
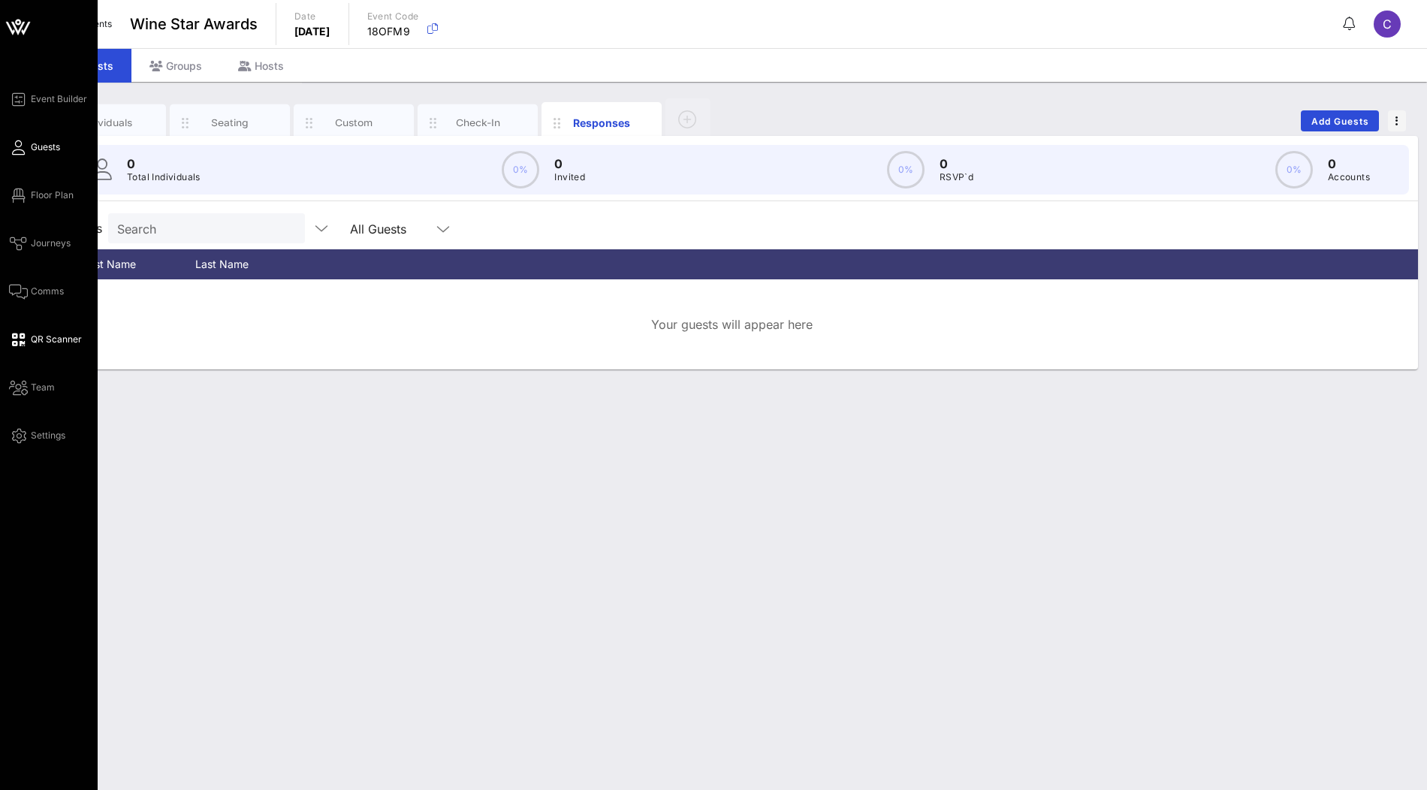
click at [47, 337] on span "QR Scanner" at bounding box center [56, 340] width 51 height 14
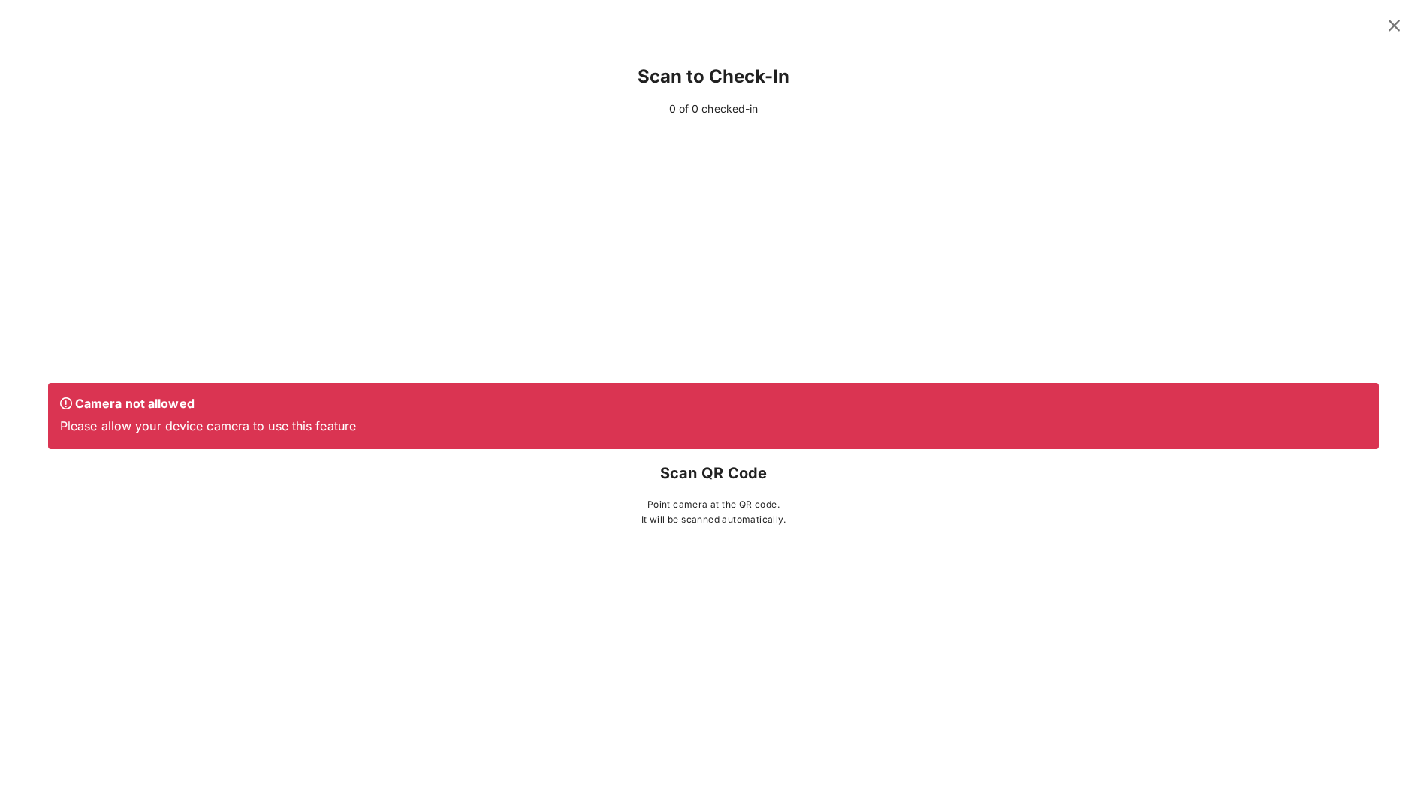
click at [1392, 29] on icon at bounding box center [1395, 26] width 26 height 24
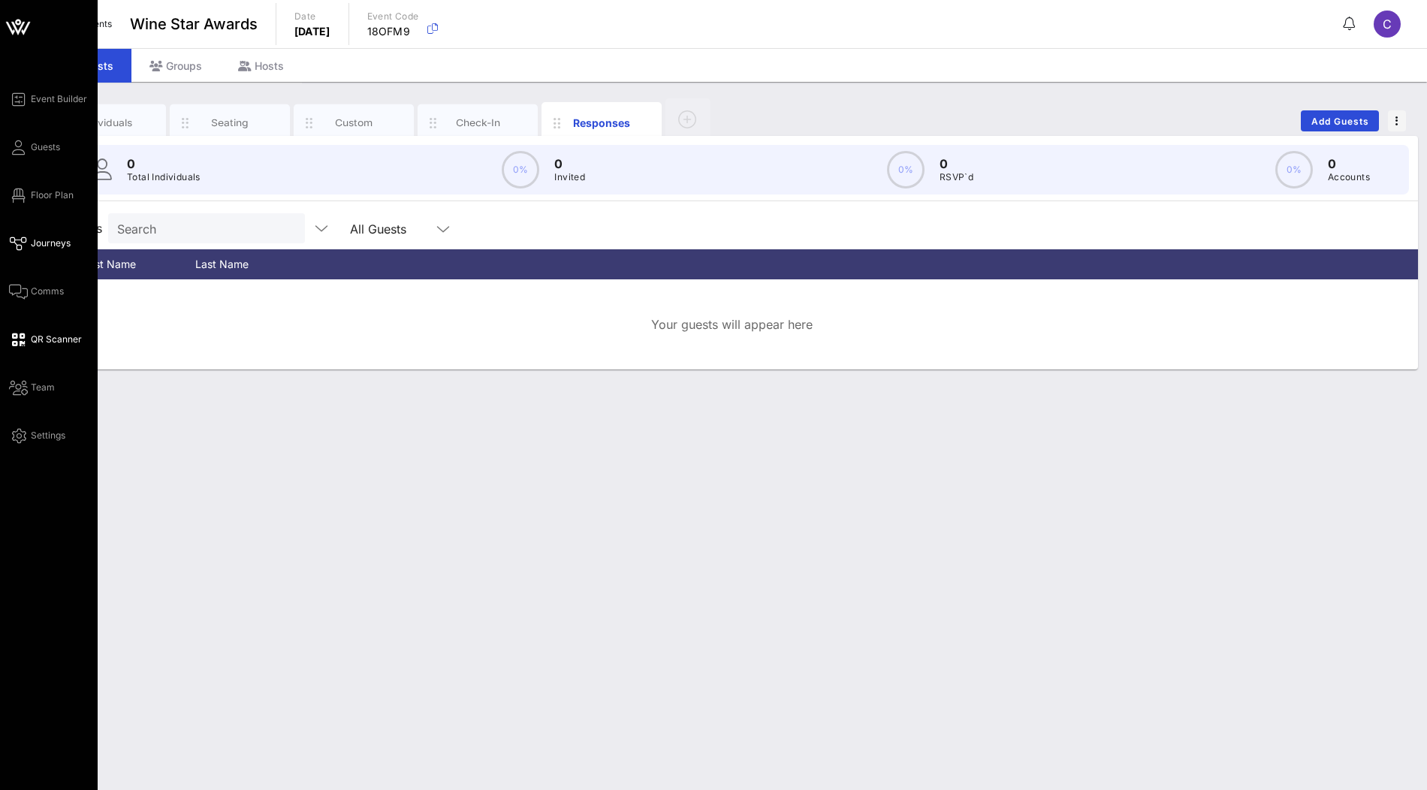
click at [42, 243] on span "Journeys" at bounding box center [51, 244] width 40 height 14
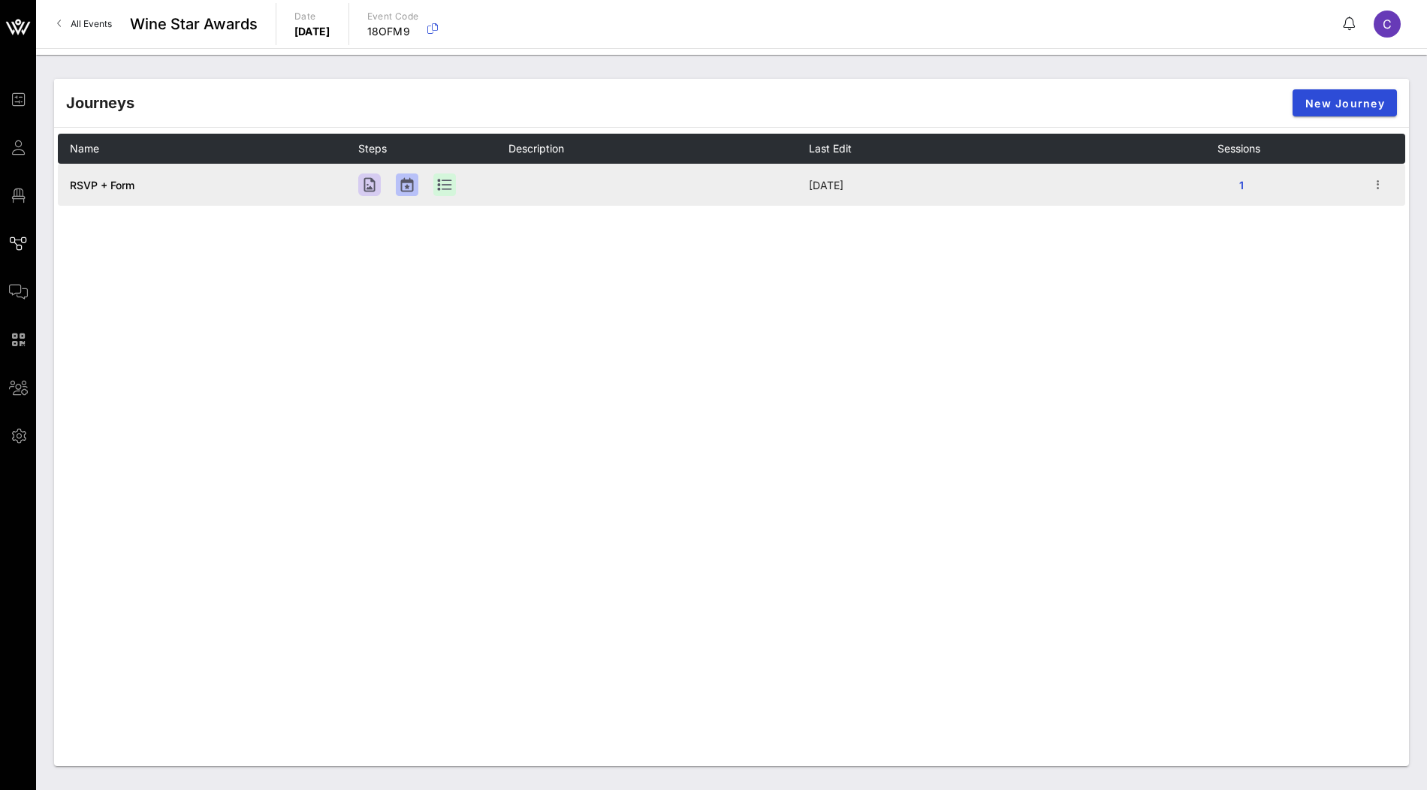
click at [110, 180] on span "RSVP + Form" at bounding box center [102, 185] width 65 height 13
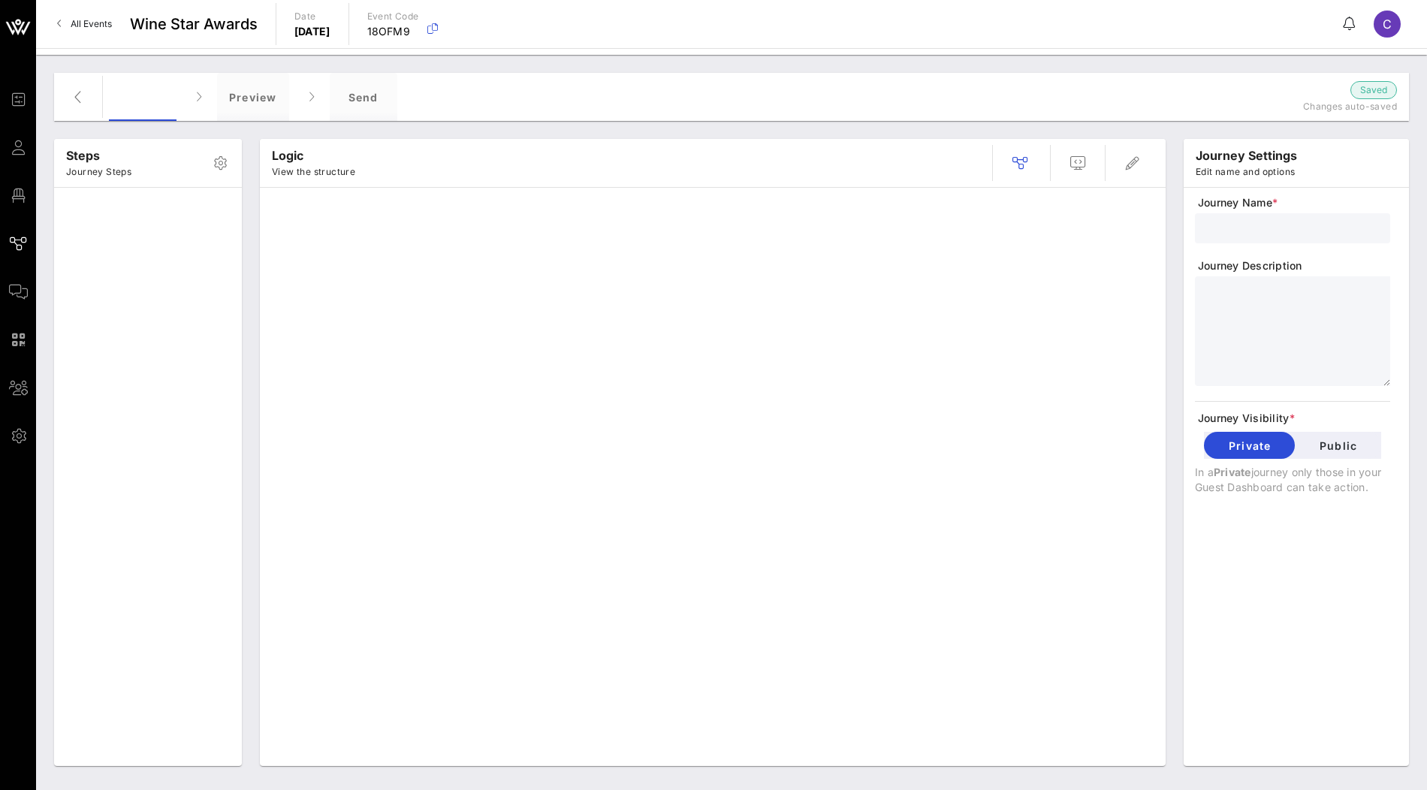
type input "RSVP + Form"
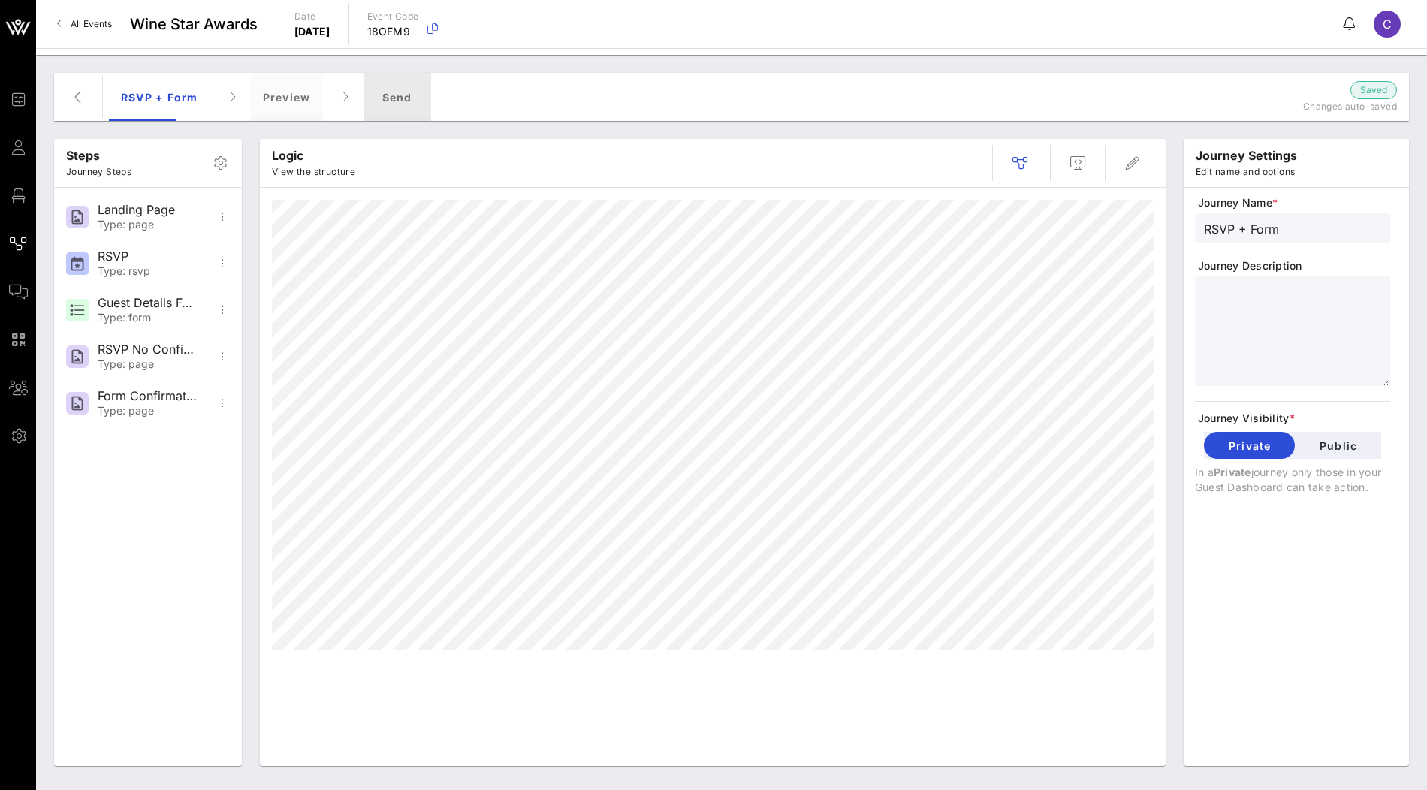
click at [406, 95] on div "Send" at bounding box center [398, 97] width 68 height 48
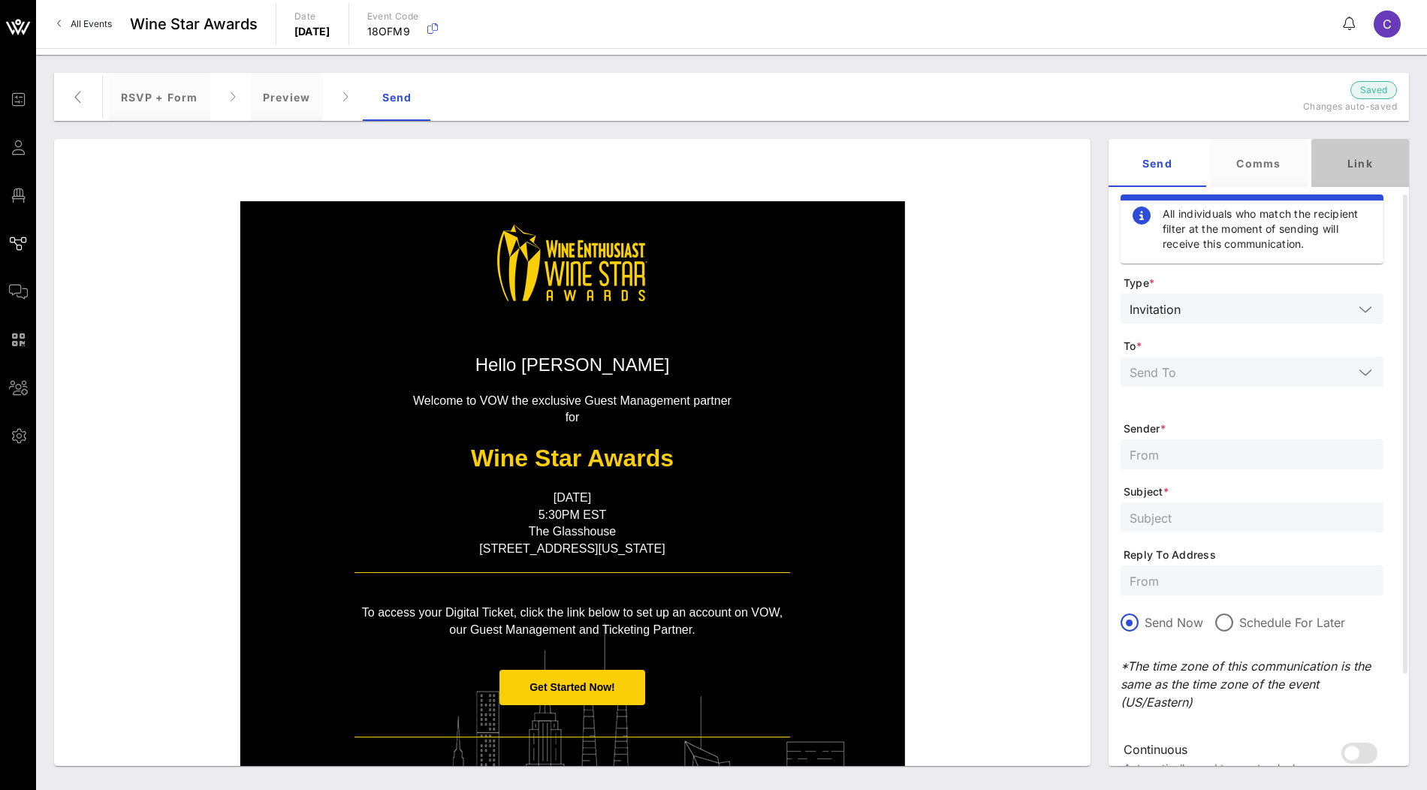
click at [1368, 159] on div "Link" at bounding box center [1361, 163] width 98 height 48
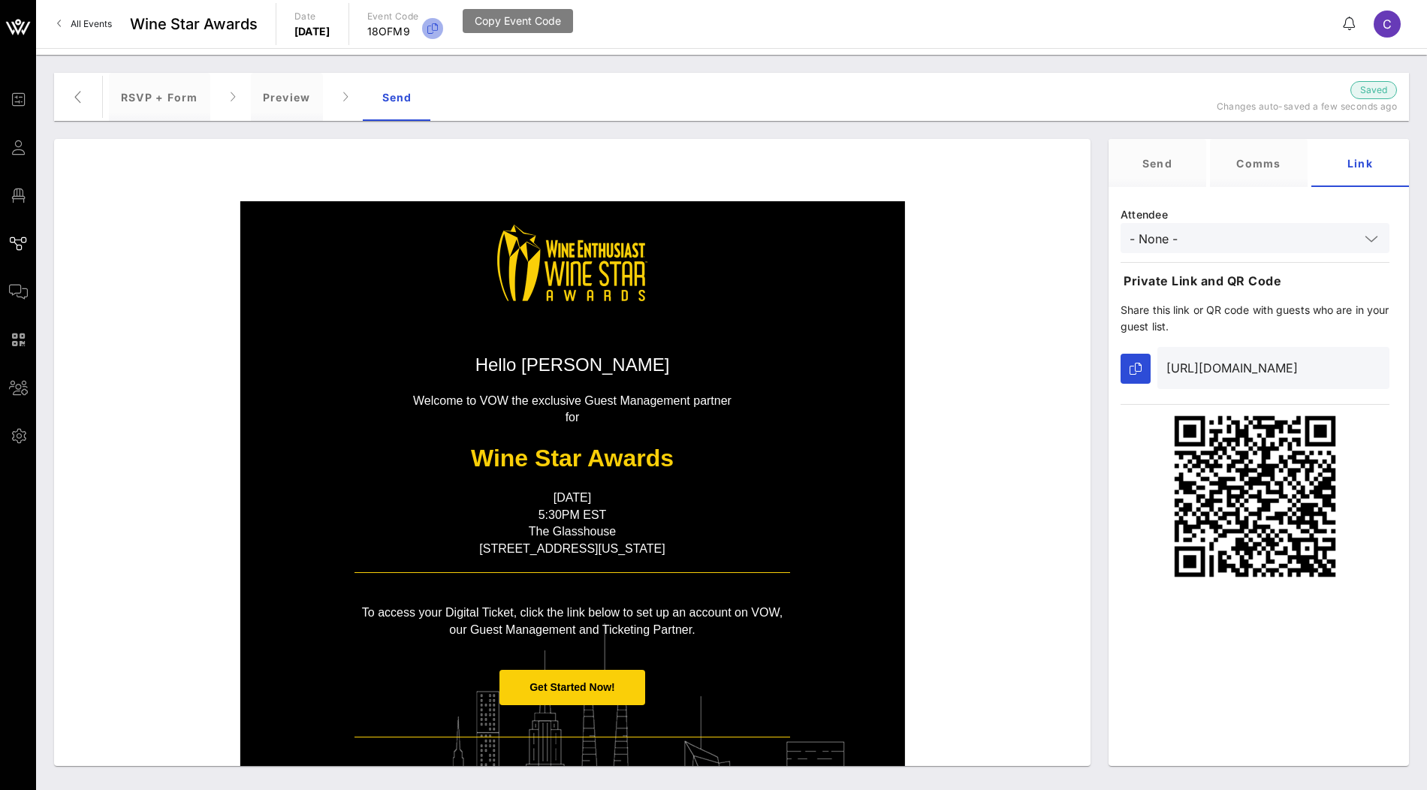
click at [442, 34] on icon "button" at bounding box center [433, 29] width 18 height 18
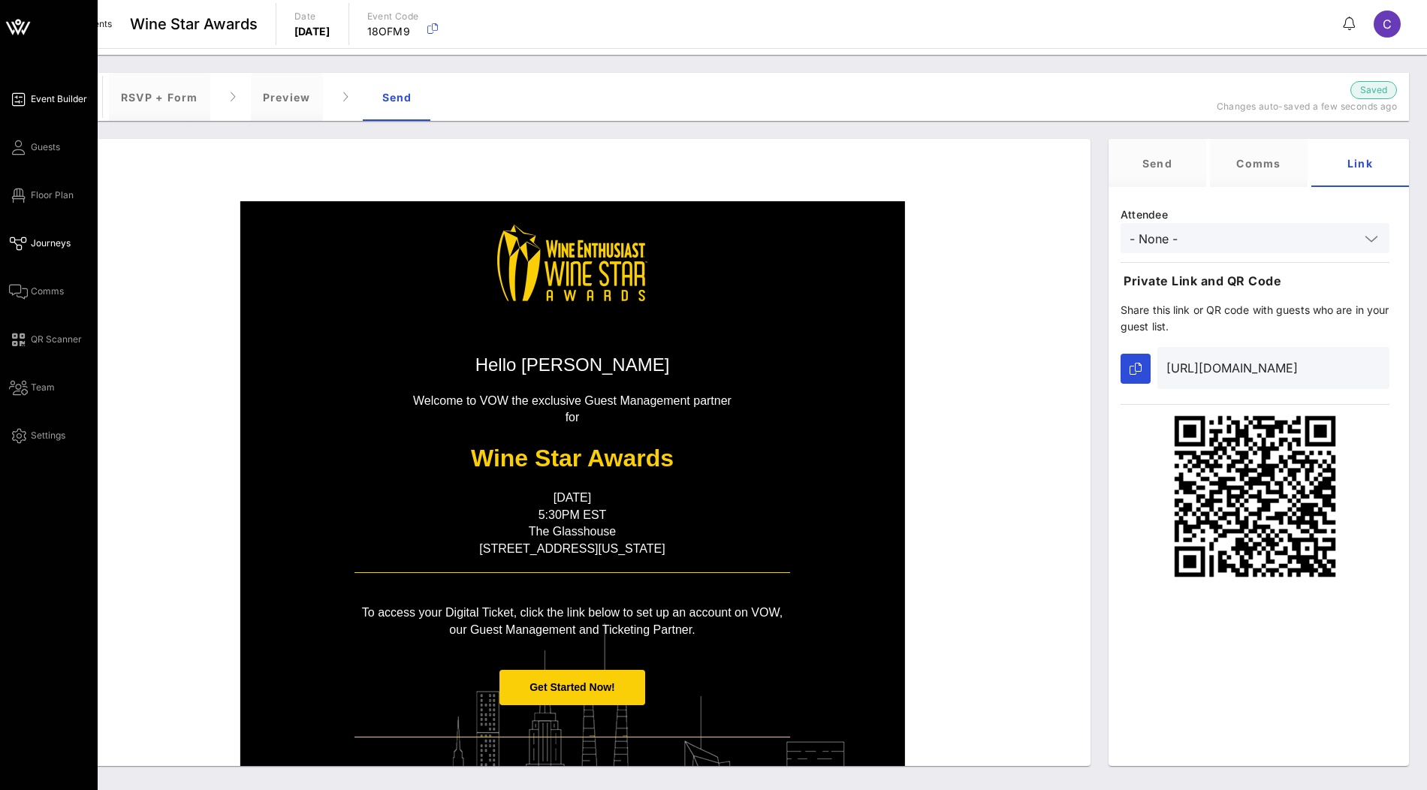
click at [56, 99] on span "Event Builder" at bounding box center [59, 99] width 56 height 14
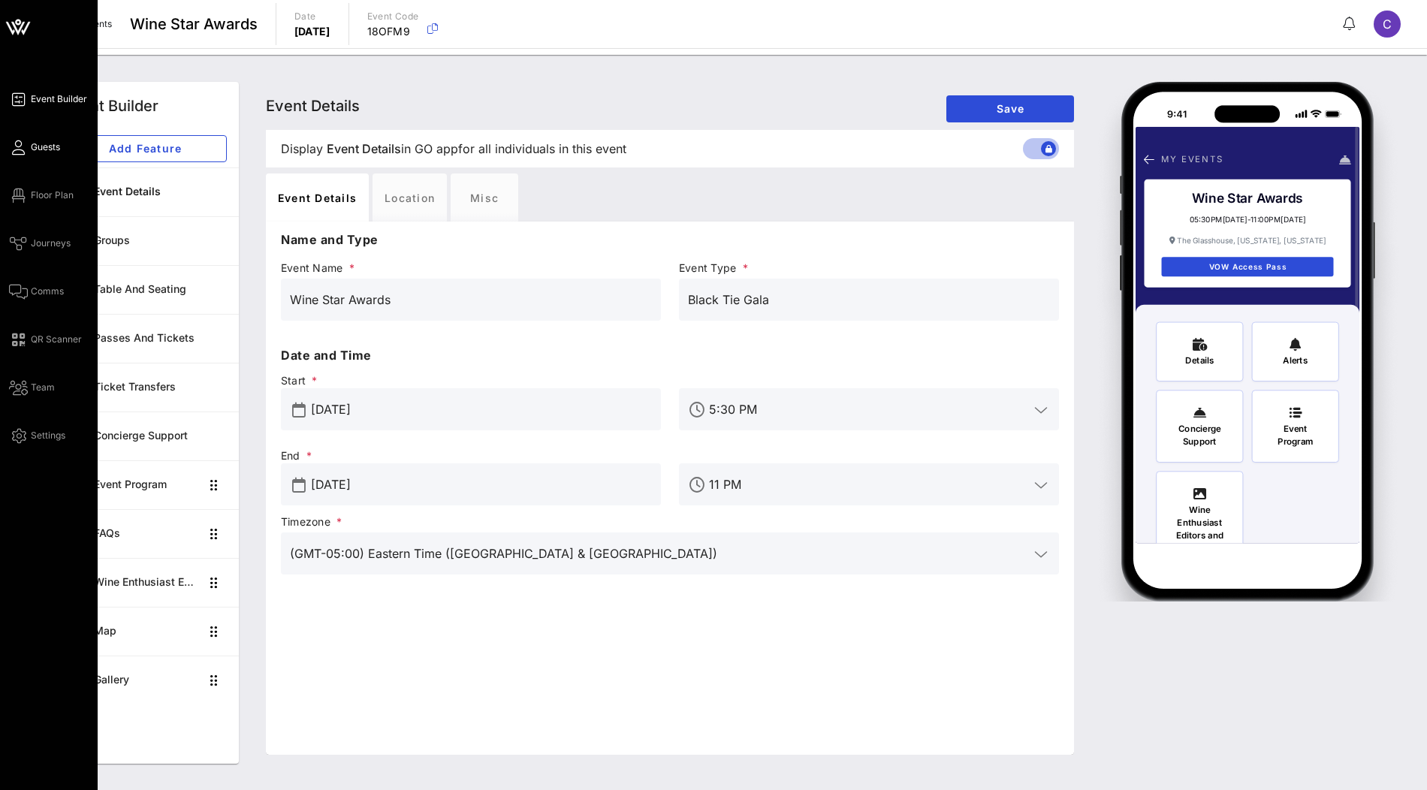
click at [41, 148] on span "Guests" at bounding box center [45, 147] width 29 height 14
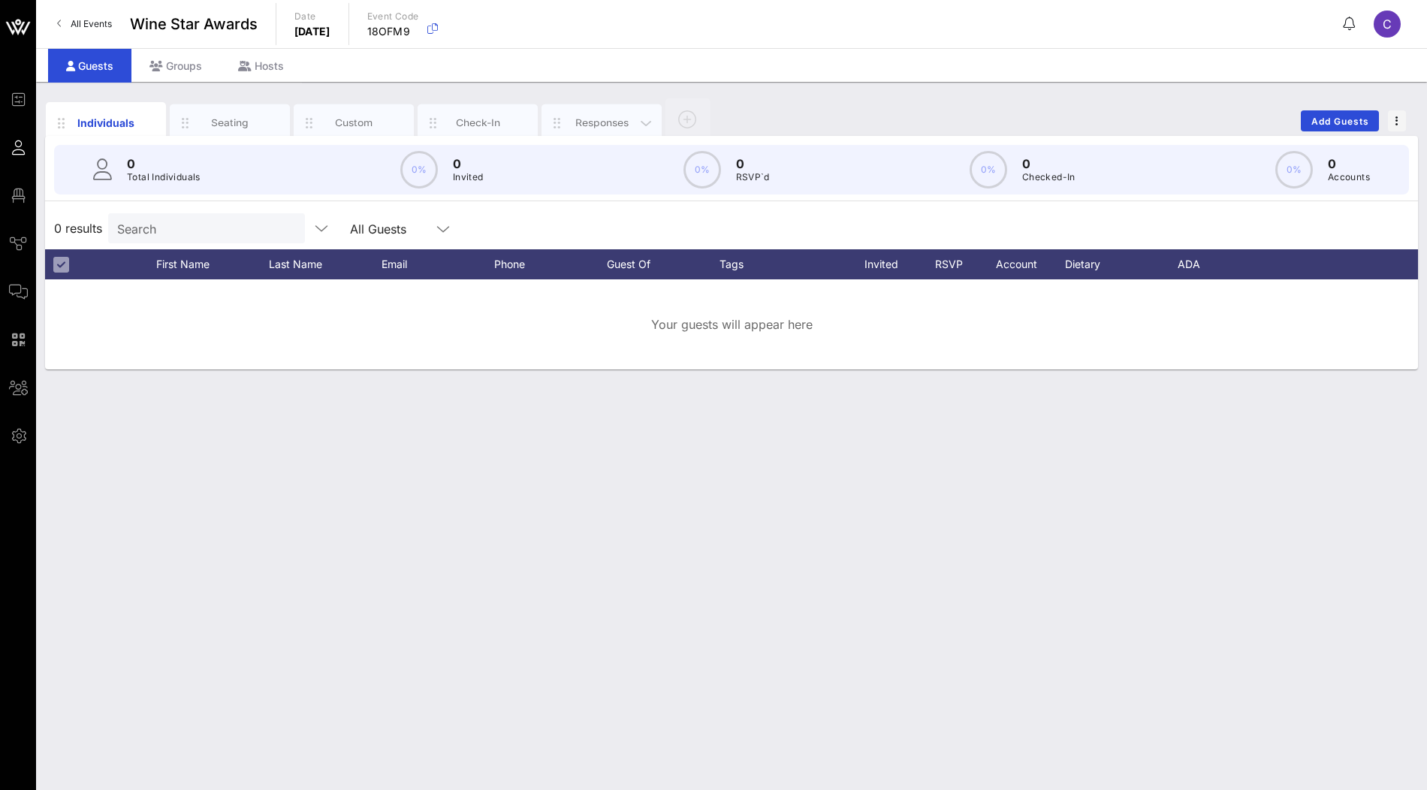
click at [595, 113] on div "Responses" at bounding box center [602, 123] width 120 height 38
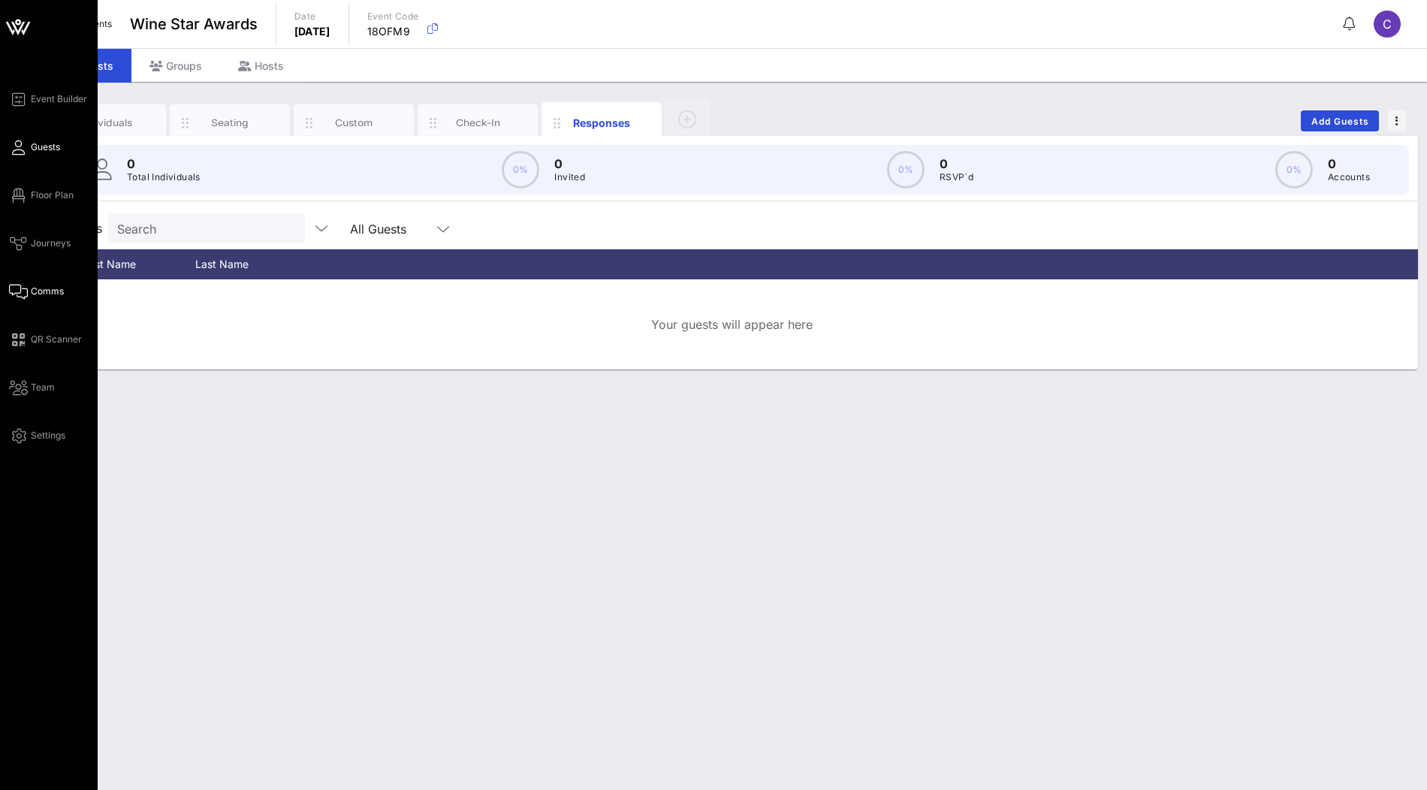
click at [47, 288] on span "Comms" at bounding box center [47, 292] width 33 height 14
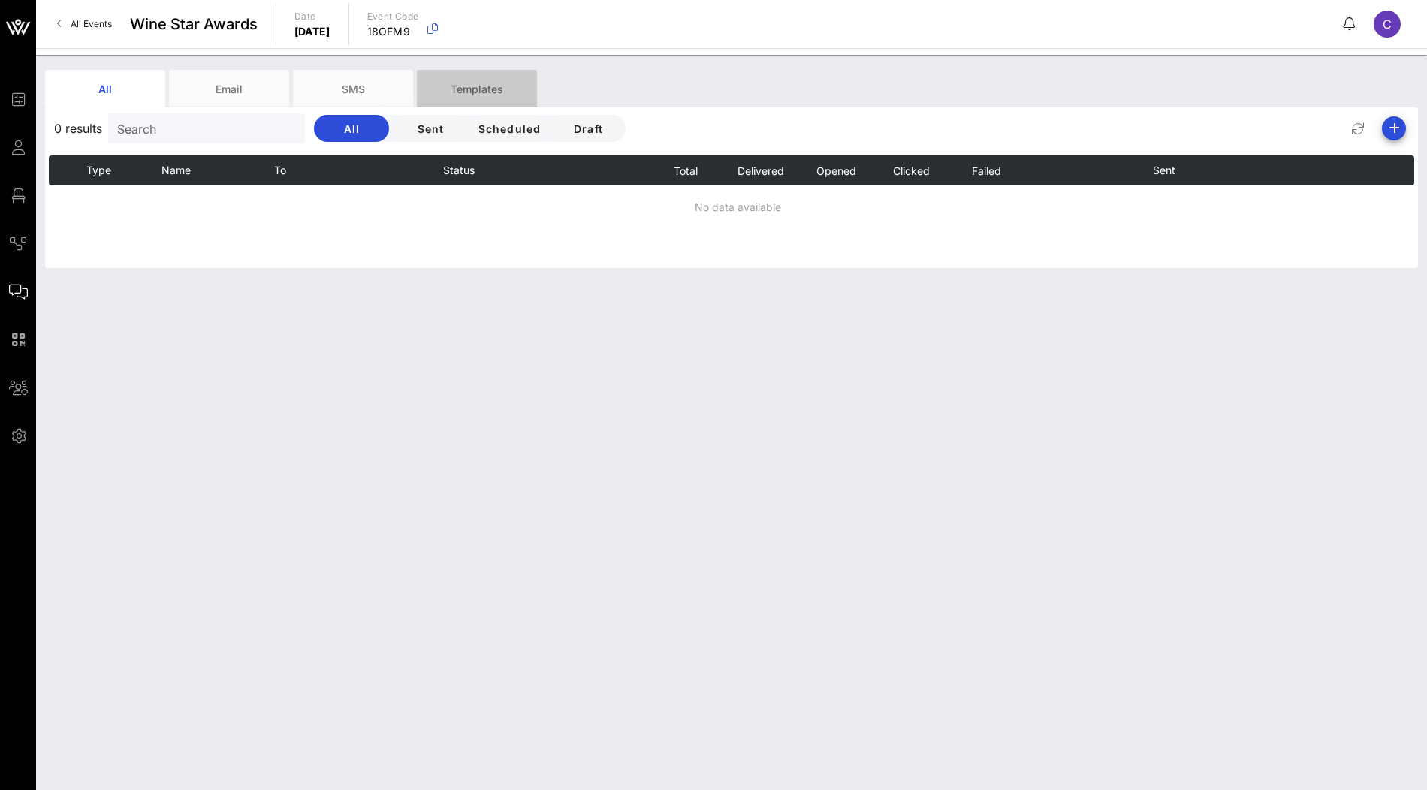
click at [479, 83] on div "Templates" at bounding box center [477, 89] width 120 height 38
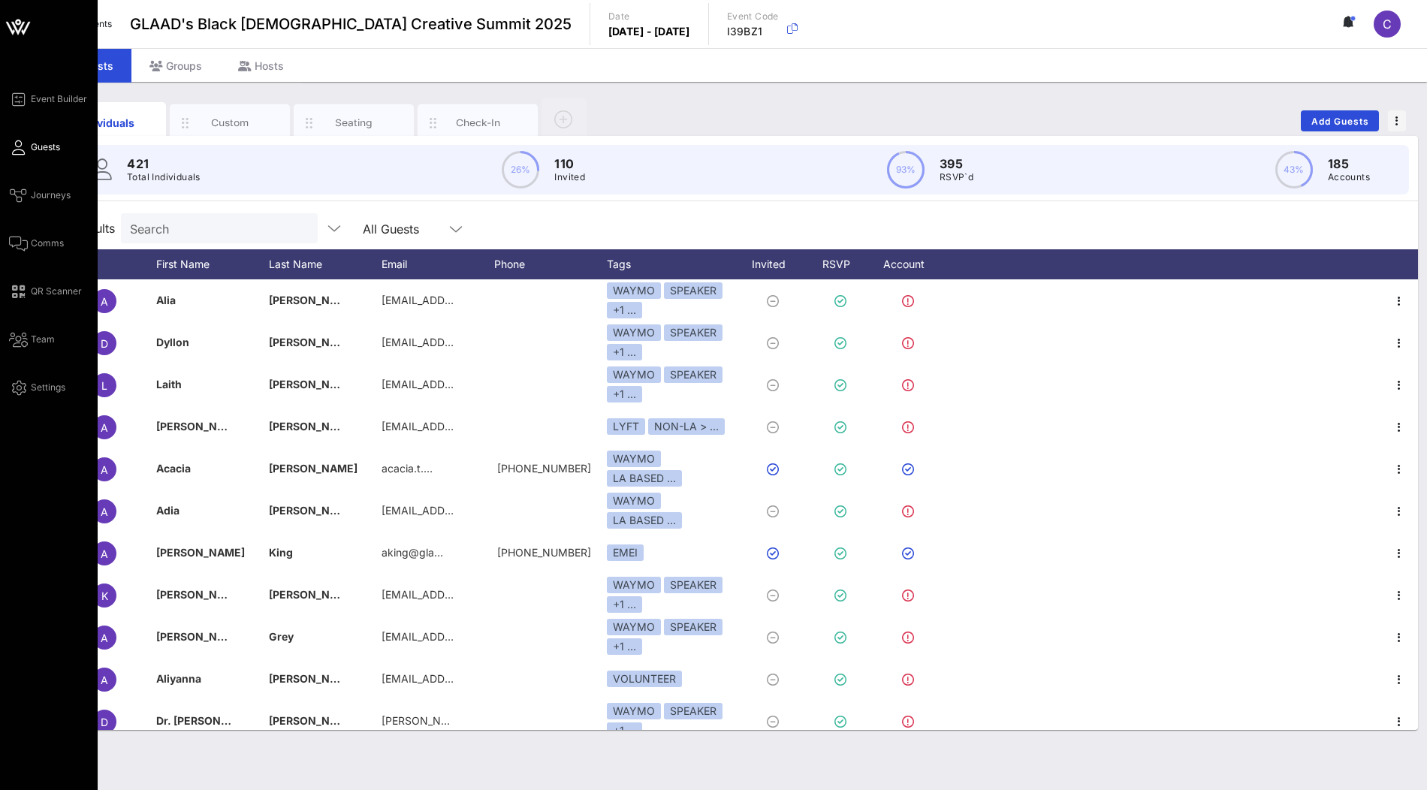
click at [17, 20] on icon at bounding box center [17, 22] width 5 height 5
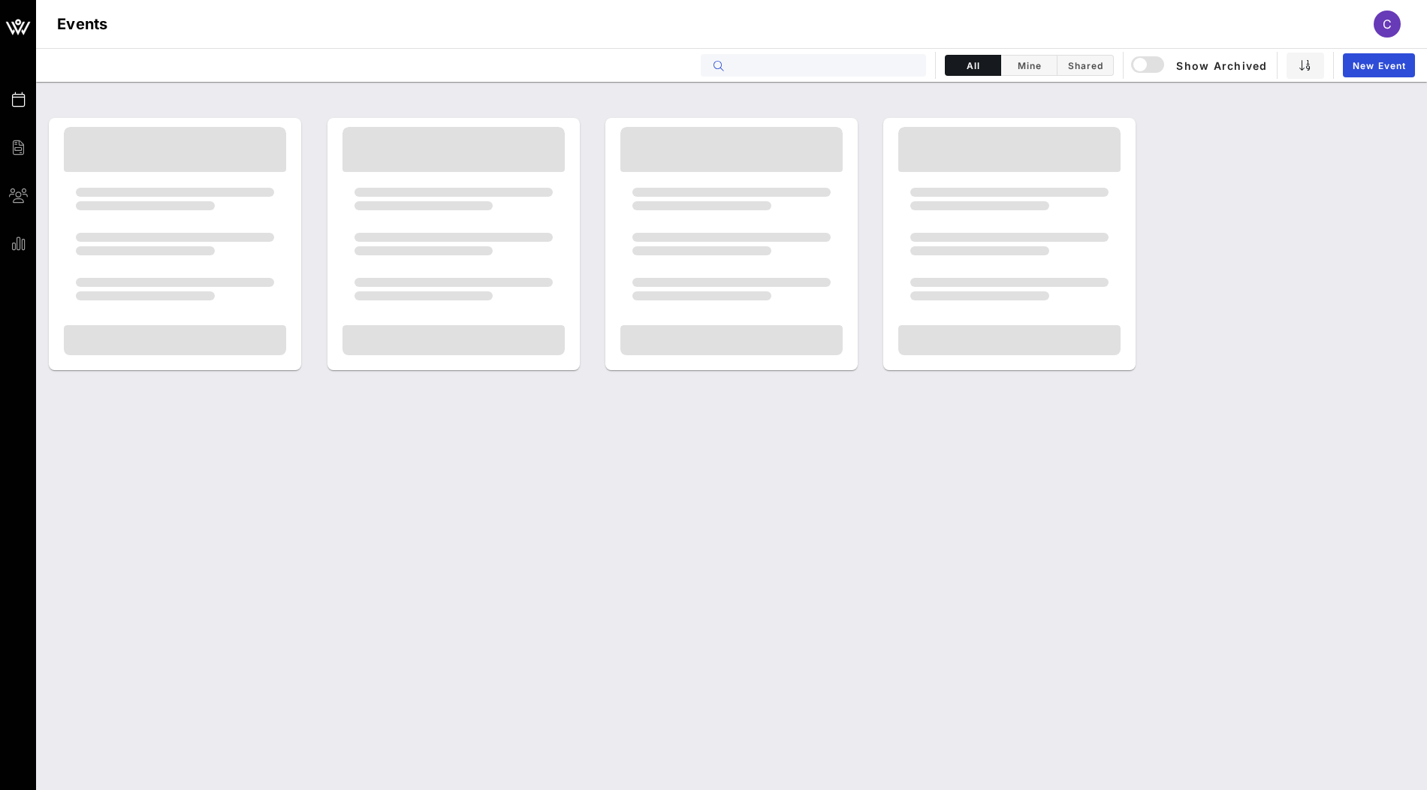
click at [763, 62] on input "text" at bounding box center [824, 66] width 186 height 20
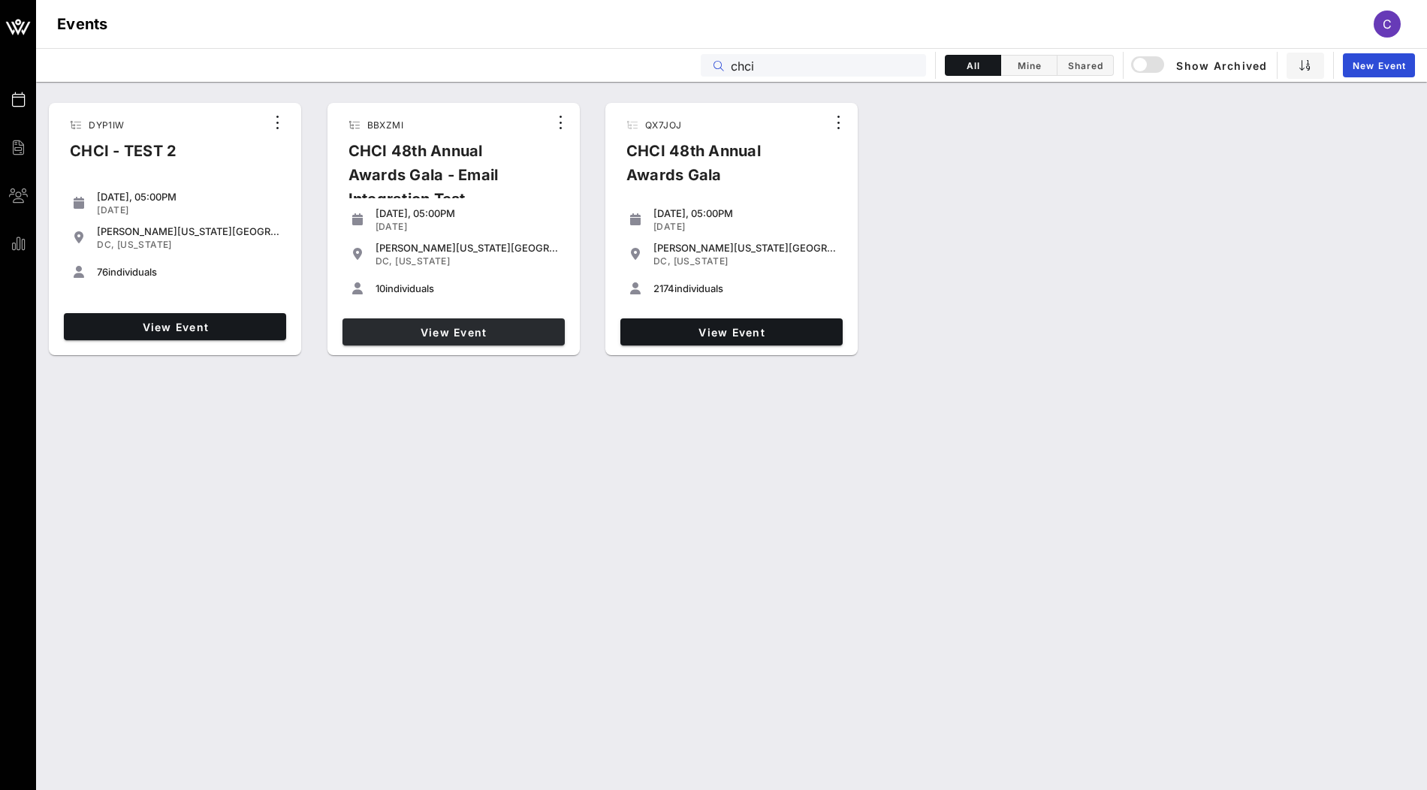
type input "chci"
click at [492, 343] on link "View Event" at bounding box center [454, 332] width 222 height 27
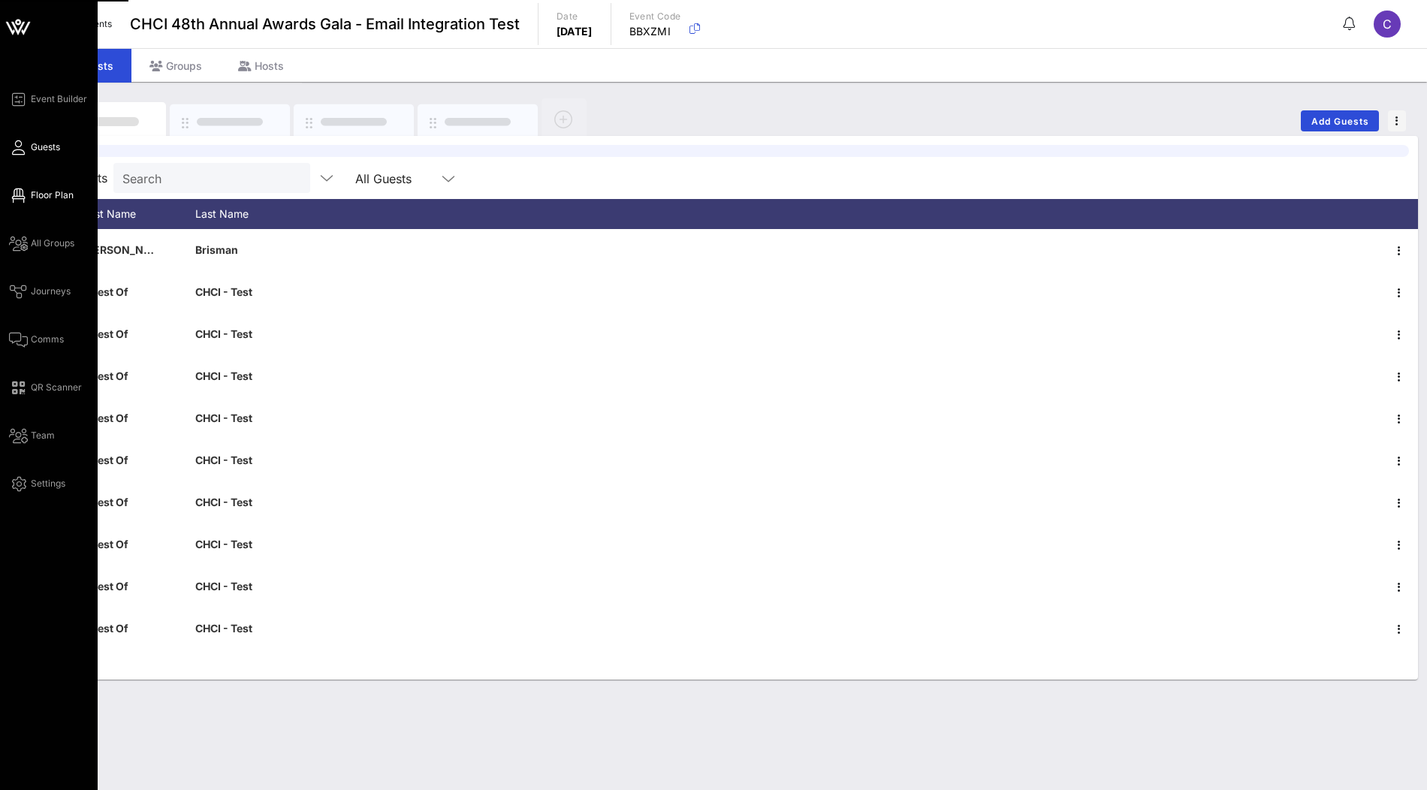
click at [50, 200] on span "Floor Plan" at bounding box center [52, 196] width 43 height 14
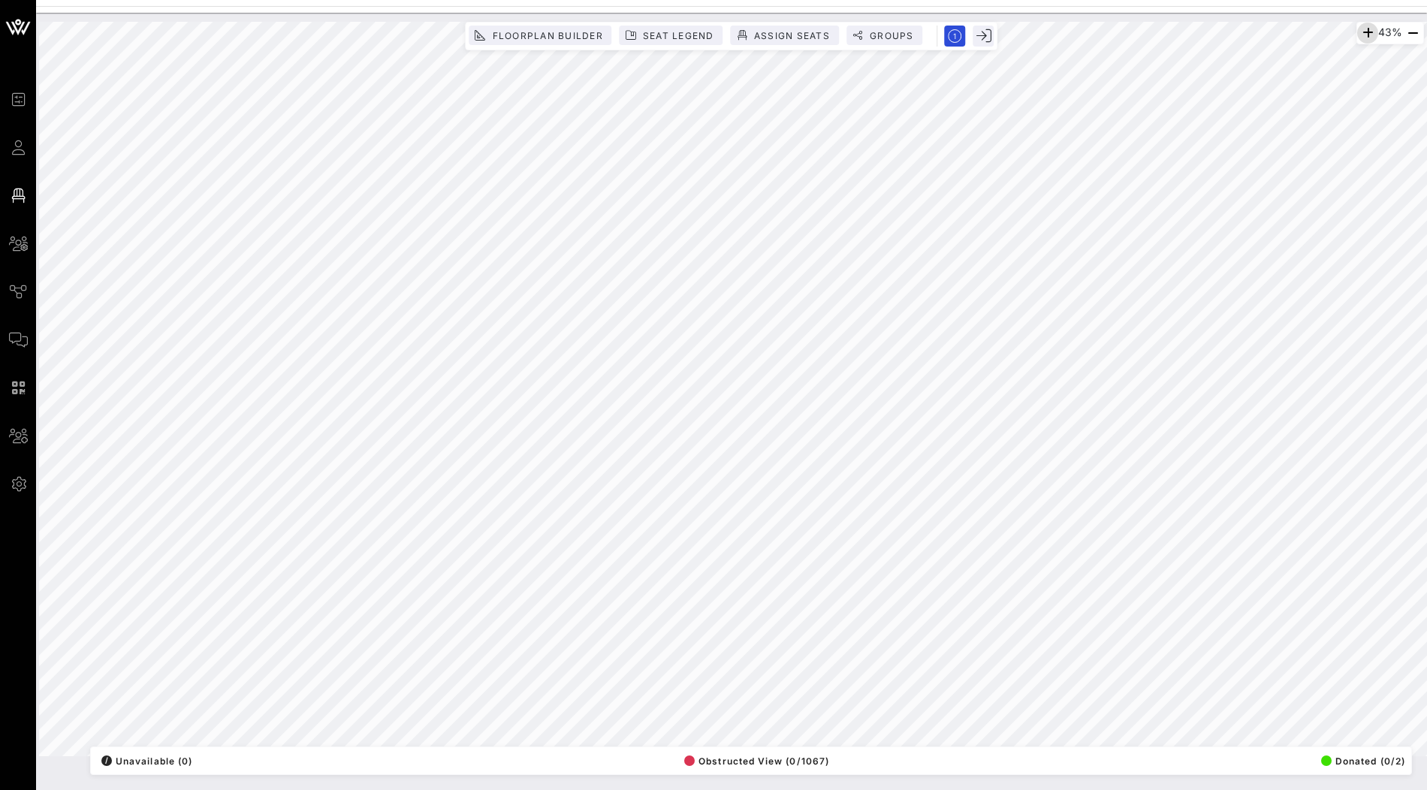
click at [1360, 31] on icon "button" at bounding box center [1368, 33] width 18 height 18
click at [1360, 31] on icon "button" at bounding box center [1369, 33] width 18 height 18
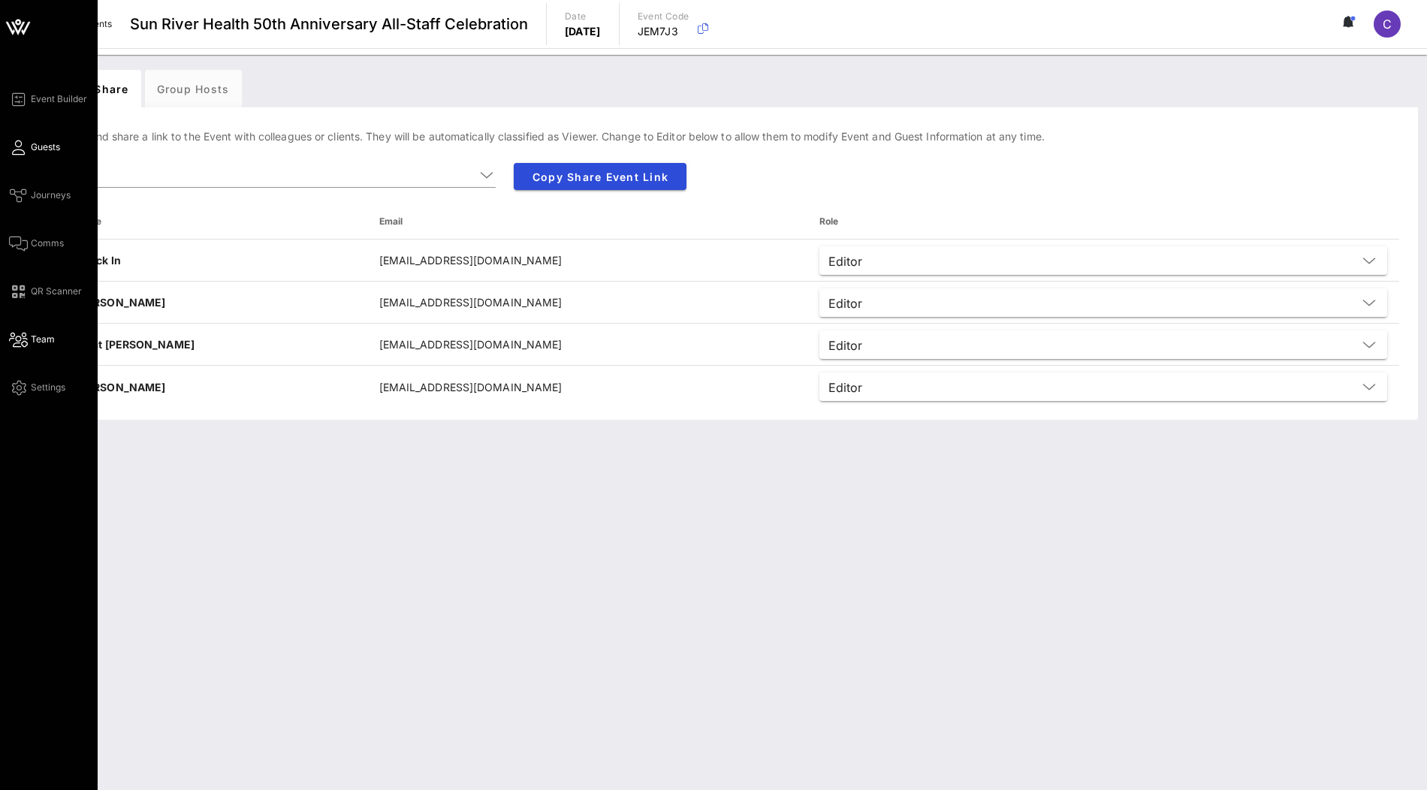
click at [46, 150] on span "Guests" at bounding box center [45, 147] width 29 height 14
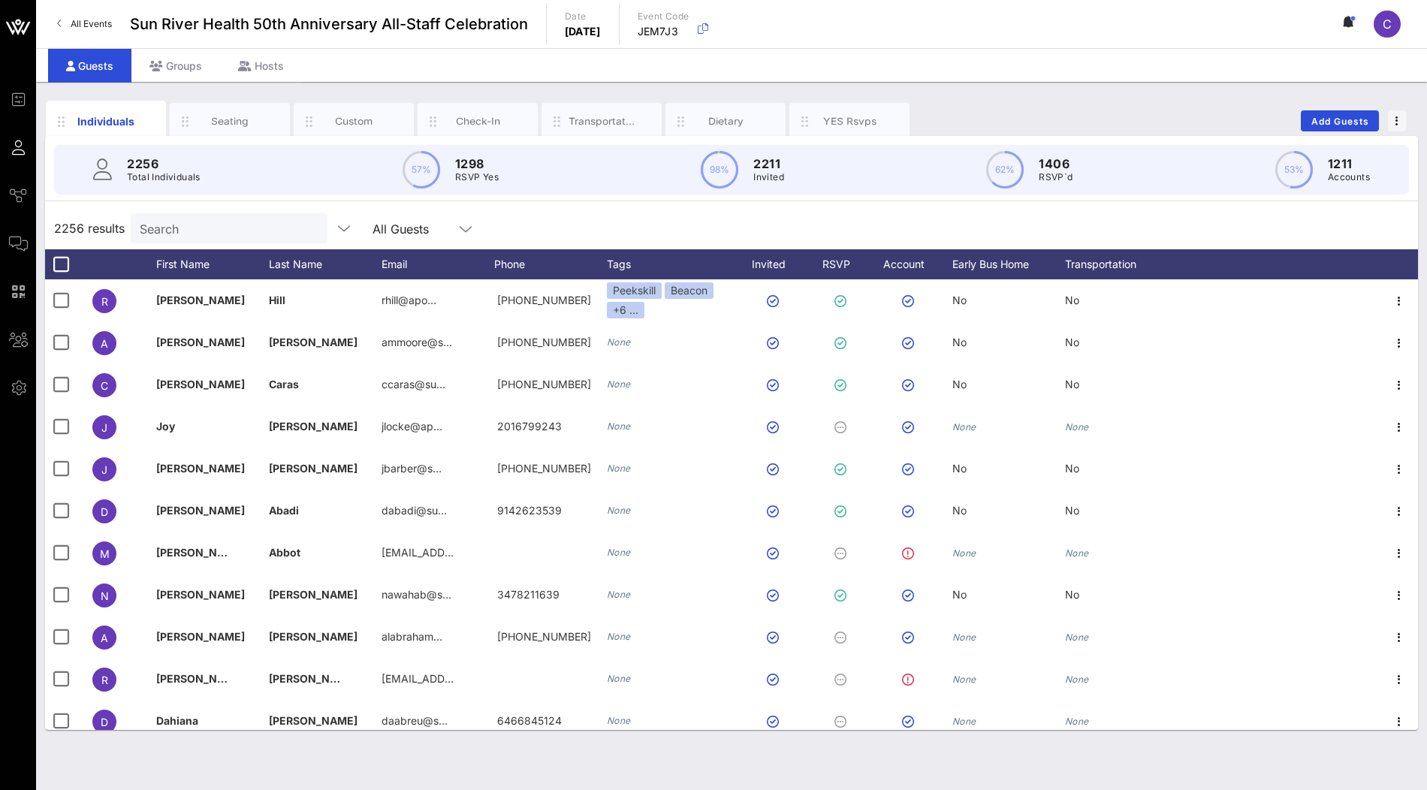
click at [263, 228] on input "Search" at bounding box center [228, 229] width 176 height 20
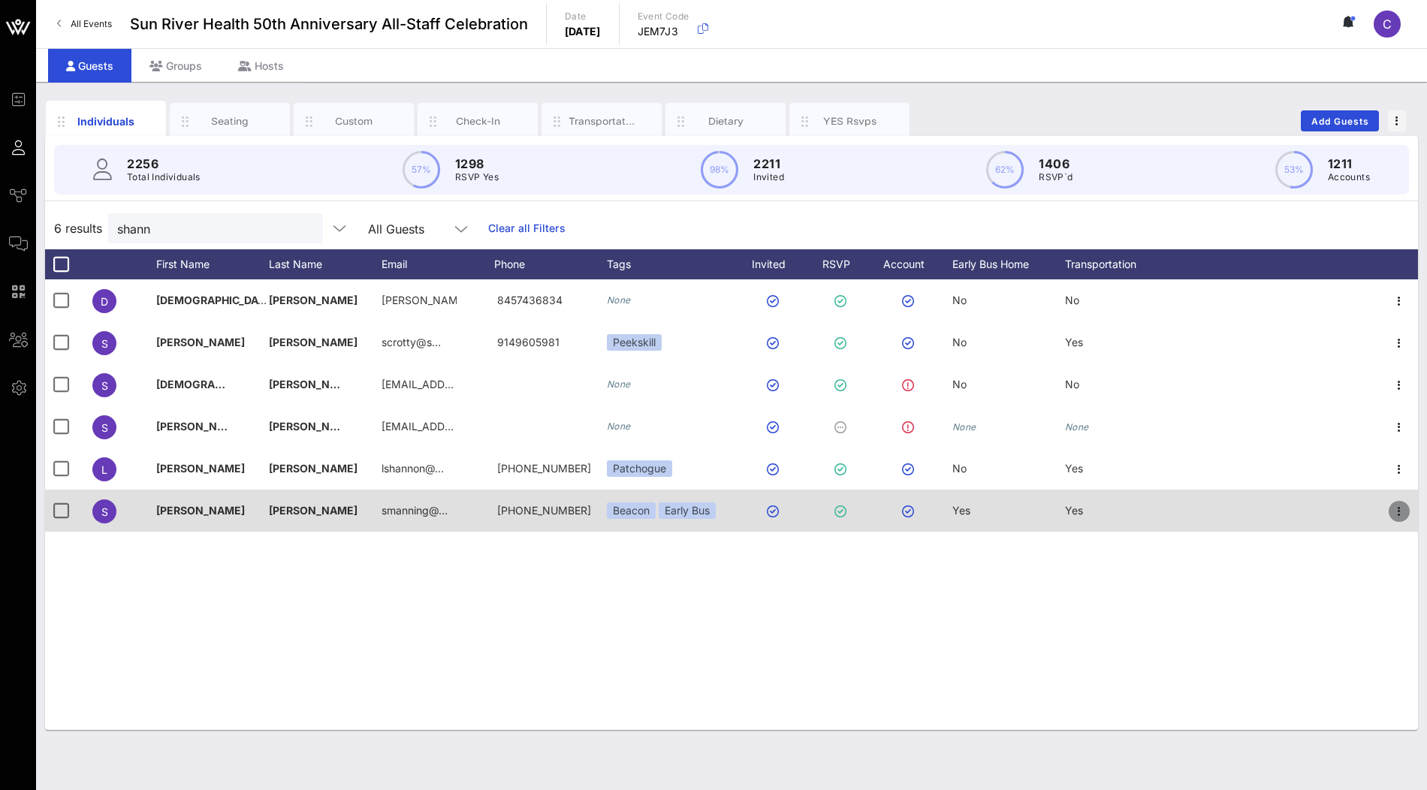
click at [1396, 515] on icon "button" at bounding box center [1400, 512] width 18 height 18
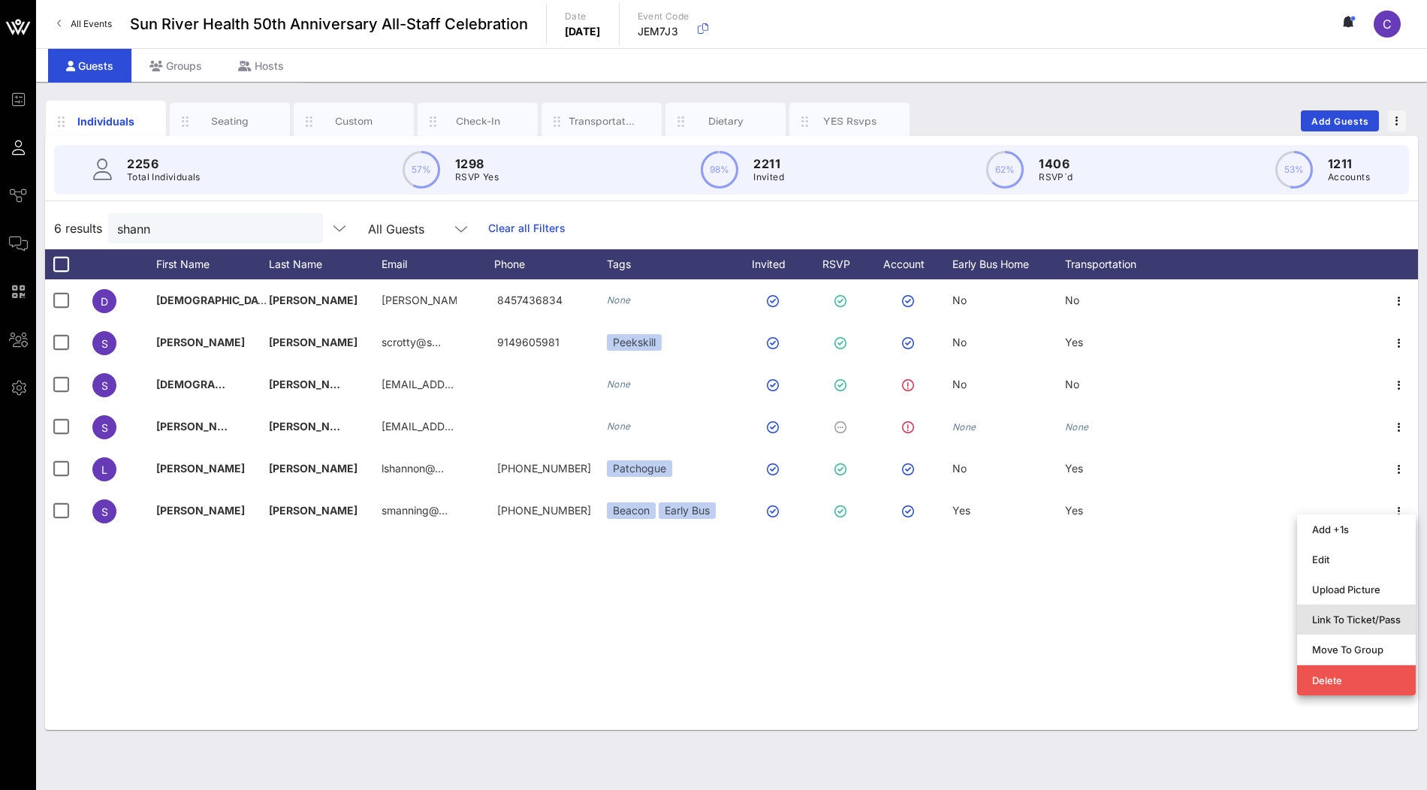
click at [1333, 619] on div "Link To Ticket/Pass" at bounding box center [1356, 620] width 89 height 12
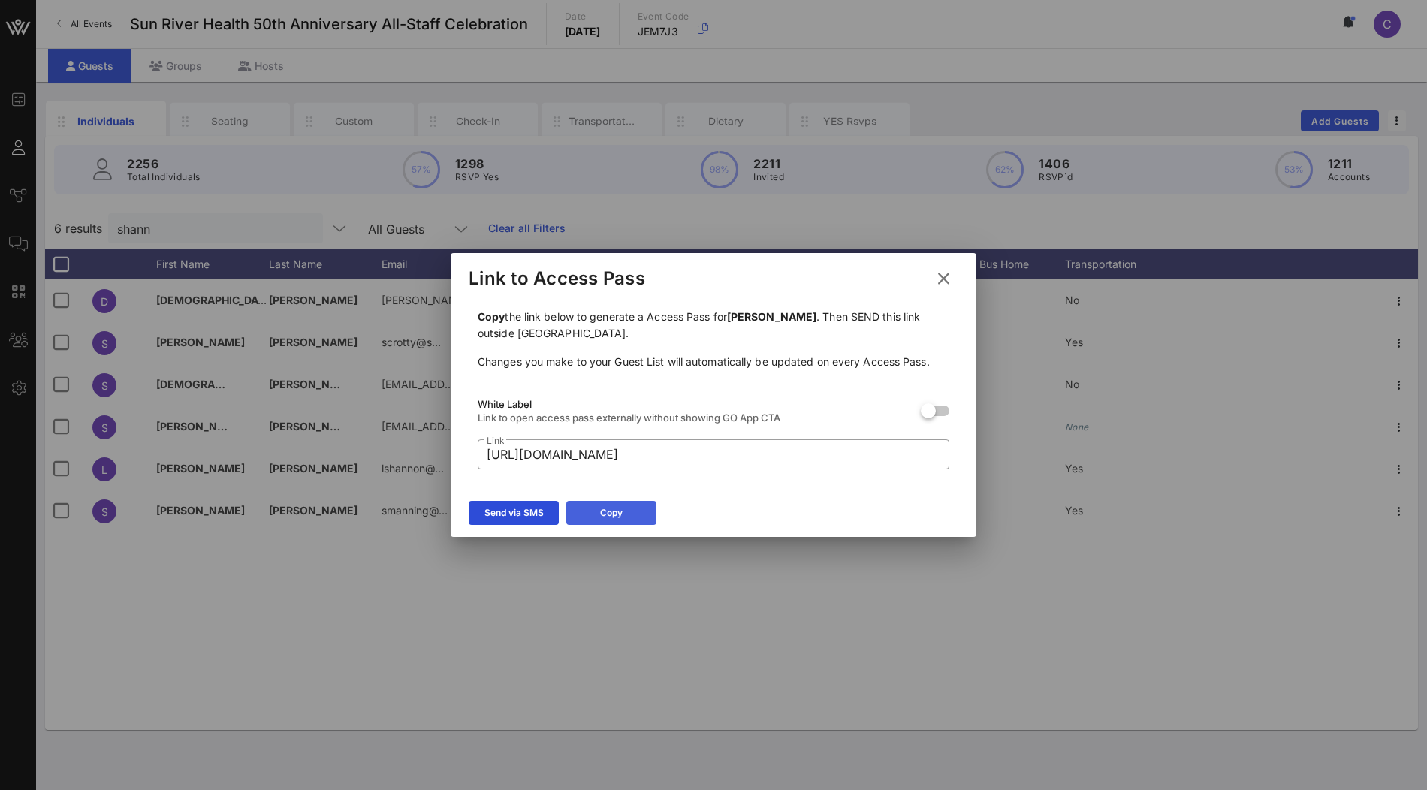
click at [639, 516] on button "Copy" at bounding box center [611, 513] width 90 height 24
click at [945, 282] on icon at bounding box center [943, 279] width 23 height 24
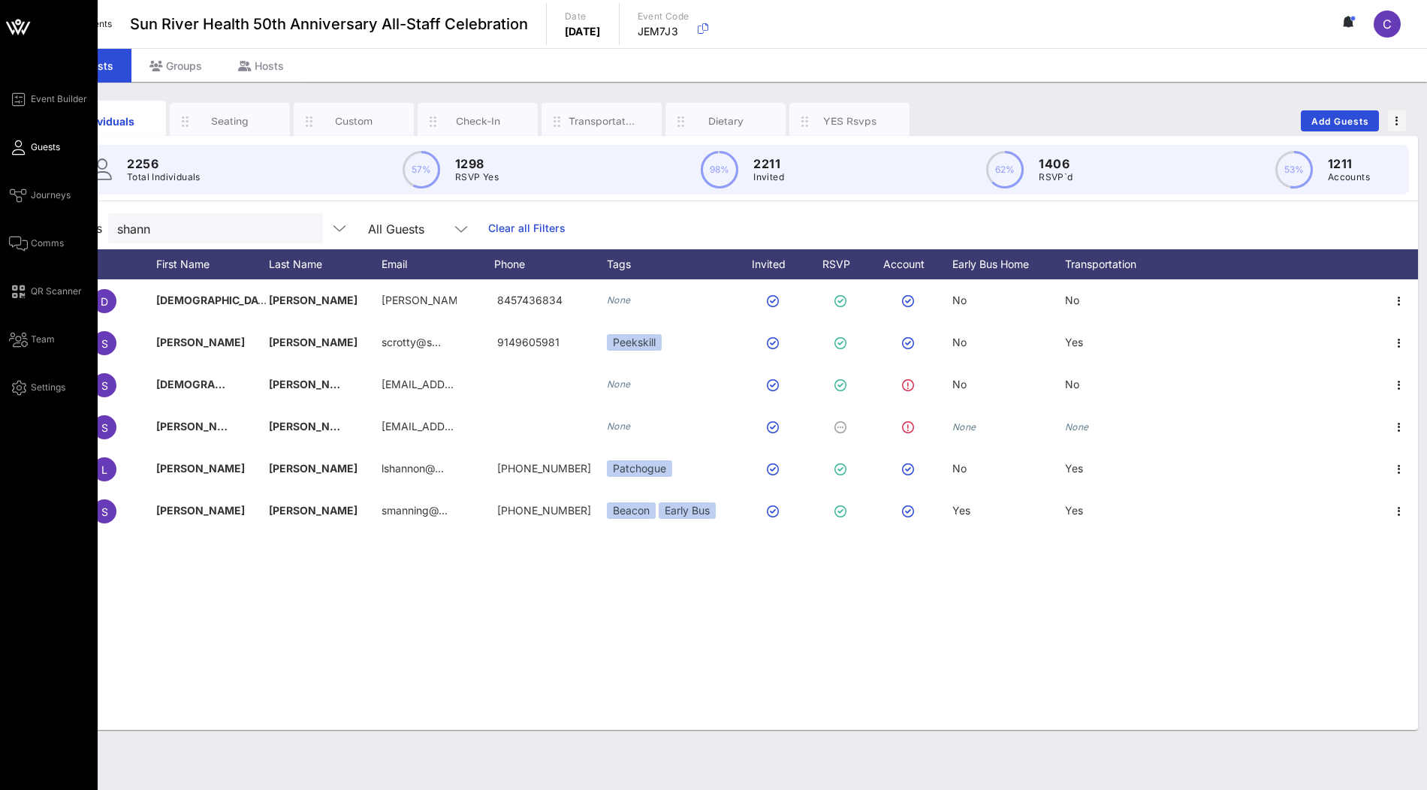
click at [23, 147] on icon at bounding box center [18, 147] width 19 height 2
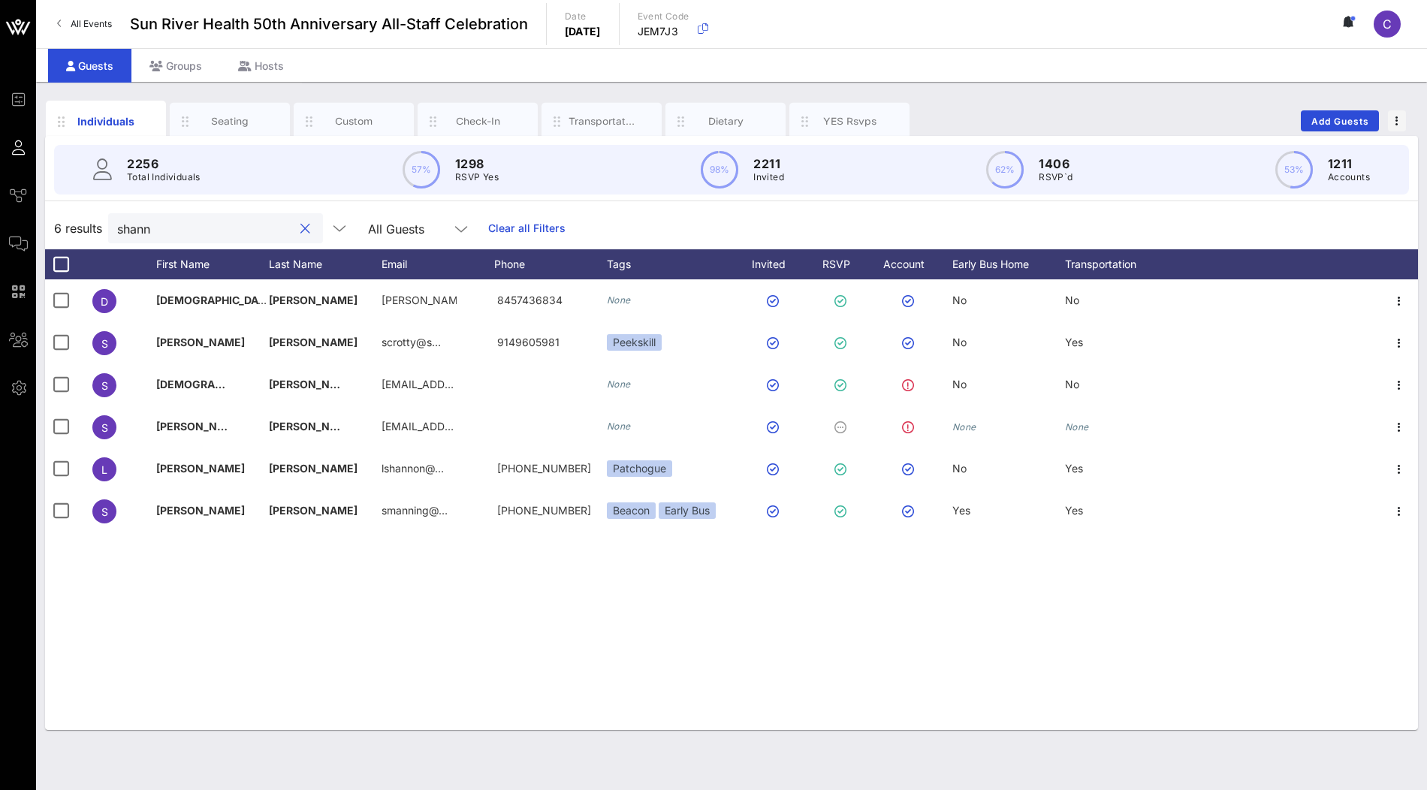
click at [174, 222] on input "shann" at bounding box center [205, 229] width 176 height 20
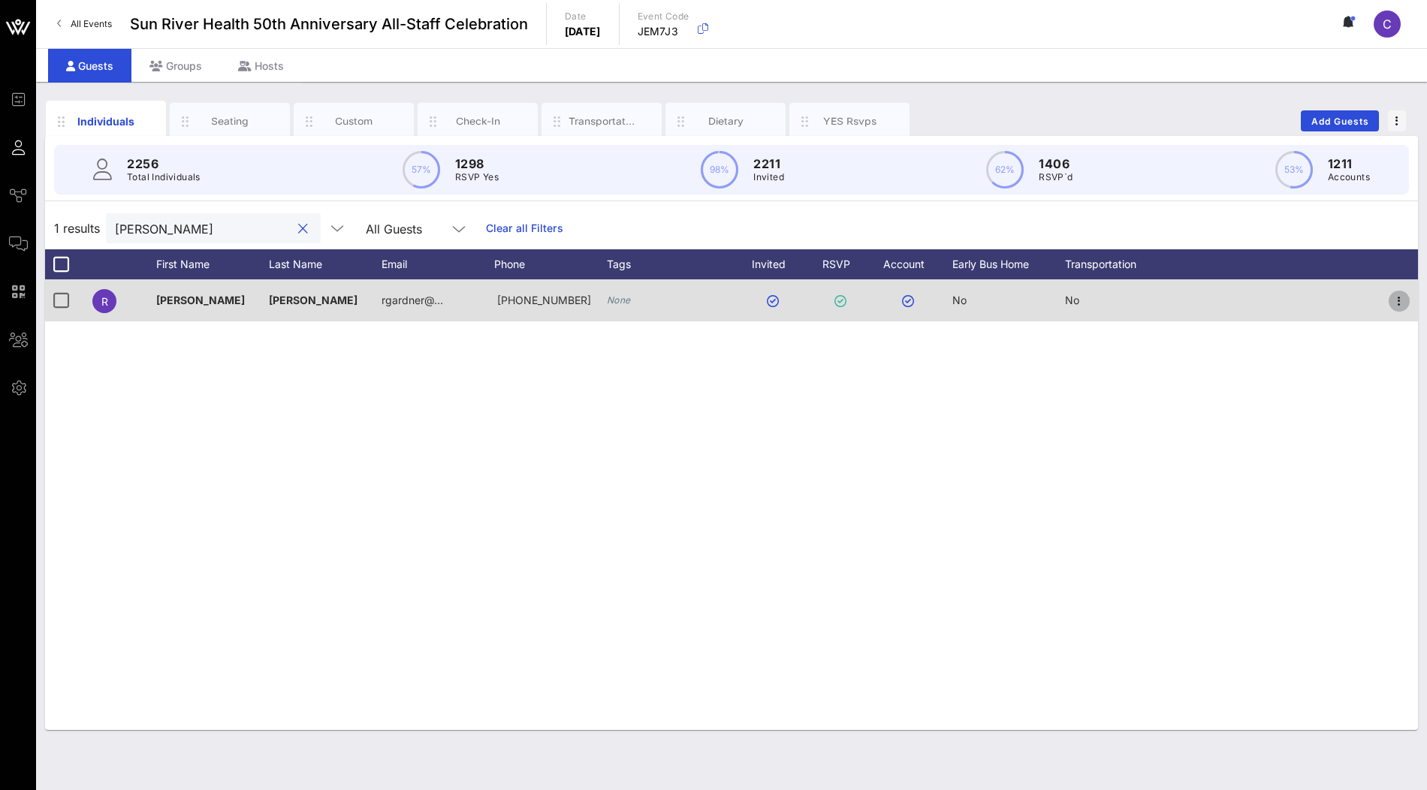
click at [1397, 306] on icon "button" at bounding box center [1400, 301] width 18 height 18
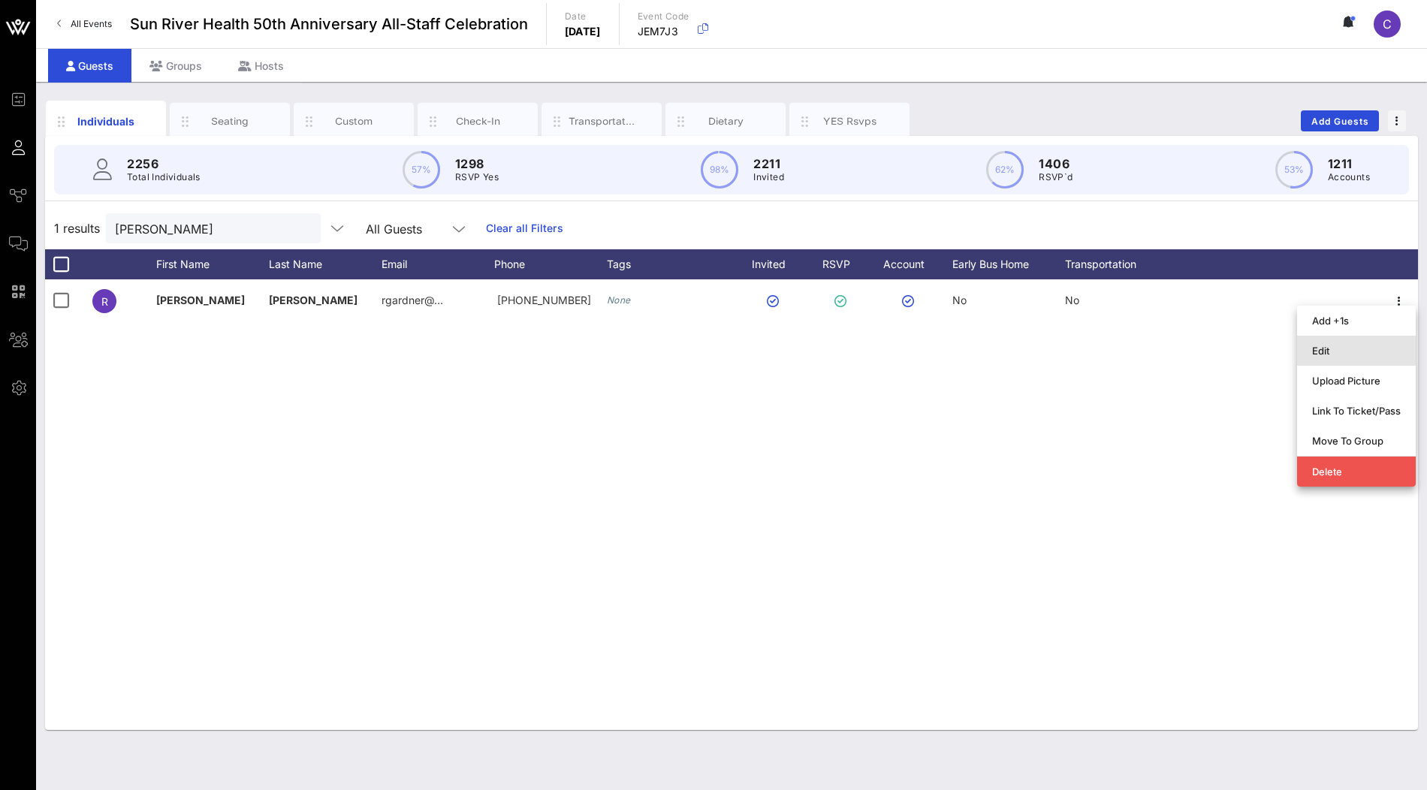
click at [1344, 355] on div "Edit" at bounding box center [1356, 351] width 89 height 12
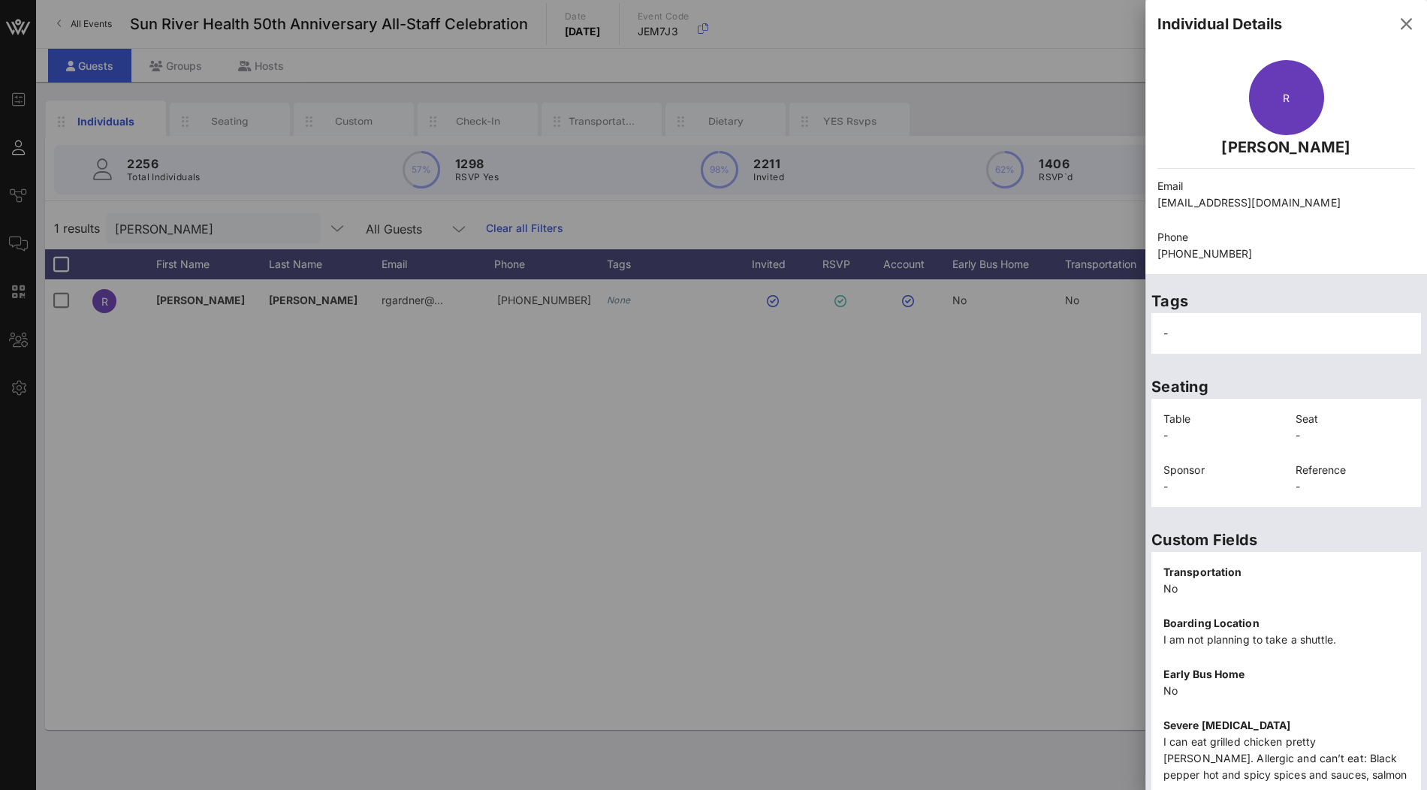
scroll to position [189, 0]
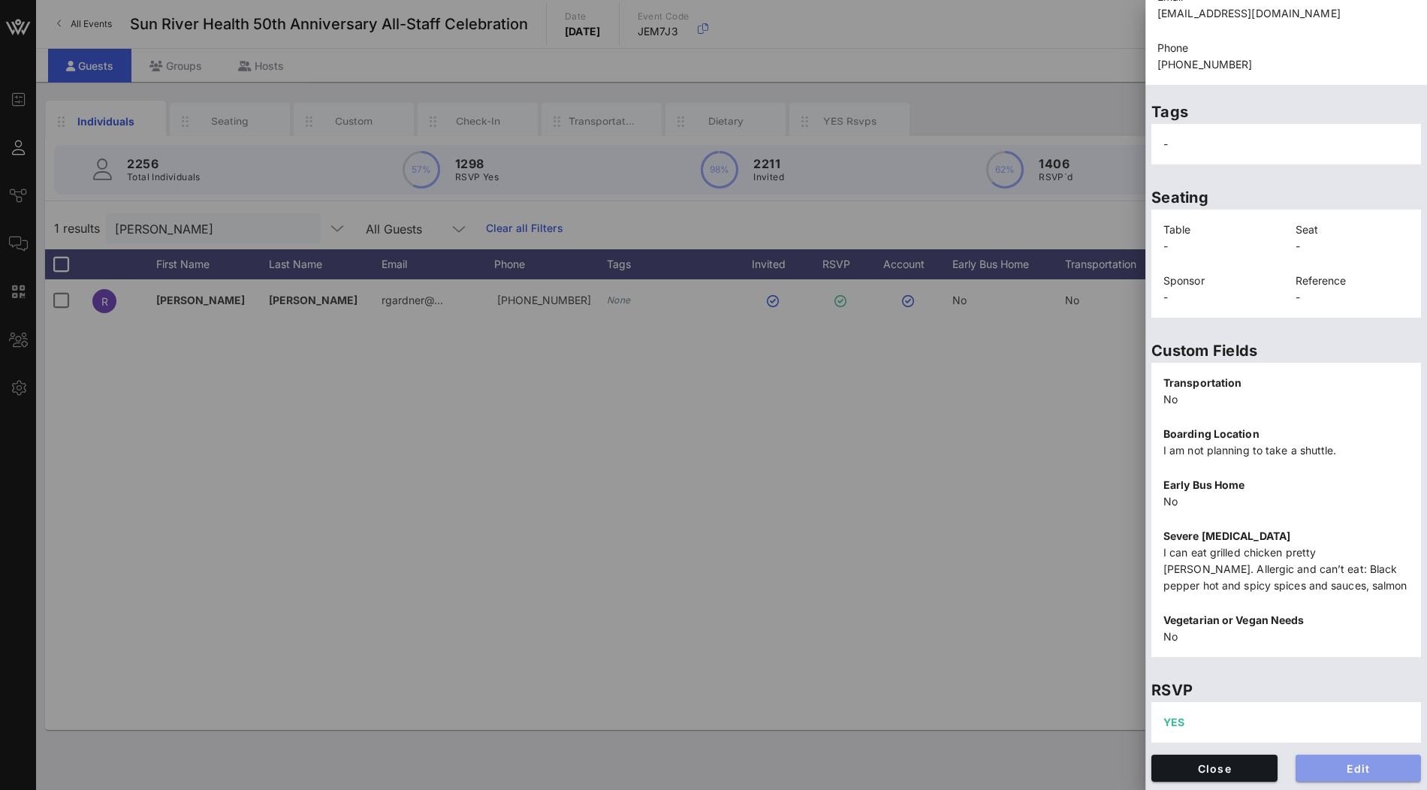
click at [1373, 764] on span "Edit" at bounding box center [1359, 769] width 102 height 13
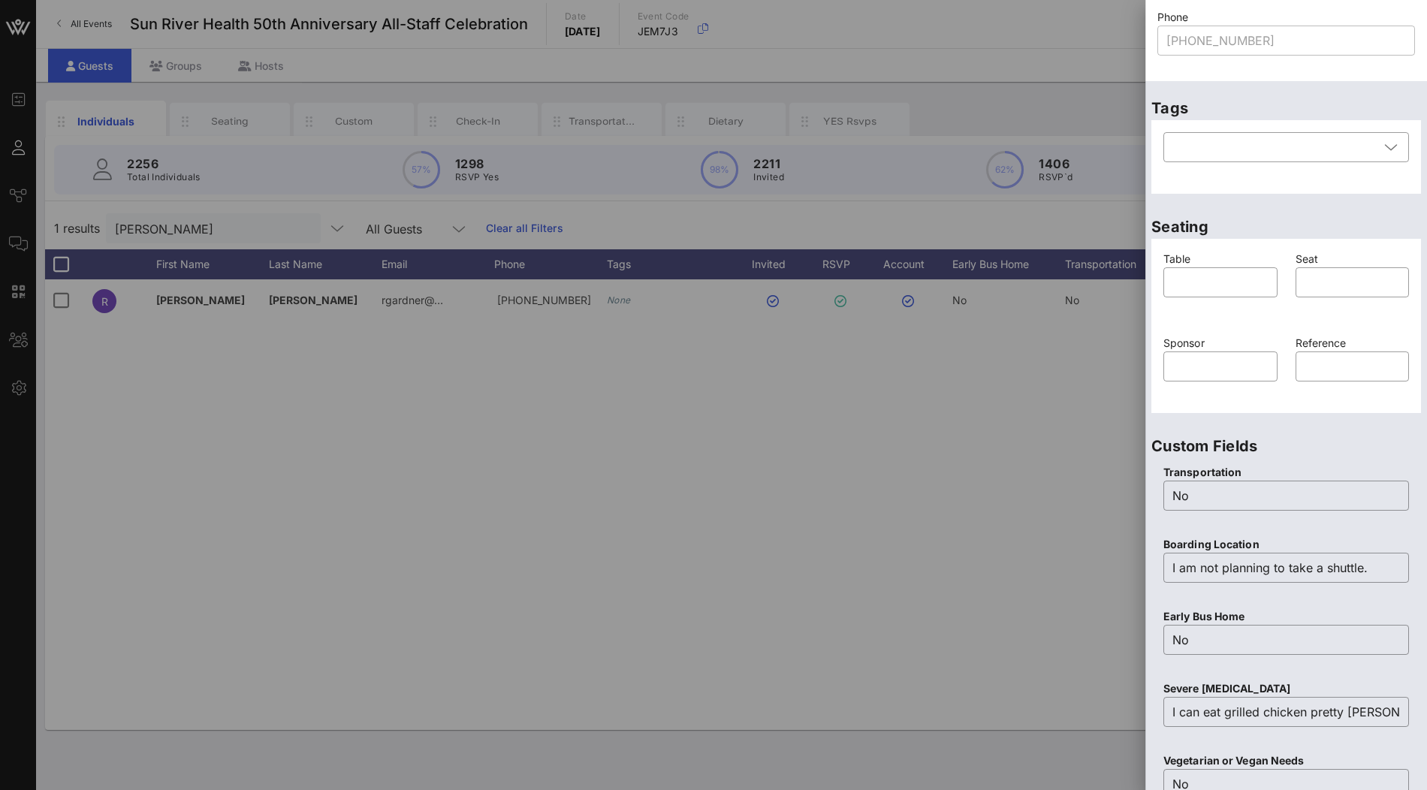
scroll to position [423, 0]
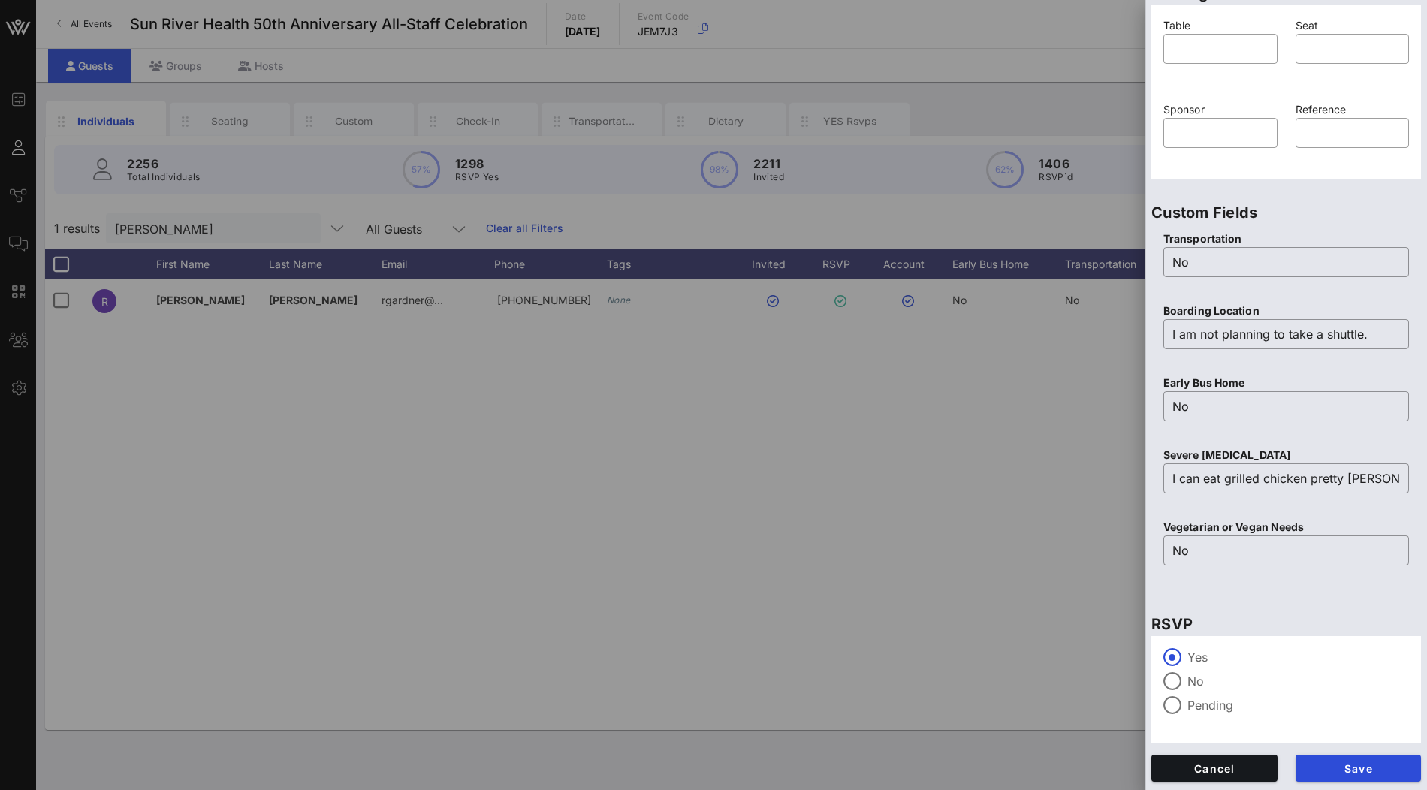
click at [1201, 682] on label "No" at bounding box center [1299, 681] width 222 height 15
click at [1322, 763] on span "Save" at bounding box center [1359, 769] width 102 height 13
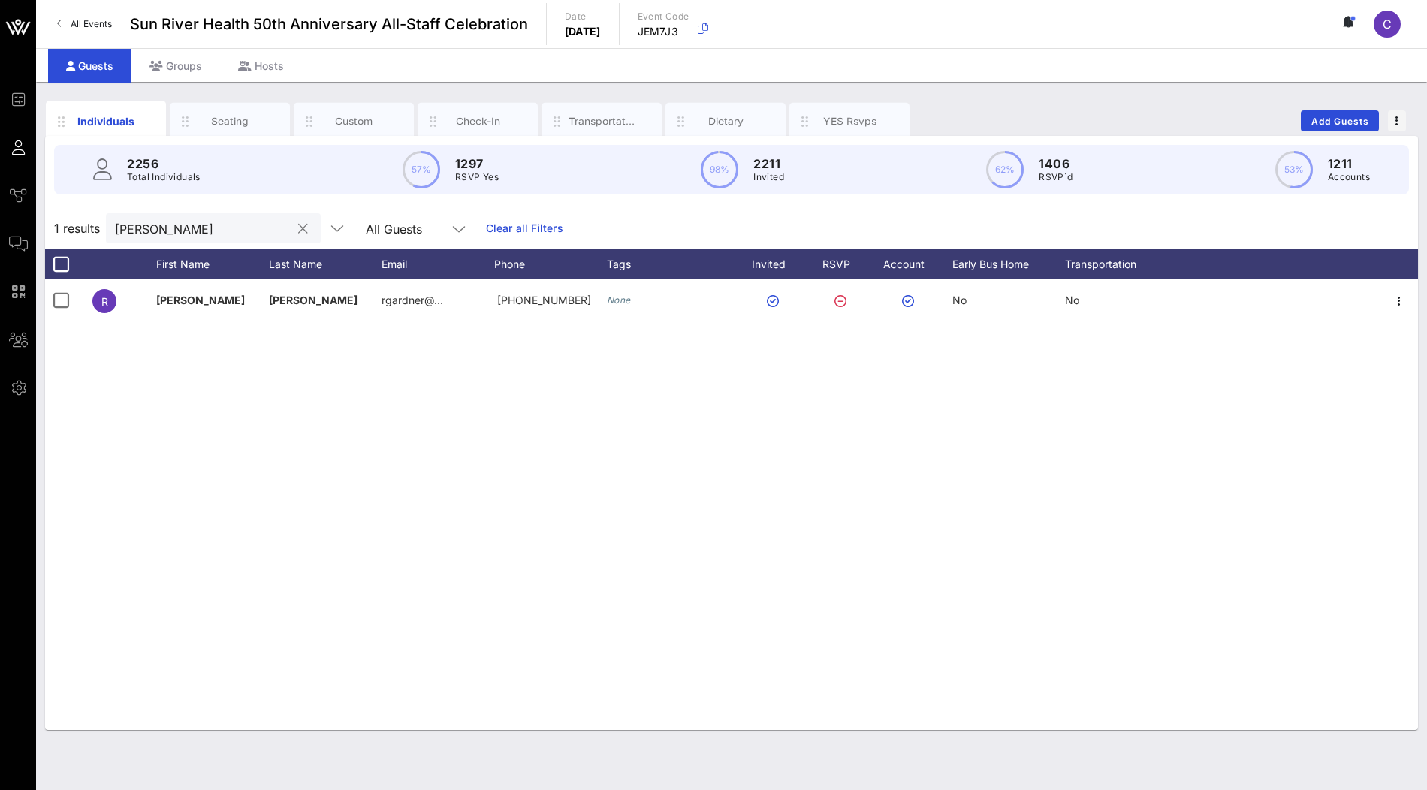
click at [222, 227] on input "[PERSON_NAME]" at bounding box center [203, 229] width 176 height 20
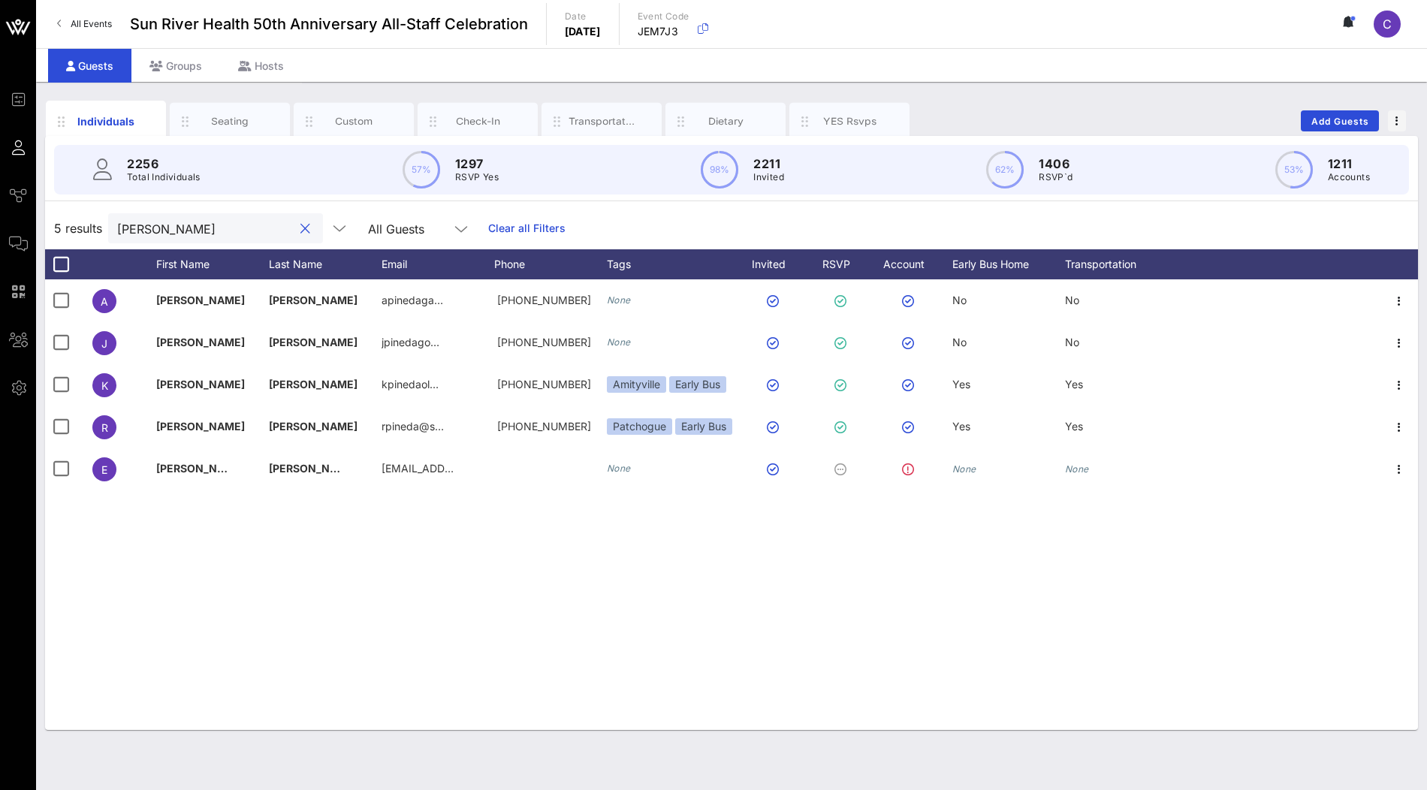
type input "[PERSON_NAME]"
